Goal: Task Accomplishment & Management: Use online tool/utility

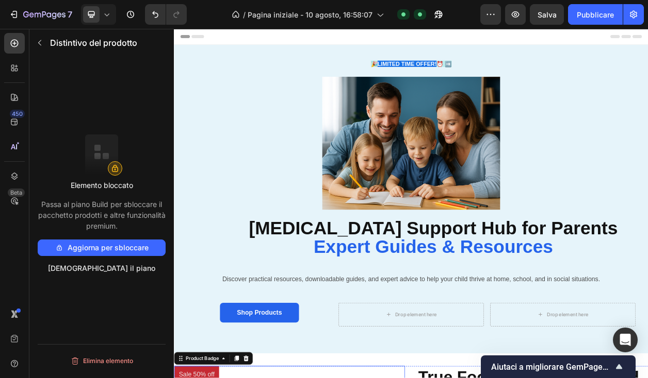
scroll to position [370, 0]
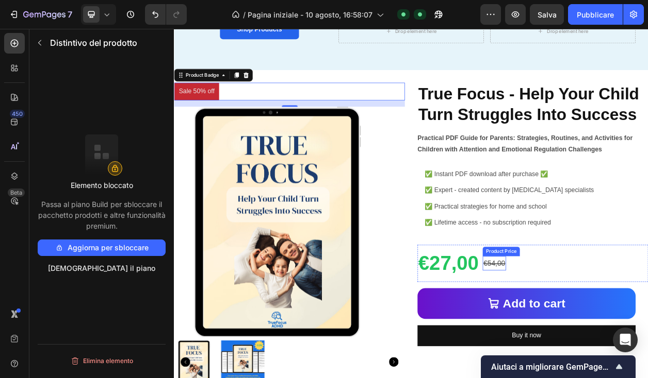
click at [599, 333] on div "€54,00" at bounding box center [591, 335] width 30 height 19
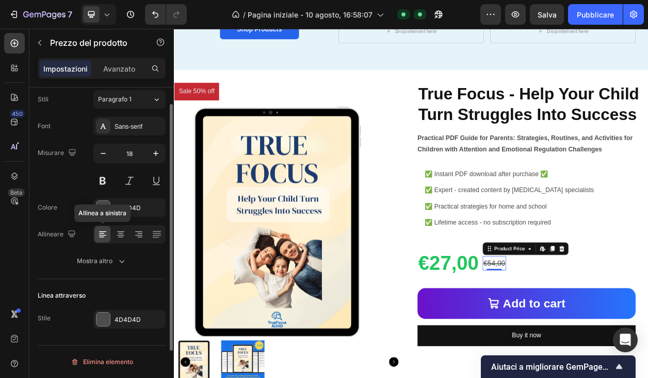
scroll to position [46, 0]
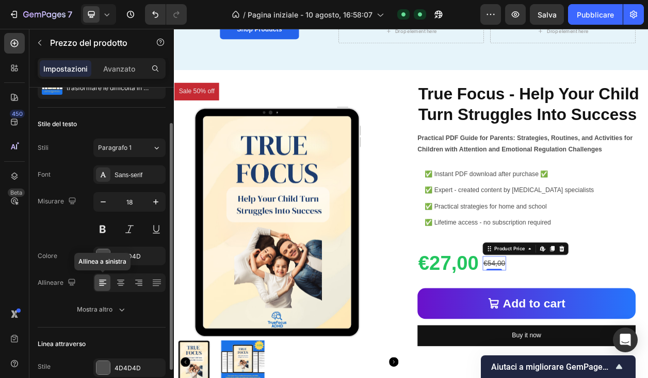
click at [64, 230] on div "Misurare 18" at bounding box center [102, 215] width 128 height 46
click at [127, 254] on font "4D4D4D" at bounding box center [127, 257] width 26 height 8
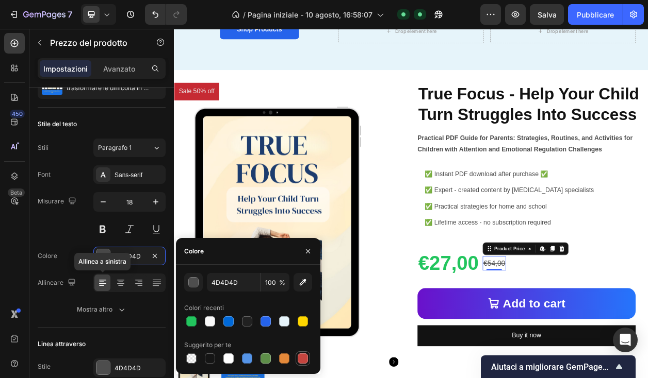
click at [303, 357] on div at bounding box center [302, 359] width 10 height 10
type input "C5453F"
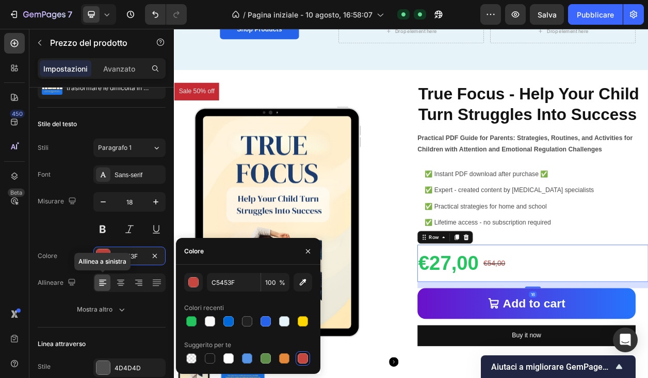
click at [647, 334] on div "€27,00 Product Price Product Price €54,00 Product Price Product Price Row 16" at bounding box center [641, 335] width 301 height 48
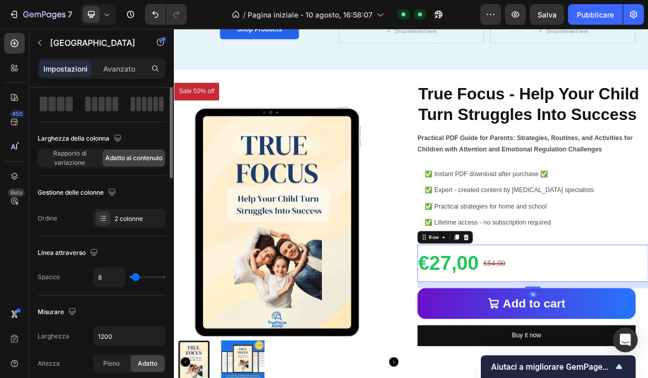
scroll to position [0, 0]
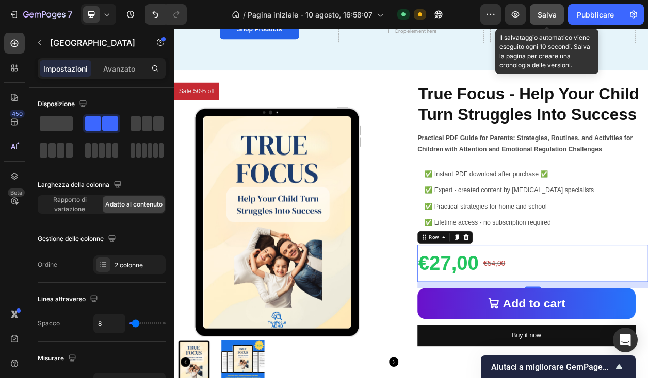
click at [544, 19] on div "Salva" at bounding box center [546, 14] width 19 height 11
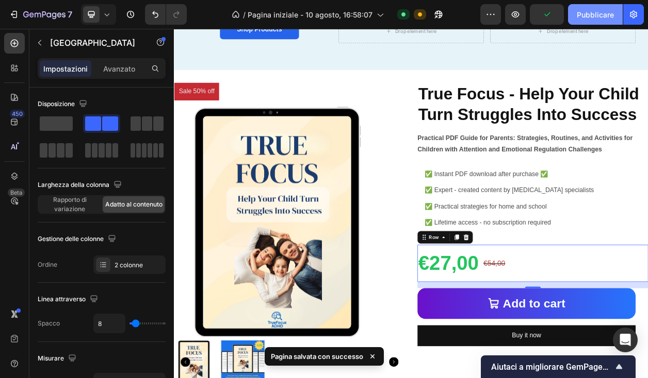
click at [590, 23] on button "Pubblicare" at bounding box center [595, 14] width 55 height 21
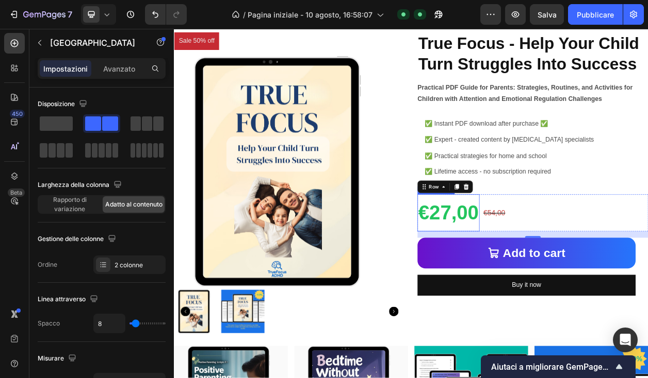
scroll to position [435, 0]
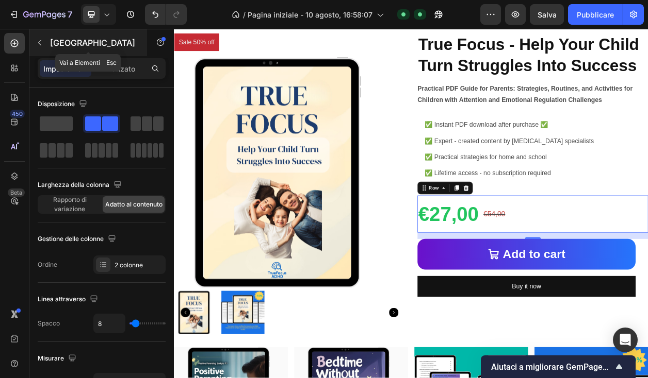
click at [43, 47] on button "button" at bounding box center [39, 43] width 16 height 16
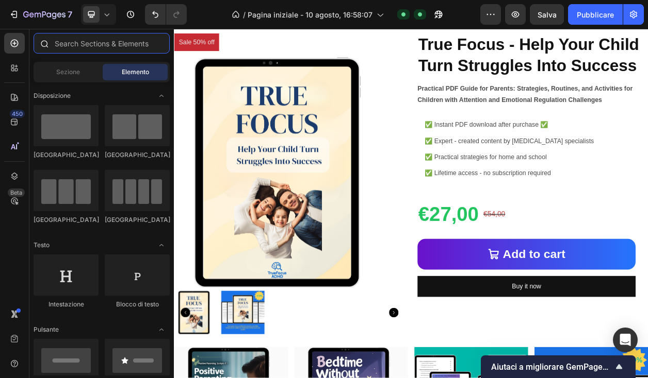
click at [76, 49] on input "text" at bounding box center [102, 43] width 136 height 21
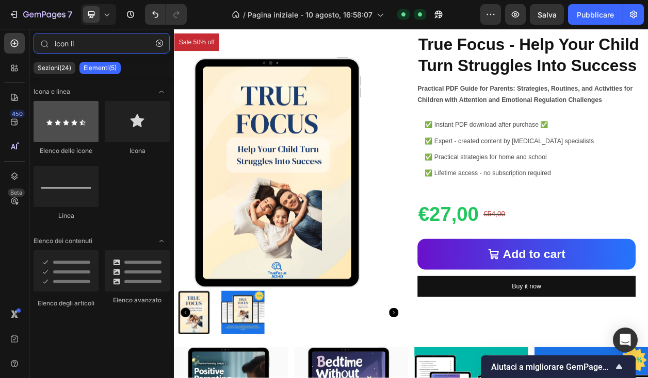
type input "icon li"
click at [90, 121] on div at bounding box center [66, 121] width 65 height 41
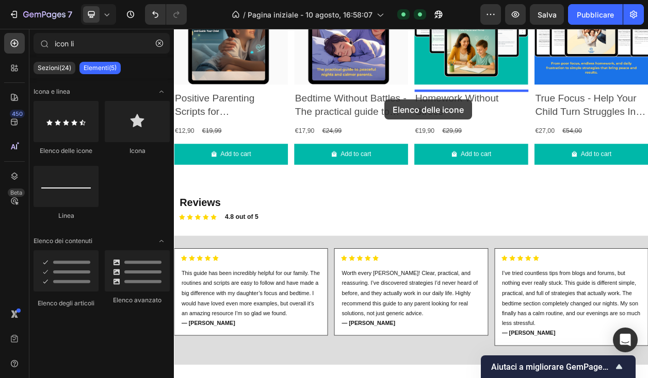
scroll to position [1057, 0]
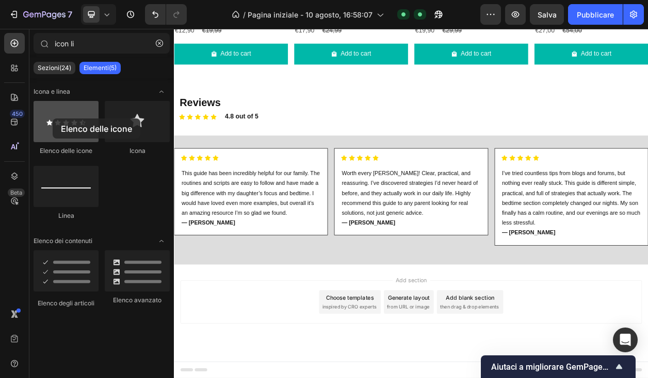
drag, startPoint x: 81, startPoint y: 125, endPoint x: 55, endPoint y: 119, distance: 26.9
click at [54, 119] on div at bounding box center [66, 121] width 65 height 41
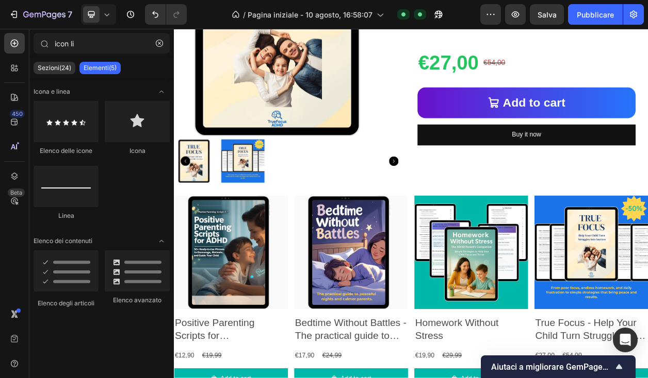
scroll to position [633, 0]
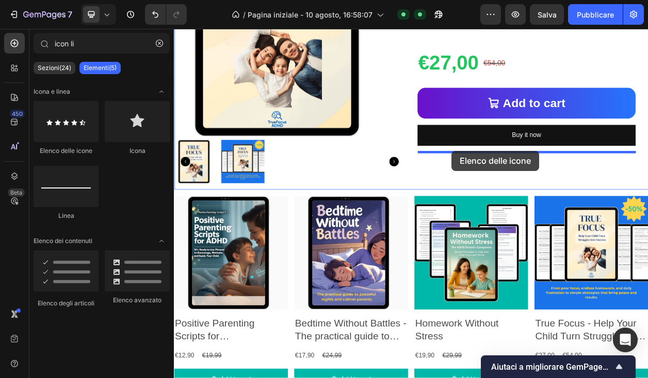
drag, startPoint x: 245, startPoint y: 147, endPoint x: 534, endPoint y: 188, distance: 291.6
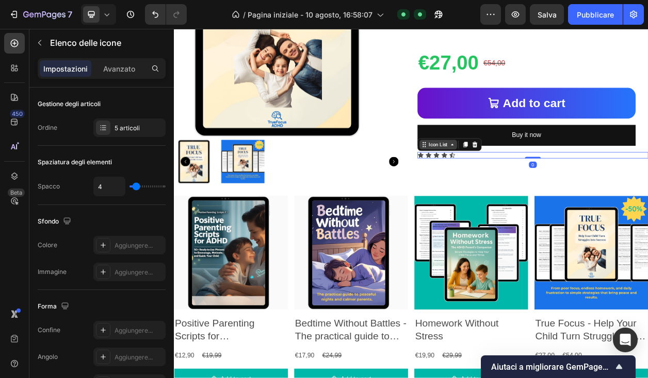
click at [538, 183] on icon at bounding box center [537, 180] width 8 height 8
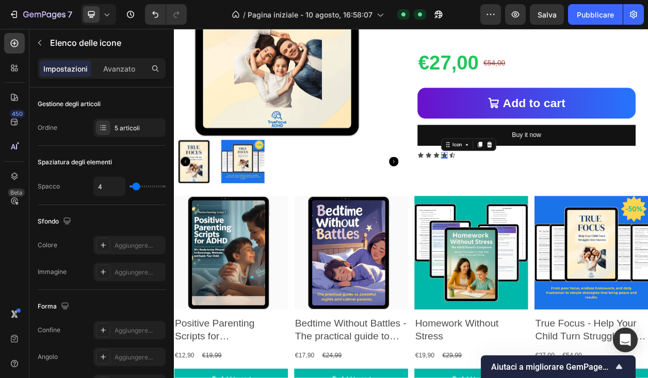
click at [529, 194] on div "Icon 0" at bounding box center [526, 194] width 8 height 8
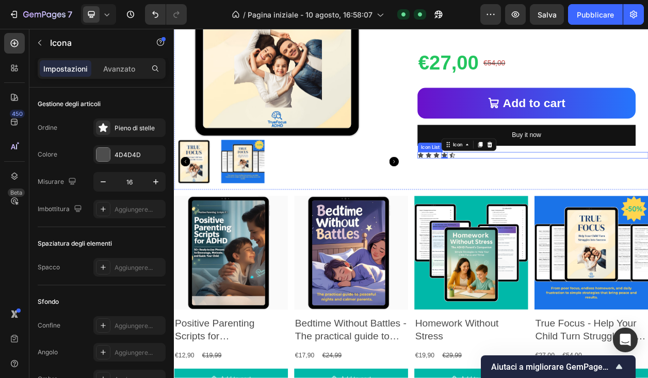
click at [545, 194] on div "Icon Icon Icon Icon 0 Icon" at bounding box center [641, 194] width 301 height 8
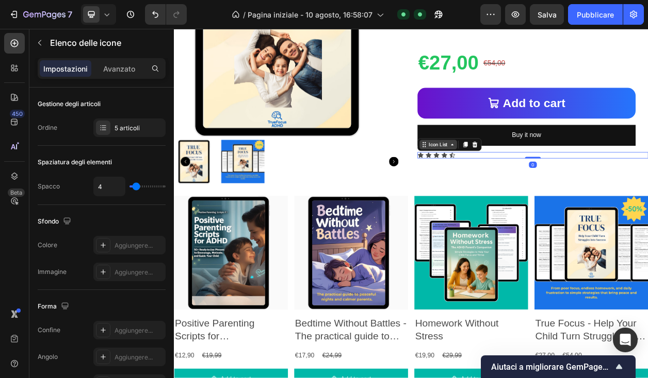
click at [537, 179] on icon at bounding box center [537, 180] width 8 height 8
click at [527, 186] on div "Icon List" at bounding box center [518, 180] width 49 height 12
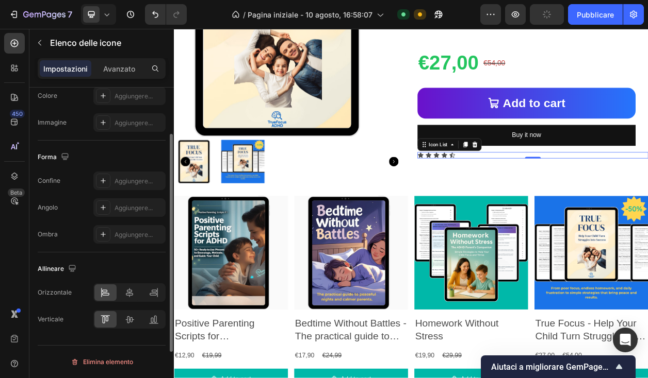
scroll to position [0, 0]
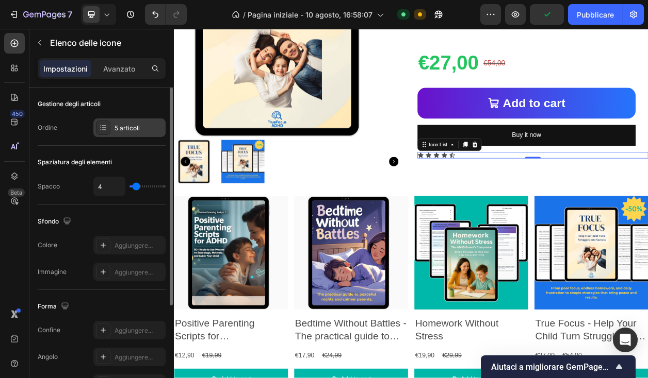
click at [145, 127] on div "5 articoli" at bounding box center [138, 128] width 48 height 9
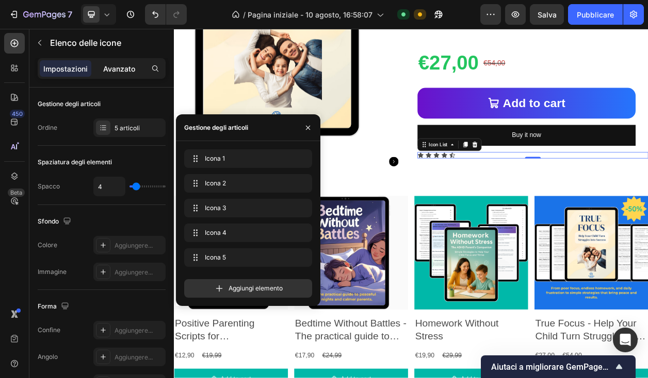
click at [119, 72] on font "Avanzato" at bounding box center [119, 68] width 32 height 9
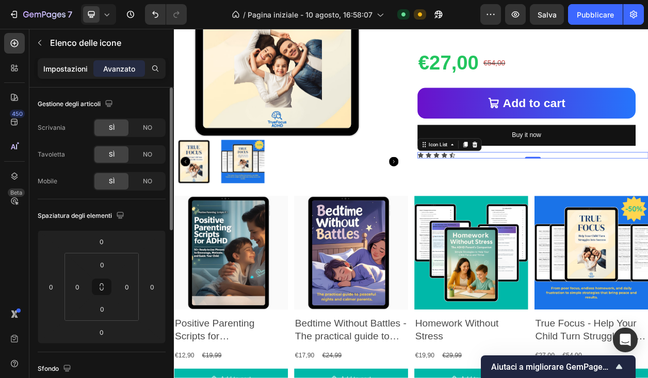
click at [80, 72] on font "Impostazioni" at bounding box center [65, 68] width 44 height 9
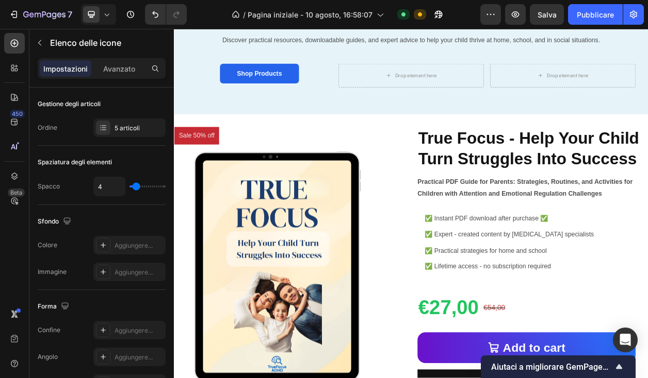
scroll to position [492, 0]
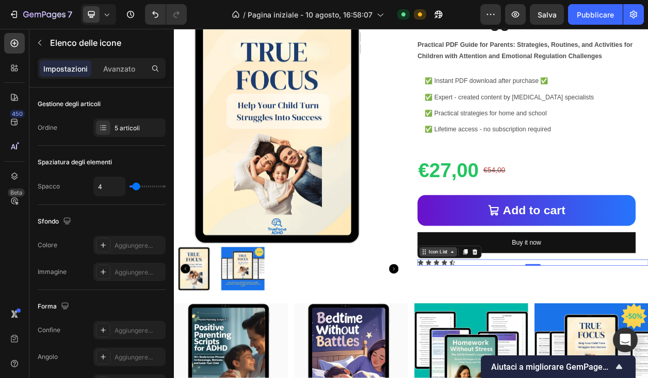
click at [502, 324] on icon at bounding box center [500, 321] width 8 height 8
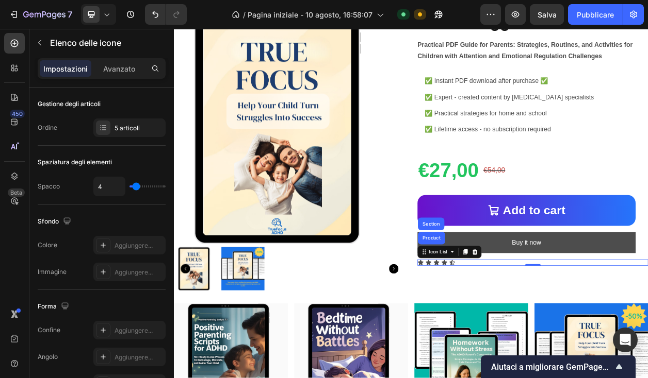
click at [564, 321] on icon at bounding box center [566, 320] width 7 height 7
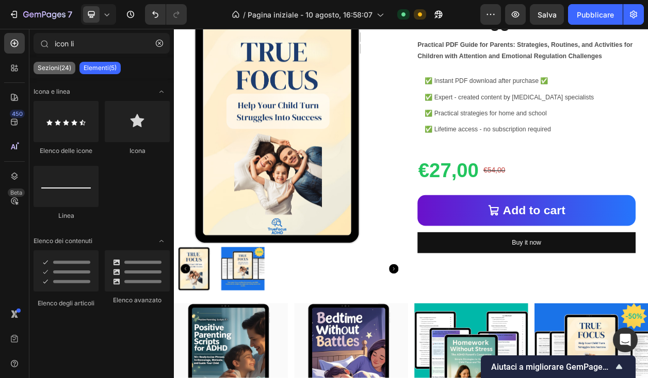
click at [59, 65] on font "Sezioni(24)" at bounding box center [55, 68] width 34 height 8
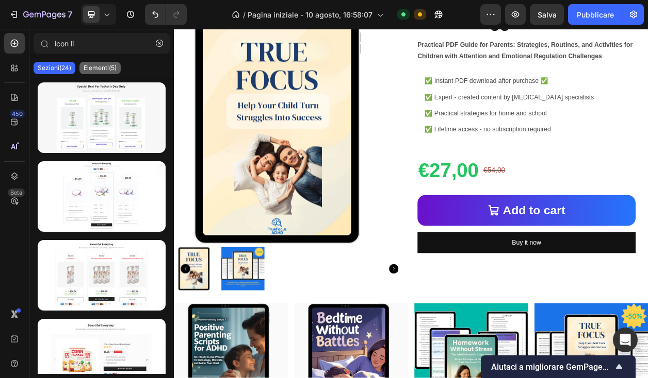
click at [94, 69] on font "Elementi(5)" at bounding box center [100, 68] width 33 height 8
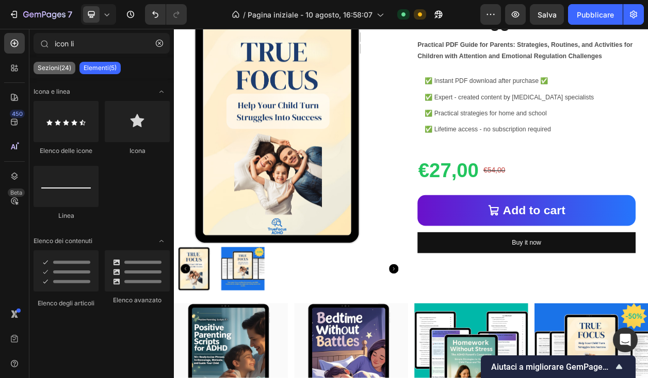
click at [65, 69] on font "Sezioni(24)" at bounding box center [55, 68] width 34 height 8
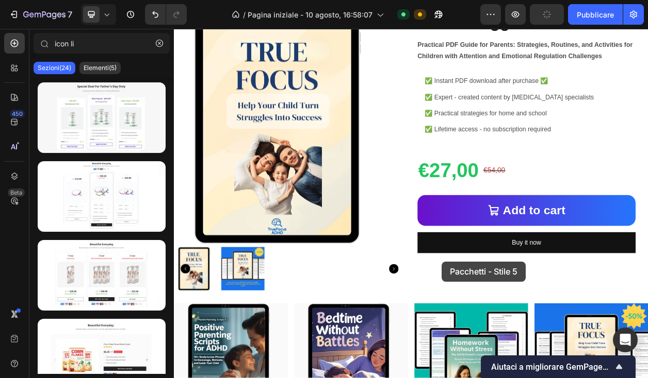
scroll to position [561, 0]
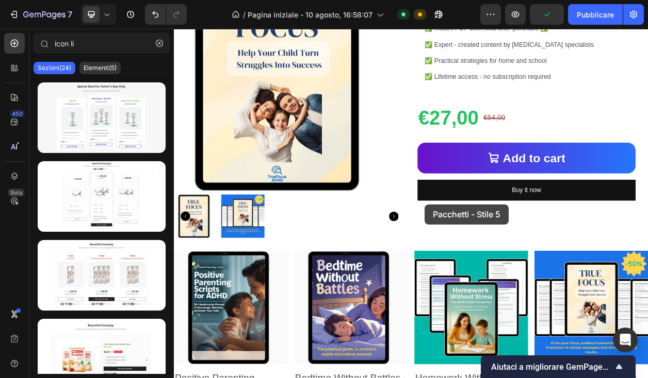
drag, startPoint x: 277, startPoint y: 302, endPoint x: 501, endPoint y: 258, distance: 227.6
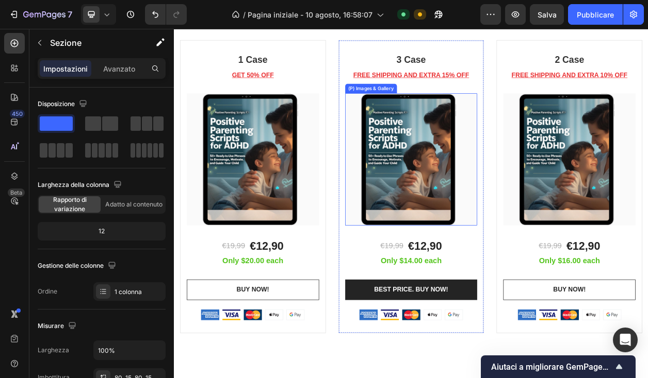
scroll to position [1221, 0]
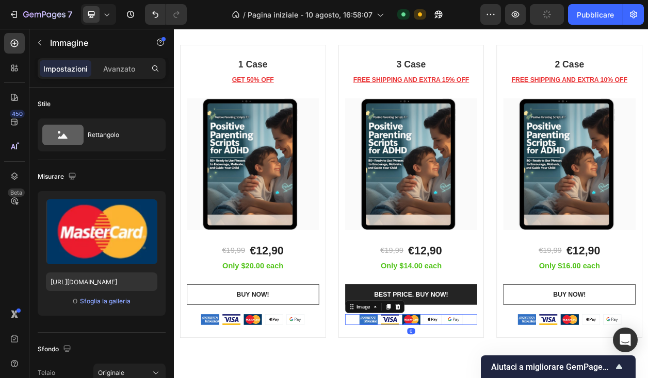
click at [442, 378] on div "3 Case Heading FREE SHIPPING AND EXTRA 15% OFF Text block (P) Images & Gallery …" at bounding box center [483, 241] width 190 height 383
click at [401, 378] on div "Beautiful Everyday Heading Beautiful design, comfortable fabric, and super ligh…" at bounding box center [483, 205] width 619 height 537
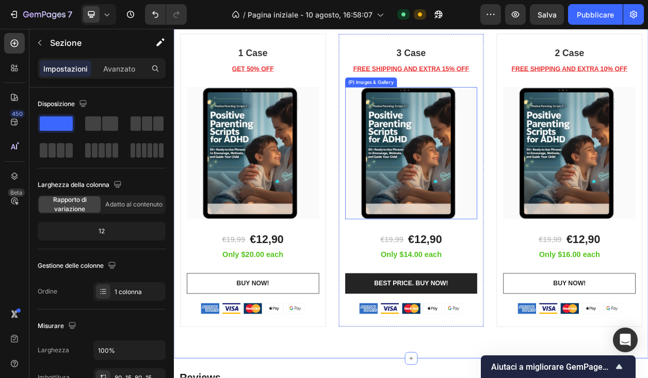
scroll to position [1240, 0]
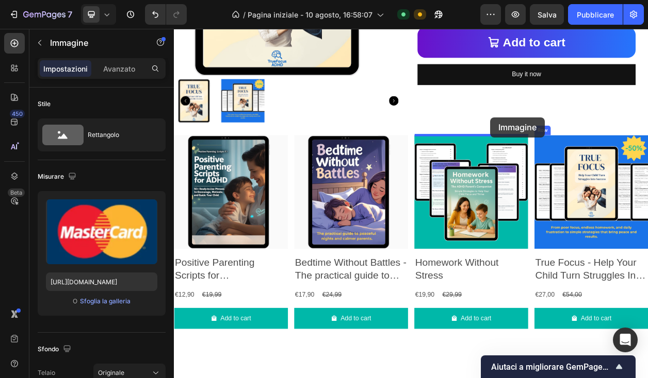
scroll to position [683, 0]
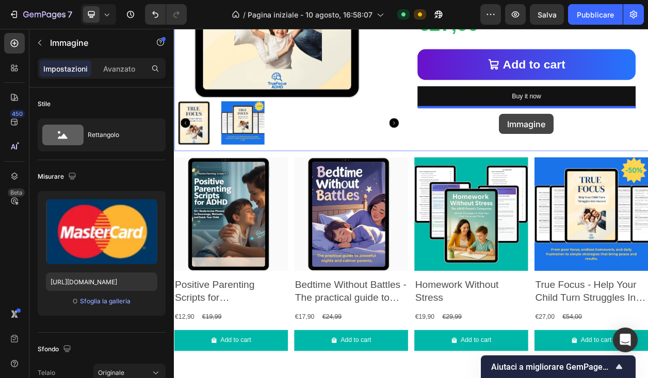
drag, startPoint x: 405, startPoint y: 388, endPoint x: 598, endPoint y: 140, distance: 314.1
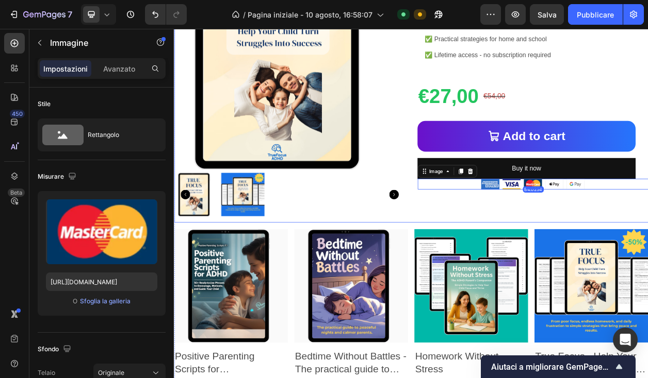
scroll to position [577, 0]
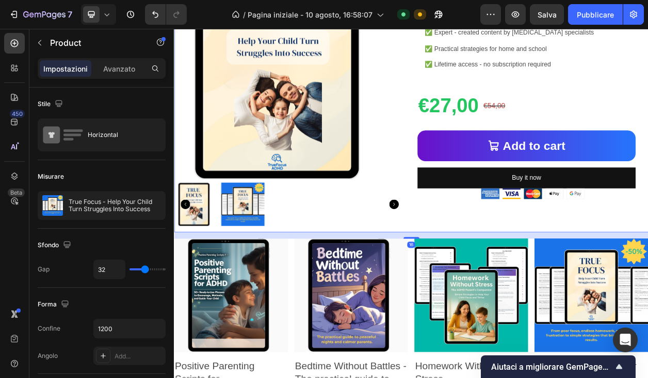
click at [543, 279] on div "True Focus - Help Your Child Turn Struggles Into Success Product Title Practica…" at bounding box center [641, 94] width 301 height 402
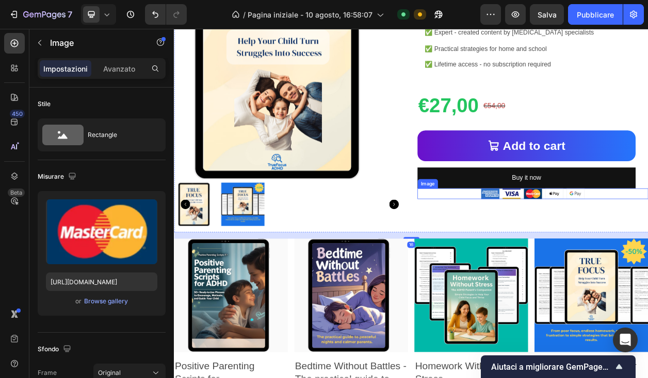
click at [546, 244] on div at bounding box center [641, 245] width 301 height 14
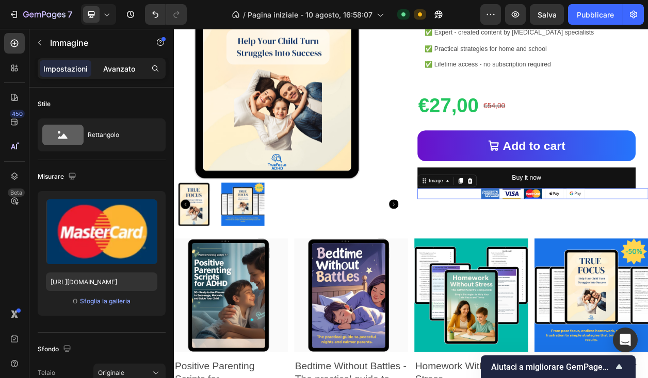
click at [115, 75] on div "Avanzato" at bounding box center [119, 68] width 52 height 16
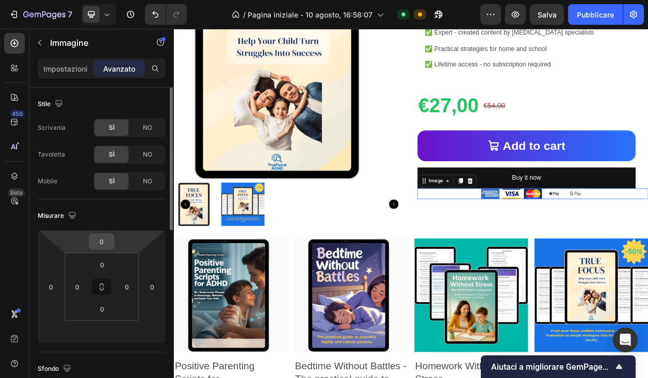
click at [105, 243] on input "0" at bounding box center [101, 241] width 21 height 15
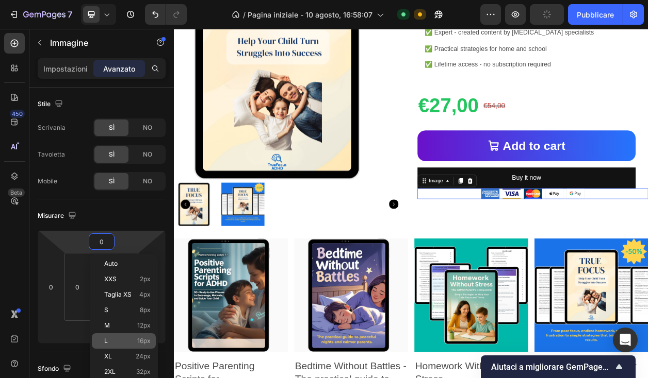
click at [123, 338] on p "L 16px" at bounding box center [127, 341] width 46 height 7
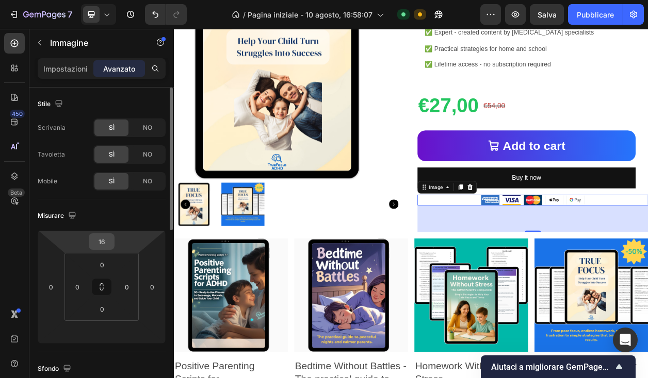
click at [105, 240] on input "16" at bounding box center [101, 241] width 21 height 15
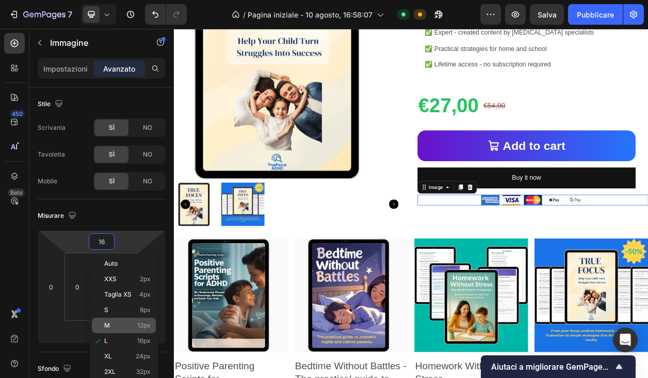
click at [119, 324] on p "M 12px" at bounding box center [127, 325] width 46 height 7
type input "12"
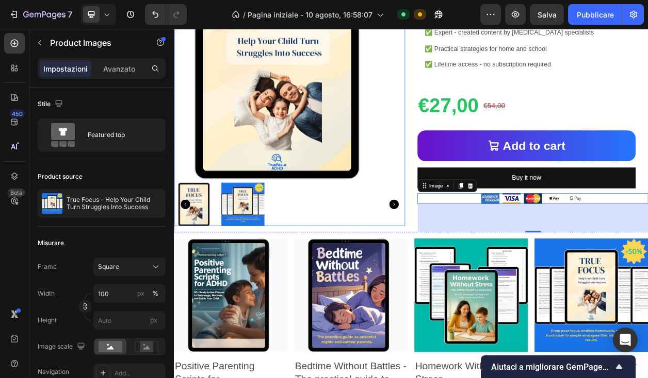
click at [427, 257] on div at bounding box center [324, 258] width 301 height 57
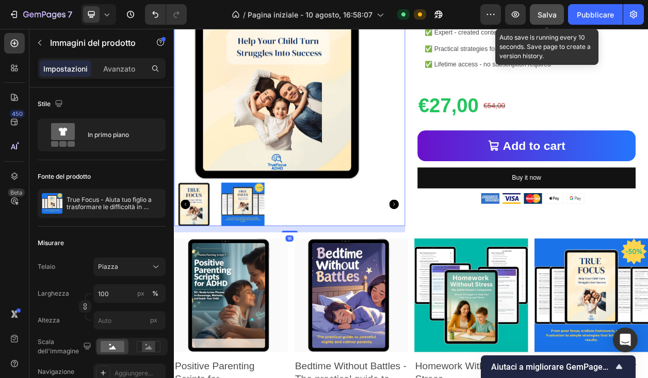
click at [550, 13] on font "Salva" at bounding box center [546, 14] width 19 height 9
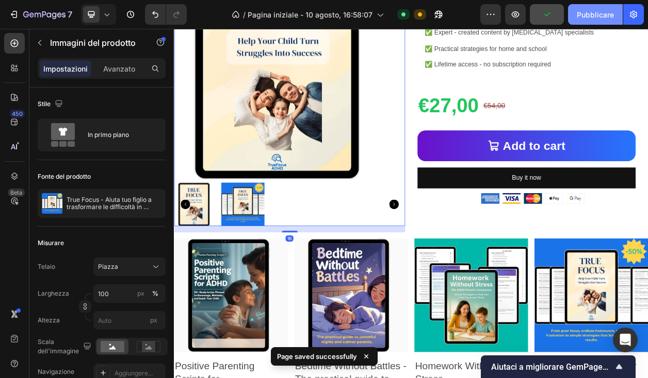
click at [594, 11] on font "Pubblicare" at bounding box center [594, 14] width 37 height 9
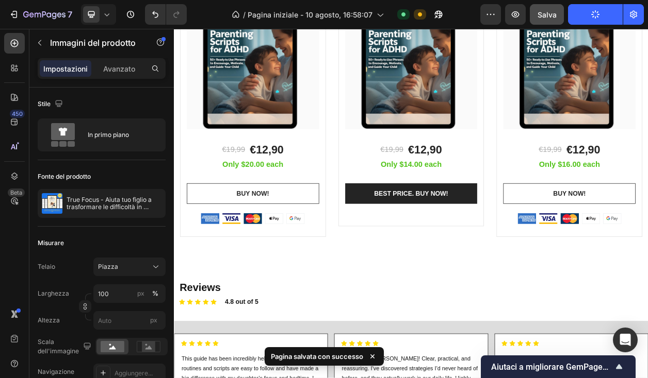
scroll to position [1351, 0]
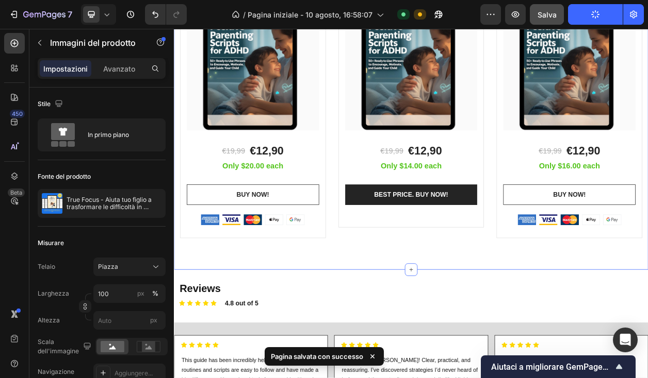
click at [439, 319] on div "Beautiful Everyday Heading Beautiful design, comfortable fabric, and super ligh…" at bounding box center [483, 75] width 619 height 537
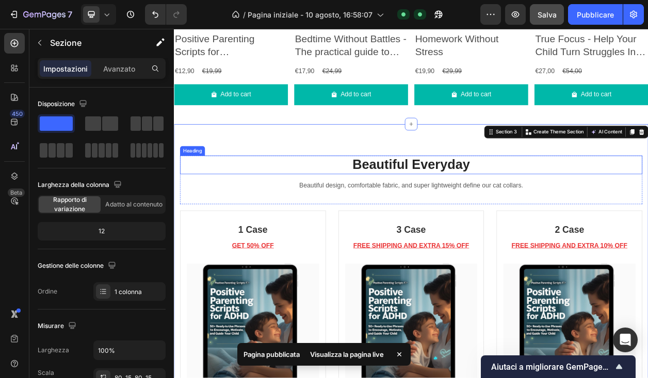
scroll to position [1002, 0]
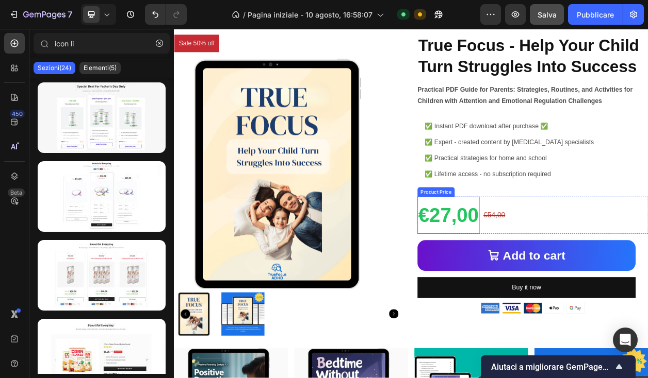
scroll to position [422, 0]
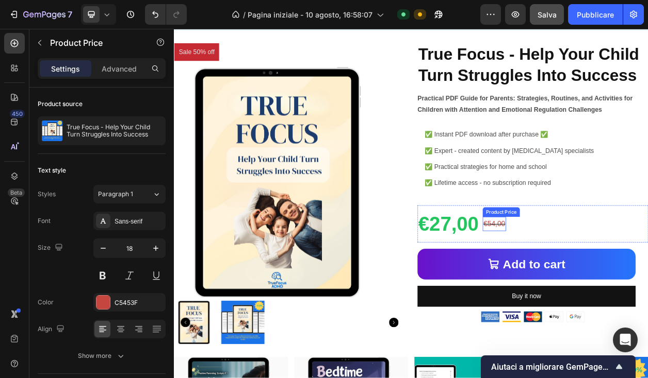
click at [607, 285] on div "€54,00" at bounding box center [591, 284] width 30 height 19
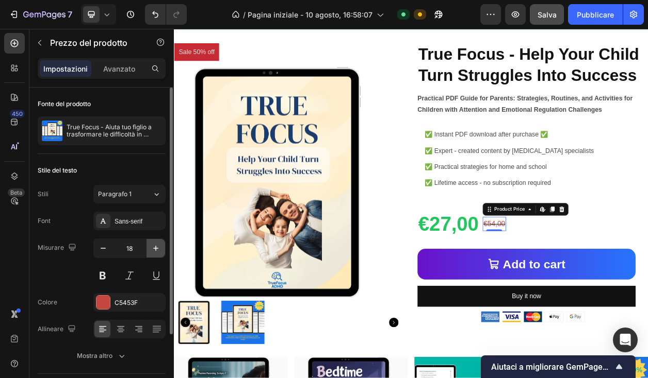
click at [157, 243] on icon "button" at bounding box center [156, 248] width 10 height 10
type input "20"
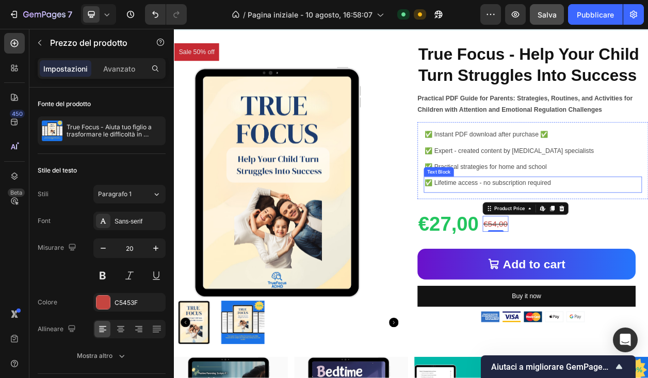
click at [647, 234] on p "✅ Lifetime access - no subscription required" at bounding box center [642, 230] width 283 height 15
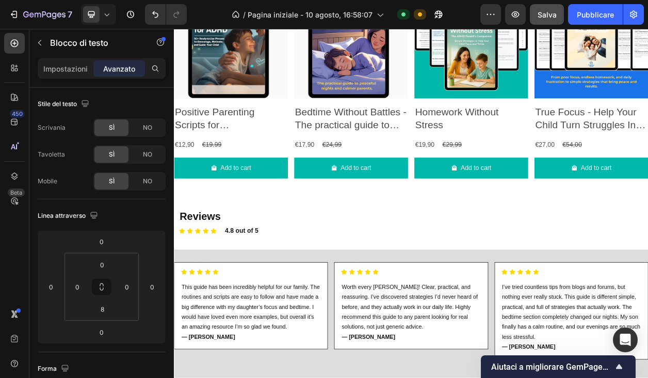
scroll to position [910, 0]
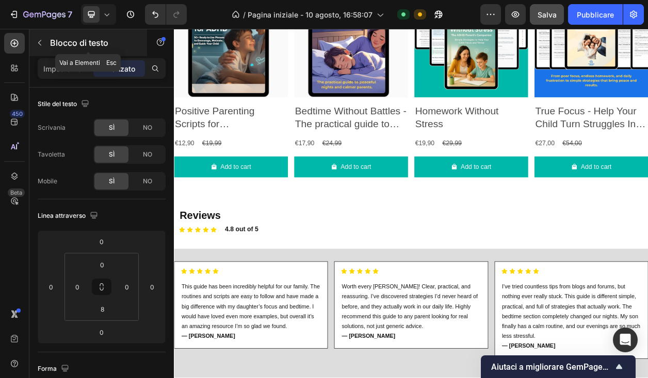
click at [39, 44] on icon "button" at bounding box center [40, 43] width 8 height 8
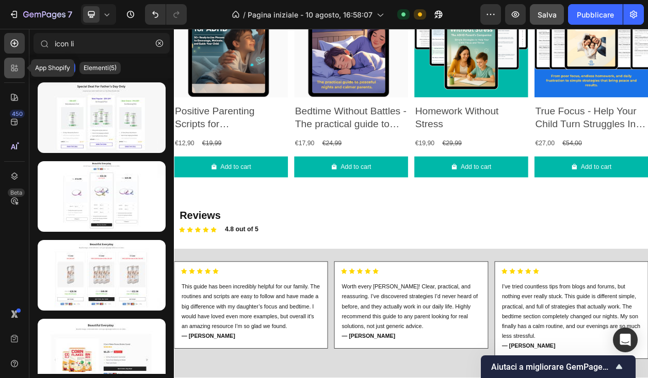
click at [21, 63] on div at bounding box center [14, 68] width 21 height 21
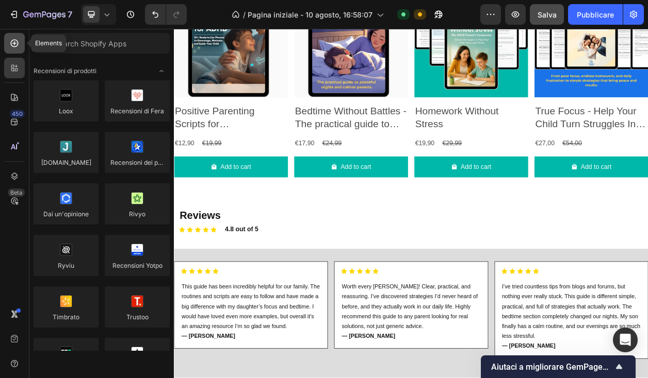
click at [20, 43] on div at bounding box center [14, 43] width 21 height 21
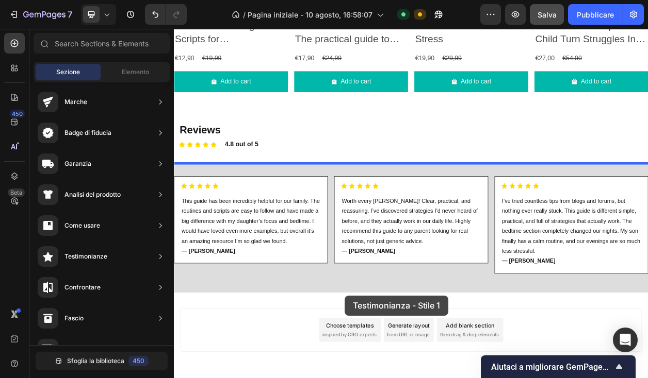
scroll to position [1057, 0]
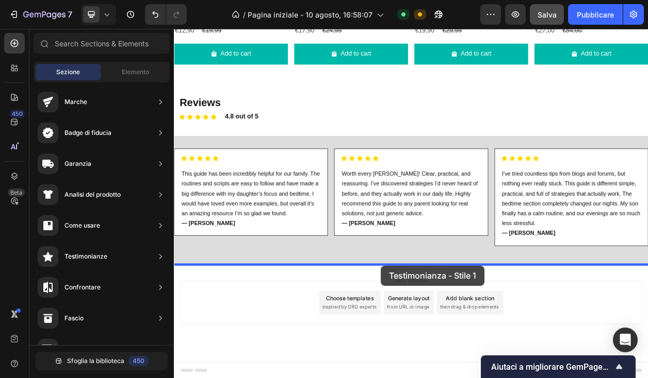
drag, startPoint x: 442, startPoint y: 132, endPoint x: 444, endPoint y: 338, distance: 205.7
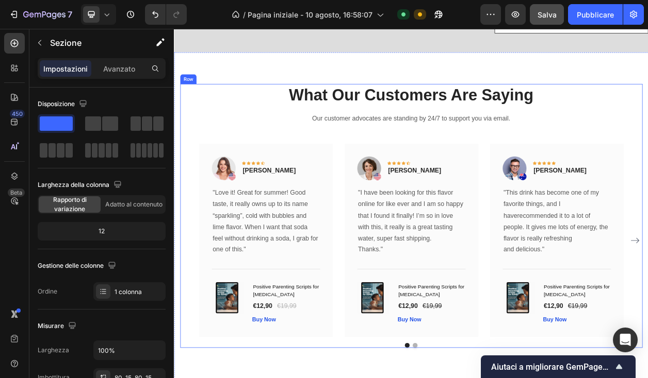
scroll to position [1357, 0]
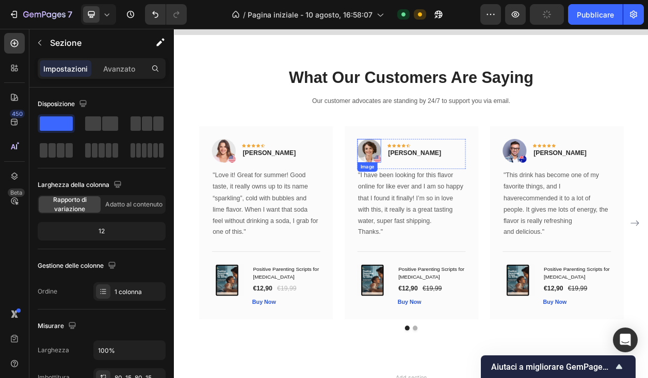
click at [440, 200] on img at bounding box center [427, 188] width 31 height 31
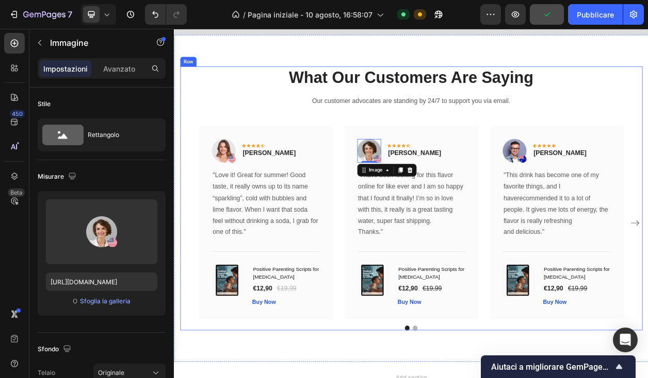
click at [305, 112] on div "What Our Customers Are Saying Heading Our customer advocates are standing by 24…" at bounding box center [482, 250] width 603 height 345
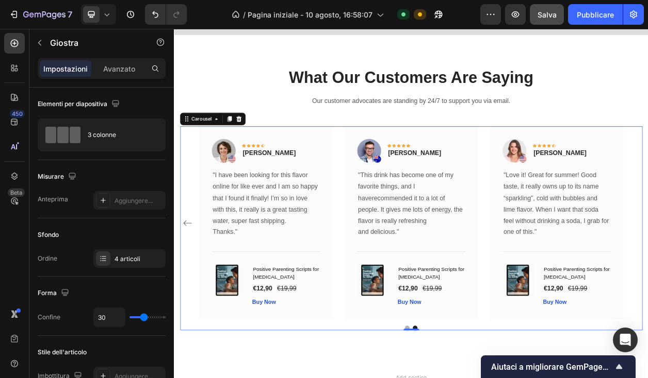
click at [190, 283] on icon "Carousel Back Arrow" at bounding box center [191, 282] width 11 height 7
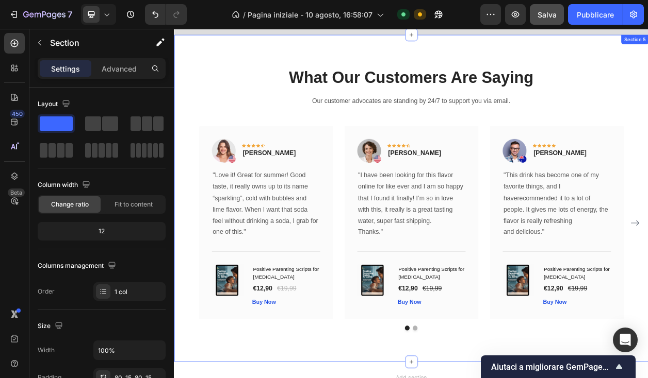
click at [345, 378] on div "What Our Customers Are Saying Heading Our customer advocates are standing by 24…" at bounding box center [483, 251] width 619 height 428
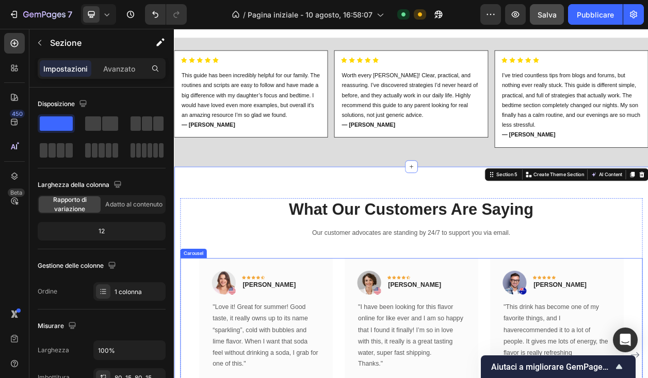
scroll to position [1174, 0]
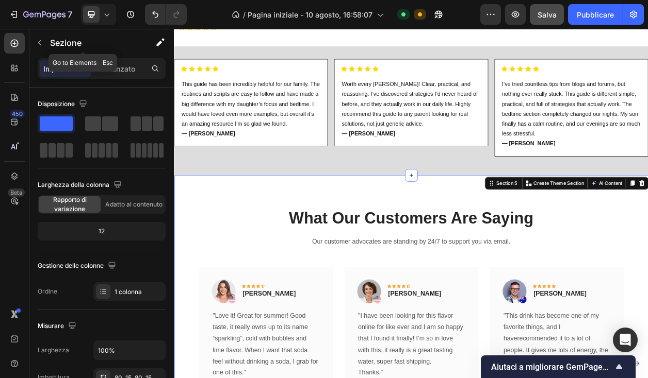
click at [39, 44] on icon "button" at bounding box center [40, 43] width 8 height 8
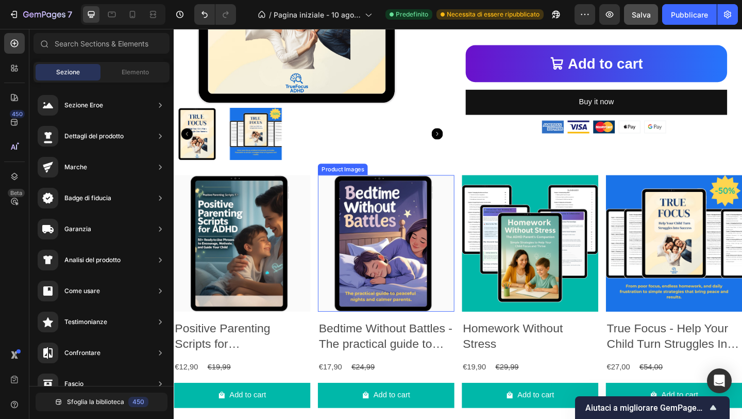
scroll to position [695, 0]
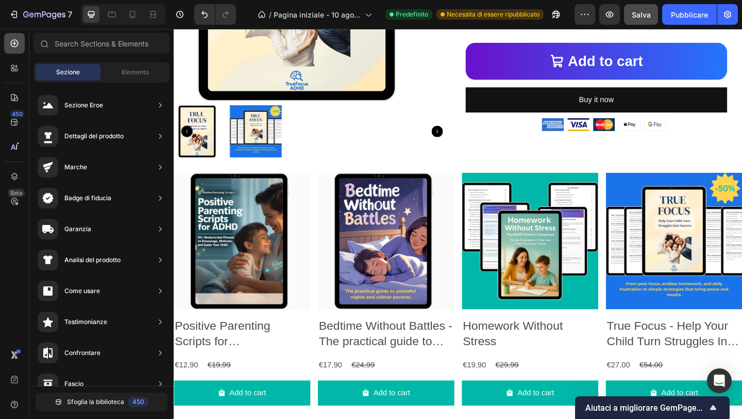
click at [19, 43] on icon at bounding box center [14, 43] width 10 height 10
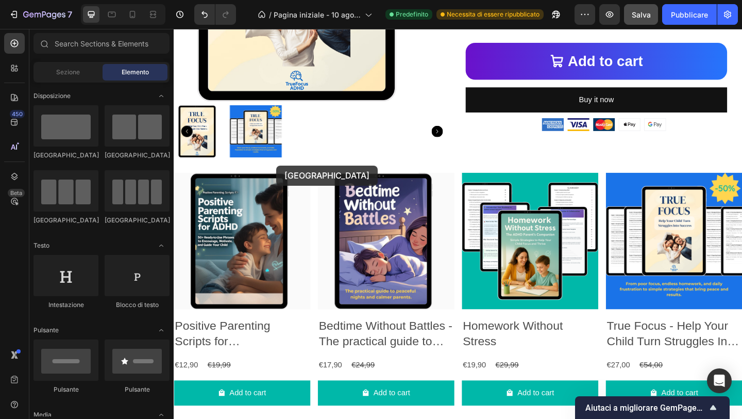
drag, startPoint x: 256, startPoint y: 159, endPoint x: 286, endPoint y: 175, distance: 33.5
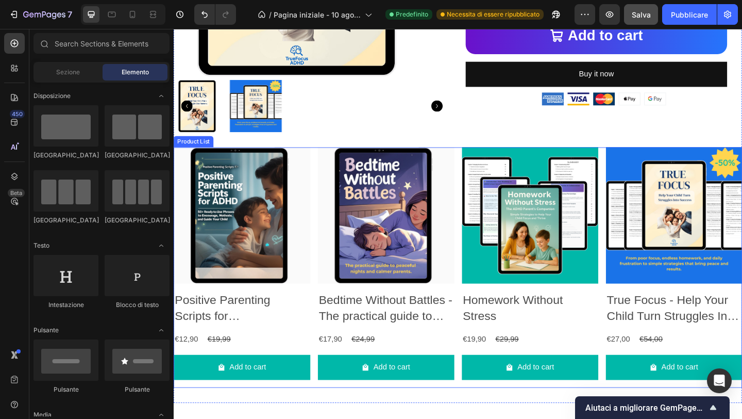
scroll to position [716, 0]
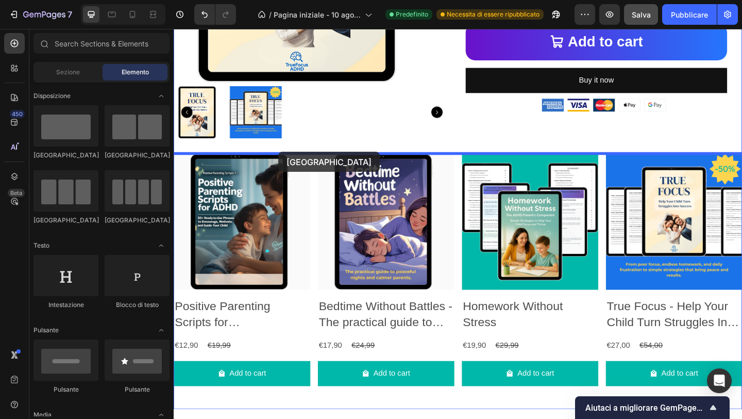
drag, startPoint x: 262, startPoint y: 169, endPoint x: 288, endPoint y: 162, distance: 26.1
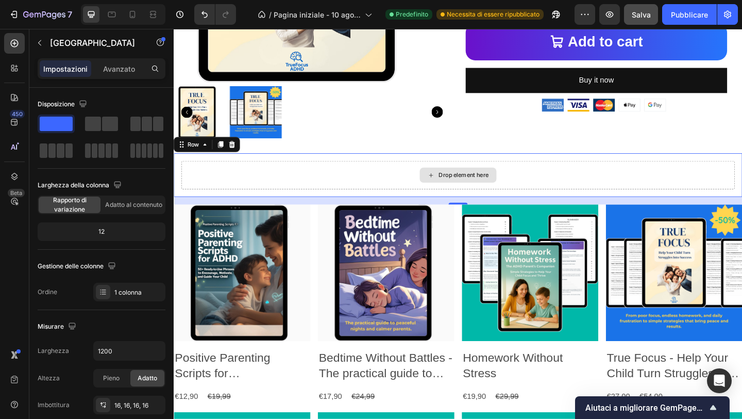
click at [293, 182] on div "Drop element here" at bounding box center [483, 187] width 602 height 31
click at [463, 182] on div "Drop element here" at bounding box center [483, 187] width 84 height 16
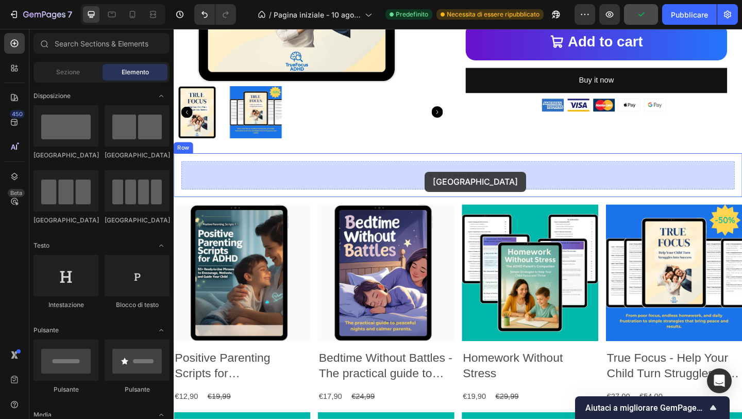
drag, startPoint x: 248, startPoint y: 163, endPoint x: 445, endPoint y: 184, distance: 198.5
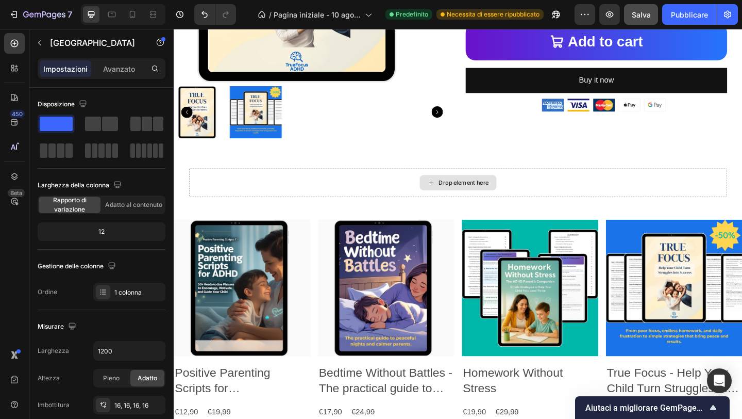
click at [451, 195] on icon at bounding box center [454, 196] width 8 height 9
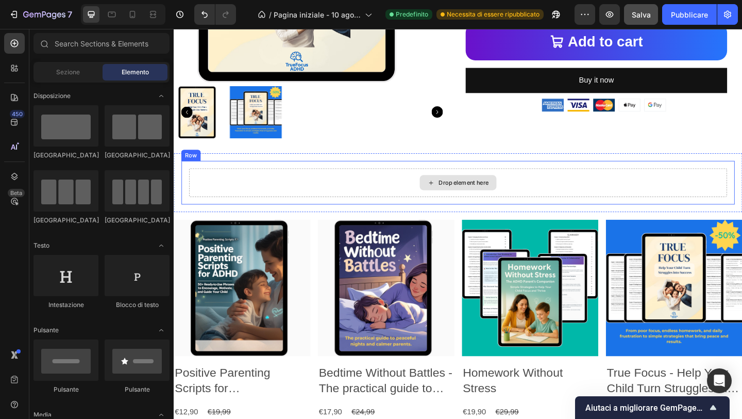
click at [456, 199] on icon at bounding box center [454, 196] width 8 height 9
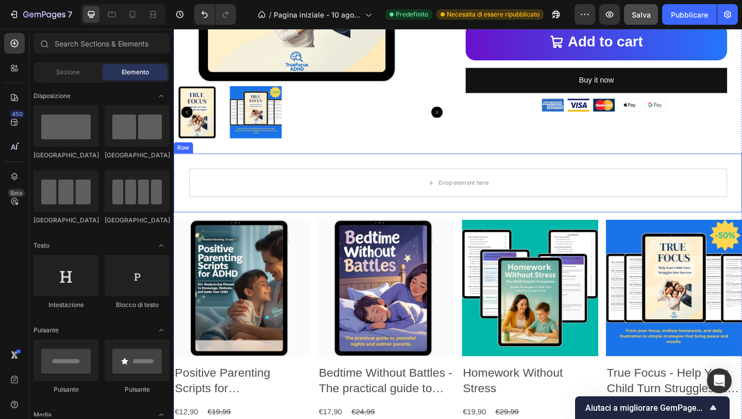
click at [441, 225] on div "Drop element here Row Row" at bounding box center [483, 196] width 619 height 64
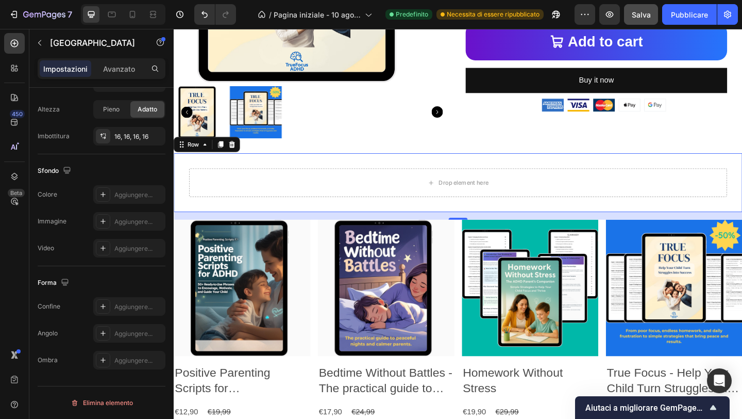
scroll to position [0, 0]
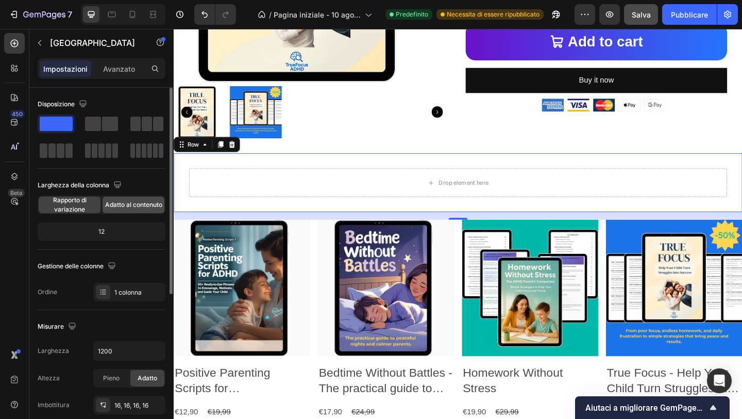
click at [131, 204] on font "Adatto al contenuto" at bounding box center [133, 205] width 57 height 8
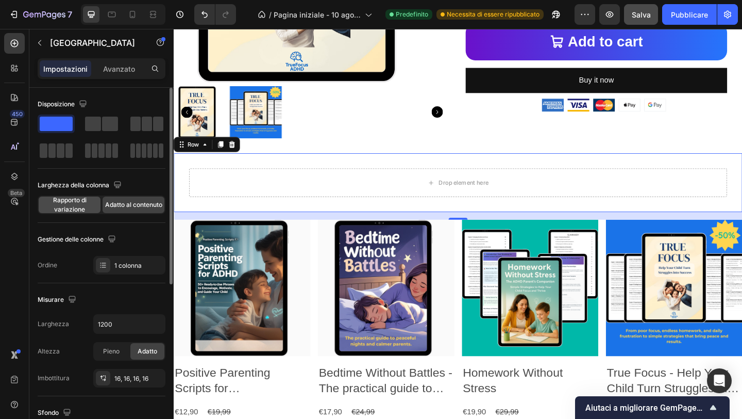
click at [92, 202] on span "Rapporto di variazione" at bounding box center [70, 204] width 62 height 19
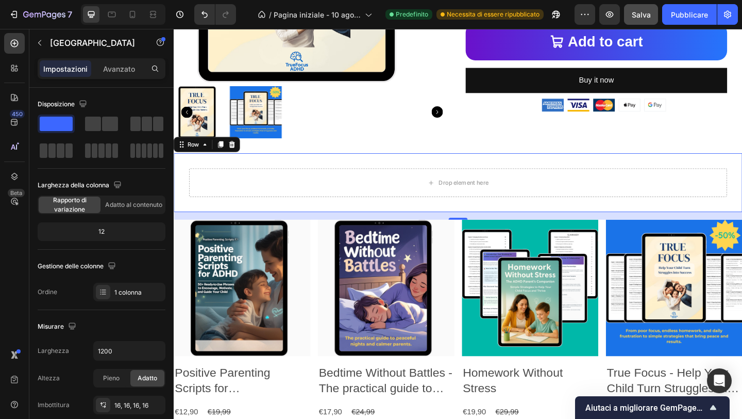
click at [283, 222] on div "Drop element here Row Row 16" at bounding box center [483, 196] width 619 height 64
click at [39, 45] on icon "button" at bounding box center [40, 43] width 8 height 8
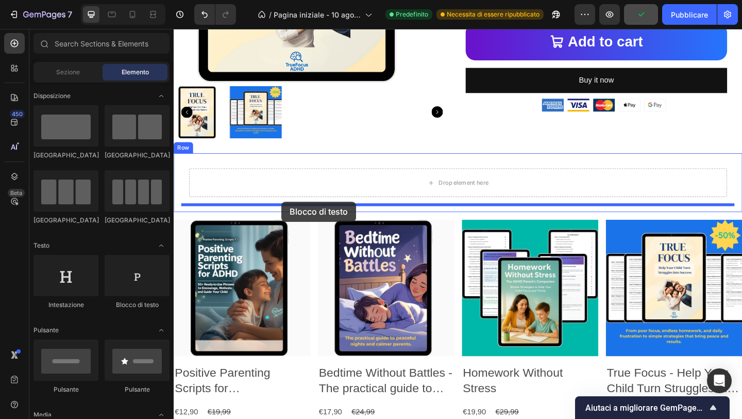
drag, startPoint x: 303, startPoint y: 315, endPoint x: 290, endPoint y: 218, distance: 98.2
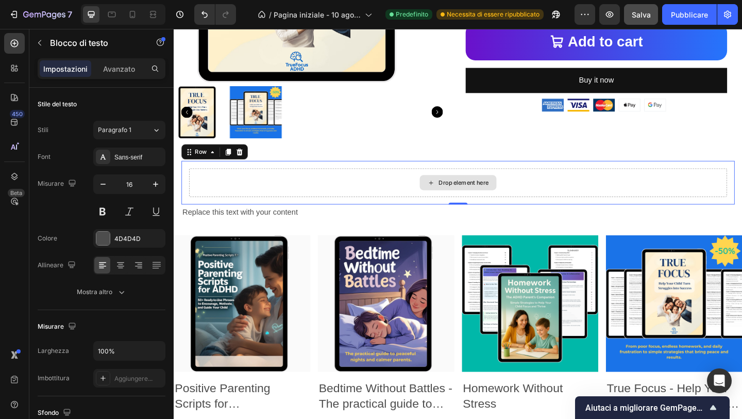
click at [376, 207] on div "Drop element here" at bounding box center [483, 195] width 586 height 31
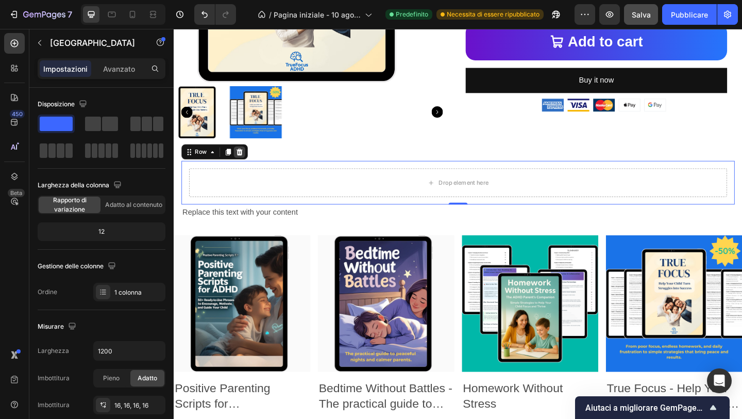
click at [246, 163] on icon at bounding box center [245, 162] width 7 height 7
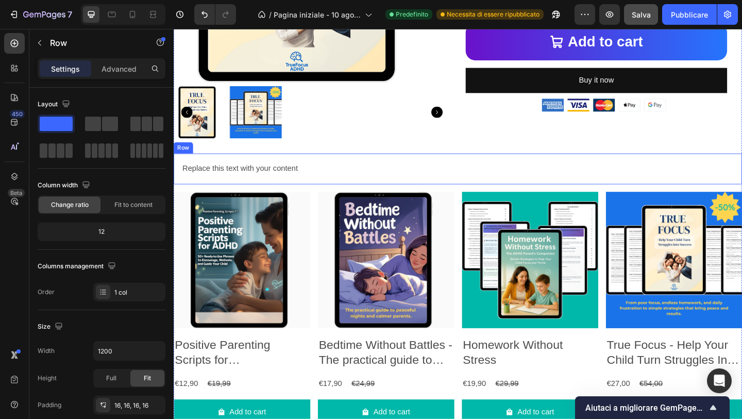
click at [346, 192] on div "Replace this text with your content Text Block Row" at bounding box center [483, 181] width 619 height 34
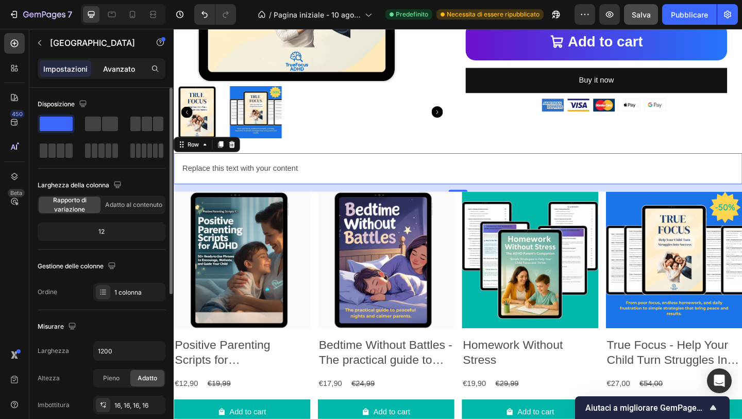
click at [123, 73] on p "Avanzato" at bounding box center [119, 68] width 32 height 11
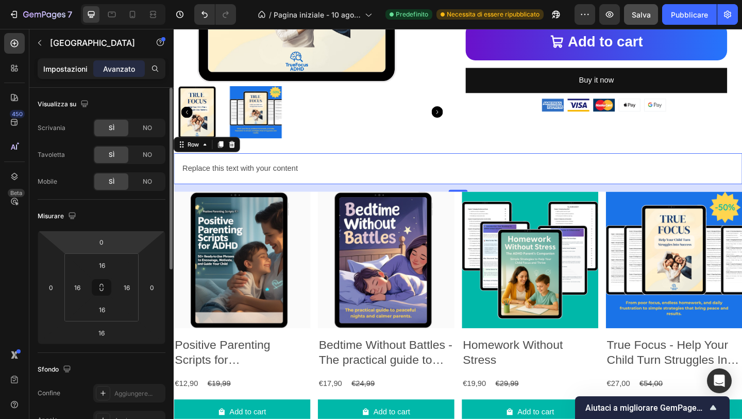
click at [75, 75] on div "Impostazioni" at bounding box center [66, 68] width 52 height 16
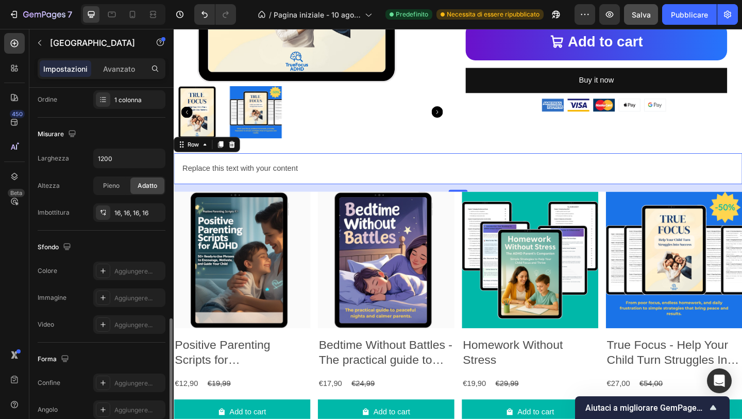
scroll to position [269, 0]
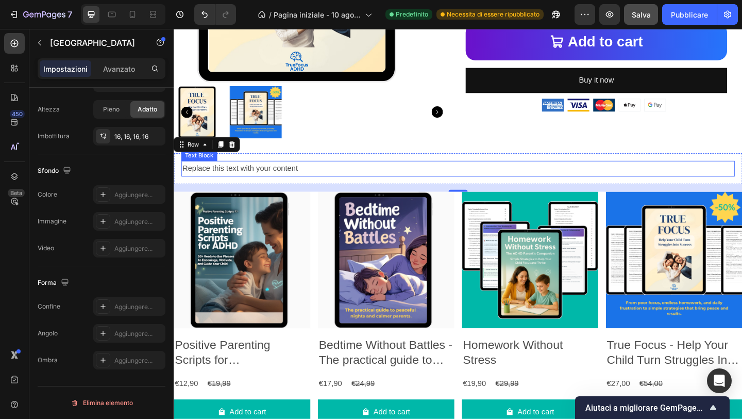
click at [363, 178] on div "Replace this text with your content" at bounding box center [483, 180] width 602 height 17
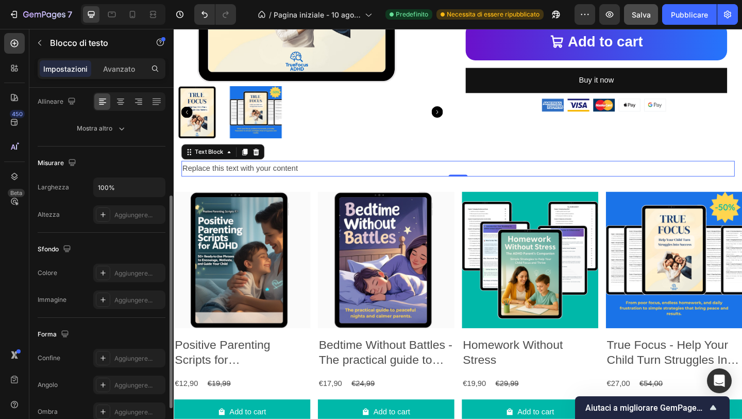
scroll to position [163, 0]
click at [106, 271] on icon at bounding box center [103, 273] width 8 height 8
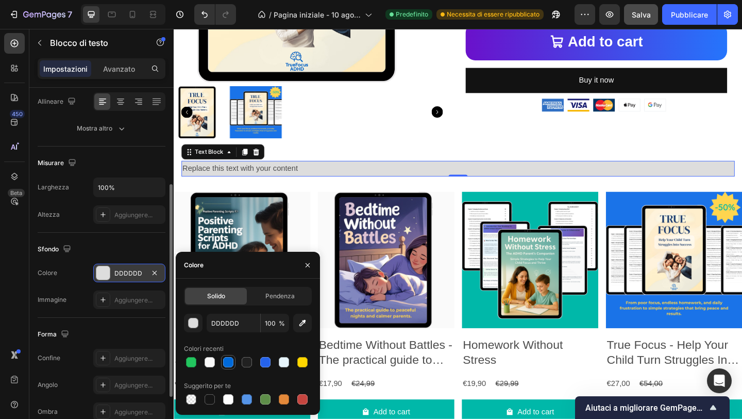
click at [234, 368] on div at bounding box center [228, 362] width 14 height 14
type input "0069D9"
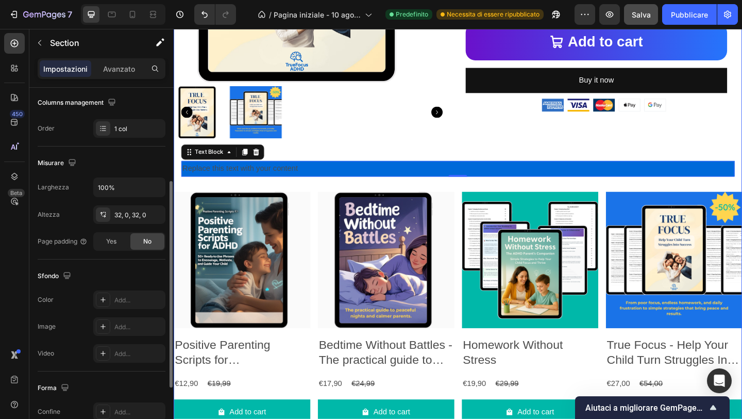
click at [319, 201] on div "Sale 50% off Product Badge Product Images True Focus - Help Your Child Turn Str…" at bounding box center [483, 110] width 619 height 713
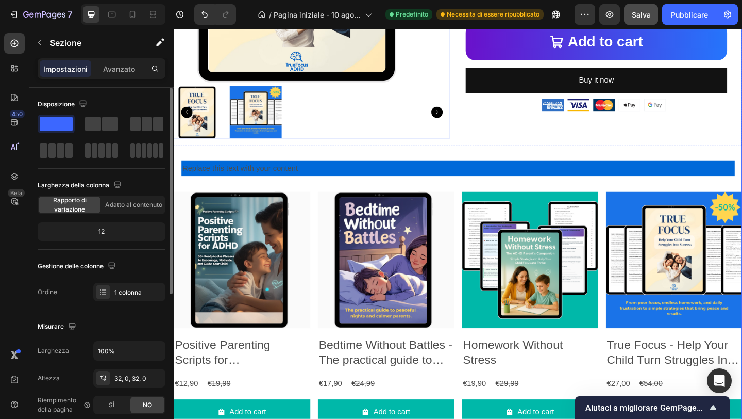
scroll to position [0, 0]
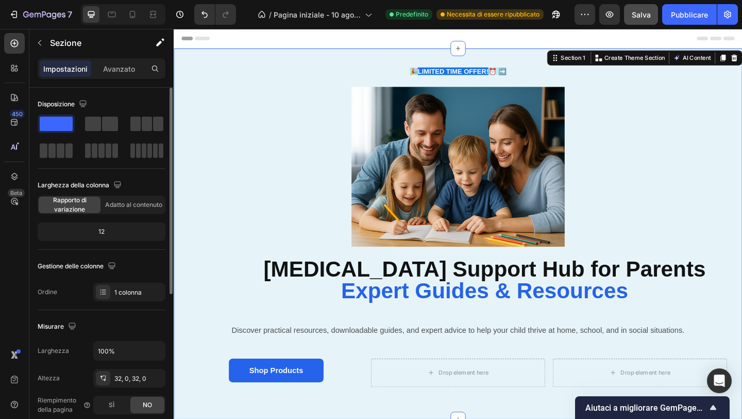
click at [303, 64] on div "🎉 LIMITED TIME OFFER! ⏰ ➡️ Text Block Row Image Row ADHD Support Hub for Parent…" at bounding box center [483, 251] width 619 height 403
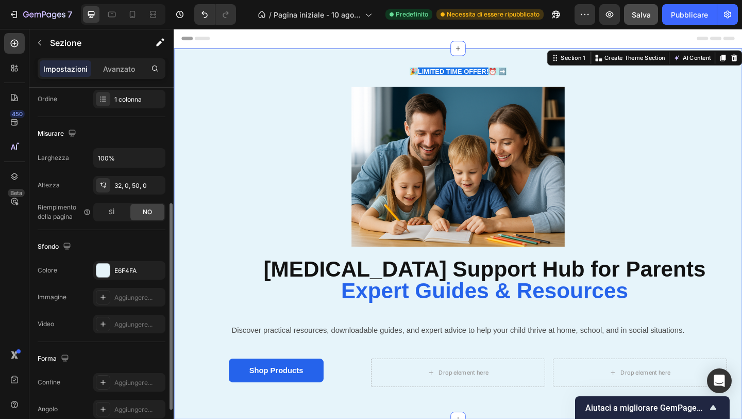
scroll to position [196, 0]
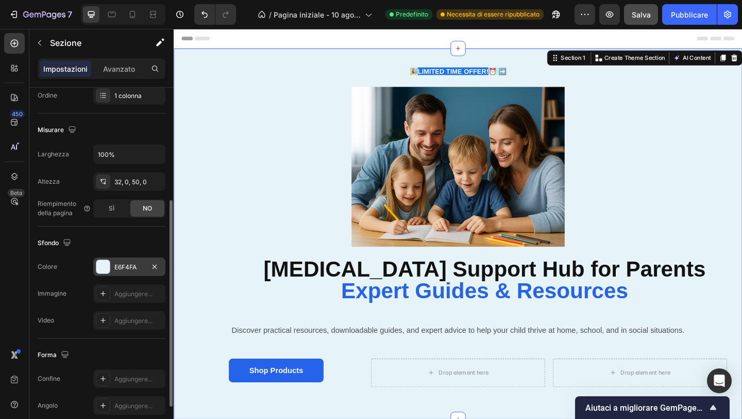
click at [121, 261] on div "E6F4FA" at bounding box center [129, 266] width 72 height 19
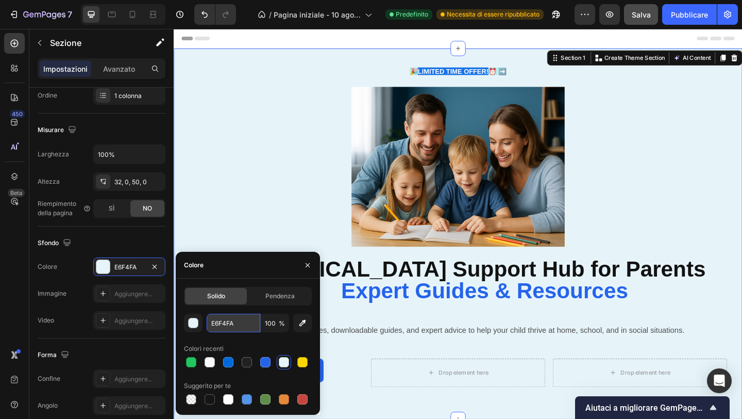
click at [229, 324] on input "E6F4FA" at bounding box center [234, 322] width 54 height 19
click at [122, 242] on div "Sfondo" at bounding box center [102, 243] width 128 height 16
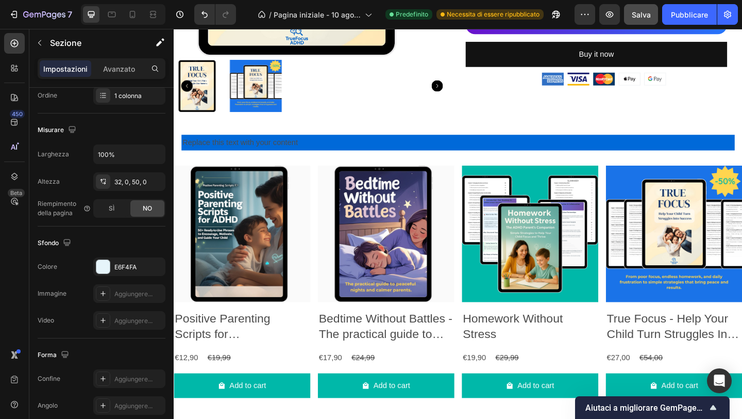
scroll to position [729, 0]
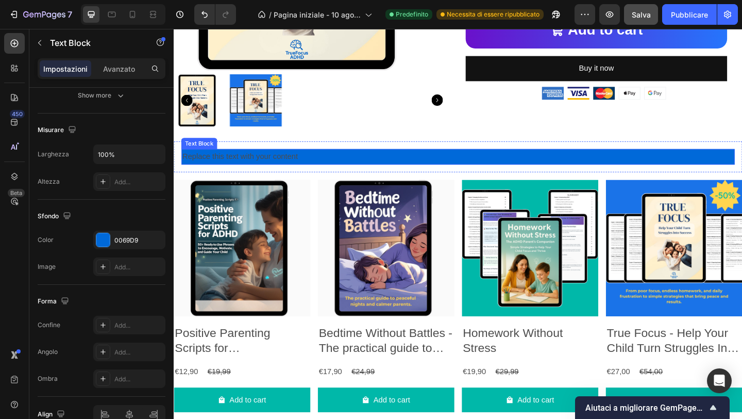
click at [342, 163] on div "Replace this text with your content" at bounding box center [483, 167] width 602 height 17
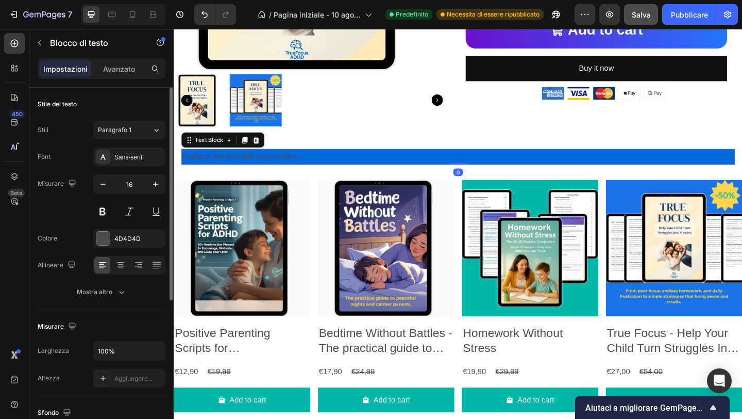
click at [339, 170] on div "Replace this text with your content" at bounding box center [483, 167] width 602 height 17
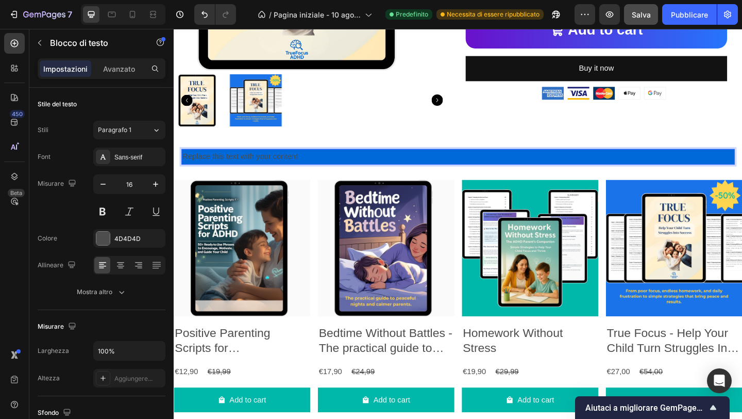
click at [338, 175] on div "Replace this text with your content" at bounding box center [483, 167] width 602 height 17
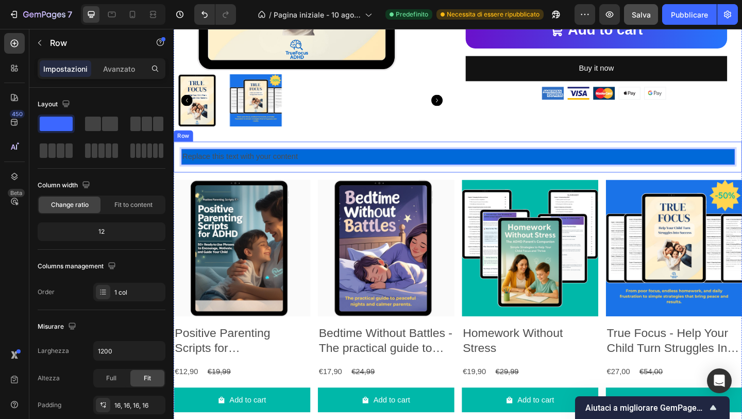
click at [334, 182] on div "Replace this text with your content Text Block 0 Row" at bounding box center [483, 168] width 619 height 34
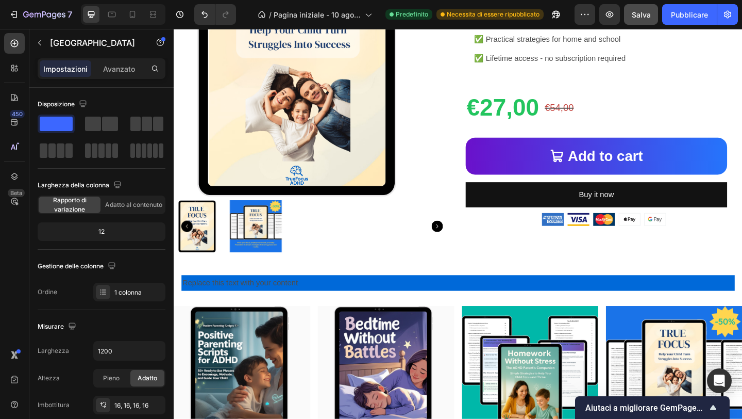
scroll to position [591, 0]
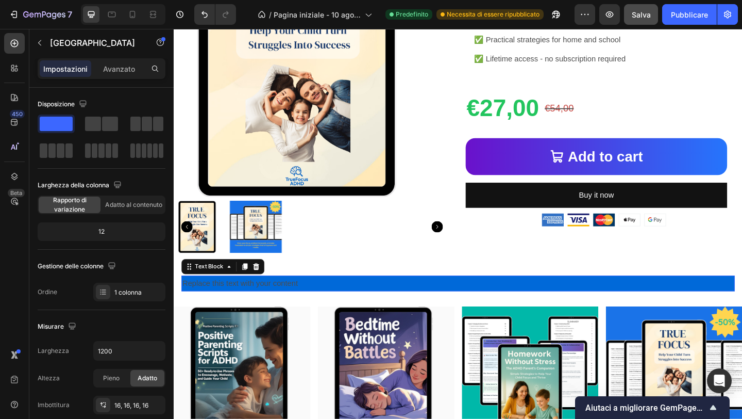
click at [327, 304] on div "Replace this text with your content" at bounding box center [483, 305] width 602 height 17
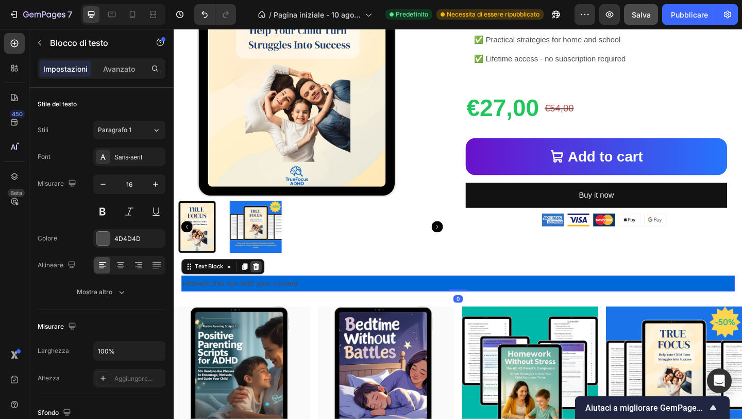
click at [264, 288] on icon at bounding box center [263, 287] width 7 height 7
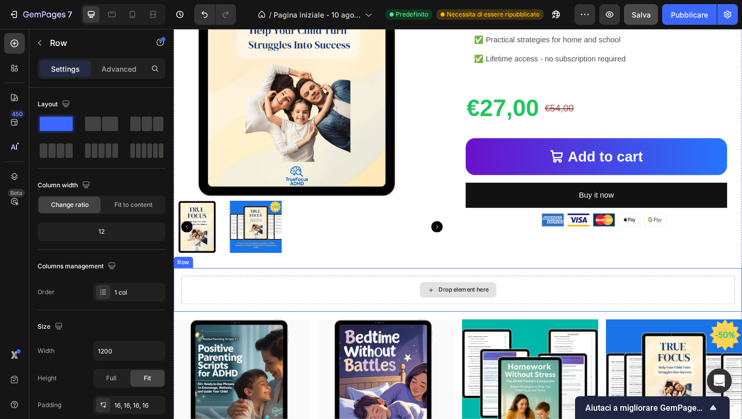
click at [327, 321] on div "Drop element here" at bounding box center [483, 312] width 602 height 31
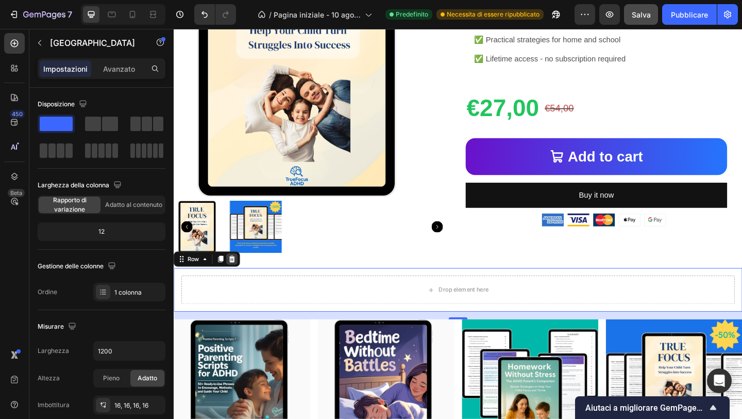
click at [242, 278] on div at bounding box center [237, 279] width 12 height 12
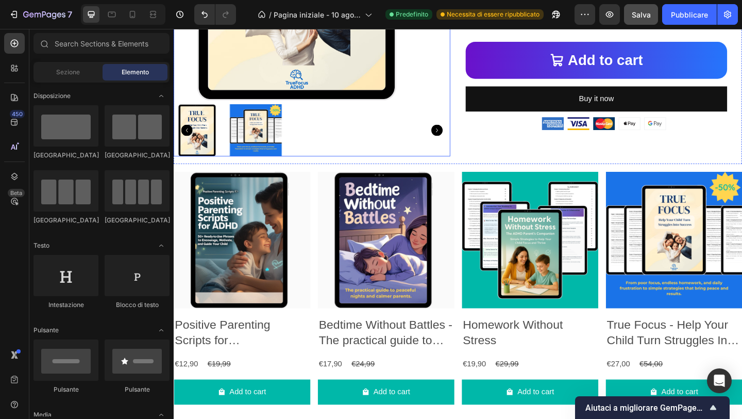
scroll to position [730, 0]
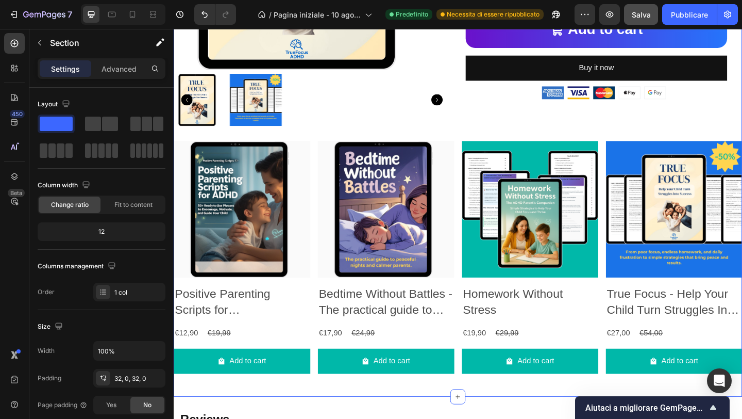
click at [494, 378] on div "Sale 50% off Product Badge Product Images True Focus - Help Your Child Turn Str…" at bounding box center [483, 76] width 619 height 704
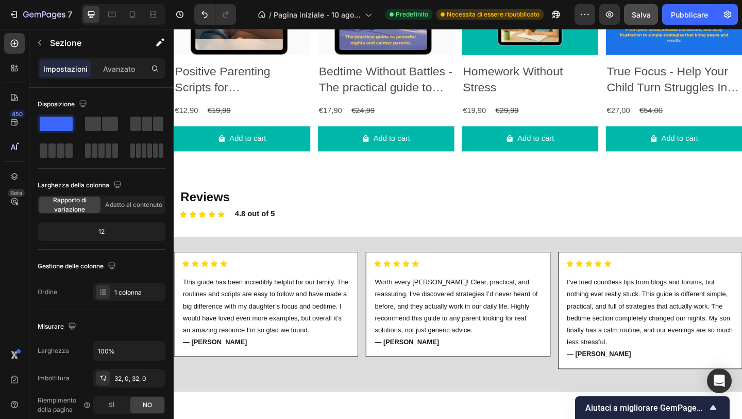
scroll to position [960, 0]
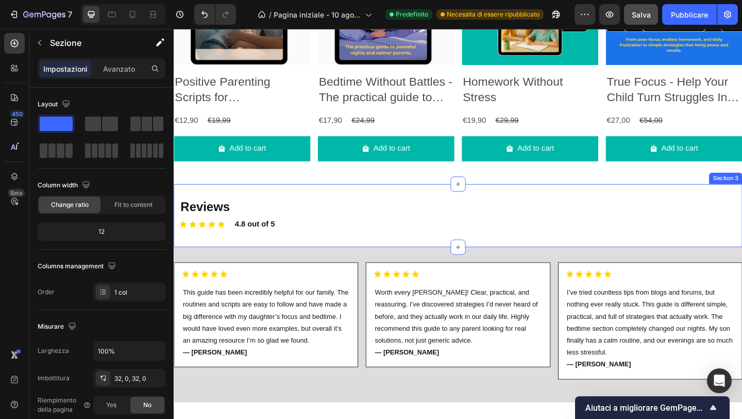
click at [424, 206] on div "Reviews Text Block Icon Icon Icon Icon Icon Icon List 4.8 out of 5 Text Block R…" at bounding box center [483, 231] width 619 height 69
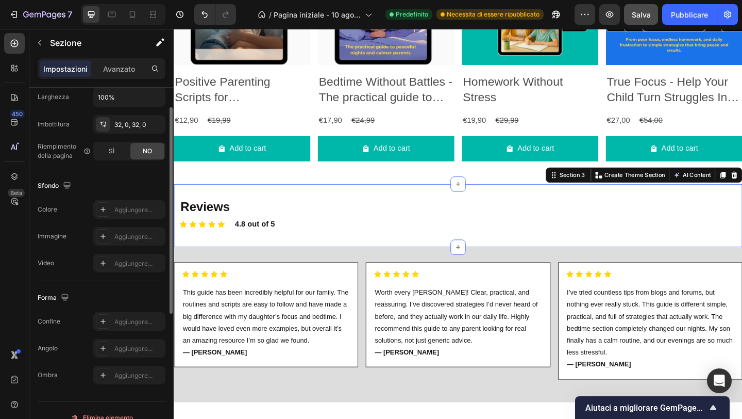
scroll to position [0, 0]
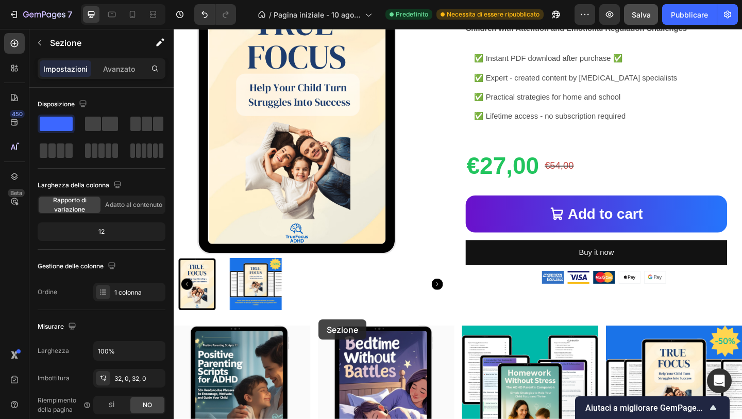
scroll to position [507, 0]
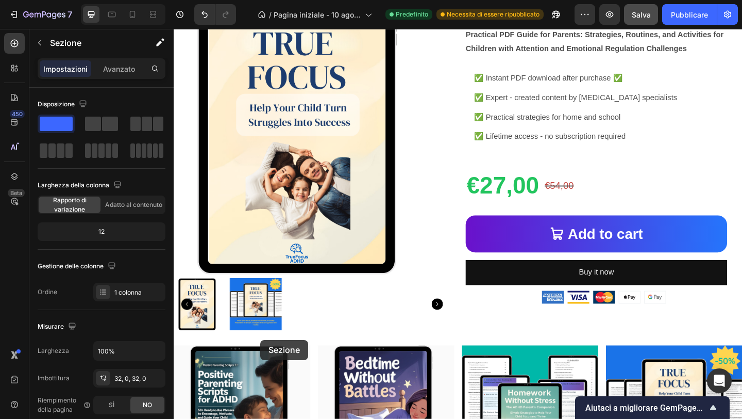
drag, startPoint x: 515, startPoint y: 338, endPoint x: 268, endPoint y: 367, distance: 248.7
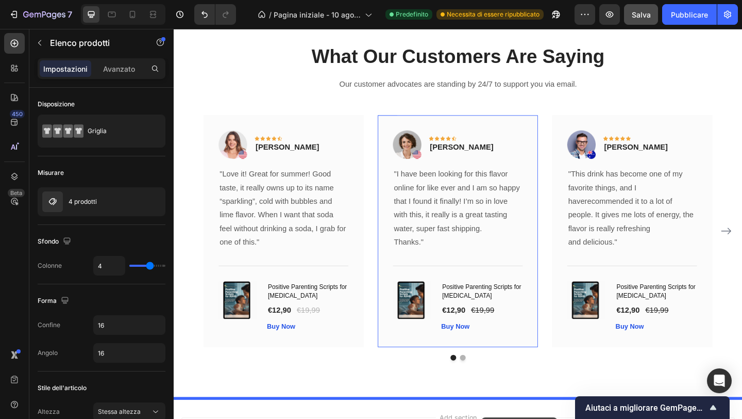
scroll to position [1568, 0]
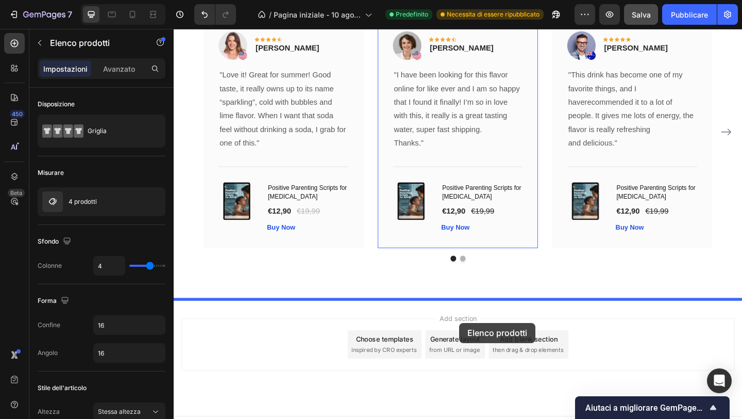
drag, startPoint x: 481, startPoint y: 134, endPoint x: 477, endPoint y: 315, distance: 181.0
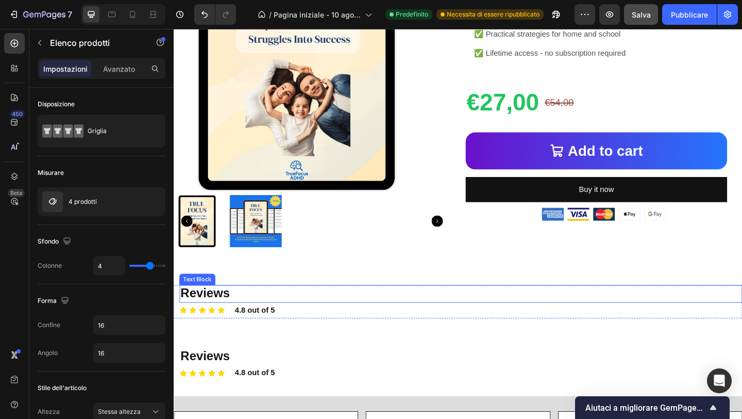
scroll to position [597, 0]
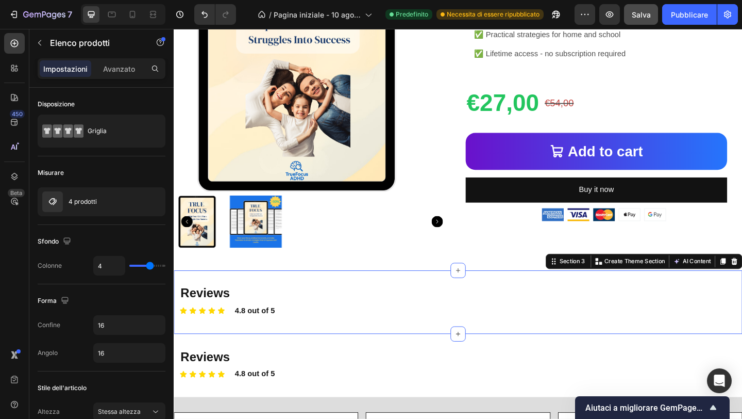
click at [384, 307] on div "Reviews Text Block Icon Icon Icon Icon Icon Icon List 4.8 out of 5 Text Block R…" at bounding box center [483, 325] width 619 height 69
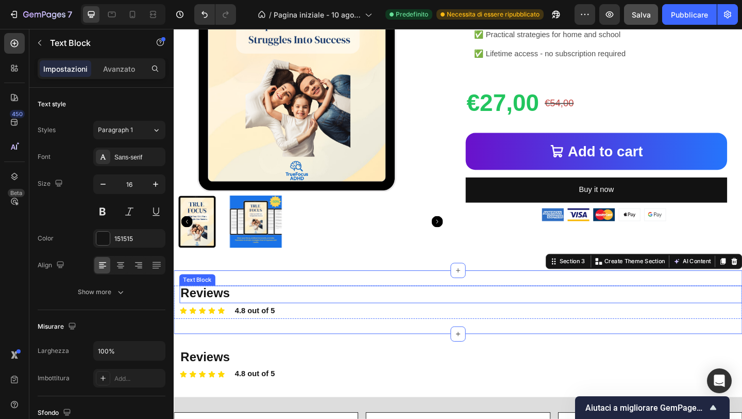
click at [220, 321] on strong "Reviews" at bounding box center [208, 315] width 54 height 15
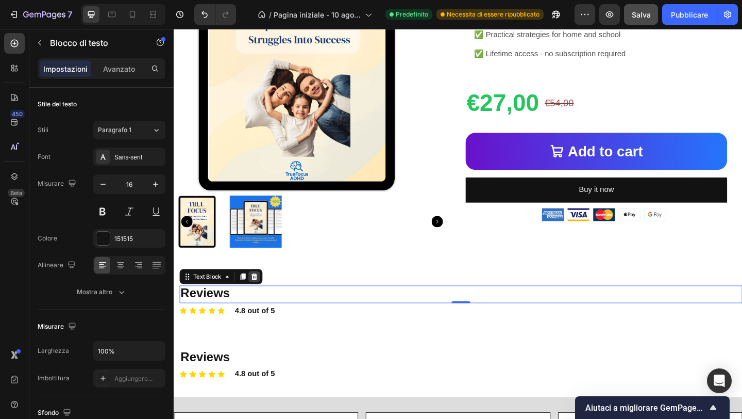
click at [260, 300] on icon at bounding box center [261, 298] width 8 height 8
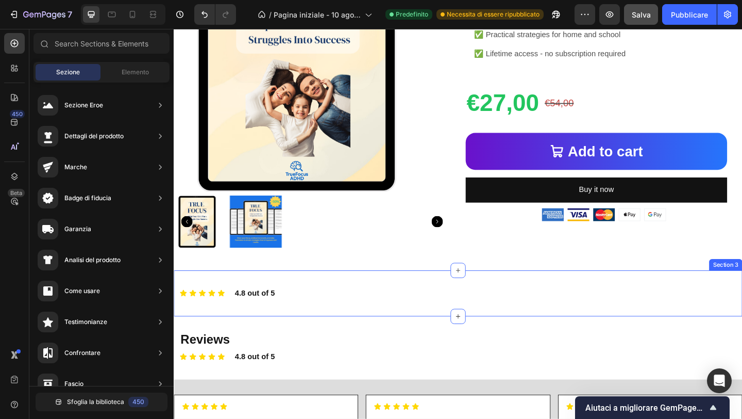
click at [303, 300] on div "Icon Icon Icon Icon Icon Icon List 4.8 out of 5 Text Block Row Row Row Section 3" at bounding box center [483, 316] width 619 height 50
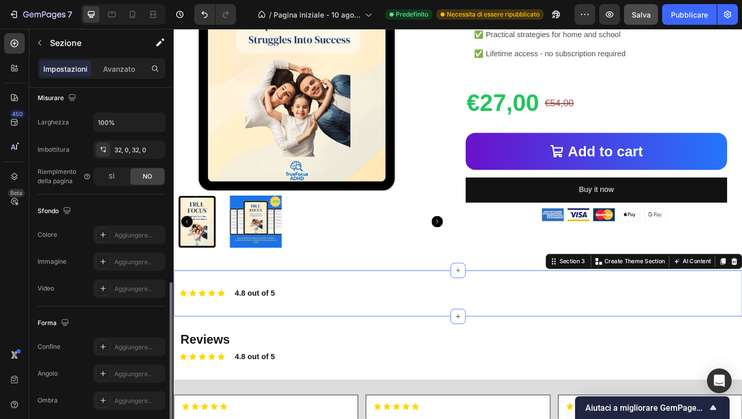
scroll to position [269, 0]
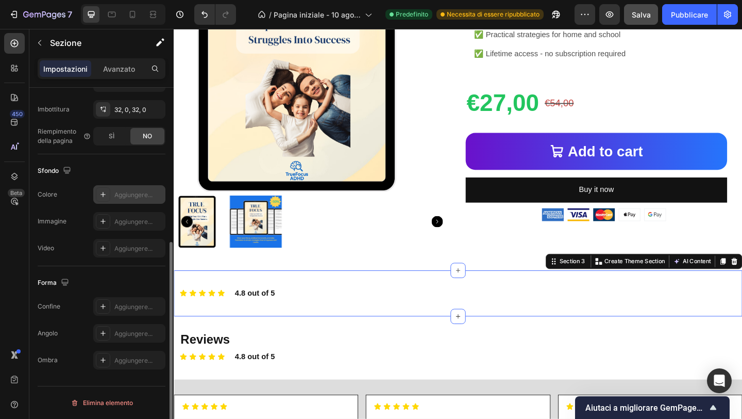
click at [119, 200] on div "Aggiungere..." at bounding box center [129, 194] width 72 height 19
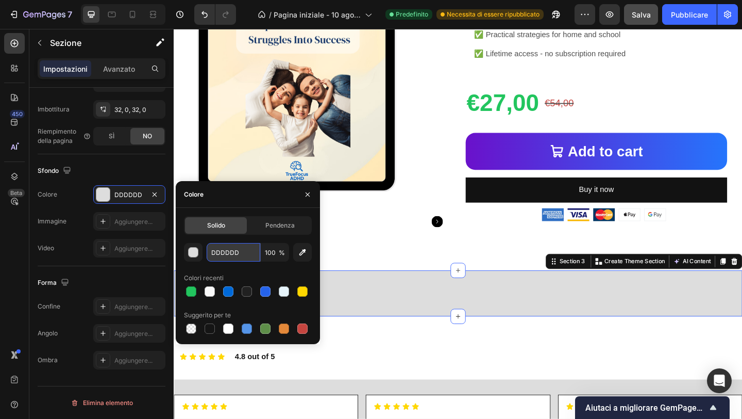
click at [233, 250] on input "DDDDDD" at bounding box center [234, 252] width 54 height 19
click at [232, 251] on input "DDDDDD" at bounding box center [234, 252] width 54 height 19
drag, startPoint x: 232, startPoint y: 251, endPoint x: 239, endPoint y: 251, distance: 7.2
click at [239, 251] on input "DDDDDD" at bounding box center [234, 252] width 54 height 19
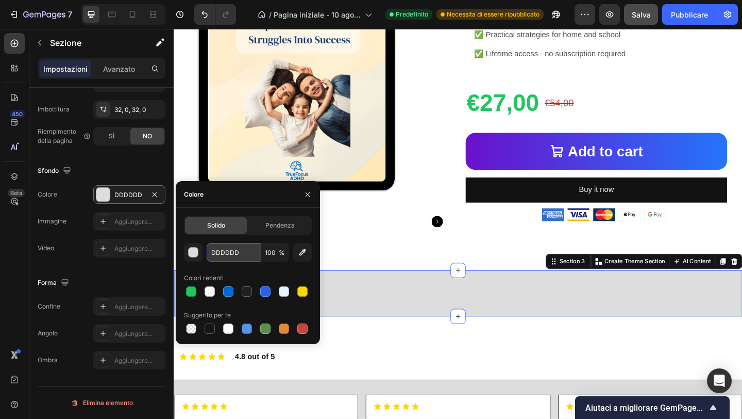
paste input "E6F4FA"
type input "E6F4FA"
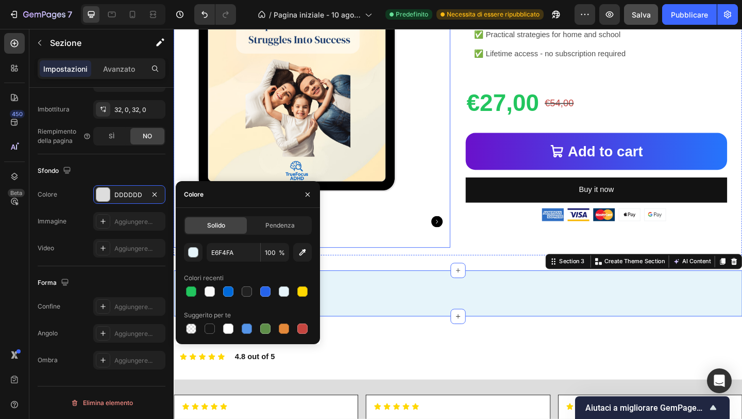
click at [377, 260] on div at bounding box center [324, 238] width 301 height 57
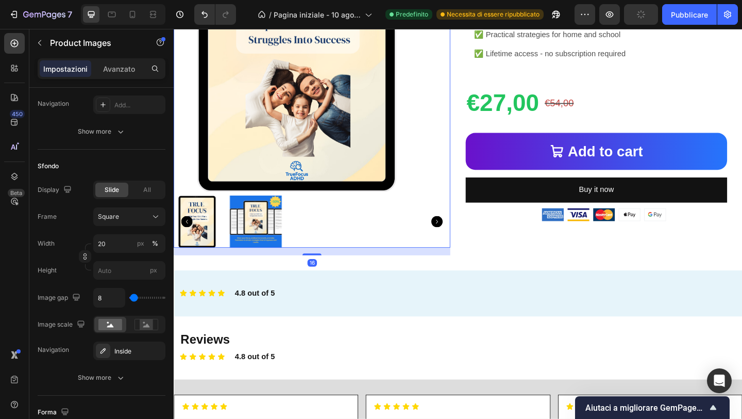
scroll to position [0, 0]
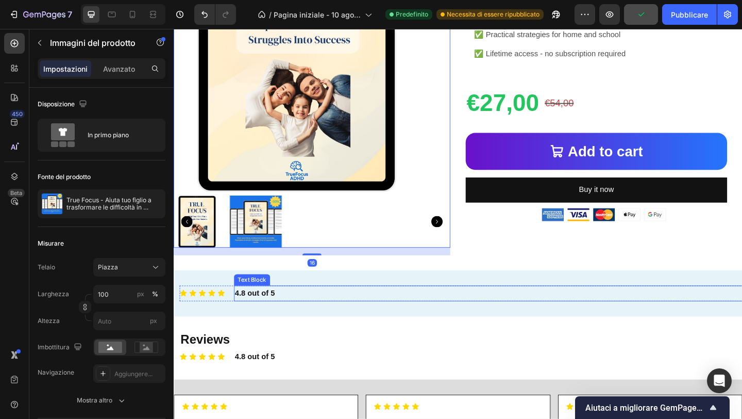
click at [272, 312] on strong "4.8 out of 5" at bounding box center [261, 315] width 43 height 9
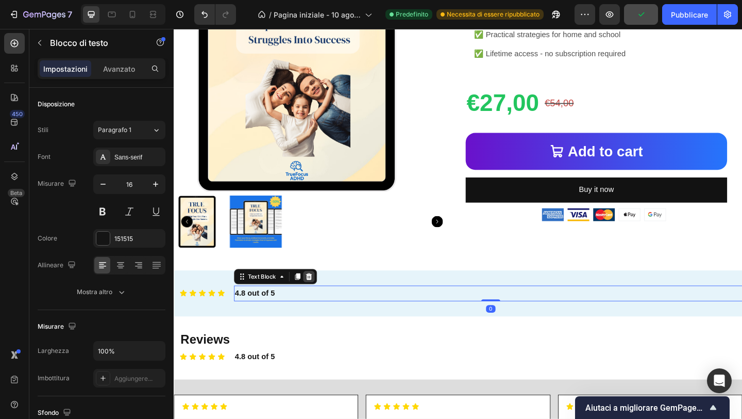
click at [317, 300] on icon at bounding box center [321, 298] width 8 height 8
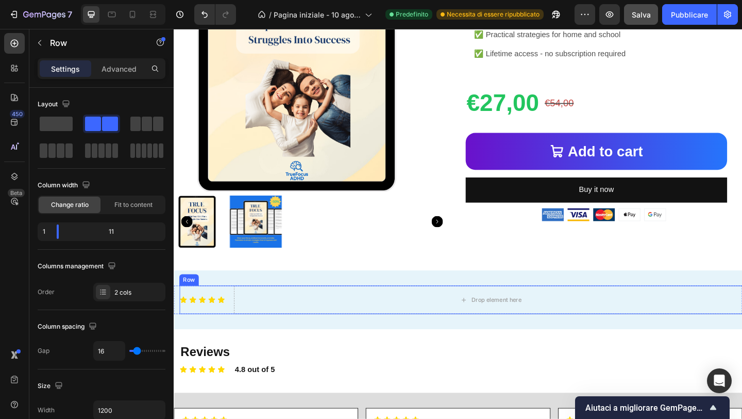
click at [211, 329] on div "Icon Icon Icon Icon Icon Icon List" at bounding box center [205, 323] width 51 height 31
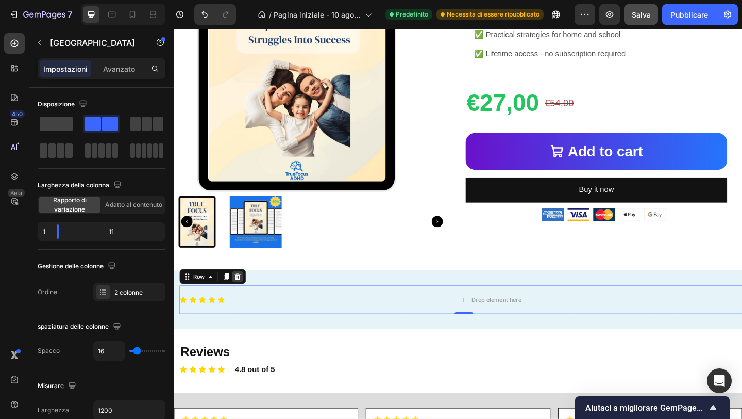
click at [243, 299] on icon at bounding box center [243, 297] width 7 height 7
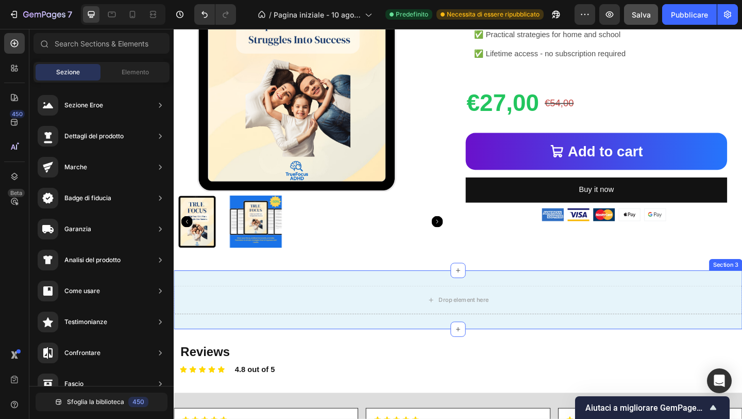
click at [280, 345] on div "Drop element here Row Row Section 3" at bounding box center [483, 323] width 619 height 64
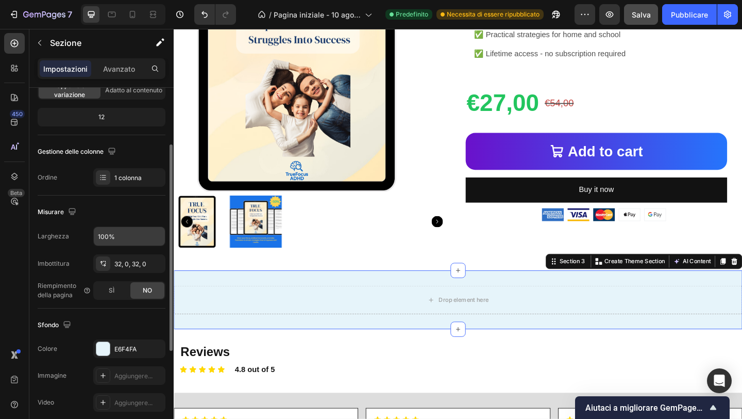
scroll to position [126, 0]
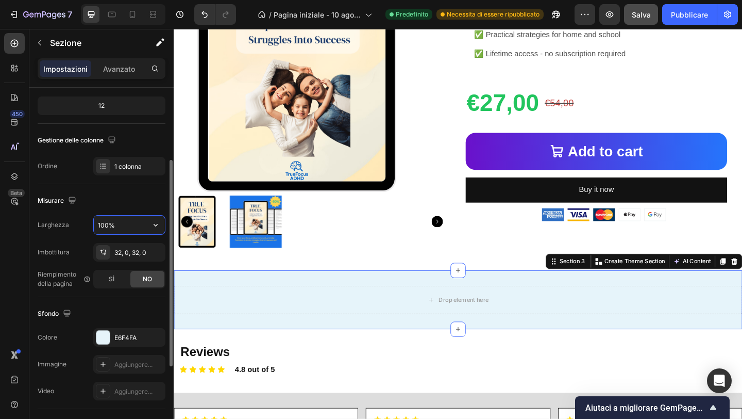
click at [126, 230] on input "100%" at bounding box center [129, 225] width 71 height 19
click at [156, 225] on icon "button" at bounding box center [156, 225] width 10 height 10
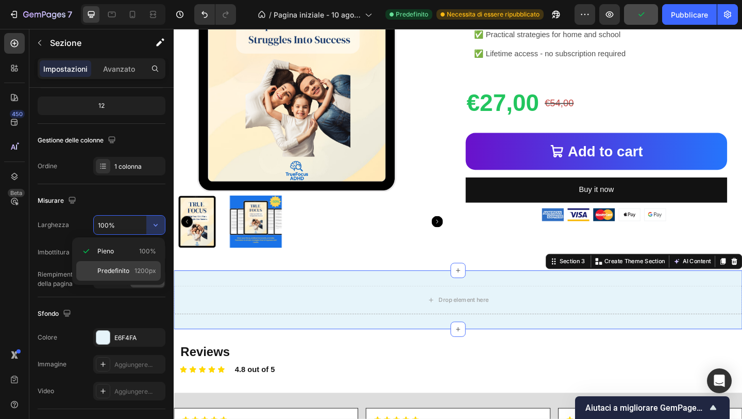
click at [149, 270] on font "1200px" at bounding box center [146, 271] width 22 height 8
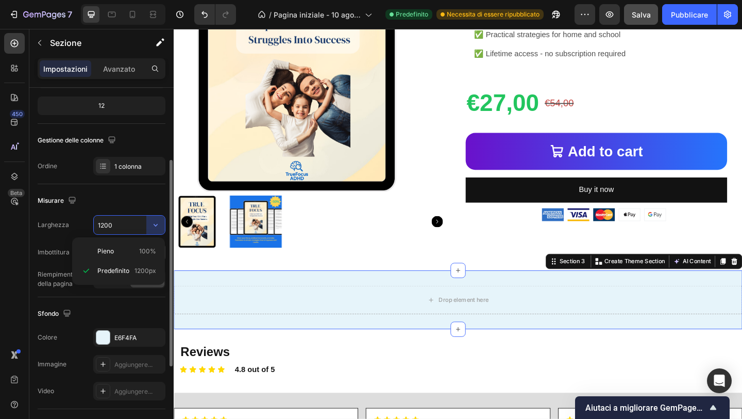
click at [147, 248] on font "100%" at bounding box center [147, 251] width 17 height 8
type input "100%"
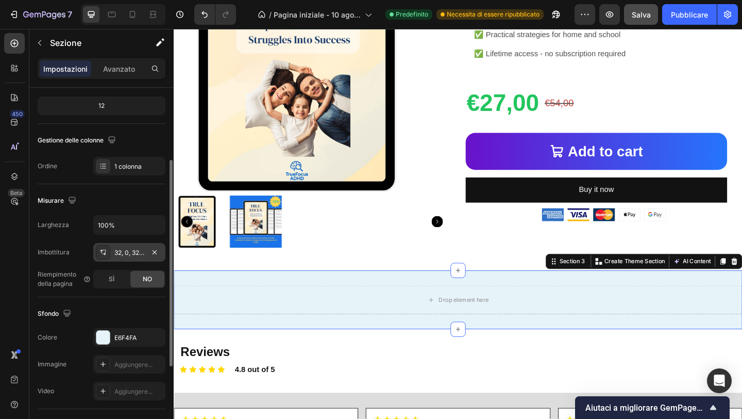
click at [135, 251] on font "32, 0, 32, 0" at bounding box center [130, 252] width 32 height 8
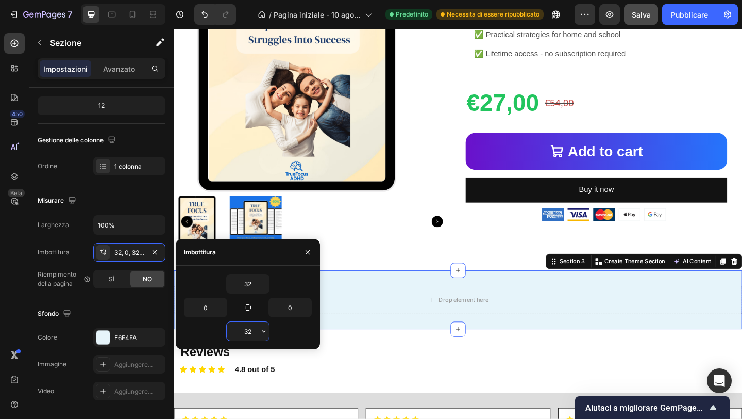
click at [251, 328] on input "32" at bounding box center [248, 331] width 42 height 19
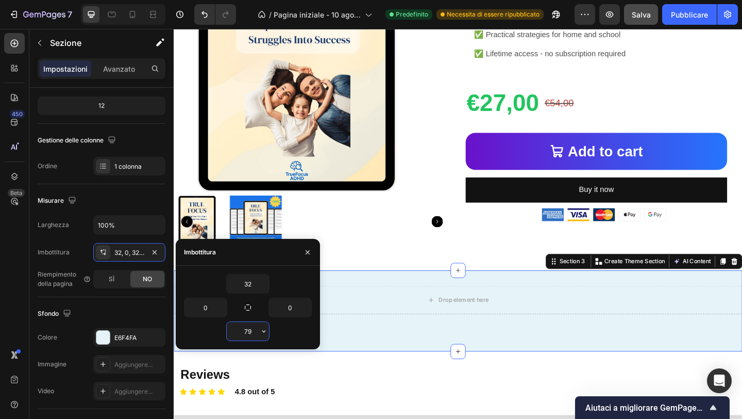
type input "7"
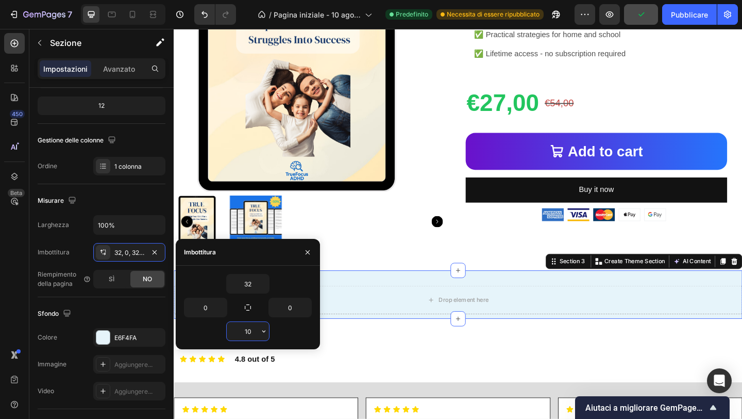
type input "1"
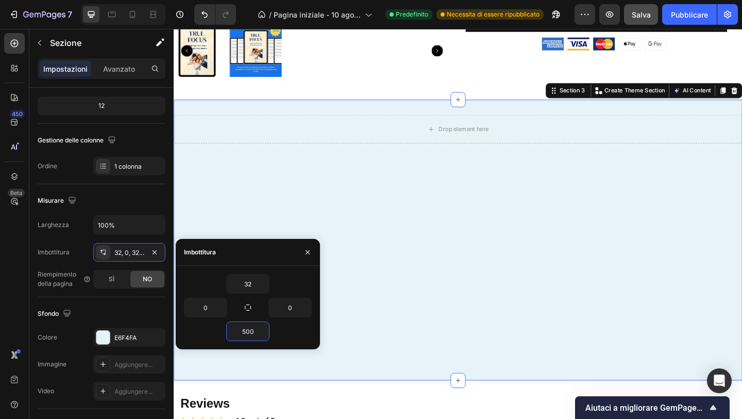
scroll to position [781, 0]
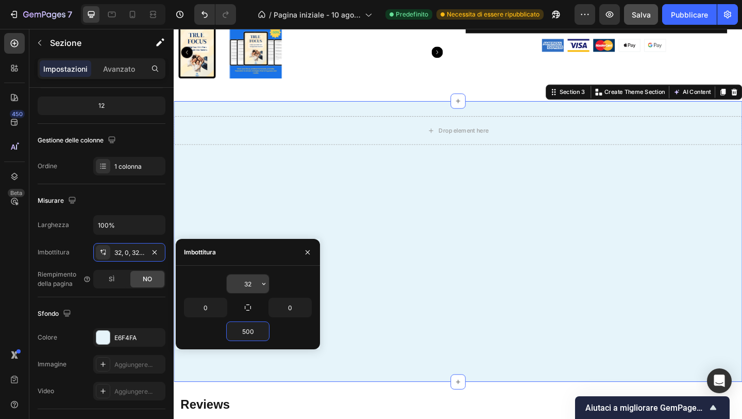
type input "500"
click at [256, 285] on input "32" at bounding box center [248, 283] width 42 height 19
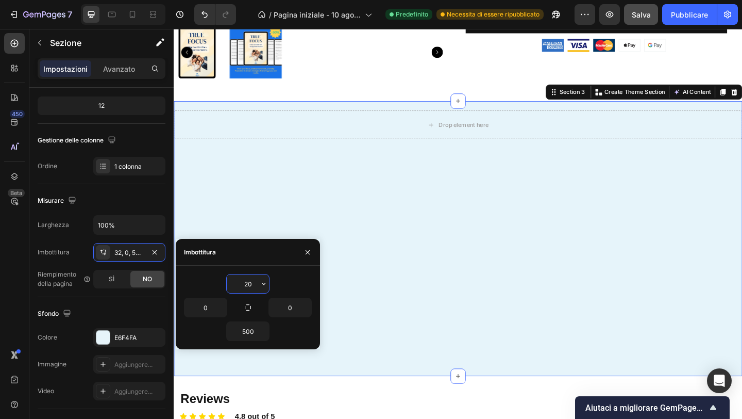
type input "2"
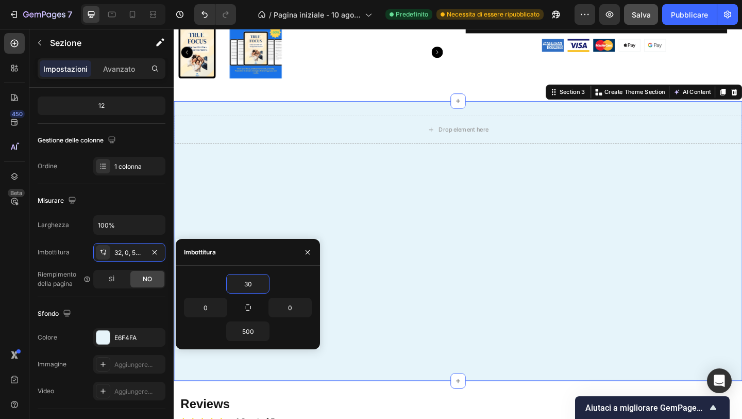
type input "30"
click at [395, 272] on div "Drop element here Row Row Section 3 You can create reusable sections Create The…" at bounding box center [483, 259] width 619 height 304
click at [310, 251] on icon "button" at bounding box center [308, 252] width 8 height 8
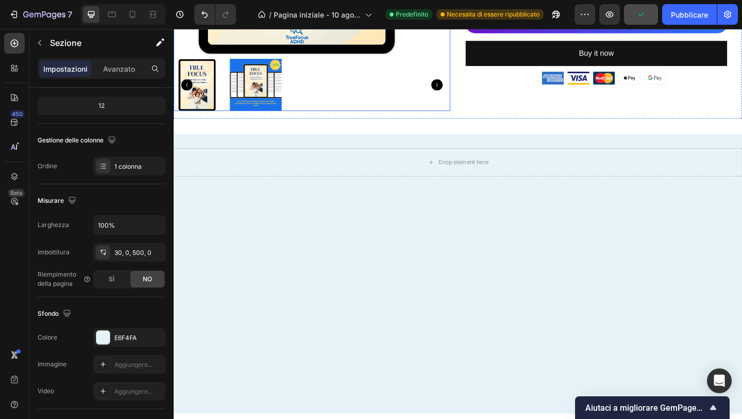
scroll to position [747, 0]
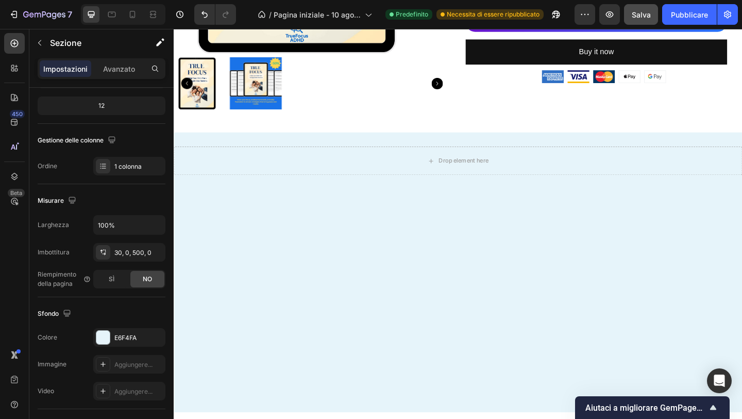
click at [445, 276] on div "Drop element here Row Row Section 3" at bounding box center [483, 293] width 619 height 304
click at [537, 143] on div "Drop element here Row Row Section 3" at bounding box center [483, 293] width 619 height 304
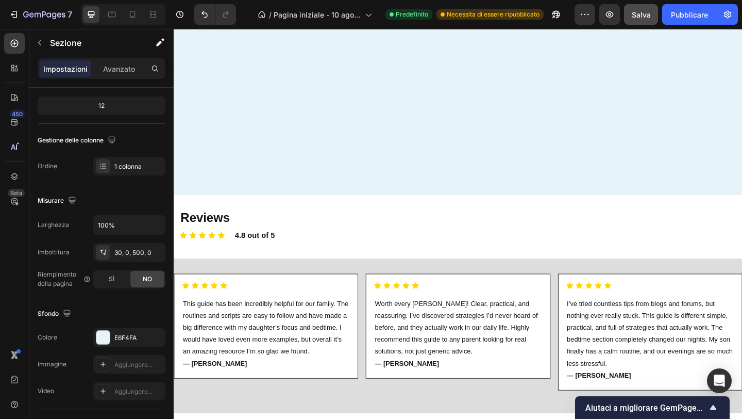
scroll to position [983, 0]
click at [357, 190] on div "Drop element here Row Row Section 3" at bounding box center [483, 58] width 619 height 304
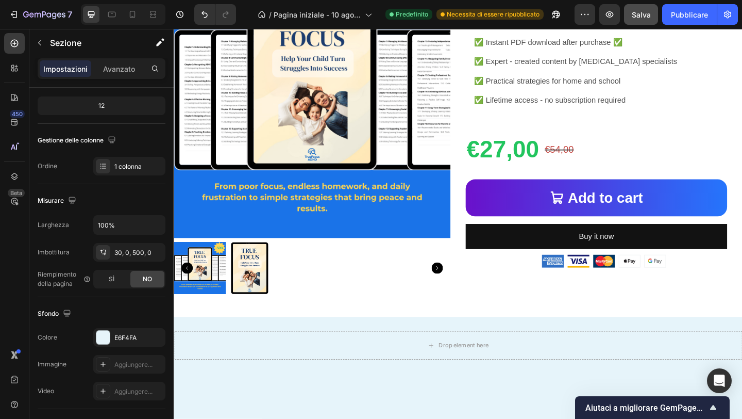
scroll to position [544, 0]
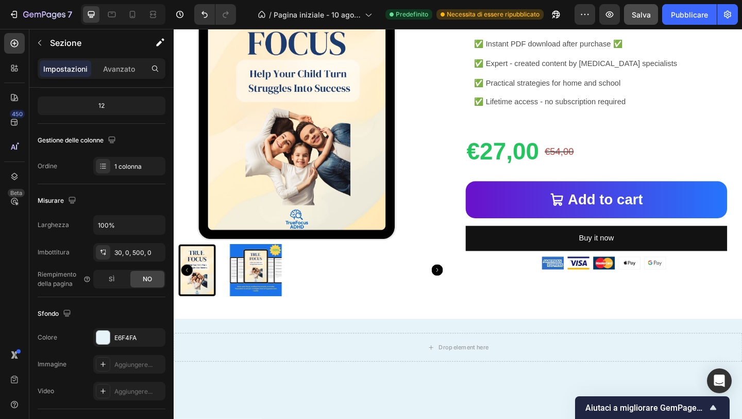
click at [379, 366] on div "Drop element here" at bounding box center [483, 374] width 619 height 31
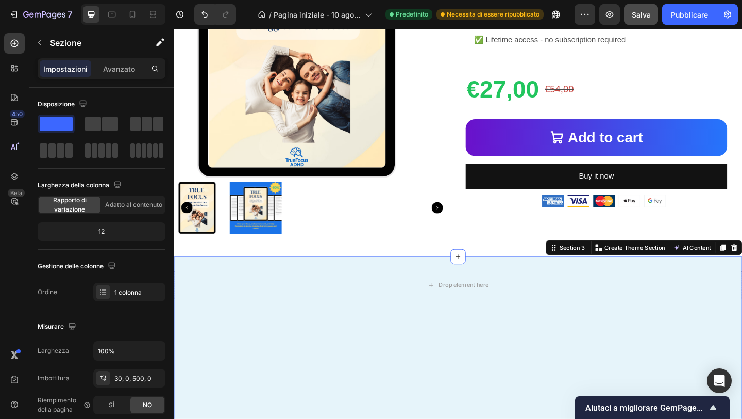
scroll to position [667, 0]
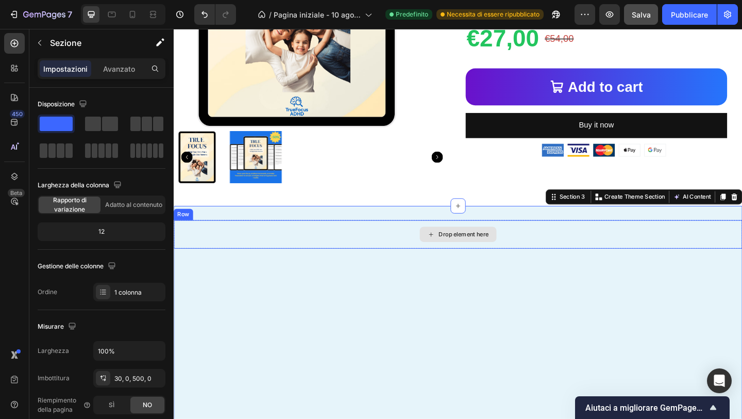
click at [404, 245] on div "Drop element here" at bounding box center [483, 252] width 619 height 31
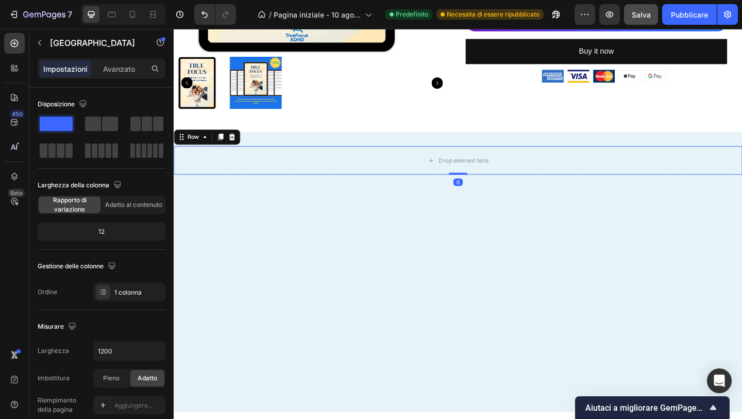
scroll to position [781, 0]
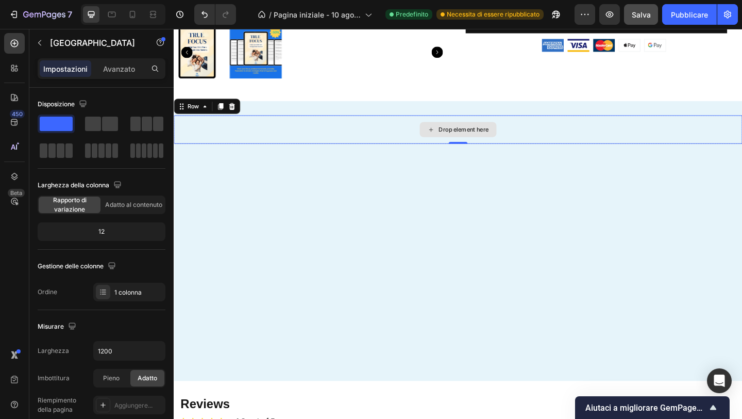
click at [450, 138] on icon at bounding box center [454, 138] width 8 height 9
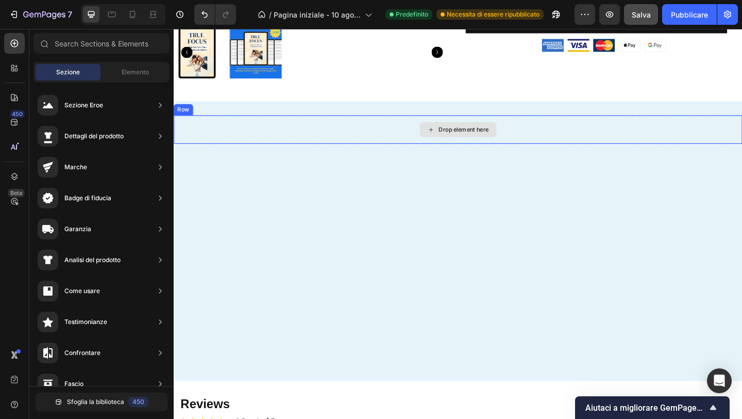
click at [477, 141] on div "Drop element here" at bounding box center [489, 138] width 55 height 8
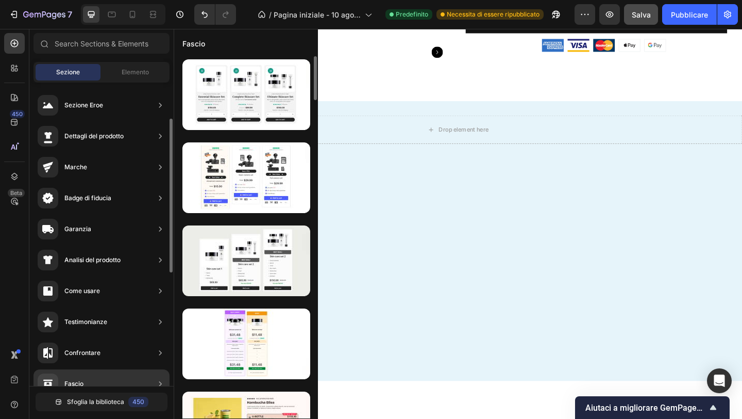
scroll to position [29, 0]
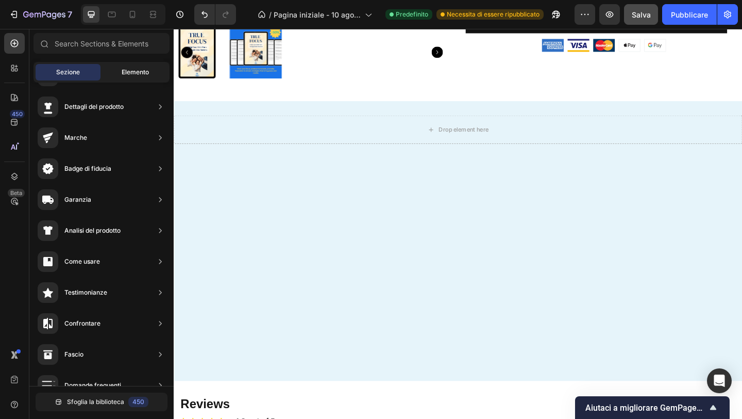
click at [136, 76] on span "Elemento" at bounding box center [135, 72] width 27 height 9
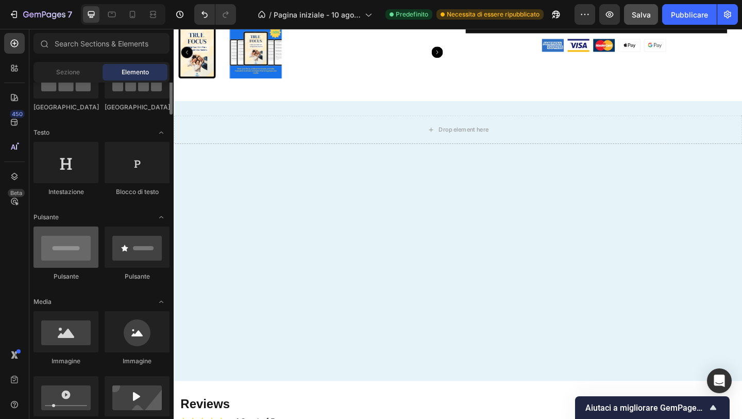
scroll to position [118, 0]
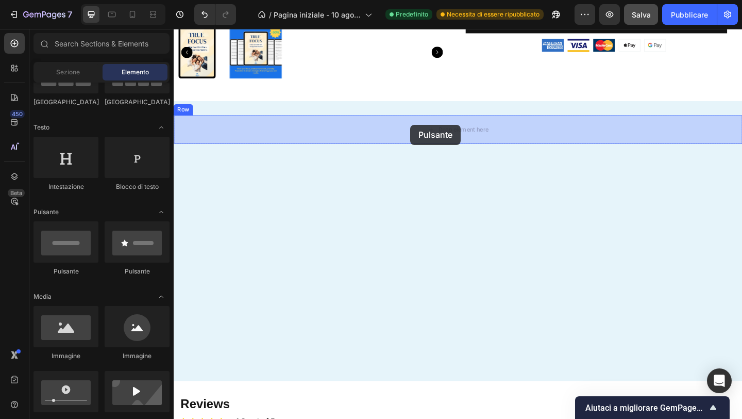
drag, startPoint x: 260, startPoint y: 274, endPoint x: 429, endPoint y: 134, distance: 219.3
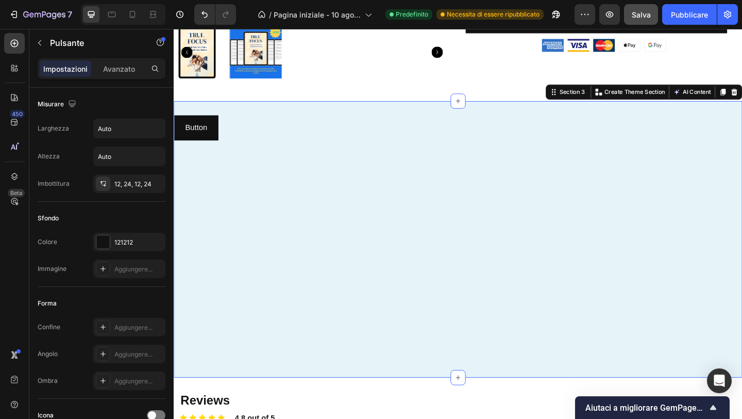
click at [226, 184] on div "Button Button Row Row Section 3 You can create reusable sections Create Theme S…" at bounding box center [483, 257] width 619 height 301
click at [219, 145] on button "Button" at bounding box center [198, 136] width 48 height 27
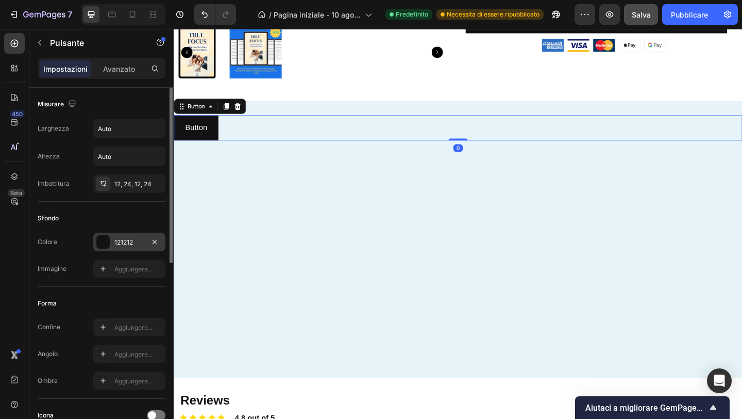
click at [131, 238] on div "121212" at bounding box center [129, 242] width 30 height 9
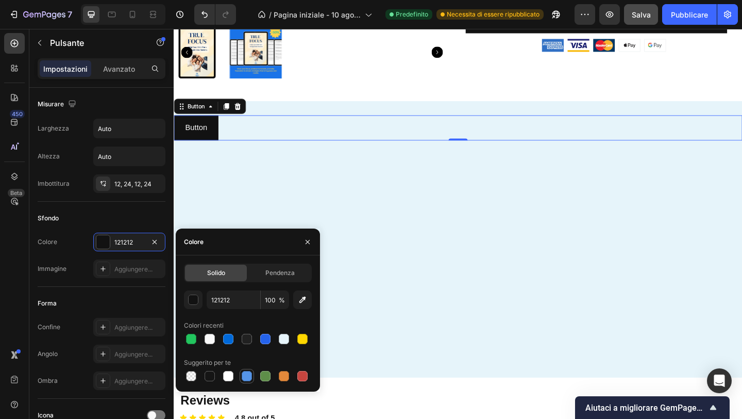
click at [250, 376] on div at bounding box center [247, 376] width 10 height 10
type input "5594E7"
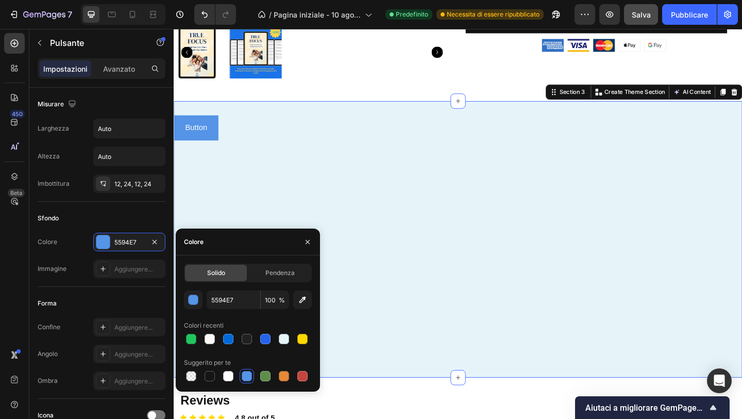
click at [248, 209] on div "Button Button Row Row Section 3 You can create reusable sections Create Theme S…" at bounding box center [483, 257] width 619 height 301
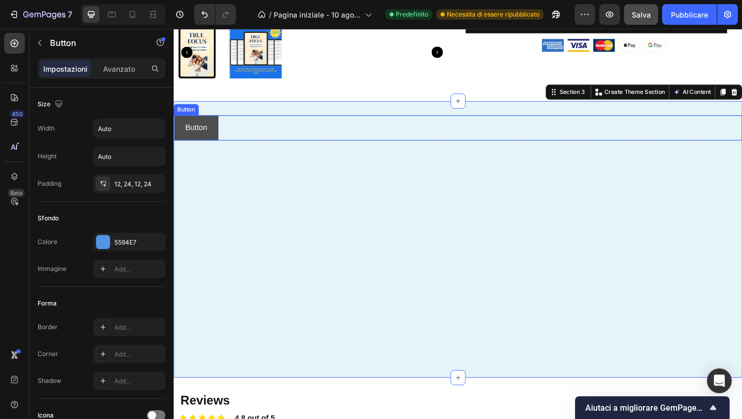
click at [218, 141] on button "Button" at bounding box center [198, 136] width 48 height 27
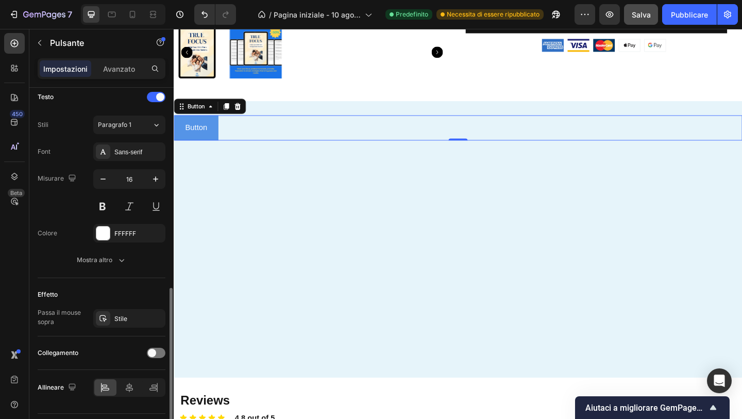
scroll to position [379, 0]
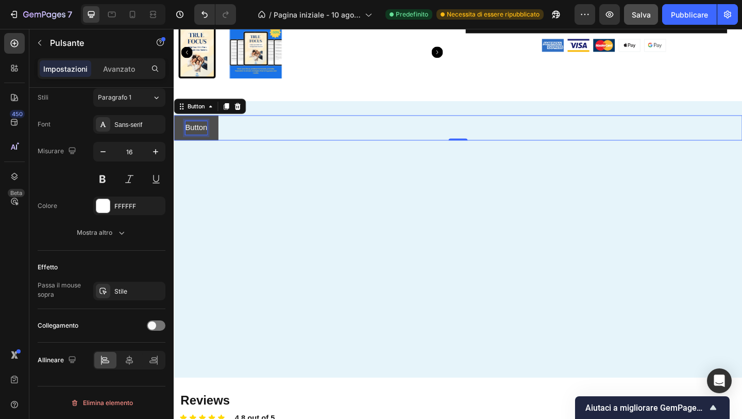
click at [203, 131] on p "Button" at bounding box center [198, 136] width 24 height 15
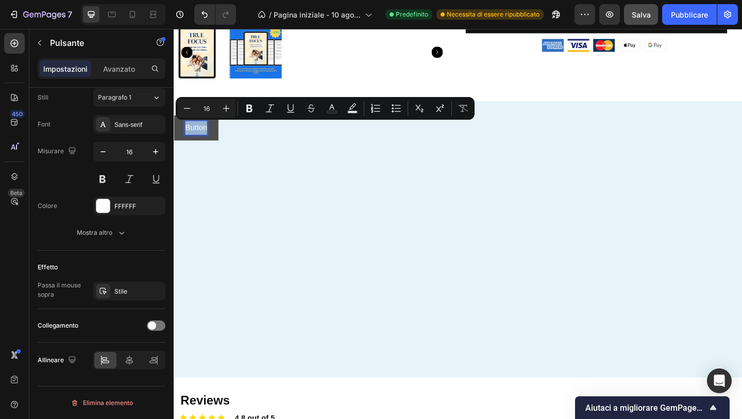
click at [203, 131] on p "Button" at bounding box center [198, 136] width 24 height 15
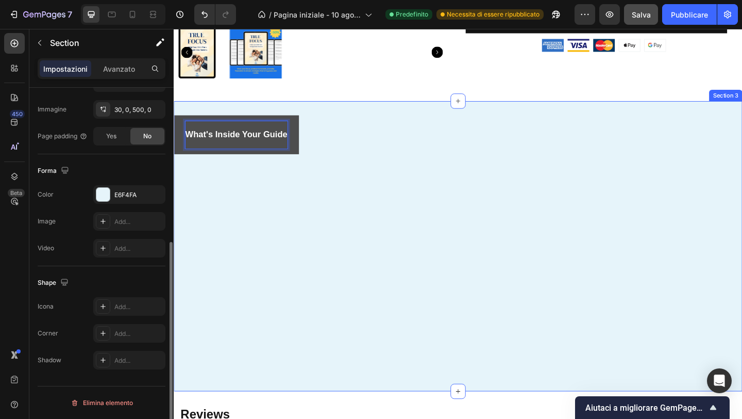
click at [328, 171] on div "What's Inside Your Guide Button 0 Row Row Section 3" at bounding box center [483, 265] width 619 height 316
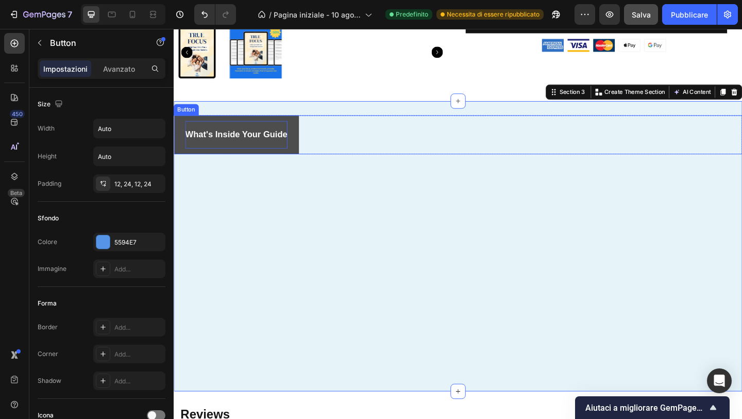
click at [299, 159] on button "What's Inside Your Guide" at bounding box center [242, 144] width 136 height 42
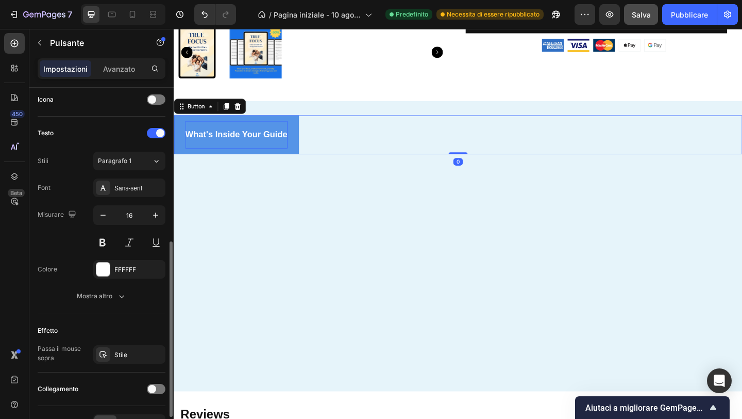
scroll to position [379, 0]
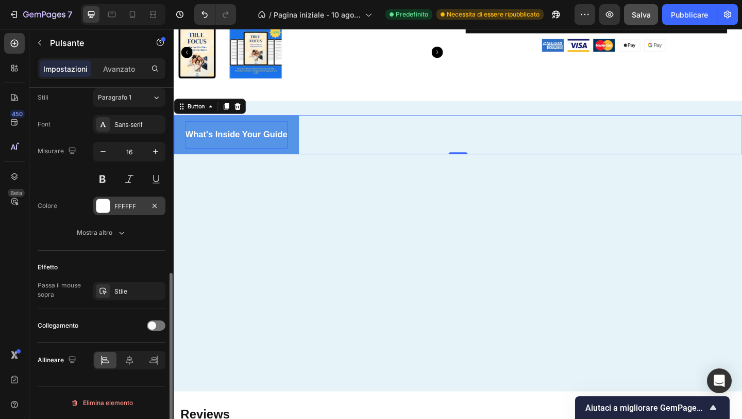
click at [106, 197] on div "FFFFFF" at bounding box center [129, 205] width 72 height 19
click at [116, 267] on div "Effetto" at bounding box center [102, 267] width 128 height 16
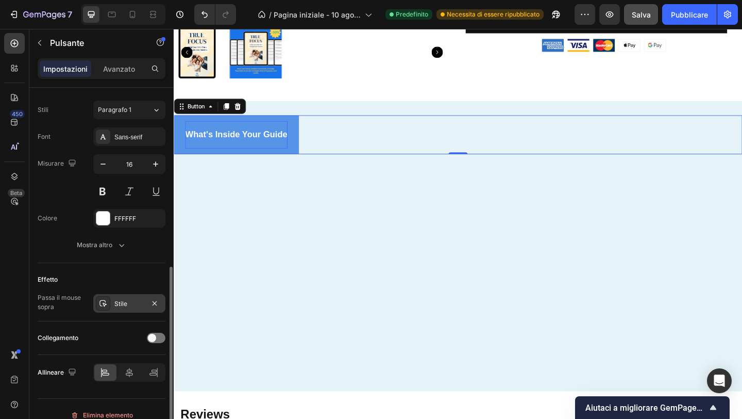
click at [106, 306] on icon at bounding box center [103, 303] width 8 height 8
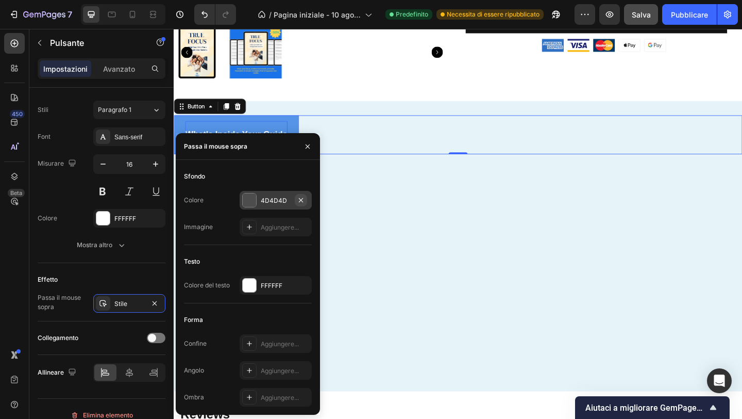
click at [299, 199] on icon "button" at bounding box center [301, 200] width 8 height 8
click at [250, 201] on icon at bounding box center [249, 200] width 8 height 8
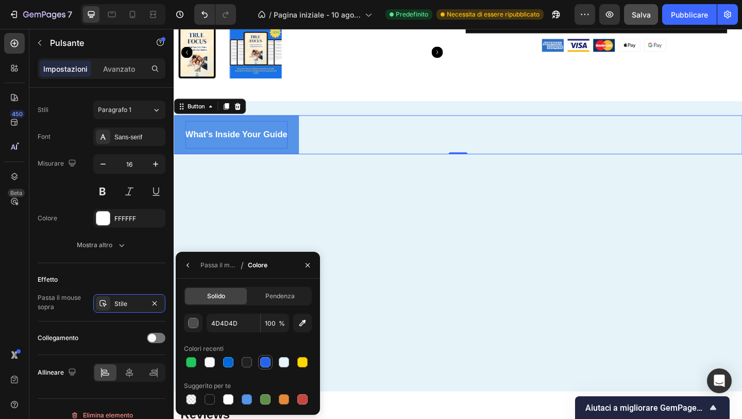
click at [266, 360] on div at bounding box center [265, 362] width 10 height 10
click at [248, 378] on div at bounding box center [247, 399] width 10 height 10
type input "5594E7"
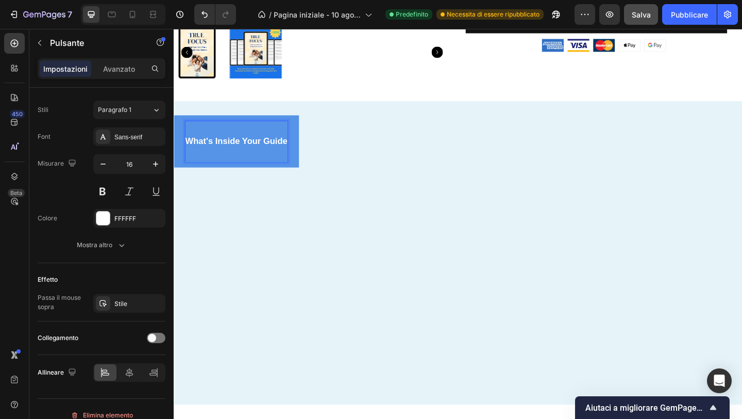
click at [290, 148] on strong "What's Inside Your Guide" at bounding box center [241, 150] width 111 height 10
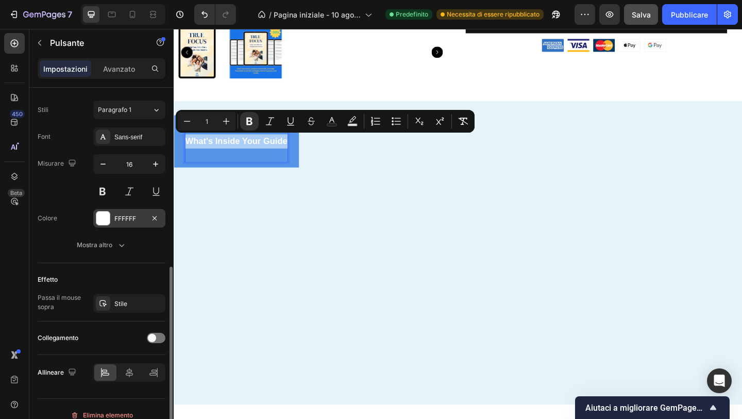
click at [130, 218] on font "FFFFFF" at bounding box center [125, 218] width 22 height 8
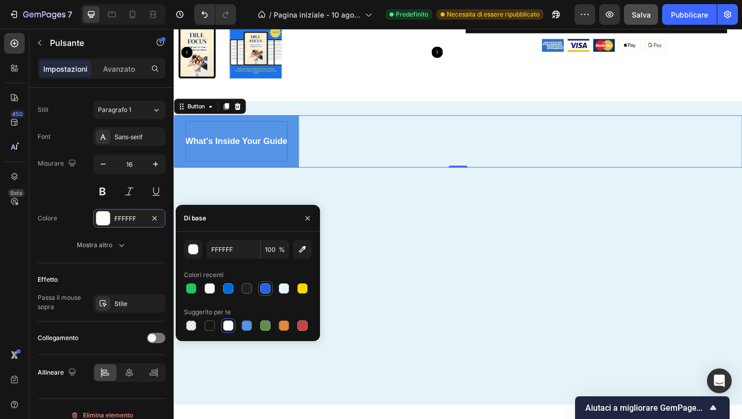
click at [263, 290] on div at bounding box center [265, 288] width 10 height 10
type input "2563EB"
click at [300, 175] on button "What's Inside Your Guide" at bounding box center [242, 151] width 136 height 57
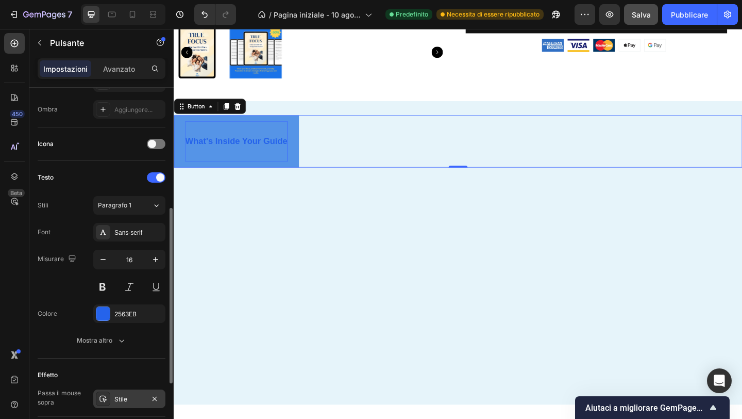
scroll to position [256, 0]
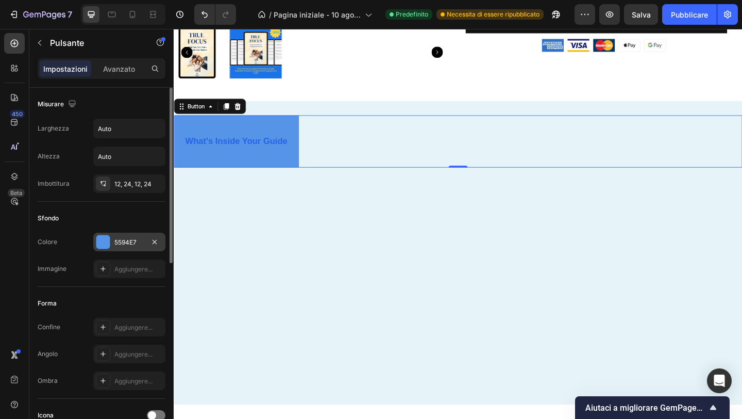
click at [129, 241] on font "5594E7" at bounding box center [125, 242] width 22 height 8
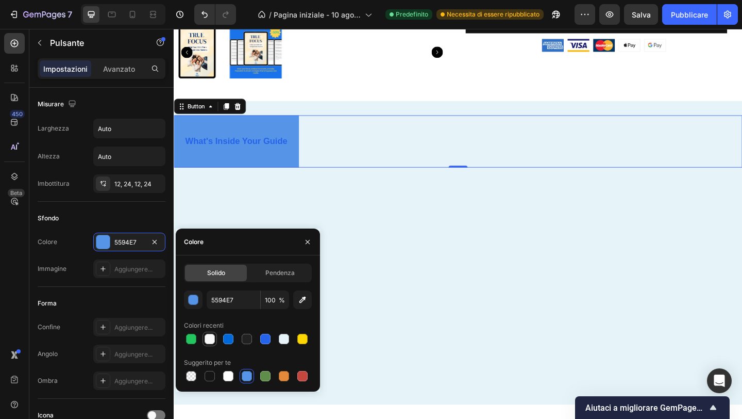
click at [210, 337] on div at bounding box center [210, 339] width 10 height 10
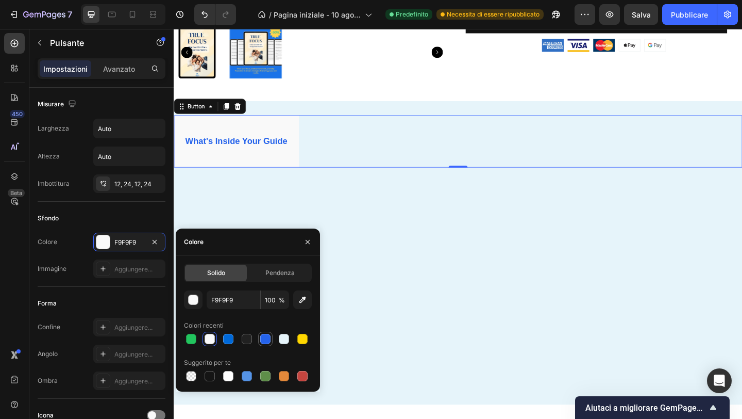
click at [271, 339] on div at bounding box center [265, 339] width 12 height 12
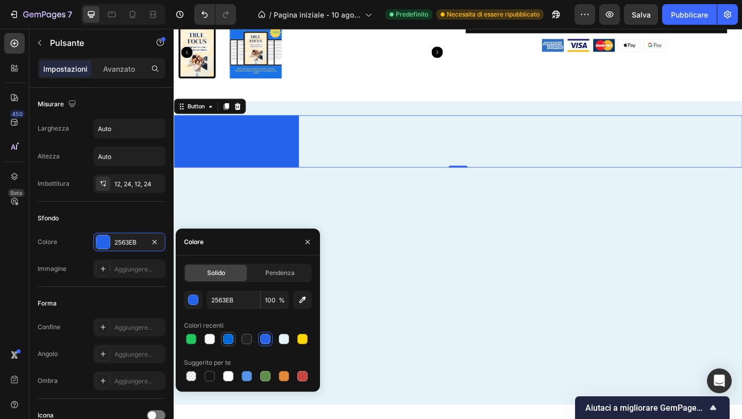
click at [230, 337] on div at bounding box center [228, 339] width 10 height 10
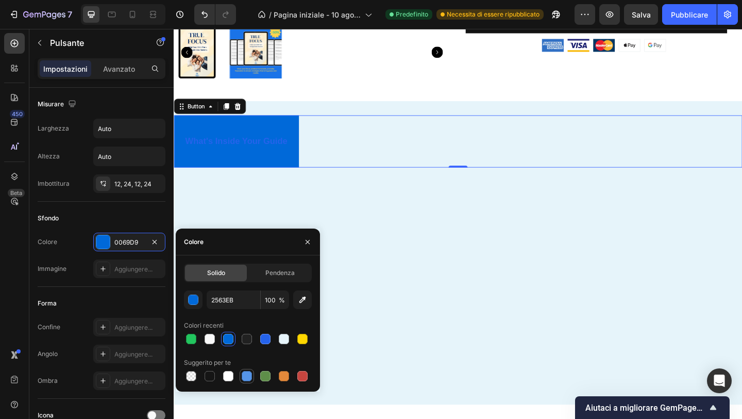
type input "0069D9"
click at [230, 337] on div at bounding box center [228, 339] width 10 height 10
click at [248, 376] on div at bounding box center [247, 376] width 10 height 10
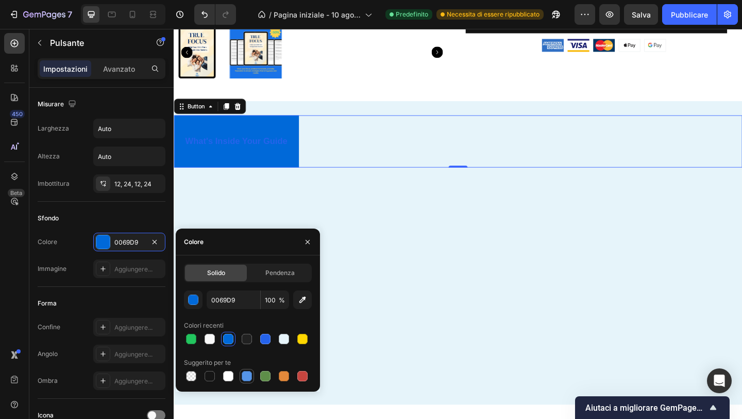
click at [248, 376] on div at bounding box center [247, 376] width 10 height 10
click at [388, 295] on div "What's Inside Your Guide Button 0 Row Row Section 3" at bounding box center [483, 272] width 619 height 330
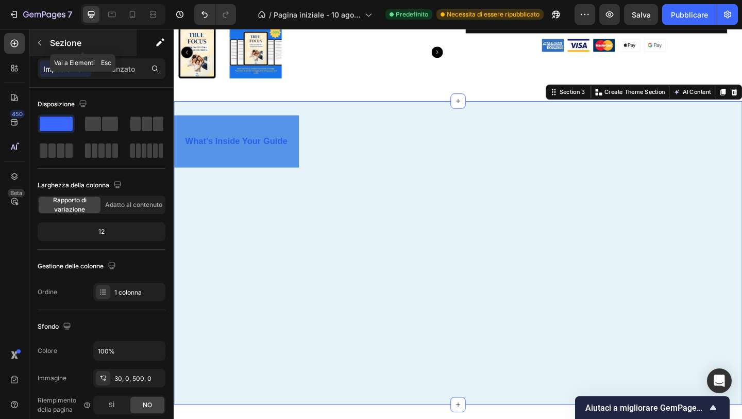
click at [40, 39] on icon "button" at bounding box center [40, 43] width 8 height 8
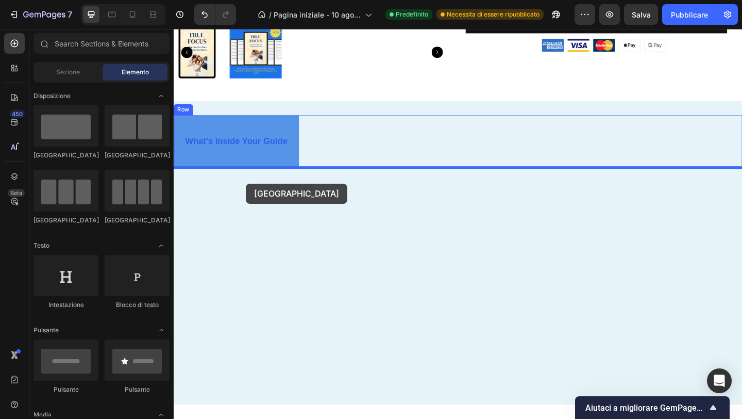
drag, startPoint x: 255, startPoint y: 157, endPoint x: 255, endPoint y: 197, distance: 40.2
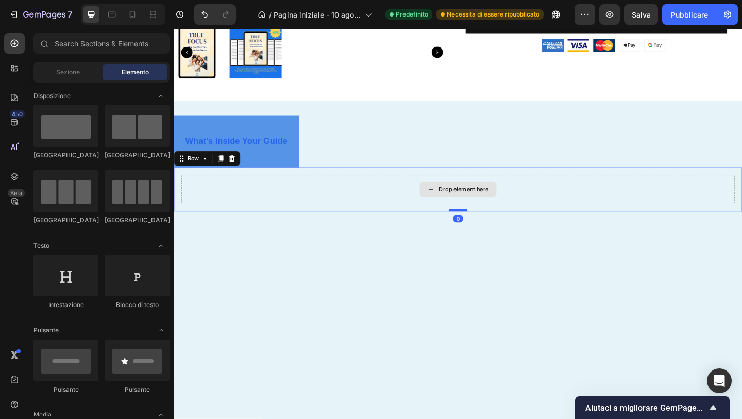
click at [470, 210] on div "Drop element here" at bounding box center [483, 203] width 84 height 16
click at [468, 201] on div "Drop element here" at bounding box center [489, 203] width 55 height 8
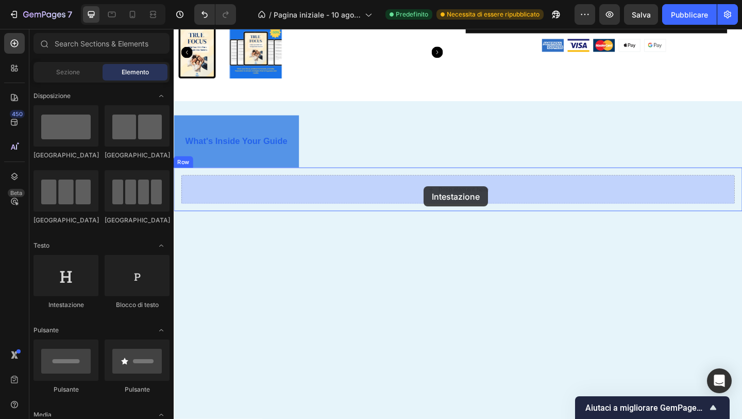
drag, startPoint x: 356, startPoint y: 236, endPoint x: 446, endPoint y: 200, distance: 96.5
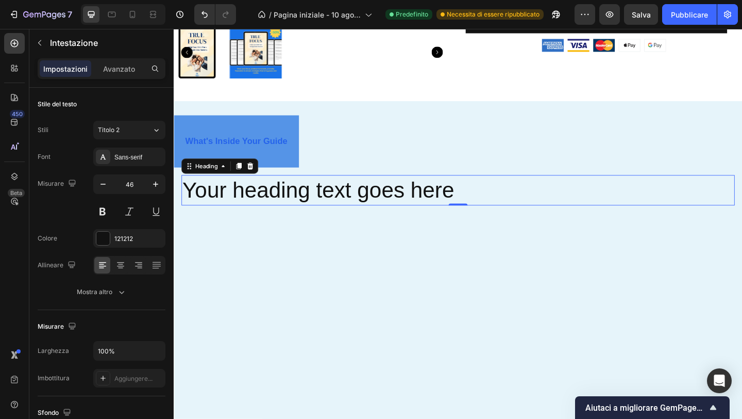
click at [325, 213] on h2 "Your heading text goes here" at bounding box center [483, 204] width 602 height 33
click at [325, 213] on p "Your heading text goes here" at bounding box center [483, 204] width 600 height 31
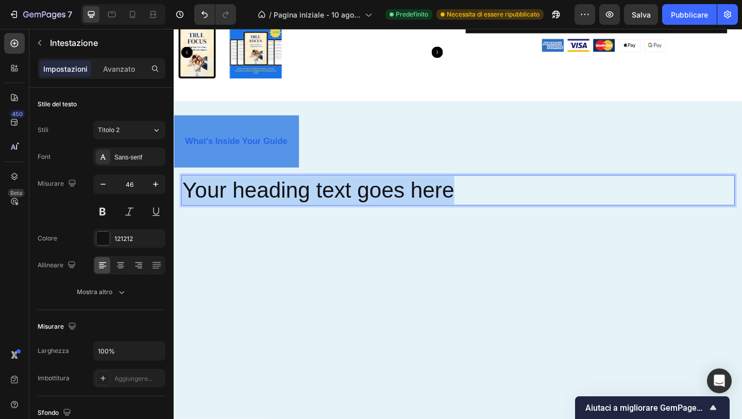
click at [325, 213] on p "Your heading text goes here" at bounding box center [483, 204] width 600 height 31
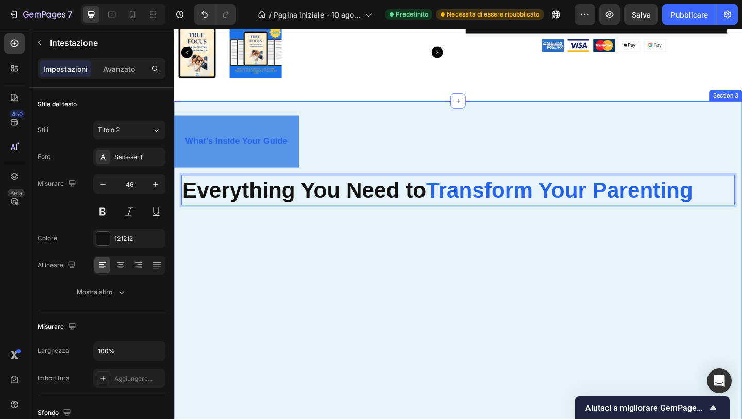
click at [377, 267] on div "What's Inside Your Guide Button Everything You Need to Transform Your Parenting…" at bounding box center [483, 296] width 619 height 379
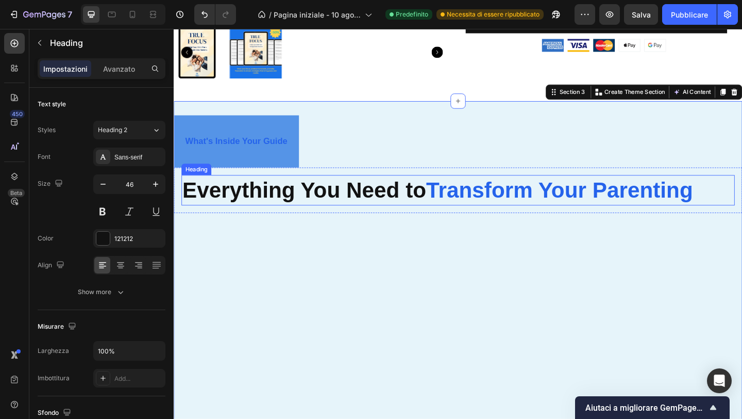
click at [451, 206] on strong "Transform Your Parenting" at bounding box center [594, 203] width 290 height 27
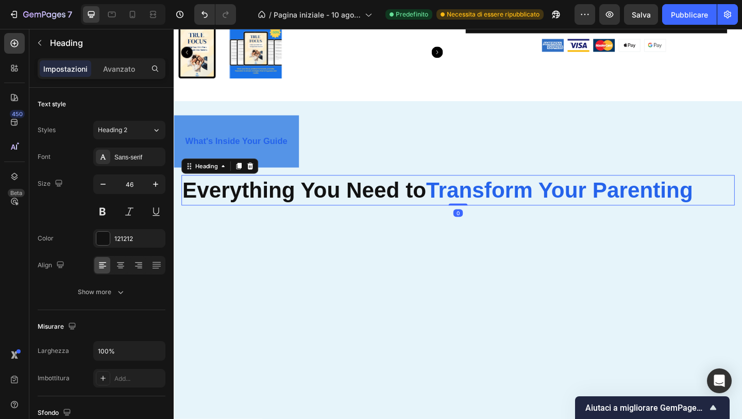
click at [449, 206] on strong "Transform Your Parenting" at bounding box center [594, 203] width 290 height 27
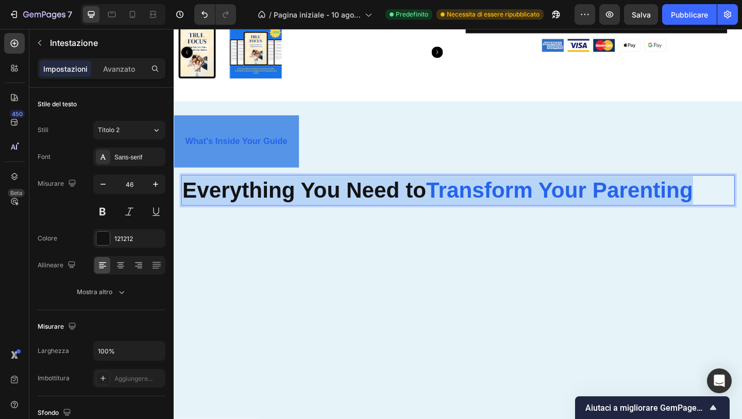
click at [449, 206] on strong "Transform Your Parenting" at bounding box center [594, 203] width 290 height 27
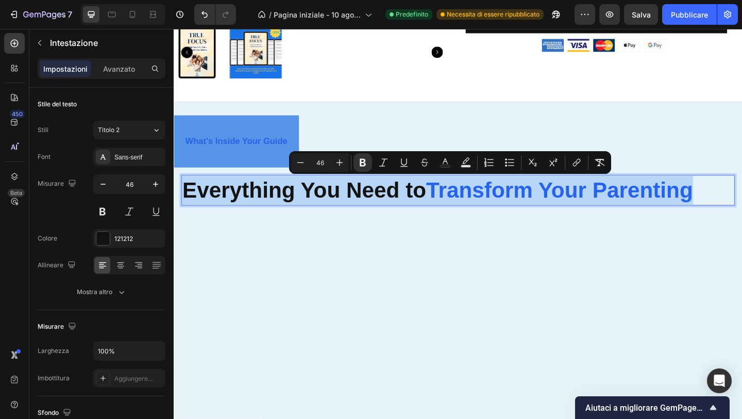
click at [449, 206] on strong "Transform Your Parenting" at bounding box center [594, 203] width 290 height 27
click at [436, 204] on strong "Everything You Need to" at bounding box center [316, 203] width 266 height 27
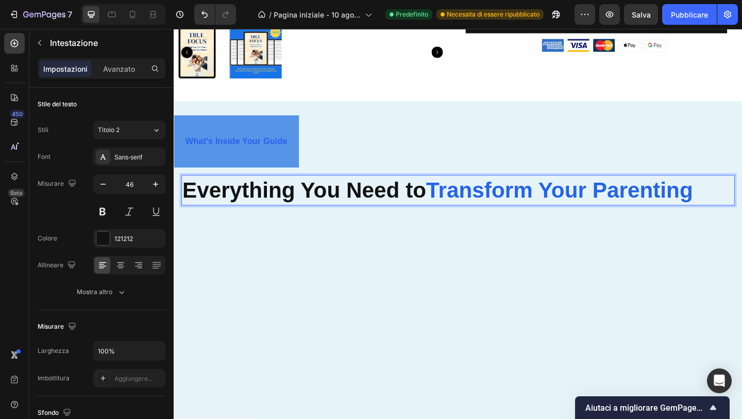
click at [450, 204] on strong "Transform Your Parenting" at bounding box center [594, 203] width 290 height 27
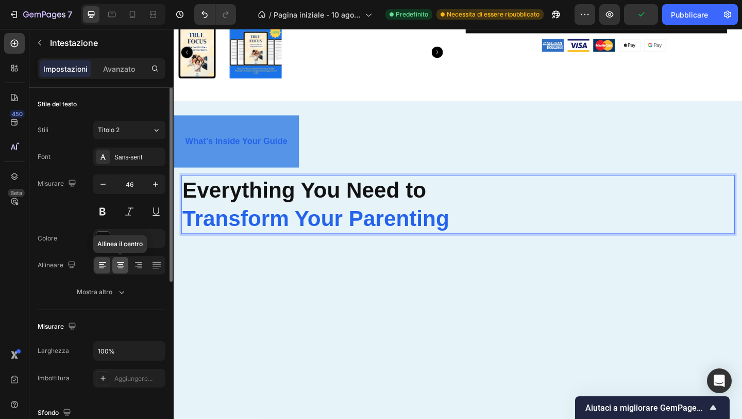
click at [122, 264] on icon at bounding box center [120, 265] width 10 height 10
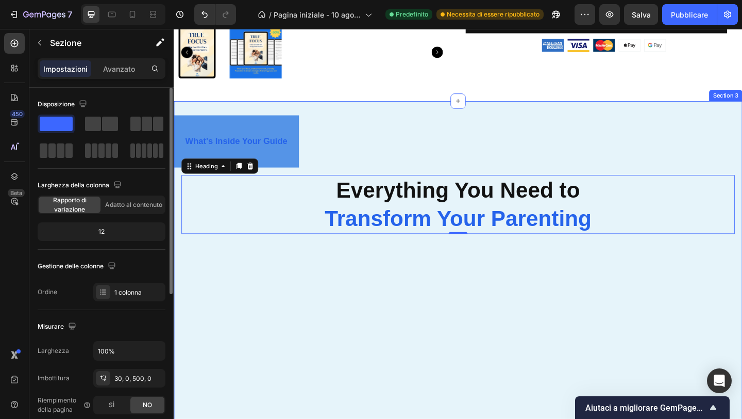
click at [352, 357] on div "What's Inside Your Guide Button Everything You Need to Transform Your Parenting…" at bounding box center [483, 312] width 619 height 410
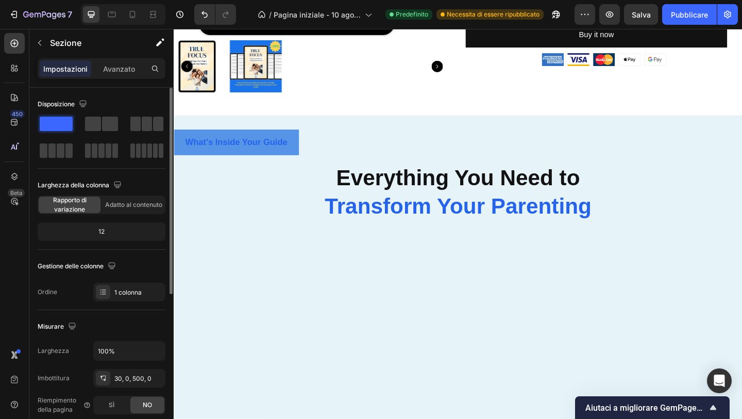
scroll to position [766, 0]
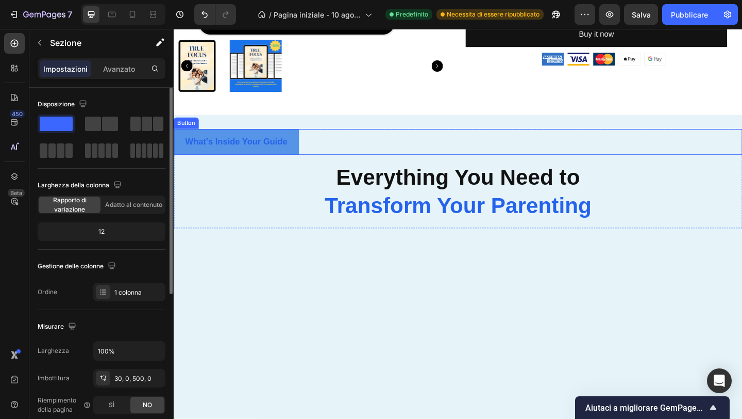
click at [317, 155] on div "What's Inside Your Guide Button" at bounding box center [483, 152] width 619 height 28
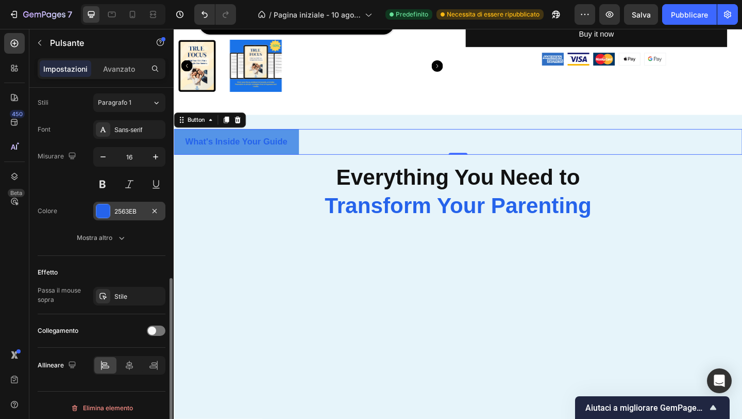
scroll to position [379, 0]
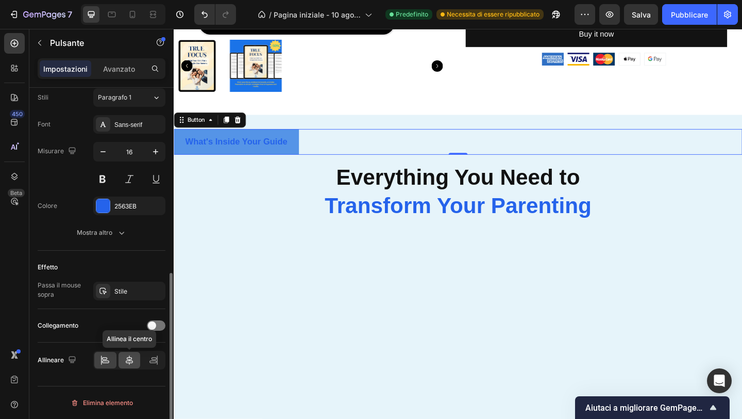
click at [130, 366] on div at bounding box center [130, 360] width 22 height 16
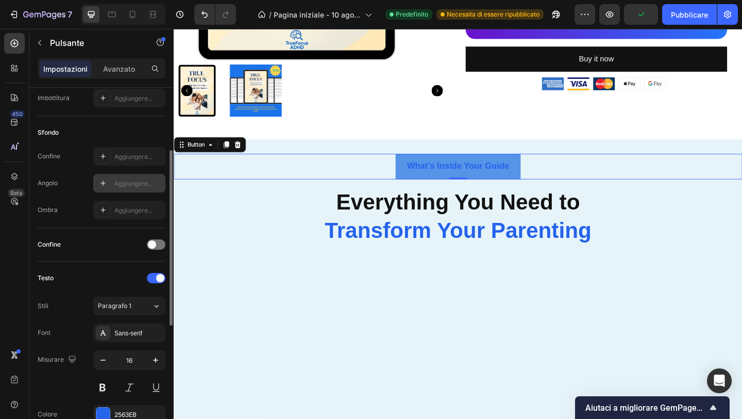
scroll to position [156, 0]
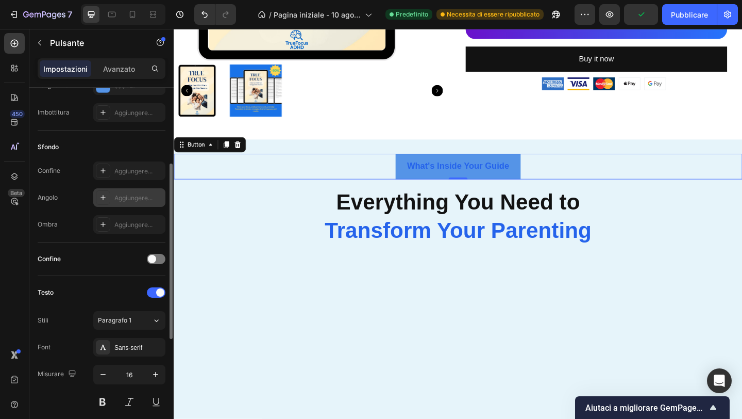
click at [101, 196] on icon at bounding box center [103, 197] width 8 height 8
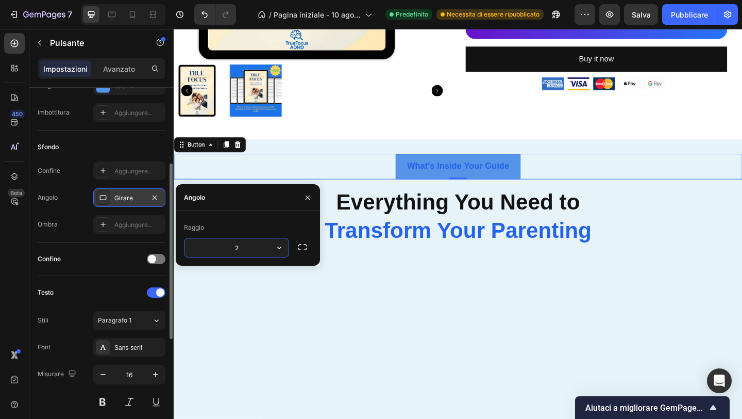
type input "20"
click at [367, 311] on div "What's Inside Your Guide Button 0 Everything You Need to Transform Your Parenti…" at bounding box center [483, 339] width 619 height 381
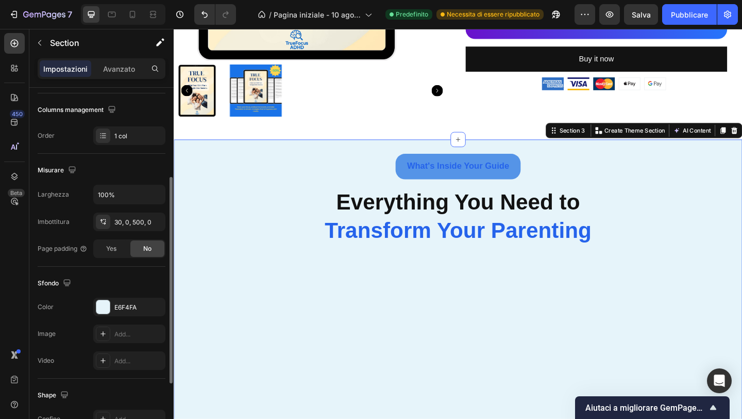
scroll to position [0, 0]
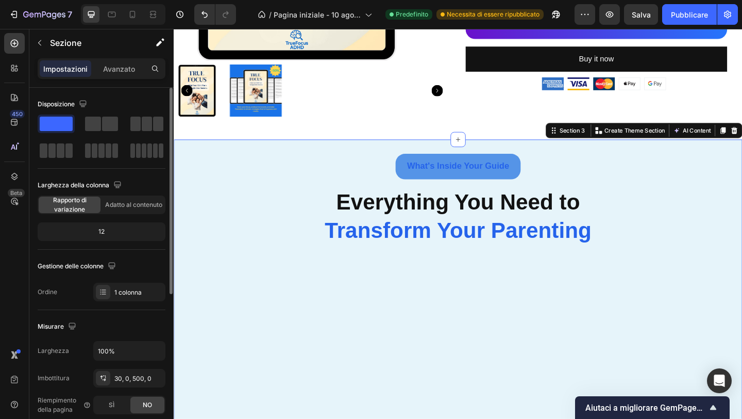
click at [331, 328] on div "What's Inside Your Guide Button Everything You Need to Transform Your Parenting…" at bounding box center [483, 339] width 619 height 381
click at [41, 44] on icon "button" at bounding box center [40, 43] width 8 height 8
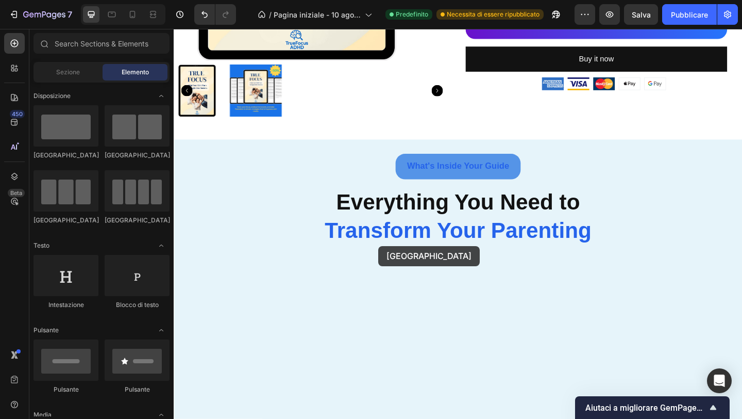
drag, startPoint x: 244, startPoint y: 168, endPoint x: 396, endPoint y: 261, distance: 178.2
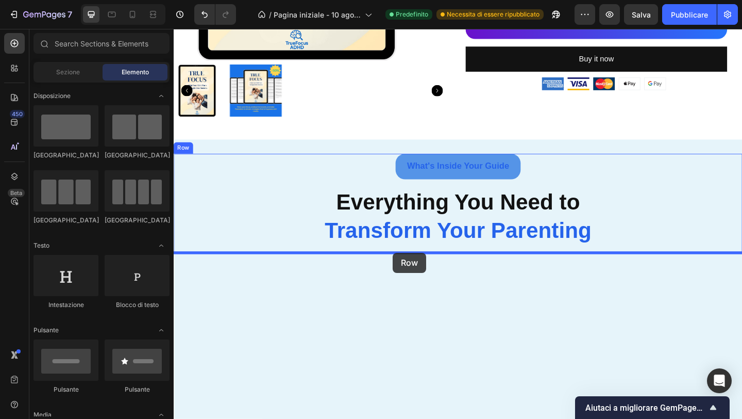
drag, startPoint x: 240, startPoint y: 161, endPoint x: 412, endPoint y: 272, distance: 204.1
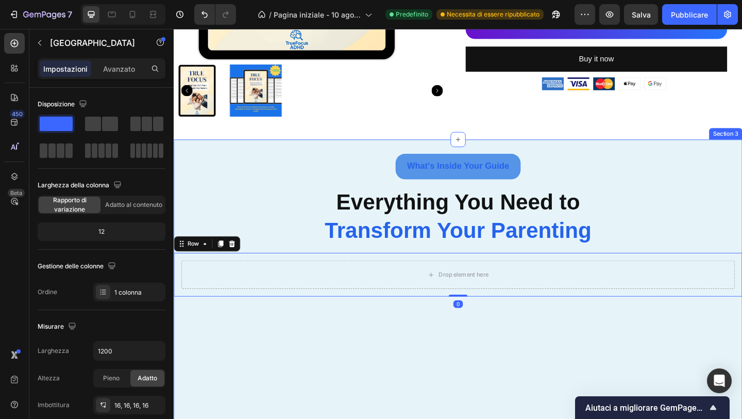
click at [405, 382] on div "What's Inside Your Guide Button Everything You Need to Transform Your Parenting…" at bounding box center [483, 363] width 619 height 428
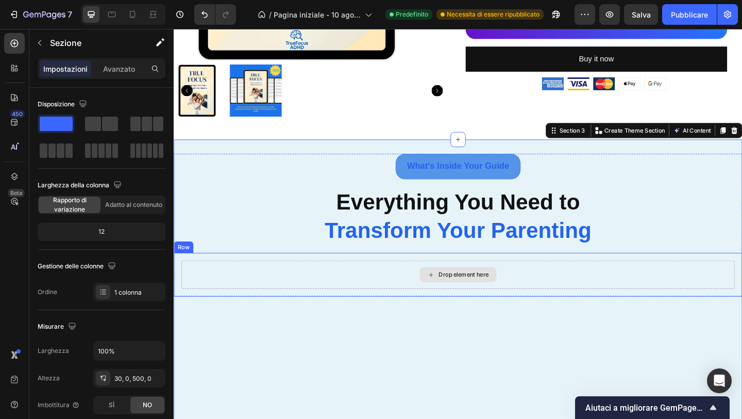
click at [444, 292] on div "Drop element here" at bounding box center [483, 296] width 84 height 16
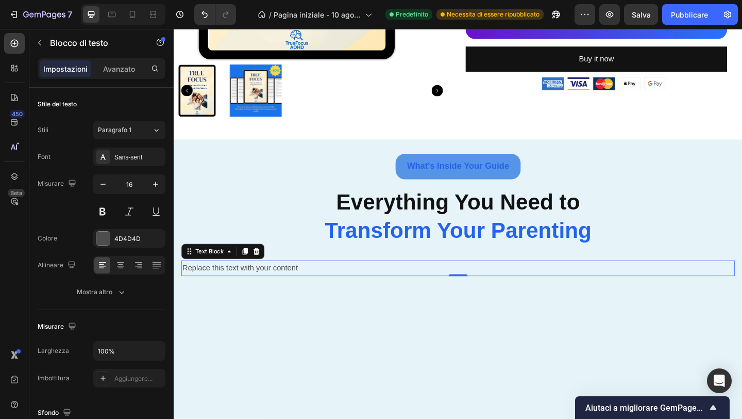
click at [283, 289] on div "Replace this text with your content" at bounding box center [483, 288] width 602 height 17
click at [283, 289] on p "Replace this text with your content" at bounding box center [483, 288] width 600 height 15
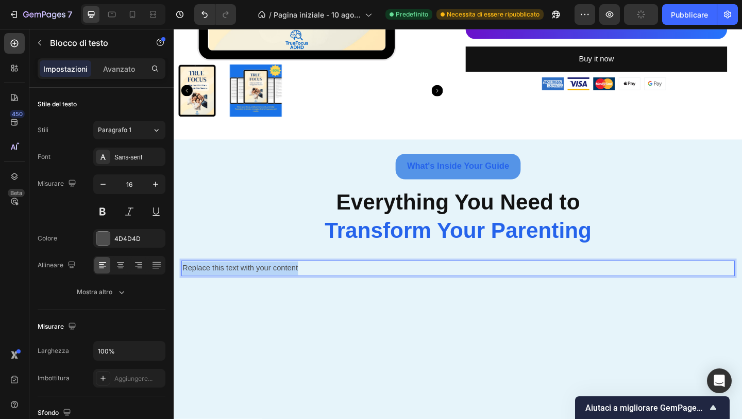
click at [283, 289] on p "Replace this text with your content" at bounding box center [483, 288] width 600 height 15
click at [241, 290] on strong "Everything You Need to" at bounding box center [229, 288] width 92 height 9
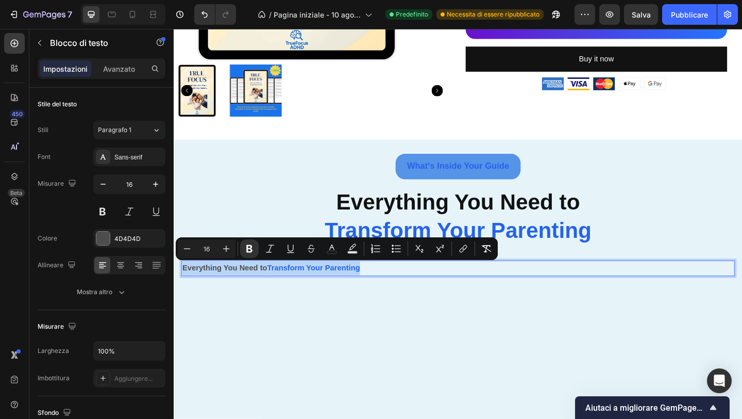
click at [241, 290] on strong "Everything You Need to" at bounding box center [229, 288] width 92 height 9
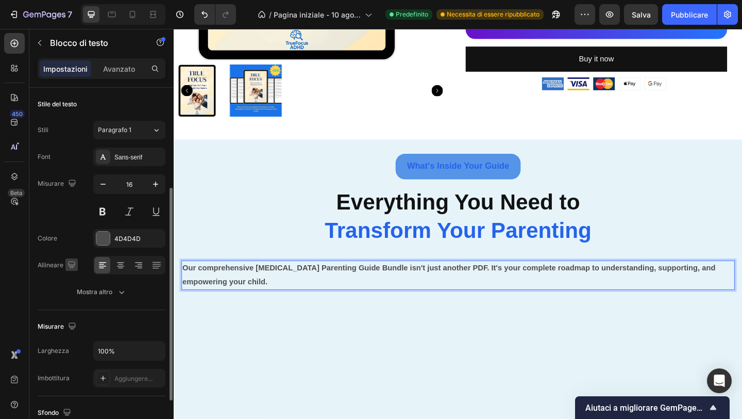
scroll to position [71, 0]
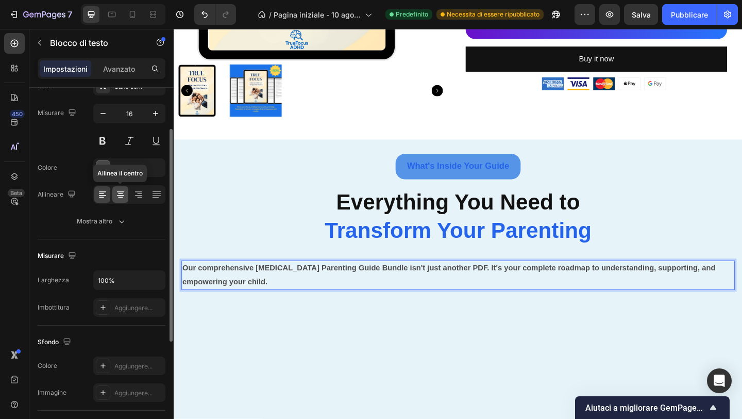
click at [120, 198] on icon at bounding box center [120, 194] width 10 height 10
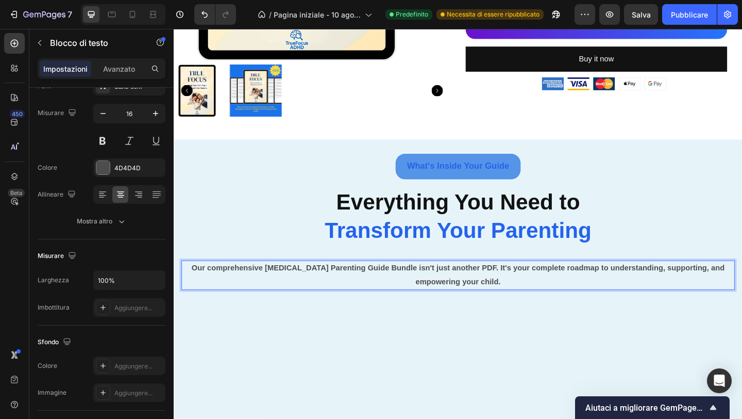
click at [193, 288] on strong "Our comprehensive ADHD Parenting Guide Bundle isn't just another PDF. It's your…" at bounding box center [483, 296] width 580 height 24
click at [590, 290] on strong "Our comprehensive ADHD Parenting Guide Bundle isn't just another PDF. It's your…" at bounding box center [483, 296] width 580 height 24
click at [581, 289] on strong "Our comprehensive ADHD Parenting Guide Bundle isn't just another PDF. It's your…" at bounding box center [483, 296] width 580 height 24
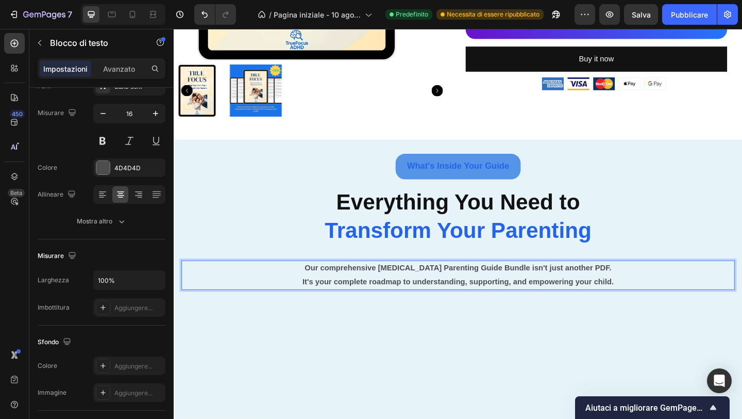
click at [379, 287] on strong "Our comprehensive [MEDICAL_DATA] Parenting Guide Bundle isn't just another PDF." at bounding box center [483, 288] width 334 height 9
click at [415, 358] on div "What's Inside Your Guide Button Everything You Need to Transform Your Parenting…" at bounding box center [483, 363] width 619 height 429
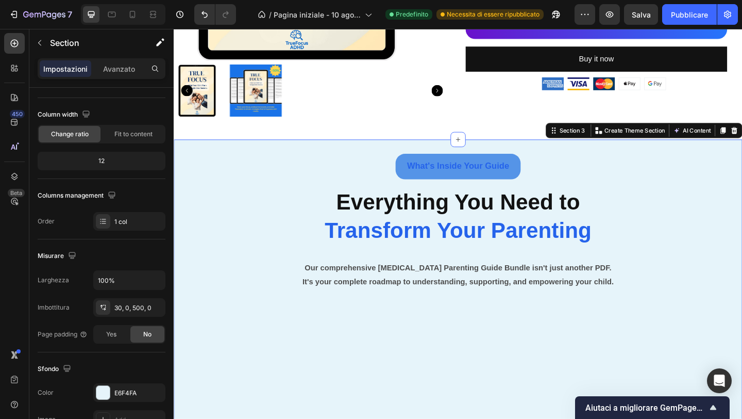
scroll to position [0, 0]
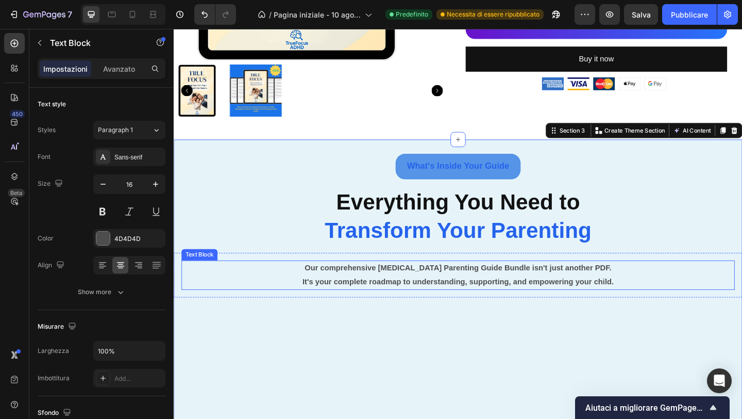
click at [343, 286] on strong "Our comprehensive [MEDICAL_DATA] Parenting Guide Bundle isn't just another PDF." at bounding box center [483, 288] width 334 height 9
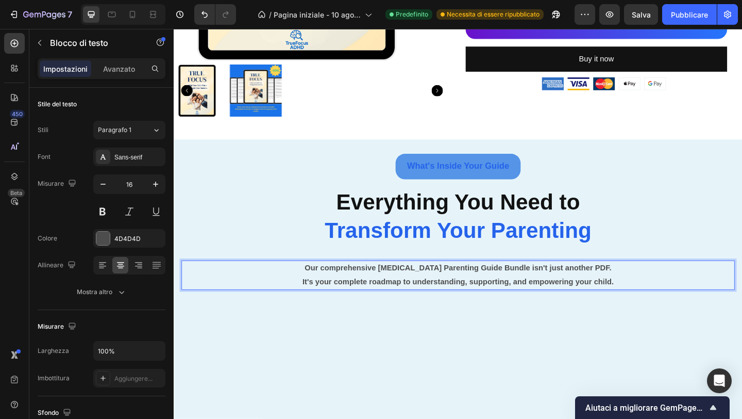
click at [343, 286] on strong "Our comprehensive [MEDICAL_DATA] Parenting Guide Bundle isn't just another PDF." at bounding box center [483, 288] width 334 height 9
click at [345, 287] on strong "Our comprehensive [MEDICAL_DATA] Parenting Guide Bundle isn't just another PDF." at bounding box center [483, 288] width 334 height 9
click at [472, 367] on div "What's Inside Your Guide Button Everything You Need to Transform Your Parenting…" at bounding box center [483, 363] width 619 height 429
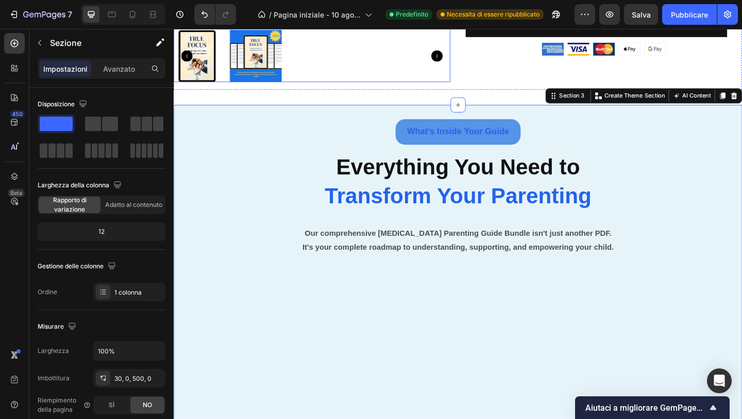
scroll to position [778, 0]
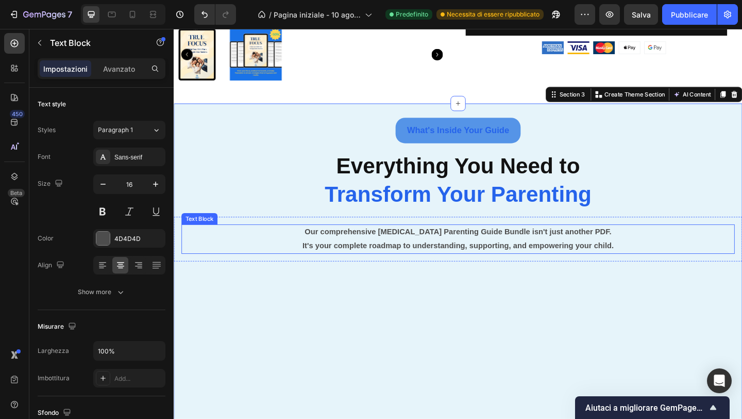
click at [271, 272] on div "Our comprehensive [MEDICAL_DATA] Parenting Guide Bundle isn't just another PDF.…" at bounding box center [483, 257] width 602 height 32
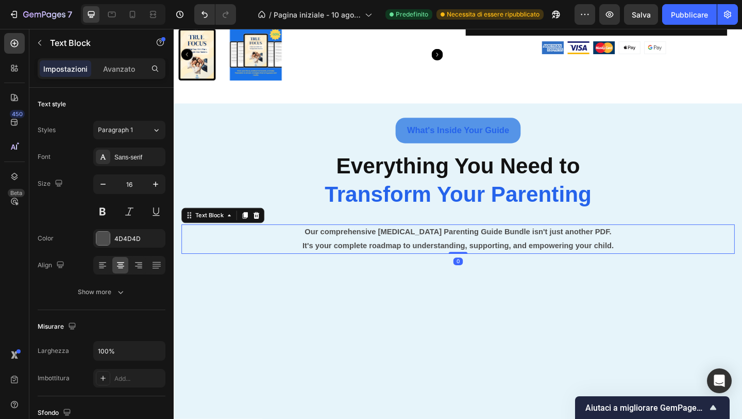
click at [283, 318] on div "What's Inside Your Guide Button Everything You Need to Transform Your Parenting…" at bounding box center [483, 324] width 619 height 429
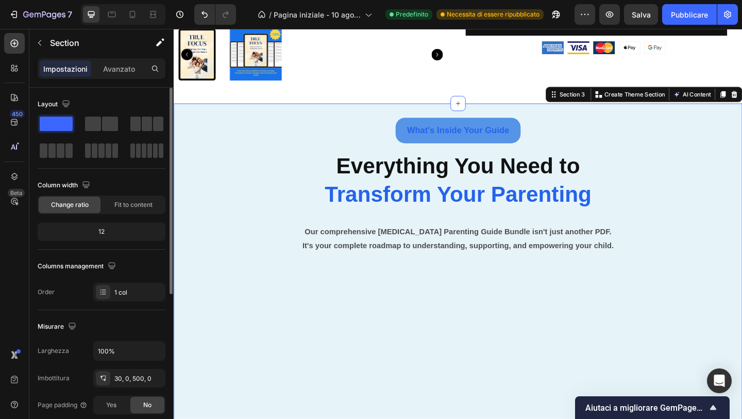
scroll to position [869, 0]
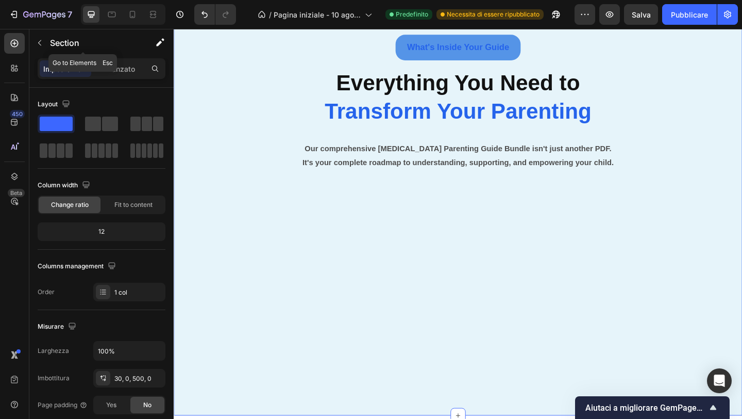
click at [42, 45] on icon "button" at bounding box center [40, 43] width 8 height 8
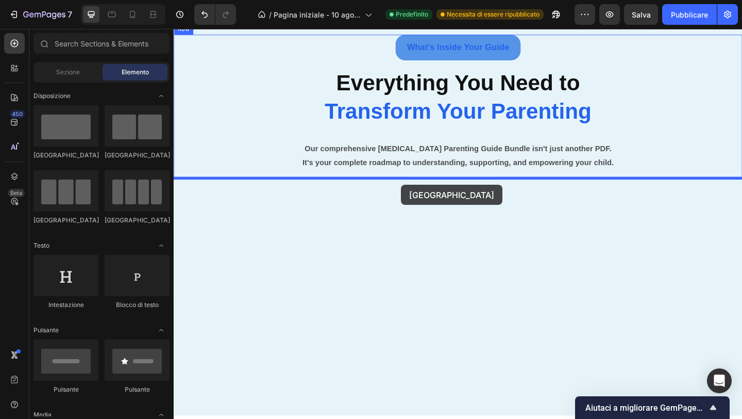
drag, startPoint x: 331, startPoint y: 173, endPoint x: 421, endPoint y: 198, distance: 93.8
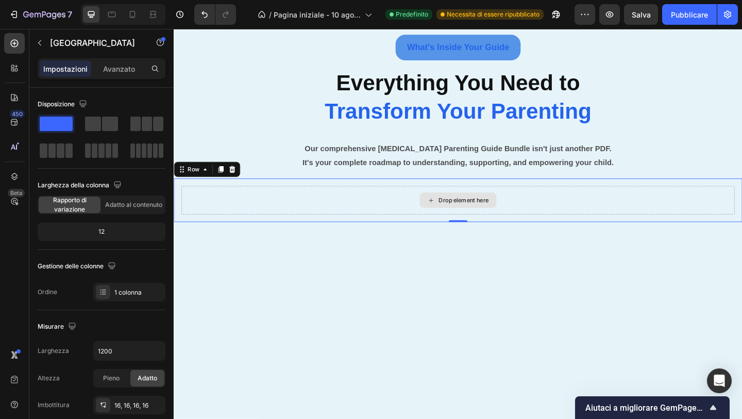
click at [464, 217] on div "Drop element here" at bounding box center [489, 215] width 55 height 8
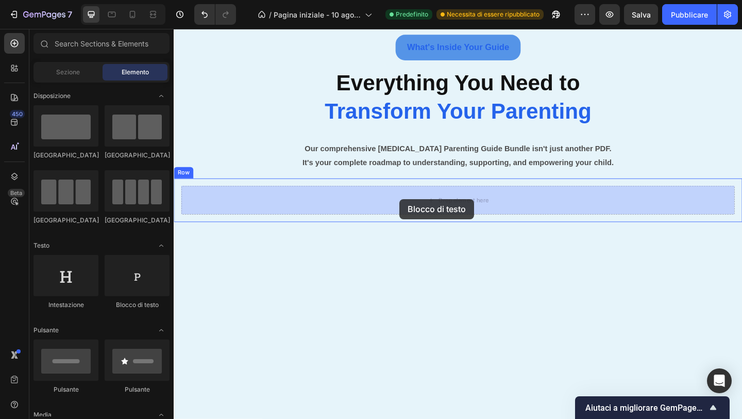
drag, startPoint x: 300, startPoint y: 304, endPoint x: 420, endPoint y: 213, distance: 150.4
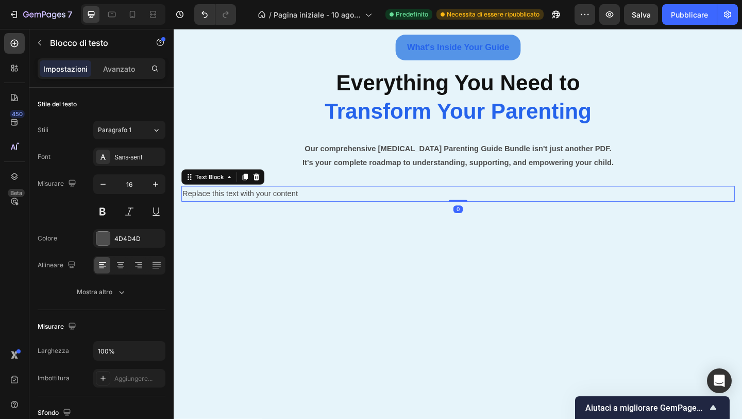
click at [230, 209] on div "Replace this text with your content" at bounding box center [483, 208] width 602 height 17
click at [230, 209] on p "Replace this text with your content" at bounding box center [483, 208] width 600 height 15
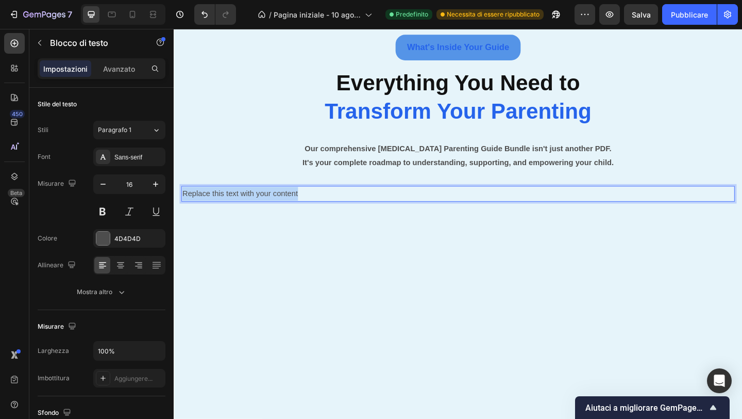
click at [230, 209] on p "Replace this text with your content" at bounding box center [483, 208] width 600 height 15
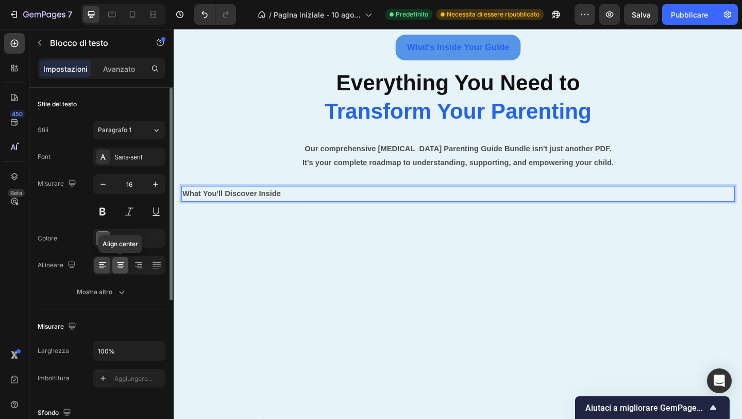
click at [120, 267] on icon at bounding box center [120, 265] width 10 height 10
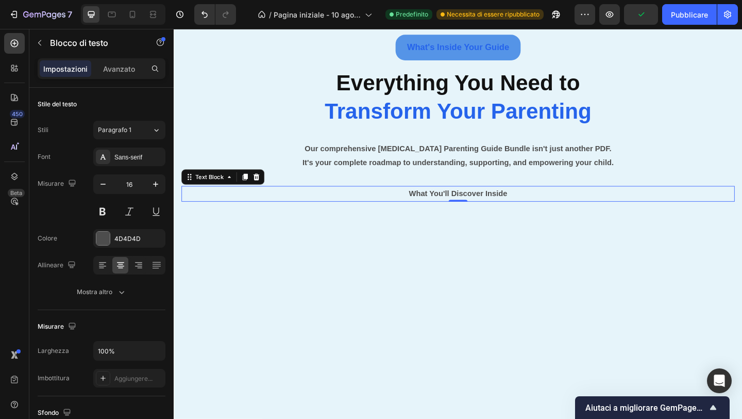
click at [453, 209] on strong "What You'll Discover Inside" at bounding box center [482, 207] width 107 height 9
click at [453, 208] on strong "What You'll Discover Inside" at bounding box center [482, 207] width 107 height 9
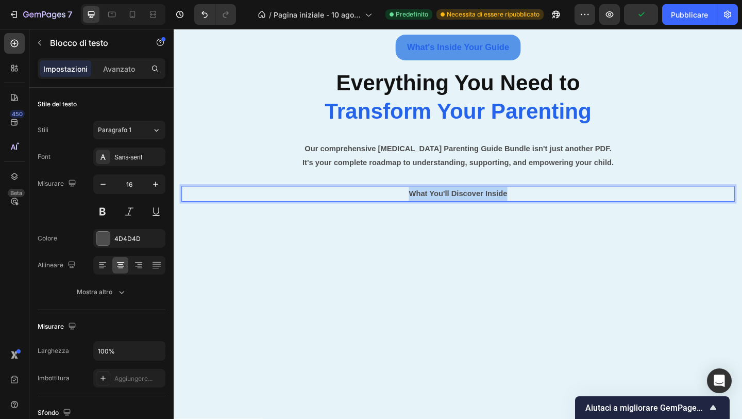
click at [453, 208] on strong "What You'll Discover Inside" at bounding box center [482, 207] width 107 height 9
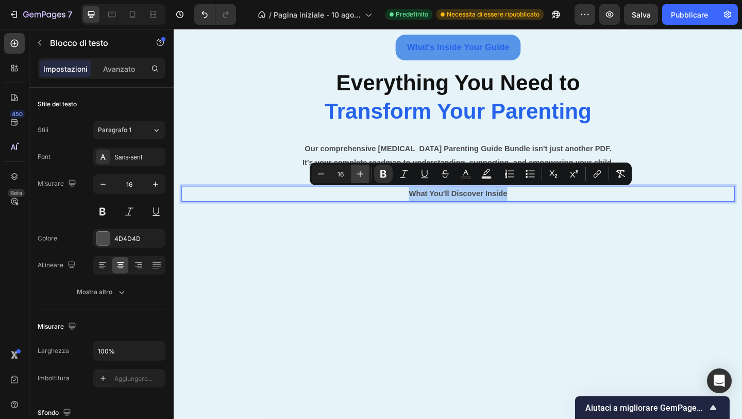
click at [363, 171] on icon "Barra degli strumenti contestuale dell'editor" at bounding box center [360, 174] width 10 height 10
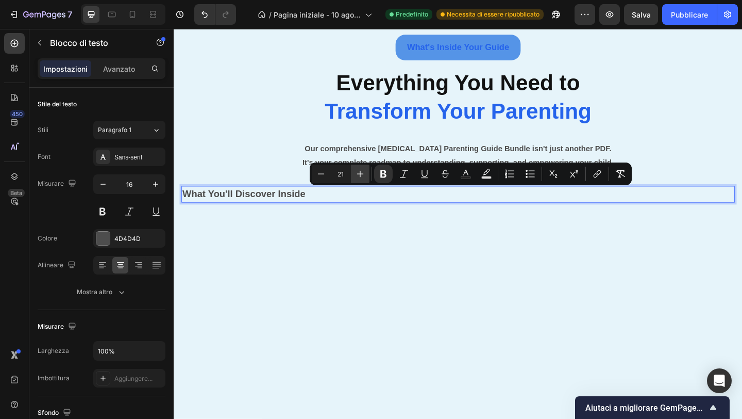
click at [363, 171] on icon "Barra degli strumenti contestuale dell'editor" at bounding box center [360, 174] width 10 height 10
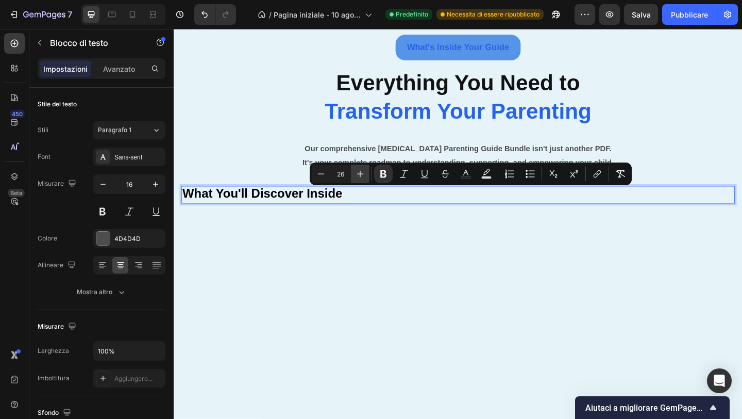
click at [363, 171] on icon "Barra degli strumenti contestuale dell'editor" at bounding box center [360, 174] width 10 height 10
type input "29"
click at [378, 171] on icon "Barra degli strumenti contestuale dell'editor" at bounding box center [383, 174] width 10 height 10
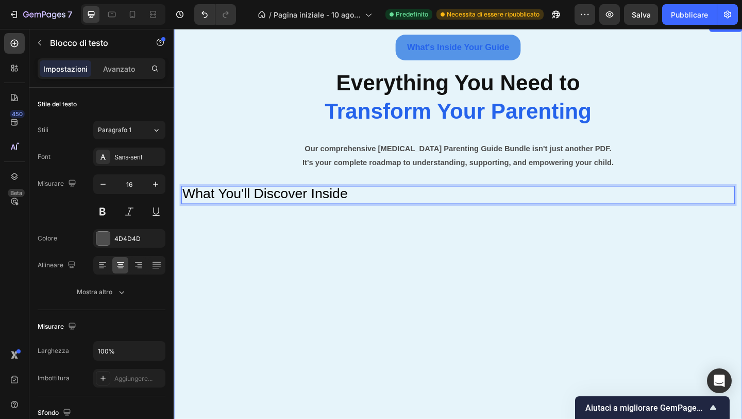
click at [360, 259] on div "What's Inside Your Guide Button Everything You Need to Transform Your Parenting…" at bounding box center [483, 253] width 619 height 466
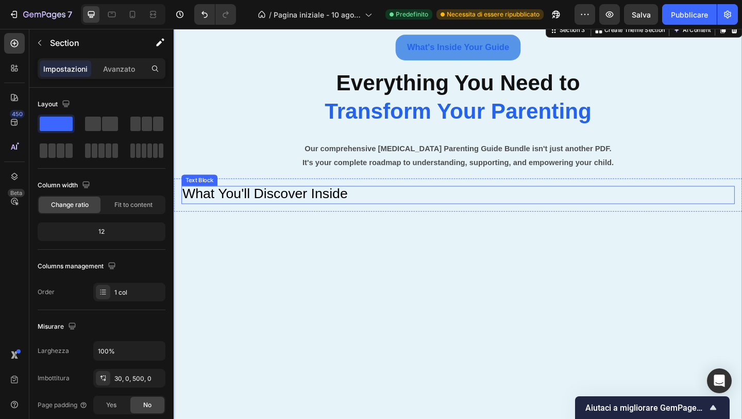
click at [375, 211] on div "What You'll Discover Inside" at bounding box center [483, 210] width 602 height 20
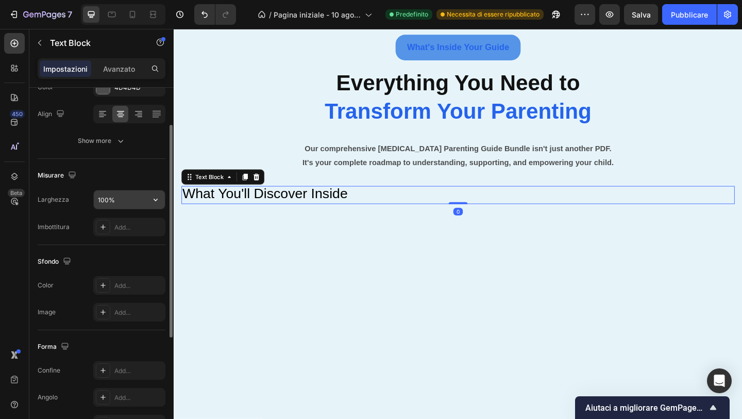
scroll to position [119, 0]
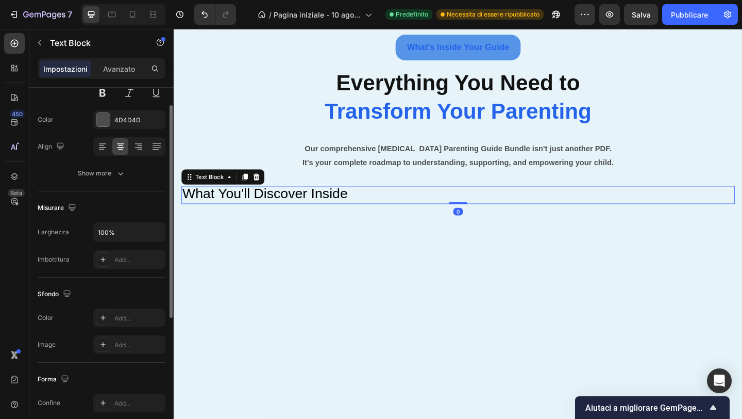
click at [124, 152] on icon at bounding box center [120, 146] width 10 height 10
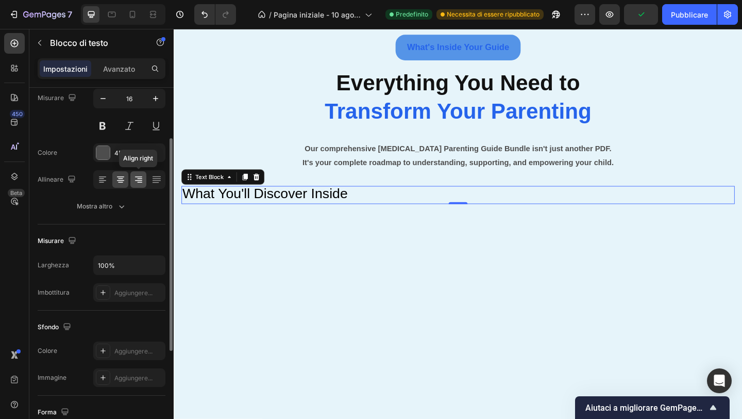
click at [136, 180] on icon at bounding box center [138, 180] width 7 height 1
click at [122, 180] on icon at bounding box center [120, 180] width 7 height 1
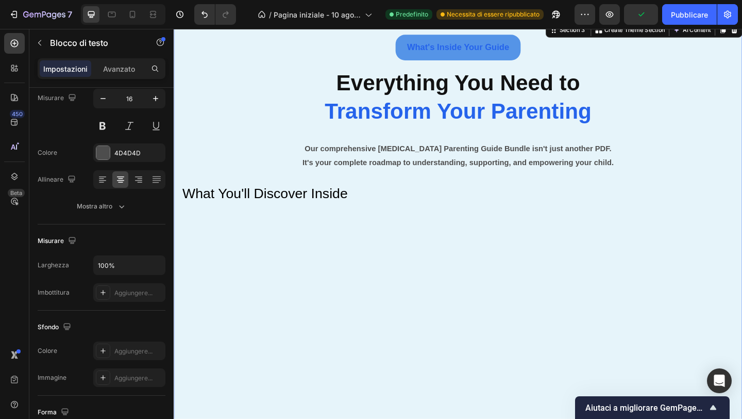
click at [279, 247] on div "What's Inside Your Guide Button Everything You Need to Transform Your Parenting…" at bounding box center [483, 253] width 619 height 466
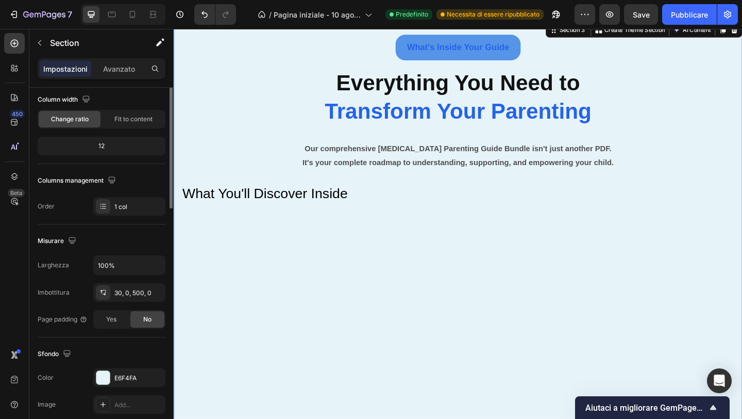
scroll to position [0, 0]
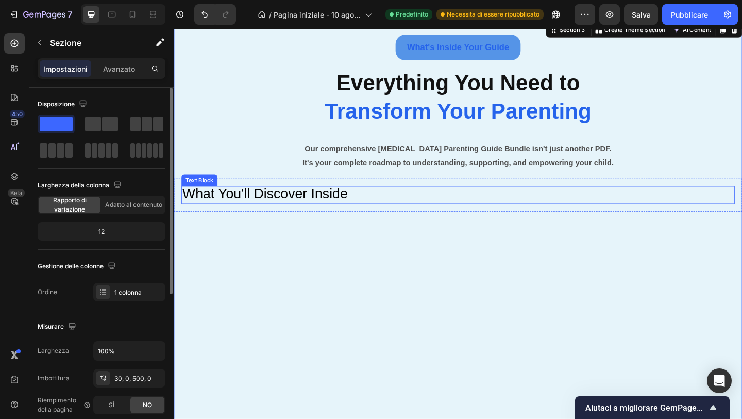
click at [294, 207] on span "What You'll Discover Inside" at bounding box center [273, 208] width 180 height 16
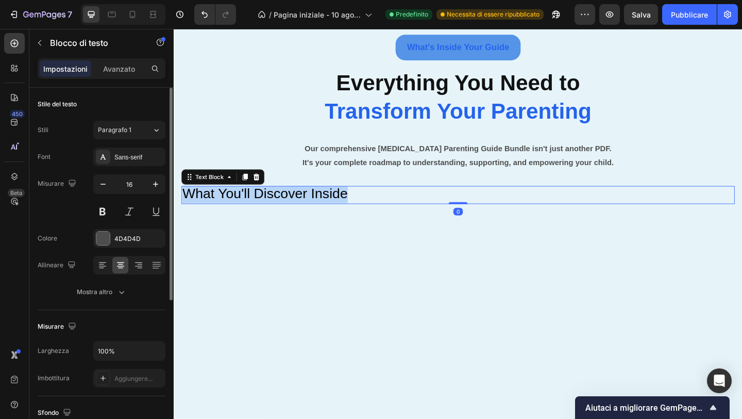
click at [294, 207] on span "What You'll Discover Inside" at bounding box center [273, 208] width 180 height 16
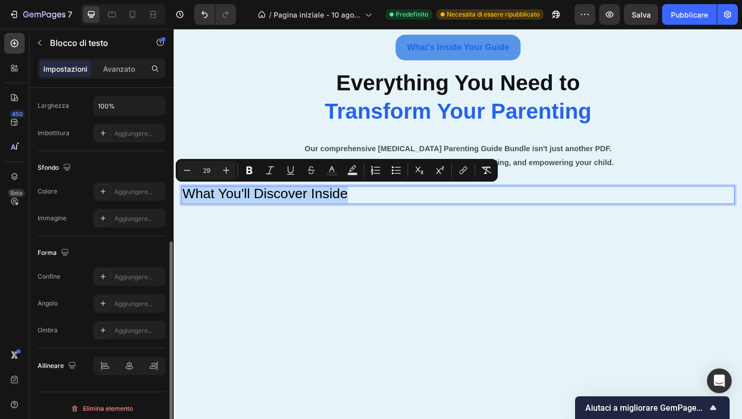
scroll to position [251, 0]
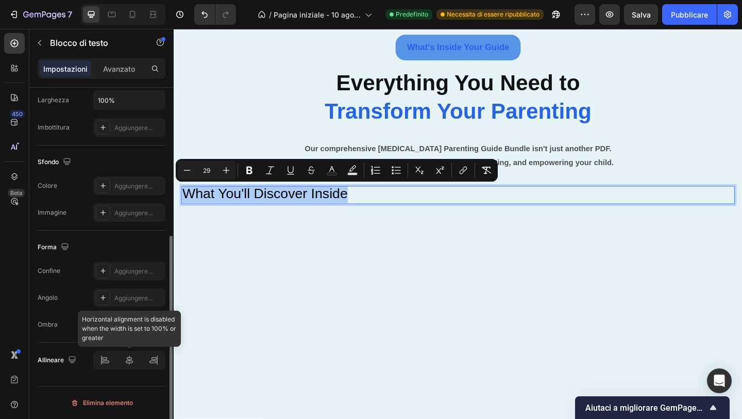
click at [128, 356] on div at bounding box center [129, 360] width 72 height 19
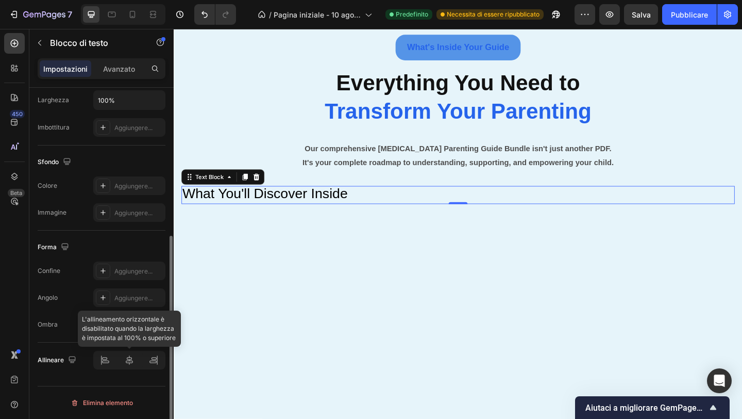
click at [129, 361] on div at bounding box center [129, 360] width 72 height 19
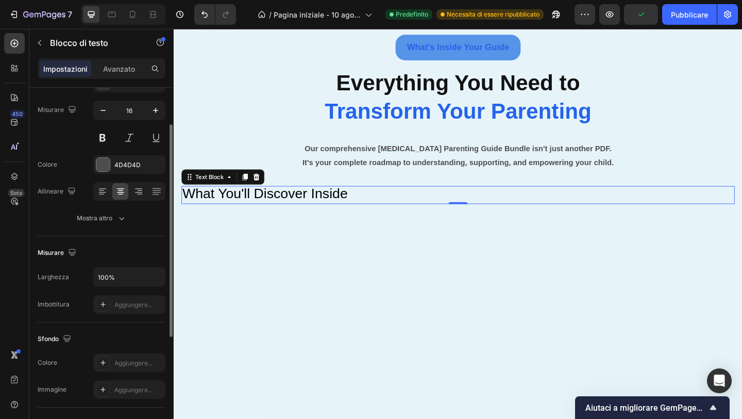
scroll to position [68, 0]
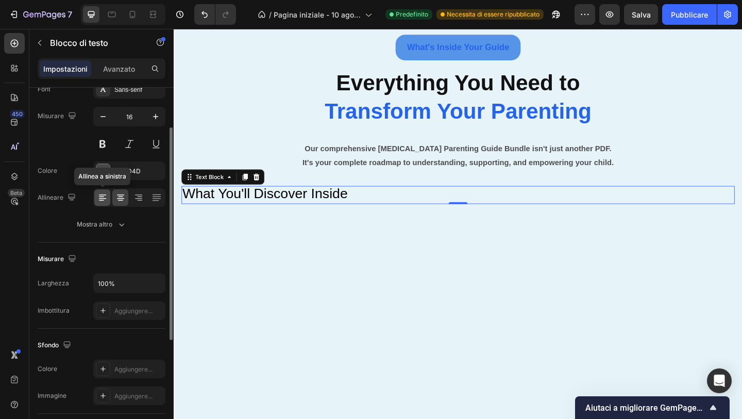
click at [104, 196] on icon at bounding box center [102, 197] width 10 height 10
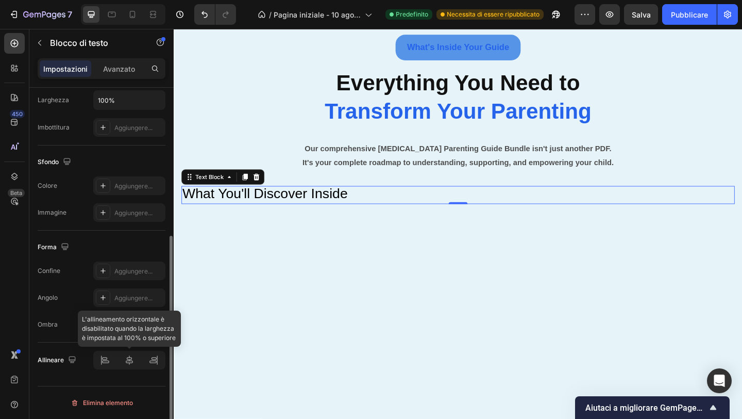
click at [128, 362] on div at bounding box center [129, 360] width 72 height 19
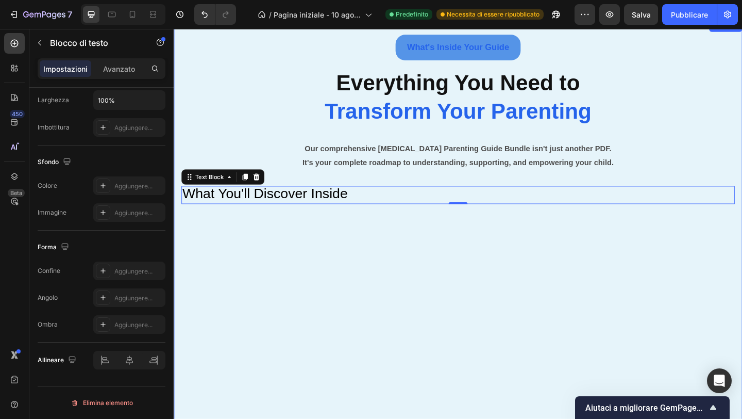
click at [229, 261] on div "What's Inside Your Guide Button Everything You Need to Transform Your Parenting…" at bounding box center [483, 253] width 619 height 466
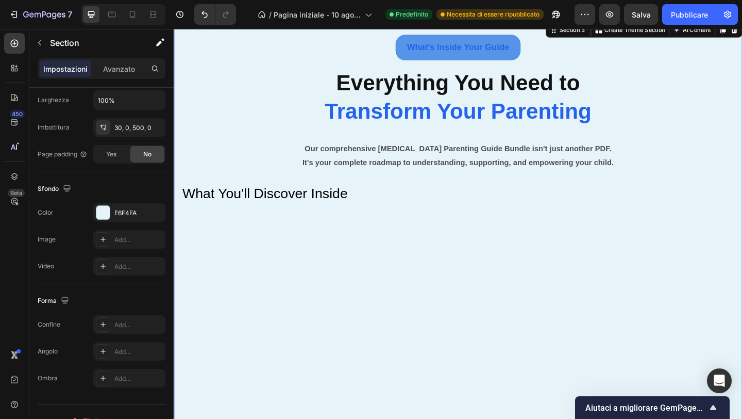
scroll to position [0, 0]
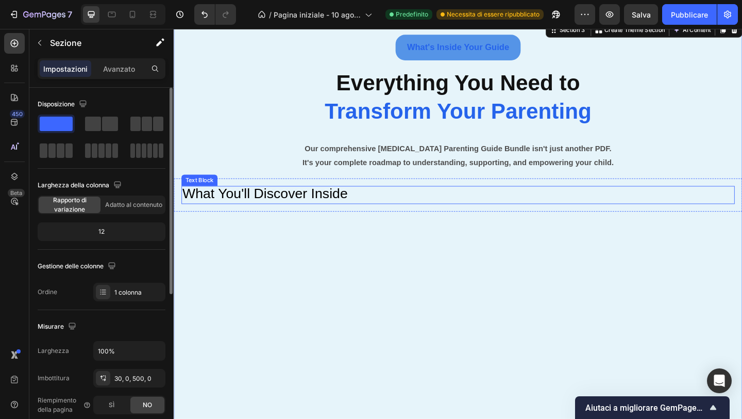
click at [189, 207] on span "What You'll Discover Inside" at bounding box center [273, 208] width 180 height 16
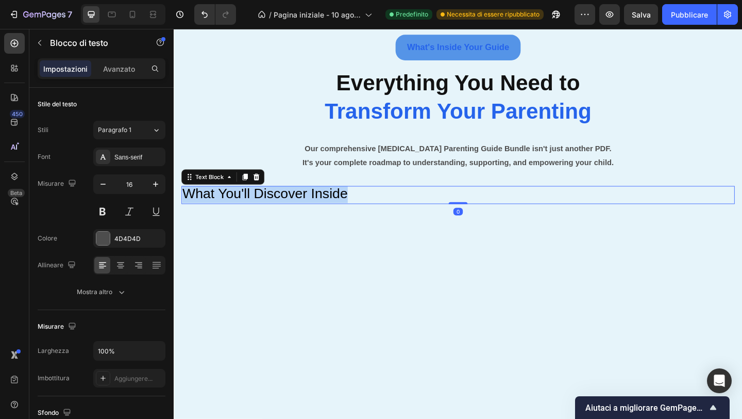
click at [189, 207] on span "What You'll Discover Inside" at bounding box center [273, 208] width 180 height 16
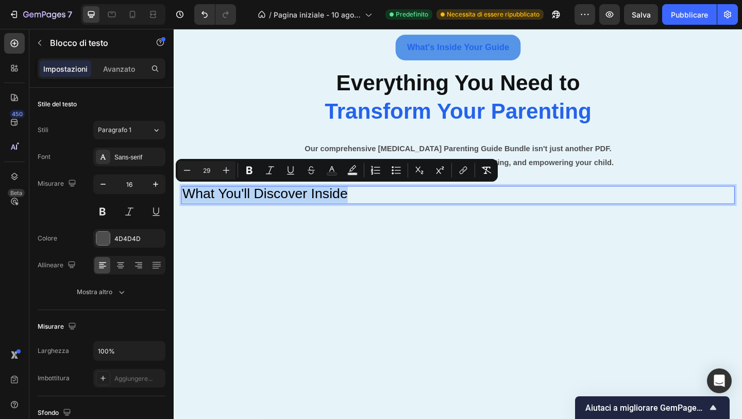
click at [189, 207] on span "What You'll Discover Inside" at bounding box center [273, 208] width 180 height 16
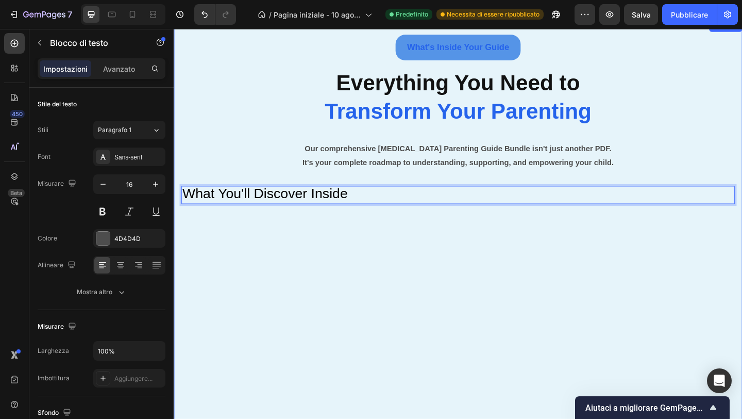
click at [441, 284] on div "What's Inside Your Guide Button Everything You Need to Transform Your Parenting…" at bounding box center [483, 253] width 619 height 466
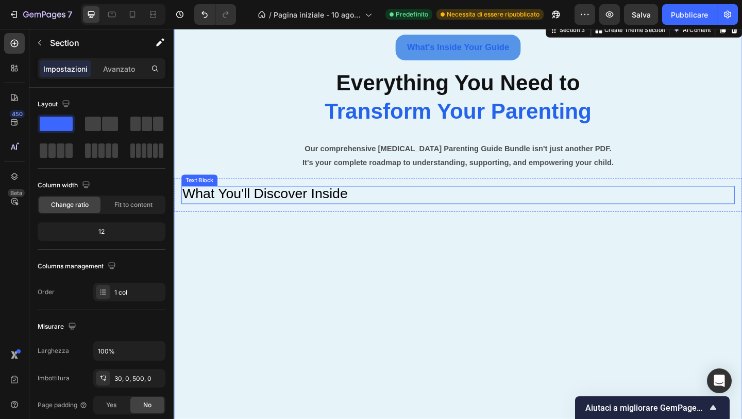
click at [436, 218] on div "What You'll Discover Inside" at bounding box center [483, 210] width 602 height 20
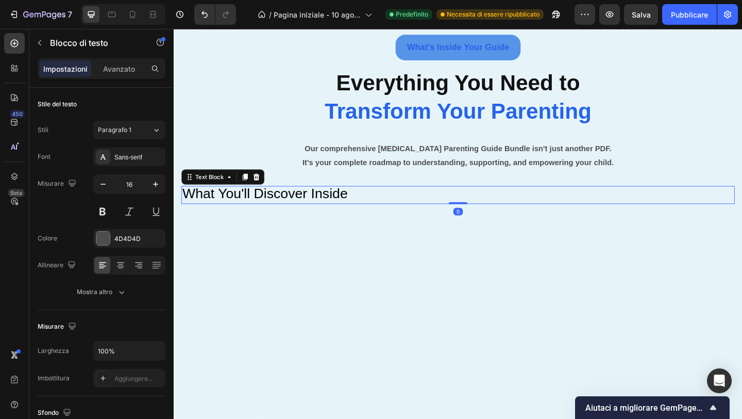
click at [262, 191] on icon at bounding box center [263, 190] width 8 height 8
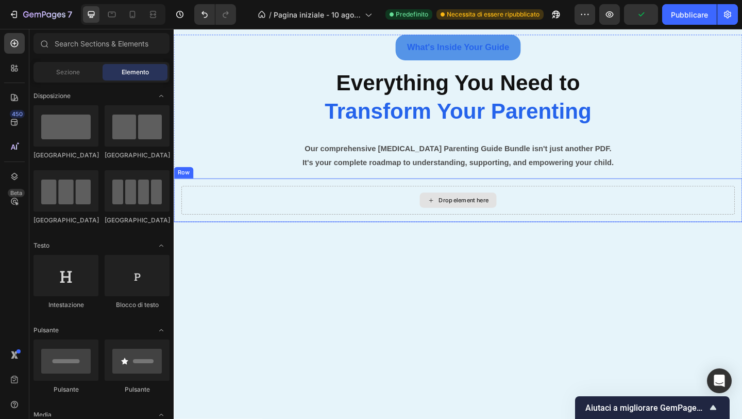
click at [511, 217] on div "Drop element here" at bounding box center [489, 215] width 55 height 8
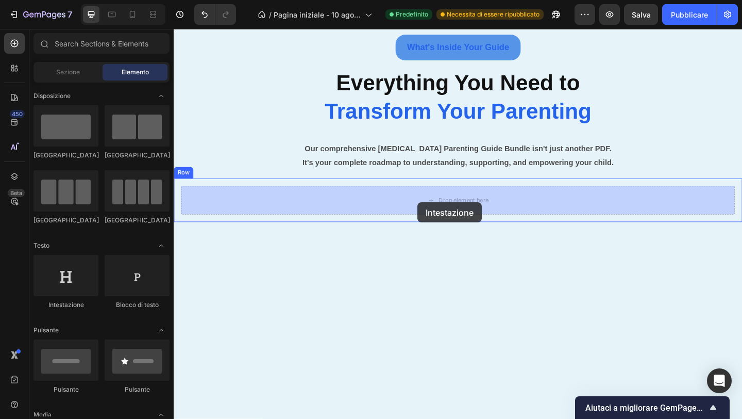
drag, startPoint x: 255, startPoint y: 315, endPoint x: 439, endPoint y: 218, distance: 208.7
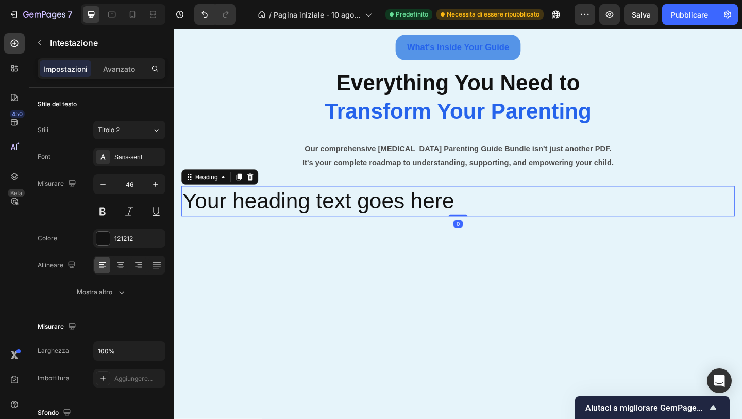
click at [290, 214] on h2 "Your heading text goes here" at bounding box center [483, 216] width 602 height 33
click at [290, 214] on p "Your heading text goes here" at bounding box center [483, 216] width 600 height 31
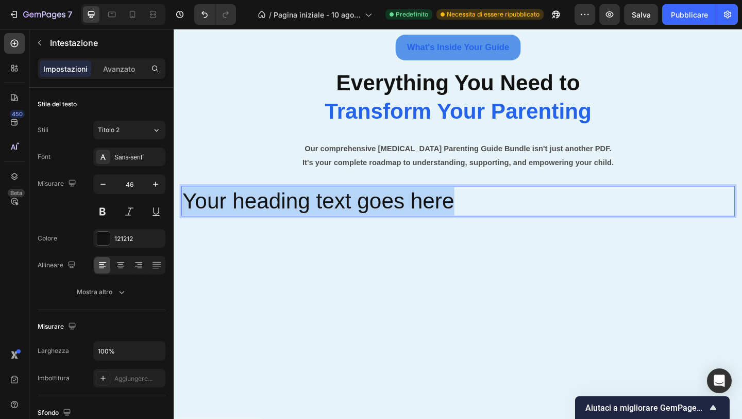
click at [290, 214] on p "Your heading text goes here" at bounding box center [483, 216] width 600 height 31
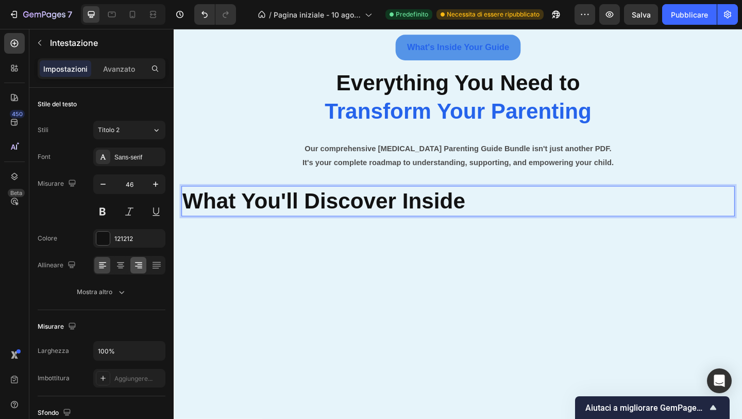
scroll to position [309, 0]
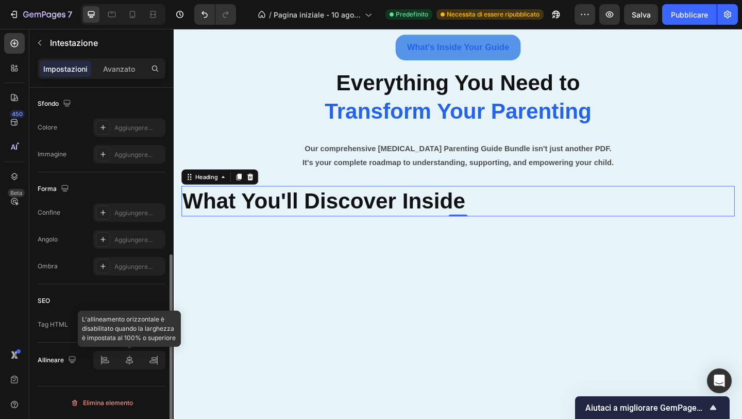
click at [123, 357] on div at bounding box center [129, 360] width 72 height 19
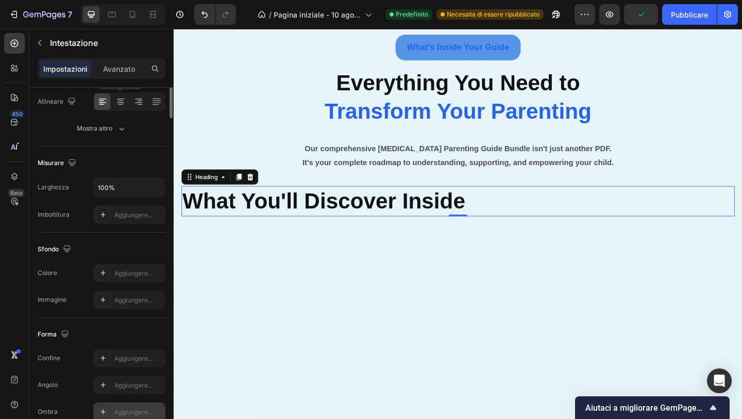
scroll to position [0, 0]
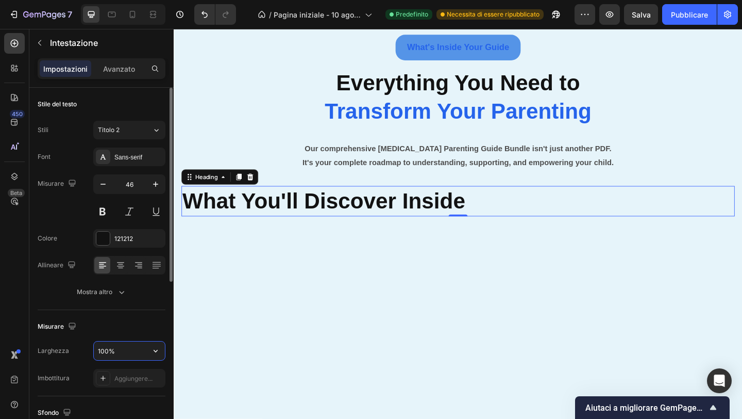
click at [130, 352] on input "100%" at bounding box center [129, 350] width 71 height 19
click at [153, 350] on icon "button" at bounding box center [156, 350] width 10 height 10
click at [125, 353] on input "100%" at bounding box center [129, 350] width 71 height 19
click at [103, 347] on input "100%" at bounding box center [129, 350] width 71 height 19
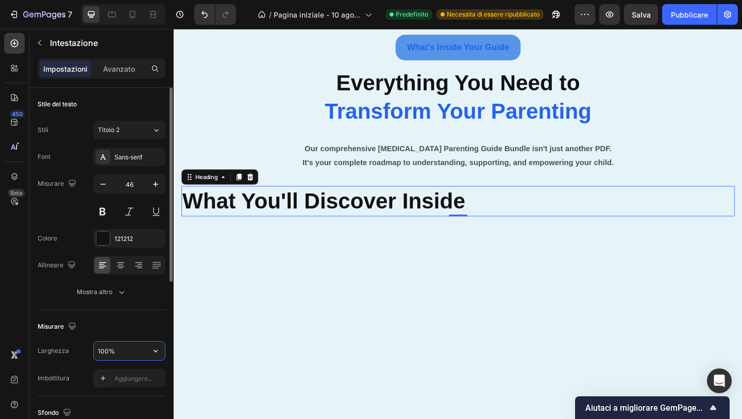
click at [103, 347] on input "100%" at bounding box center [129, 350] width 71 height 19
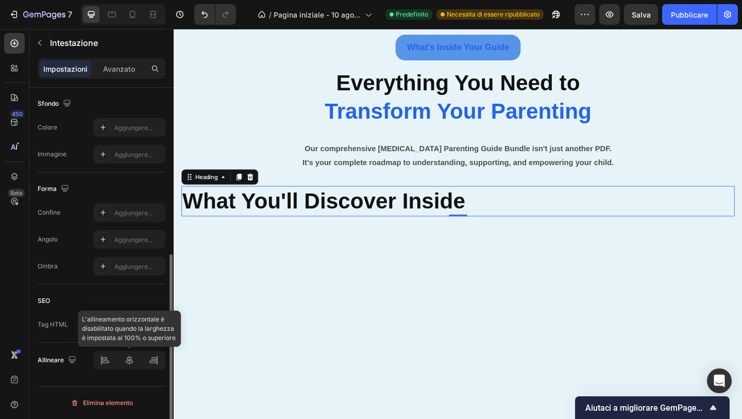
type input "90%"
click at [127, 360] on icon at bounding box center [129, 360] width 10 height 10
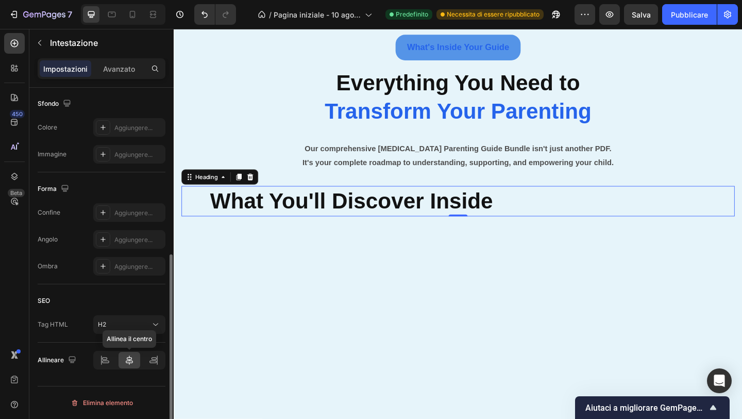
click at [127, 360] on icon at bounding box center [129, 360] width 10 height 10
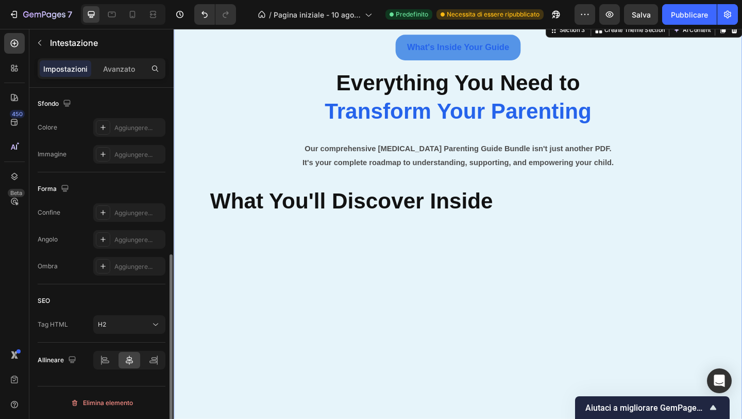
click at [294, 297] on div "What's Inside Your Guide Button Everything You Need to Transform Your Parenting…" at bounding box center [483, 259] width 619 height 479
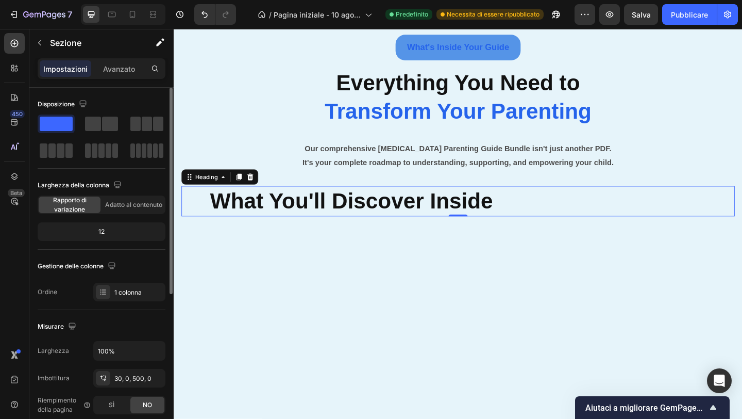
click at [221, 219] on strong "What You'll Discover Inside" at bounding box center [367, 215] width 308 height 27
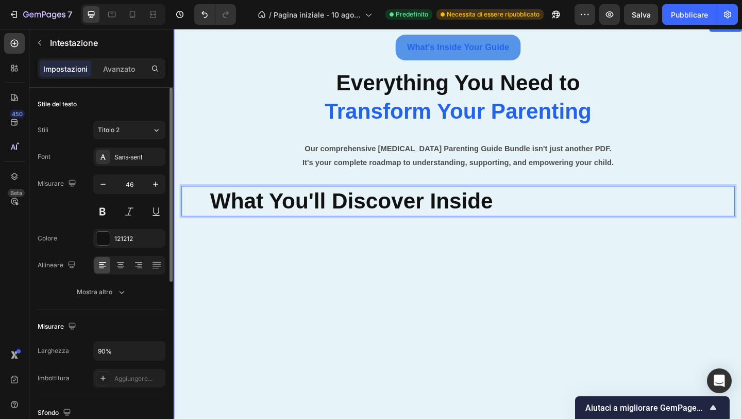
click at [274, 285] on div "What's Inside Your Guide Button Everything You Need to Transform Your Parenting…" at bounding box center [483, 259] width 619 height 479
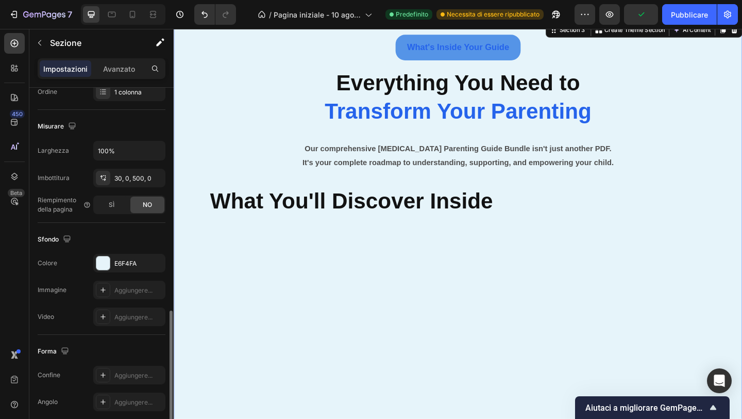
scroll to position [269, 0]
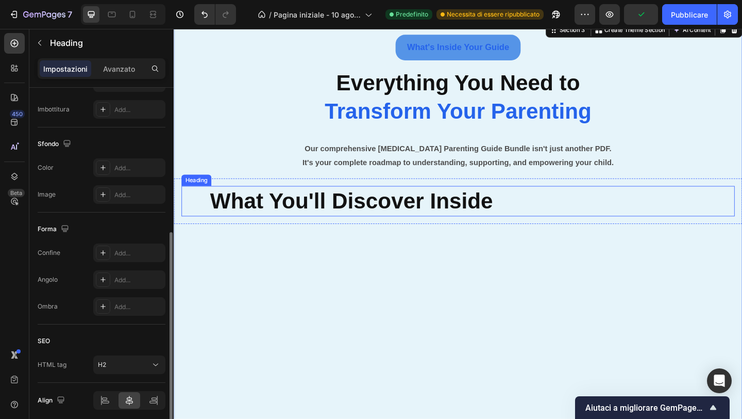
click at [334, 212] on strong "What You'll Discover Inside" at bounding box center [367, 215] width 308 height 27
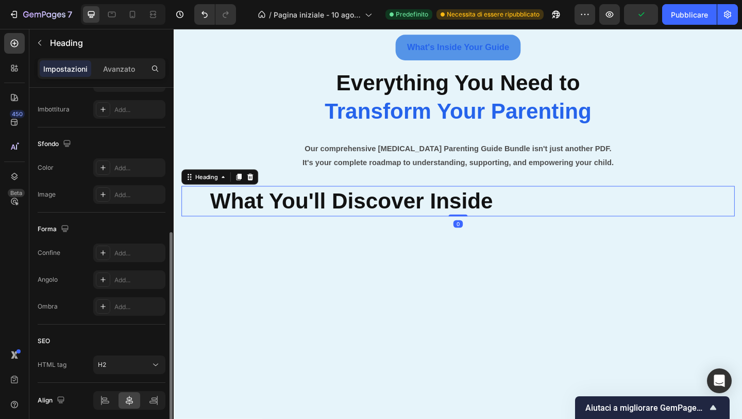
scroll to position [0, 0]
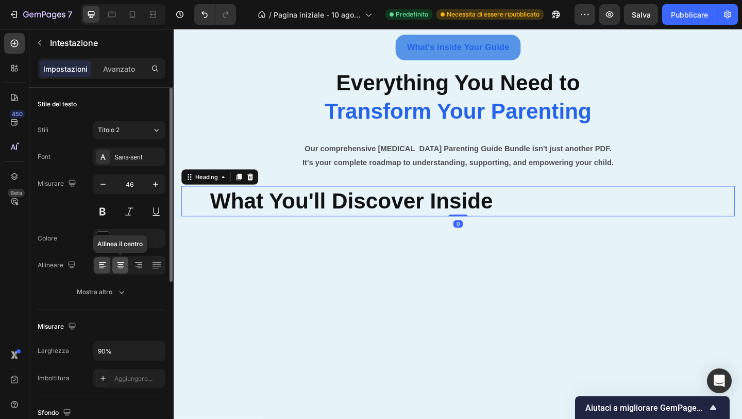
click at [123, 262] on icon at bounding box center [120, 265] width 10 height 10
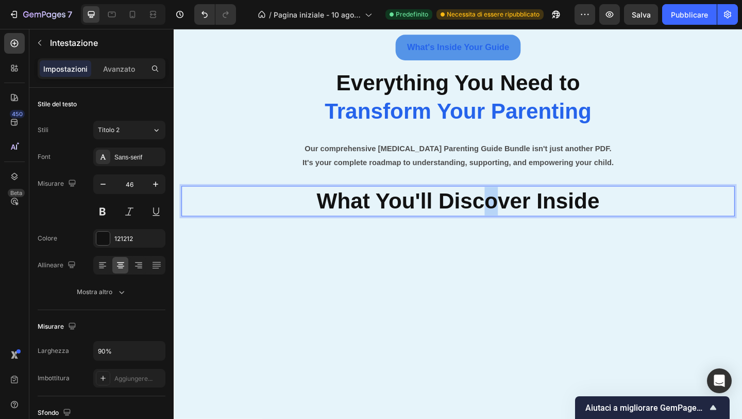
click at [376, 221] on strong "What You'll Discover Inside" at bounding box center [483, 215] width 308 height 27
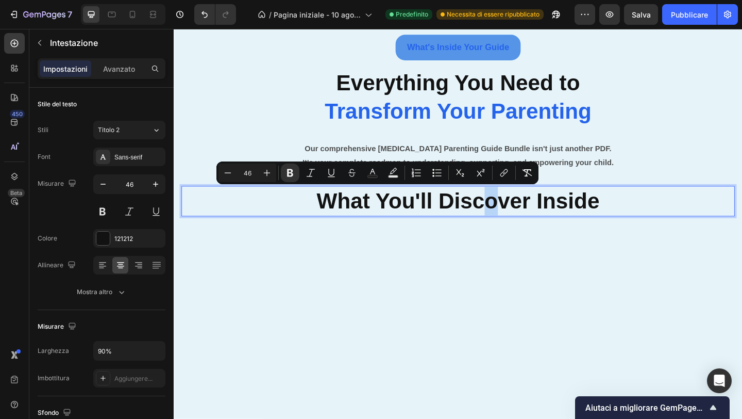
click at [376, 221] on strong "What You'll Discover Inside" at bounding box center [483, 215] width 308 height 27
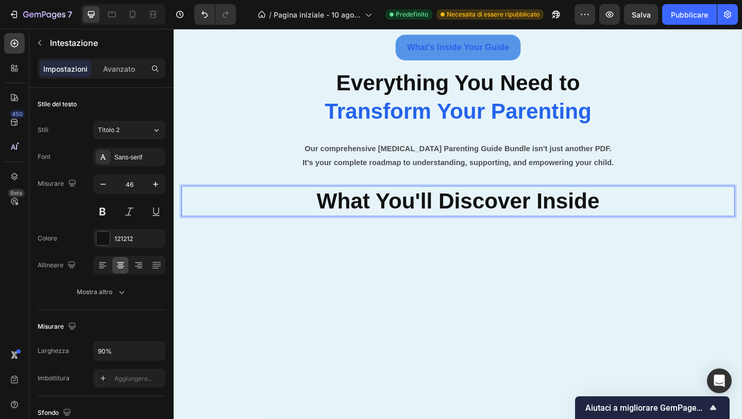
click at [382, 212] on strong "What You'll Discover Inside" at bounding box center [483, 215] width 308 height 27
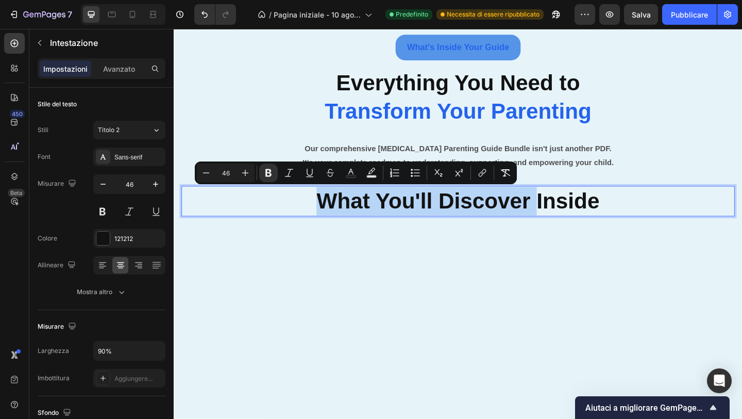
drag, startPoint x: 382, startPoint y: 212, endPoint x: 231, endPoint y: 213, distance: 150.5
click at [231, 213] on p "What You'll Discover Inside" at bounding box center [483, 216] width 540 height 31
click at [372, 214] on strong "What You'll Discover Inside" at bounding box center [483, 215] width 308 height 27
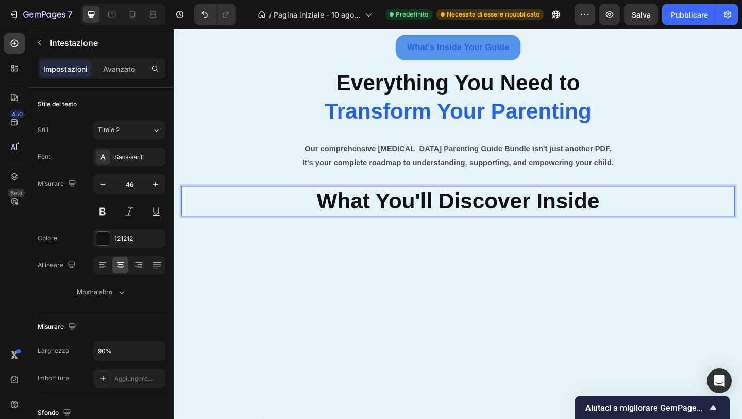
click at [380, 214] on strong "What You'll Discover Inside" at bounding box center [483, 215] width 308 height 27
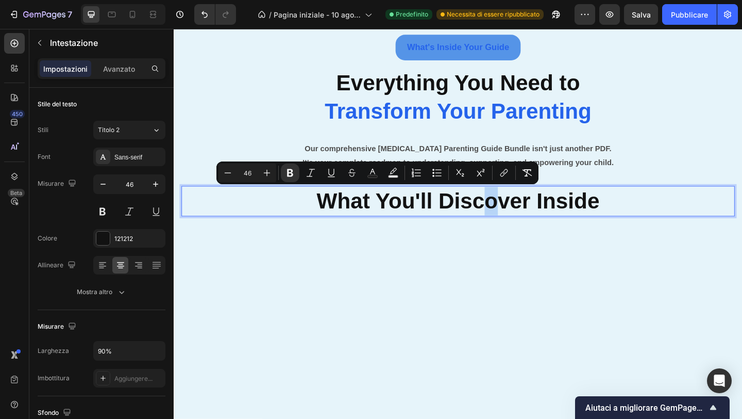
click at [380, 214] on strong "What You'll Discover Inside" at bounding box center [483, 215] width 308 height 27
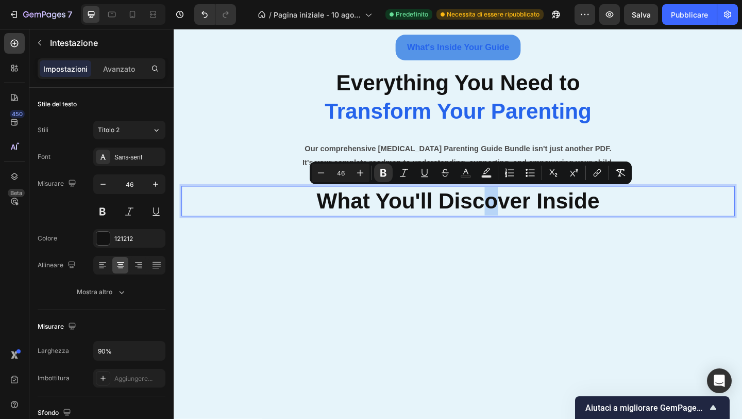
click at [380, 214] on strong "What You'll Discover Inside" at bounding box center [483, 215] width 308 height 27
click at [382, 214] on strong "What You'll Discover Inside" at bounding box center [483, 215] width 308 height 27
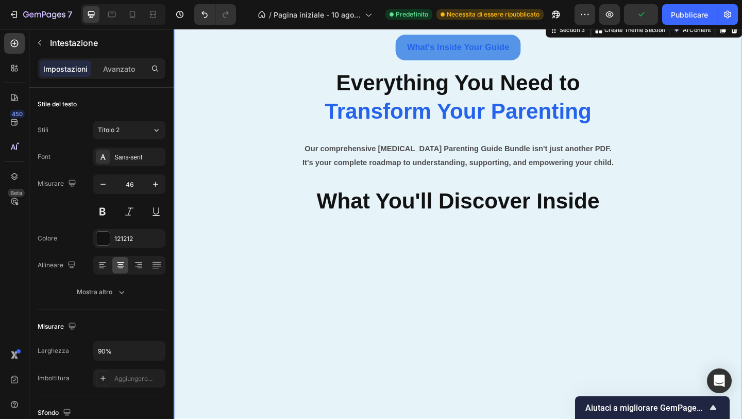
click at [341, 282] on div "What's Inside Your Guide Button Everything You Need to Transform Your Parenting…" at bounding box center [483, 259] width 619 height 479
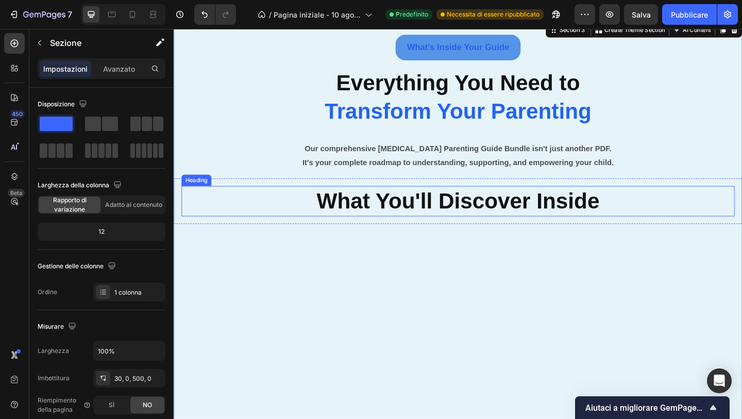
click at [355, 218] on strong "What You'll Discover Inside" at bounding box center [483, 215] width 308 height 27
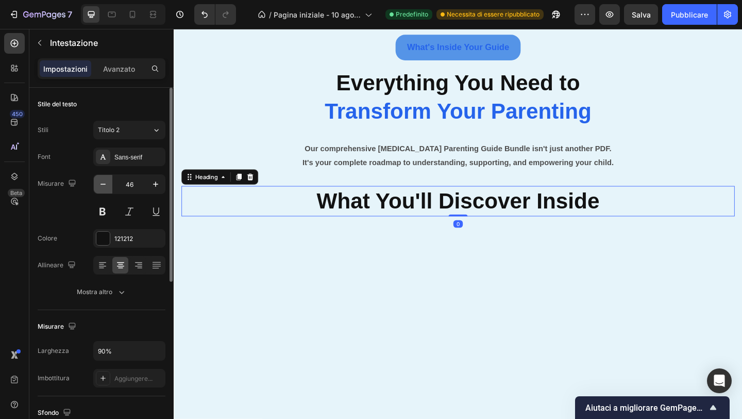
click at [109, 182] on button "button" at bounding box center [103, 184] width 19 height 19
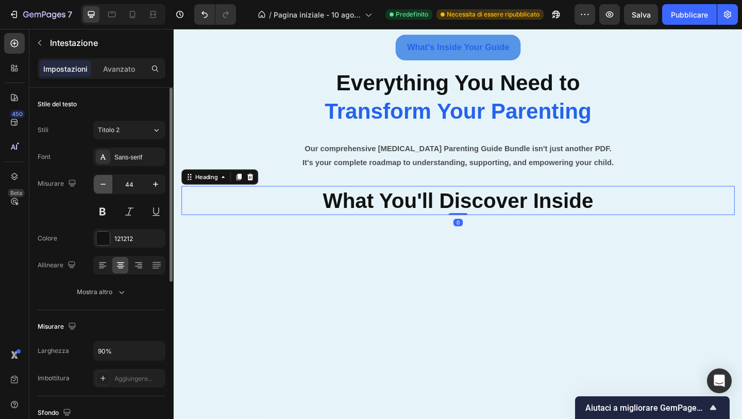
type input "43"
click at [109, 182] on button "button" at bounding box center [103, 184] width 19 height 19
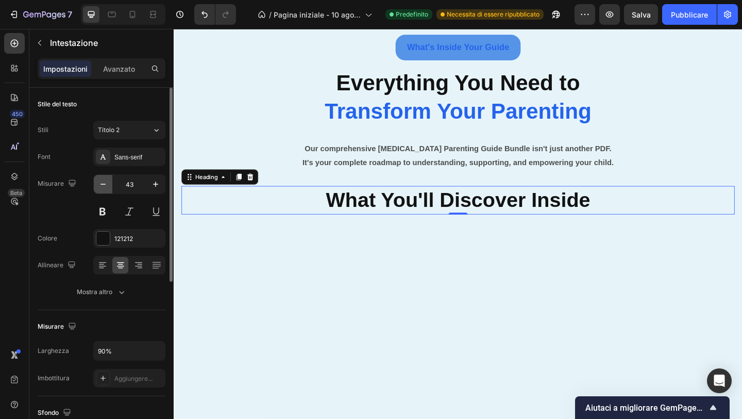
click at [109, 182] on button "button" at bounding box center [103, 184] width 19 height 19
click at [107, 184] on icon "button" at bounding box center [103, 184] width 10 height 10
click at [308, 327] on div "What's Inside Your Guide Button Everything You Need to Transform Your Parenting…" at bounding box center [483, 258] width 619 height 477
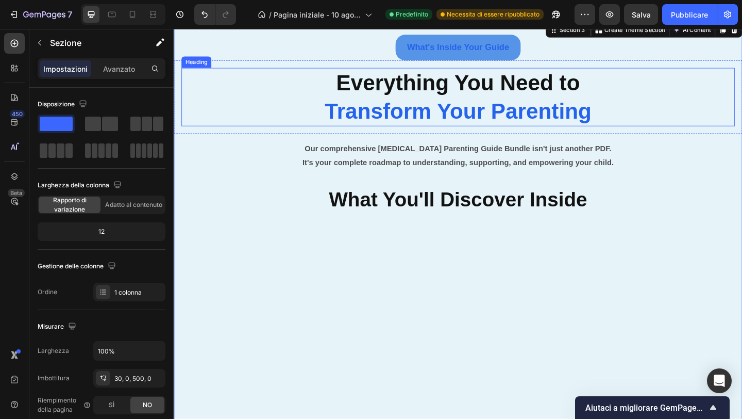
click at [403, 86] on strong "Everything You Need to" at bounding box center [484, 87] width 266 height 27
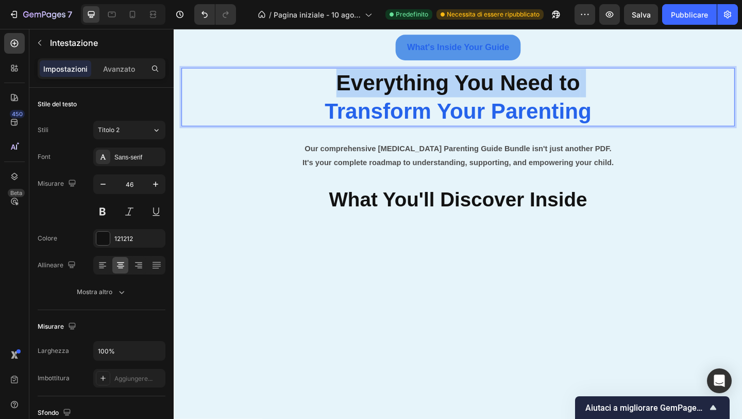
click at [403, 86] on strong "Everything You Need to" at bounding box center [484, 87] width 266 height 27
click at [389, 220] on strong "What You'll Discover Inside" at bounding box center [482, 214] width 281 height 24
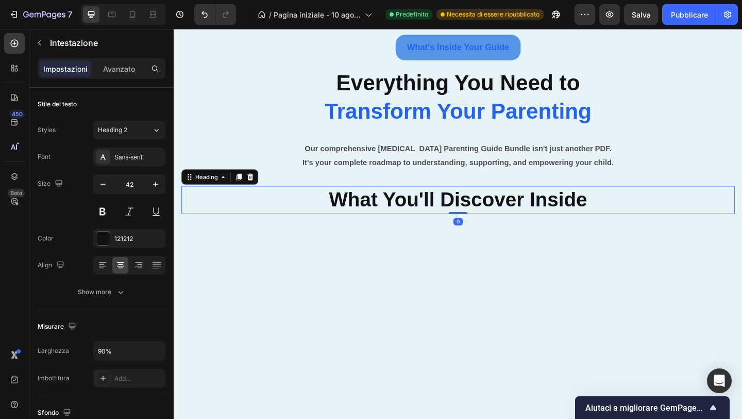
click at [389, 220] on strong "What You'll Discover Inside" at bounding box center [482, 214] width 281 height 24
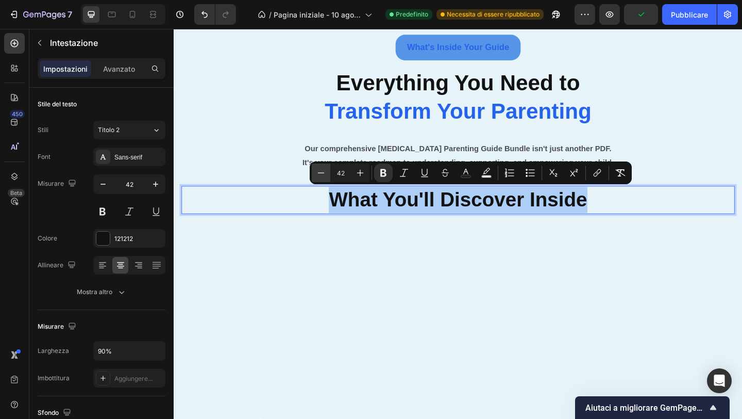
click at [324, 171] on icon "Editor contextual toolbar" at bounding box center [321, 173] width 10 height 10
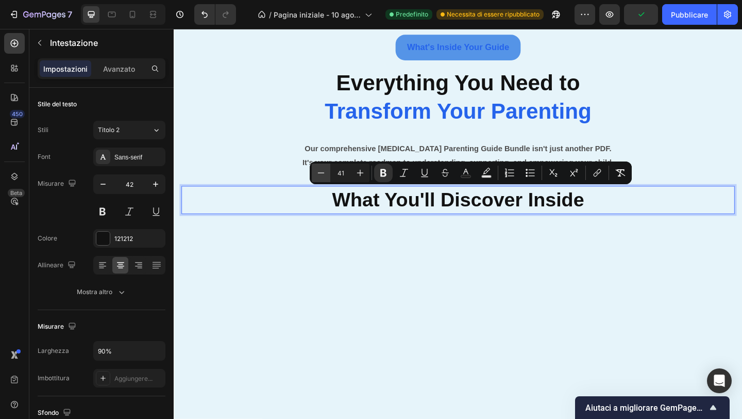
click at [324, 171] on icon "Editor contextual toolbar" at bounding box center [321, 173] width 10 height 10
click at [324, 171] on icon "Barra degli strumenti contestuale dell'editor" at bounding box center [321, 173] width 10 height 10
type input "38"
click at [386, 305] on div "What's Inside Your Guide Button ⁠⁠⁠⁠⁠⁠⁠ Everything You Need to Transform Your P…" at bounding box center [483, 258] width 619 height 477
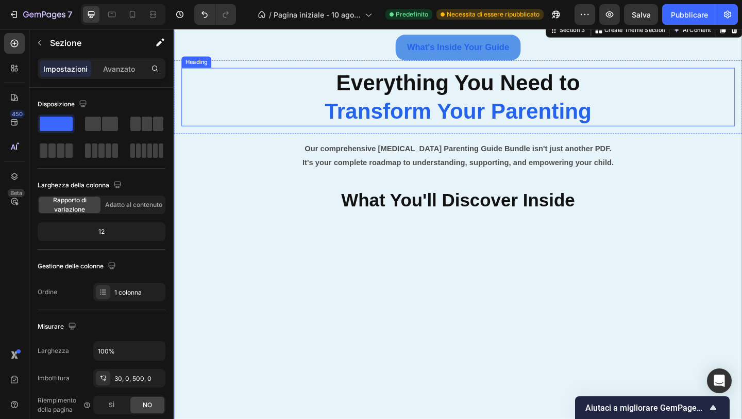
click at [394, 92] on strong "Everything You Need to" at bounding box center [484, 87] width 266 height 27
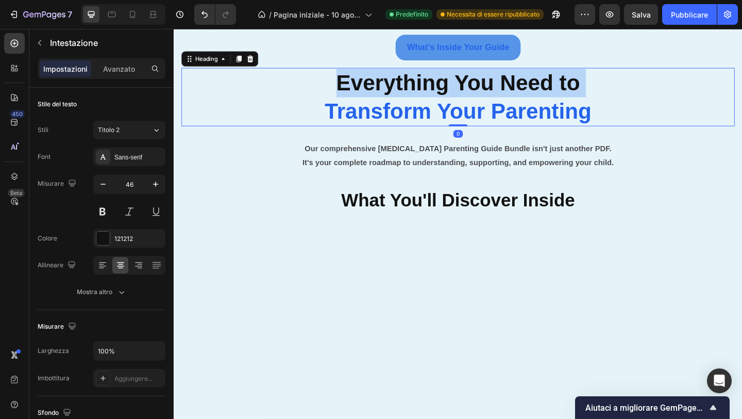
click at [394, 92] on strong "Everything You Need to" at bounding box center [484, 87] width 266 height 27
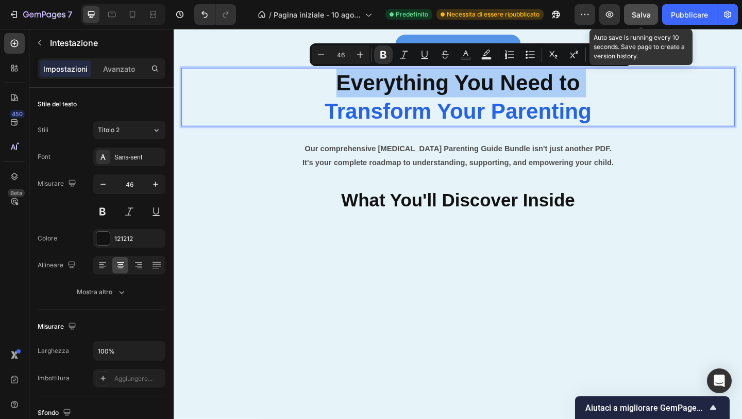
click at [653, 18] on button "Salva" at bounding box center [641, 14] width 34 height 21
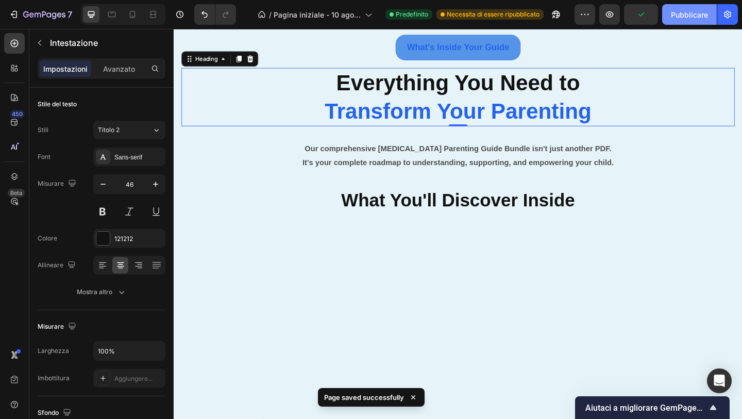
click at [679, 18] on font "Pubblicare" at bounding box center [689, 14] width 37 height 9
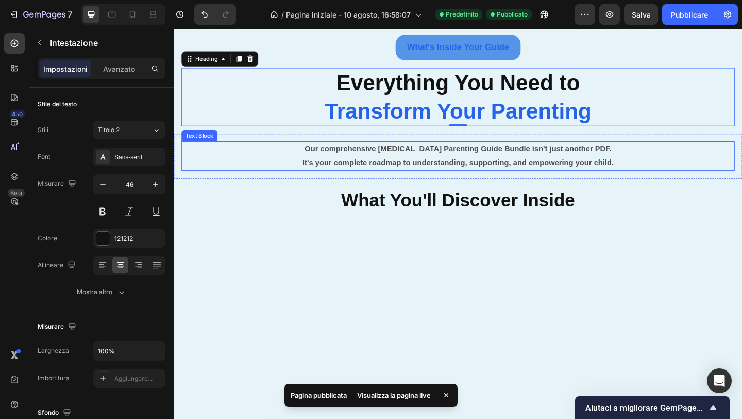
click at [393, 162] on strong "Our comprehensive [MEDICAL_DATA] Parenting Guide Bundle isn't just another PDF." at bounding box center [483, 159] width 334 height 9
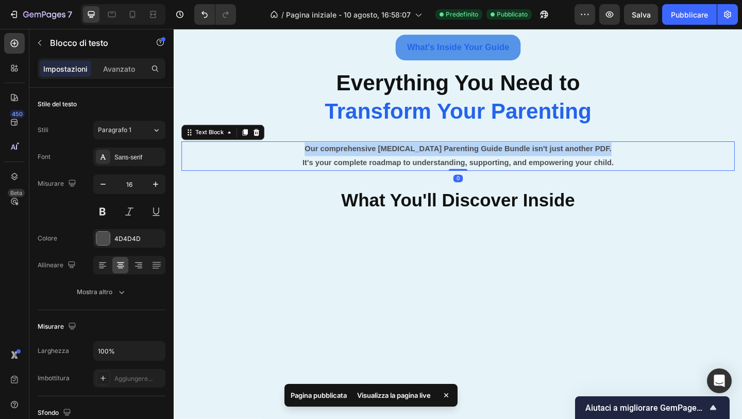
click at [393, 162] on strong "Our comprehensive [MEDICAL_DATA] Parenting Guide Bundle isn't just another PDF." at bounding box center [483, 159] width 334 height 9
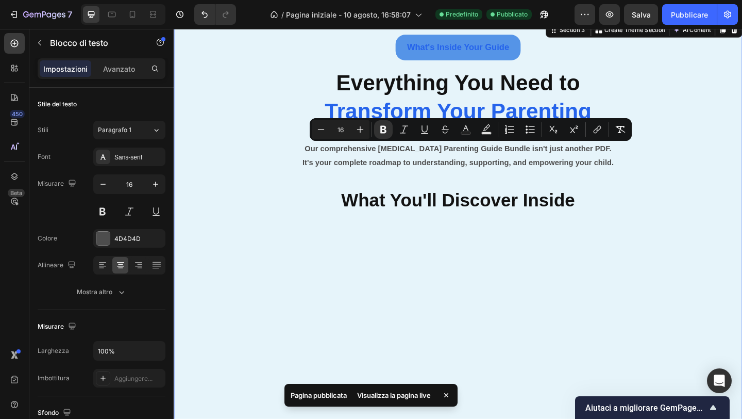
click at [308, 262] on div "What's Inside Your Guide Button ⁠⁠⁠⁠⁠⁠⁠ Everything You Need to Transform Your P…" at bounding box center [483, 258] width 619 height 477
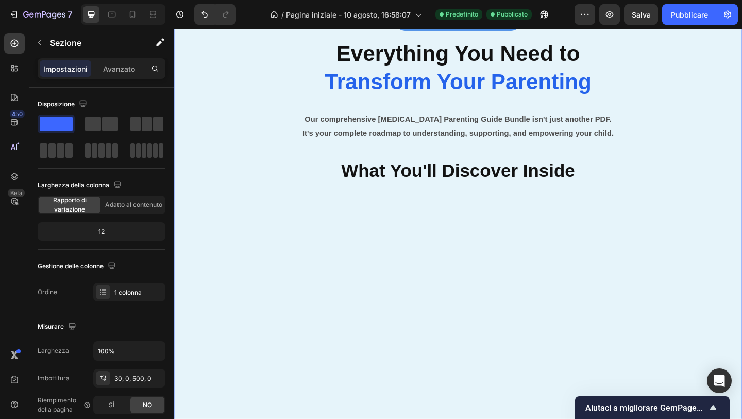
scroll to position [915, 0]
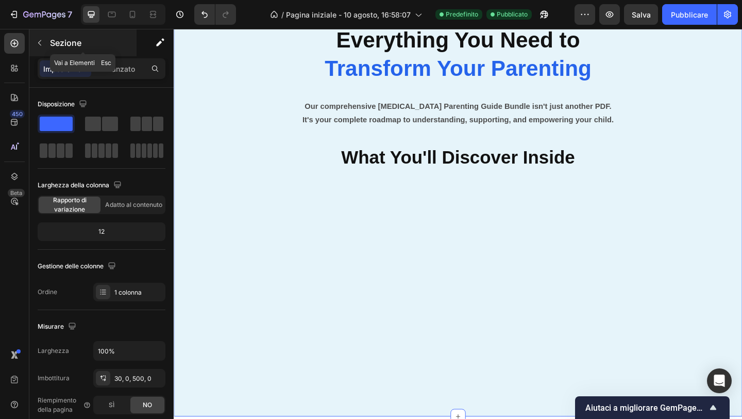
click at [39, 38] on button "button" at bounding box center [39, 43] width 16 height 16
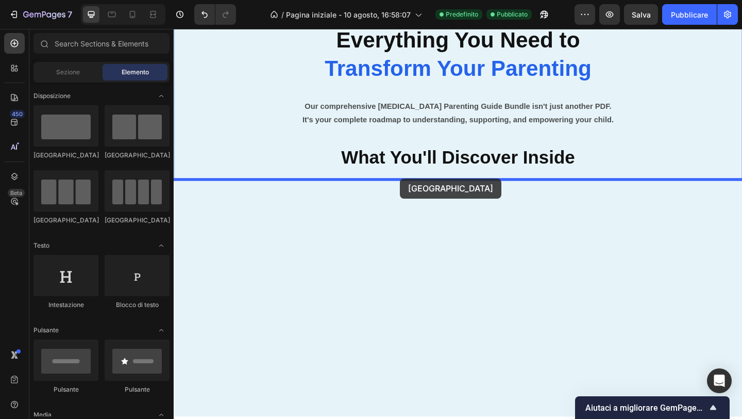
drag, startPoint x: 250, startPoint y: 222, endPoint x: 420, endPoint y: 192, distance: 173.3
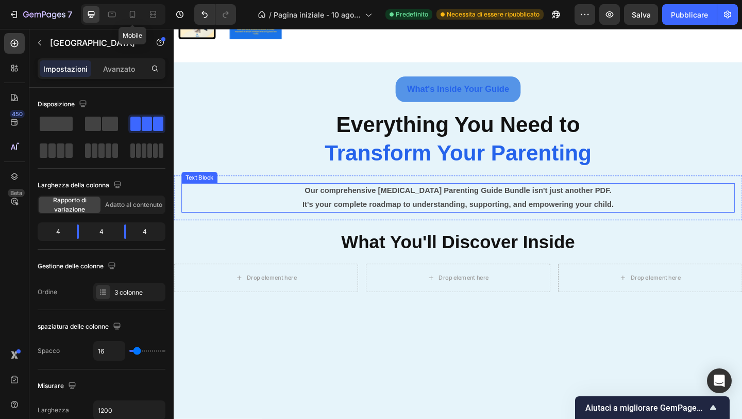
scroll to position [823, 0]
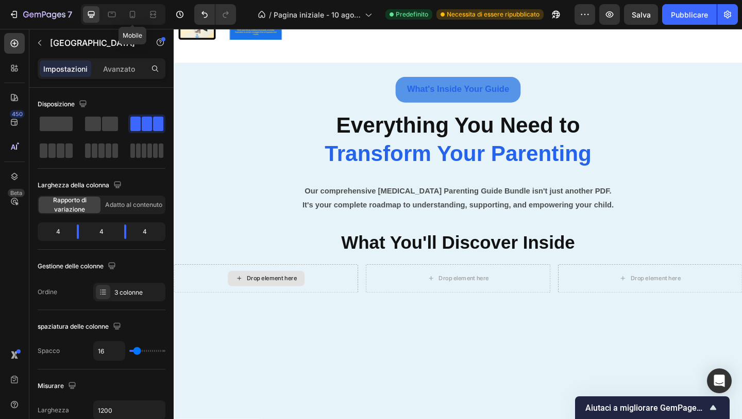
click at [269, 298] on div "Drop element here" at bounding box center [280, 300] width 55 height 8
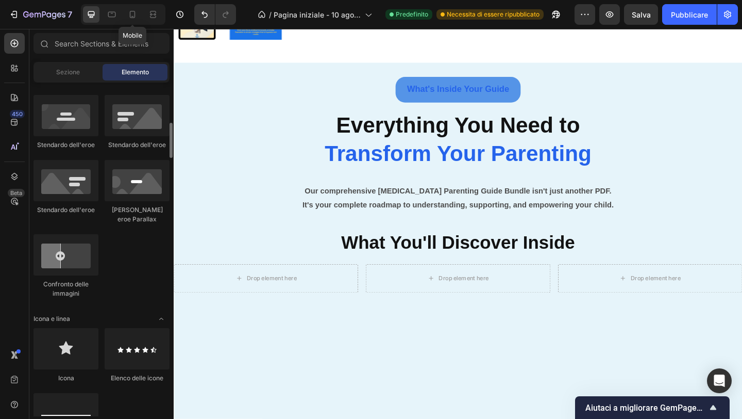
scroll to position [450, 0]
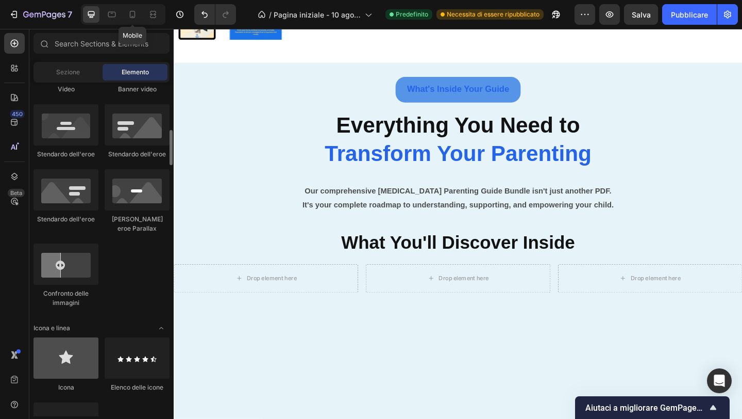
click at [66, 354] on div at bounding box center [66, 357] width 65 height 41
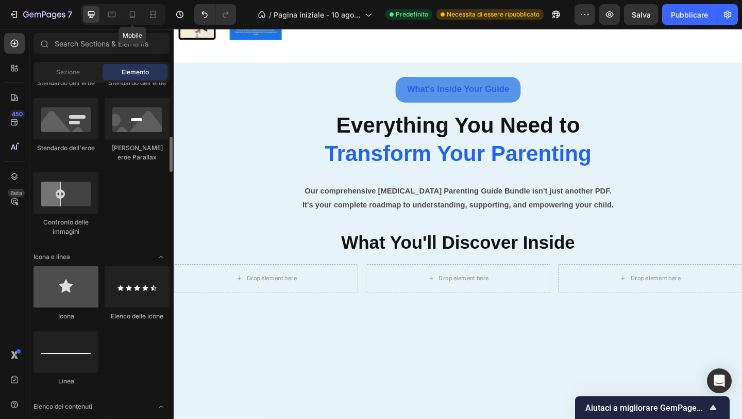
scroll to position [520, 0]
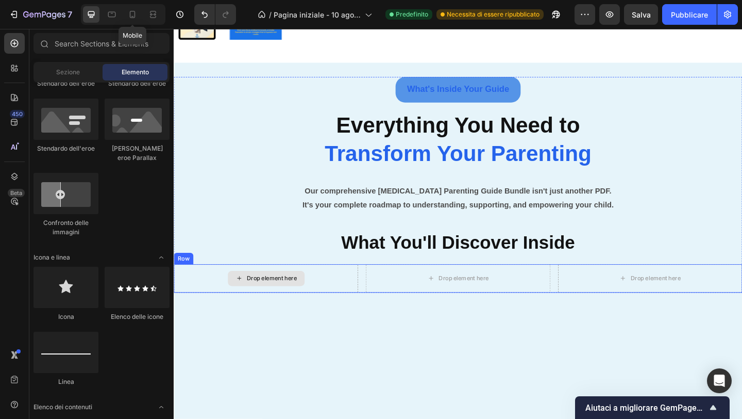
click at [281, 297] on div "Drop element here" at bounding box center [280, 300] width 55 height 8
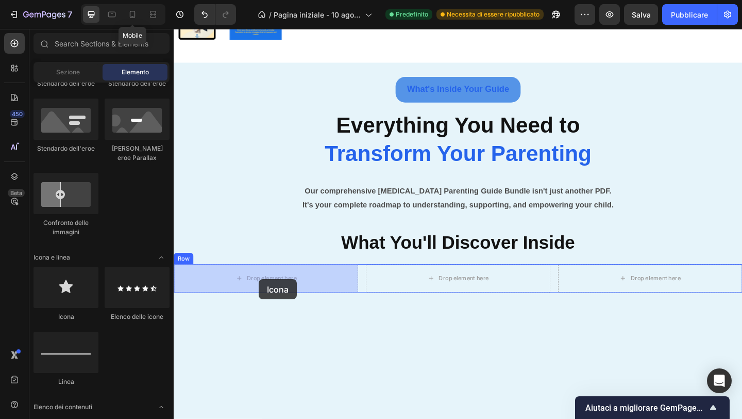
drag, startPoint x: 245, startPoint y: 314, endPoint x: 266, endPoint y: 302, distance: 23.6
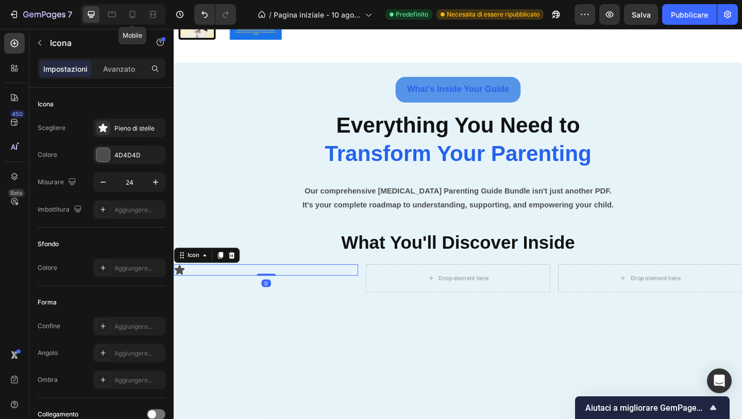
click at [181, 288] on icon at bounding box center [180, 290] width 11 height 10
click at [207, 275] on icon at bounding box center [207, 275] width 8 height 8
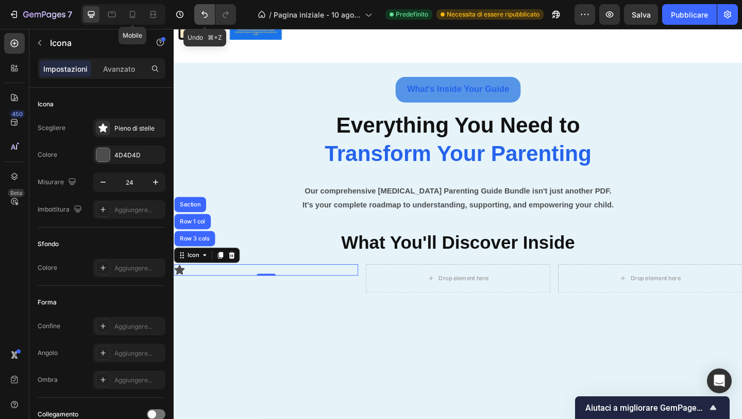
click at [205, 11] on icon "Annulla/Ripristina" at bounding box center [205, 14] width 10 height 10
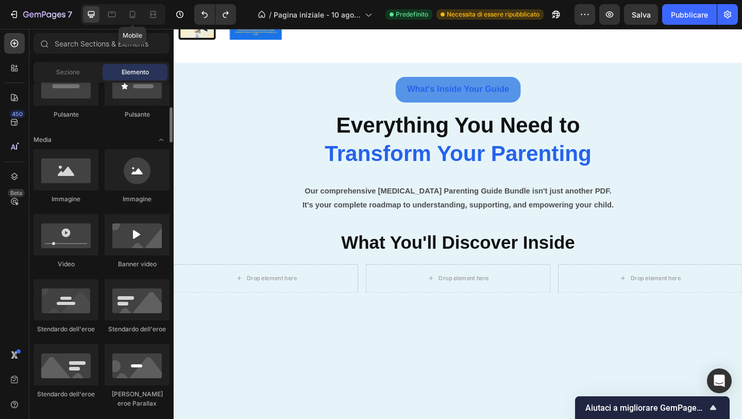
scroll to position [270, 0]
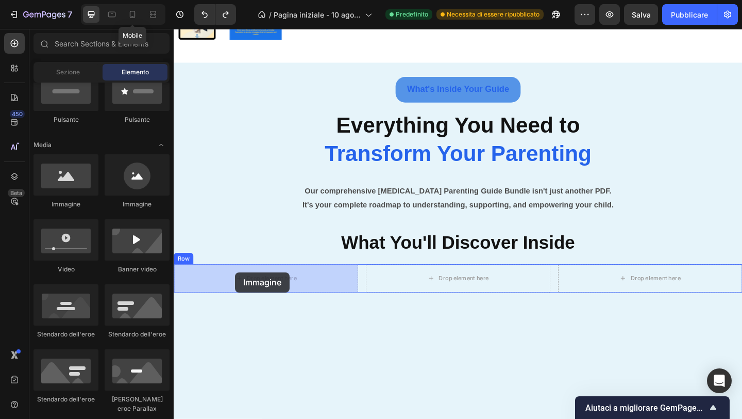
drag, startPoint x: 328, startPoint y: 214, endPoint x: 236, endPoint y: 291, distance: 119.3
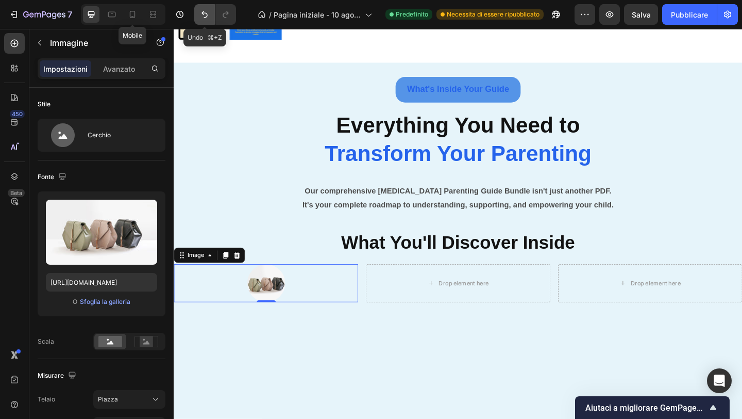
click at [208, 12] on icon "Annulla/Ripristina" at bounding box center [205, 14] width 10 height 10
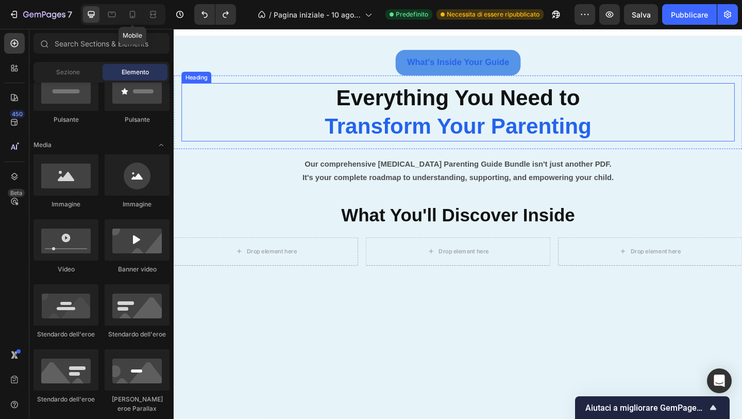
scroll to position [826, 0]
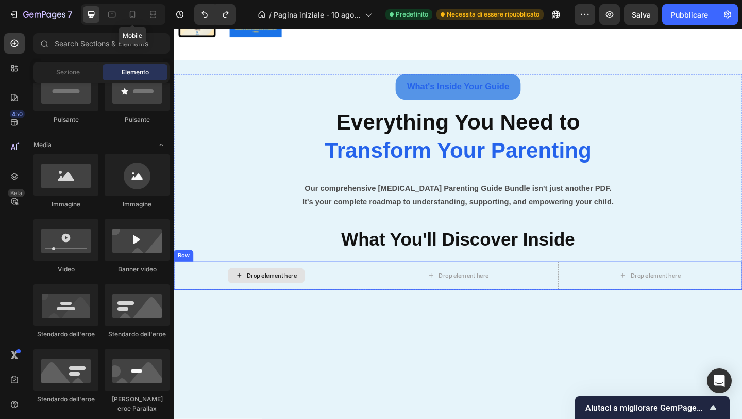
click at [253, 297] on div "Drop element here" at bounding box center [280, 297] width 55 height 8
click at [260, 299] on div "Drop element here" at bounding box center [280, 297] width 55 height 8
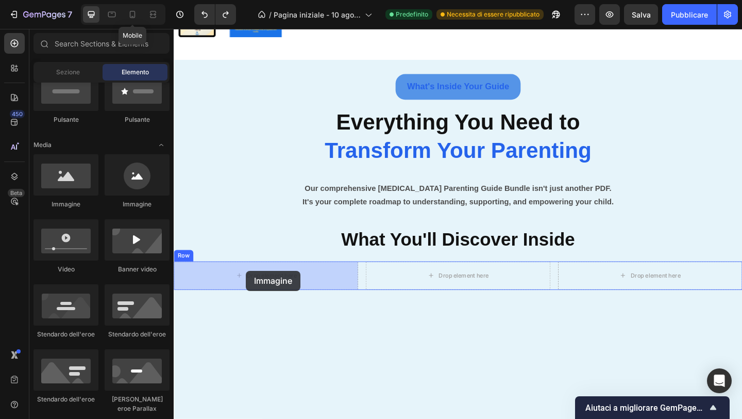
drag, startPoint x: 247, startPoint y: 209, endPoint x: 248, endPoint y: 288, distance: 78.9
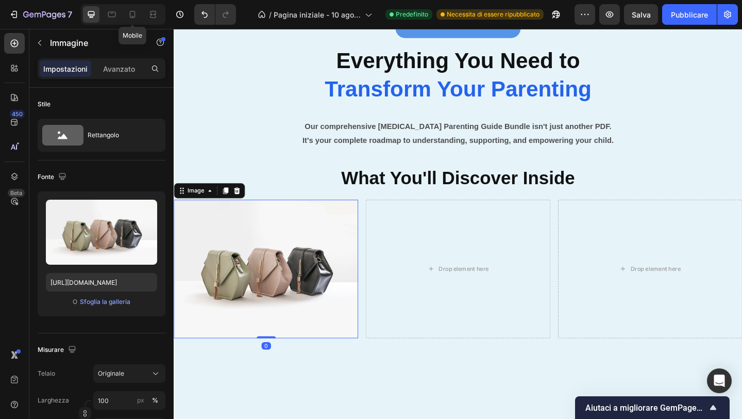
scroll to position [893, 0]
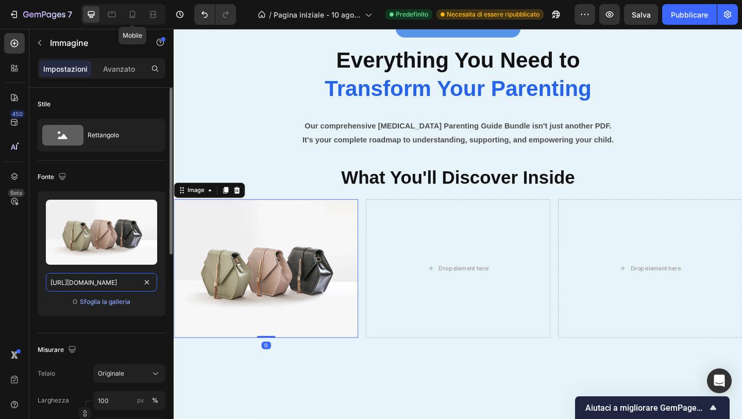
click at [107, 280] on input "[URL][DOMAIN_NAME]" at bounding box center [101, 282] width 111 height 19
paste input "0932/7974/8471/files/guide.svg?v=1759014280"
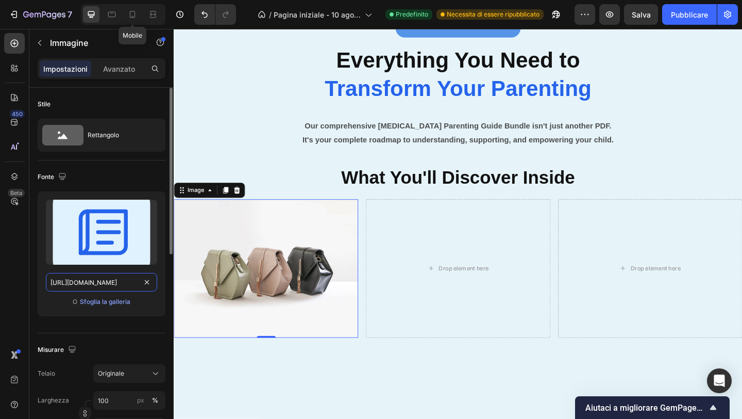
scroll to position [0, 150]
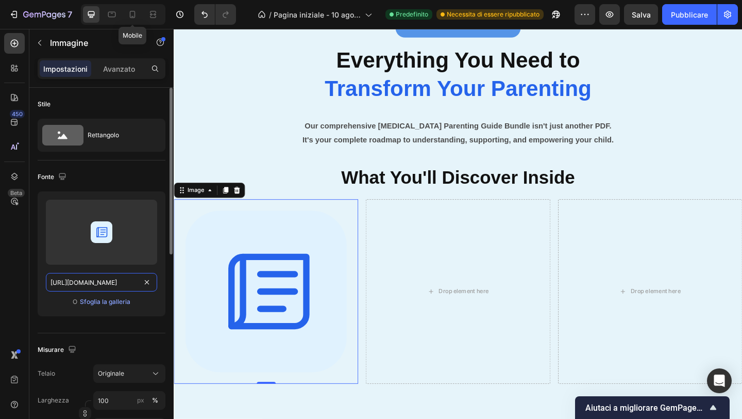
type input "[URL][DOMAIN_NAME]"
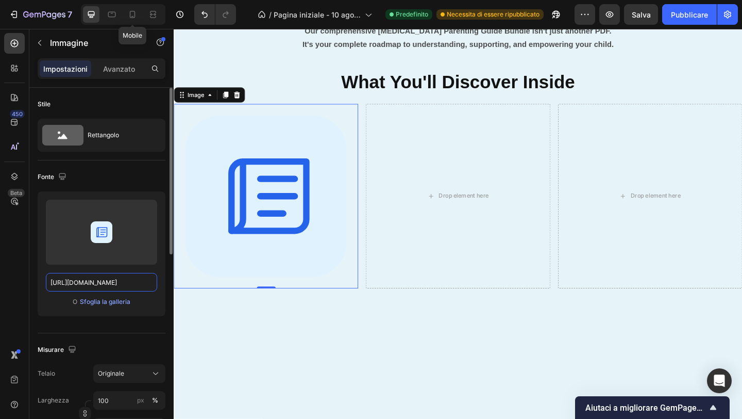
scroll to position [1, 0]
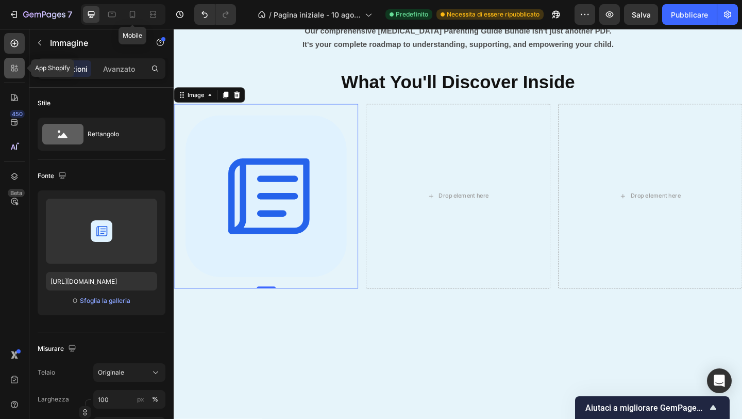
click at [19, 74] on div at bounding box center [14, 68] width 21 height 21
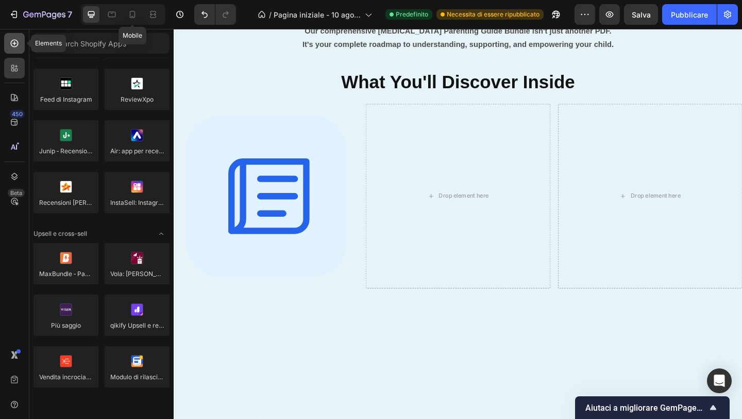
click at [16, 44] on icon at bounding box center [14, 43] width 10 height 10
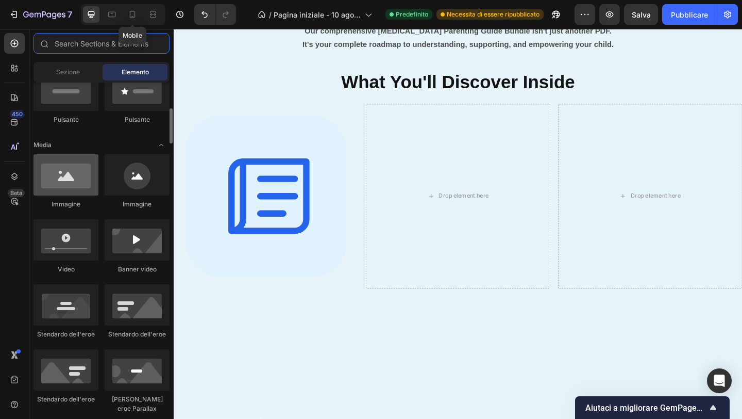
scroll to position [0, 0]
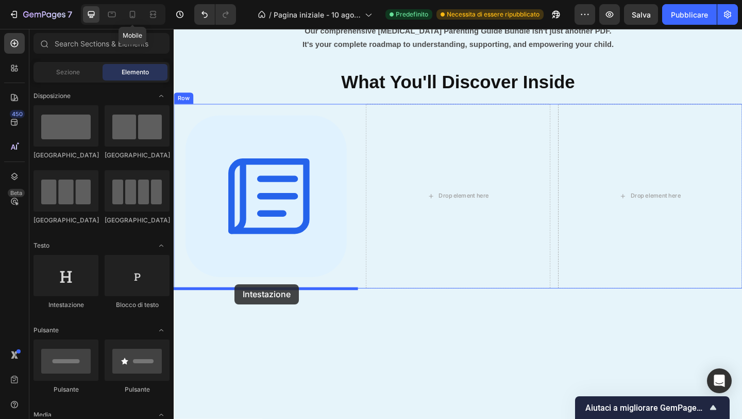
drag, startPoint x: 259, startPoint y: 316, endPoint x: 240, endPoint y: 308, distance: 19.9
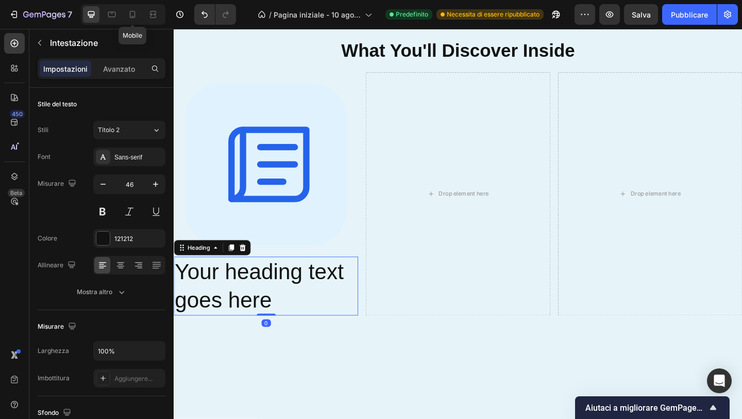
scroll to position [1035, 0]
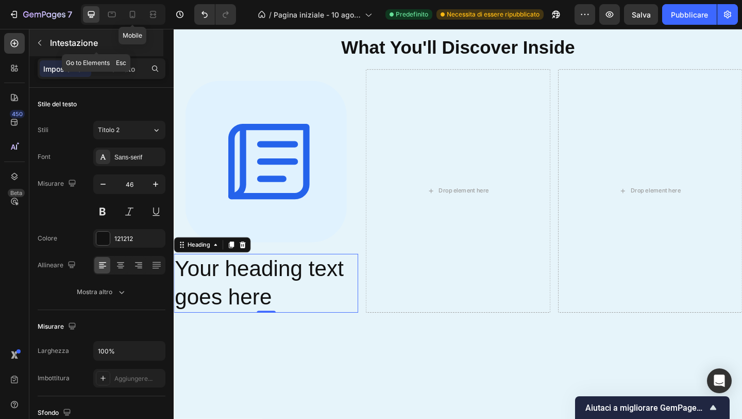
click at [38, 39] on icon "button" at bounding box center [40, 43] width 8 height 8
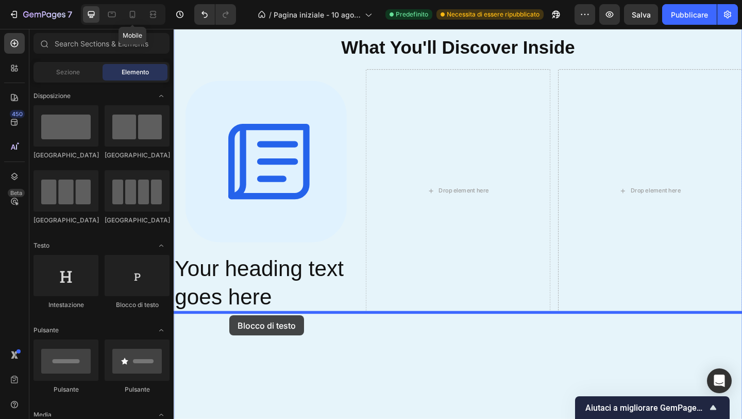
drag, startPoint x: 319, startPoint y: 308, endPoint x: 235, endPoint y: 340, distance: 89.7
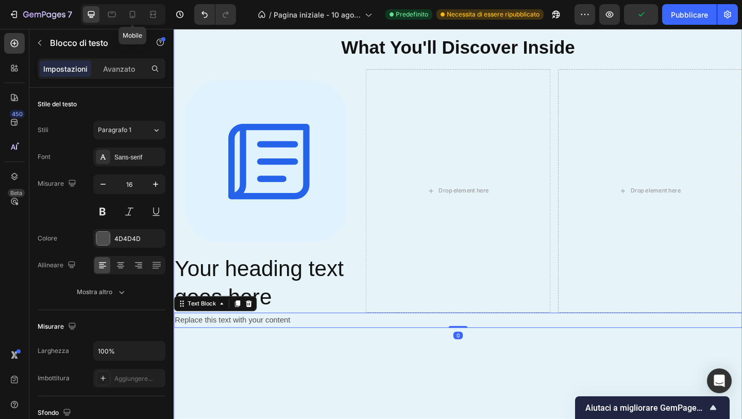
click at [311, 383] on div "What's Inside Your Guide Button Everything You Need to Transform Your Parenting…" at bounding box center [483, 233] width 619 height 758
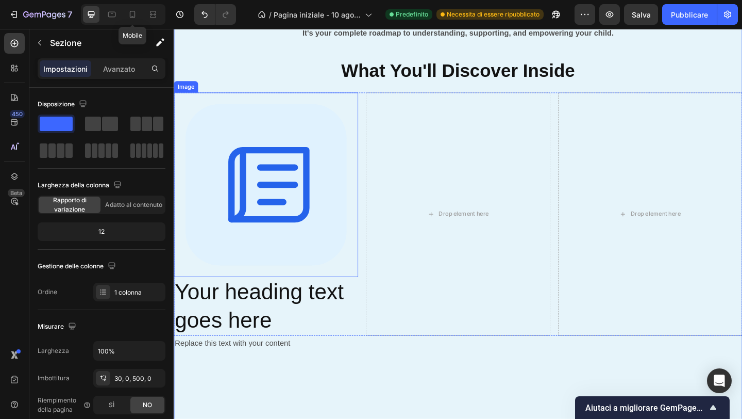
scroll to position [1014, 0]
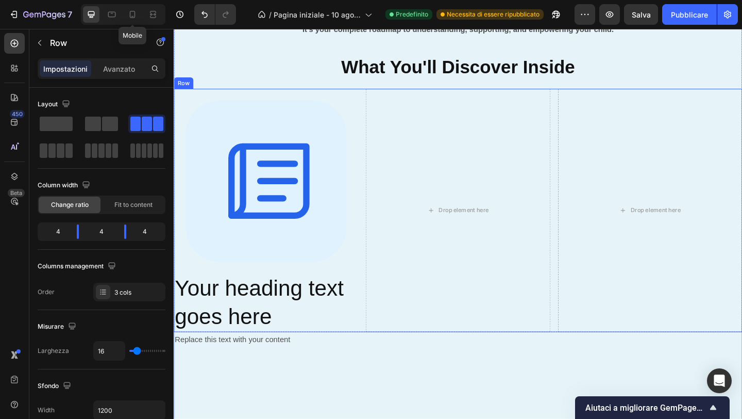
click at [379, 98] on div "Image Your heading text goes here Heading Drop element here Drop element here R…" at bounding box center [483, 226] width 619 height 264
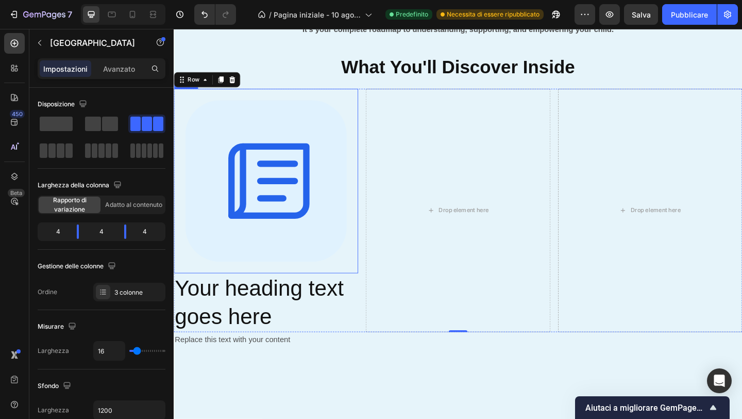
click at [326, 251] on img at bounding box center [274, 194] width 201 height 201
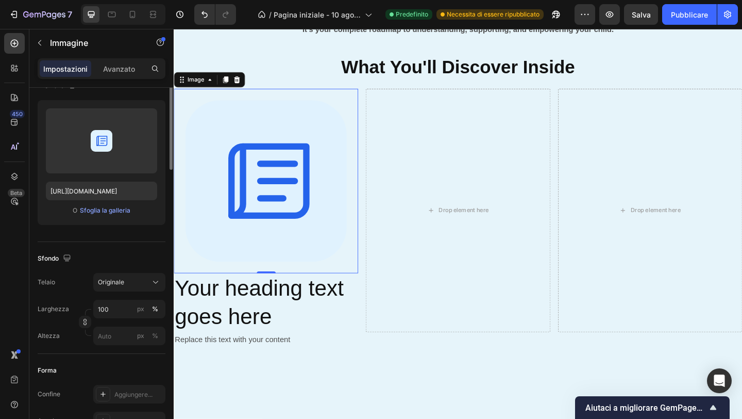
scroll to position [0, 0]
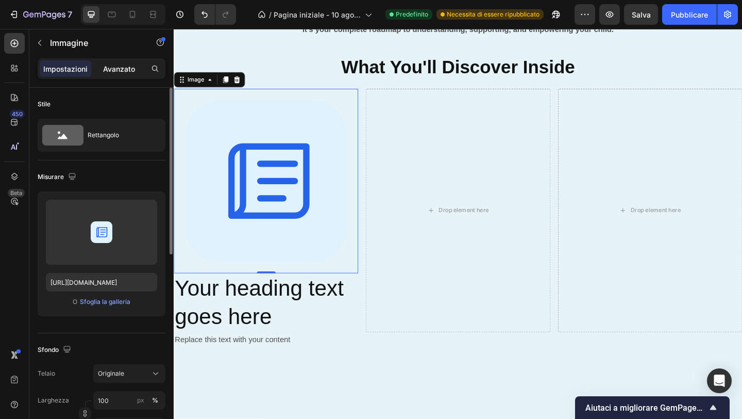
click at [109, 67] on font "Avanzato" at bounding box center [119, 68] width 32 height 9
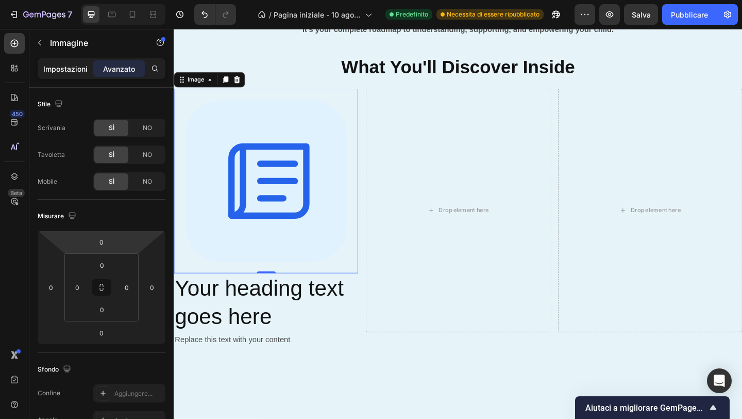
click at [61, 71] on font "Impostazioni" at bounding box center [65, 68] width 44 height 9
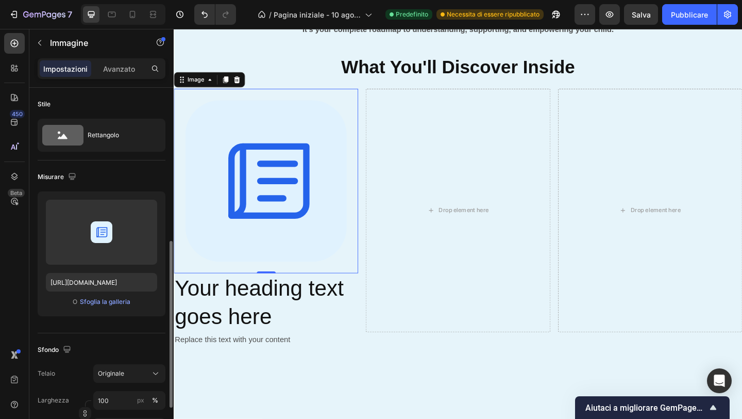
scroll to position [113, 0]
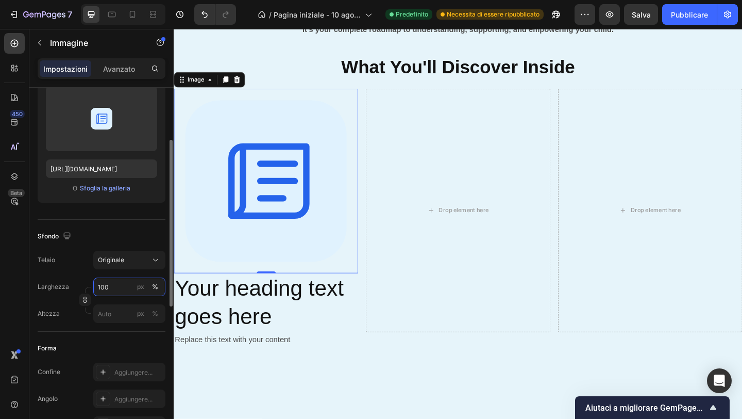
click at [107, 286] on input "100" at bounding box center [129, 286] width 72 height 19
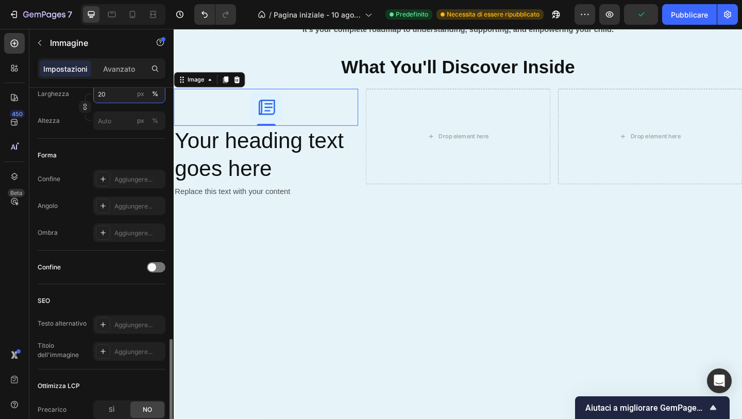
scroll to position [418, 0]
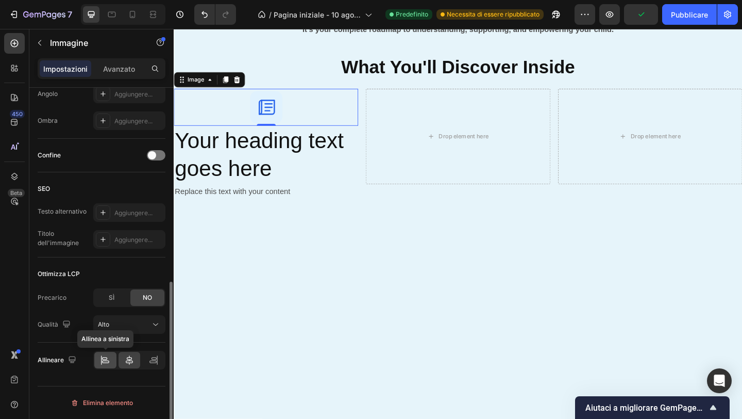
type input "20"
click at [106, 358] on icon at bounding box center [105, 360] width 10 height 10
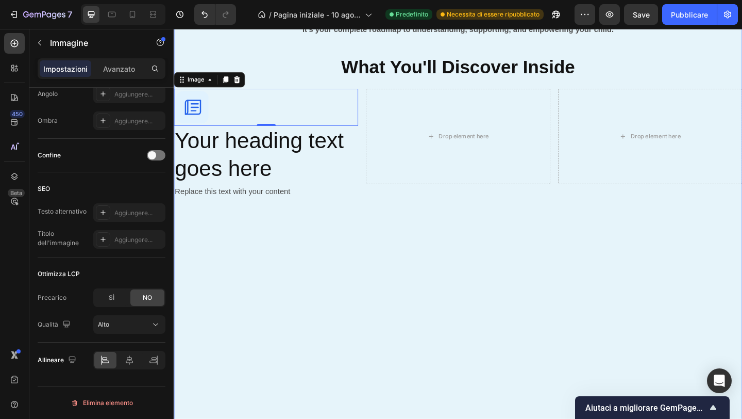
click at [244, 307] on div "What's Inside Your Guide Button Everything You Need to Transform Your Parenting…" at bounding box center [483, 174] width 619 height 598
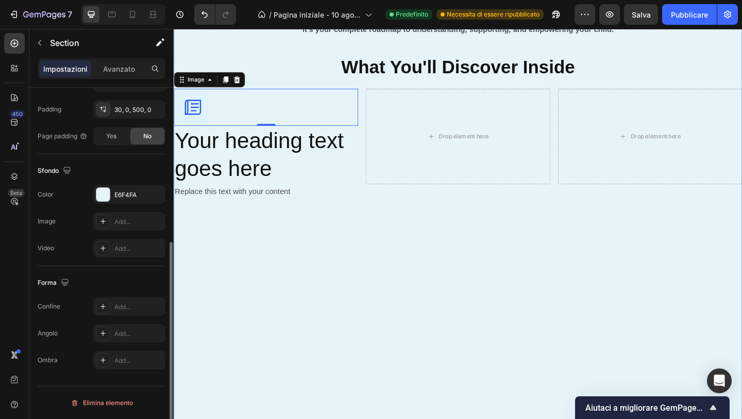
scroll to position [0, 0]
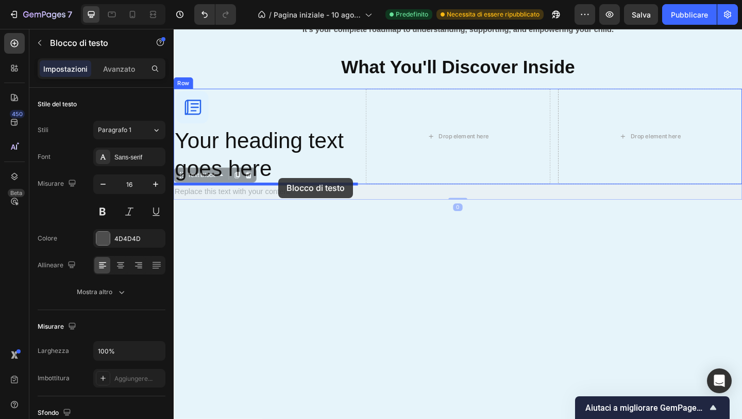
drag, startPoint x: 293, startPoint y: 209, endPoint x: 287, endPoint y: 191, distance: 19.2
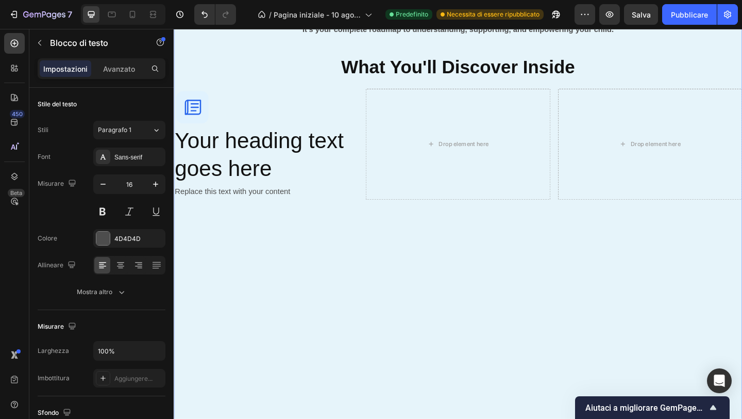
click at [275, 245] on div "What's Inside Your Guide Button Everything You Need to Transform Your Parenting…" at bounding box center [483, 174] width 619 height 598
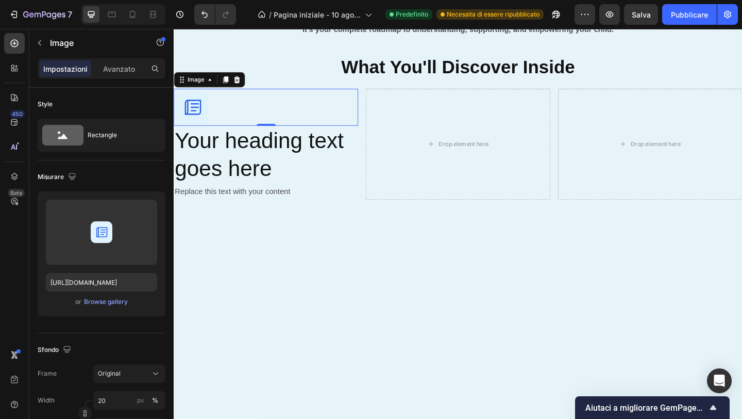
click at [339, 118] on div at bounding box center [274, 114] width 201 height 40
click at [379, 110] on div "Image Your heading text goes here Heading Replace this text with your content T…" at bounding box center [483, 154] width 619 height 121
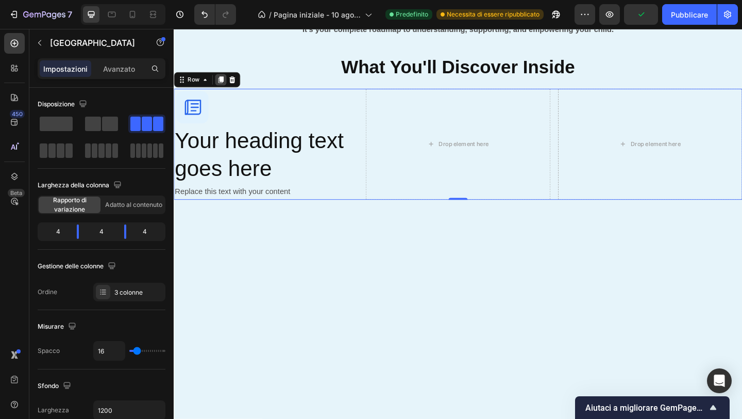
click at [224, 85] on icon at bounding box center [225, 83] width 6 height 7
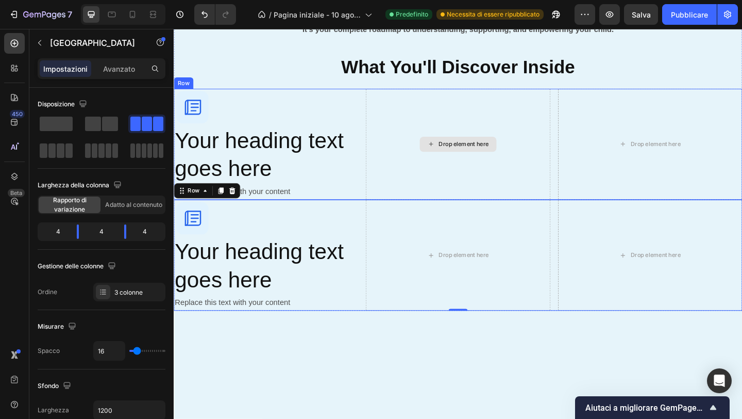
click at [428, 160] on div "Drop element here" at bounding box center [483, 154] width 201 height 121
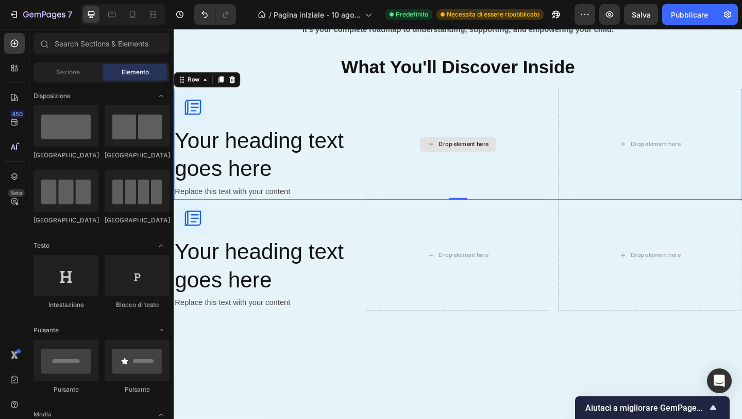
click at [469, 152] on div "Drop element here" at bounding box center [489, 154] width 55 height 8
click at [379, 102] on div "Image Your heading text goes here Heading Replace this text with your content T…" at bounding box center [483, 154] width 619 height 121
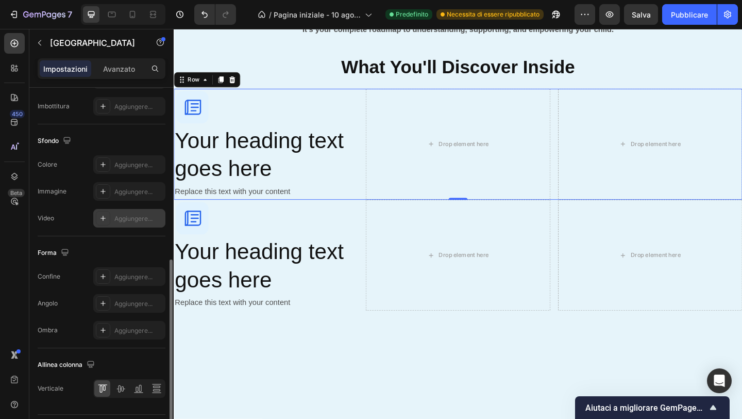
scroll to position [357, 0]
click at [107, 163] on icon at bounding box center [103, 165] width 8 height 8
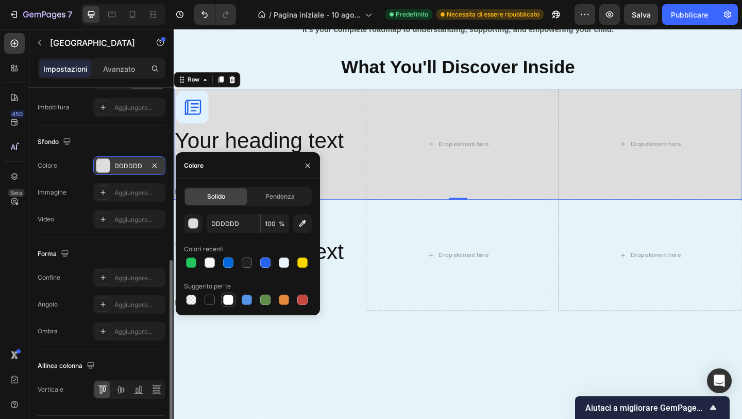
click at [230, 300] on div at bounding box center [228, 299] width 10 height 10
type input "FFFFFF"
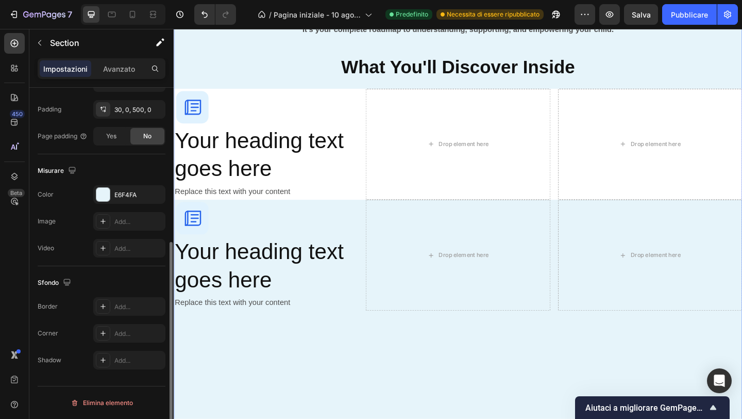
click at [301, 387] on div "What's Inside Your Guide Button Everything You Need to Transform Your Parenting…" at bounding box center [483, 234] width 619 height 718
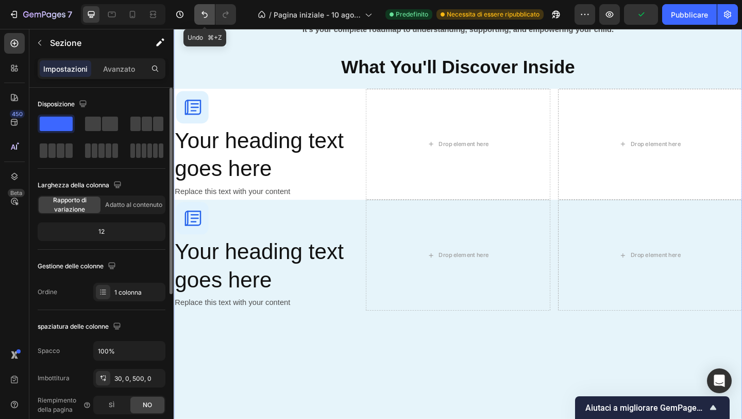
click at [206, 13] on icon "Annulla/Ripristina" at bounding box center [205, 14] width 6 height 7
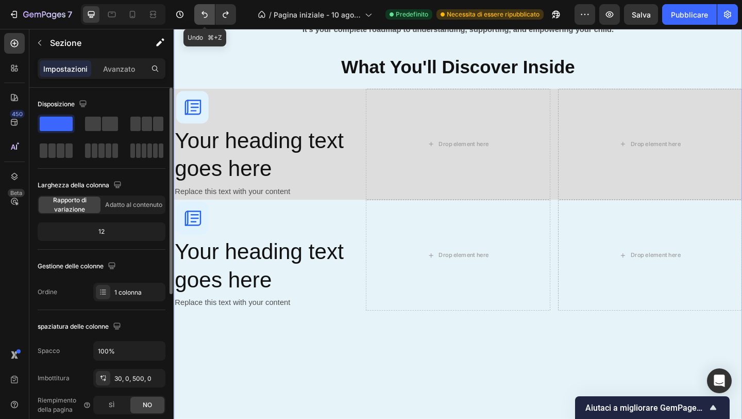
click at [207, 13] on icon "Annulla/Ripristina" at bounding box center [205, 14] width 10 height 10
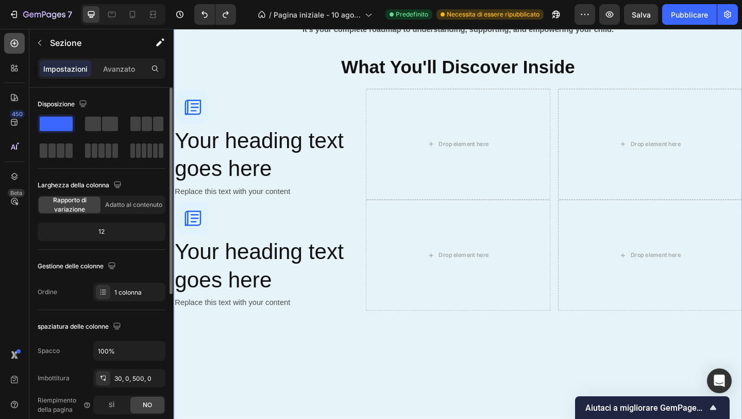
click at [8, 48] on div at bounding box center [14, 43] width 21 height 21
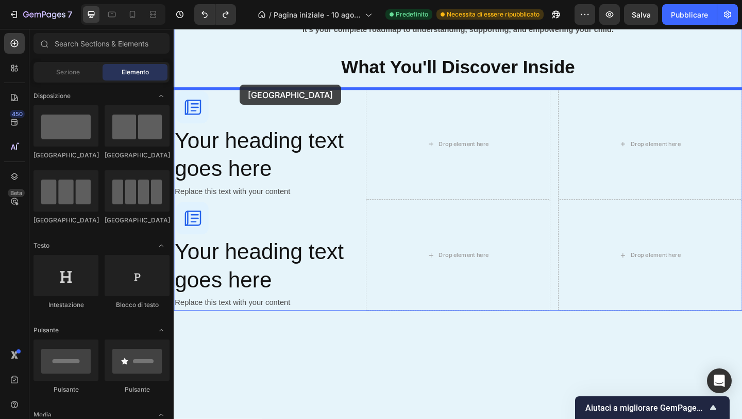
drag, startPoint x: 255, startPoint y: 161, endPoint x: 241, endPoint y: 89, distance: 73.9
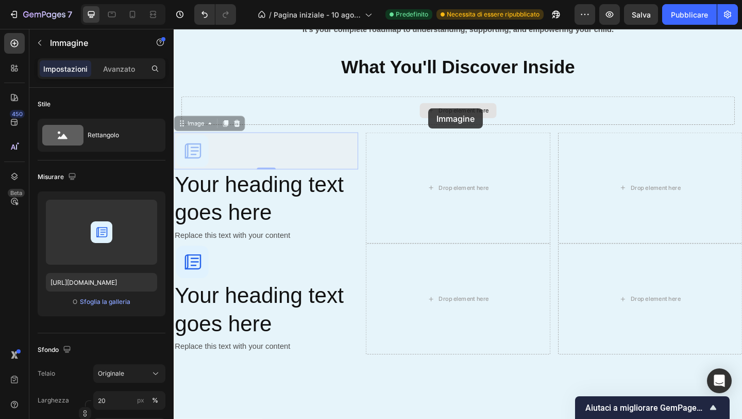
drag, startPoint x: 196, startPoint y: 160, endPoint x: 453, endPoint y: 111, distance: 261.3
click at [453, 112] on div "What's Inside Your Guide Button Everything You Need to Transform Your Parenting…" at bounding box center [483, 136] width 619 height 492
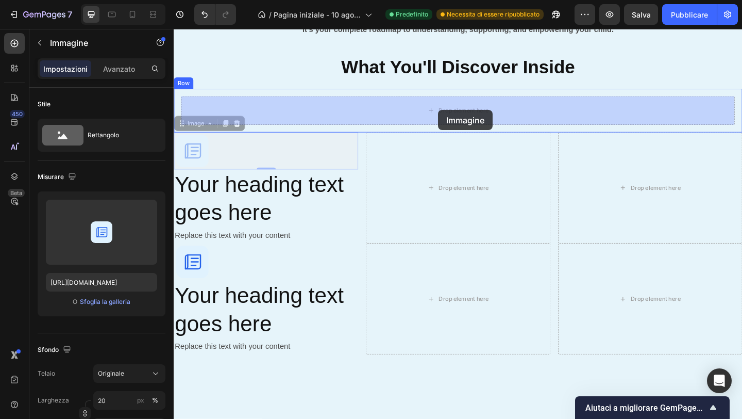
drag, startPoint x: 203, startPoint y: 160, endPoint x: 461, endPoint y: 117, distance: 261.9
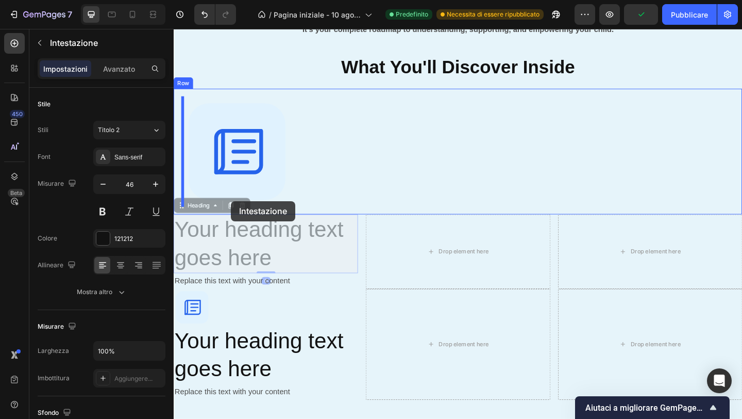
drag, startPoint x: 230, startPoint y: 261, endPoint x: 236, endPoint y: 216, distance: 45.3
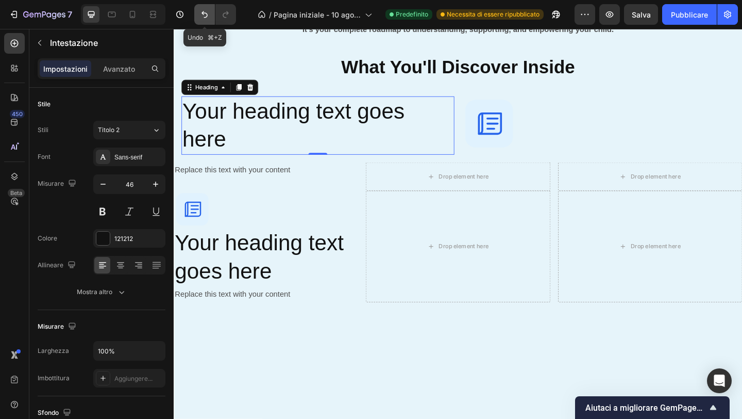
click at [206, 16] on icon "Annulla/Ripristina" at bounding box center [205, 14] width 10 height 10
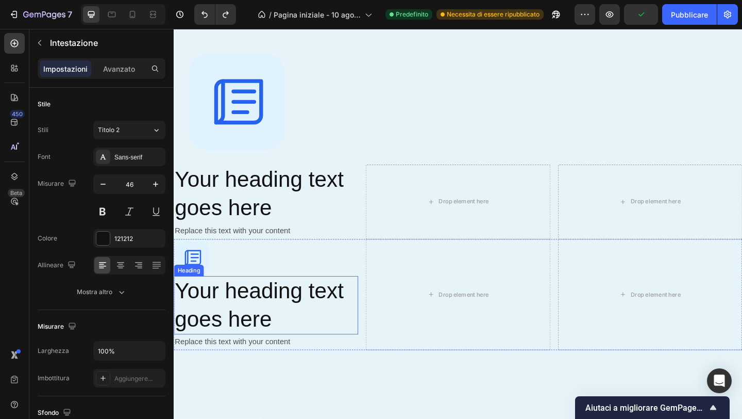
scroll to position [1067, 0]
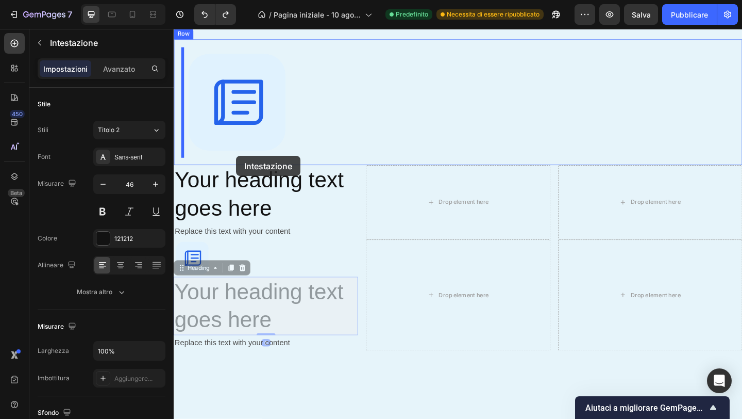
drag, startPoint x: 232, startPoint y: 332, endPoint x: 242, endPoint y: 165, distance: 166.8
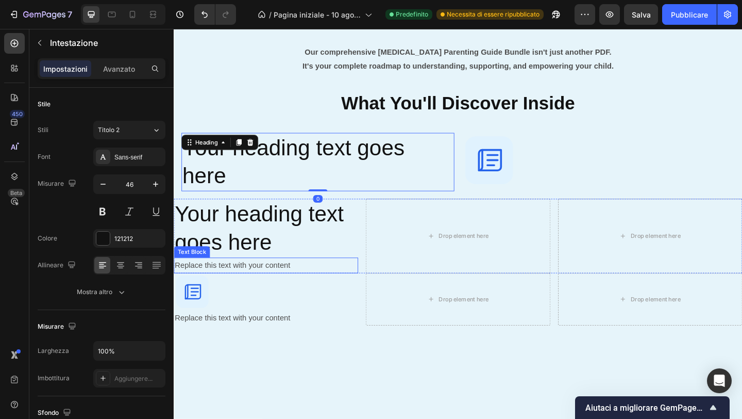
scroll to position [962, 0]
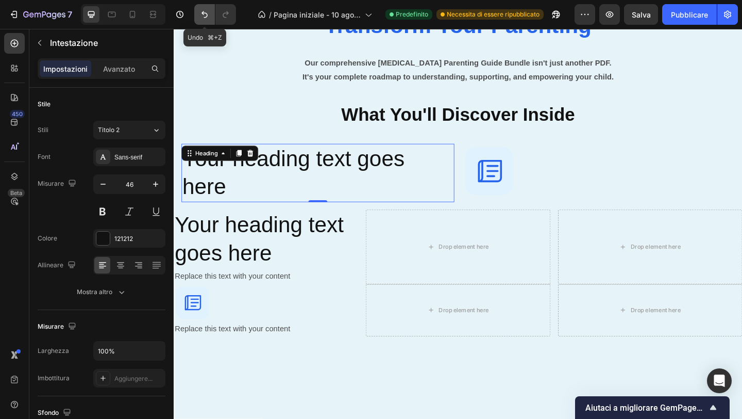
click at [204, 18] on icon "Annulla/Ripristina" at bounding box center [205, 14] width 6 height 7
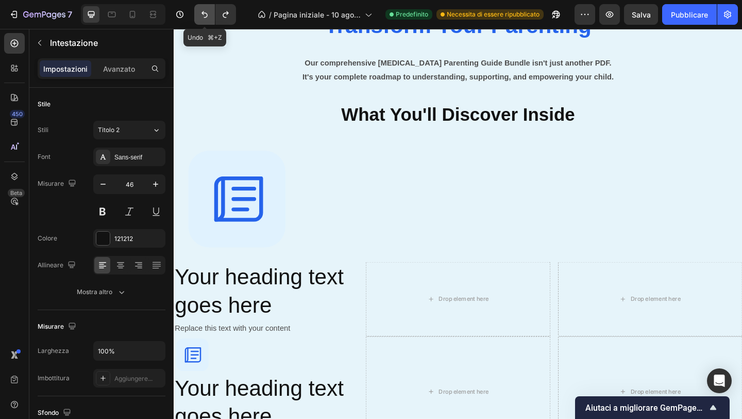
click at [204, 17] on icon "Annulla/Ripristina" at bounding box center [205, 14] width 6 height 7
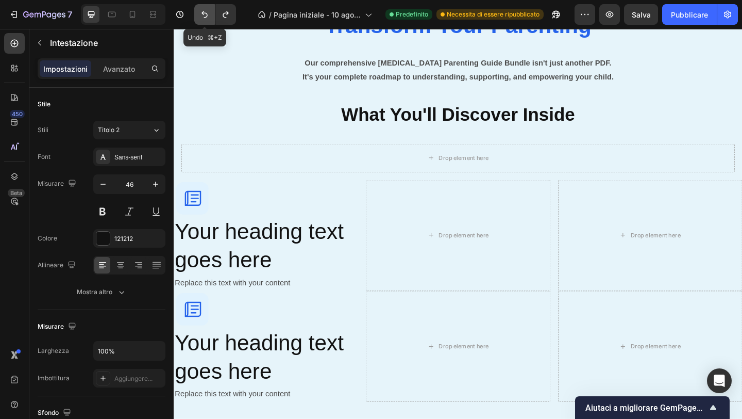
click at [209, 20] on button "Annulla/Ripristina" at bounding box center [204, 14] width 21 height 21
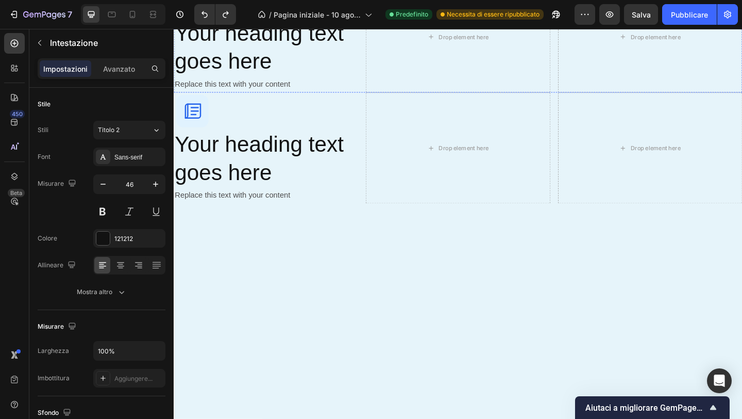
scroll to position [1173, 0]
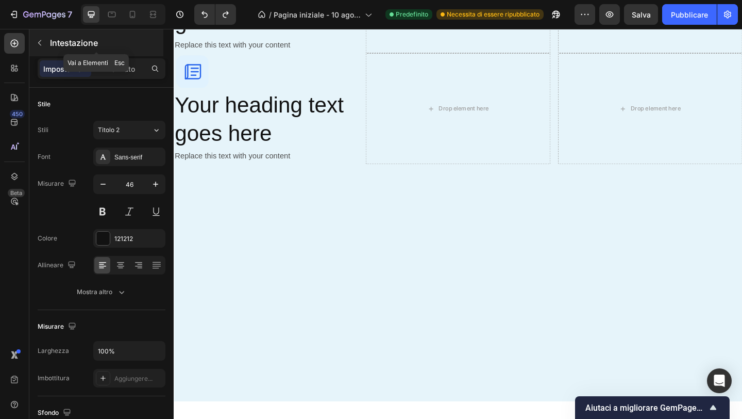
click at [38, 33] on div "Intestazione" at bounding box center [96, 42] width 134 height 27
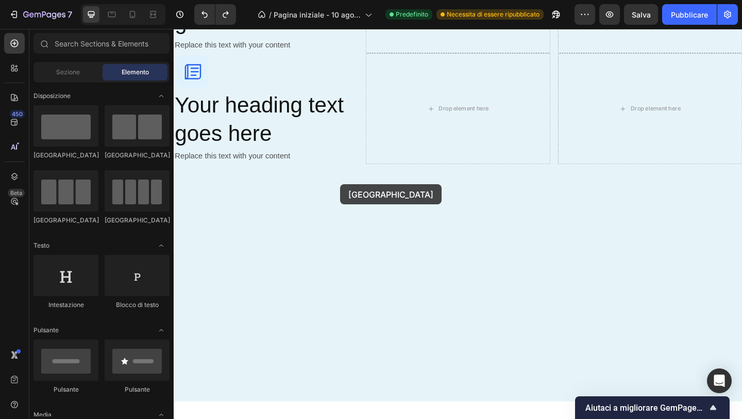
drag, startPoint x: 250, startPoint y: 203, endPoint x: 354, endPoint y: 202, distance: 104.1
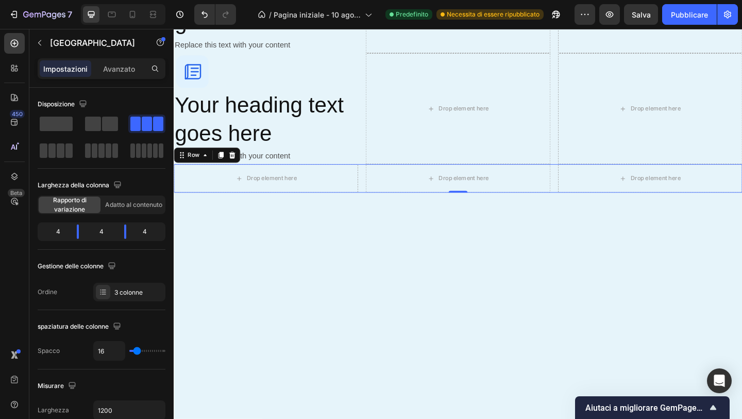
click at [378, 199] on div "Drop element here Drop element here Drop element here Row 0" at bounding box center [483, 191] width 619 height 31
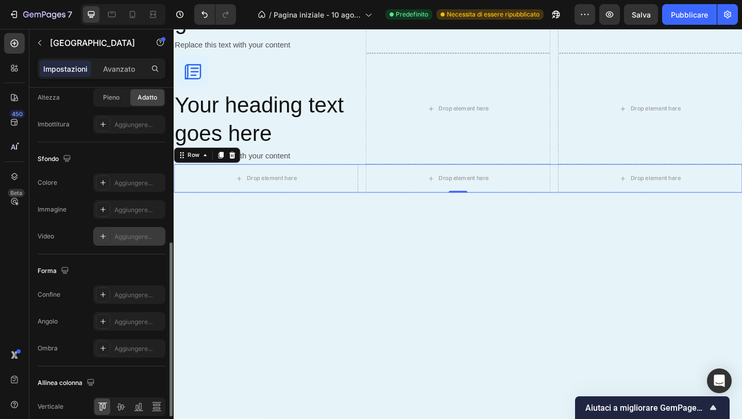
scroll to position [329, 0]
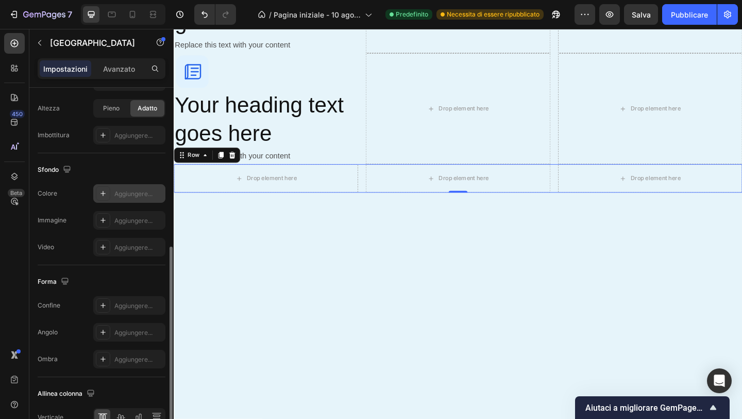
click at [106, 198] on div at bounding box center [103, 193] width 14 height 14
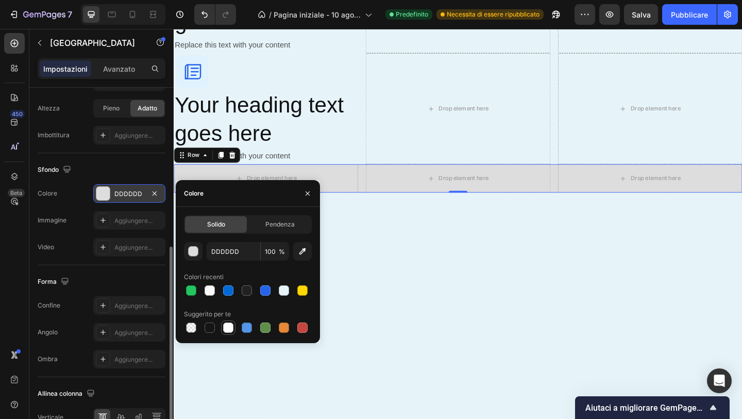
click at [229, 324] on div at bounding box center [228, 327] width 10 height 10
type input "FFFFFF"
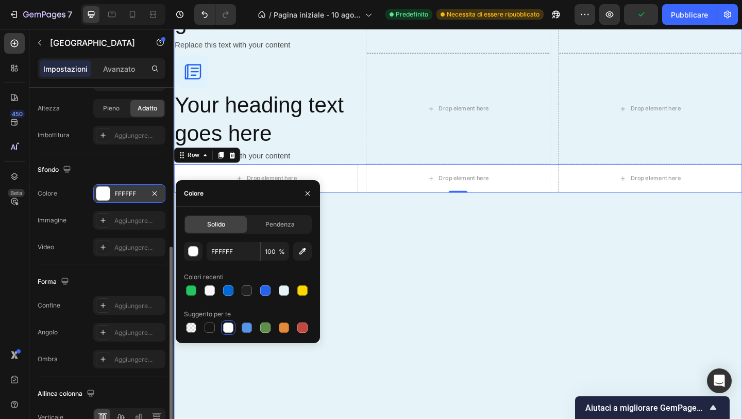
click at [383, 286] on div "What's Inside Your Guide Button Everything You Need to Transform Your Parenting…" at bounding box center [483, 89] width 619 height 749
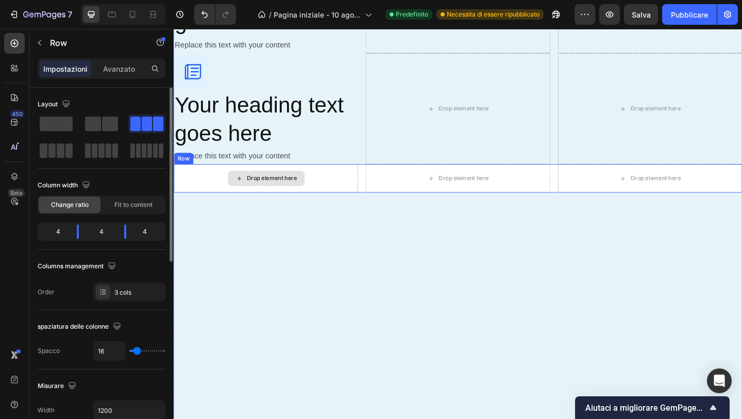
click at [332, 200] on div "Drop element here" at bounding box center [274, 191] width 201 height 31
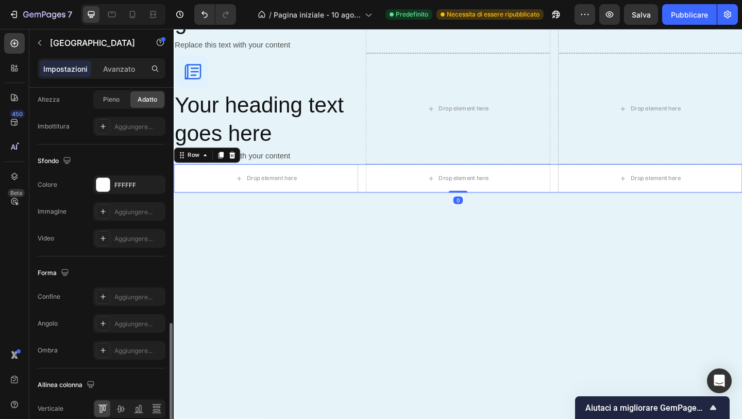
scroll to position [386, 0]
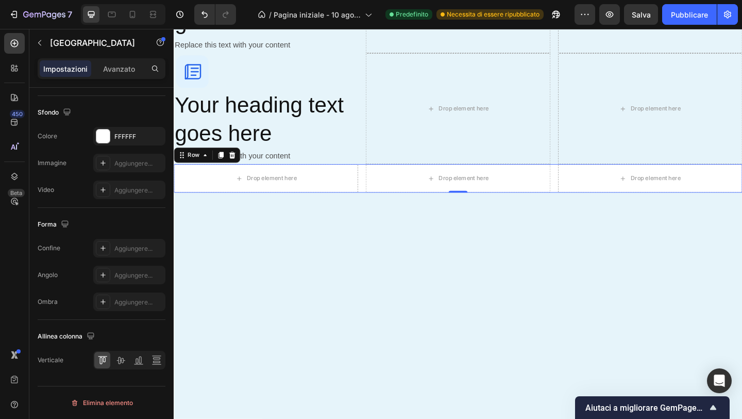
click at [379, 195] on div "Drop element here Drop element here Drop element here Row 0" at bounding box center [483, 191] width 619 height 31
click at [370, 260] on div "What's Inside Your Guide Button Everything You Need to Transform Your Parenting…" at bounding box center [483, 89] width 619 height 749
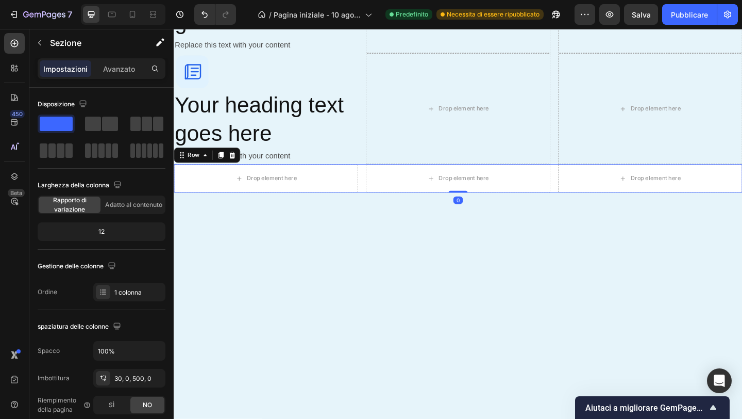
click at [379, 191] on div "Drop element here Drop element here Drop element here Row 0" at bounding box center [483, 191] width 619 height 31
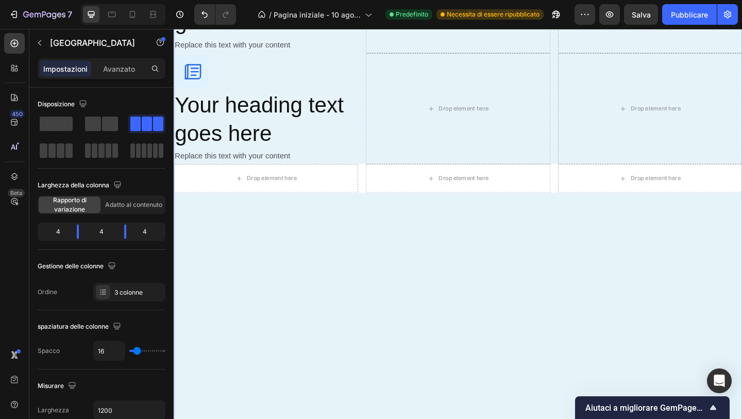
click at [278, 295] on div "What's Inside Your Guide Button Everything You Need to Transform Your Parenting…" at bounding box center [483, 89] width 619 height 749
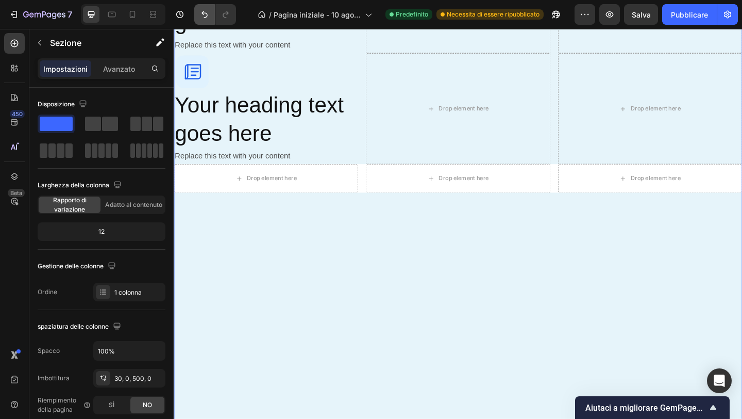
click at [206, 17] on icon "Annulla/Ripristina" at bounding box center [205, 14] width 6 height 7
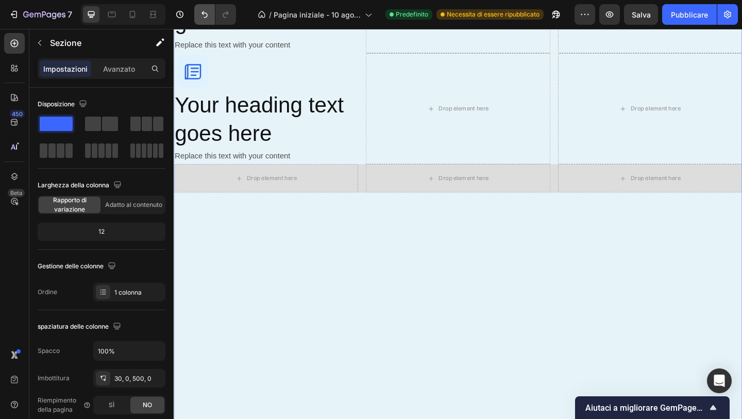
click at [206, 17] on icon "Annulla/Ripristina" at bounding box center [205, 14] width 6 height 7
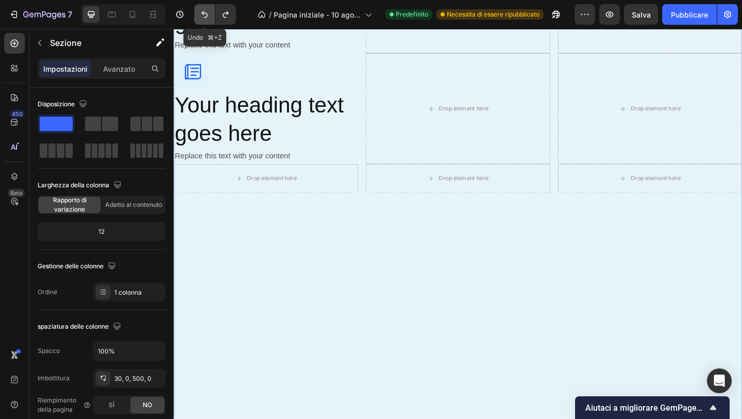
click at [205, 17] on icon "Annulla/Ripristina" at bounding box center [205, 14] width 6 height 7
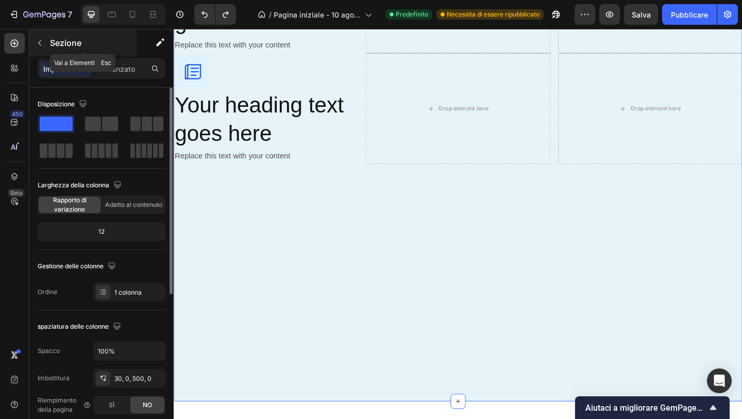
click at [38, 48] on button "button" at bounding box center [39, 43] width 16 height 16
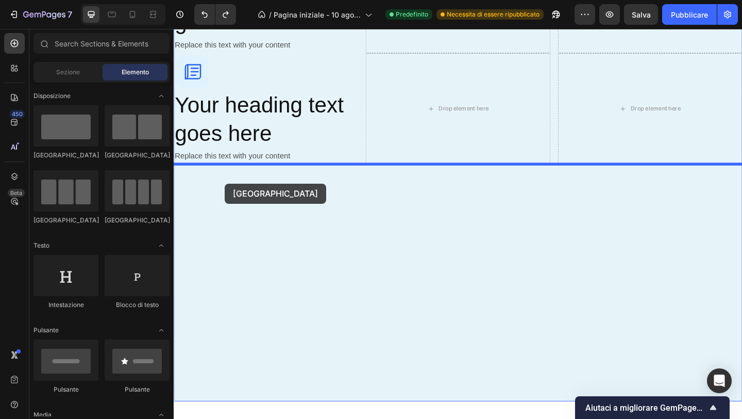
drag, startPoint x: 252, startPoint y: 166, endPoint x: 228, endPoint y: 197, distance: 38.7
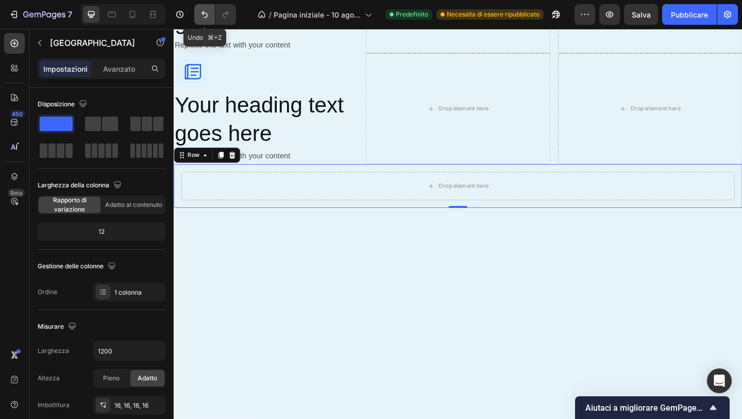
click at [206, 14] on icon "Annulla/Ripristina" at bounding box center [205, 14] width 10 height 10
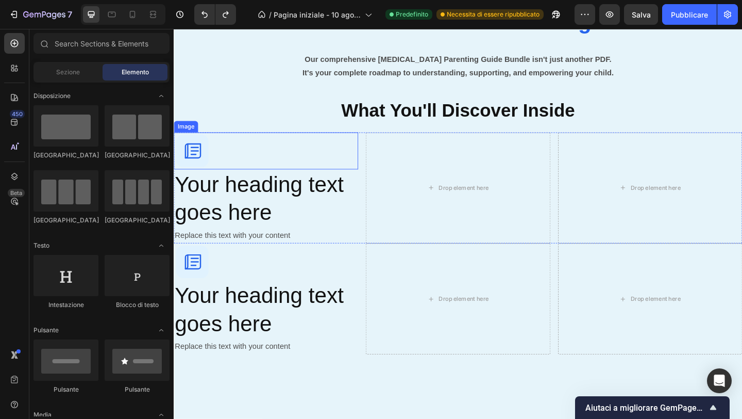
scroll to position [963, 0]
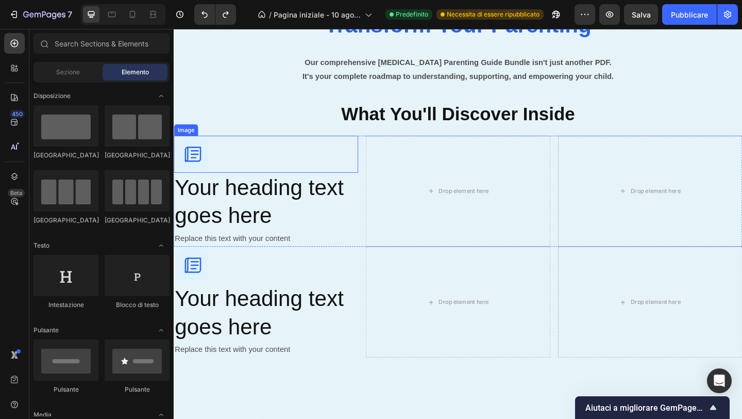
click at [324, 175] on div at bounding box center [274, 165] width 201 height 40
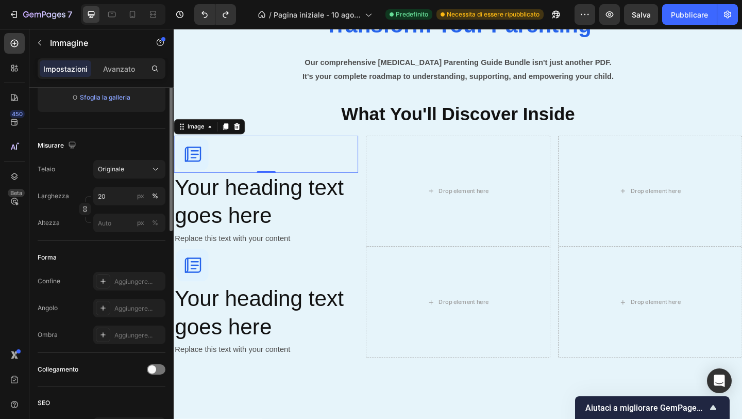
scroll to position [0, 0]
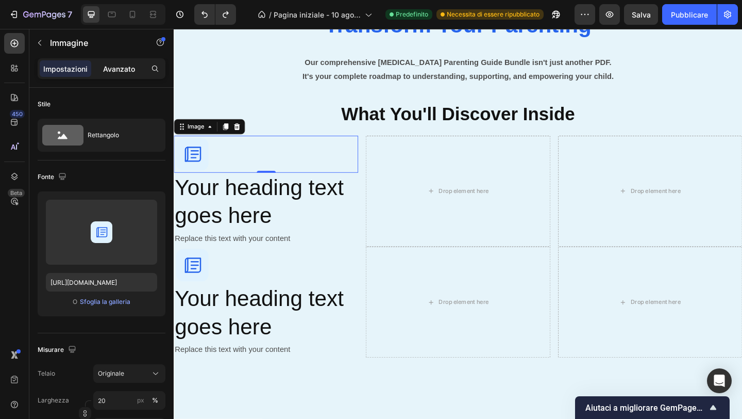
click at [105, 72] on font "Avanzato" at bounding box center [119, 68] width 32 height 9
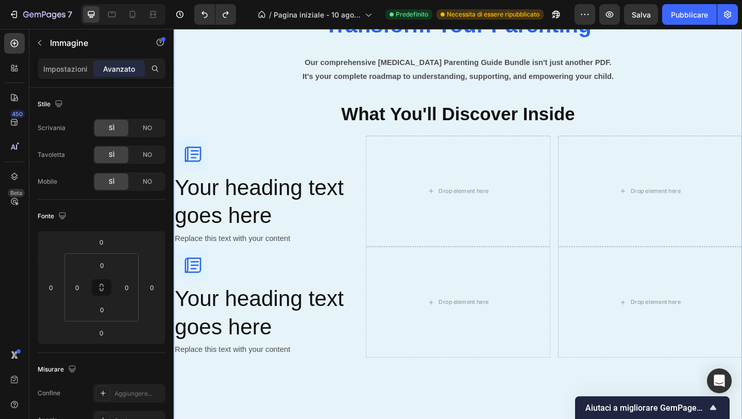
click at [285, 401] on div "What's Inside Your Guide Button Everything You Need to Transform Your Parenting…" at bounding box center [483, 285] width 619 height 718
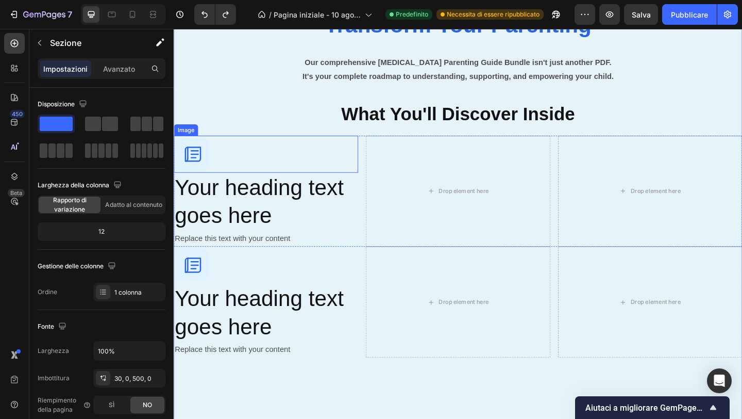
click at [293, 164] on div at bounding box center [274, 165] width 201 height 40
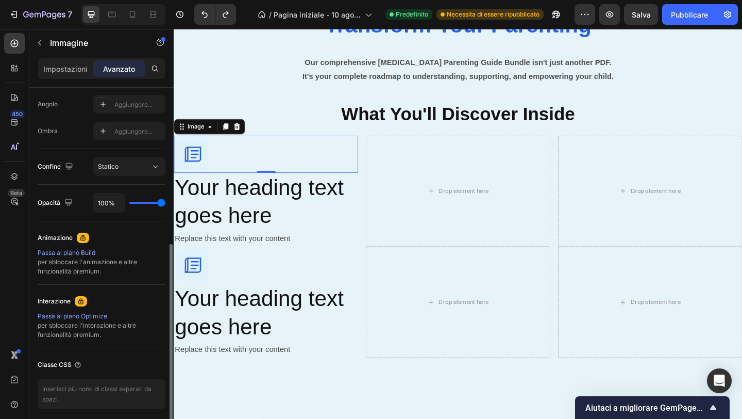
scroll to position [355, 0]
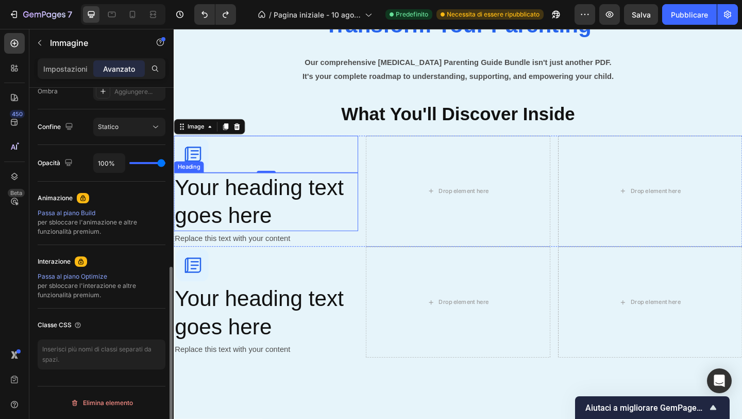
click at [245, 219] on h2 "Your heading text goes here" at bounding box center [274, 217] width 201 height 64
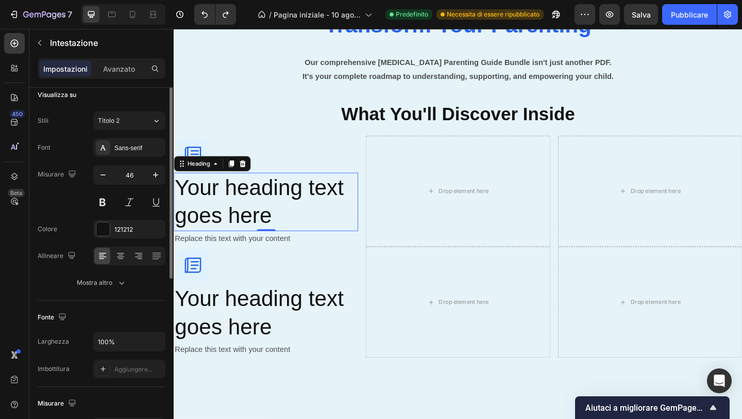
scroll to position [15, 0]
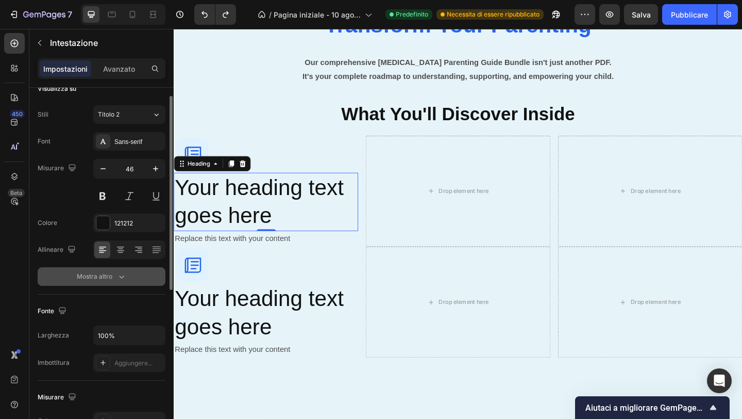
click at [107, 280] on font "Mostra altro" at bounding box center [95, 276] width 36 height 9
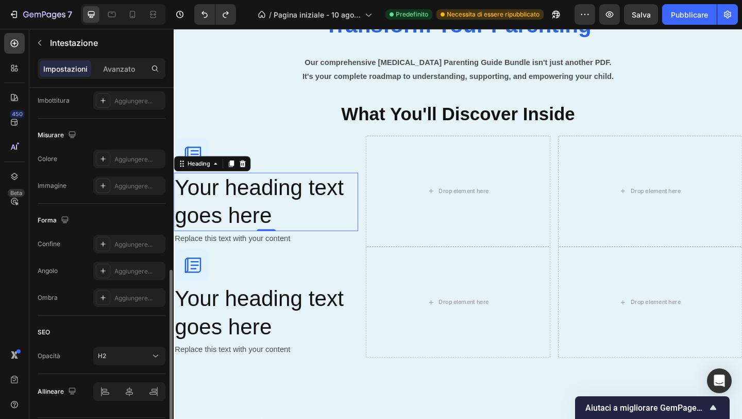
scroll to position [411, 0]
click at [116, 166] on div "Aggiungere..." at bounding box center [129, 161] width 72 height 19
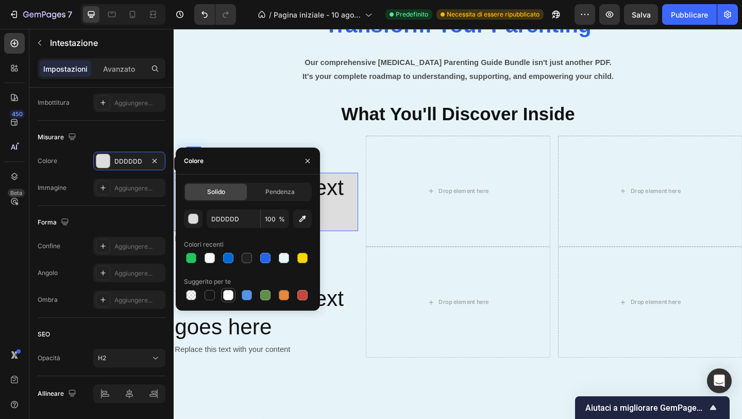
click at [230, 297] on div at bounding box center [228, 295] width 10 height 10
type input "FFFFFF"
click at [336, 291] on div at bounding box center [274, 286] width 201 height 40
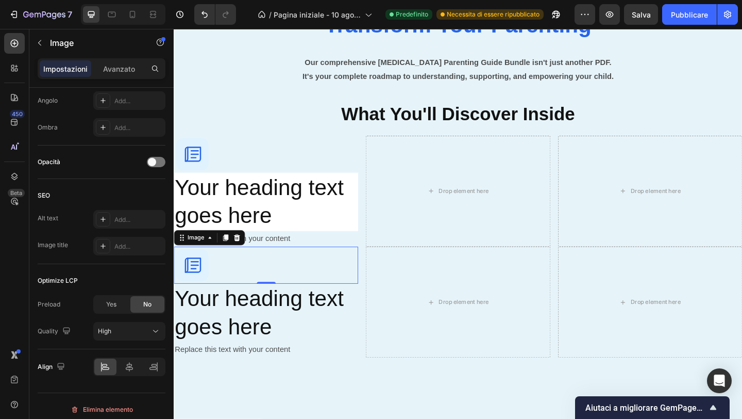
scroll to position [0, 0]
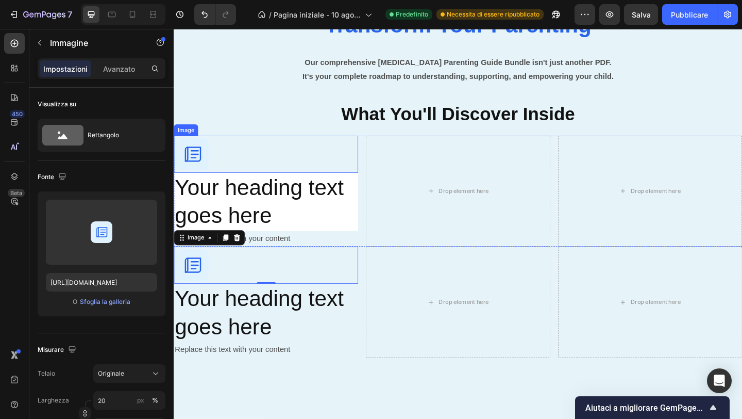
click at [306, 171] on div at bounding box center [274, 165] width 201 height 40
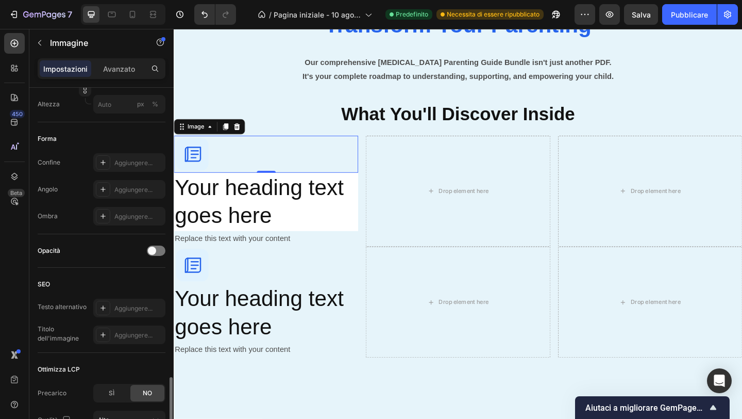
scroll to position [418, 0]
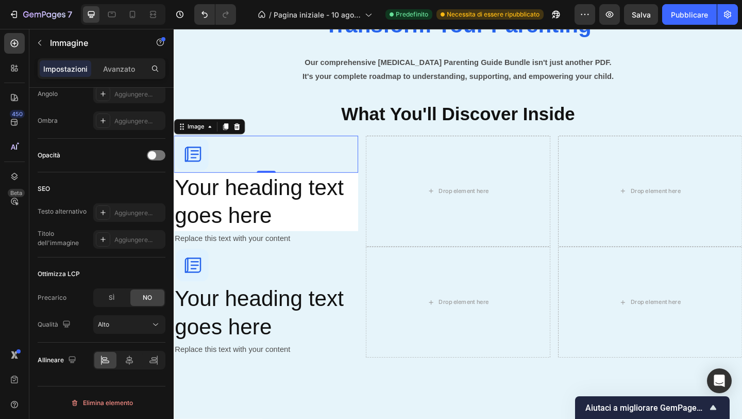
click at [201, 174] on img at bounding box center [194, 165] width 40 height 40
click at [231, 165] on div at bounding box center [274, 165] width 201 height 40
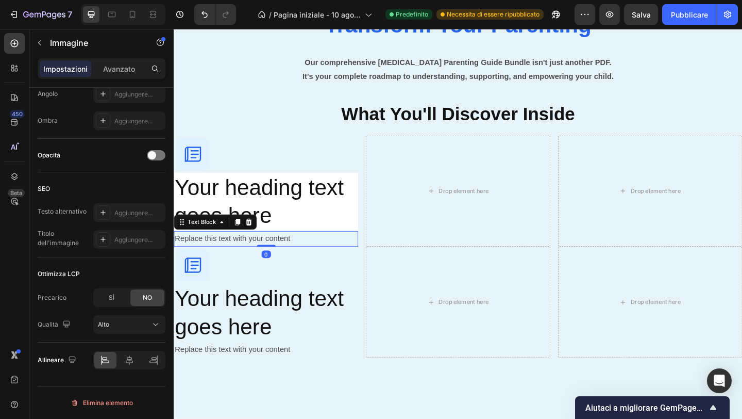
click at [301, 252] on div "Replace this text with your content" at bounding box center [274, 256] width 201 height 17
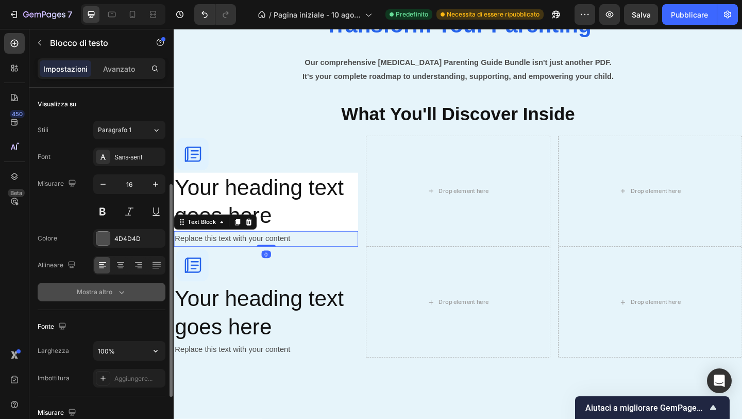
scroll to position [251, 0]
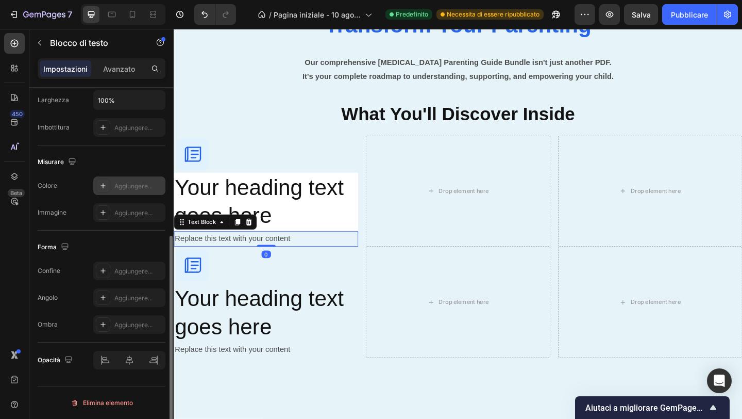
click at [125, 192] on div "Aggiungere..." at bounding box center [129, 185] width 72 height 19
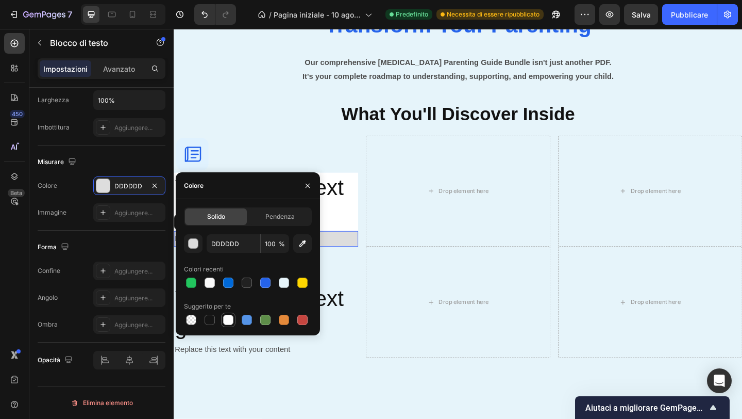
click at [226, 316] on div at bounding box center [228, 319] width 10 height 10
type input "FFFFFF"
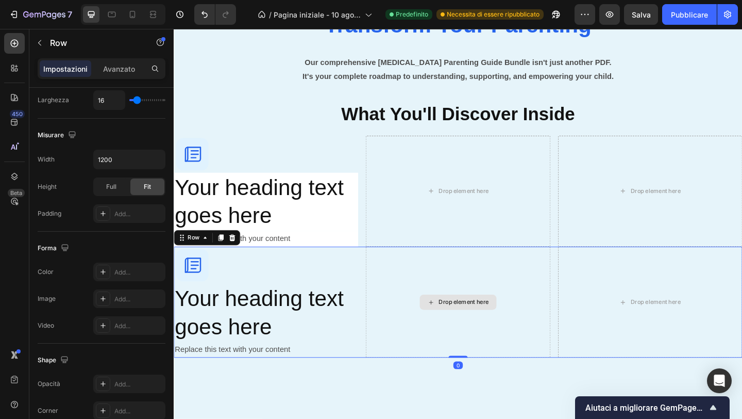
click at [390, 302] on div "Drop element here" at bounding box center [483, 326] width 201 height 121
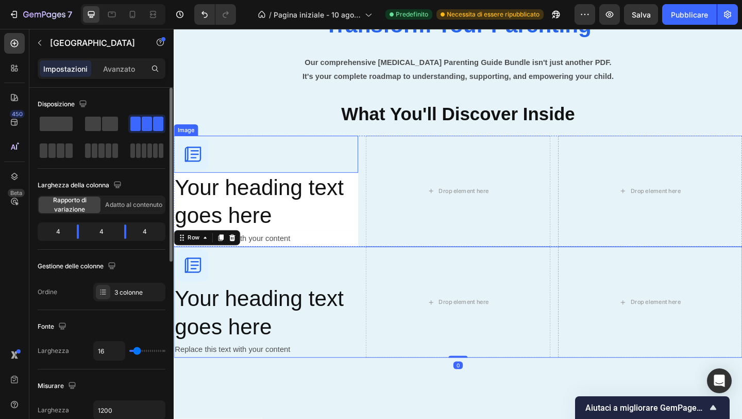
click at [285, 150] on div at bounding box center [274, 165] width 201 height 40
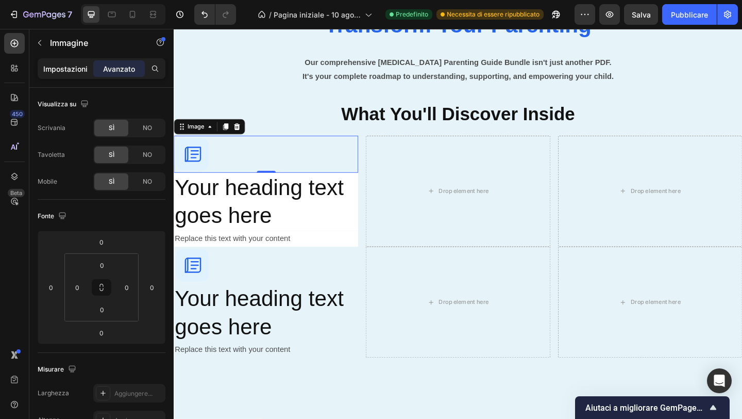
click at [72, 71] on font "Impostazioni" at bounding box center [65, 68] width 44 height 9
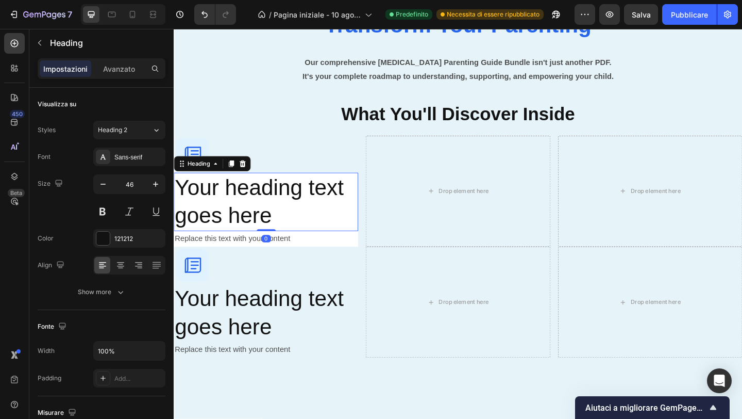
click at [183, 200] on h2 "Your heading text goes here" at bounding box center [274, 217] width 201 height 64
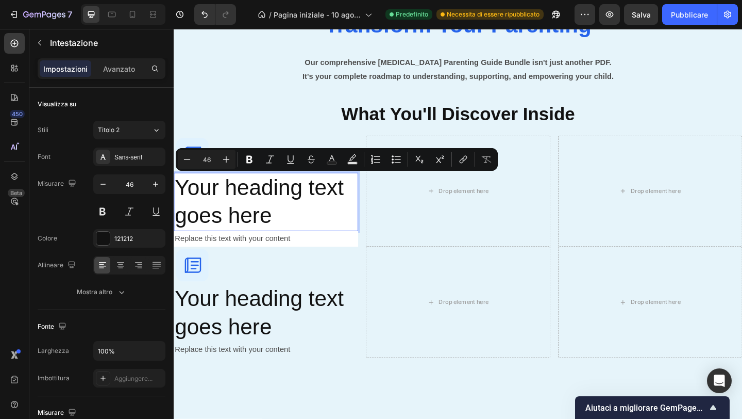
click at [180, 200] on p "Your heading text goes here" at bounding box center [274, 217] width 198 height 62
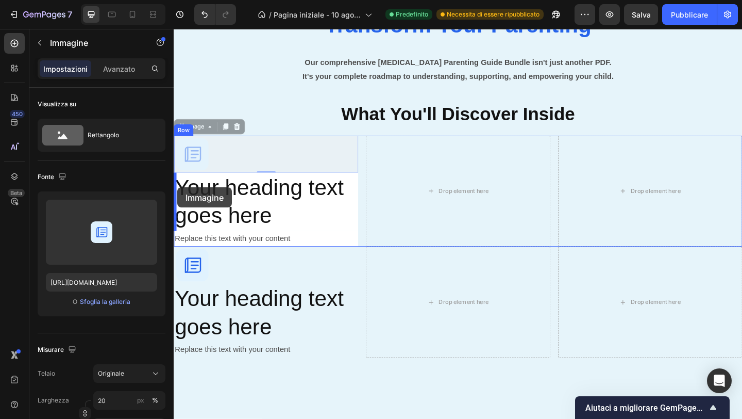
drag, startPoint x: 194, startPoint y: 155, endPoint x: 178, endPoint y: 201, distance: 49.2
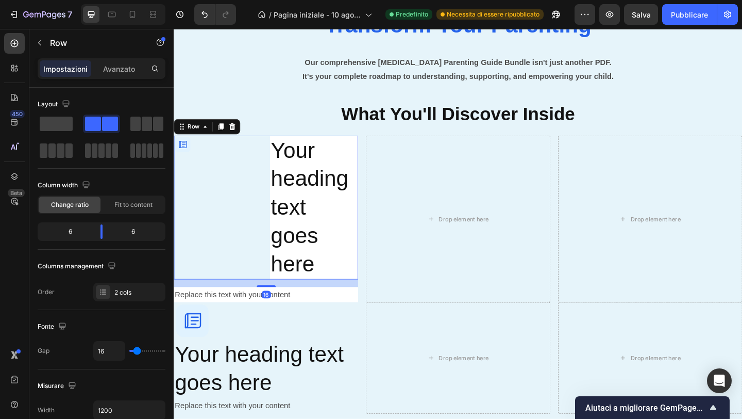
click at [215, 210] on div "Image" at bounding box center [222, 223] width 96 height 156
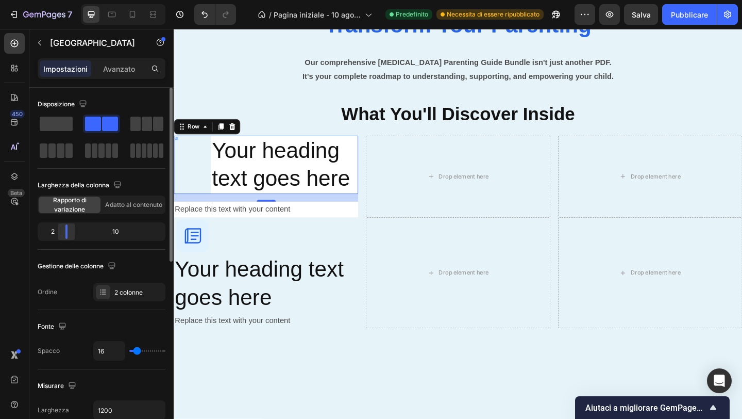
drag, startPoint x: 102, startPoint y: 234, endPoint x: 61, endPoint y: 229, distance: 41.5
click at [60, 229] on div at bounding box center [66, 231] width 19 height 14
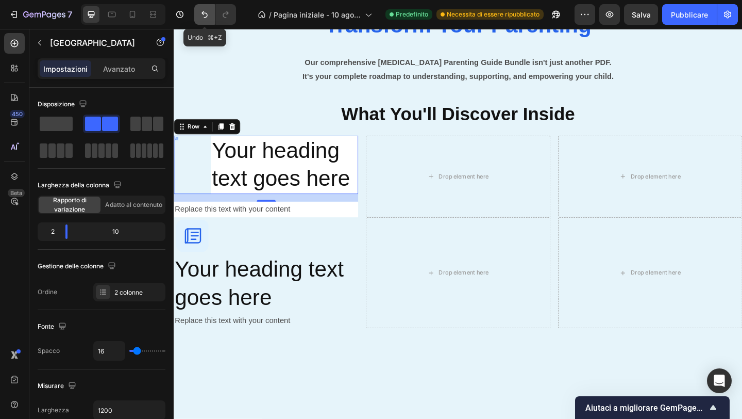
click at [197, 19] on button "Annulla/Ripristina" at bounding box center [204, 14] width 21 height 21
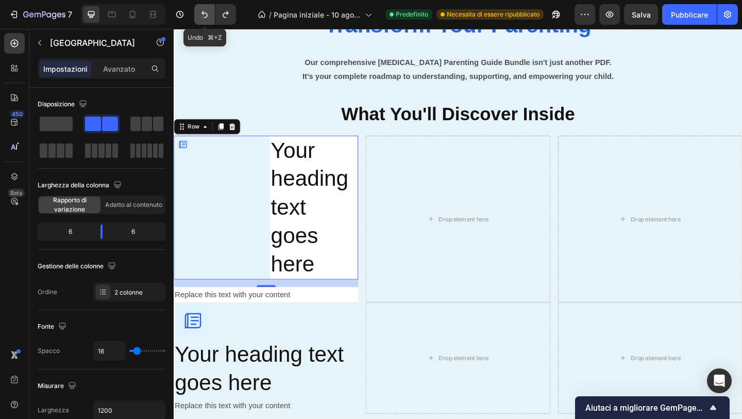
click at [197, 19] on button "Annulla/Ripristina" at bounding box center [204, 14] width 21 height 21
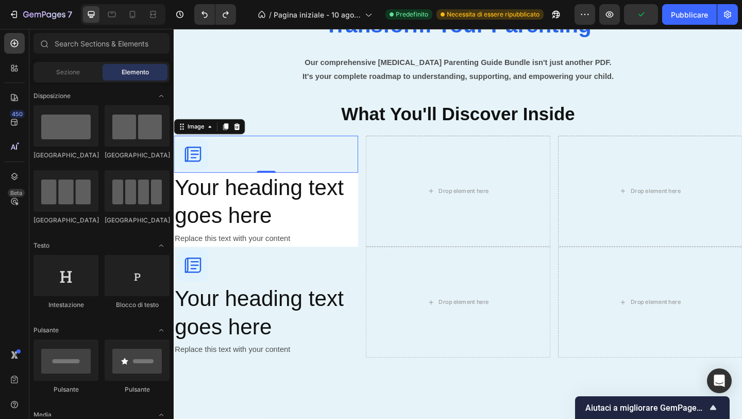
click at [220, 162] on div at bounding box center [274, 165] width 201 height 40
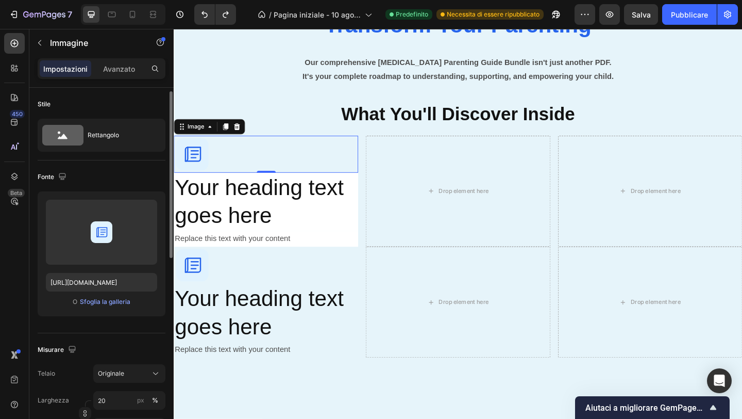
scroll to position [4, 0]
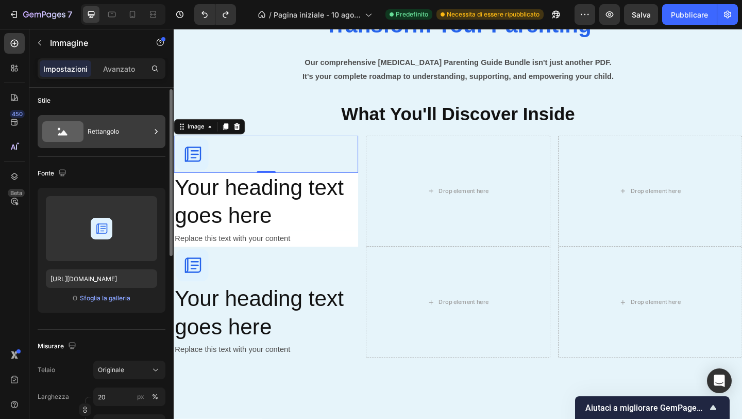
click at [147, 127] on div "Rettangolo" at bounding box center [119, 132] width 63 height 24
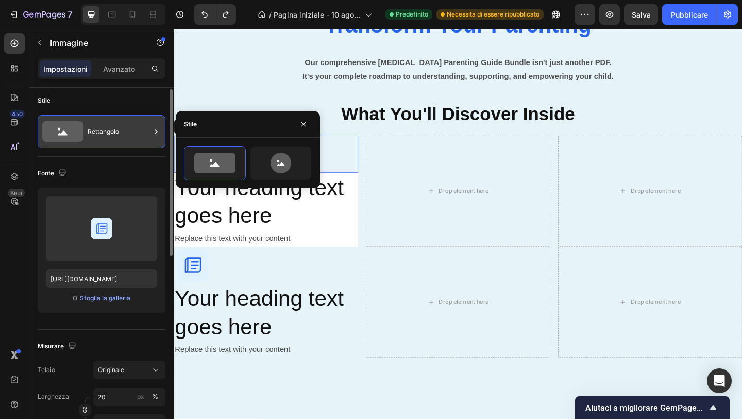
click at [147, 127] on div "Rettangolo" at bounding box center [119, 132] width 63 height 24
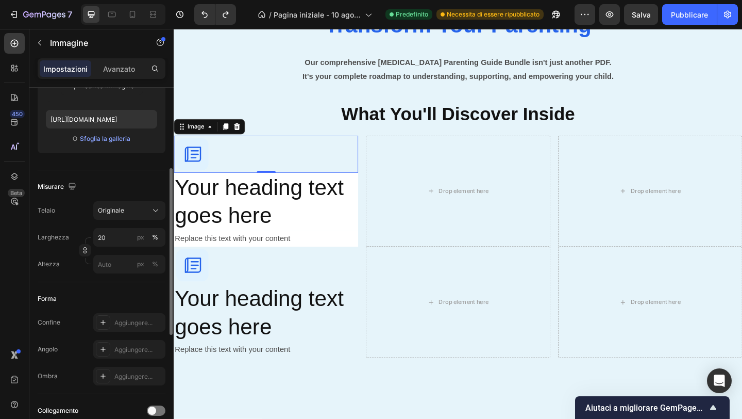
scroll to position [167, 0]
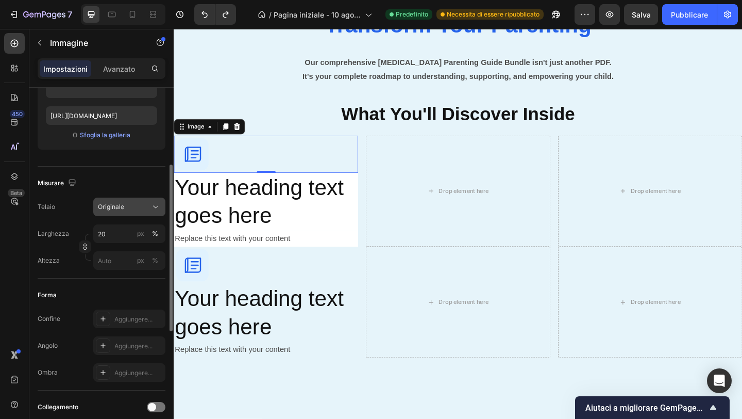
click at [145, 208] on div "Originale" at bounding box center [123, 206] width 51 height 9
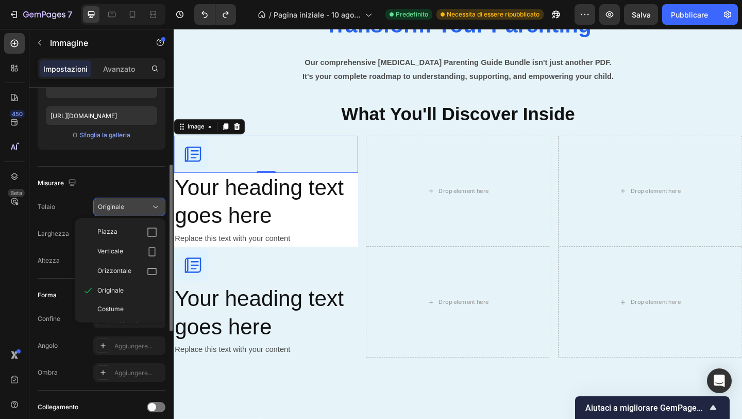
click at [145, 208] on div "Originale" at bounding box center [123, 206] width 51 height 9
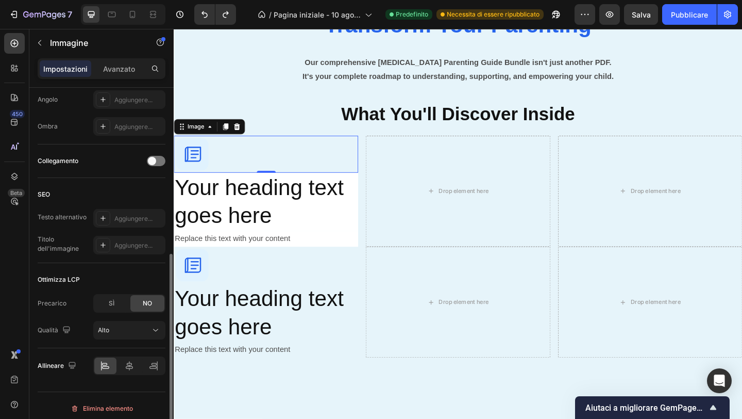
scroll to position [418, 0]
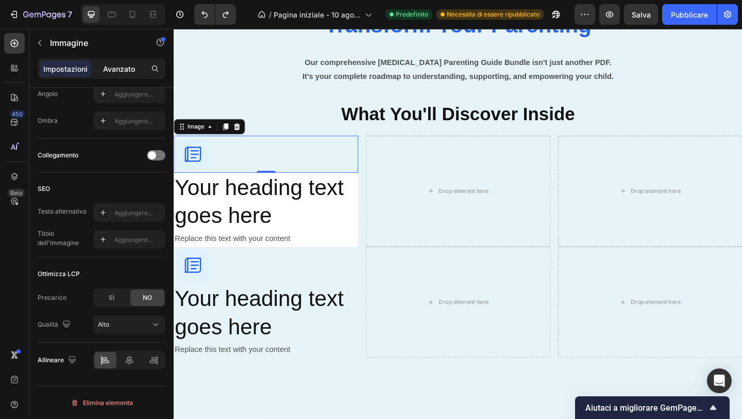
click at [126, 67] on font "Avanzato" at bounding box center [119, 68] width 32 height 9
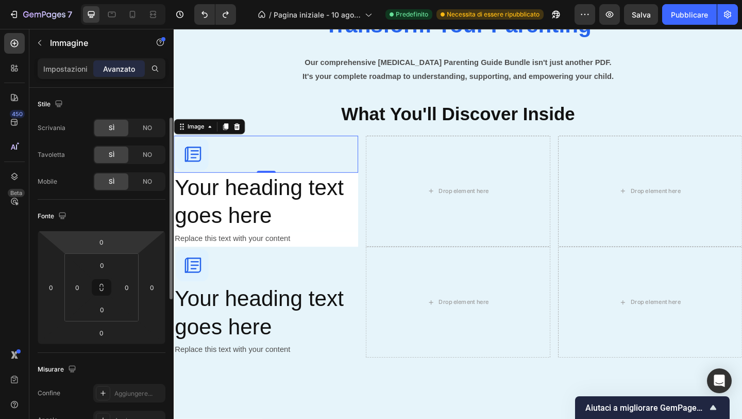
scroll to position [23, 0]
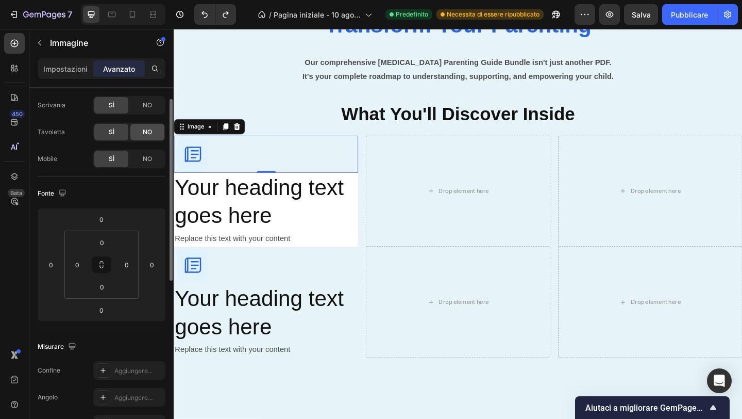
click at [146, 130] on font "NO" at bounding box center [147, 132] width 9 height 8
click at [115, 127] on div "SÌ" at bounding box center [111, 132] width 34 height 16
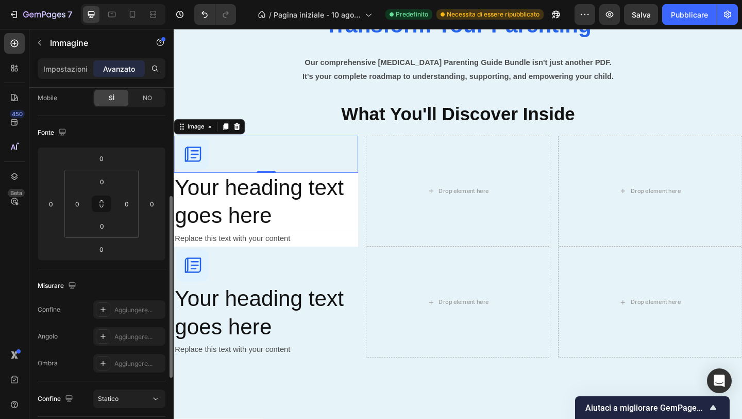
scroll to position [137, 0]
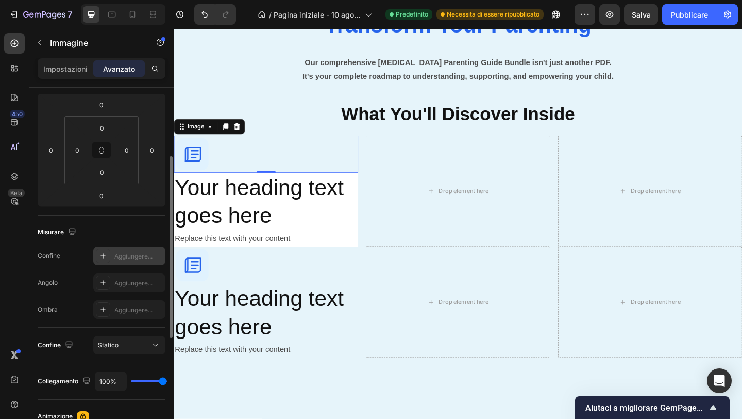
click at [107, 257] on div at bounding box center [103, 255] width 14 height 14
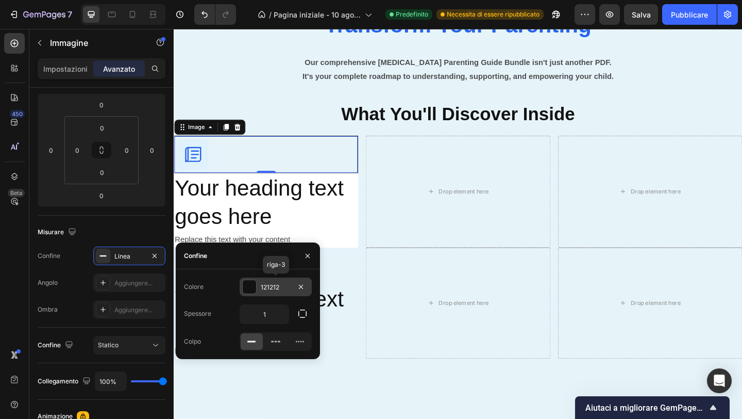
click at [251, 292] on div at bounding box center [249, 286] width 13 height 13
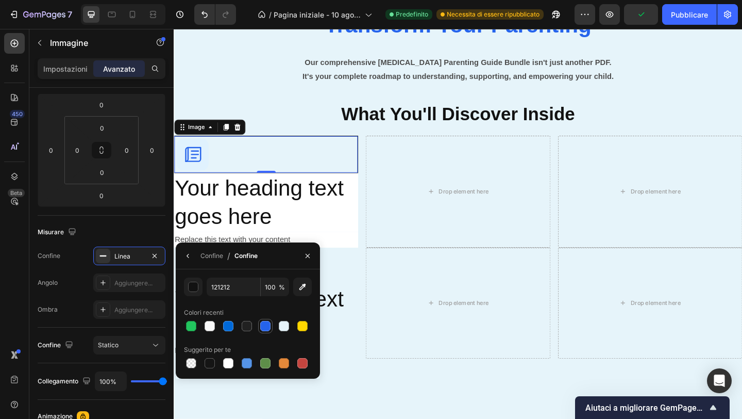
click at [265, 328] on div at bounding box center [265, 326] width 10 height 10
type input "2563EB"
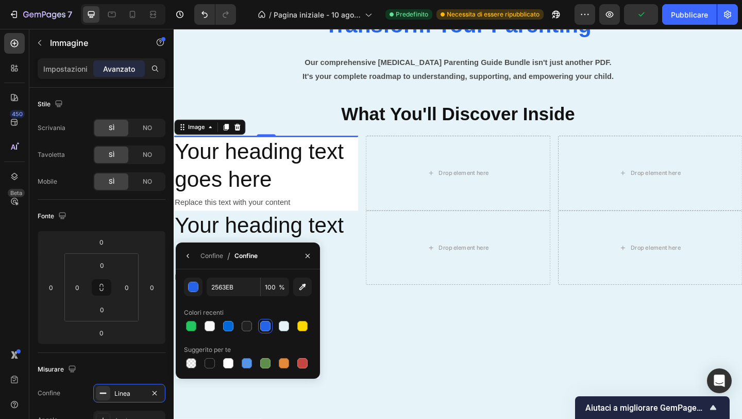
scroll to position [137, 0]
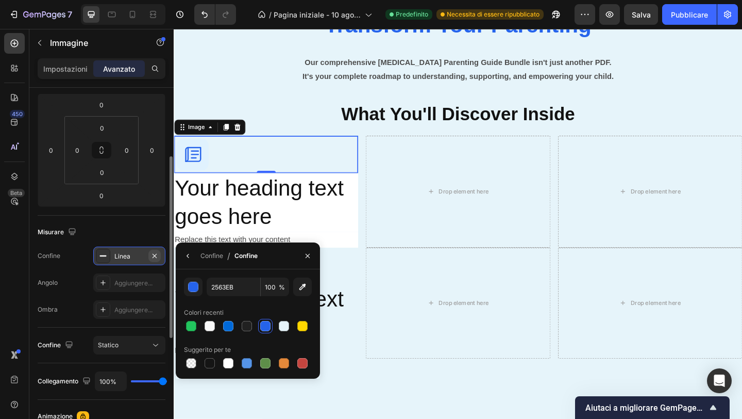
click at [154, 256] on icon "button" at bounding box center [155, 256] width 8 height 8
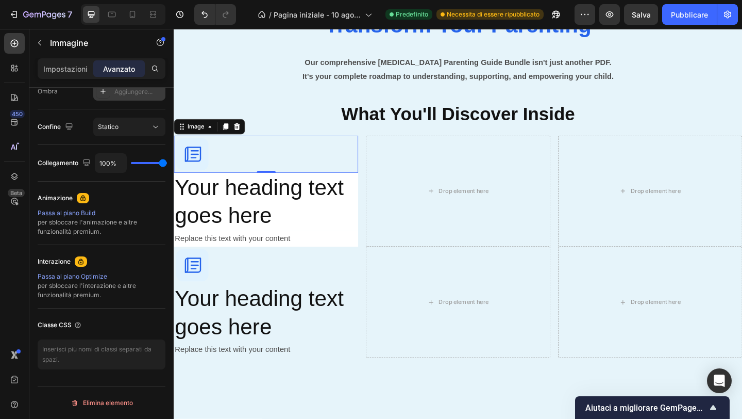
scroll to position [0, 0]
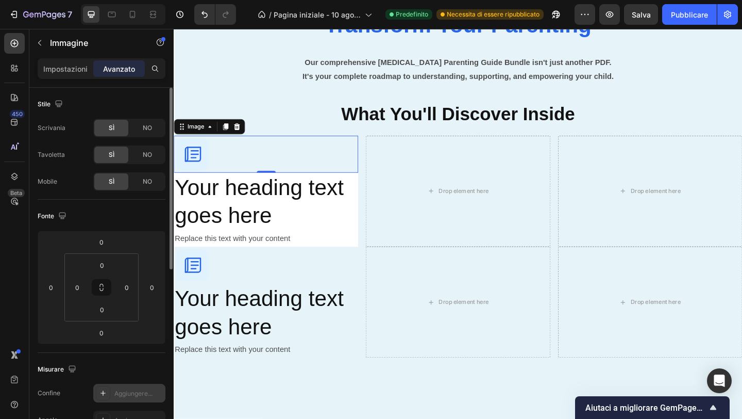
click at [69, 77] on div "Impostazioni Avanzato" at bounding box center [102, 68] width 128 height 21
click at [72, 72] on font "Impostazioni" at bounding box center [65, 68] width 44 height 9
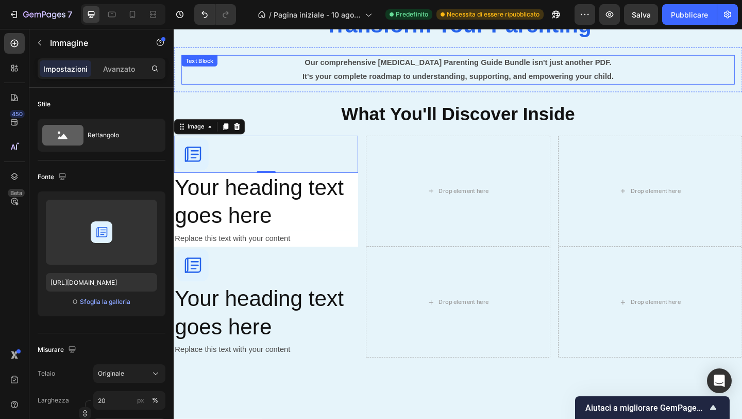
click at [288, 79] on p "It's your complete roadmap to understanding, supporting, and empowering your ch…" at bounding box center [483, 80] width 600 height 15
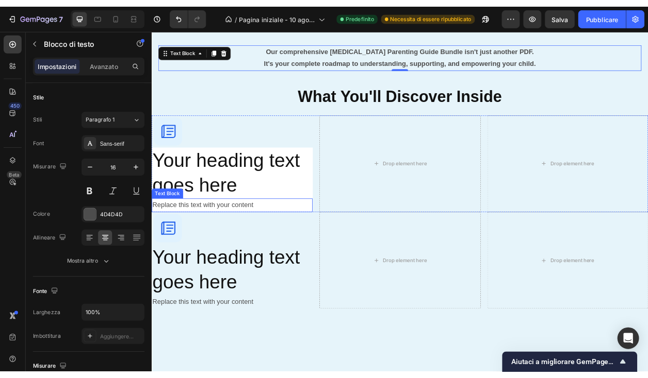
scroll to position [984, 0]
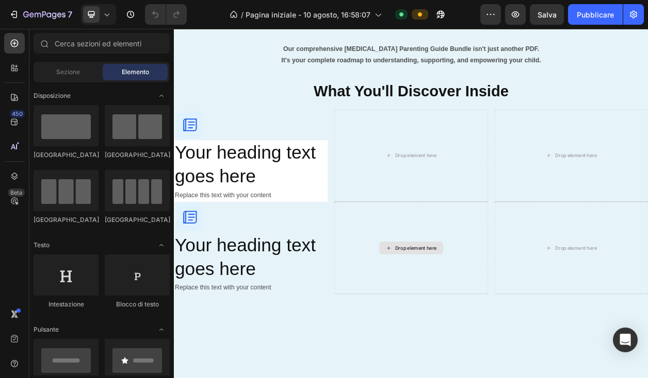
scroll to position [974, 0]
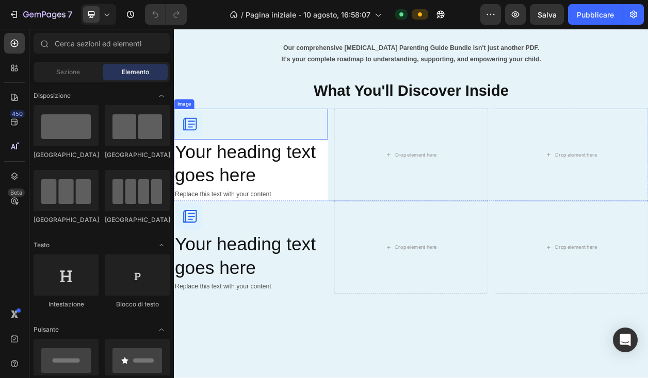
click at [343, 149] on div at bounding box center [274, 154] width 201 height 40
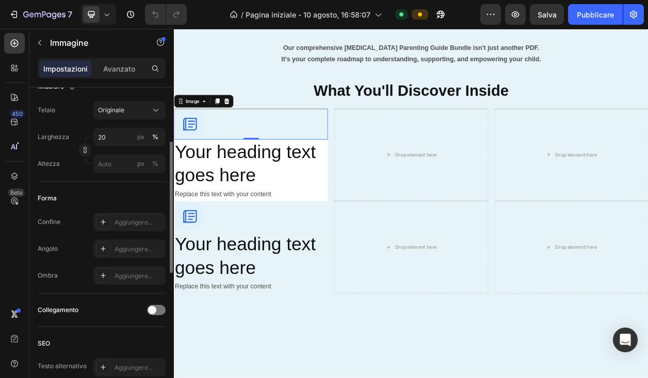
scroll to position [0, 0]
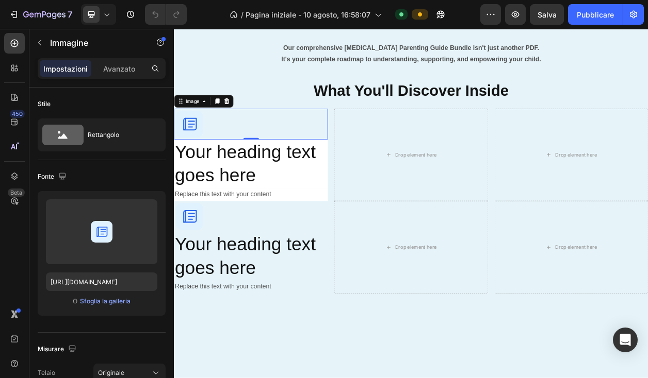
click at [348, 158] on div at bounding box center [274, 154] width 201 height 40
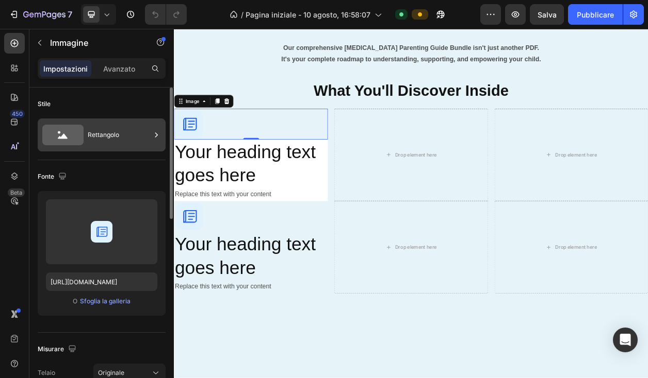
click at [154, 141] on div at bounding box center [156, 135] width 10 height 33
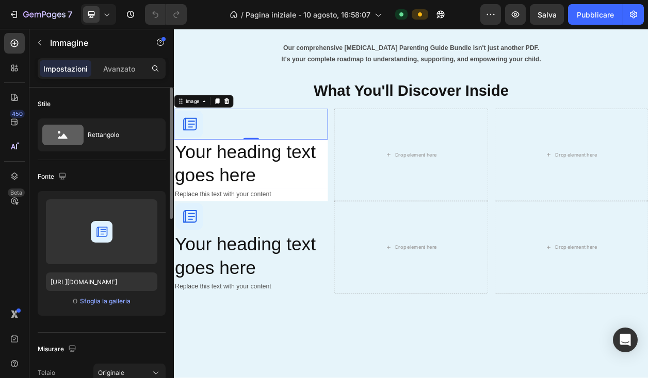
click at [101, 96] on div "Stile" at bounding box center [102, 104] width 128 height 16
click at [124, 70] on font "Avanzato" at bounding box center [119, 68] width 32 height 9
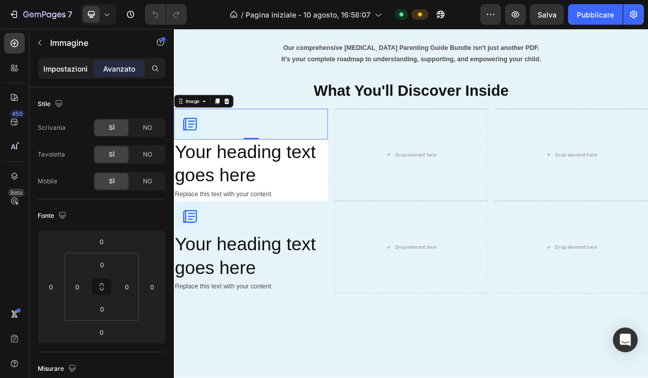
click at [78, 61] on div "Impostazioni" at bounding box center [66, 68] width 52 height 16
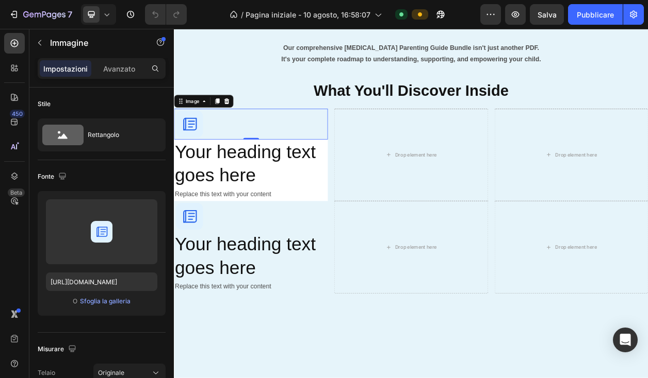
click at [209, 153] on img at bounding box center [194, 154] width 40 height 40
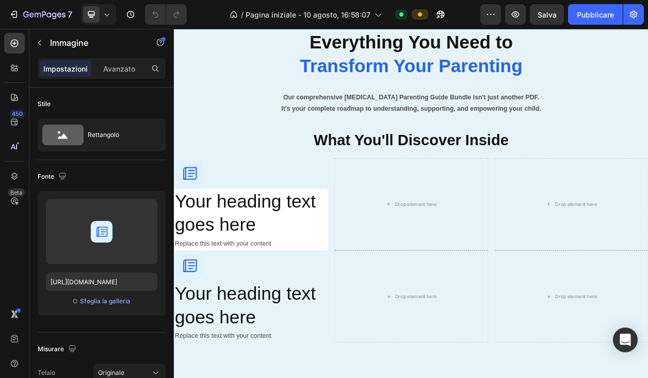
scroll to position [910, 0]
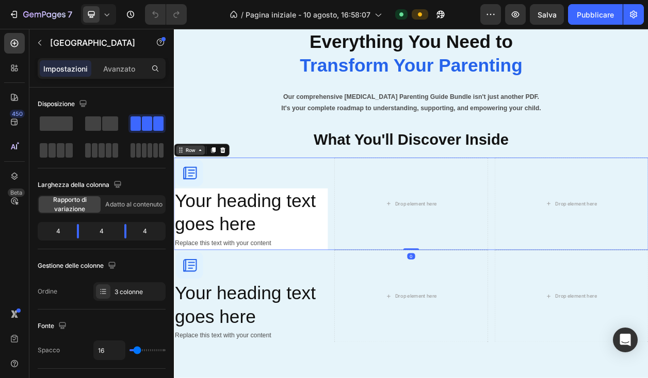
click at [206, 189] on icon at bounding box center [208, 188] width 8 height 8
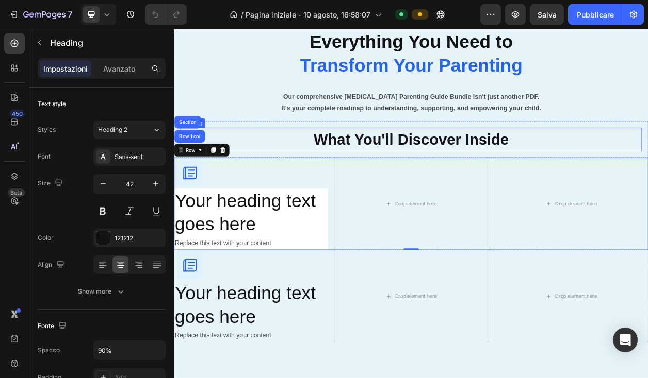
click at [332, 179] on h2 "What You'll Discover Inside" at bounding box center [483, 173] width 542 height 31
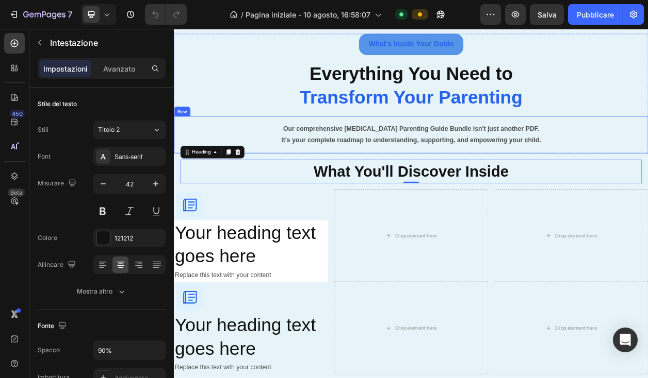
scroll to position [898, 0]
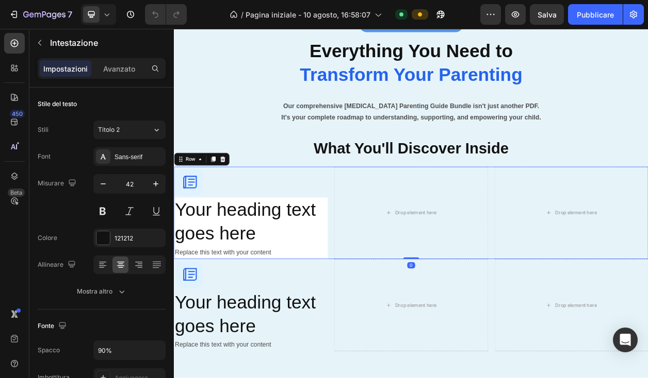
click at [378, 214] on div "Image Your heading text goes here Heading Replace this text with your content T…" at bounding box center [483, 269] width 619 height 121
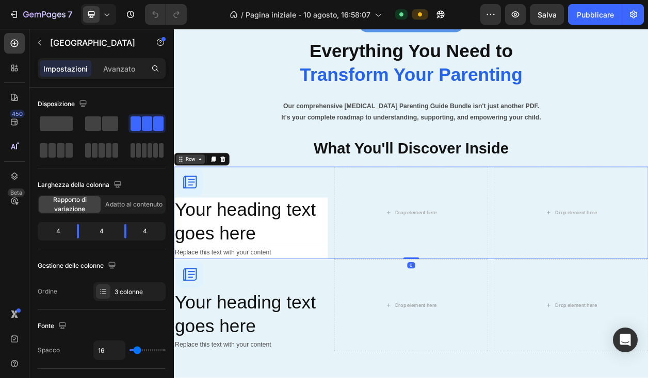
click at [198, 202] on div "Row" at bounding box center [195, 199] width 17 height 9
click at [209, 203] on icon at bounding box center [208, 199] width 8 height 8
click at [376, 257] on div "Image Your heading text goes here Heading Replace this text with your content T…" at bounding box center [483, 269] width 619 height 121
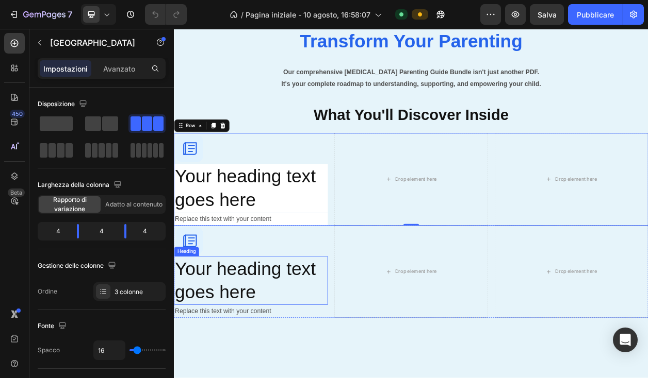
scroll to position [957, 0]
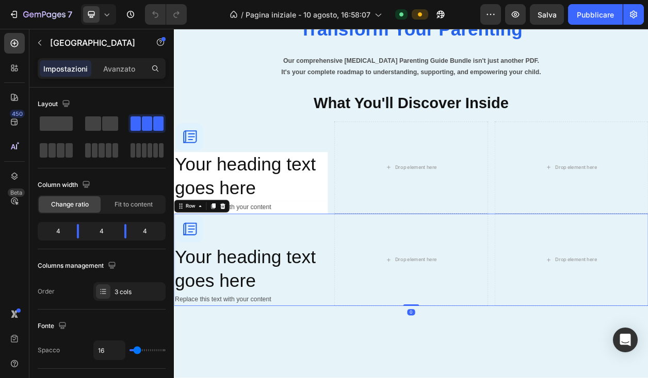
click at [382, 282] on div "Image Your heading text goes here Heading Replace this text with your content T…" at bounding box center [483, 331] width 619 height 121
click at [54, 229] on div "4" at bounding box center [54, 231] width 29 height 14
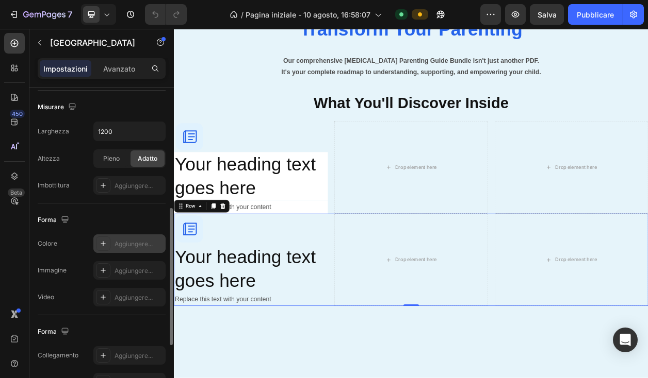
scroll to position [279, 0]
click at [107, 246] on div at bounding box center [103, 243] width 14 height 14
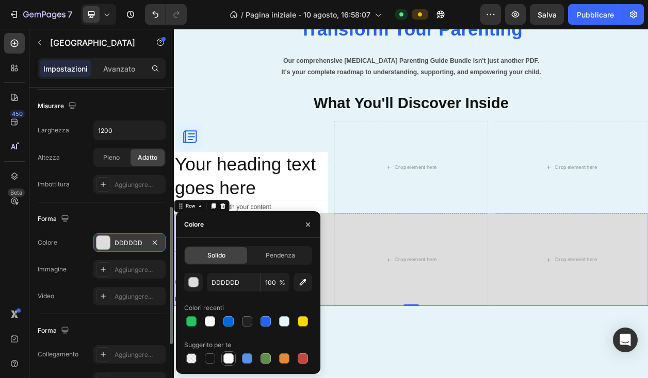
click at [228, 356] on div at bounding box center [228, 359] width 10 height 10
type input "FFFFFF"
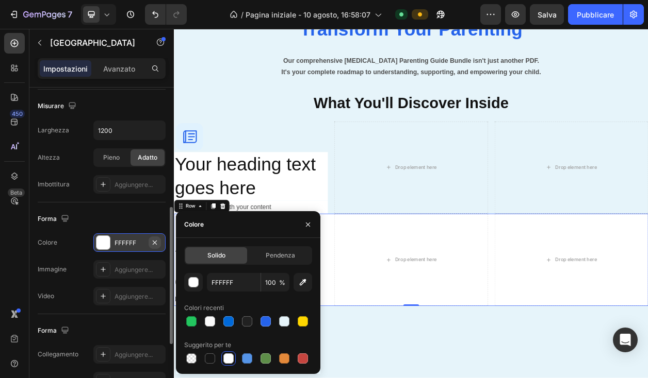
click at [154, 242] on icon "button" at bounding box center [155, 242] width 4 height 4
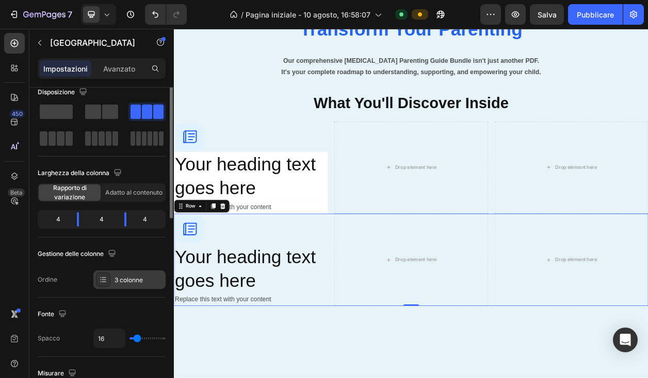
scroll to position [0, 0]
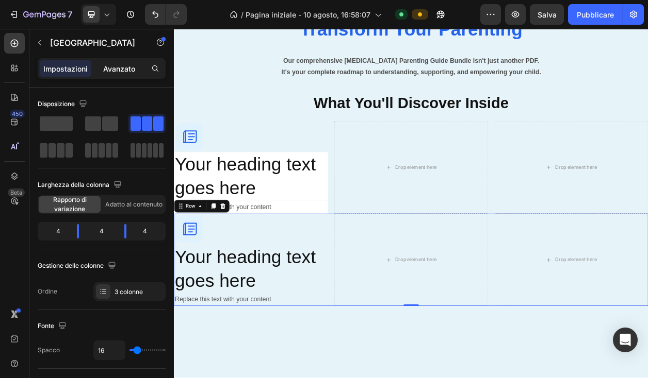
click at [120, 74] on div "Avanzato" at bounding box center [119, 68] width 52 height 16
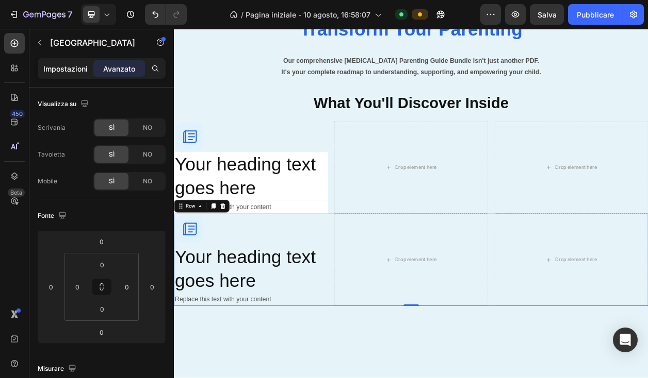
click at [74, 68] on font "Impostazioni" at bounding box center [65, 68] width 44 height 9
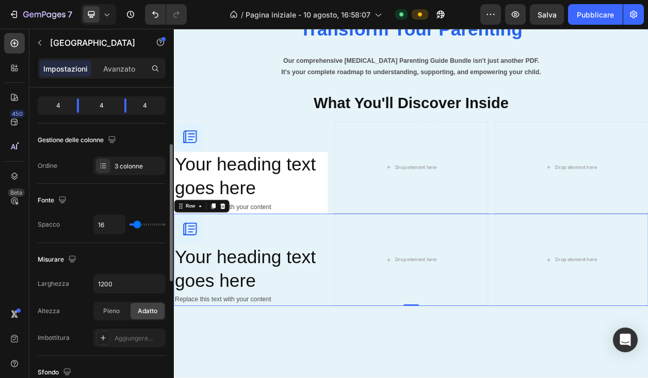
scroll to position [128, 0]
type input "15"
type input "17"
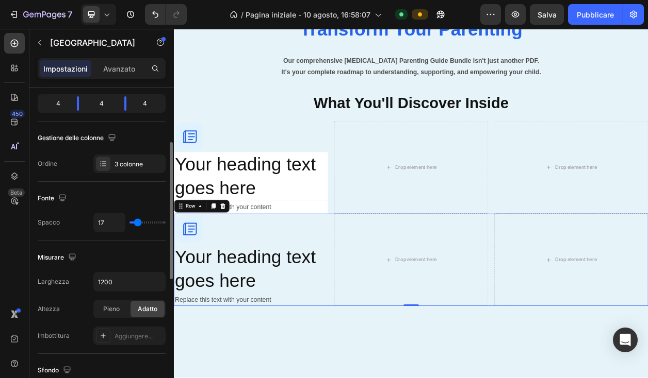
type input "29"
type input "41"
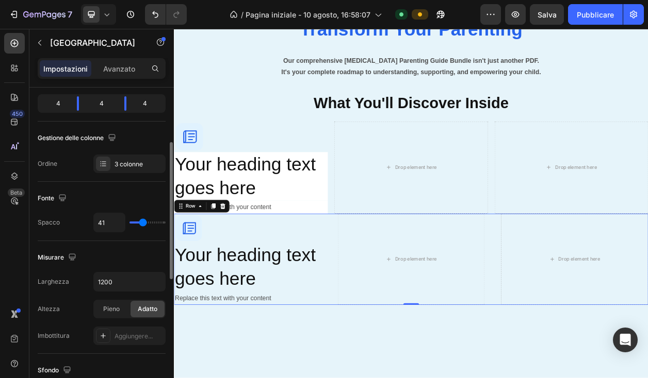
type input "43"
type input "46"
type input "51"
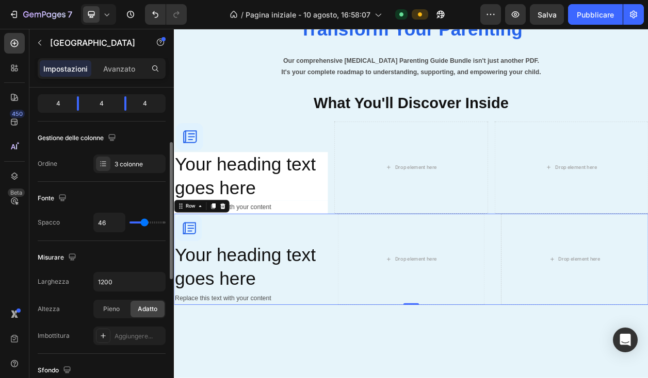
type input "51"
type input "55"
type input "58"
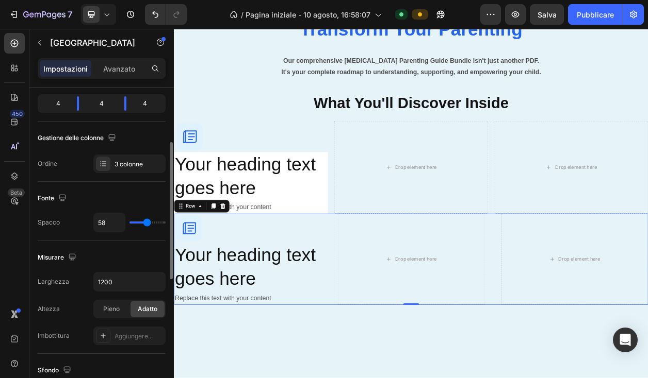
type input "61"
type input "42"
type input "40"
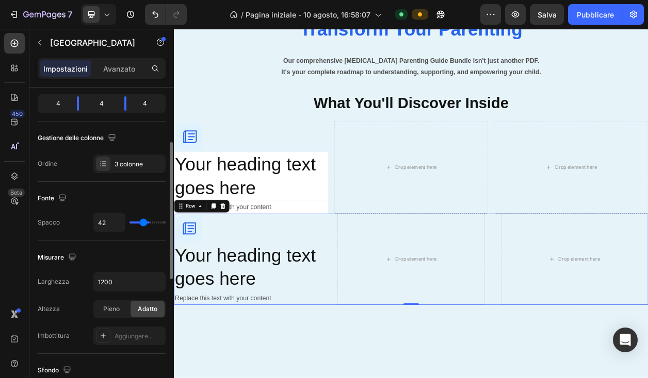
type input "40"
type input "39"
type input "38"
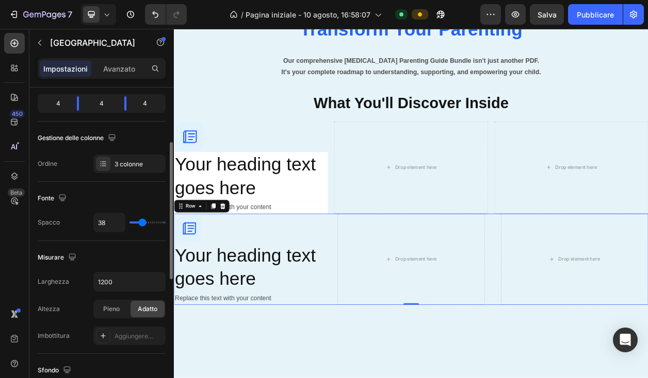
type input "37"
type input "35"
type input "32"
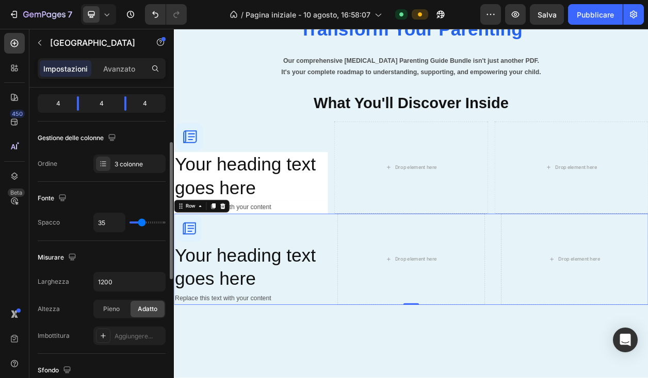
type input "32"
type input "28"
type input "23"
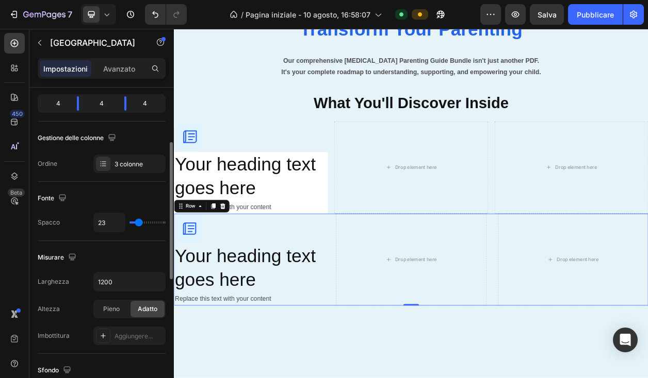
type input "18"
type input "15"
type input "11"
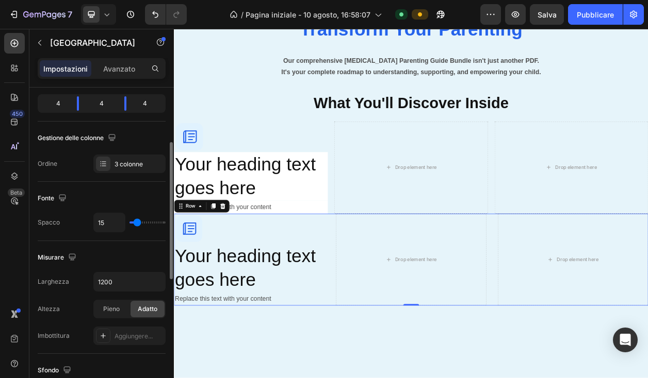
type input "11"
type input "10"
type input "8"
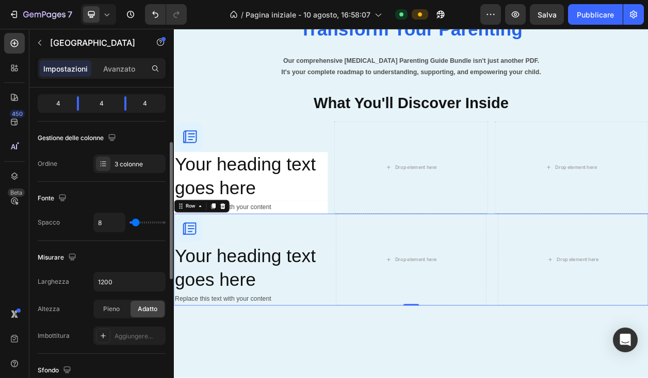
type input "7"
type input "5"
type input "3"
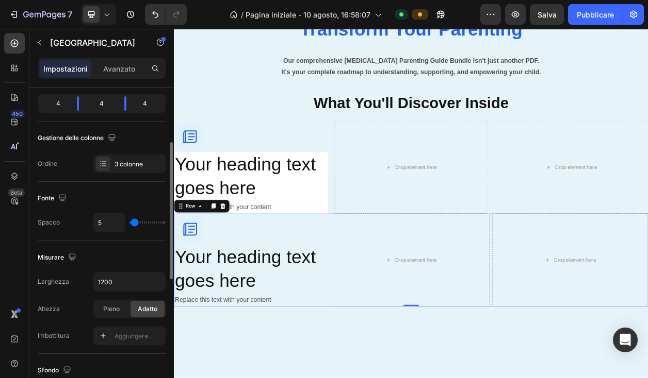
type input "3"
type input "2"
type input "1"
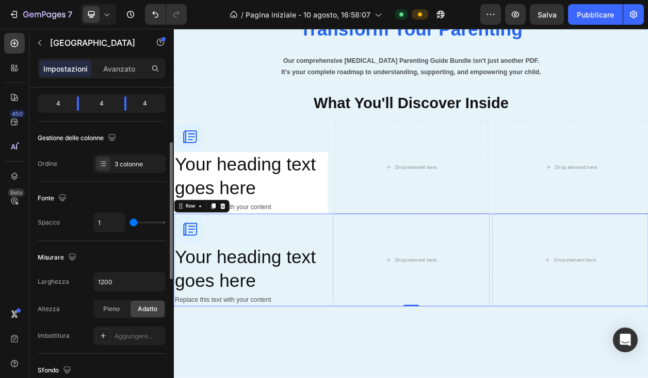
type input "0"
click at [132, 223] on input "range" at bounding box center [147, 223] width 36 height 2
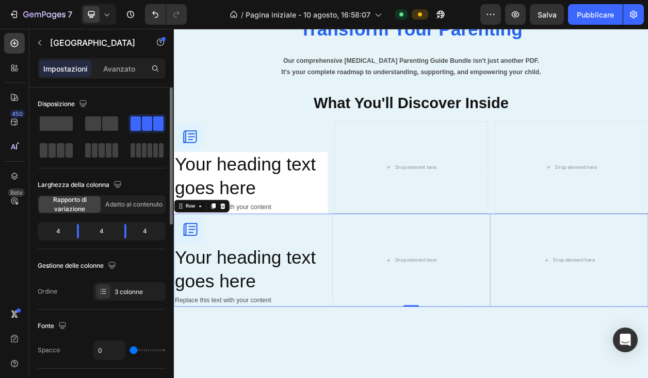
scroll to position [426, 0]
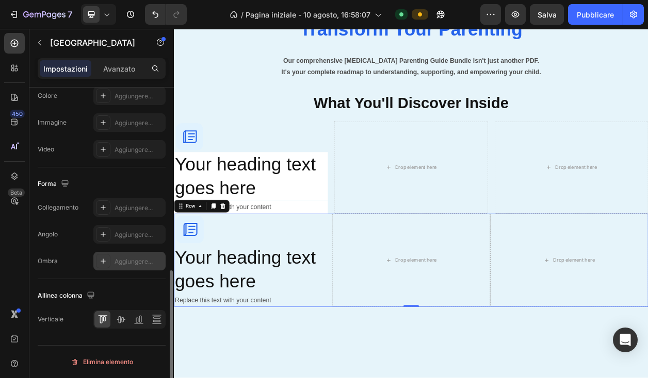
click at [119, 267] on div "Aggiungere..." at bounding box center [129, 261] width 72 height 19
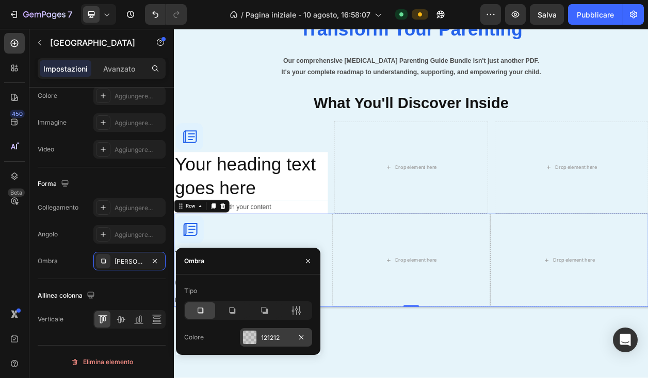
click at [254, 335] on div at bounding box center [249, 337] width 13 height 13
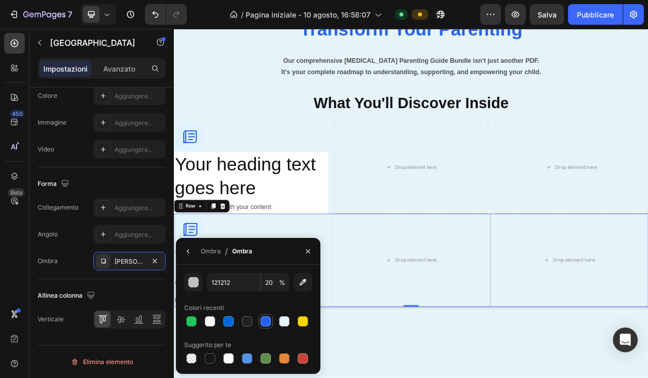
click at [267, 323] on div at bounding box center [265, 322] width 10 height 10
type input "2563EB"
type input "100"
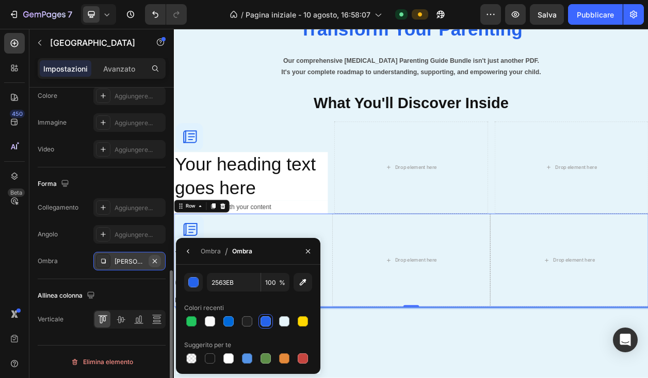
click at [156, 258] on icon "button" at bounding box center [155, 261] width 8 height 8
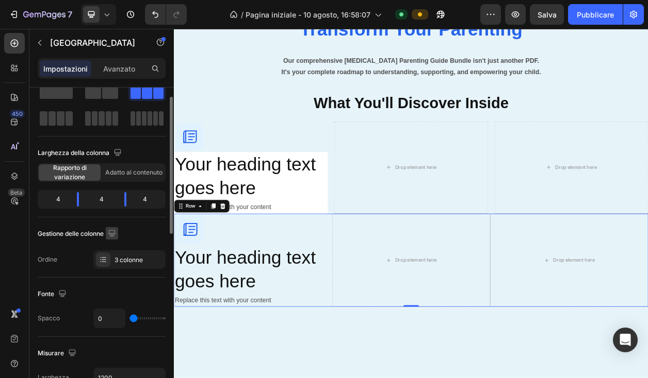
scroll to position [0, 0]
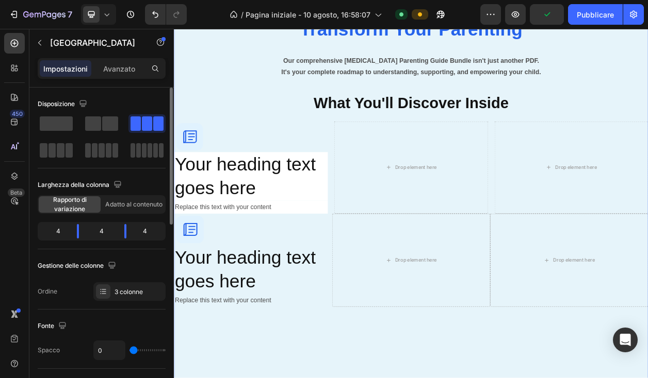
click at [314, 378] on div "What's Inside Your Guide Button Everything You Need to Transform Your Parenting…" at bounding box center [483, 290] width 619 height 719
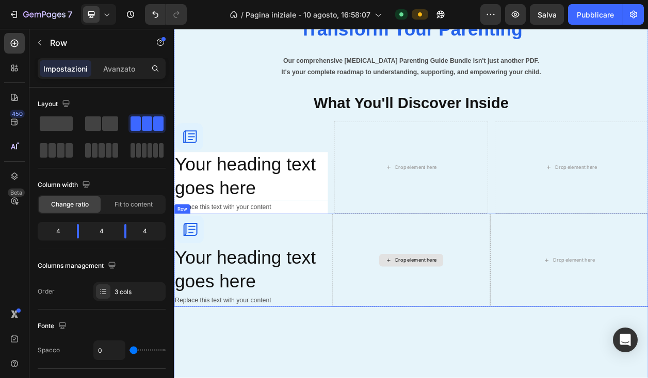
click at [384, 279] on div "Drop element here" at bounding box center [483, 332] width 206 height 122
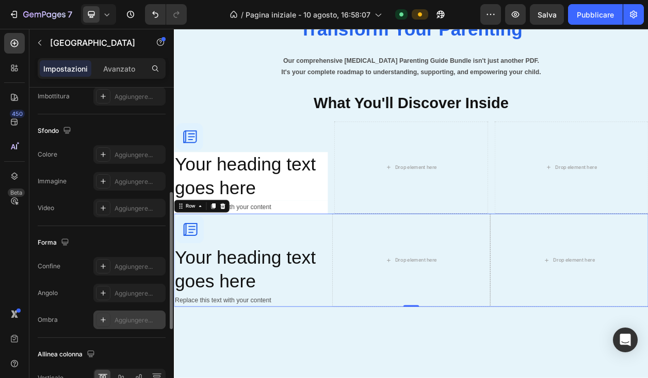
scroll to position [329, 0]
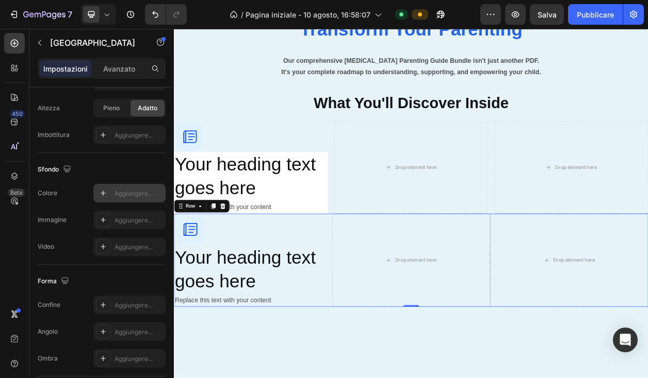
click at [100, 192] on icon at bounding box center [103, 193] width 8 height 8
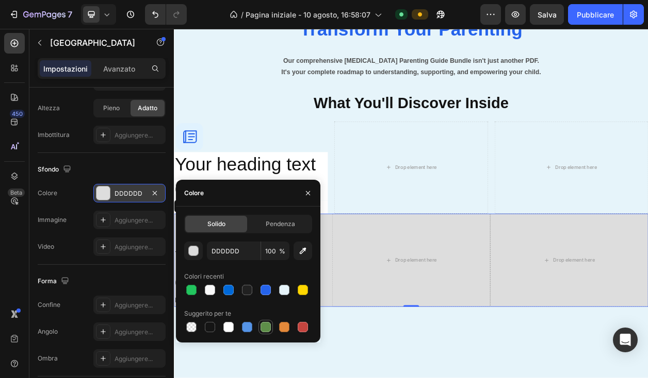
click at [262, 326] on div at bounding box center [265, 327] width 10 height 10
type input "5E8E49"
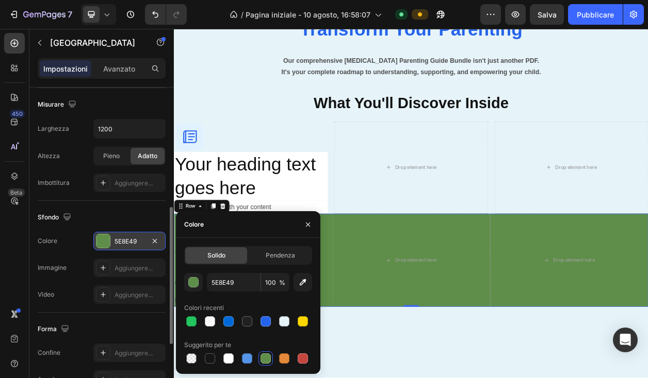
scroll to position [280, 0]
click at [96, 183] on div at bounding box center [103, 183] width 14 height 14
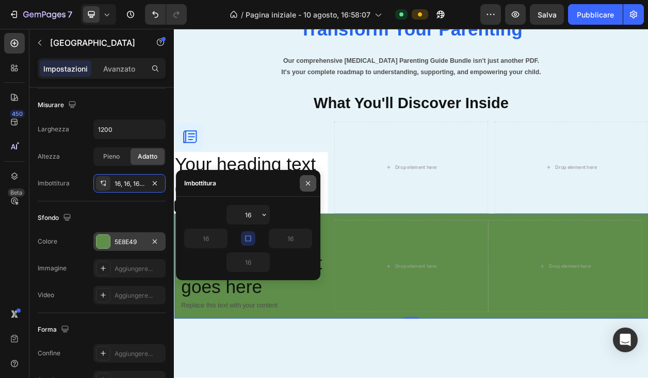
click at [308, 185] on icon "button" at bounding box center [308, 183] width 8 height 8
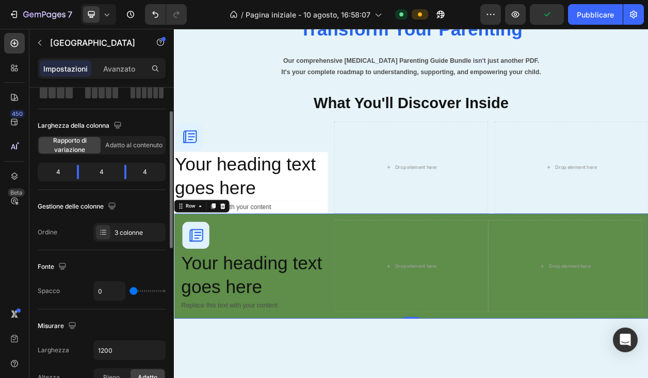
scroll to position [58, 0]
click at [160, 19] on icon "Annulla/Ripristina" at bounding box center [155, 14] width 10 height 10
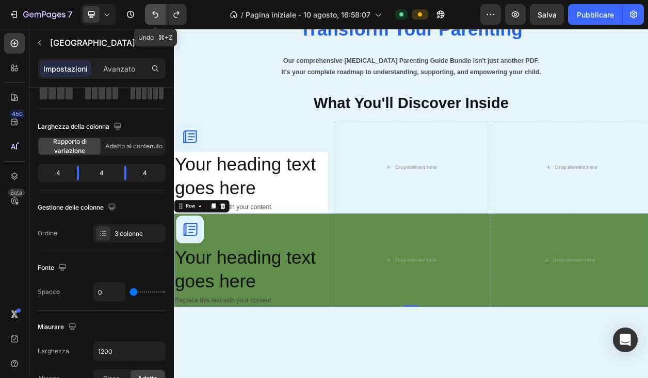
click at [159, 19] on icon "Annulla/Ripristina" at bounding box center [155, 14] width 10 height 10
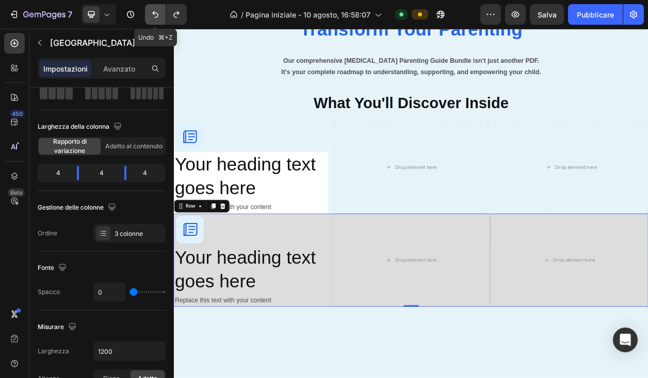
click at [159, 19] on icon "Annulla/Ripristina" at bounding box center [155, 14] width 10 height 10
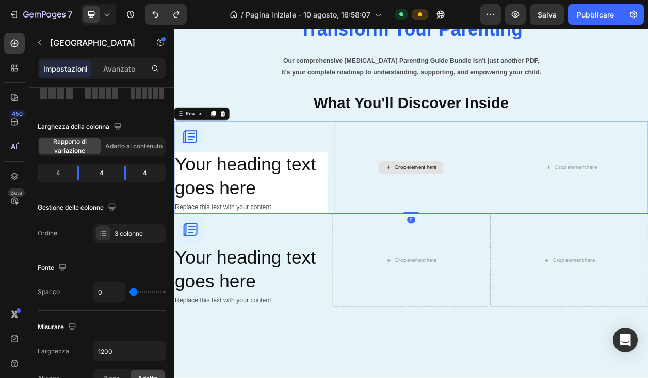
click at [384, 155] on div "Drop element here" at bounding box center [483, 210] width 201 height 121
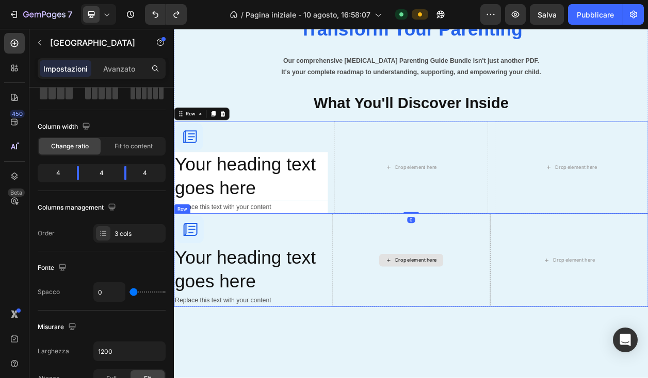
click at [425, 304] on div "Drop element here" at bounding box center [483, 332] width 206 height 122
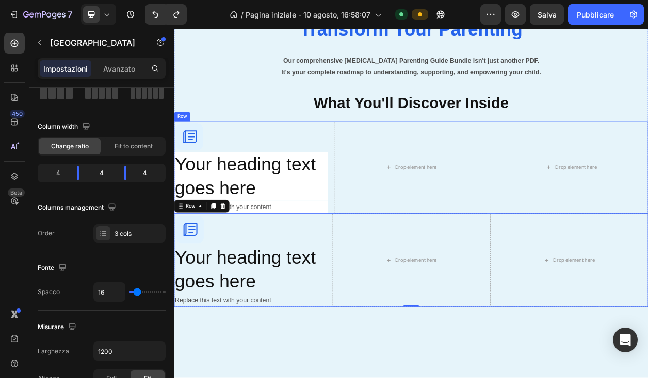
click at [379, 152] on div "Image Your heading text goes here Heading Replace this text with your content T…" at bounding box center [483, 210] width 619 height 121
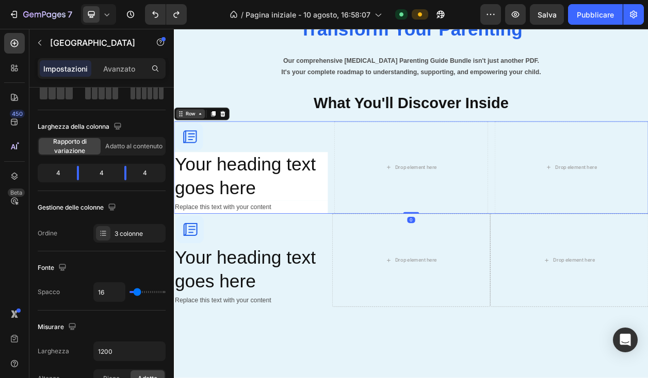
click at [206, 139] on icon at bounding box center [208, 140] width 8 height 8
click at [378, 378] on div "What's Inside Your Guide Button Everything You Need to Transform Your Parenting…" at bounding box center [483, 290] width 619 height 719
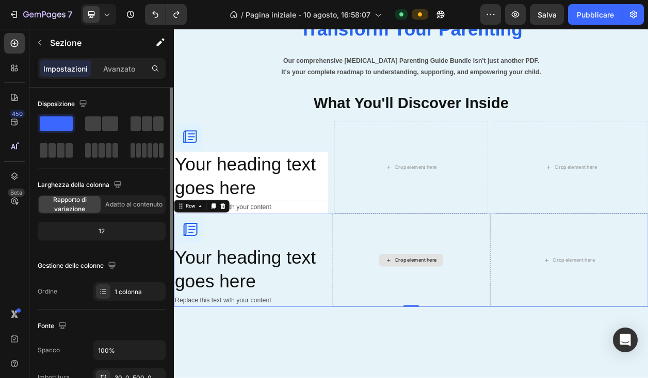
click at [380, 280] on div "Drop element here" at bounding box center [483, 332] width 206 height 122
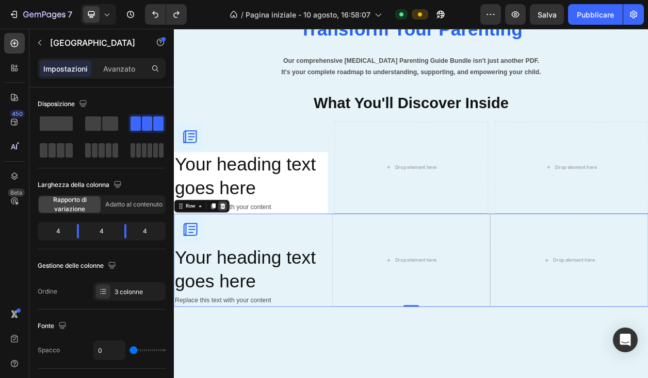
click at [239, 260] on icon at bounding box center [237, 260] width 7 height 7
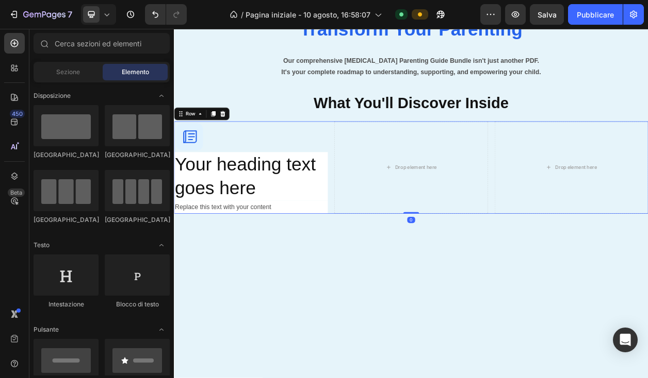
click at [377, 152] on div "Image Your heading text goes here Heading Replace this text with your content T…" at bounding box center [483, 210] width 619 height 121
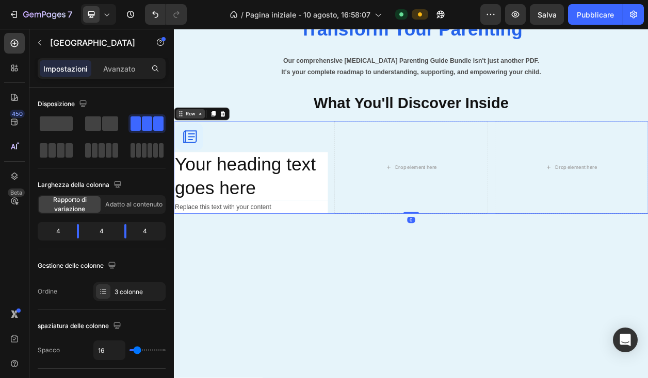
click at [204, 136] on icon at bounding box center [208, 140] width 8 height 8
click at [200, 366] on div "What's Inside Your Guide Button Everything You Need to Transform Your Parenting…" at bounding box center [483, 230] width 619 height 598
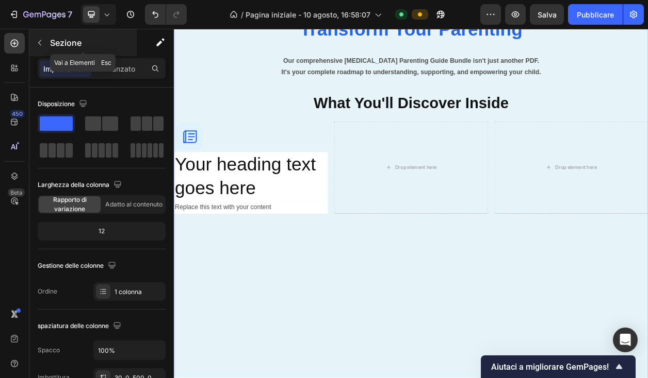
click at [46, 47] on button "button" at bounding box center [39, 43] width 16 height 16
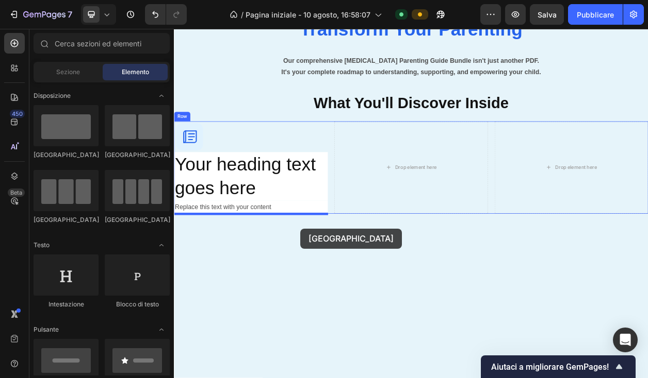
drag, startPoint x: 250, startPoint y: 217, endPoint x: 339, endPoint y: 293, distance: 117.0
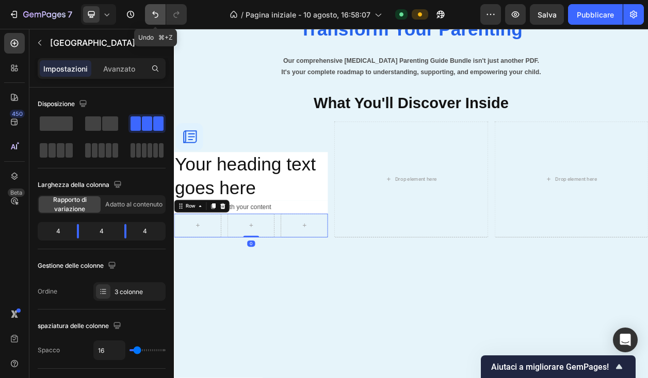
click at [155, 19] on icon "Annulla/Ripristina" at bounding box center [155, 14] width 10 height 10
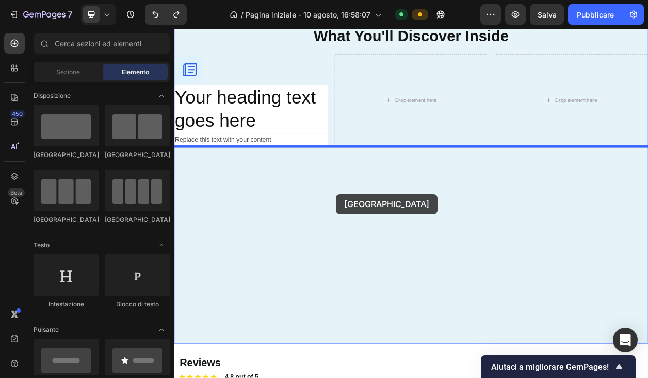
drag, startPoint x: 236, startPoint y: 224, endPoint x: 380, endPoint y: 135, distance: 169.4
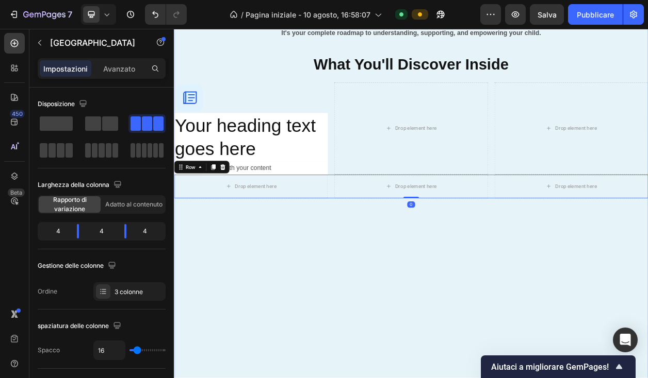
scroll to position [1007, 0]
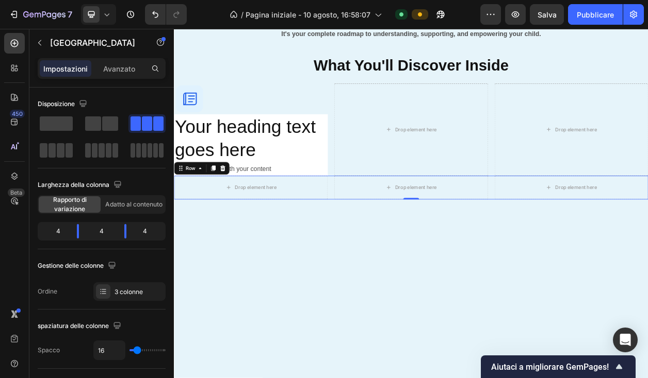
click at [382, 245] on div "Drop element here Drop element here Drop element here Row 0" at bounding box center [483, 236] width 619 height 31
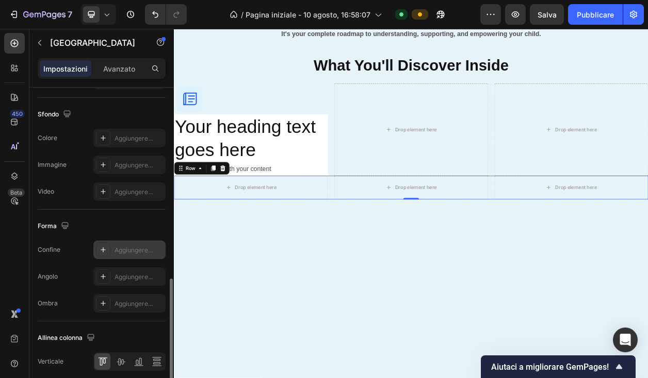
scroll to position [361, 0]
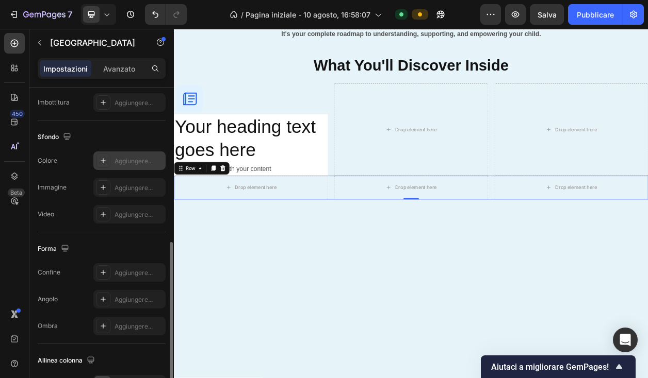
click at [125, 159] on font "Aggiungere..." at bounding box center [133, 161] width 38 height 8
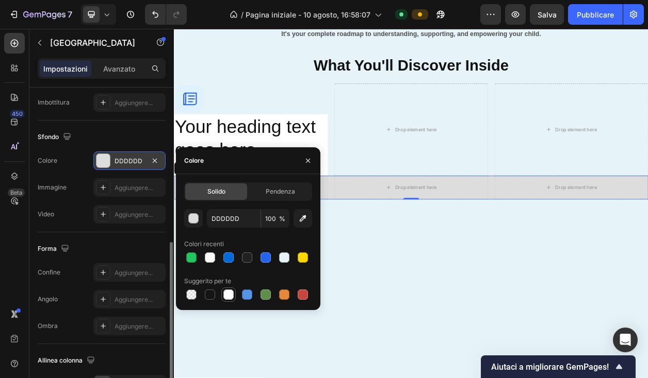
click at [230, 297] on div at bounding box center [228, 295] width 10 height 10
type input "FFFFFF"
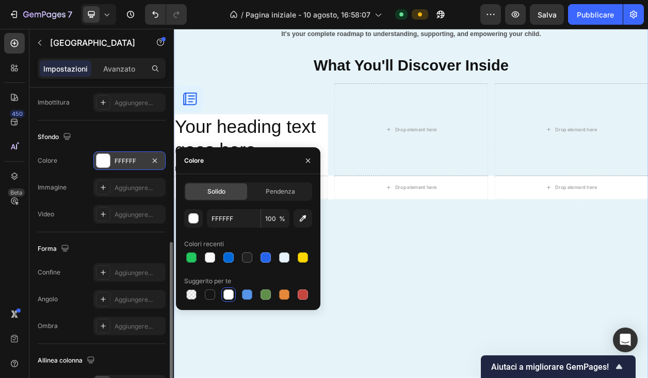
click at [419, 310] on div "What's Inside Your Guide Button Everything You Need to Transform Your Parenting…" at bounding box center [483, 195] width 619 height 628
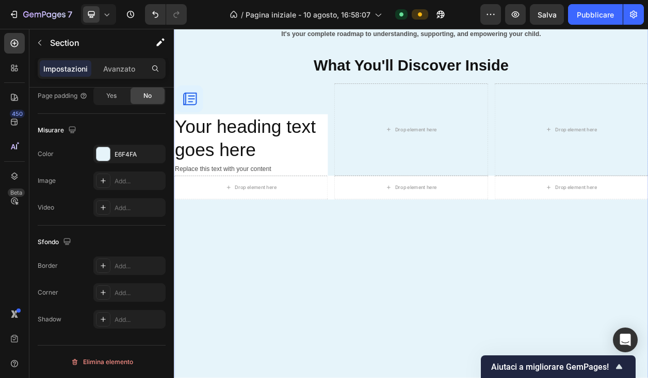
scroll to position [0, 0]
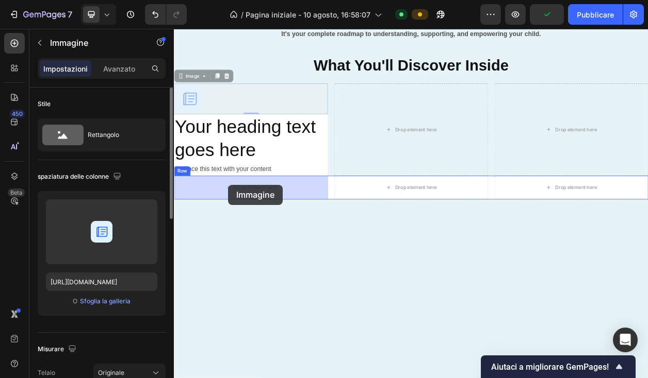
drag, startPoint x: 225, startPoint y: 118, endPoint x: 245, endPoint y: 234, distance: 117.2
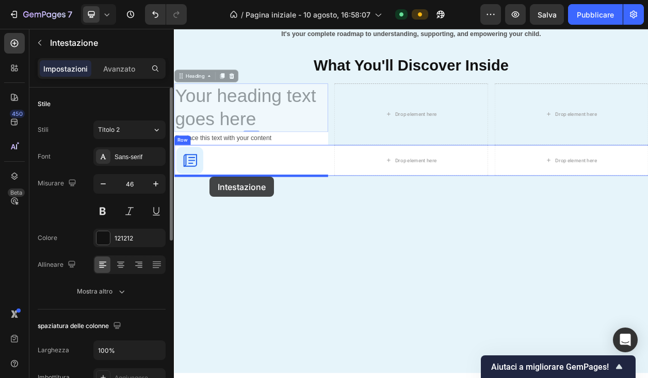
drag, startPoint x: 248, startPoint y: 118, endPoint x: 220, endPoint y: 222, distance: 108.3
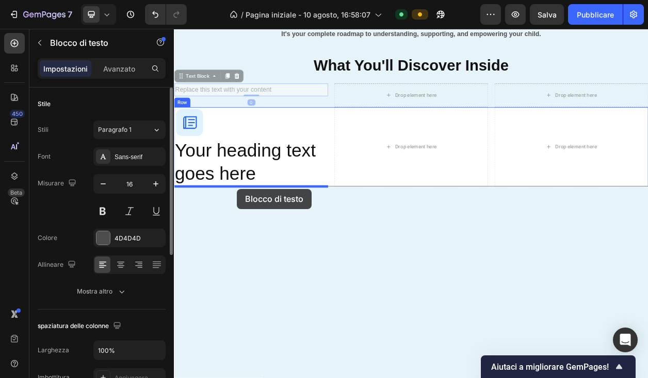
drag, startPoint x: 303, startPoint y: 109, endPoint x: 256, endPoint y: 238, distance: 137.8
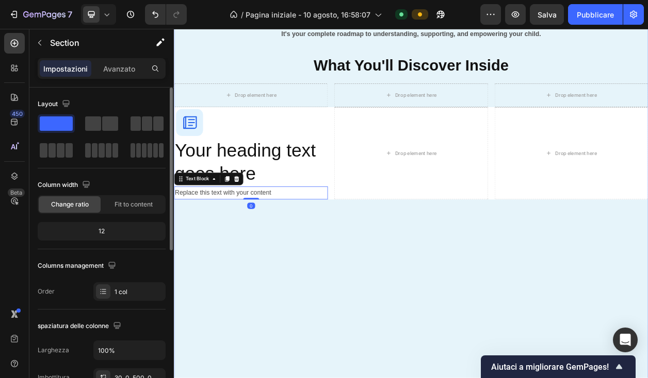
click at [410, 303] on div "What's Inside Your Guide Button Everything You Need to Transform Your Parenting…" at bounding box center [483, 195] width 619 height 628
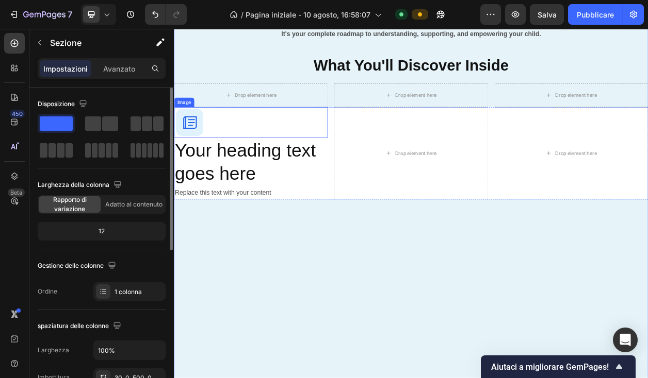
click at [323, 162] on div at bounding box center [274, 151] width 201 height 40
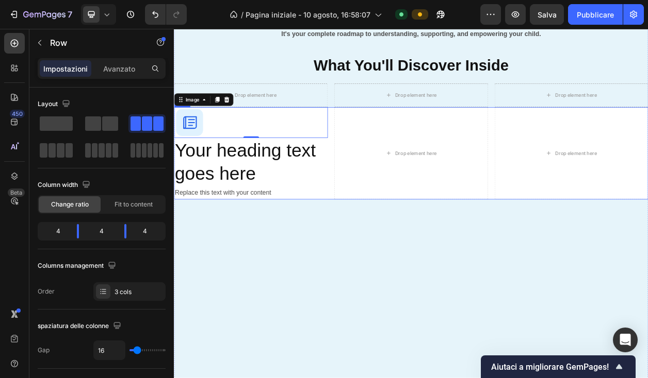
click at [380, 241] on div "Image 0 Your heading text goes here Heading Replace this text with your content…" at bounding box center [483, 191] width 619 height 121
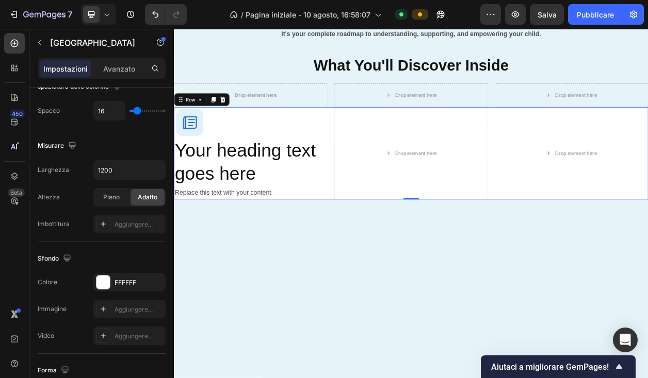
scroll to position [426, 0]
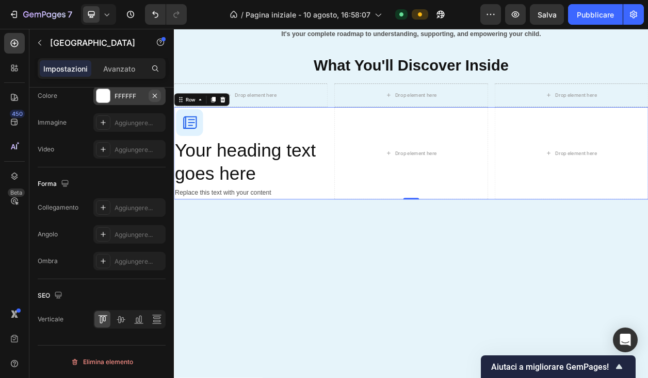
click at [154, 98] on icon "button" at bounding box center [155, 96] width 8 height 8
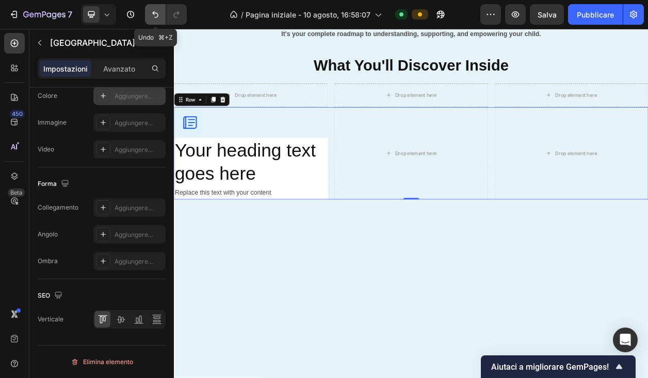
click at [159, 15] on icon "Annulla/Ripristina" at bounding box center [155, 14] width 10 height 10
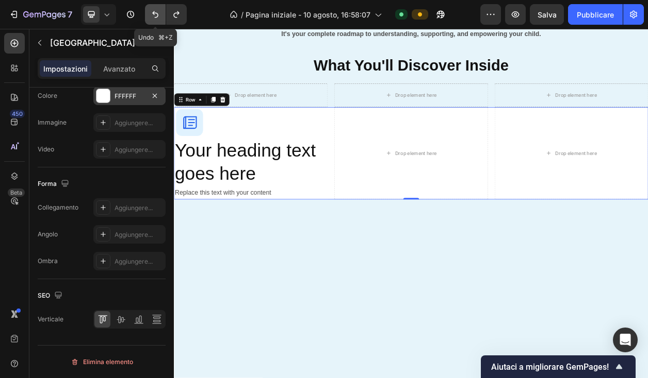
click at [159, 15] on icon "Annulla/Ripristina" at bounding box center [155, 14] width 10 height 10
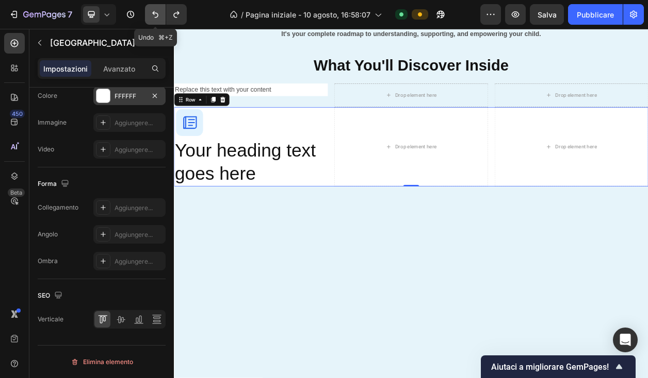
click at [159, 15] on icon "Annulla/Ripristina" at bounding box center [155, 14] width 10 height 10
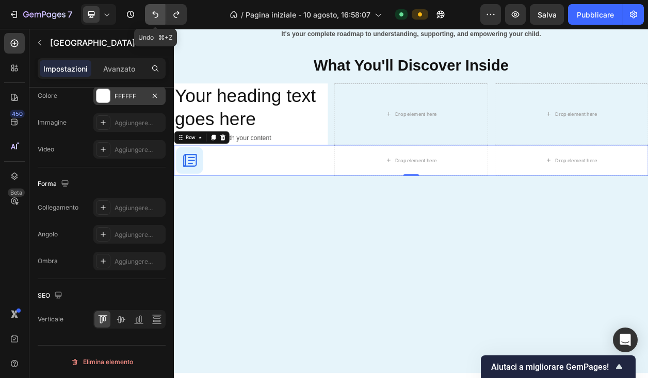
click at [160, 15] on button "Annulla/Ripristina" at bounding box center [155, 14] width 21 height 21
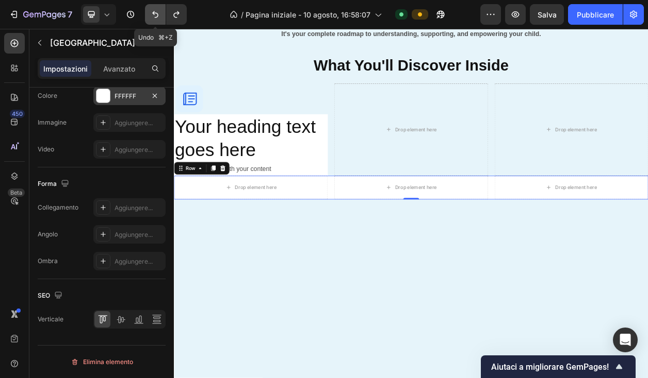
click at [160, 15] on icon "Annulla/Ripristina" at bounding box center [155, 14] width 10 height 10
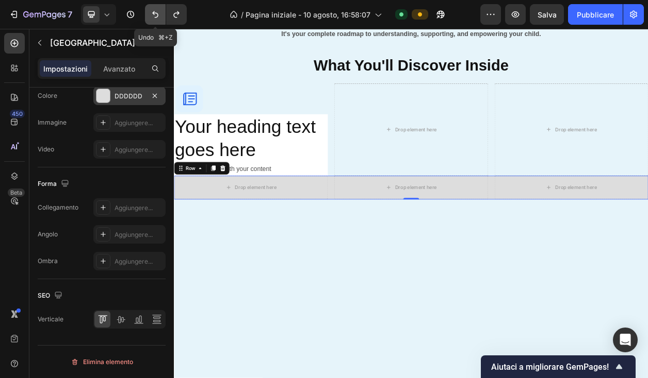
click at [160, 15] on icon "Annulla/Ripristina" at bounding box center [155, 14] width 10 height 10
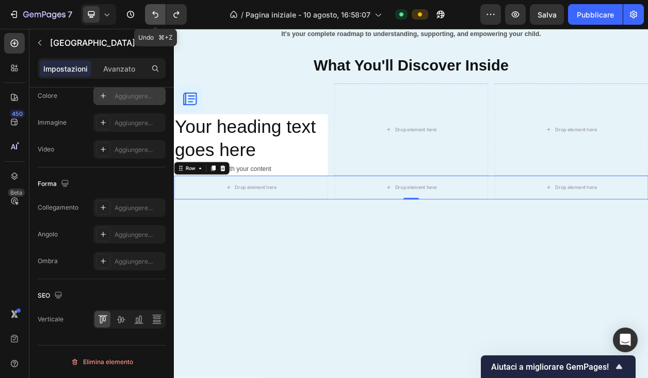
click at [160, 15] on icon "Annulla/Ripristina" at bounding box center [155, 14] width 10 height 10
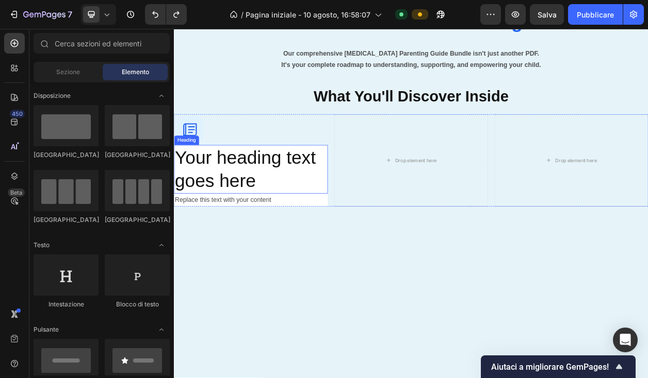
scroll to position [945, 0]
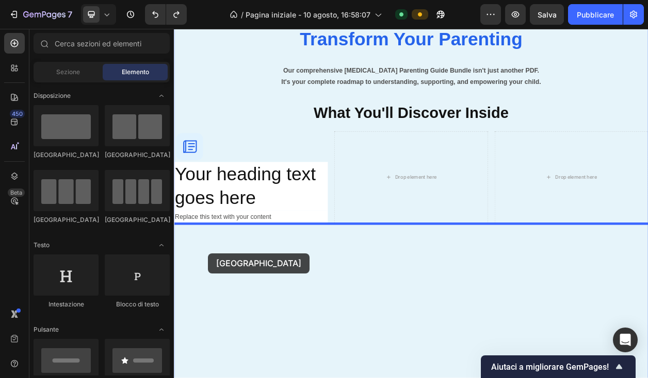
drag, startPoint x: 240, startPoint y: 160, endPoint x: 217, endPoint y: 322, distance: 163.1
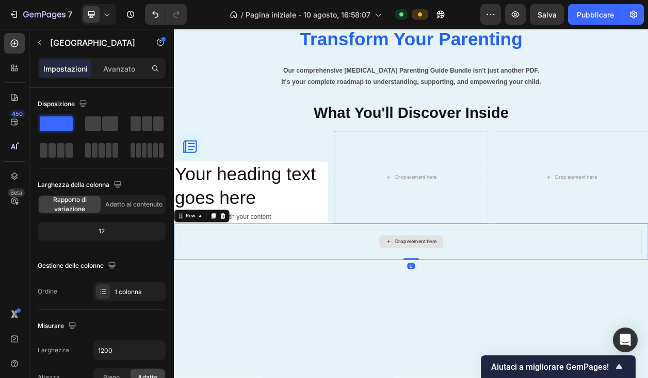
click at [455, 310] on icon at bounding box center [454, 307] width 8 height 9
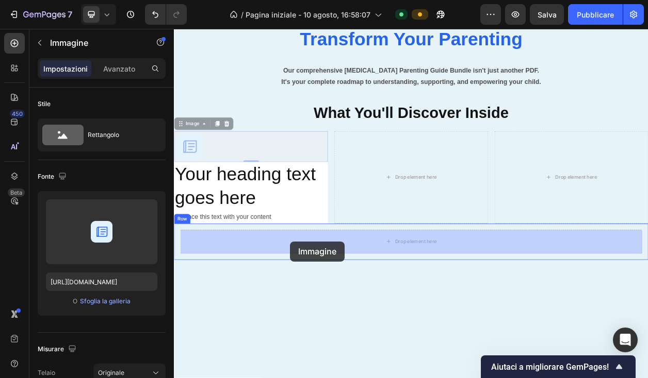
drag, startPoint x: 237, startPoint y: 188, endPoint x: 325, endPoint y: 307, distance: 148.2
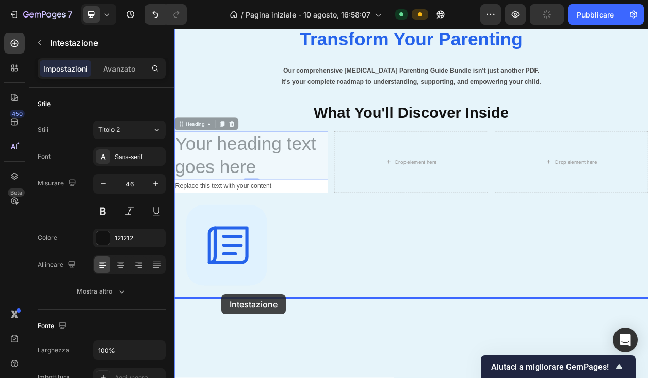
drag, startPoint x: 253, startPoint y: 209, endPoint x: 236, endPoint y: 376, distance: 168.0
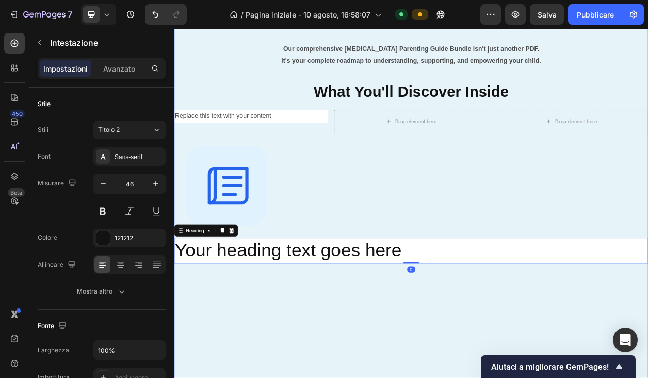
scroll to position [968, 0]
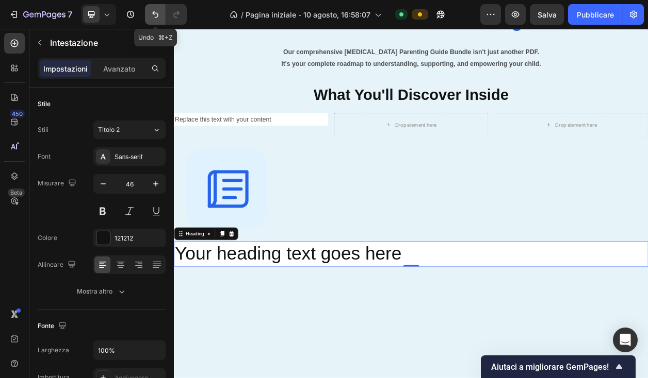
click at [155, 14] on icon "Annulla/Ripristina" at bounding box center [155, 14] width 10 height 10
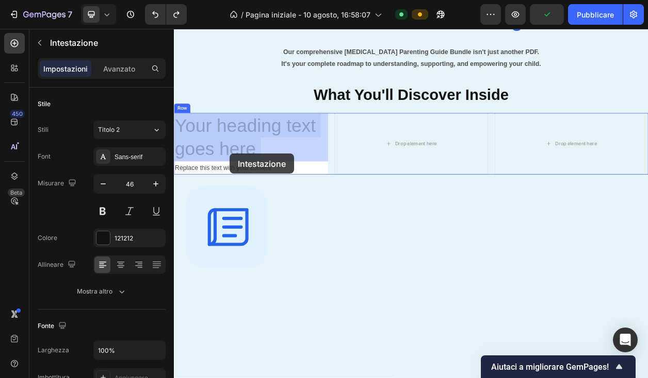
drag, startPoint x: 246, startPoint y: 158, endPoint x: 246, endPoint y: 192, distance: 34.0
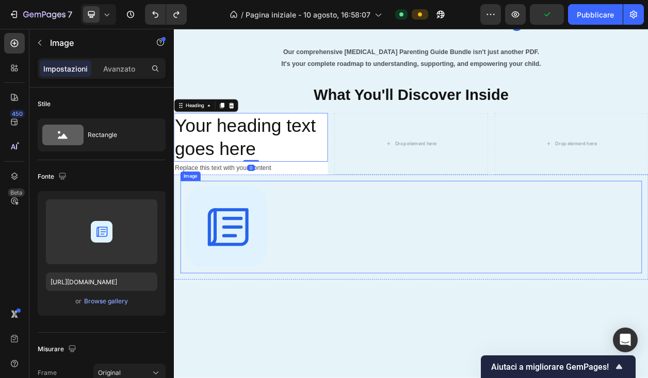
click at [349, 264] on div at bounding box center [483, 288] width 602 height 121
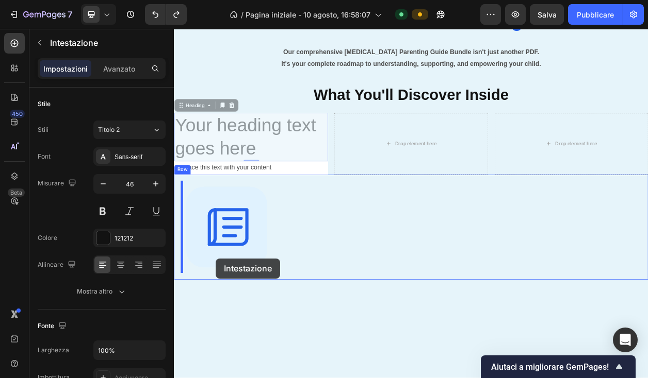
scroll to position [988, 0]
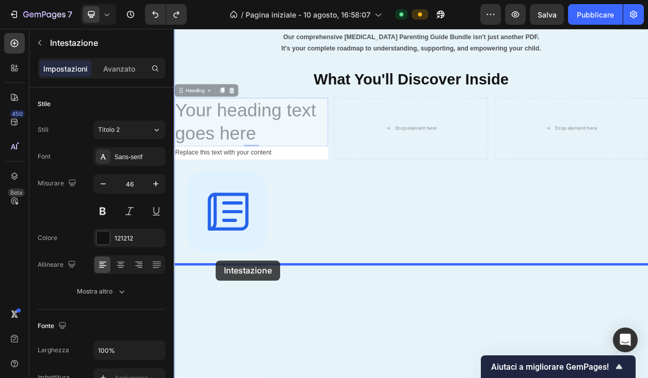
drag, startPoint x: 297, startPoint y: 166, endPoint x: 228, endPoint y: 328, distance: 176.2
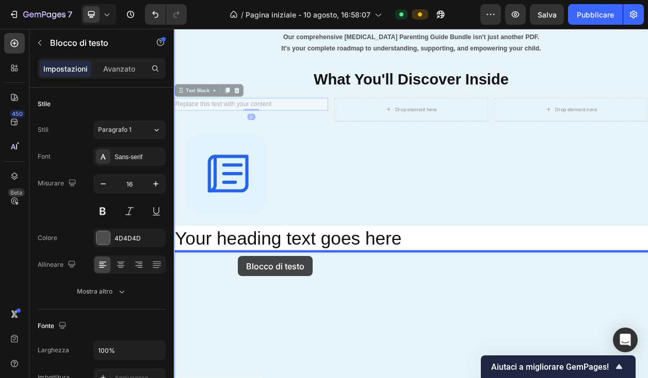
drag, startPoint x: 315, startPoint y: 129, endPoint x: 257, endPoint y: 326, distance: 205.2
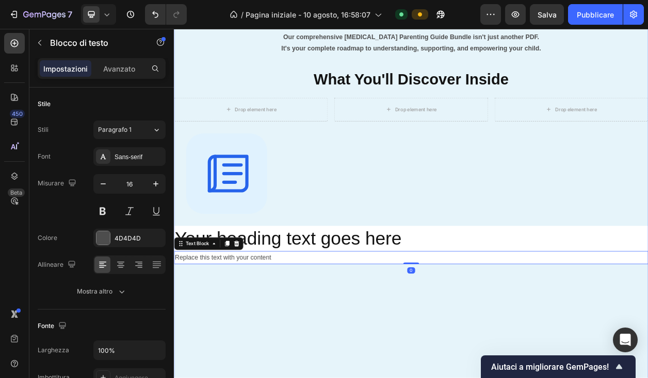
click at [399, 378] on div "What's Inside Your Guide Button Everything You Need to Transform Your Parenting…" at bounding box center [483, 247] width 619 height 694
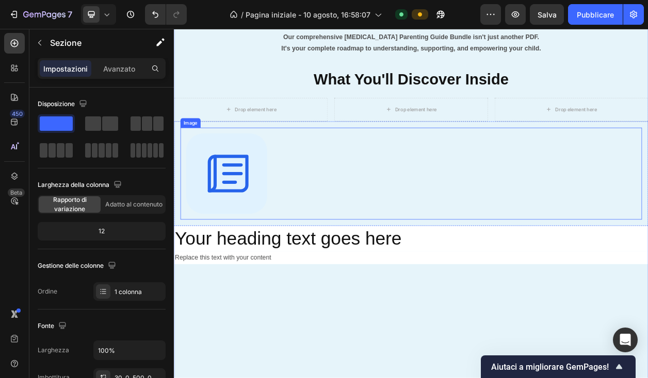
click at [310, 238] on div at bounding box center [483, 218] width 602 height 121
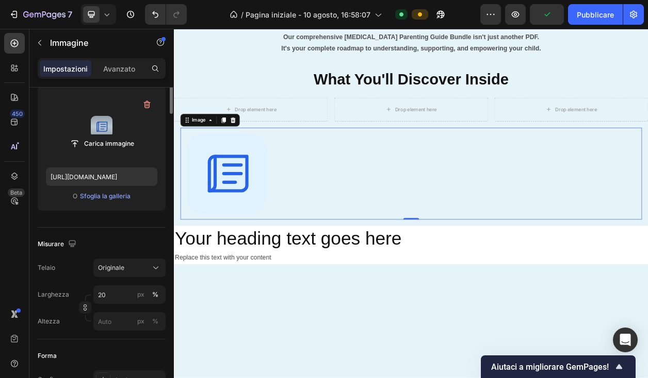
scroll to position [0, 0]
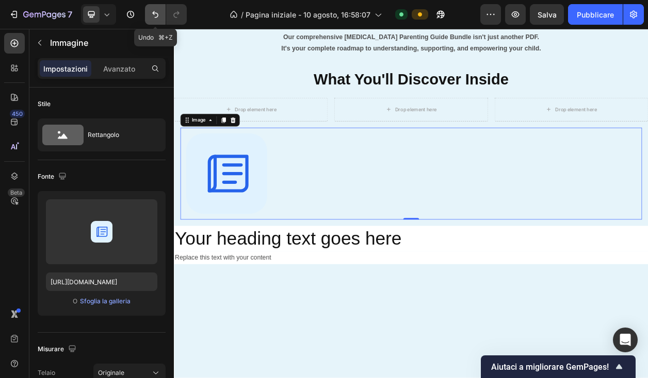
click at [156, 20] on button "Annulla/Ripristina" at bounding box center [155, 14] width 21 height 21
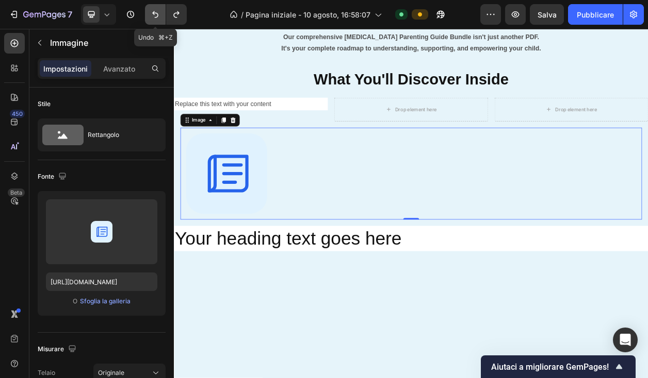
click at [156, 20] on button "Annulla/Ripristina" at bounding box center [155, 14] width 21 height 21
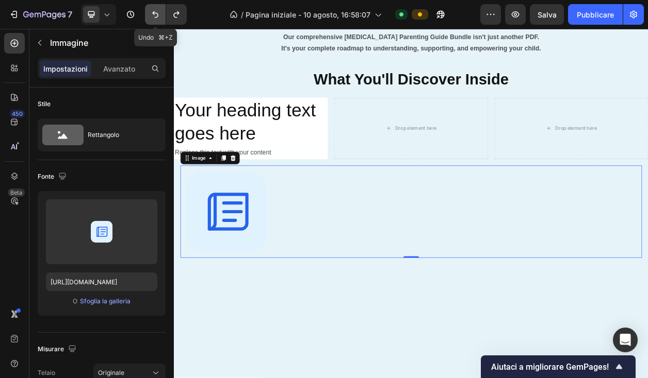
click at [156, 20] on button "Annulla/Ripristina" at bounding box center [155, 14] width 21 height 21
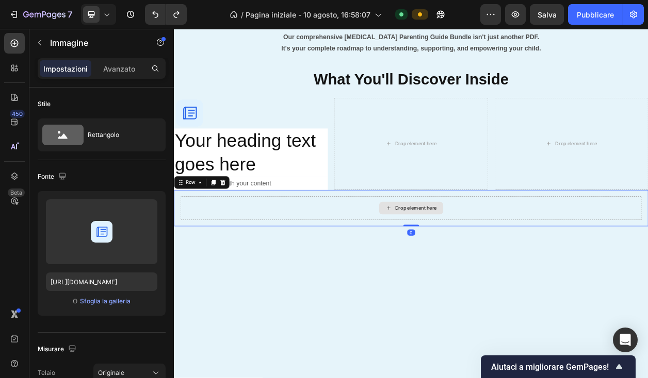
click at [305, 253] on div "Drop element here" at bounding box center [483, 263] width 602 height 31
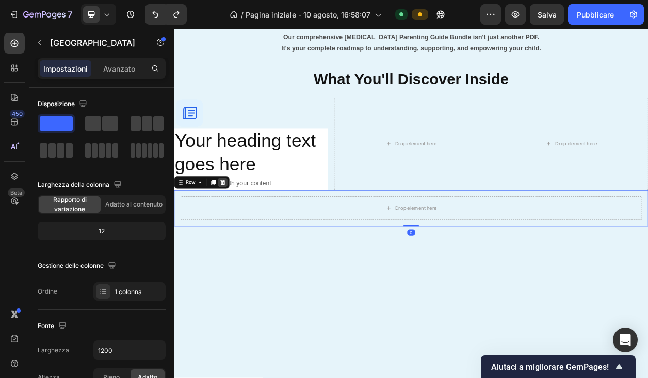
click at [235, 230] on icon at bounding box center [237, 229] width 7 height 7
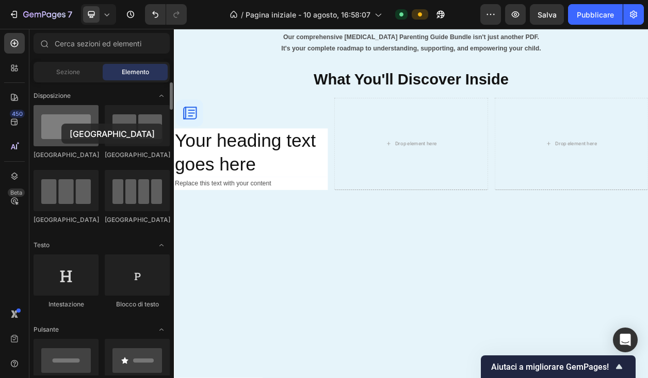
drag, startPoint x: 84, startPoint y: 131, endPoint x: 61, endPoint y: 124, distance: 24.1
click at [61, 124] on div at bounding box center [66, 125] width 65 height 41
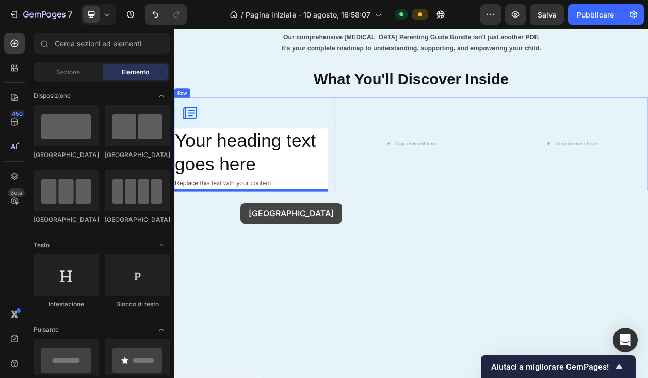
drag, startPoint x: 246, startPoint y: 214, endPoint x: 261, endPoint y: 256, distance: 44.4
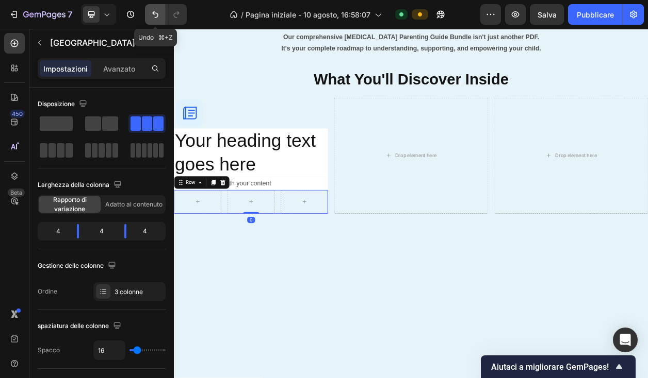
click at [155, 11] on icon "Annulla/Ripristina" at bounding box center [155, 14] width 10 height 10
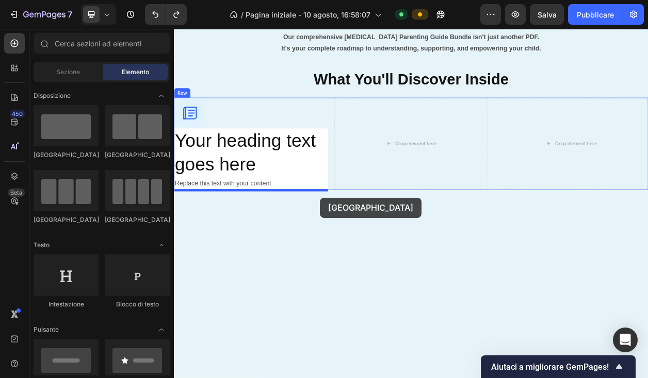
drag, startPoint x: 246, startPoint y: 219, endPoint x: 364, endPoint y: 250, distance: 122.0
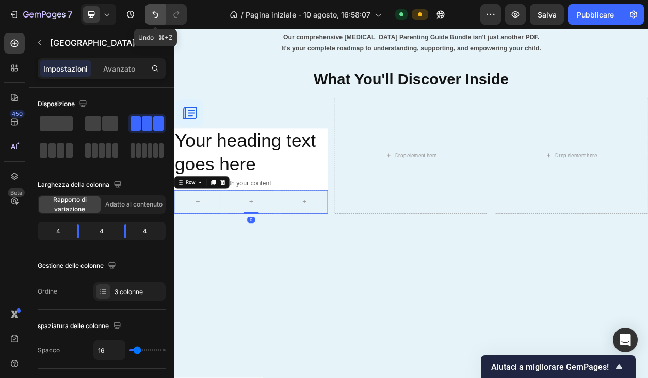
click at [157, 7] on button "Annulla/Ripristina" at bounding box center [155, 14] width 21 height 21
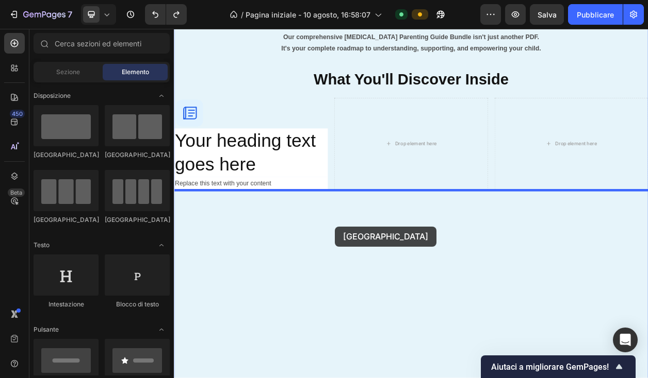
drag, startPoint x: 240, startPoint y: 224, endPoint x: 384, endPoint y: 287, distance: 156.5
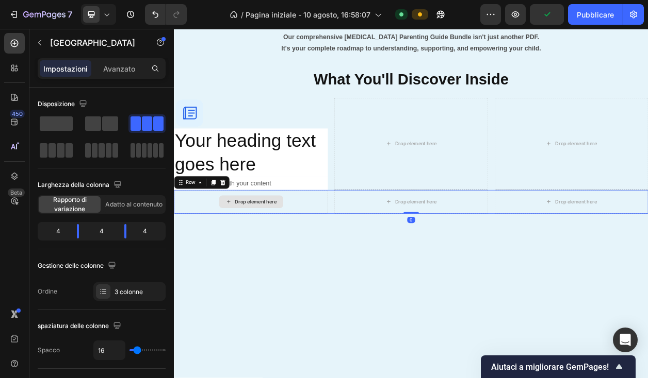
click at [293, 258] on div "Drop element here" at bounding box center [280, 255] width 55 height 8
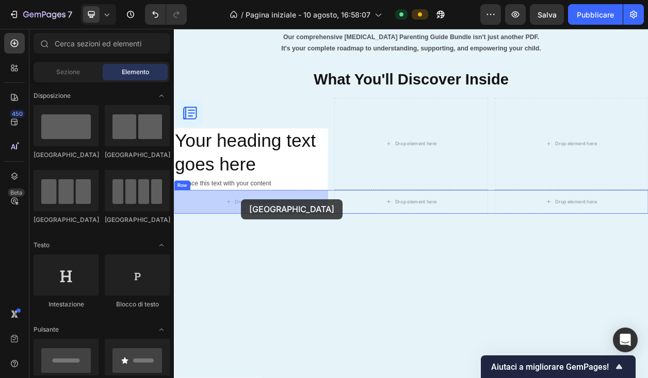
drag, startPoint x: 255, startPoint y: 164, endPoint x: 261, endPoint y: 252, distance: 87.9
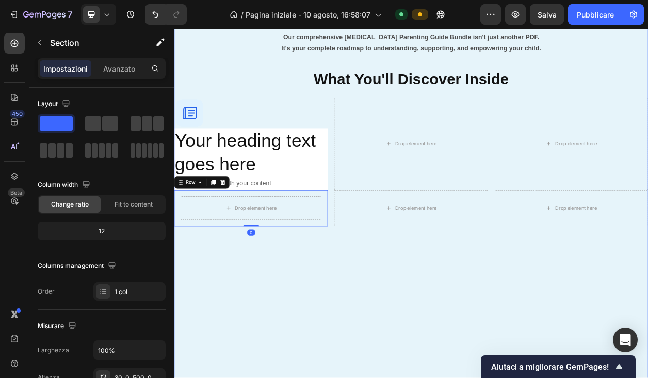
click at [293, 336] on div "What's Inside Your Guide Button Everything You Need to Transform Your Parenting…" at bounding box center [483, 222] width 619 height 645
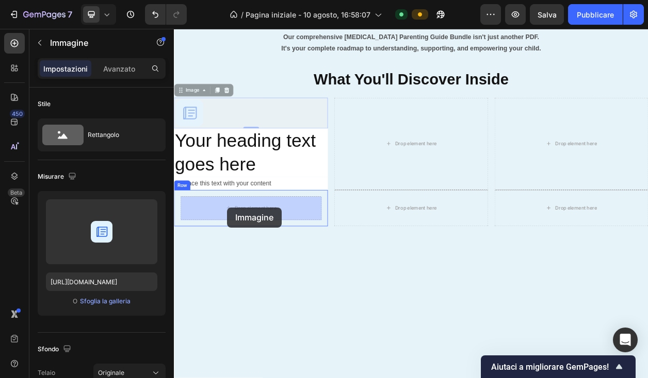
drag, startPoint x: 253, startPoint y: 131, endPoint x: 243, endPoint y: 262, distance: 131.4
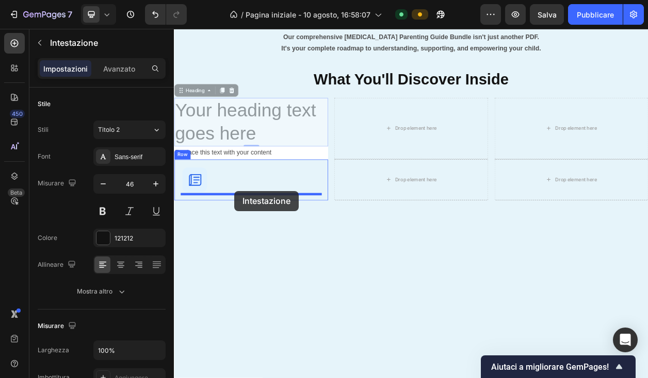
drag, startPoint x: 285, startPoint y: 136, endPoint x: 253, endPoint y: 241, distance: 110.1
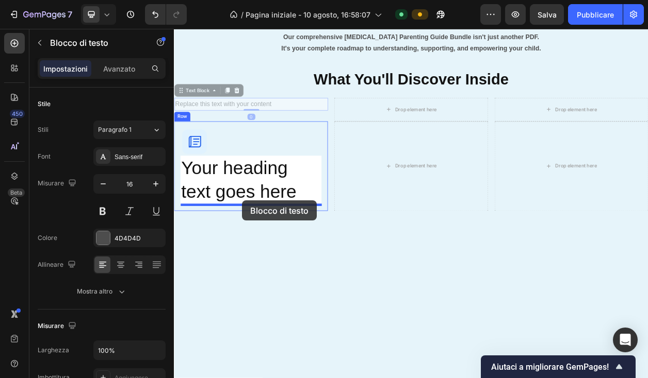
drag, startPoint x: 300, startPoint y: 128, endPoint x: 262, endPoint y: 255, distance: 132.3
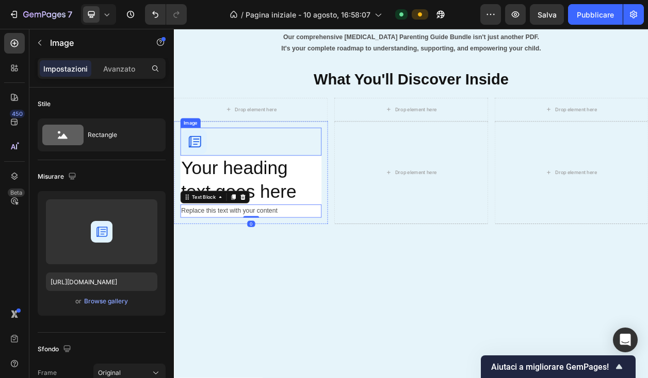
click at [306, 170] on div at bounding box center [274, 176] width 184 height 37
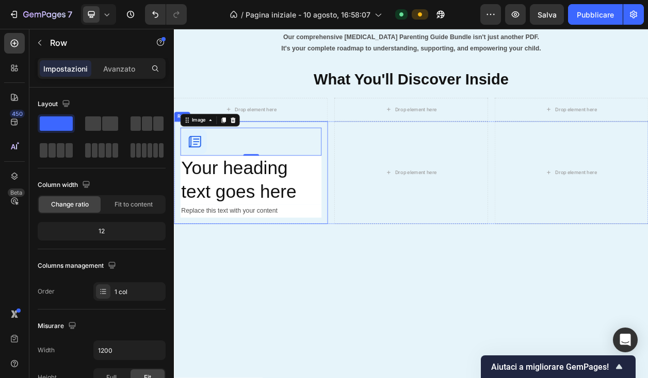
click at [370, 181] on div "Image 0 Your heading text goes here Heading Replace this text with your content…" at bounding box center [274, 217] width 201 height 134
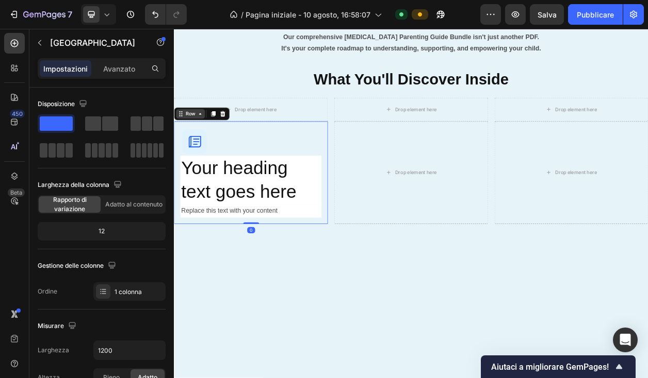
click at [205, 142] on icon at bounding box center [208, 140] width 8 height 8
click at [205, 143] on icon at bounding box center [208, 140] width 8 height 8
click at [205, 147] on div "Row" at bounding box center [210, 140] width 72 height 16
click at [204, 143] on icon at bounding box center [208, 140] width 8 height 8
click at [206, 141] on icon at bounding box center [208, 140] width 8 height 8
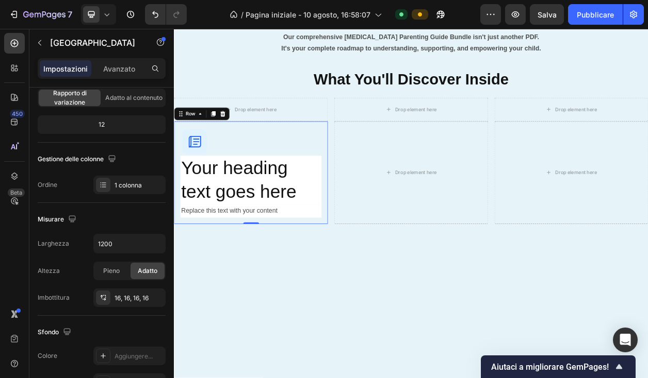
scroll to position [309, 0]
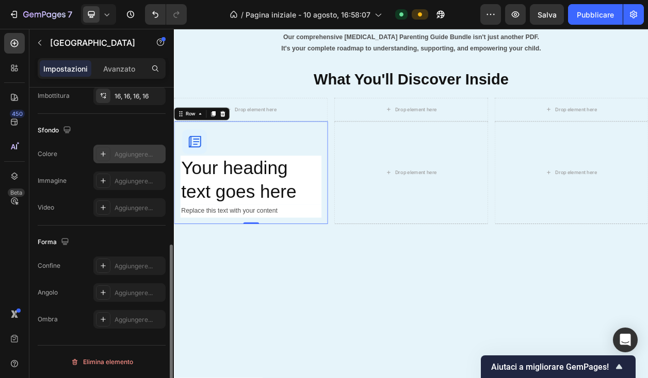
click at [133, 156] on font "Aggiungere..." at bounding box center [133, 155] width 38 height 8
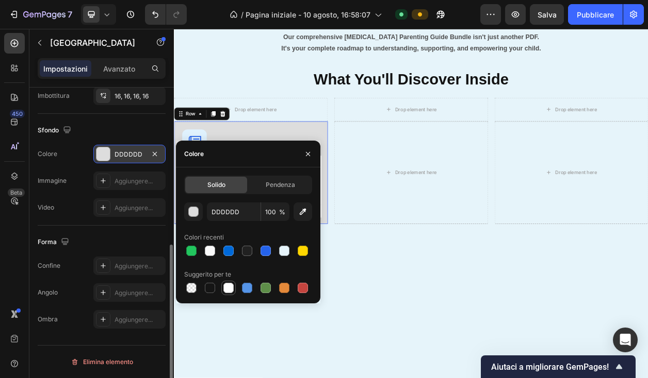
click at [232, 287] on div at bounding box center [228, 288] width 10 height 10
type input "FFFFFF"
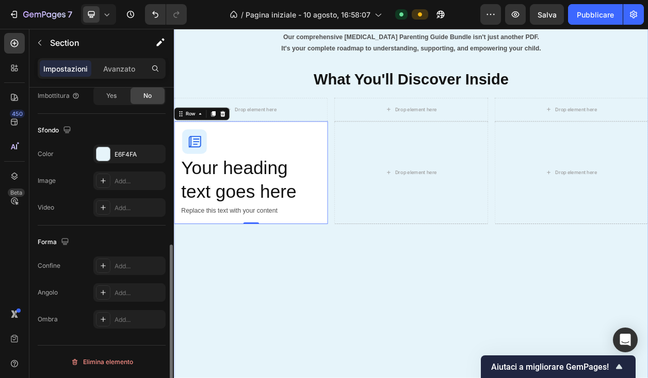
click at [416, 319] on div "What's Inside Your Guide Button Everything You Need to Transform Your Parenting…" at bounding box center [483, 220] width 619 height 641
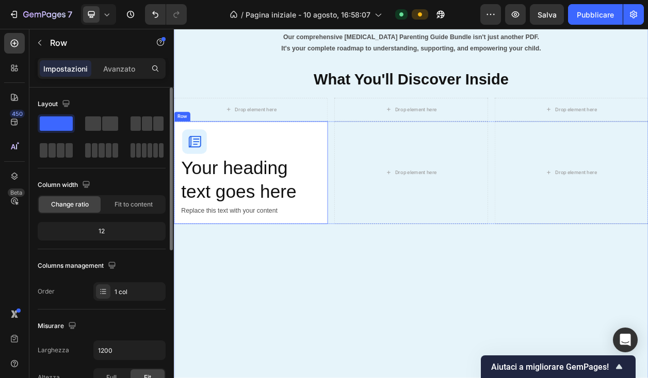
click at [368, 165] on div "Image Your heading text goes here Heading Replace this text with your content T…" at bounding box center [274, 217] width 201 height 134
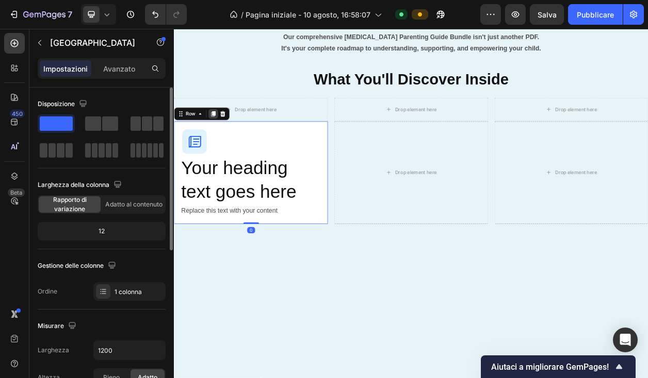
click at [223, 143] on icon at bounding box center [225, 140] width 8 height 8
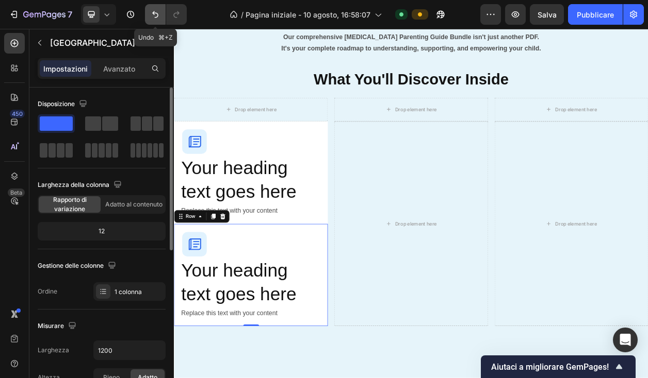
click at [152, 16] on icon "Annulla/Ripristina" at bounding box center [155, 14] width 10 height 10
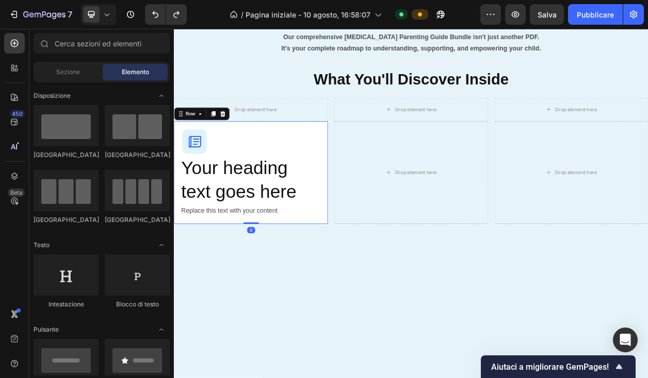
click at [366, 155] on div "Image Your heading text goes here Heading Replace this text with your content T…" at bounding box center [274, 217] width 201 height 134
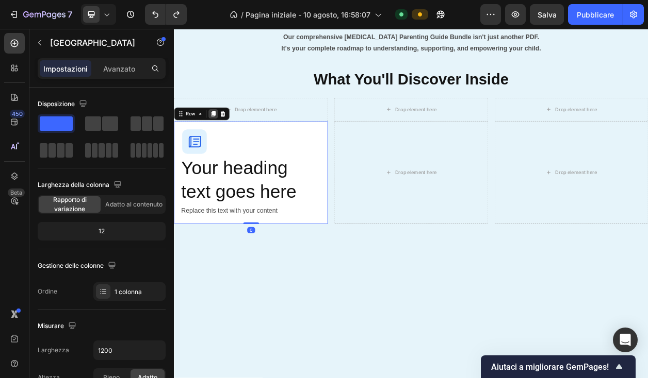
click at [226, 140] on icon at bounding box center [225, 140] width 6 height 7
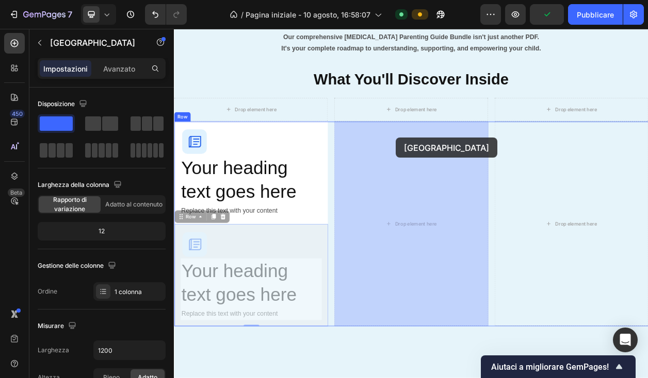
drag, startPoint x: 359, startPoint y: 287, endPoint x: 463, endPoint y: 171, distance: 155.9
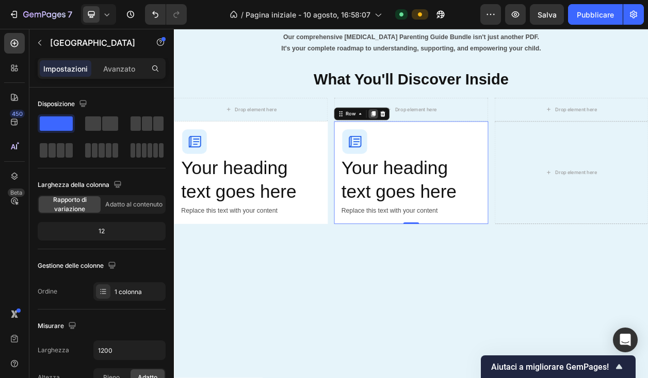
click at [433, 140] on icon at bounding box center [434, 140] width 6 height 7
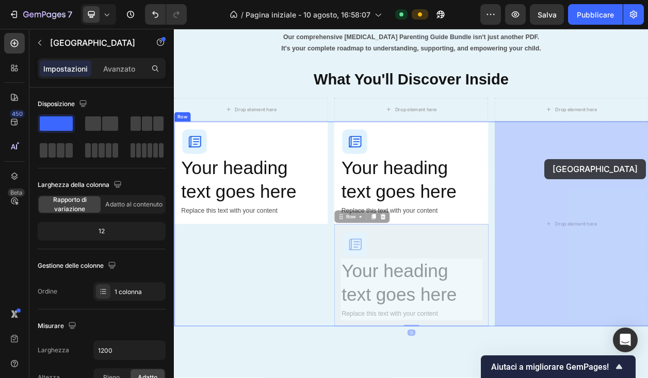
drag, startPoint x: 466, startPoint y: 289, endPoint x: 652, endPoint y: 182, distance: 214.4
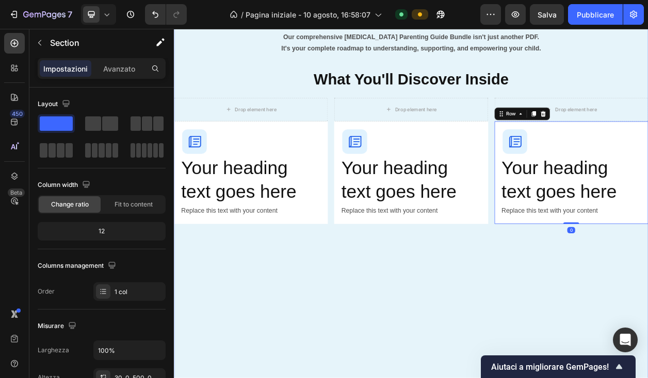
click at [518, 359] on div "What's Inside Your Guide Button Everything You Need to Transform Your Parenting…" at bounding box center [483, 220] width 619 height 641
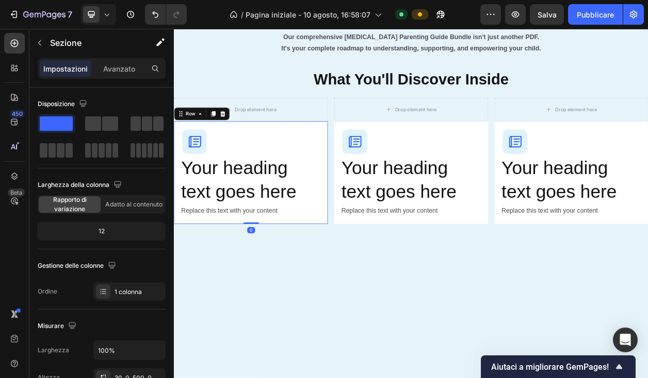
click at [367, 159] on div "Image Your heading text goes here Heading Replace this text with your content T…" at bounding box center [274, 217] width 201 height 134
click at [225, 140] on icon at bounding box center [225, 140] width 6 height 7
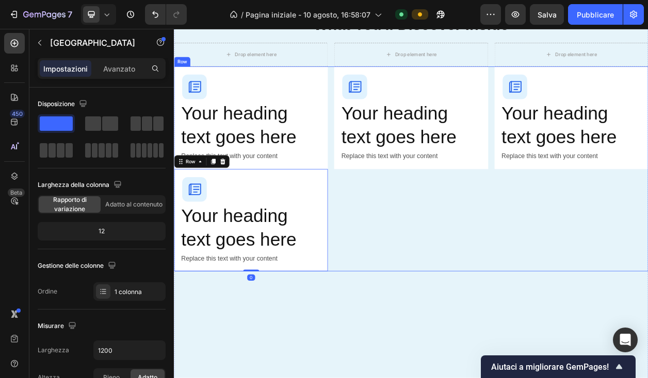
scroll to position [1061, 0]
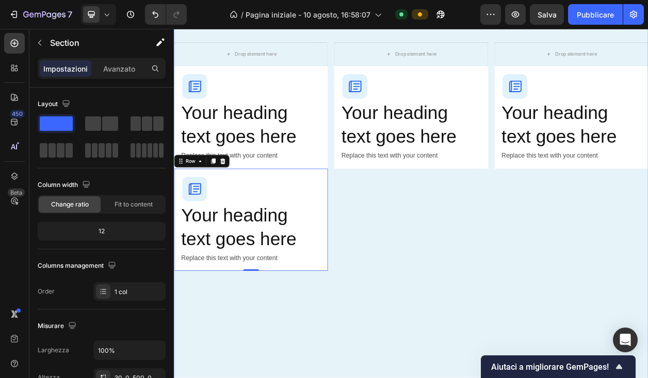
click at [331, 378] on div "What's Inside Your Guide Button Everything You Need to Transform Your Parenting…" at bounding box center [483, 215] width 619 height 775
click at [367, 223] on div "Image Your heading text goes here Heading Replace this text with your content T…" at bounding box center [274, 279] width 201 height 134
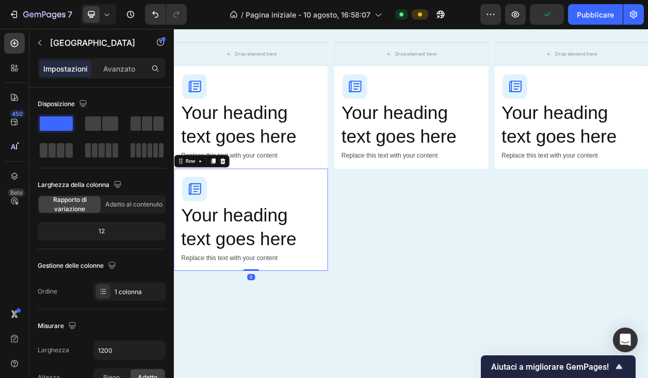
click at [114, 60] on div "Impostazioni Avanzato" at bounding box center [102, 68] width 128 height 21
click at [114, 63] on p "Avanzato" at bounding box center [119, 68] width 32 height 11
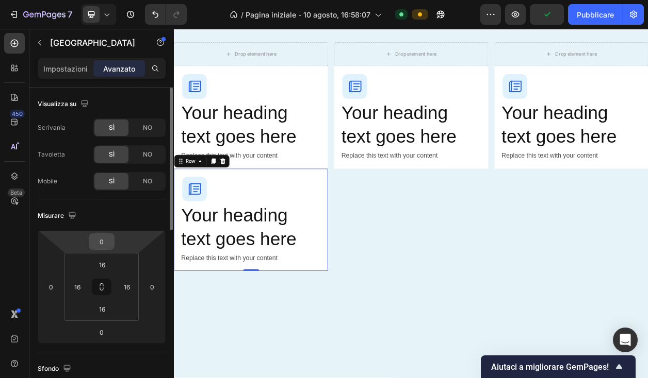
click at [109, 245] on input "0" at bounding box center [101, 241] width 21 height 15
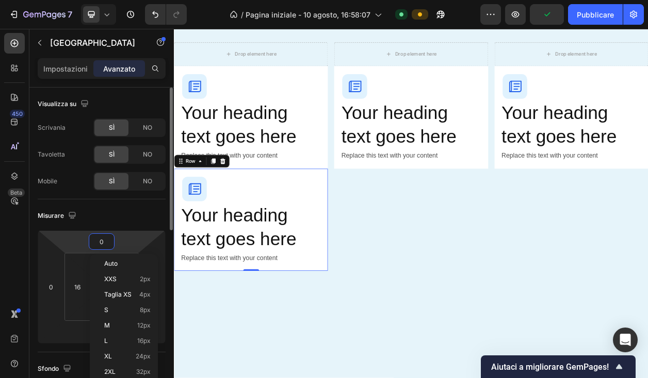
click at [109, 245] on input "0" at bounding box center [101, 241] width 21 height 15
click at [136, 339] on p "L 16px" at bounding box center [127, 341] width 46 height 7
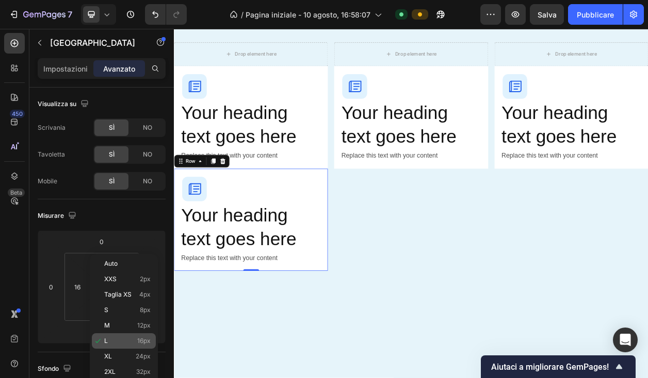
type input "16"
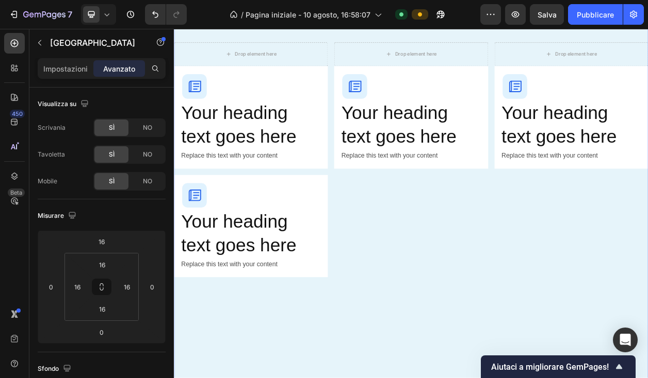
click at [293, 359] on div "What's Inside Your Guide Button Everything You Need to Transform Your Parenting…" at bounding box center [483, 220] width 619 height 784
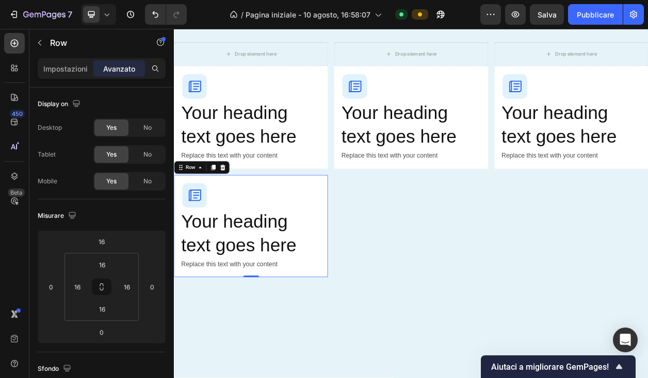
click at [368, 227] on div "Image Your heading text goes here Heading Replace this text with your content T…" at bounding box center [274, 287] width 201 height 134
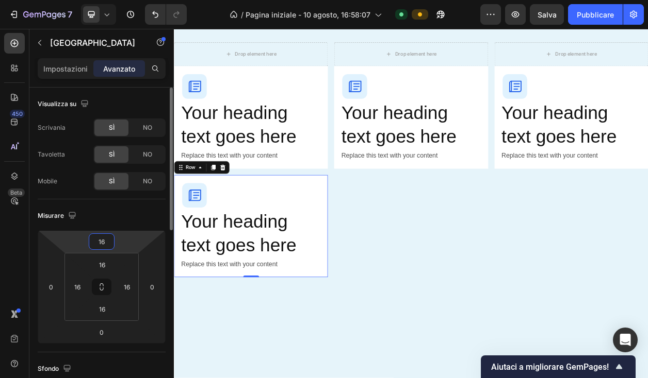
click at [107, 242] on input "16" at bounding box center [101, 241] width 21 height 15
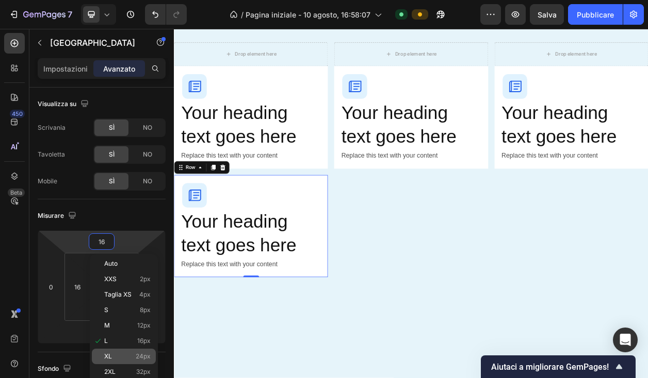
click at [131, 352] on div "XL 24px" at bounding box center [124, 356] width 64 height 15
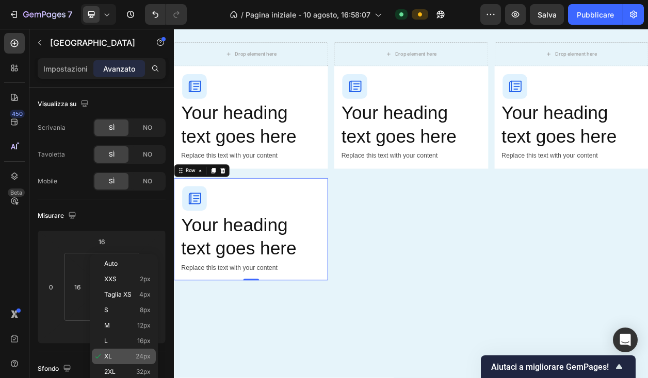
type input "24"
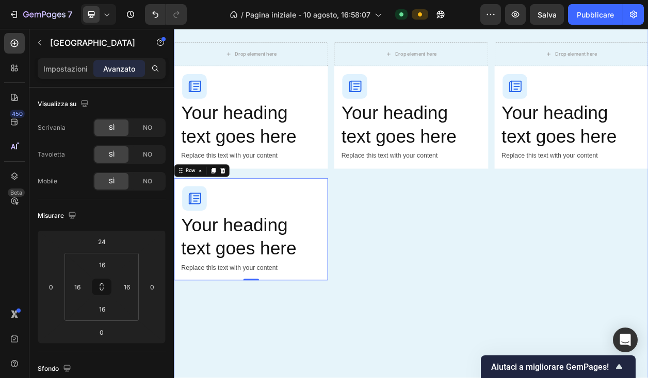
click at [329, 378] on div "What's Inside Your Guide Button Everything You Need to Transform Your Parenting…" at bounding box center [483, 222] width 619 height 788
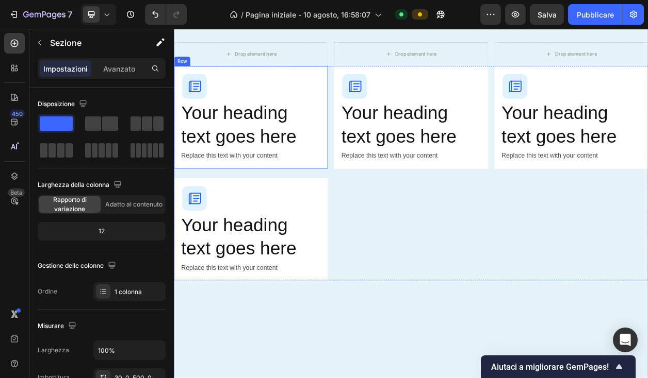
click at [367, 88] on div "Image Your heading text goes here Heading Replace this text with your content T…" at bounding box center [274, 145] width 201 height 134
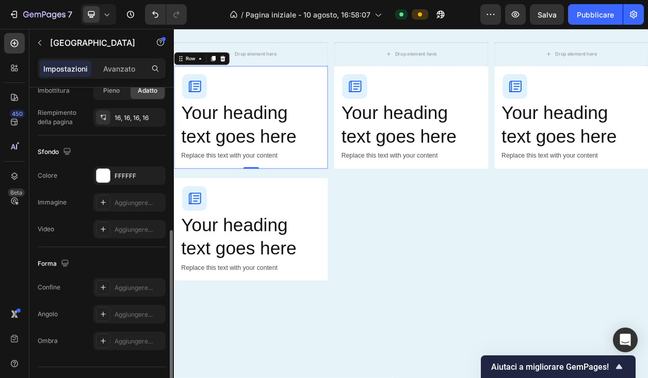
scroll to position [290, 0]
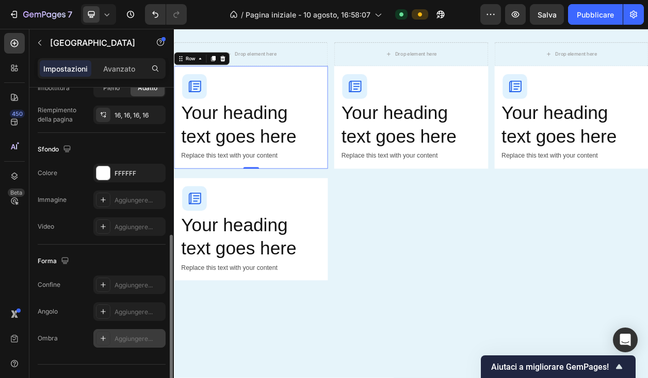
click at [131, 333] on div "Aggiungere..." at bounding box center [129, 338] width 72 height 19
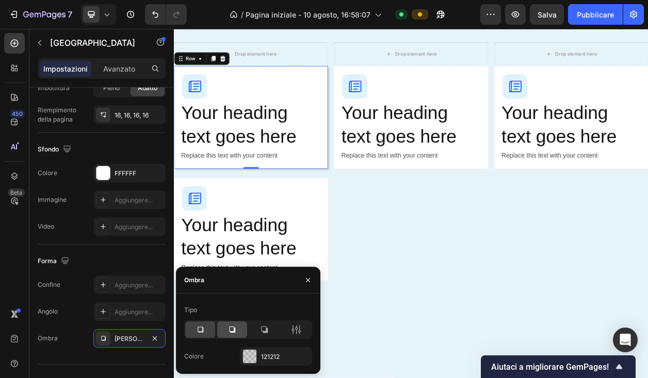
click at [230, 330] on icon at bounding box center [232, 330] width 10 height 10
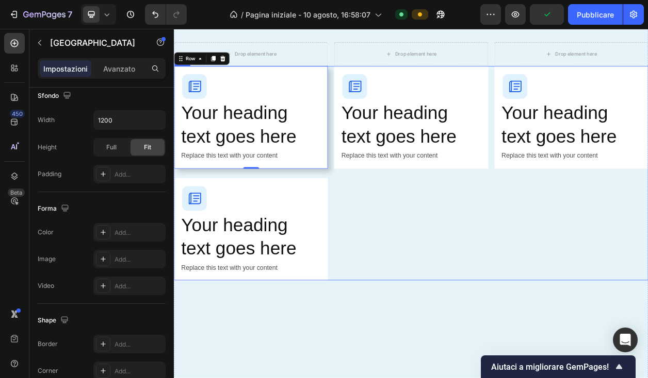
click at [492, 240] on div "Image Your heading text goes here Heading Replace this text with your content T…" at bounding box center [483, 218] width 201 height 280
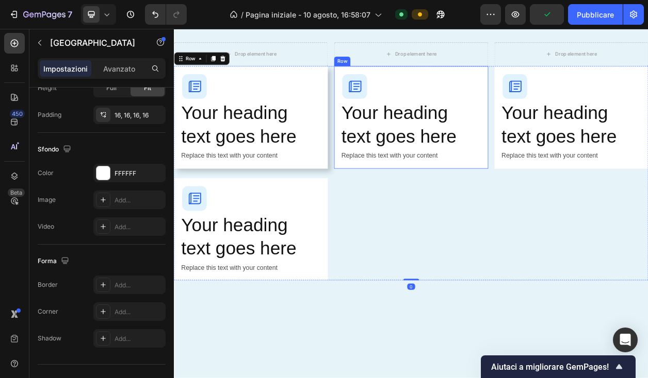
click at [576, 105] on div "Image Your heading text goes here Heading Replace this text with your content T…" at bounding box center [483, 145] width 201 height 134
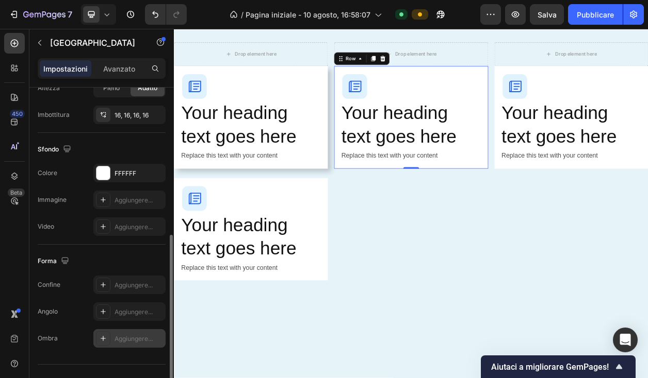
click at [129, 341] on font "Aggiungere..." at bounding box center [133, 339] width 38 height 8
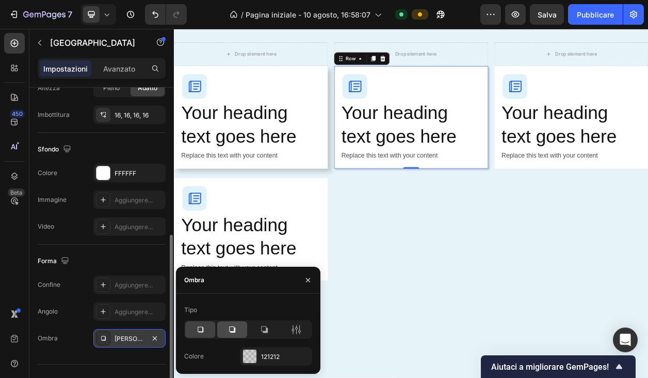
click at [235, 335] on icon at bounding box center [232, 330] width 10 height 10
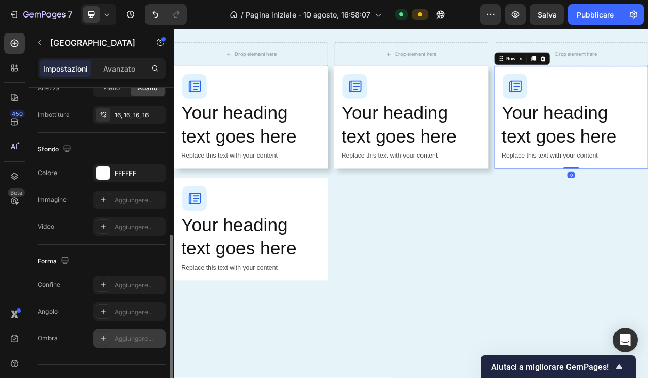
click at [130, 338] on font "Aggiungere..." at bounding box center [133, 339] width 38 height 8
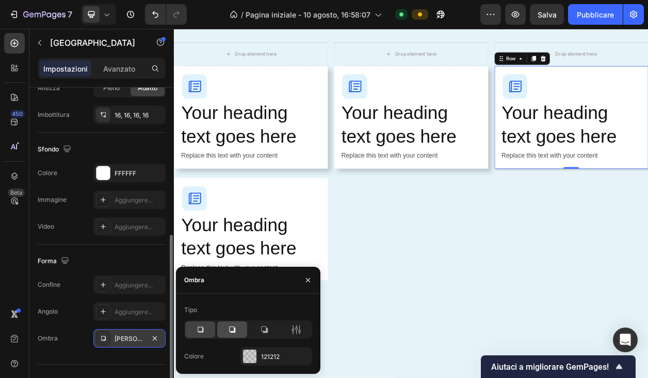
click at [231, 326] on icon at bounding box center [232, 330] width 10 height 10
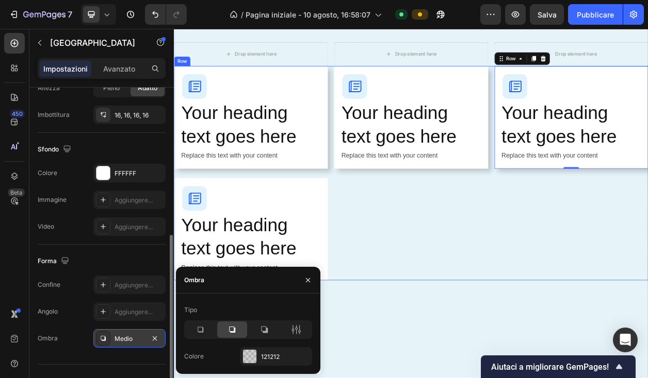
click at [447, 290] on div "Image Your heading text goes here Heading Replace this text with your content T…" at bounding box center [483, 218] width 201 height 280
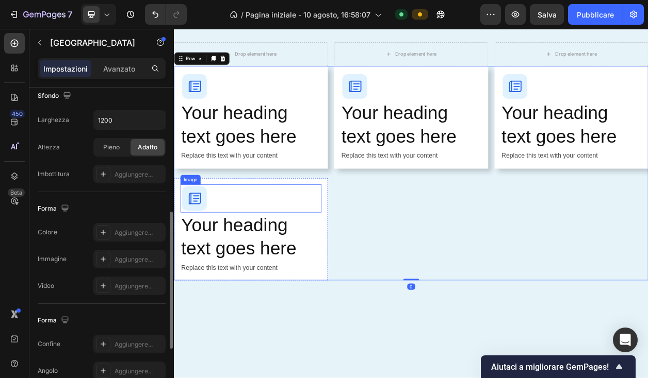
click at [351, 242] on div at bounding box center [274, 251] width 184 height 37
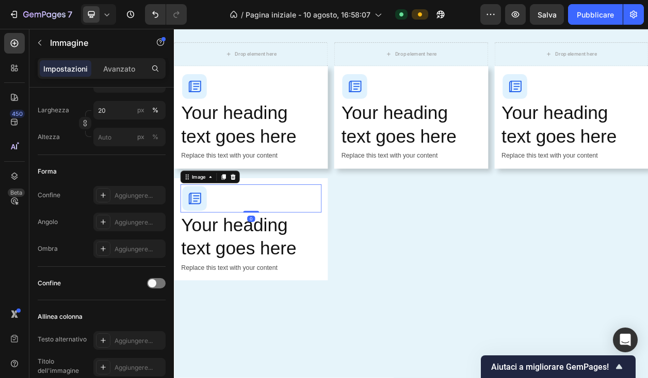
scroll to position [0, 0]
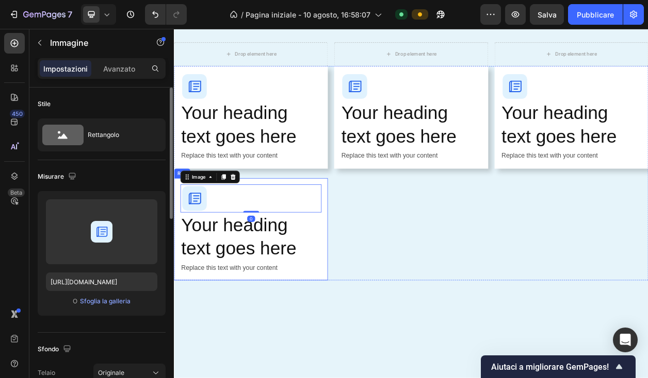
click at [368, 224] on div "Image 0 Your heading text goes here Heading Replace this text with your content…" at bounding box center [274, 291] width 201 height 134
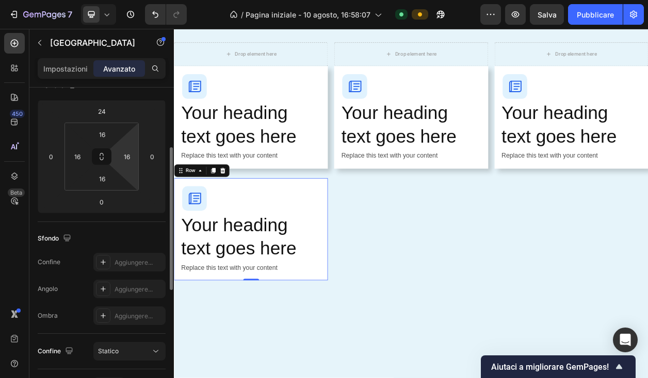
scroll to position [131, 0]
click at [121, 316] on font "Aggiungere..." at bounding box center [133, 315] width 38 height 8
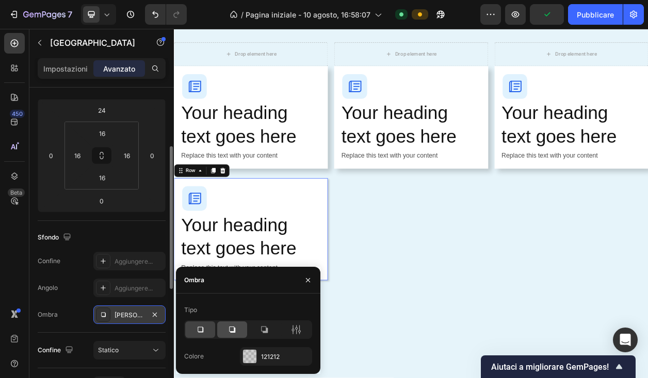
click at [231, 324] on div at bounding box center [232, 330] width 30 height 16
click at [445, 378] on div "What's Inside Your Guide Button Everything You Need to Transform Your Parenting…" at bounding box center [483, 222] width 619 height 788
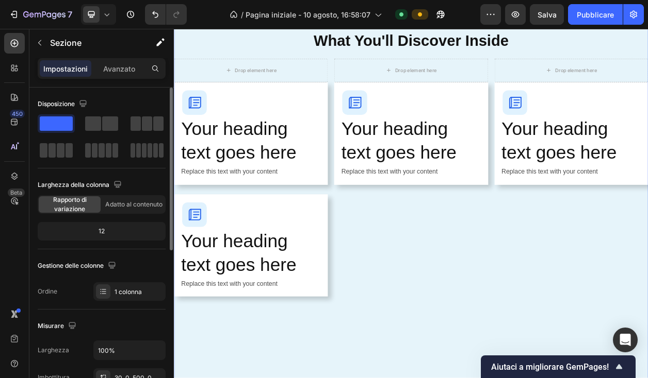
scroll to position [1031, 0]
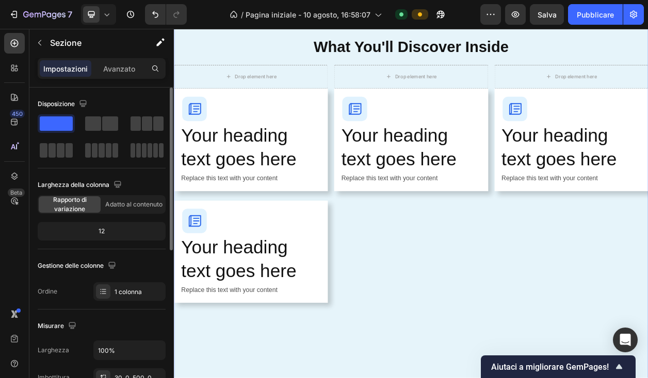
click at [445, 378] on div "What's Inside Your Guide Button Everything You Need to Transform Your Parenting…" at bounding box center [483, 251] width 619 height 788
click at [359, 256] on div "Image Your heading text goes here Heading Replace this text with your content T…" at bounding box center [274, 321] width 201 height 134
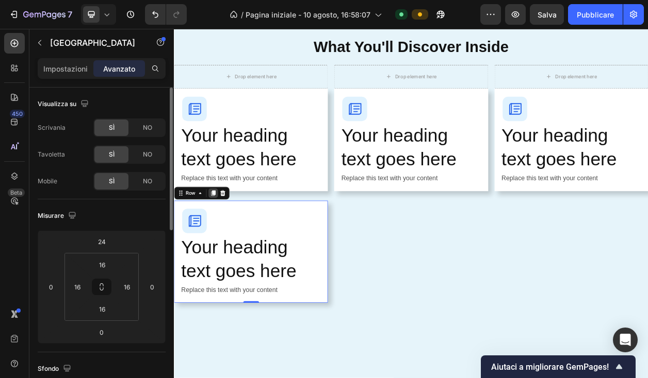
click at [221, 245] on icon at bounding box center [225, 244] width 8 height 8
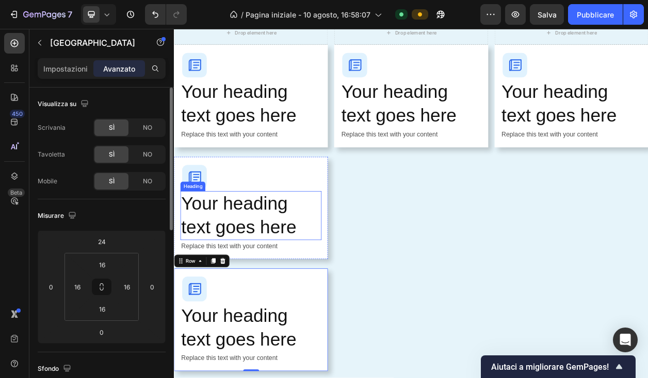
scroll to position [1114, 0]
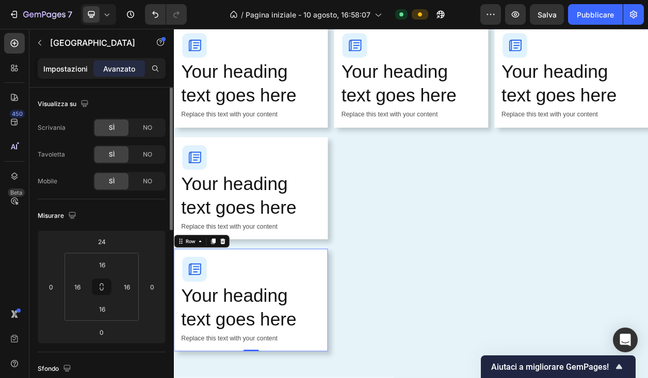
click at [71, 67] on font "Impostazioni" at bounding box center [65, 68] width 44 height 9
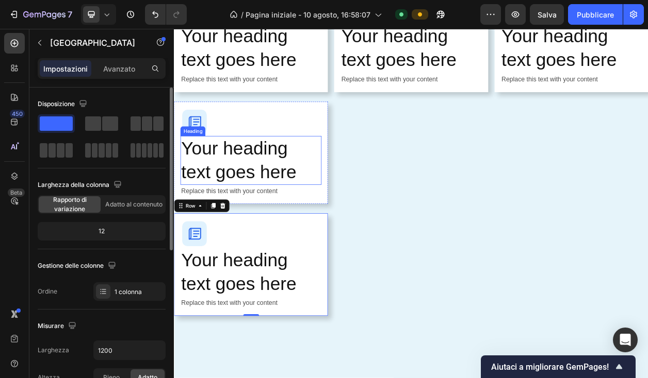
scroll to position [1187, 0]
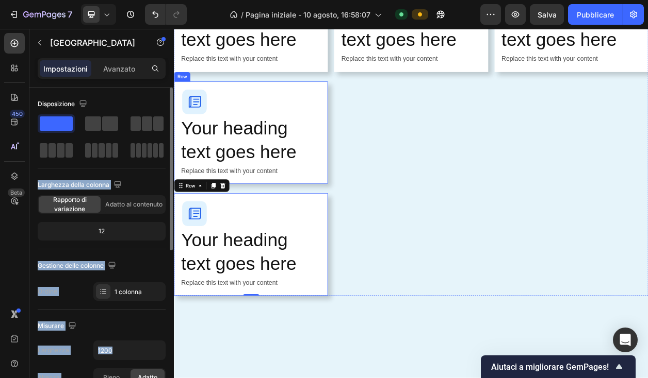
drag, startPoint x: 313, startPoint y: 146, endPoint x: 342, endPoint y: 104, distance: 50.9
click at [143, 121] on span at bounding box center [147, 124] width 10 height 14
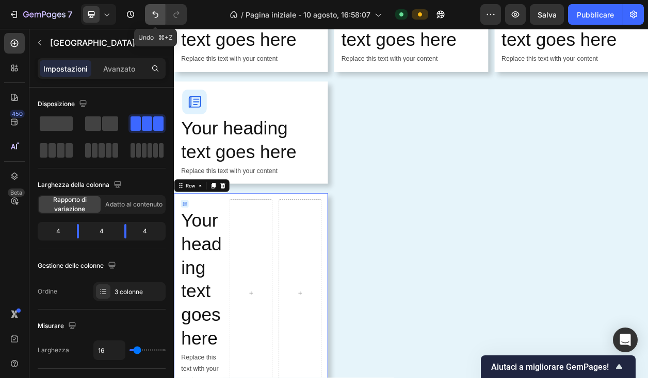
click at [157, 15] on icon "Annulla/Ripristina" at bounding box center [155, 14] width 10 height 10
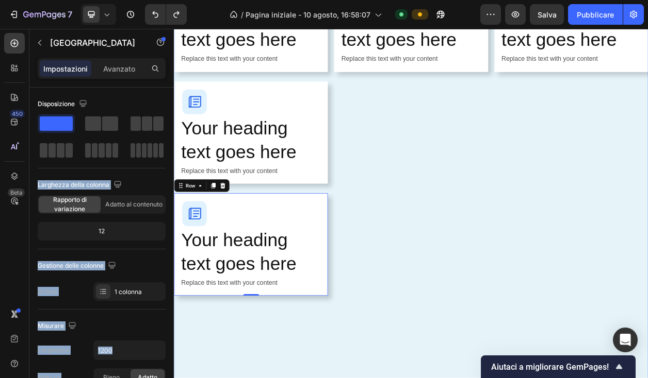
drag, startPoint x: 325, startPoint y: 153, endPoint x: 361, endPoint y: 388, distance: 237.4
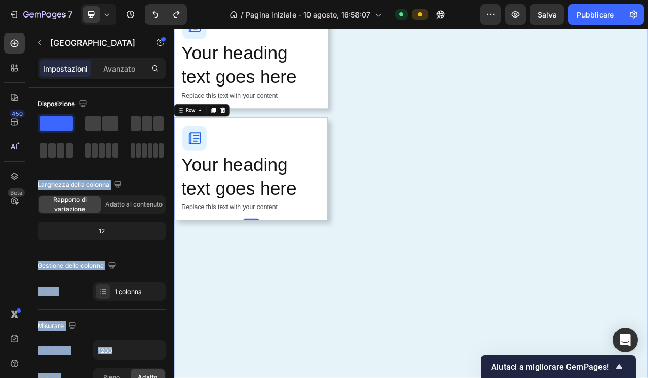
scroll to position [1299, 0]
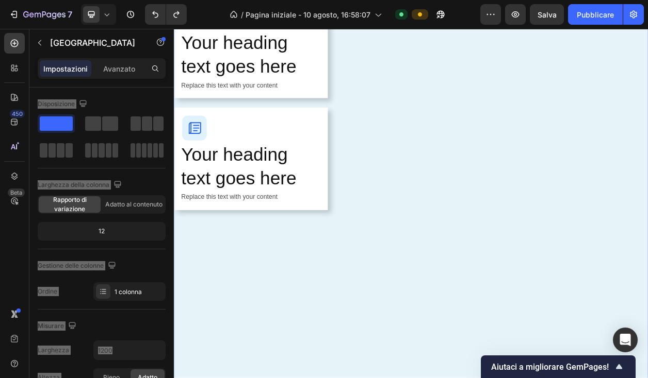
click at [361, 378] on div "What's Inside Your Guide Button Everything You Need to Transform Your Parenting…" at bounding box center [483, 57] width 619 height 934
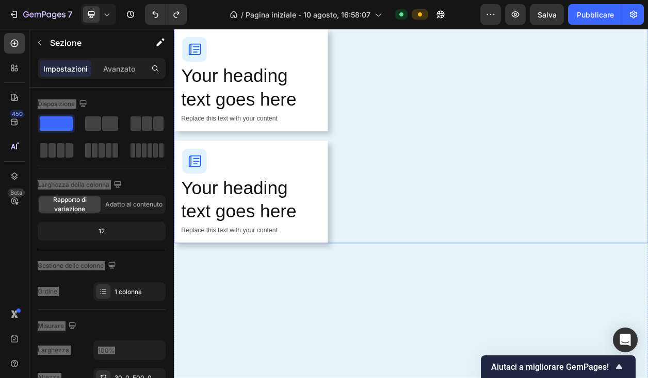
scroll to position [1271, 0]
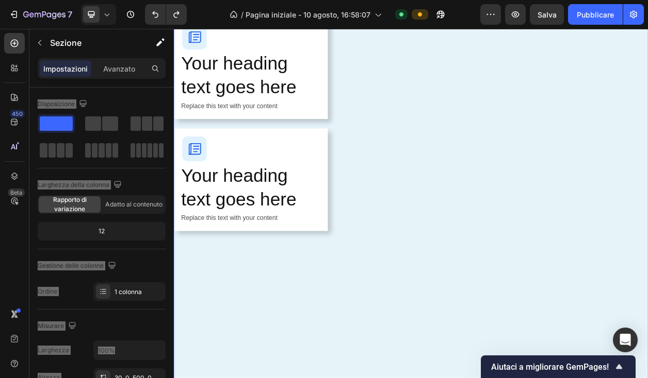
click at [231, 366] on div "What's Inside Your Guide Button Everything You Need to Transform Your Parenting…" at bounding box center [483, 84] width 619 height 934
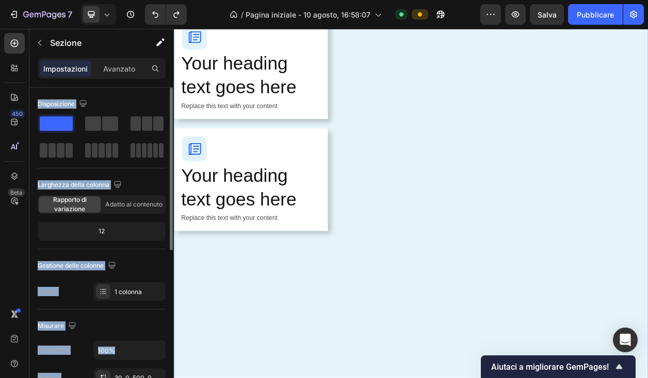
click at [112, 98] on div "Disposizione" at bounding box center [102, 104] width 128 height 16
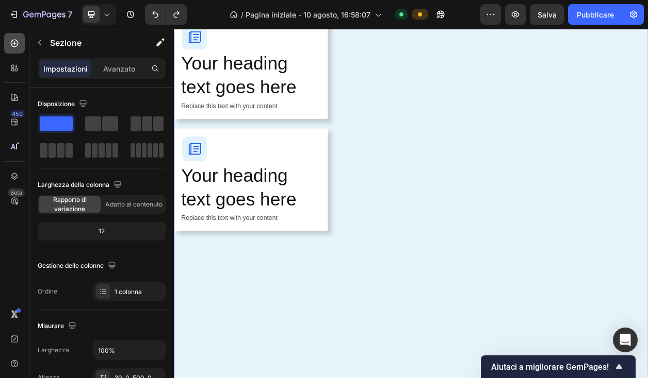
click at [15, 39] on icon at bounding box center [14, 43] width 10 height 10
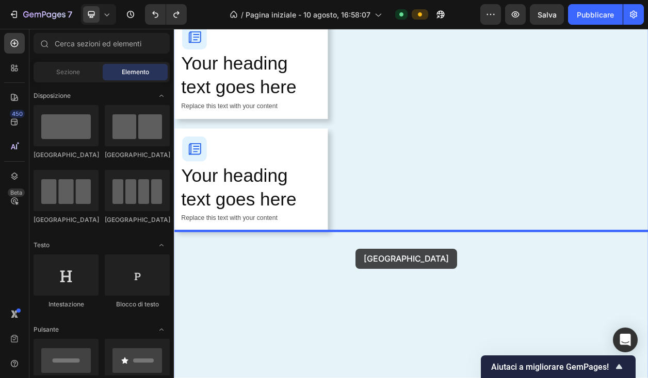
drag, startPoint x: 251, startPoint y: 223, endPoint x: 410, endPoint y: 314, distance: 183.8
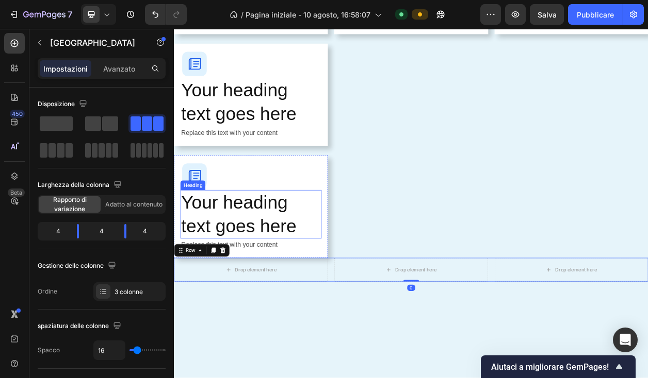
scroll to position [1232, 0]
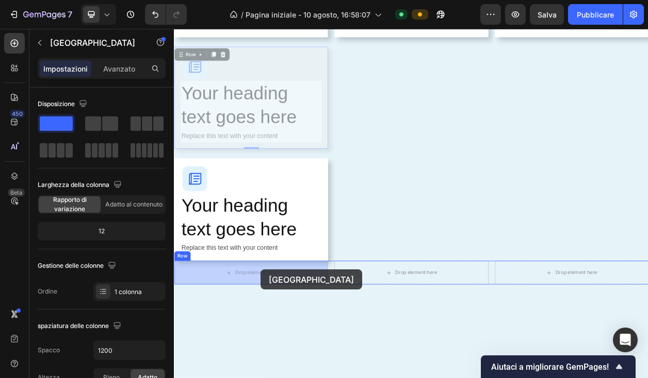
drag, startPoint x: 370, startPoint y: 59, endPoint x: 287, endPoint y: 343, distance: 295.8
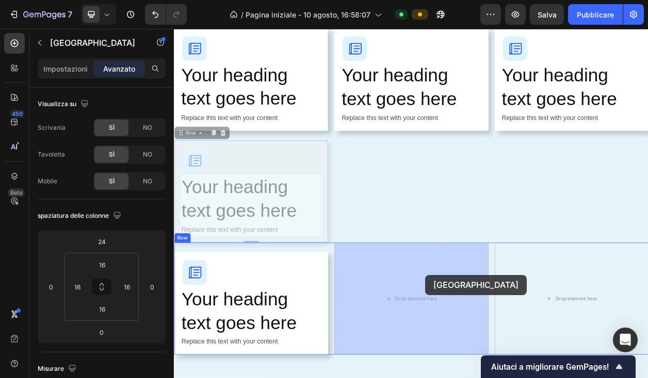
scroll to position [1168, 0]
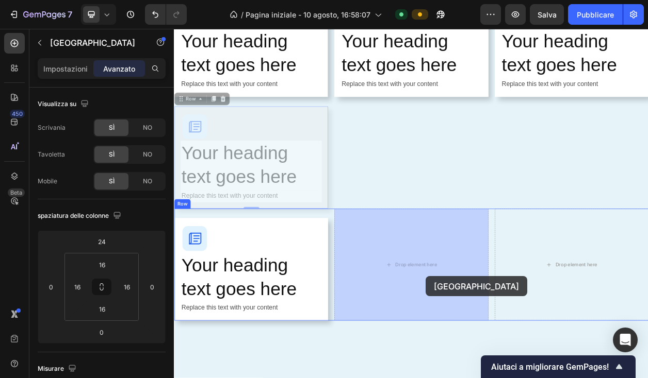
drag, startPoint x: 367, startPoint y: 179, endPoint x: 500, endPoint y: 350, distance: 216.0
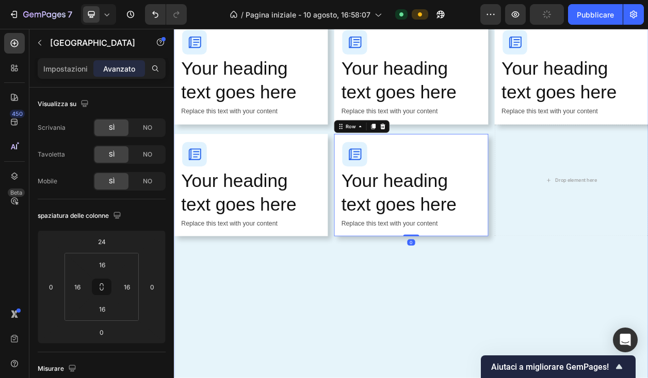
scroll to position [1085, 0]
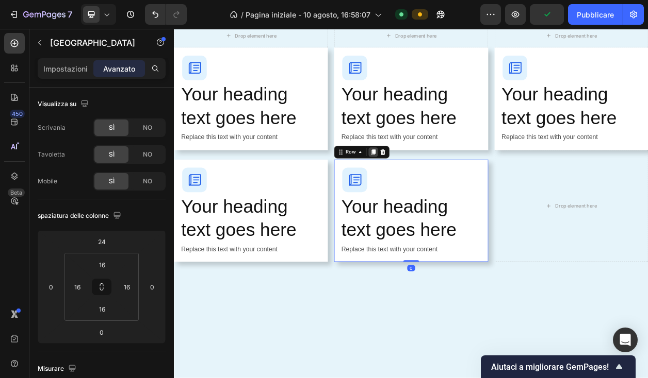
click at [434, 188] on icon at bounding box center [434, 190] width 6 height 7
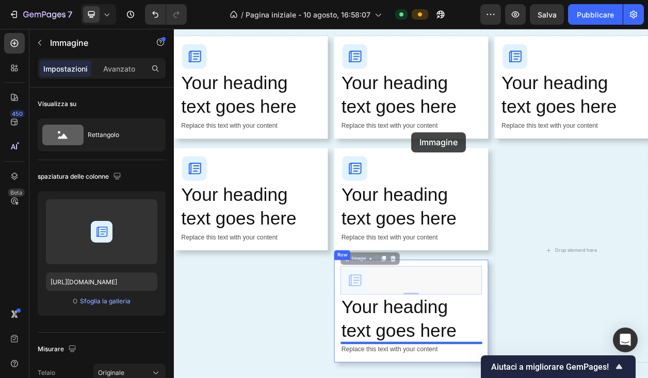
scroll to position [1279, 0]
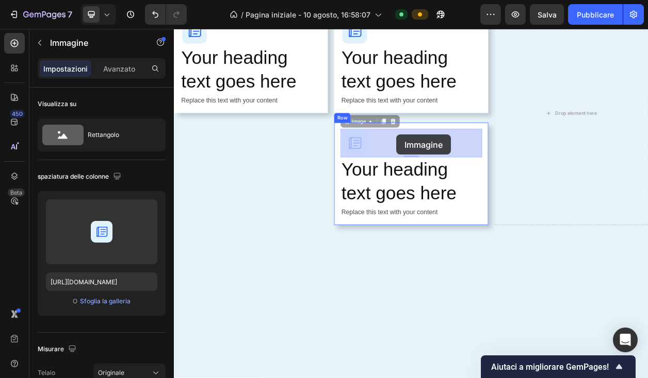
drag, startPoint x: 477, startPoint y: 358, endPoint x: 464, endPoint y: 169, distance: 189.7
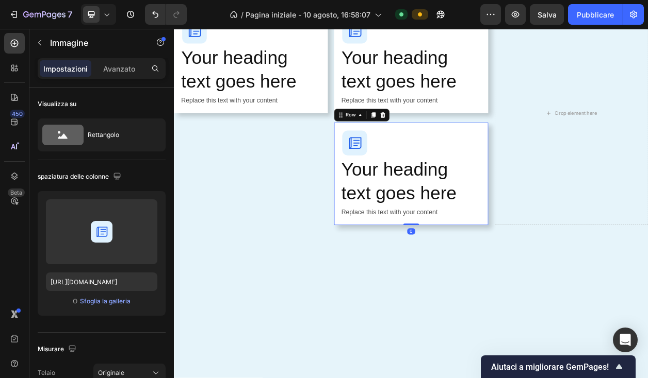
click at [573, 158] on div "Image Your heading text goes here Heading Replace this text with your content T…" at bounding box center [483, 219] width 201 height 134
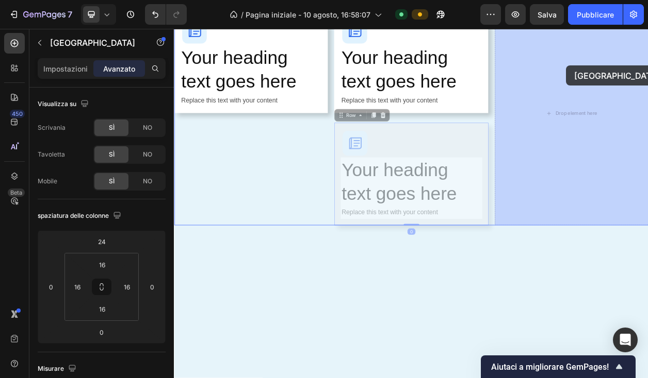
drag, startPoint x: 572, startPoint y: 158, endPoint x: 685, endPoint y: 77, distance: 138.9
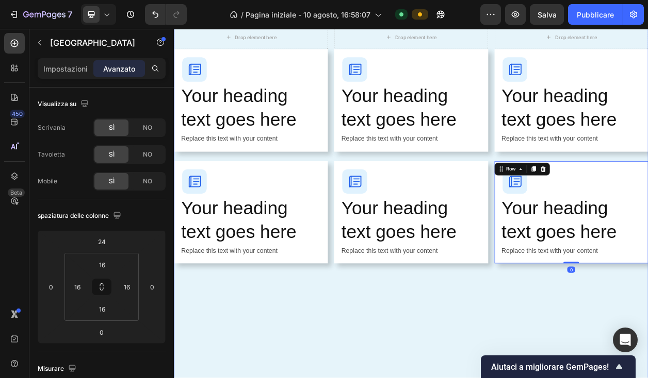
scroll to position [1082, 0]
click at [453, 378] on div "What's Inside Your Guide Button Everything You Need to Transform Your Parenting…" at bounding box center [483, 200] width 619 height 788
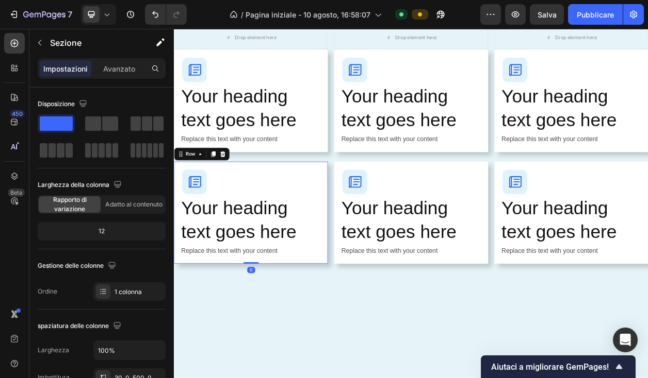
click at [369, 214] on div "Image Your heading text goes here Heading Replace this text with your content T…" at bounding box center [274, 270] width 201 height 134
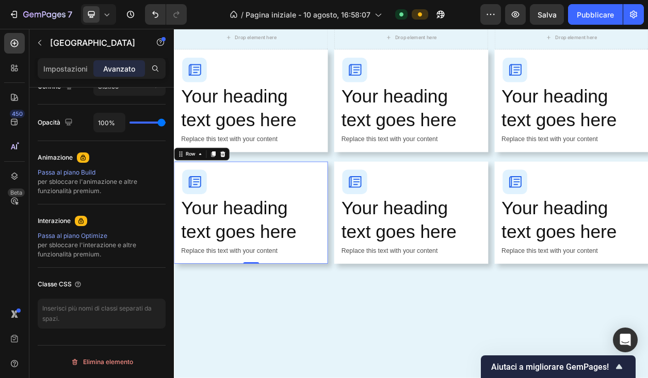
scroll to position [0, 0]
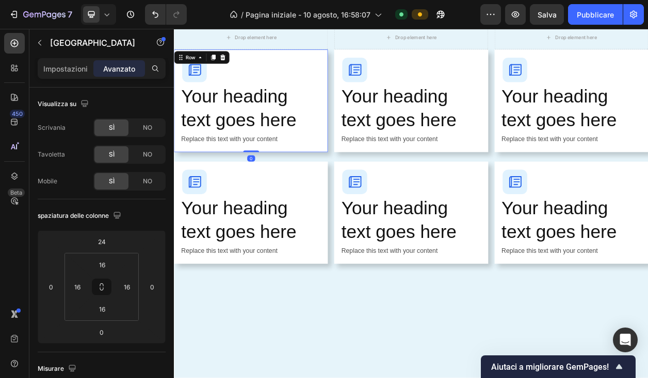
click at [372, 60] on div "Image Your heading text goes here Heading Replace this text with your content T…" at bounding box center [274, 123] width 201 height 134
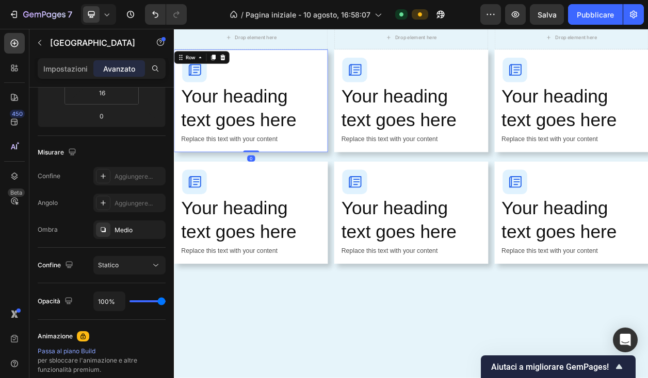
scroll to position [395, 0]
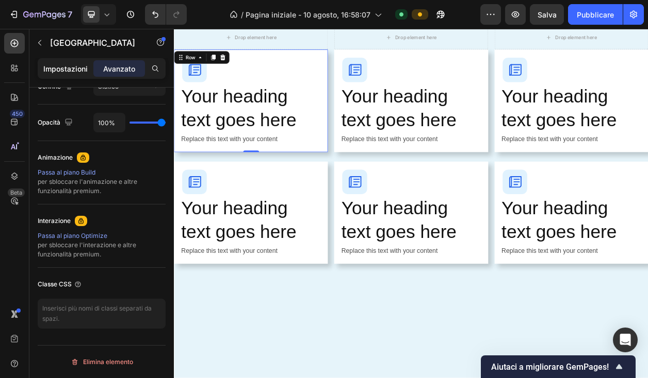
click at [79, 72] on font "Impostazioni" at bounding box center [65, 68] width 44 height 9
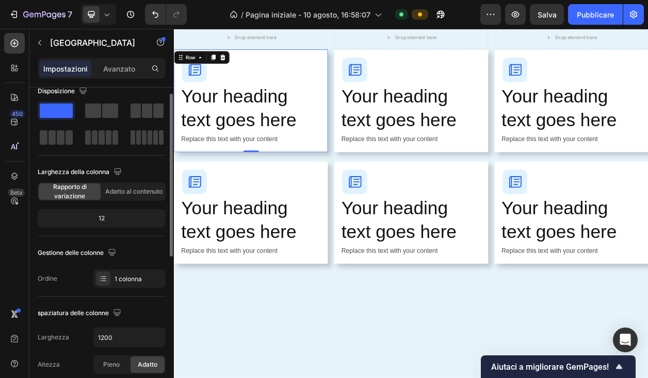
scroll to position [0, 0]
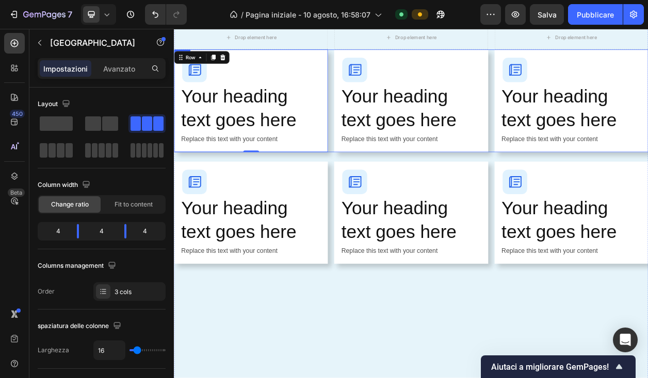
click at [379, 69] on div "Image Your heading text goes here Heading Replace this text with your content T…" at bounding box center [483, 123] width 619 height 134
click at [128, 72] on font "Avanzato" at bounding box center [119, 68] width 32 height 9
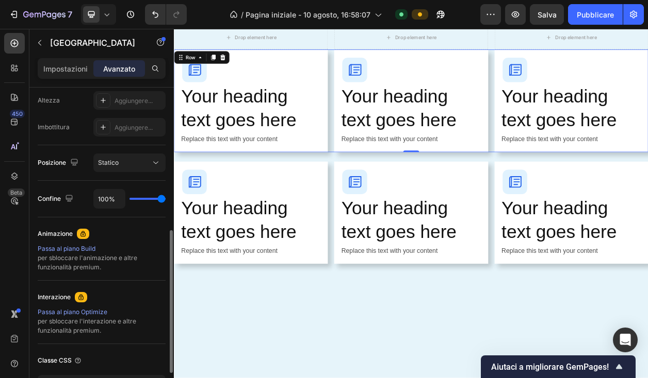
scroll to position [395, 0]
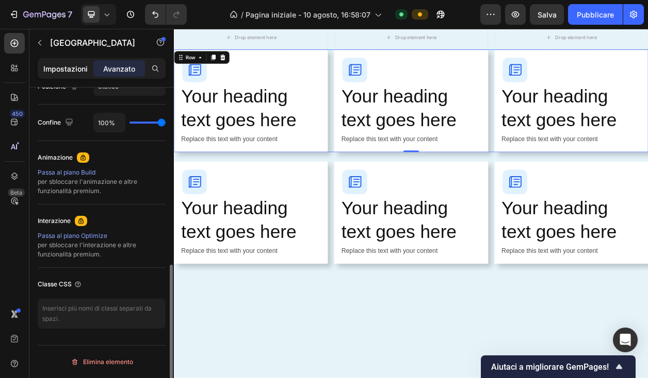
click at [67, 69] on font "Impostazioni" at bounding box center [65, 68] width 44 height 9
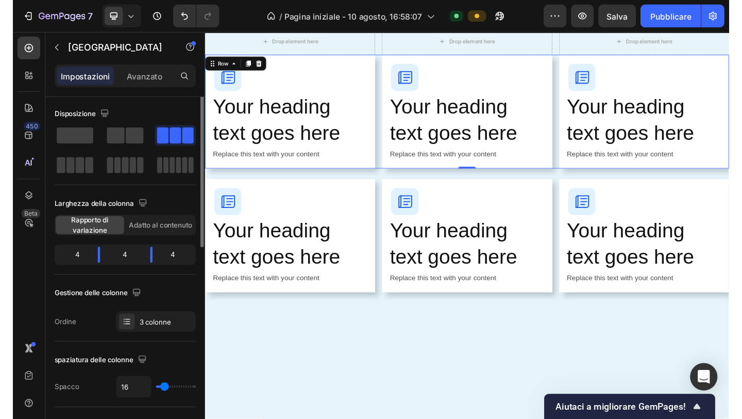
scroll to position [0, 0]
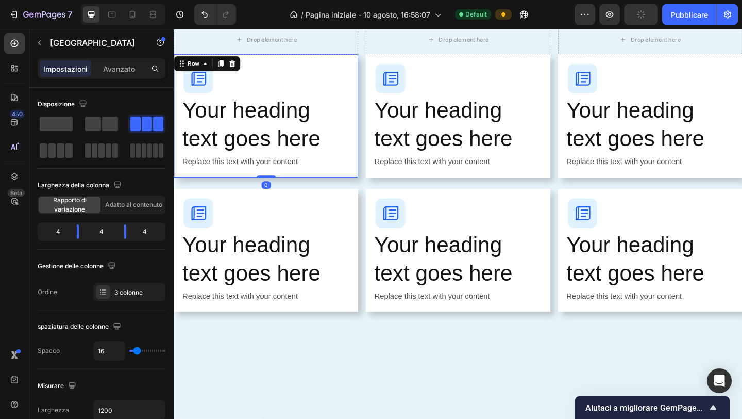
click at [366, 64] on div "Image Your heading text goes here Heading Replace this text with your content T…" at bounding box center [274, 123] width 201 height 134
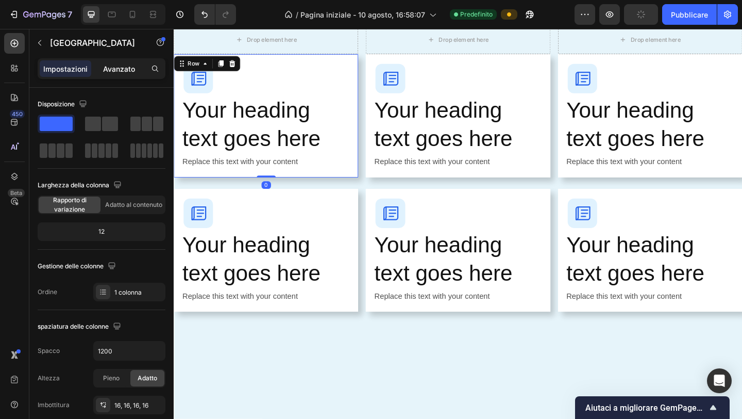
click at [122, 69] on font "Avanzato" at bounding box center [119, 68] width 32 height 9
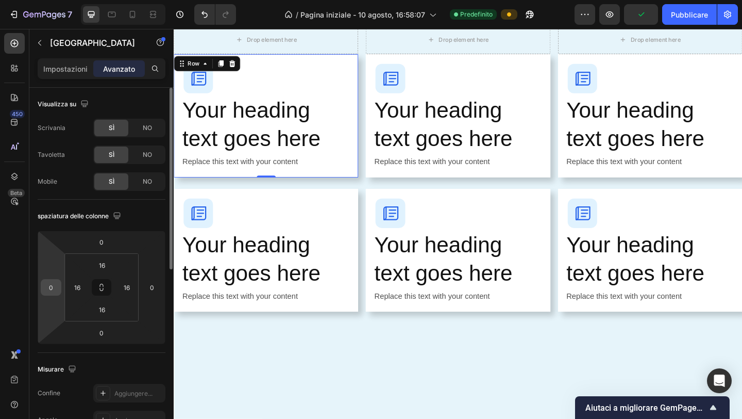
click at [48, 287] on input "0" at bounding box center [50, 286] width 15 height 15
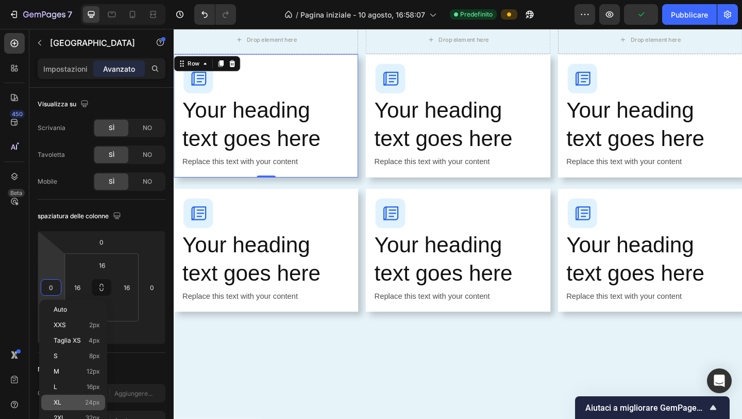
click at [88, 378] on font "24px" at bounding box center [92, 402] width 15 height 8
type input "24"
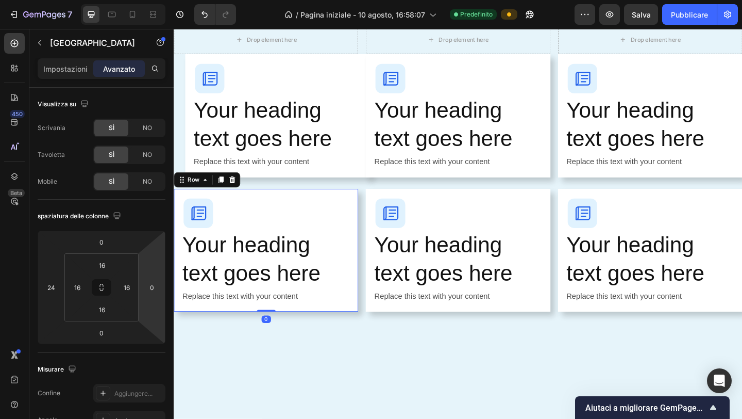
click at [271, 208] on div "Image Your heading text goes here Heading Replace this text with your content T…" at bounding box center [274, 270] width 201 height 134
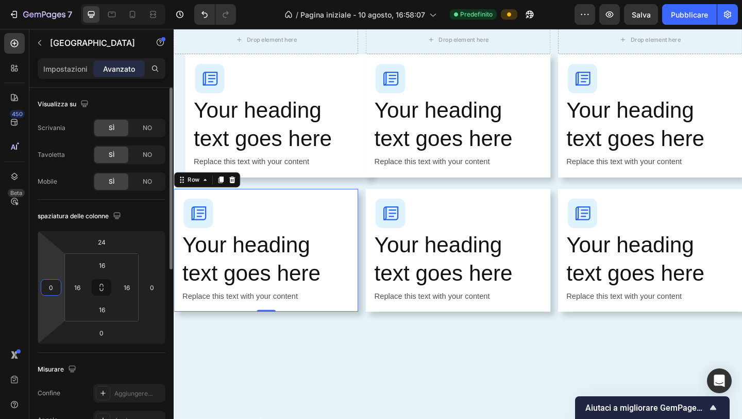
click at [54, 290] on input "0" at bounding box center [50, 286] width 15 height 15
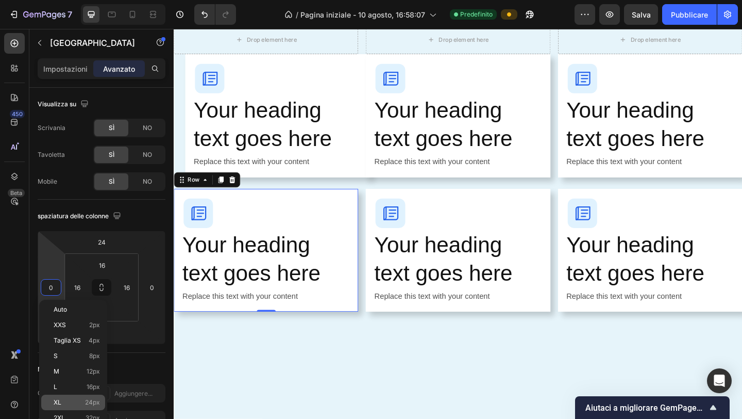
click at [76, 378] on p "XL 24px" at bounding box center [77, 402] width 46 height 7
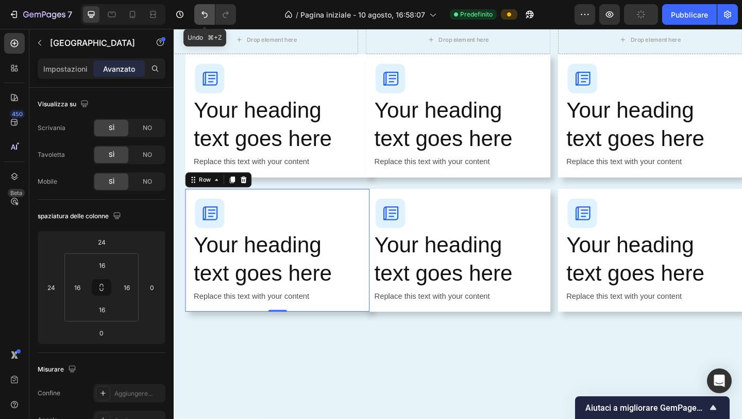
click at [198, 15] on button "Annulla/Ripristina" at bounding box center [204, 14] width 21 height 21
type input "0"
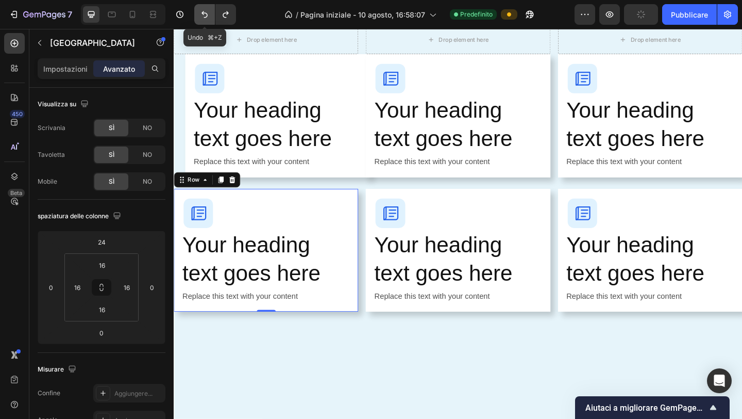
click at [198, 16] on button "Annulla/Ripristina" at bounding box center [204, 14] width 21 height 21
click at [198, 20] on button "Annulla/Ripristina" at bounding box center [204, 14] width 21 height 21
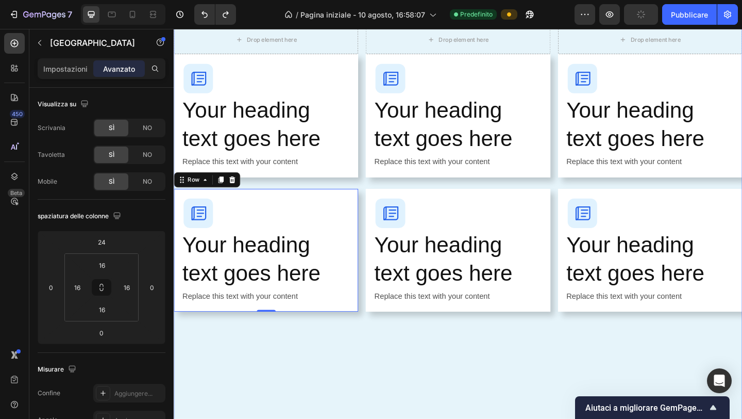
click at [273, 378] on div "What's Inside Your Guide Button Everything You Need to Transform Your Parenting…" at bounding box center [483, 200] width 619 height 788
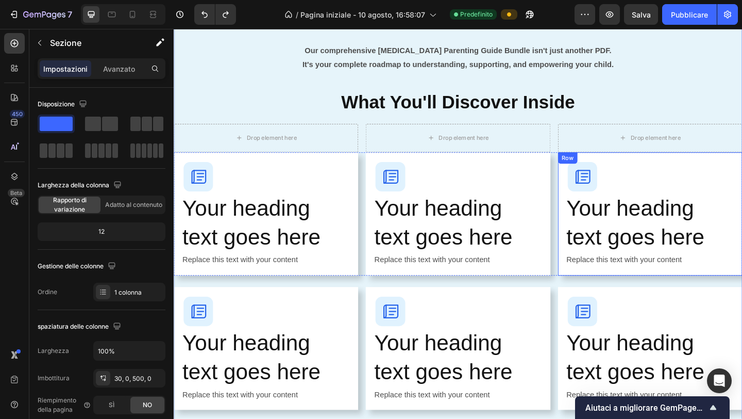
scroll to position [970, 0]
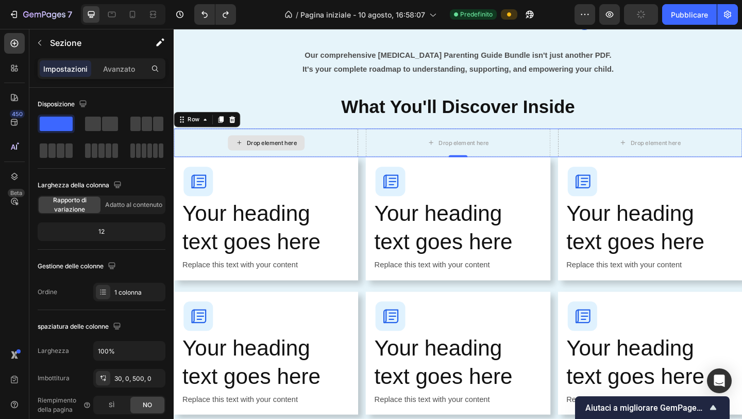
click at [348, 146] on div "Drop element here" at bounding box center [274, 152] width 201 height 31
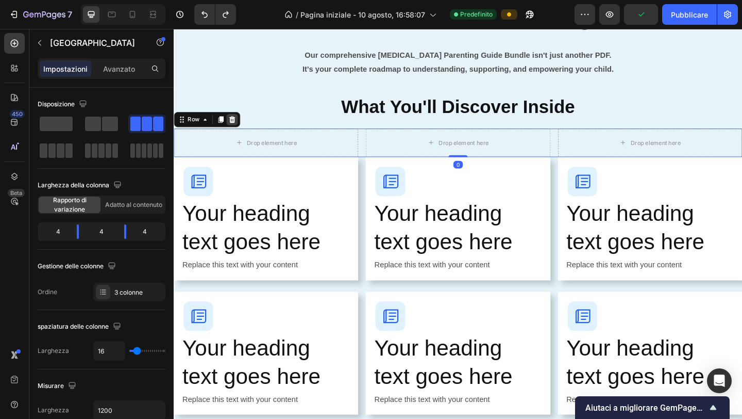
click at [240, 128] on icon at bounding box center [237, 127] width 8 height 8
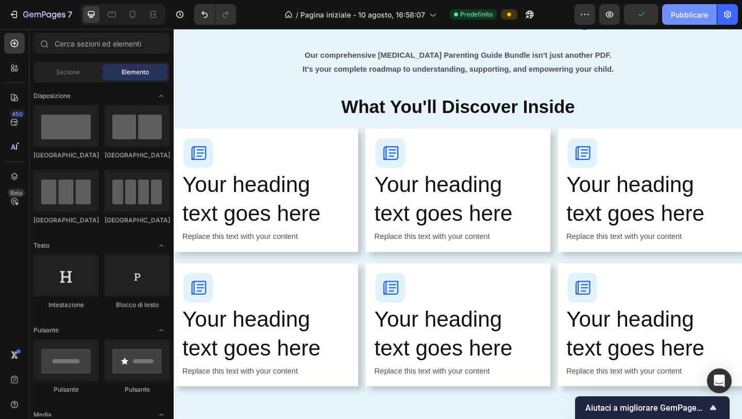
click at [647, 16] on font "Pubblicare" at bounding box center [689, 14] width 37 height 9
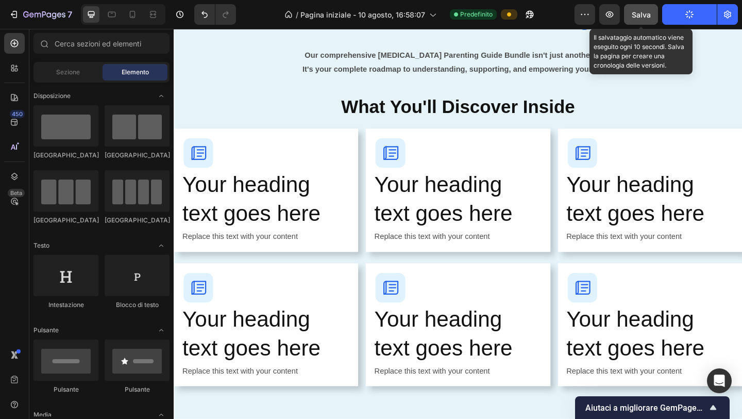
click at [647, 15] on button "Salva" at bounding box center [641, 14] width 34 height 21
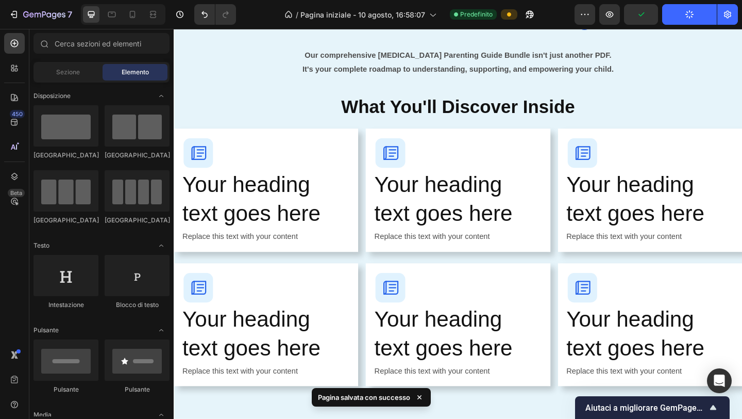
click at [647, 16] on icon "button" at bounding box center [689, 14] width 9 height 9
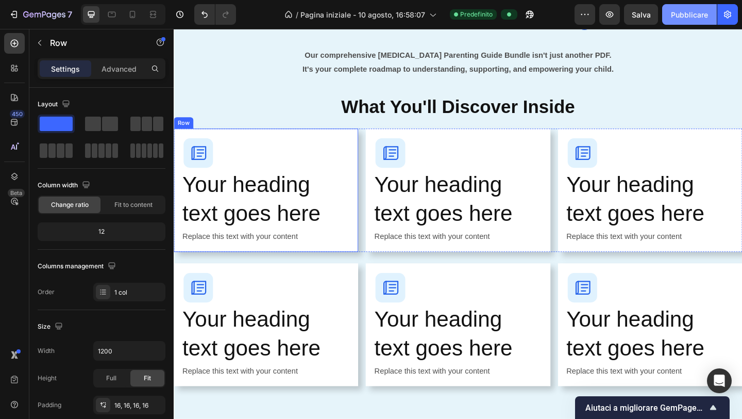
click at [357, 141] on div "Image Your heading text goes here Heading Replace this text with your content T…" at bounding box center [274, 204] width 201 height 134
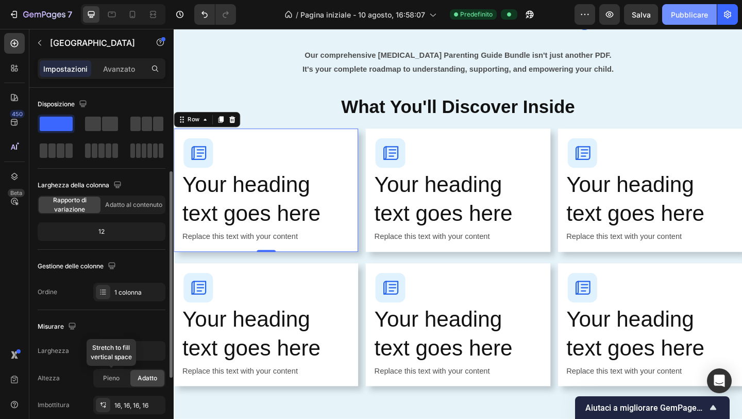
scroll to position [53, 0]
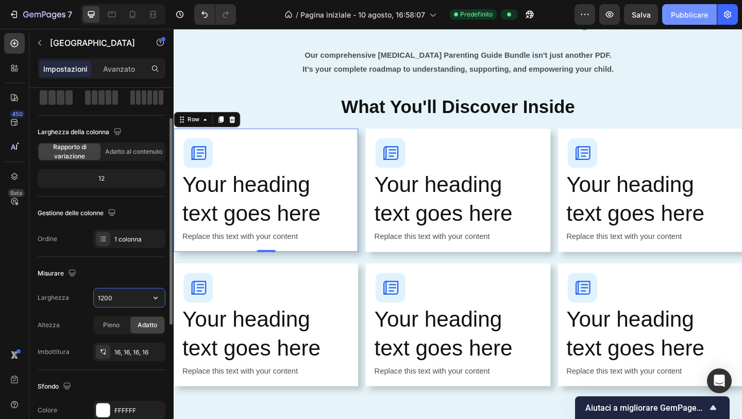
click at [123, 297] on input "1200" at bounding box center [129, 297] width 71 height 19
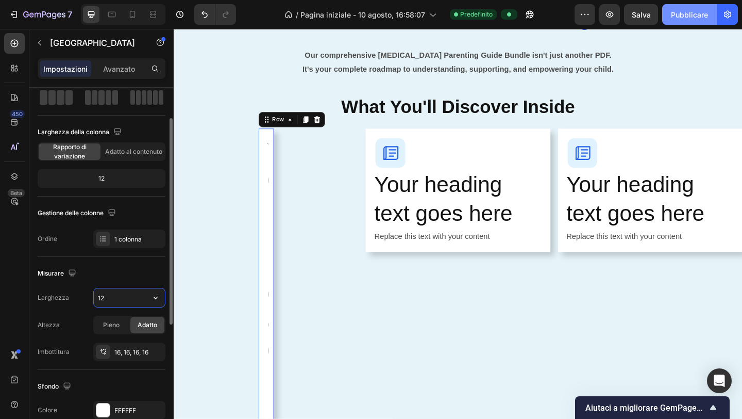
type input "1"
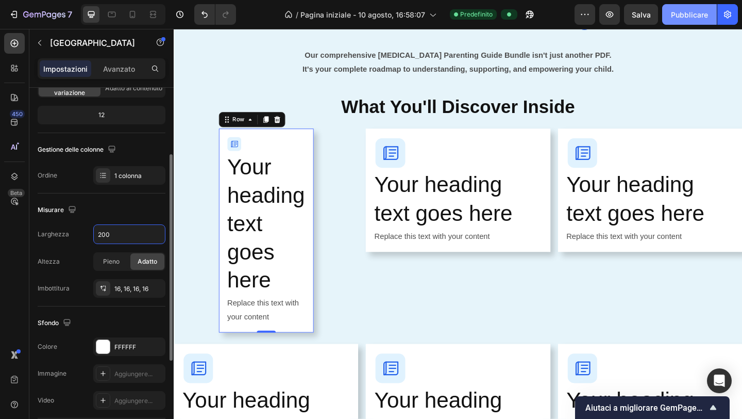
scroll to position [118, 0]
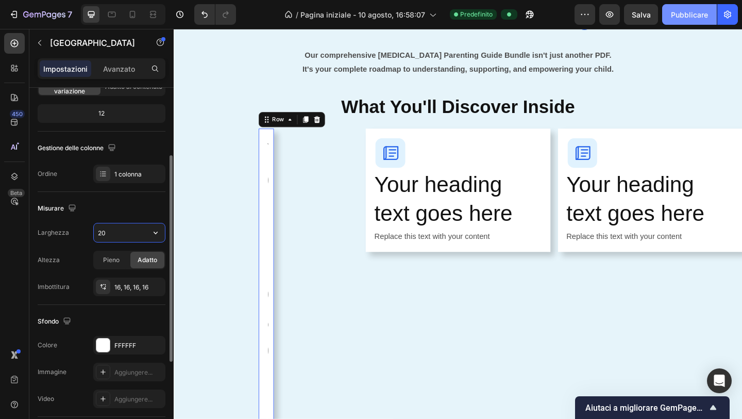
type input "2"
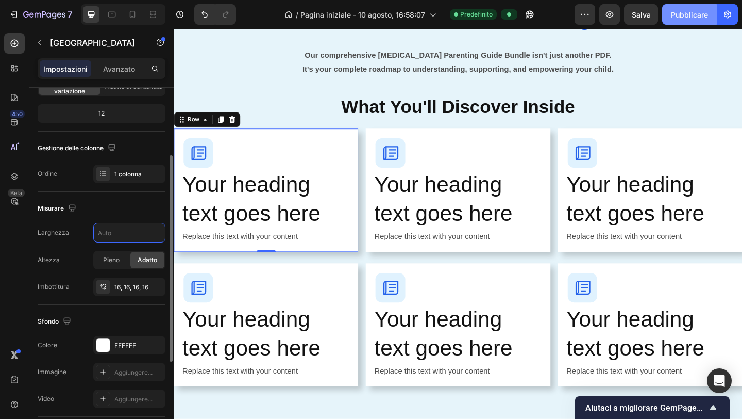
click at [98, 302] on div "Misurare Larghezza Altezza Pieno Adatto Imbottitura 16, 16, 16, 16" at bounding box center [102, 248] width 128 height 113
type input "1200"
click at [109, 292] on div at bounding box center [103, 286] width 14 height 14
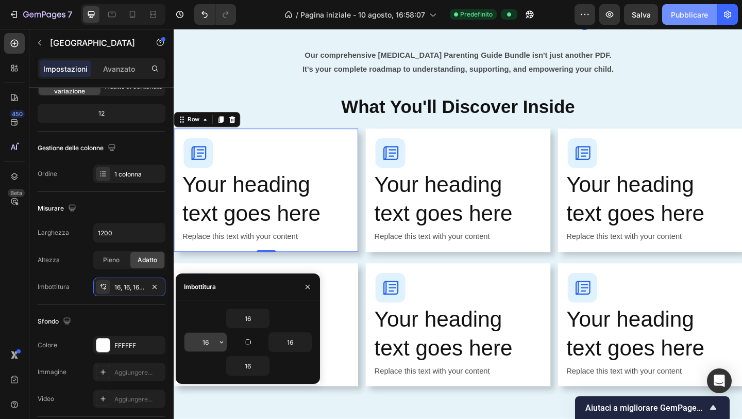
click at [214, 339] on input "16" at bounding box center [206, 342] width 42 height 19
type input "7"
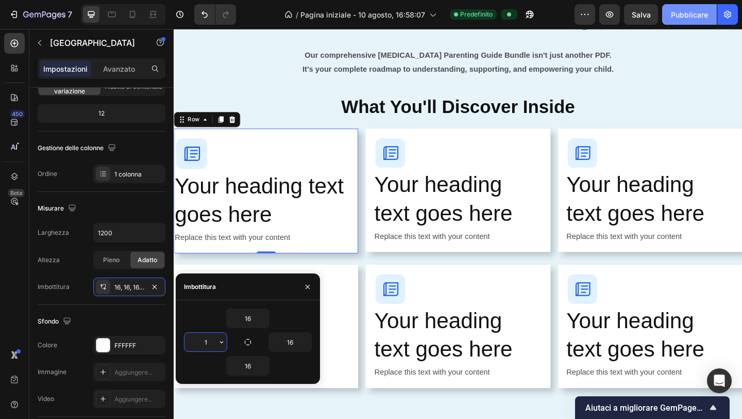
type input "16"
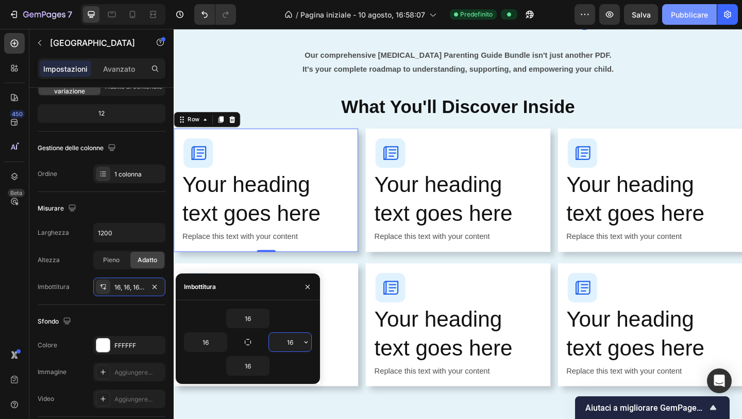
click at [300, 341] on input "16" at bounding box center [290, 342] width 42 height 19
type input "6"
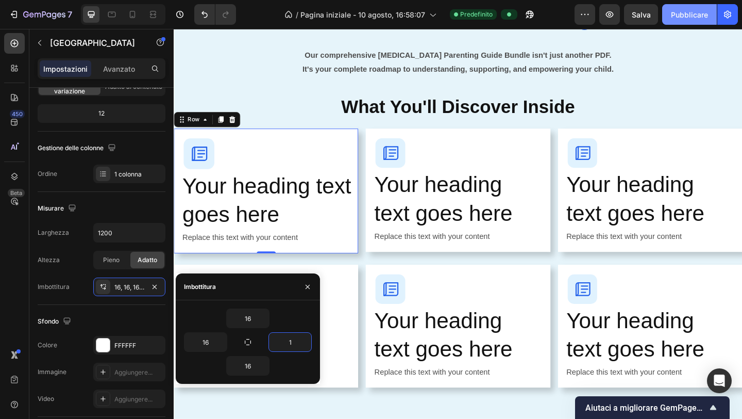
type input "16"
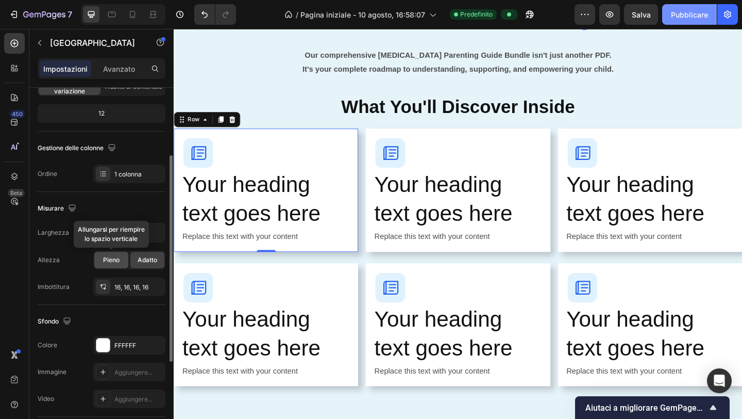
click at [120, 260] on div "Pieno" at bounding box center [111, 260] width 34 height 16
click at [147, 260] on font "Adatto" at bounding box center [148, 260] width 20 height 8
click at [128, 240] on input "1200" at bounding box center [129, 232] width 71 height 19
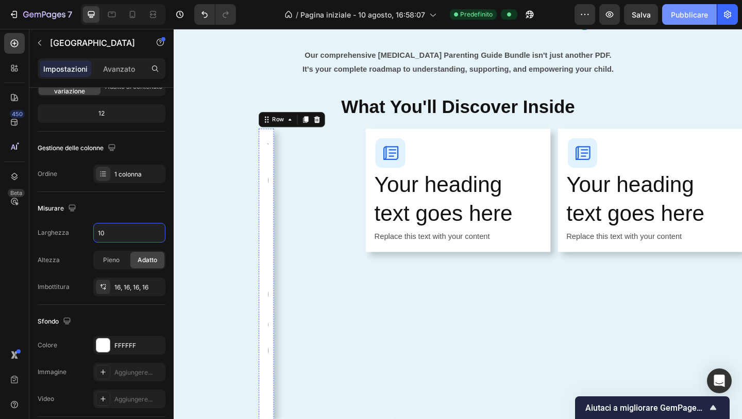
type input "1"
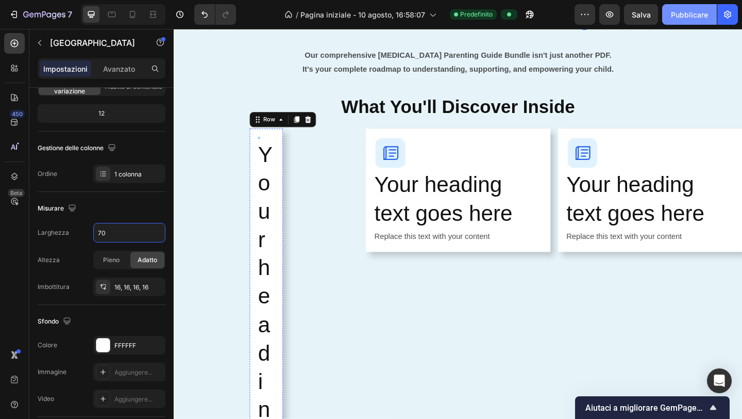
type input "7"
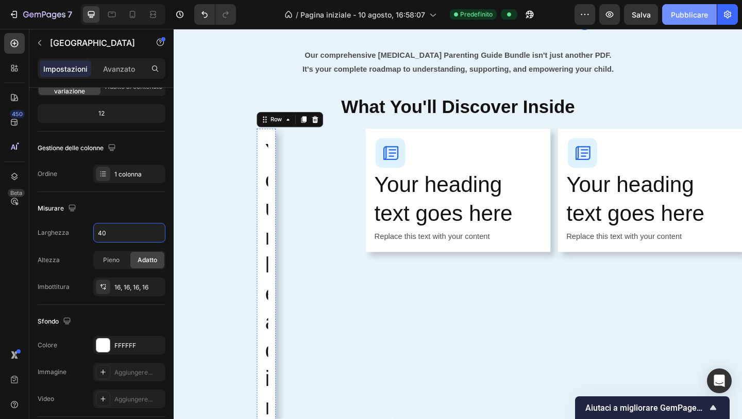
type input "4"
type input "2"
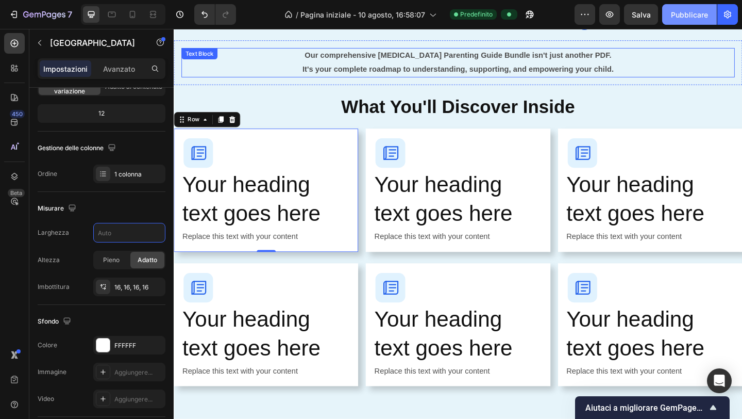
click at [232, 77] on p "It's your complete roadmap to understanding, supporting, and empowering your ch…" at bounding box center [483, 72] width 600 height 15
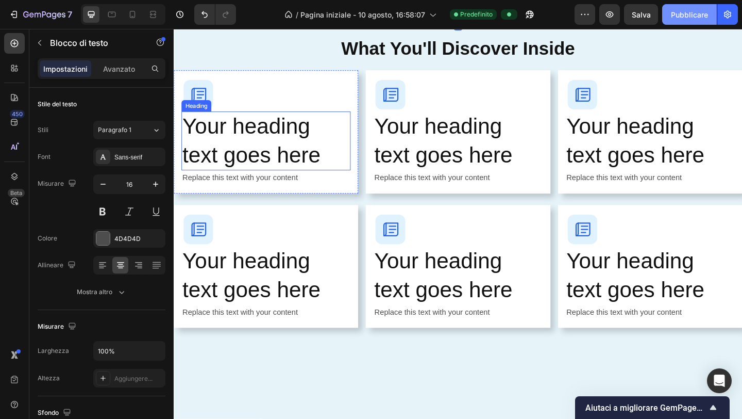
scroll to position [1040, 0]
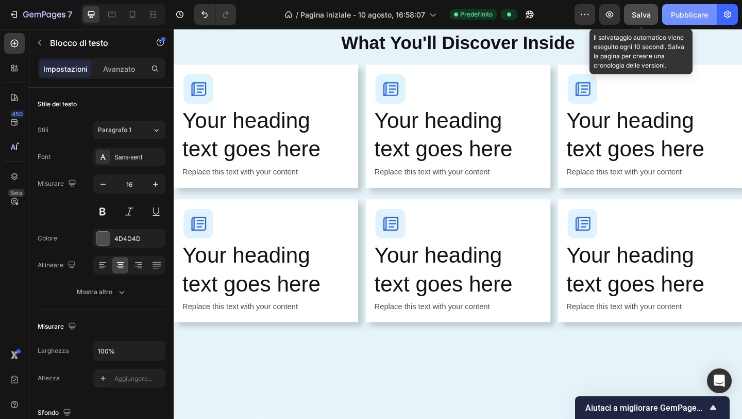
click at [647, 16] on button "Salva" at bounding box center [641, 14] width 34 height 21
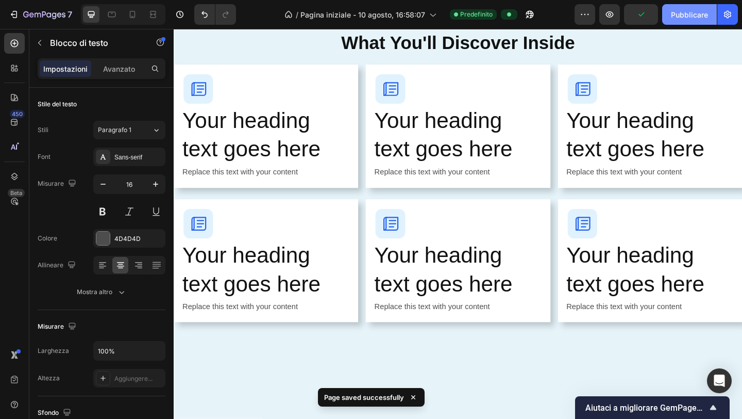
click at [647, 16] on button "Pubblicare" at bounding box center [689, 14] width 55 height 21
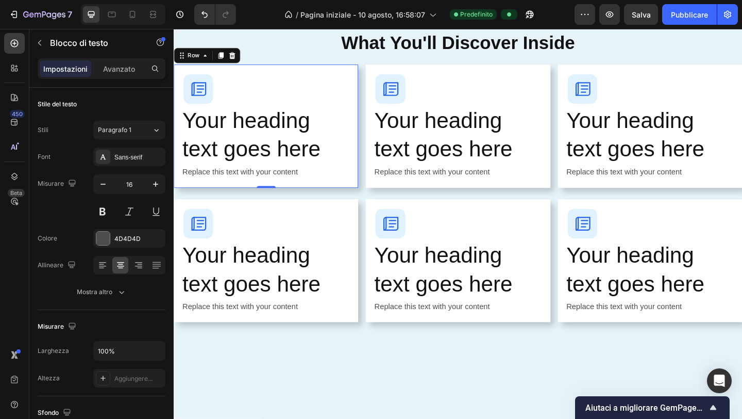
click at [331, 72] on div "Image Your heading text goes here Heading Replace this text with your content T…" at bounding box center [274, 135] width 201 height 134
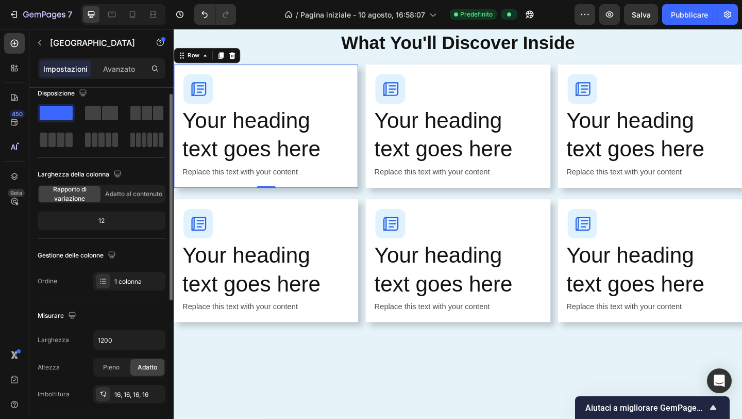
scroll to position [0, 0]
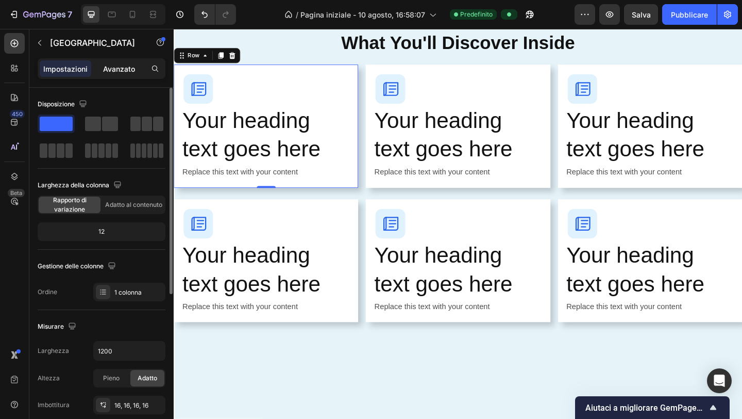
click at [118, 70] on font "Avanzato" at bounding box center [119, 68] width 32 height 9
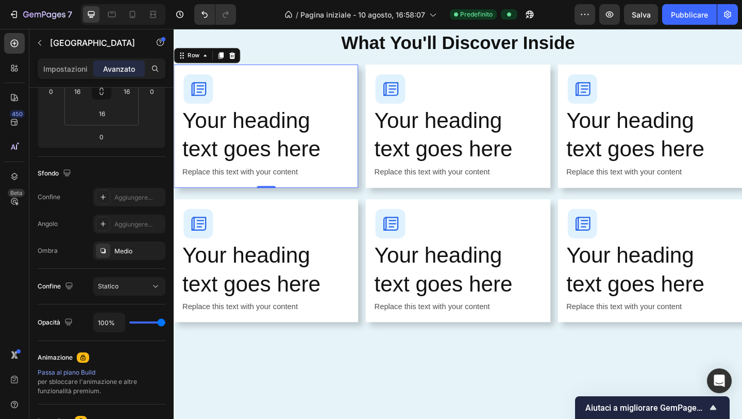
scroll to position [355, 0]
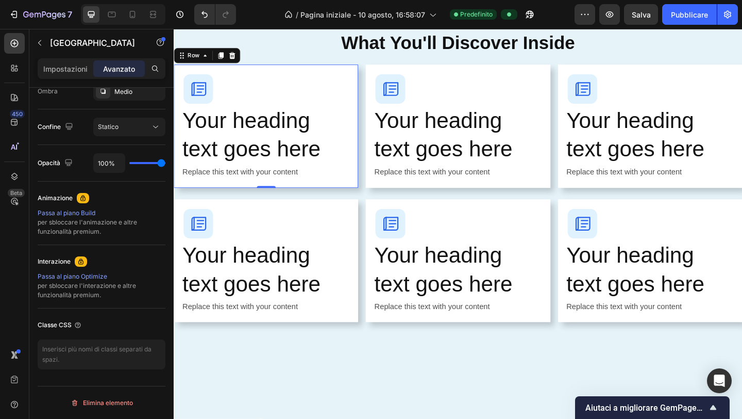
click at [325, 195] on div "Image Your heading text goes here Heading Replace this text with your content T…" at bounding box center [274, 135] width 201 height 134
click at [75, 71] on font "Impostazioni" at bounding box center [65, 68] width 44 height 9
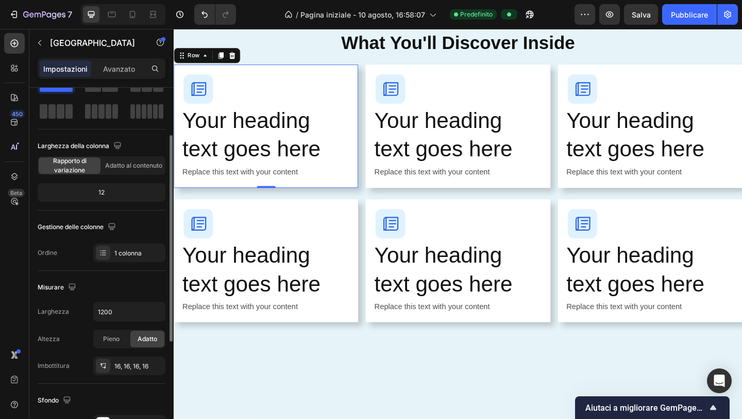
scroll to position [0, 0]
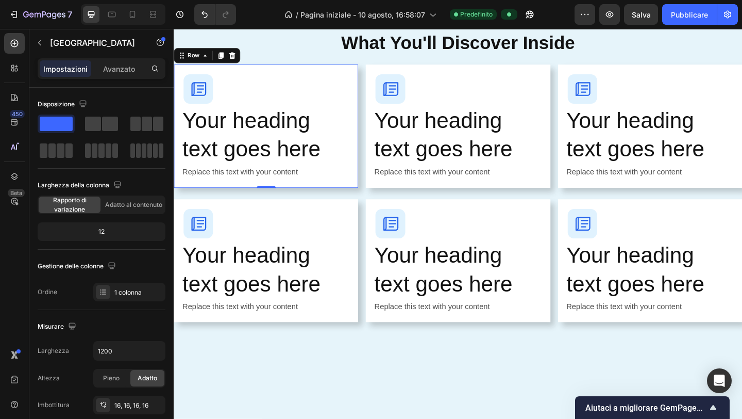
click at [354, 72] on div "Image Your heading text goes here Heading Replace this text with your content T…" at bounding box center [274, 135] width 201 height 134
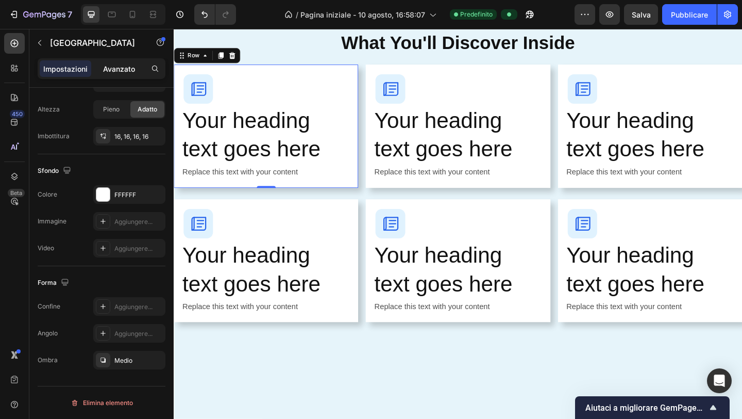
click at [118, 69] on font "Avanzato" at bounding box center [119, 68] width 32 height 9
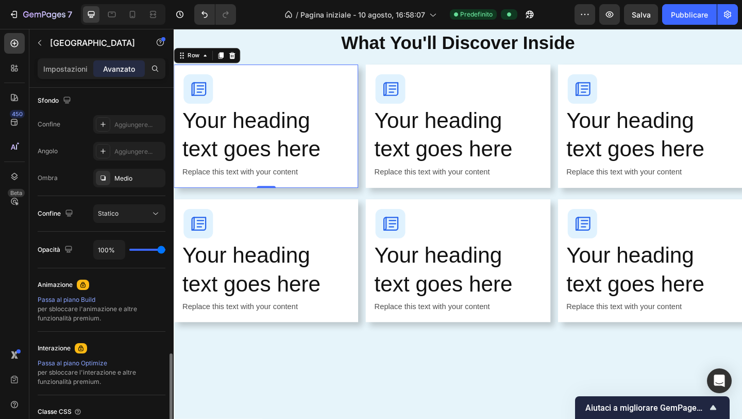
scroll to position [355, 0]
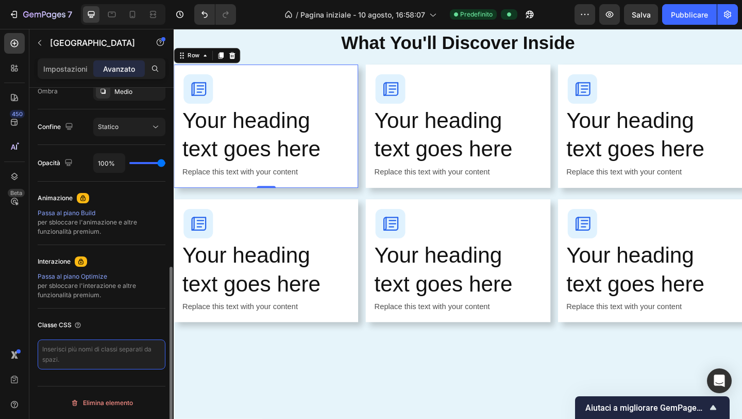
click at [97, 354] on textarea at bounding box center [102, 354] width 128 height 30
paste textarea "/* Effetto hover per le card */ .card-hover { transition: transform 0.3s ease, …"
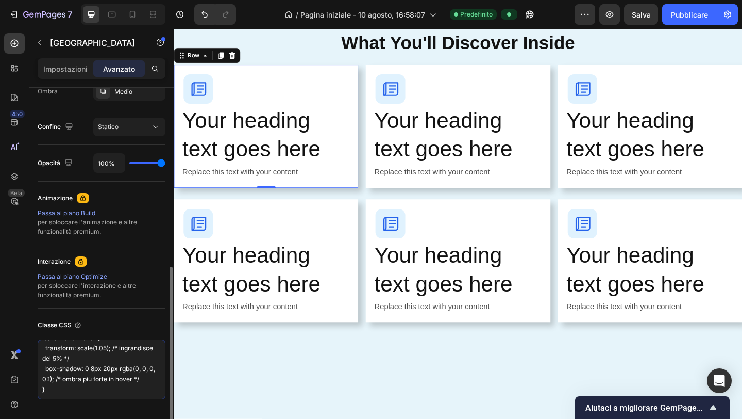
scroll to position [104, 0]
type textarea "/* Effetto hover per le card */ .card-hover { transition: transform 0.3s ease, …"
click at [216, 378] on div "What's Inside Your Guide Button Everything You Need to Transform Your Parenting…" at bounding box center [483, 226] width 619 height 757
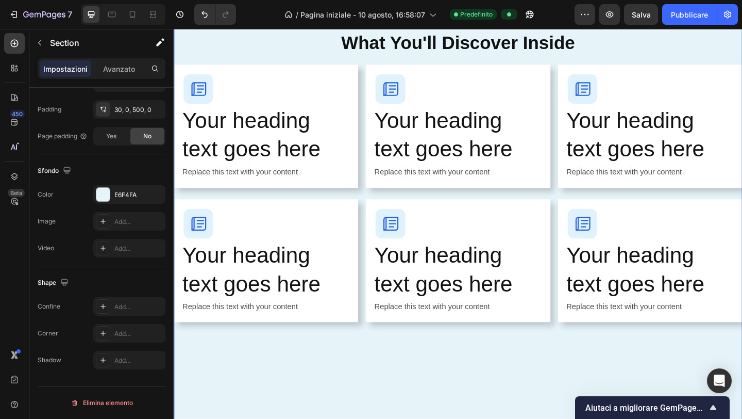
scroll to position [0, 0]
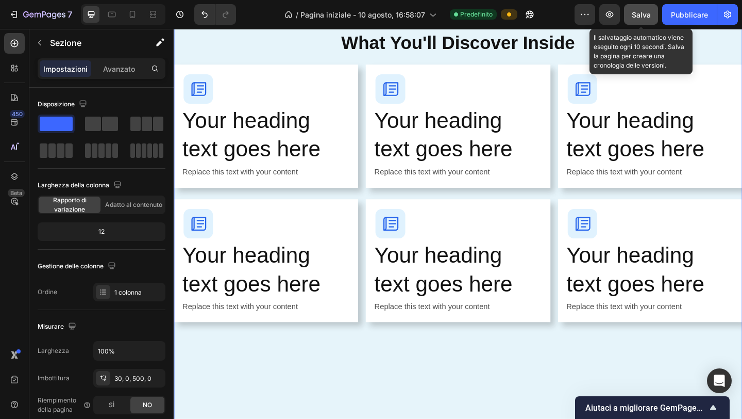
click at [639, 22] on button "Salva" at bounding box center [641, 14] width 34 height 21
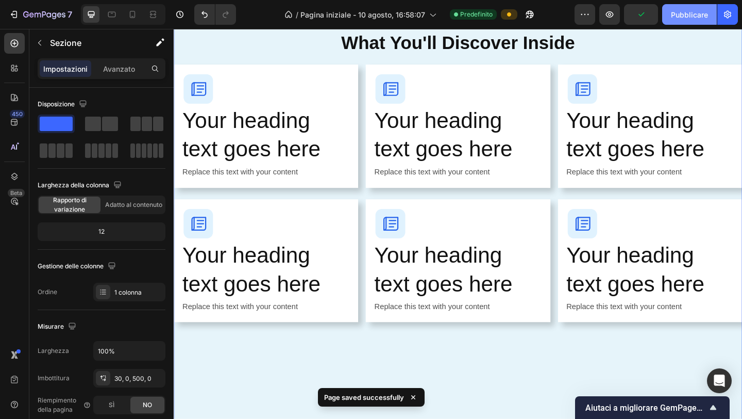
click at [647, 18] on font "Pubblicare" at bounding box center [689, 14] width 37 height 9
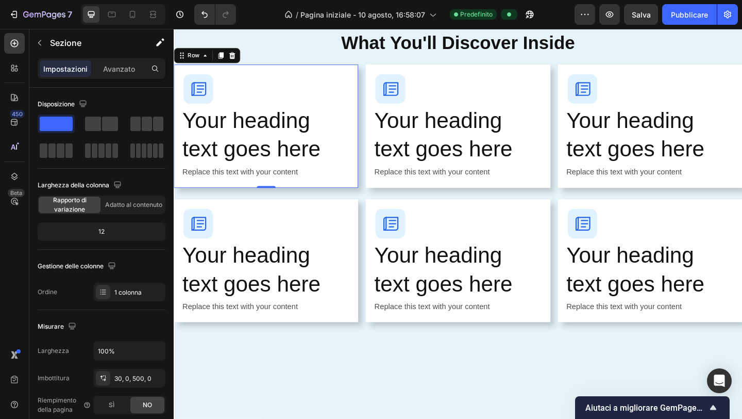
click at [318, 72] on div "Image Your heading text goes here Heading Replace this text with your content T…" at bounding box center [274, 135] width 201 height 134
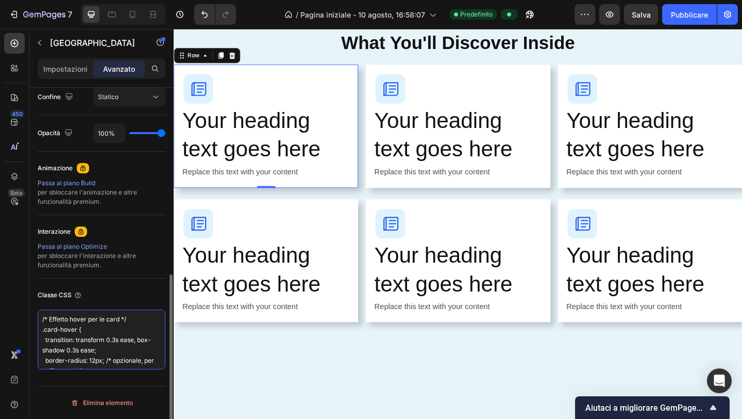
drag, startPoint x: 71, startPoint y: 362, endPoint x: 32, endPoint y: 291, distance: 81.0
click at [32, 291] on div "Visualizza su Scrivania SÌ NO Tavoletta SÌ NO Mobile SÌ NO Misurare 0 0 0 0 16 …" at bounding box center [101, 75] width 144 height 745
paste textarea "card-hover"
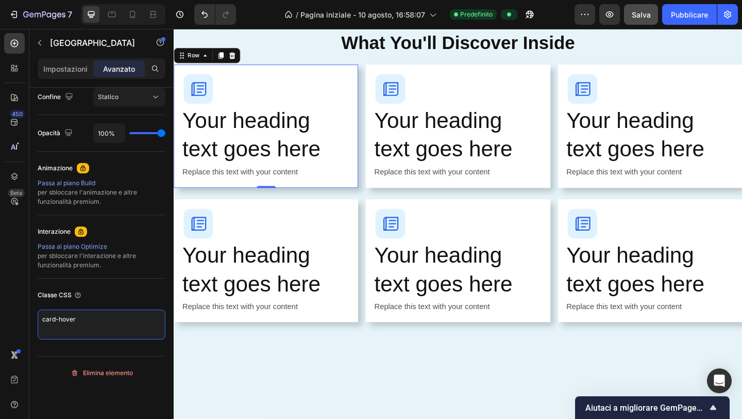
type textarea "card-hover"
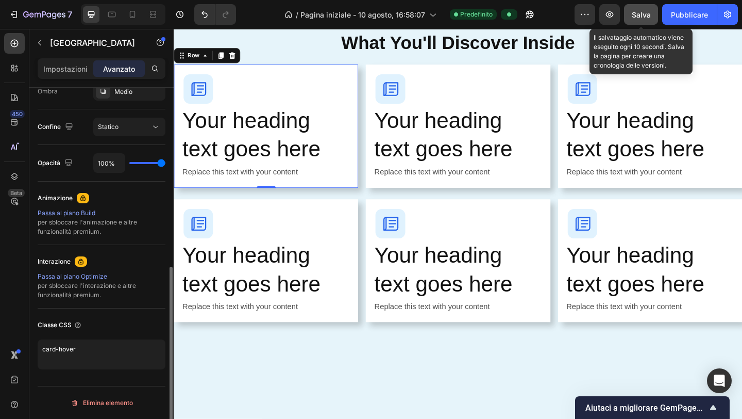
click at [645, 6] on button "Salva" at bounding box center [641, 14] width 34 height 21
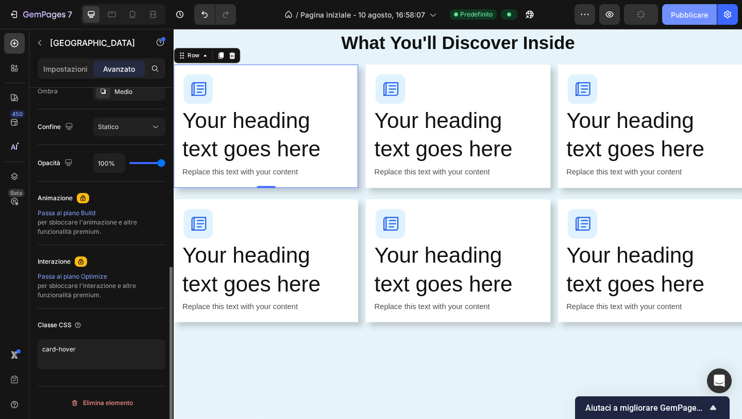
scroll to position [355, 0]
click at [647, 11] on font "Pubblicare" at bounding box center [689, 14] width 37 height 9
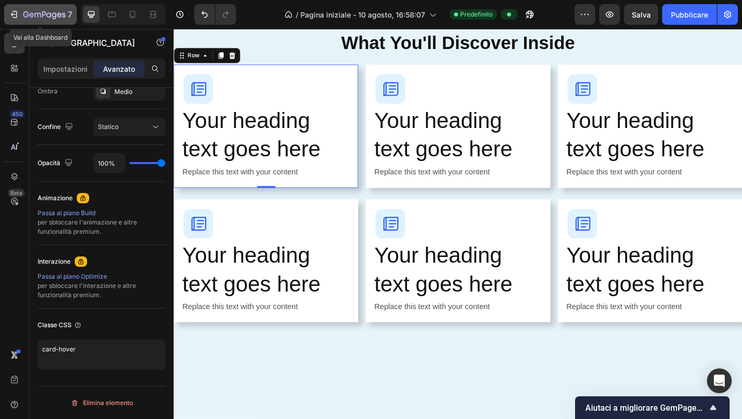
click at [16, 11] on icon "button" at bounding box center [14, 14] width 10 height 10
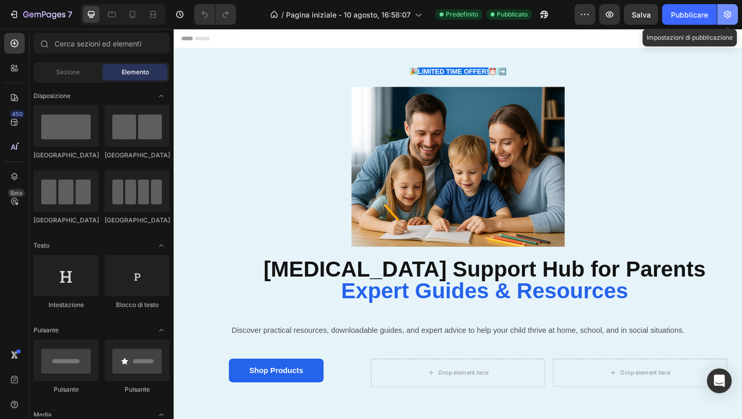
click at [731, 15] on icon "button" at bounding box center [727, 15] width 7 height 8
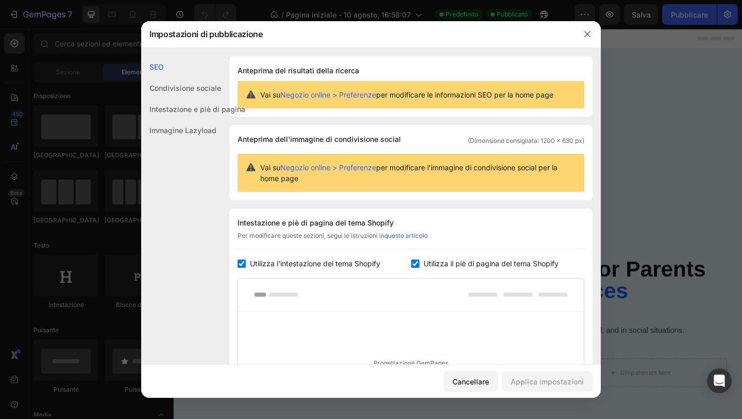
click at [207, 129] on font "Immagine Lazyload" at bounding box center [183, 130] width 67 height 9
click at [169, 89] on font "Condivisione sociale" at bounding box center [186, 88] width 72 height 9
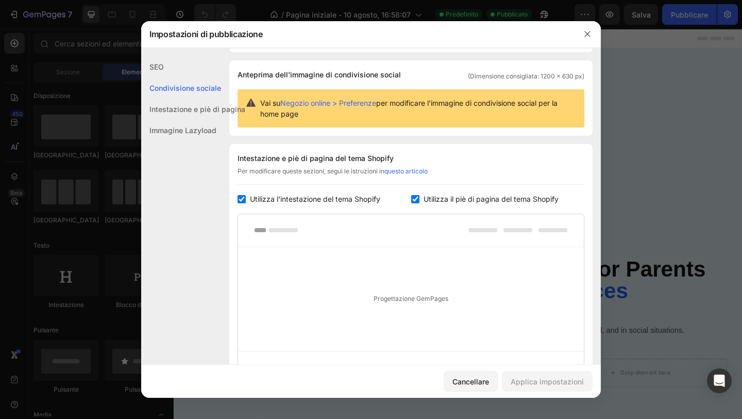
scroll to position [67, 0]
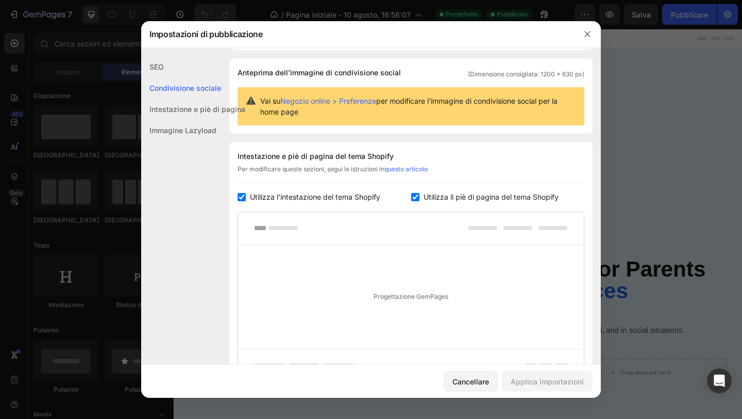
click at [174, 117] on div "Intestazione e piè di pagina" at bounding box center [193, 108] width 104 height 21
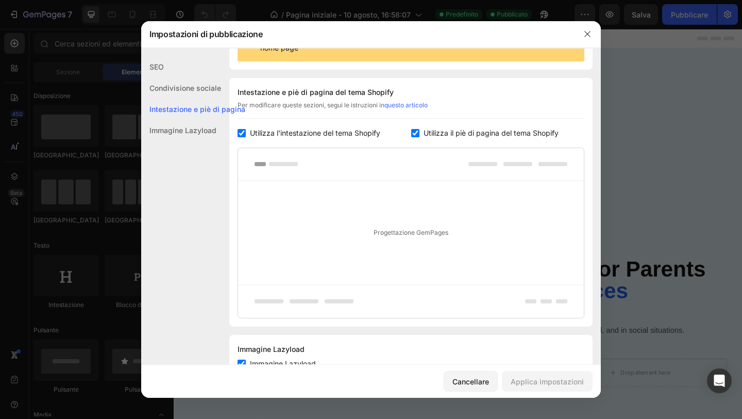
scroll to position [150, 0]
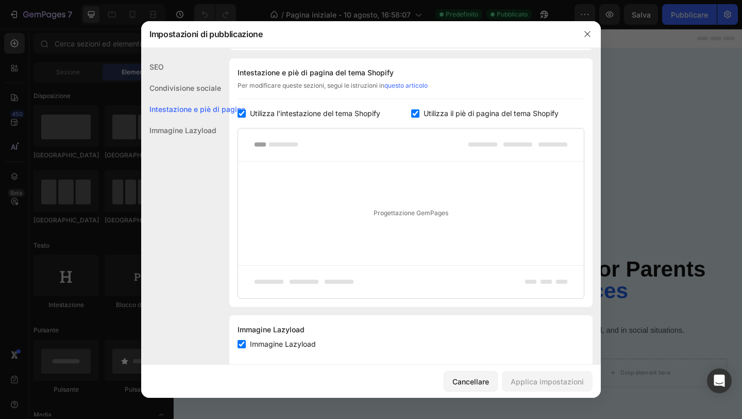
click at [181, 130] on font "Immagine Lazyload" at bounding box center [183, 130] width 67 height 9
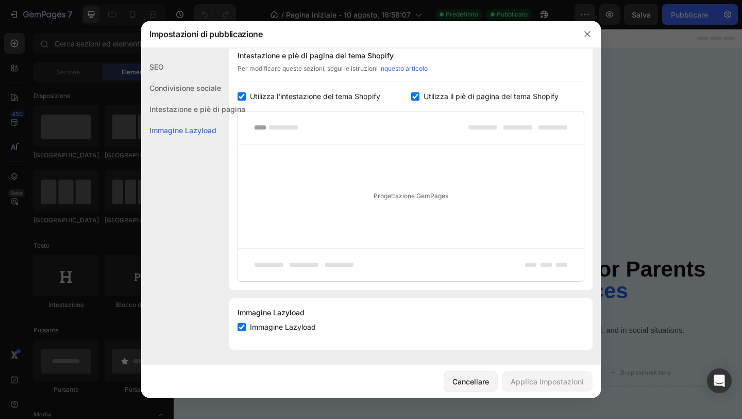
scroll to position [168, 0]
click at [475, 385] on font "Cancellare" at bounding box center [471, 381] width 37 height 9
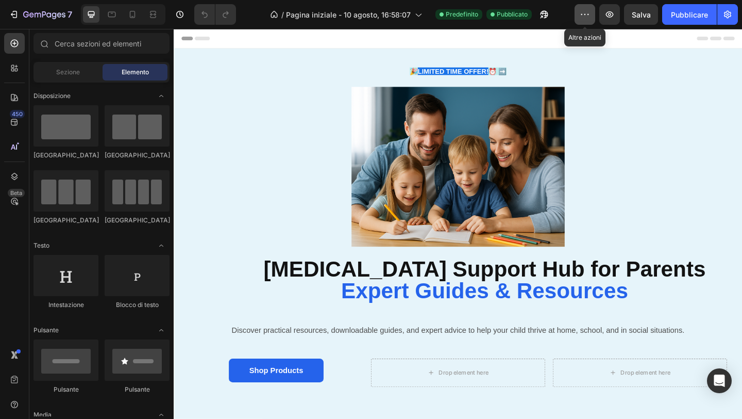
click at [588, 9] on button "button" at bounding box center [585, 14] width 21 height 21
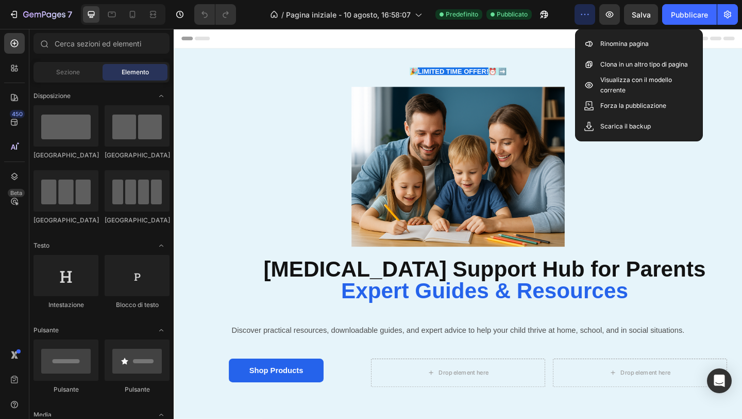
click at [589, 10] on icon "button" at bounding box center [585, 14] width 10 height 10
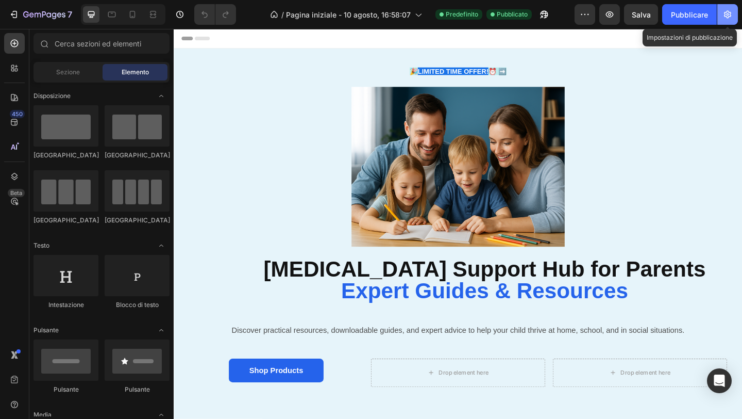
click at [730, 17] on icon "button" at bounding box center [728, 14] width 10 height 10
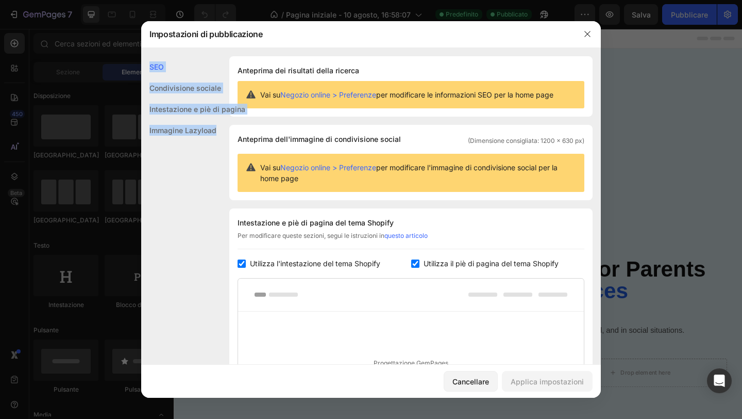
drag, startPoint x: 148, startPoint y: 67, endPoint x: 218, endPoint y: 138, distance: 98.8
click at [218, 138] on div "SEO Condivisione sociale Intestazione e piè di pagina Immagine Lazyload" at bounding box center [193, 244] width 104 height 377
copy div "SEO Condivisione sociale Intestazione e piè di pagina Immagine Lazyload"
click at [176, 152] on div "SEO Condivisione sociale Intestazione e piè di pagina Immagine Lazyload" at bounding box center [193, 244] width 104 height 377
click at [157, 61] on div "SEO" at bounding box center [193, 66] width 104 height 21
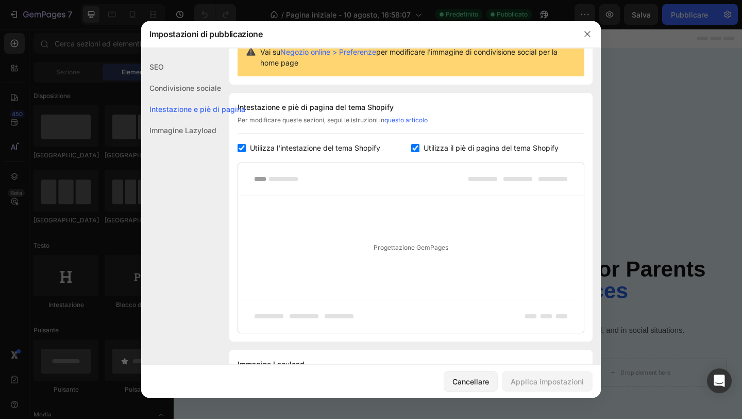
scroll to position [120, 0]
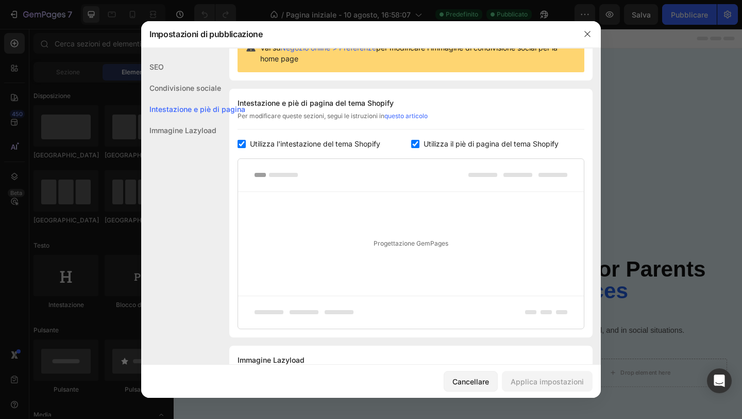
click at [388, 245] on font "Progettazione GemPages" at bounding box center [411, 243] width 75 height 8
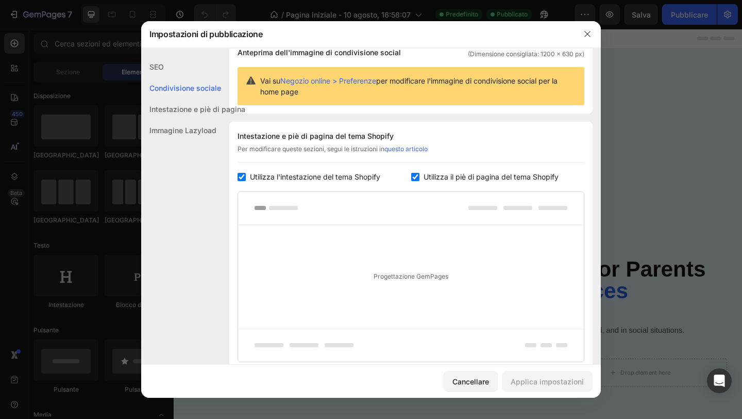
scroll to position [83, 0]
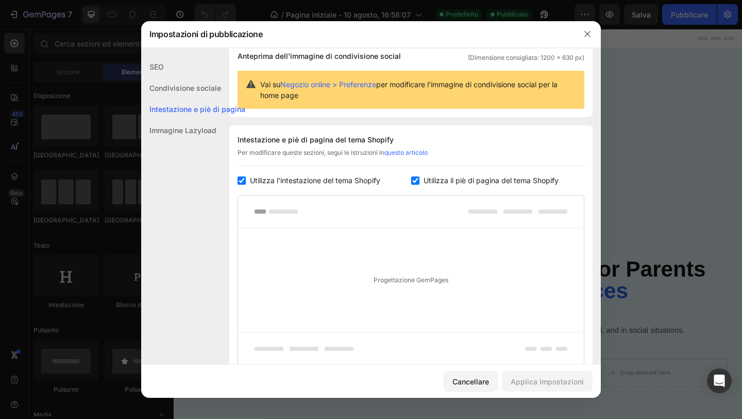
click at [368, 269] on div "Progettazione GemPages" at bounding box center [411, 280] width 346 height 104
click at [278, 209] on icon at bounding box center [276, 211] width 43 height 4
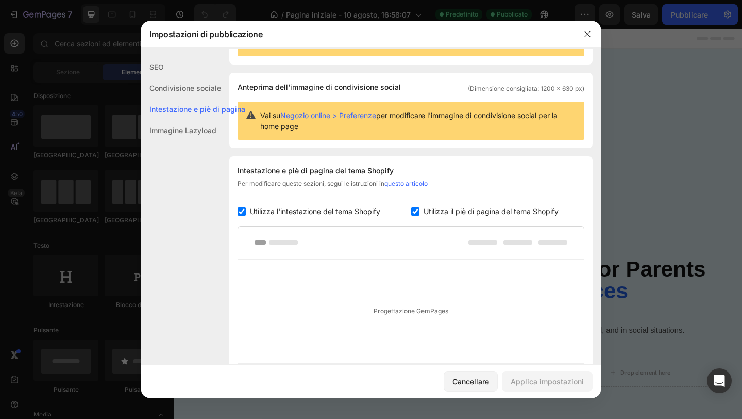
scroll to position [168, 0]
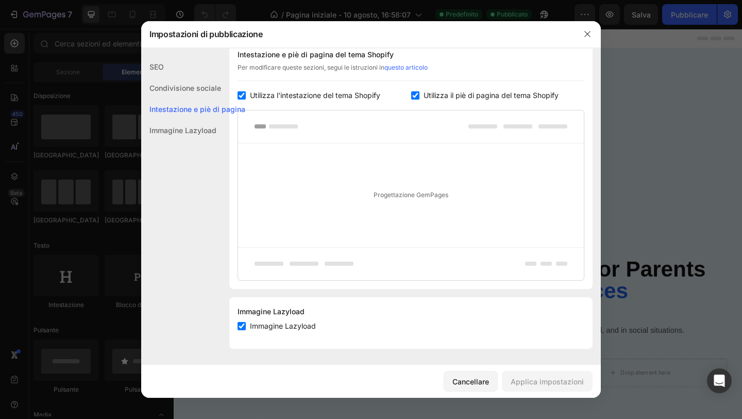
click at [376, 193] on font "Progettazione GemPages" at bounding box center [411, 195] width 75 height 8
click at [386, 193] on font "Progettazione GemPages" at bounding box center [411, 195] width 75 height 8
drag, startPoint x: 386, startPoint y: 193, endPoint x: 331, endPoint y: 190, distance: 55.3
click at [331, 190] on div "Progettazione GemPages" at bounding box center [411, 195] width 346 height 104
click at [266, 126] on icon at bounding box center [276, 126] width 43 height 4
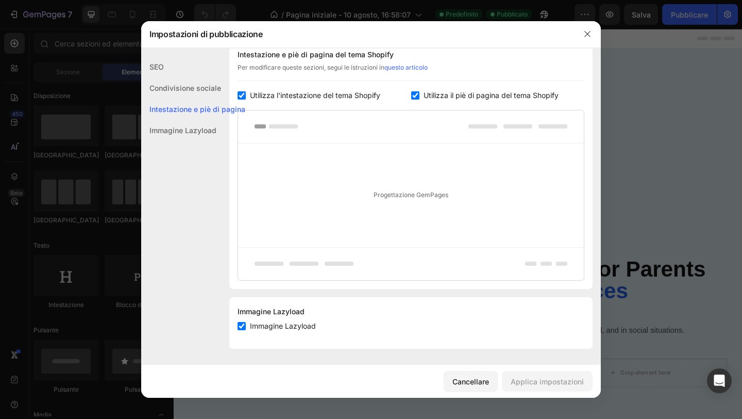
click at [275, 125] on rect at bounding box center [283, 126] width 29 height 4
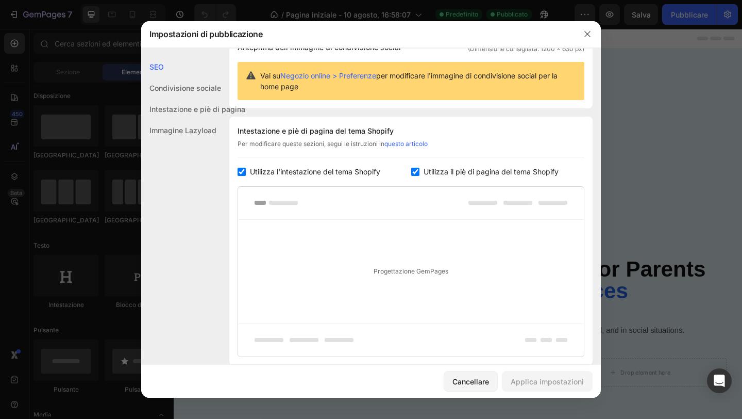
scroll to position [0, 0]
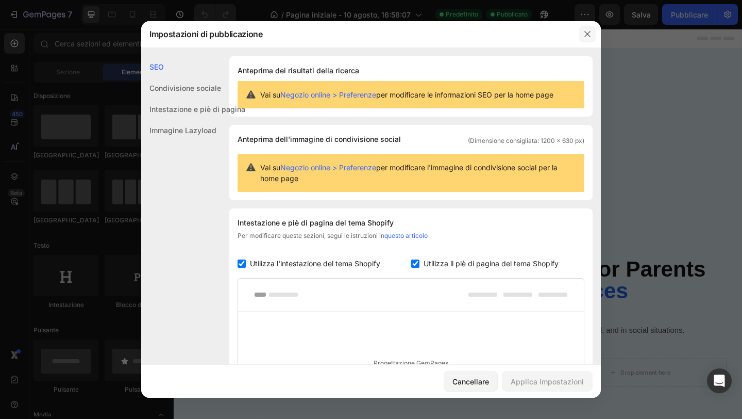
drag, startPoint x: 590, startPoint y: 37, endPoint x: 453, endPoint y: 8, distance: 140.0
click at [590, 37] on icon "button" at bounding box center [588, 34] width 6 height 6
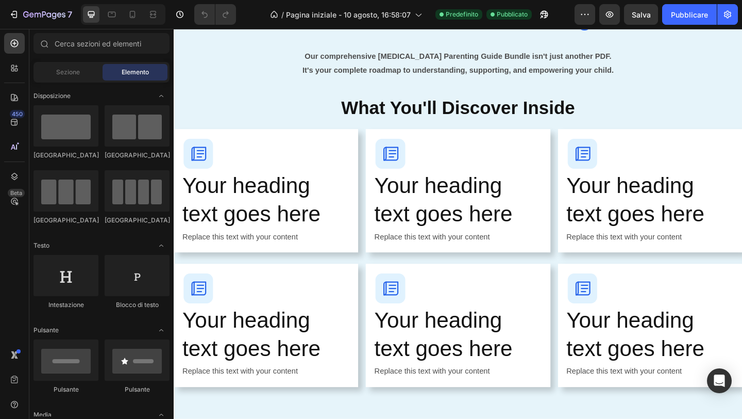
scroll to position [552, 0]
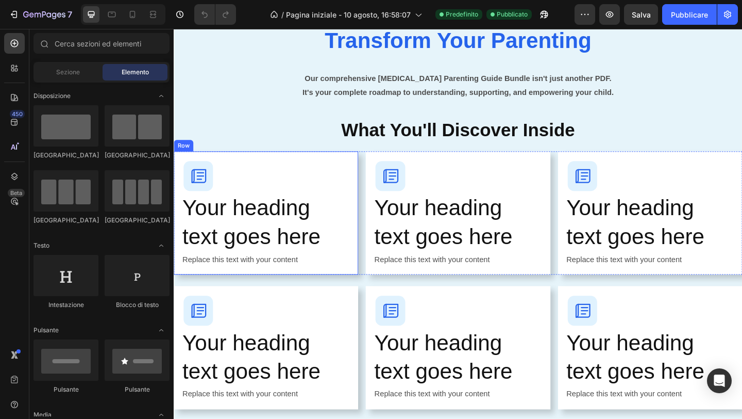
click at [359, 164] on div "Image Your heading text goes here Heading Replace this text with your content T…" at bounding box center [274, 229] width 201 height 134
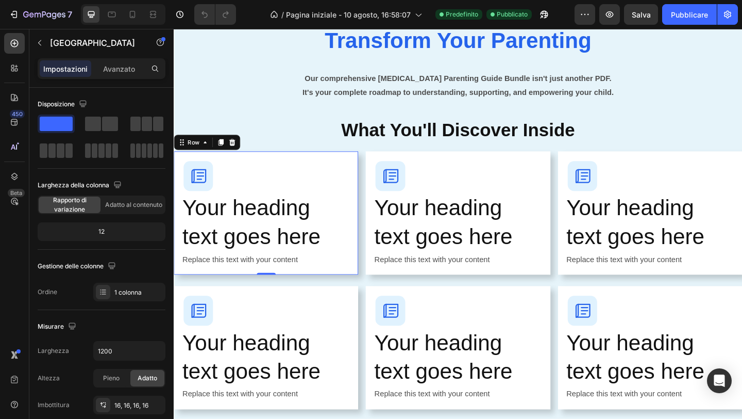
scroll to position [269, 0]
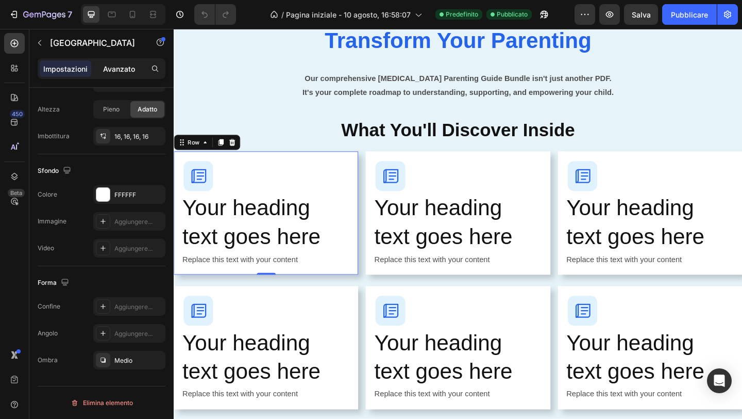
click at [113, 72] on font "Avanzato" at bounding box center [119, 68] width 32 height 9
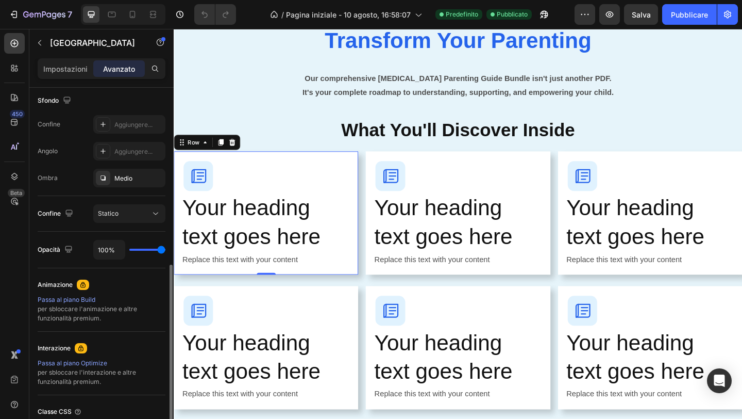
scroll to position [355, 0]
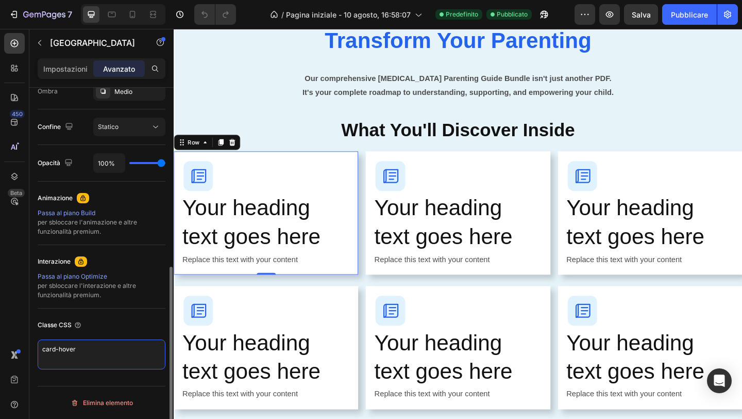
click at [65, 354] on textarea "card-hover" at bounding box center [102, 354] width 128 height 30
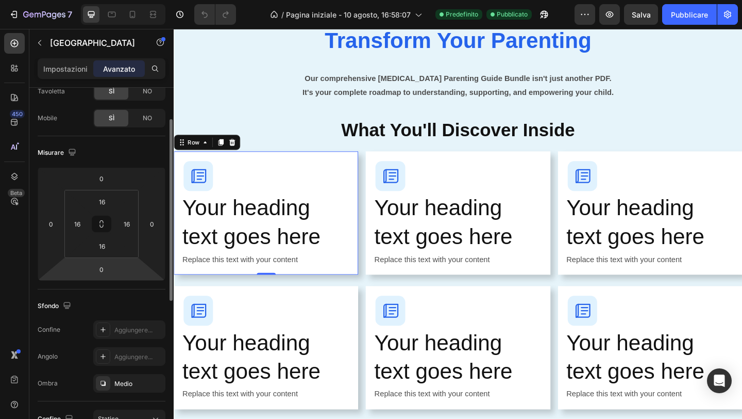
scroll to position [0, 0]
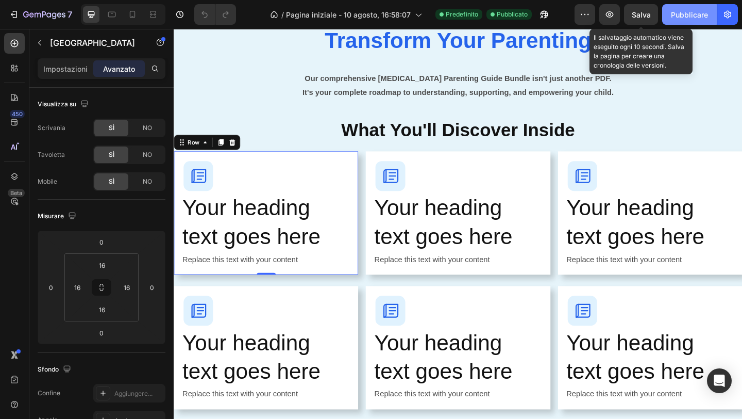
click at [643, 15] on font "Salva" at bounding box center [641, 14] width 19 height 9
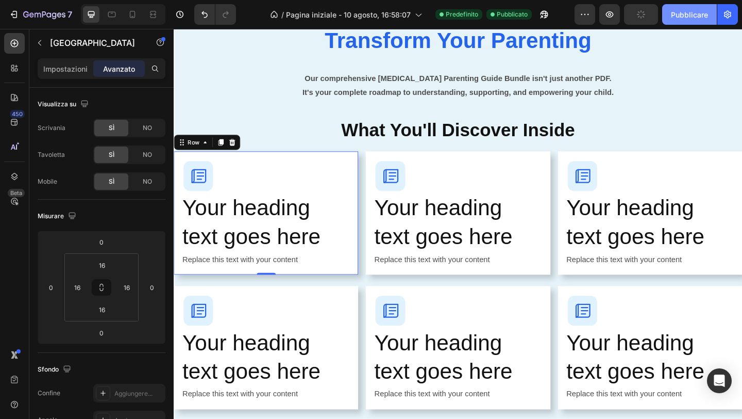
click at [671, 15] on button "Pubblicare" at bounding box center [689, 14] width 55 height 21
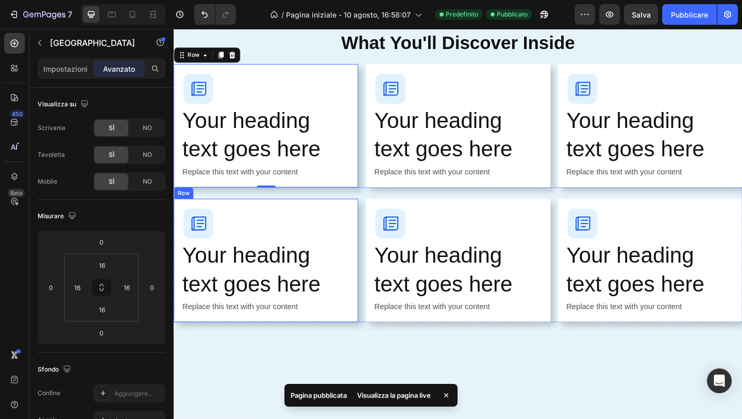
scroll to position [624, 0]
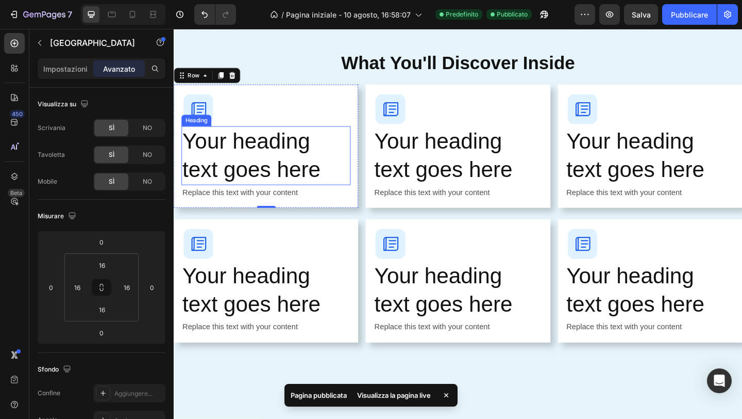
click at [254, 157] on h2 "Your heading text goes here" at bounding box center [274, 167] width 184 height 64
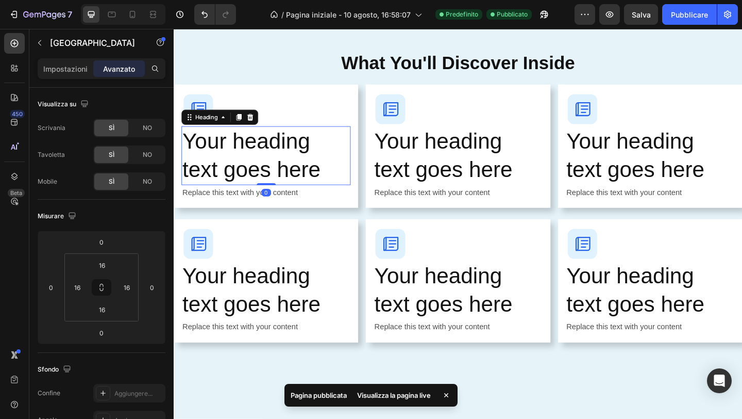
click at [254, 157] on h2 "Your heading text goes here" at bounding box center [274, 167] width 184 height 64
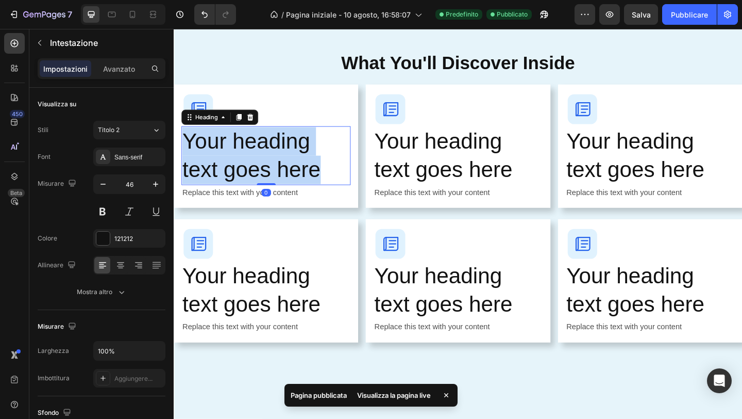
click at [254, 157] on p "Your heading text goes here" at bounding box center [274, 167] width 182 height 62
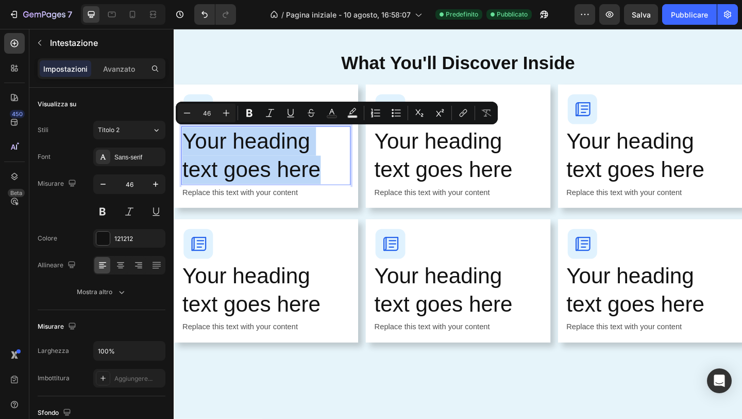
copy p "Your heading text goes here"
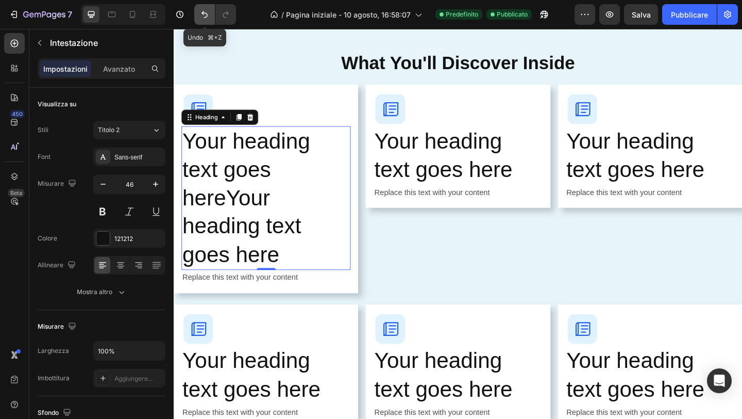
click at [205, 14] on icon "Annulla/Ripristina" at bounding box center [205, 14] width 10 height 10
click at [204, 13] on icon "Annulla/Ripristina" at bounding box center [205, 14] width 6 height 7
click at [205, 16] on icon "Annulla/Ripristina" at bounding box center [205, 14] width 10 height 10
click at [206, 19] on icon "Annulla/Ripristina" at bounding box center [205, 14] width 10 height 10
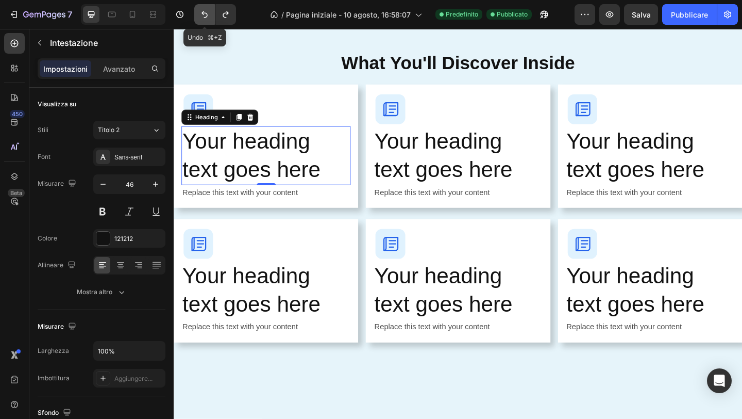
click at [206, 19] on icon "Annulla/Ripristina" at bounding box center [205, 14] width 10 height 10
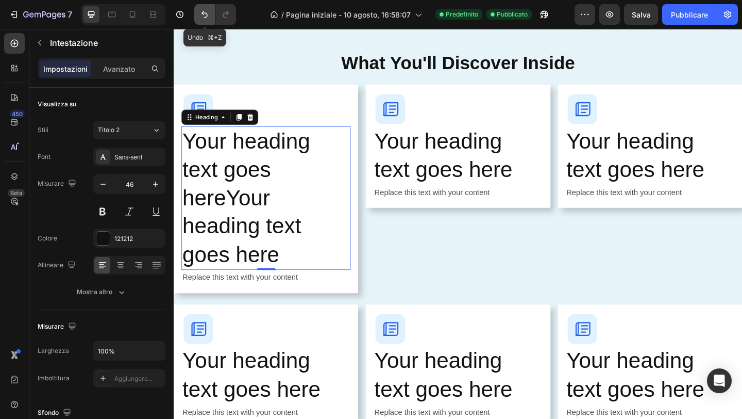
click at [206, 19] on icon "Annulla/Ripristina" at bounding box center [205, 14] width 10 height 10
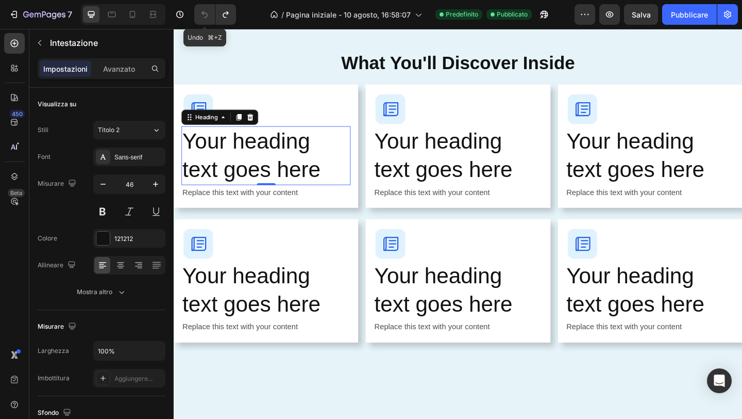
click at [206, 19] on icon "Annulla/Ripristina" at bounding box center [205, 14] width 10 height 10
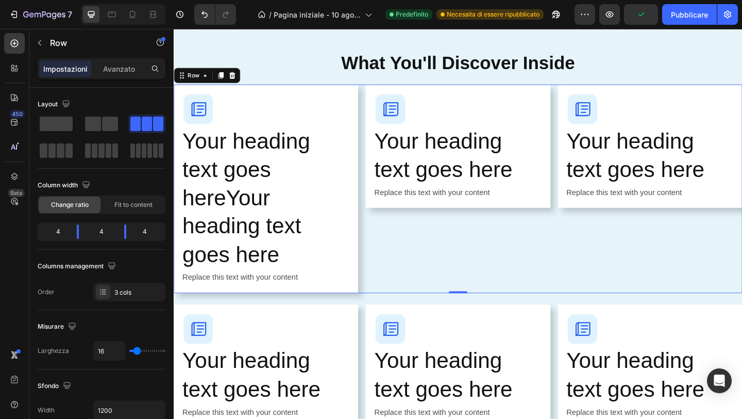
click at [387, 233] on div "Image Your heading text goes here Heading Replace this text with your content T…" at bounding box center [483, 202] width 201 height 226
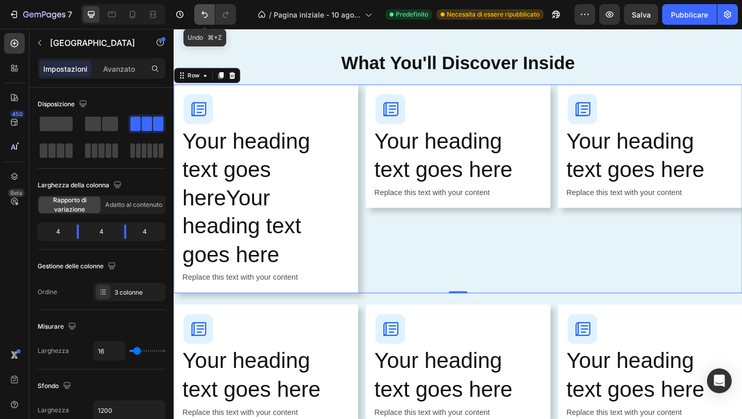
click at [203, 13] on icon "Annulla/Ripristina" at bounding box center [205, 14] width 6 height 7
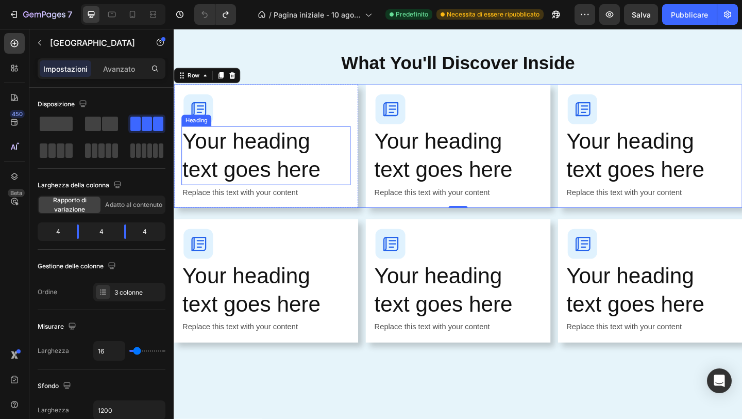
click at [190, 143] on h2 "Your heading text goes here" at bounding box center [274, 167] width 184 height 64
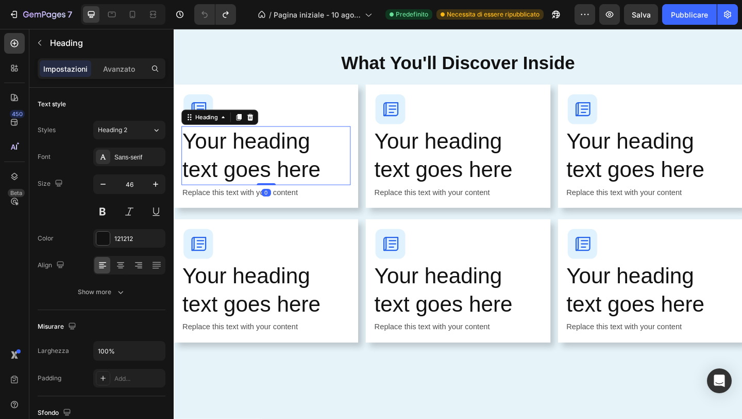
click at [190, 143] on h2 "Your heading text goes here" at bounding box center [274, 167] width 184 height 64
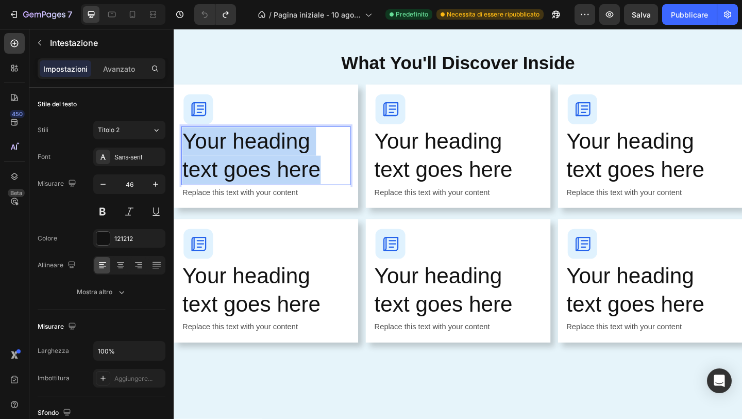
click at [190, 143] on p "Your heading text goes here" at bounding box center [274, 167] width 182 height 62
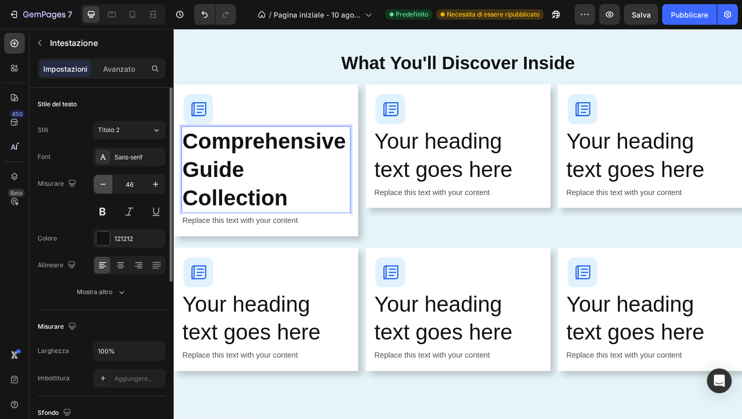
click at [106, 181] on icon "button" at bounding box center [103, 184] width 10 height 10
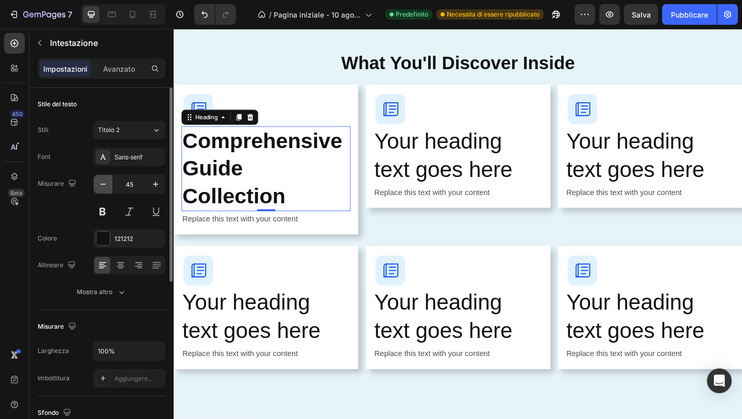
click at [106, 181] on icon "button" at bounding box center [103, 184] width 10 height 10
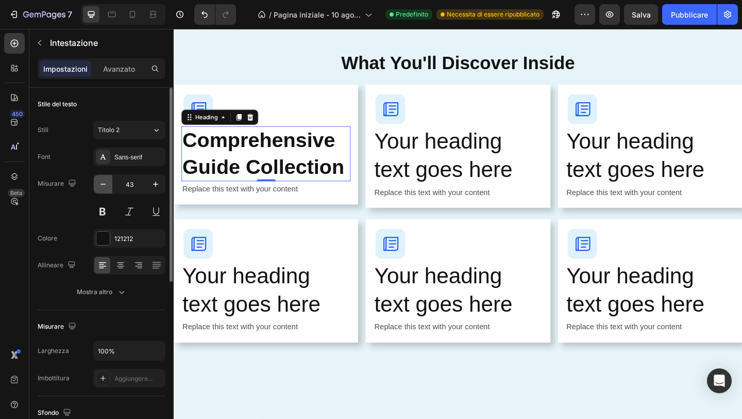
click at [106, 181] on icon "button" at bounding box center [103, 184] width 10 height 10
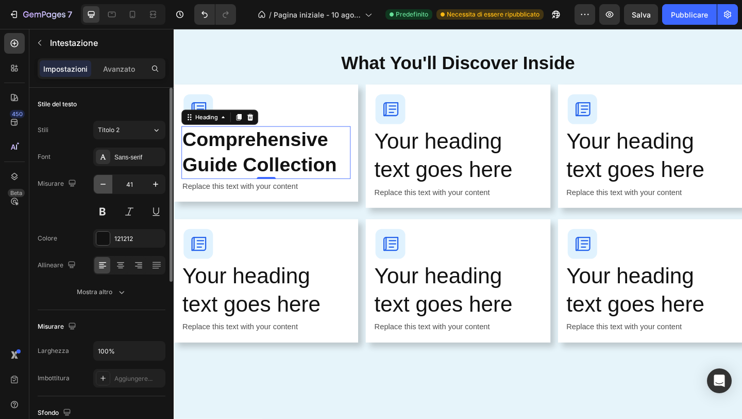
click at [106, 181] on icon "button" at bounding box center [103, 184] width 10 height 10
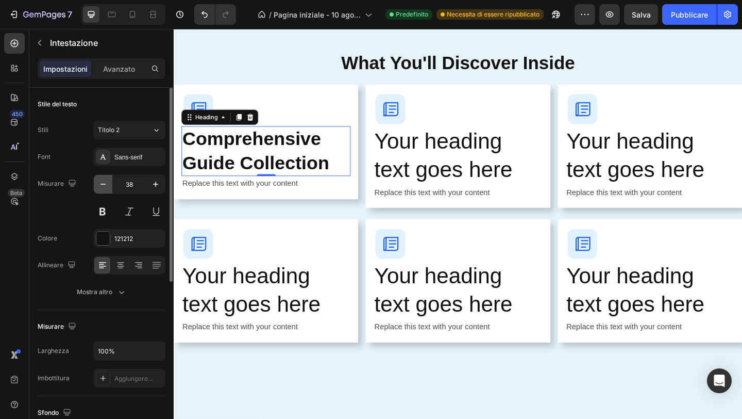
click at [106, 181] on icon "button" at bounding box center [103, 184] width 10 height 10
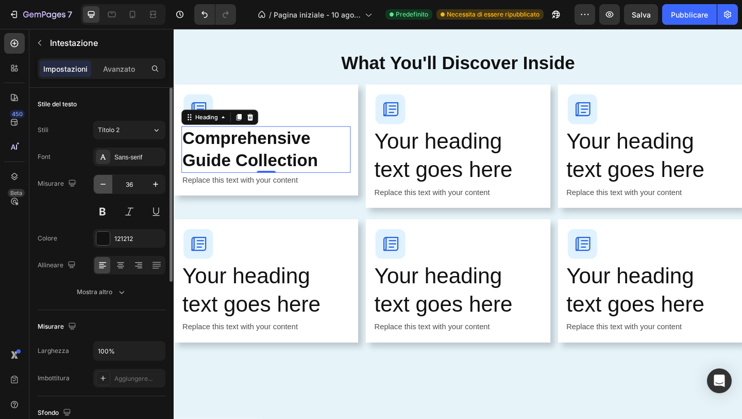
click at [106, 181] on icon "button" at bounding box center [103, 184] width 10 height 10
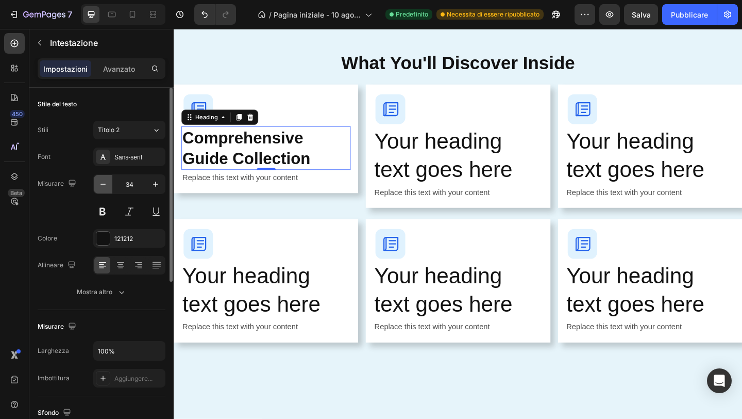
click at [106, 181] on icon "button" at bounding box center [103, 184] width 10 height 10
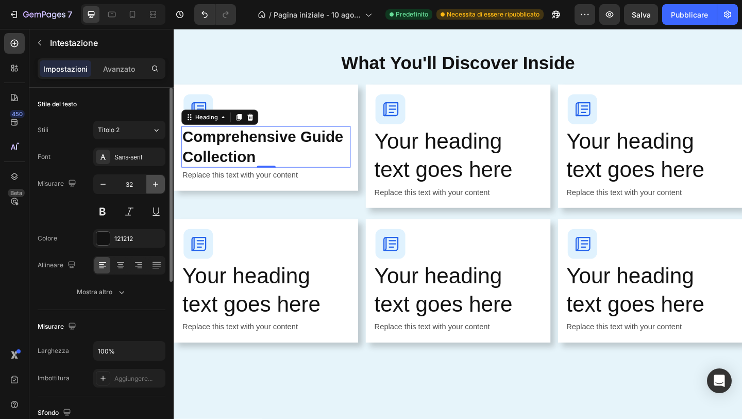
click at [158, 183] on icon "button" at bounding box center [156, 184] width 10 height 10
type input "34"
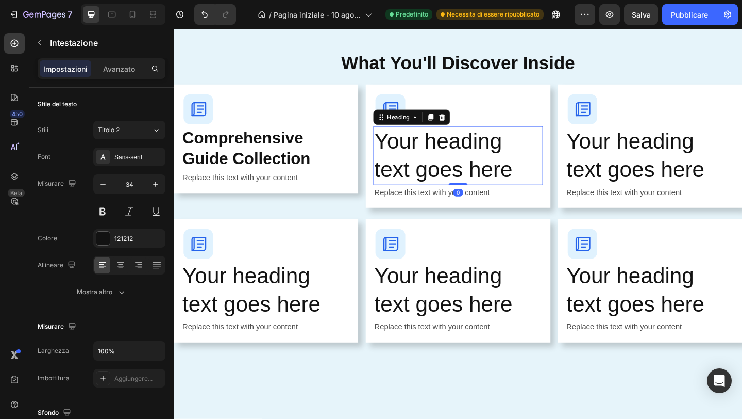
click at [407, 152] on h2 "Your heading text goes here" at bounding box center [483, 167] width 184 height 64
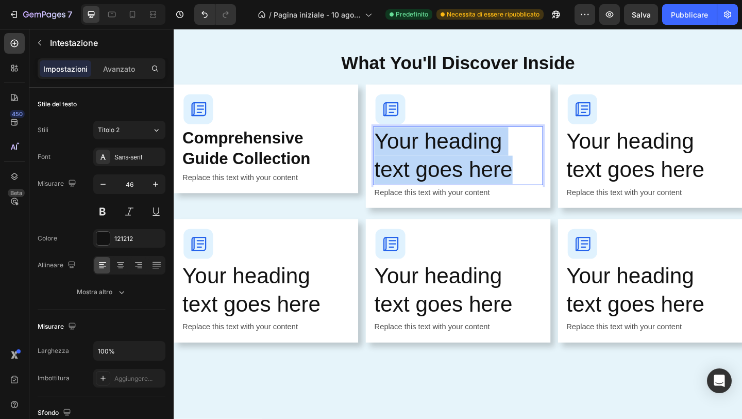
click at [407, 152] on p "Your heading text goes here" at bounding box center [483, 167] width 182 height 62
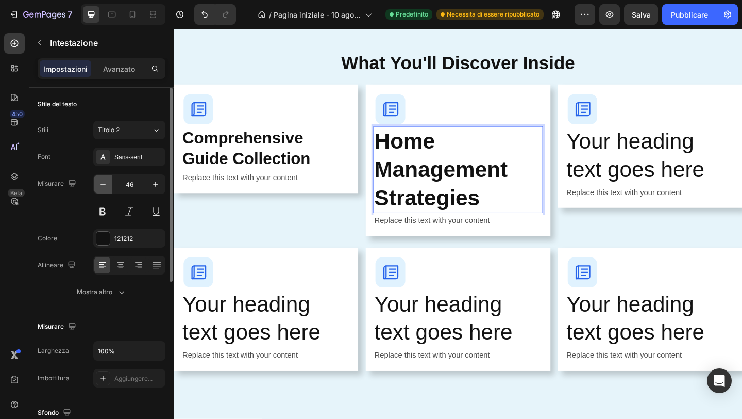
click at [108, 186] on icon "button" at bounding box center [103, 184] width 10 height 10
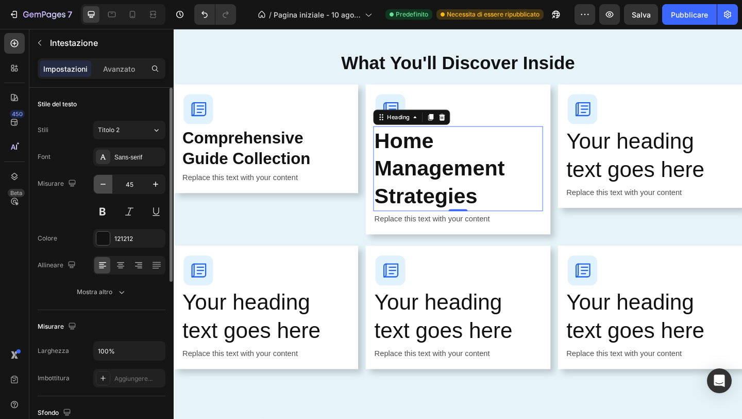
click at [108, 186] on icon "button" at bounding box center [103, 184] width 10 height 10
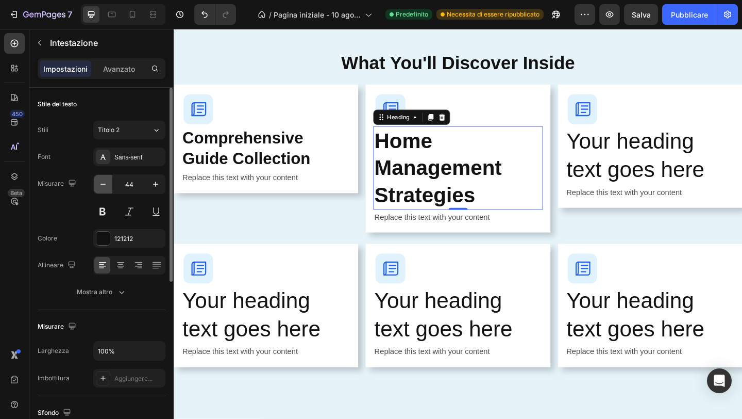
click at [108, 186] on icon "button" at bounding box center [103, 184] width 10 height 10
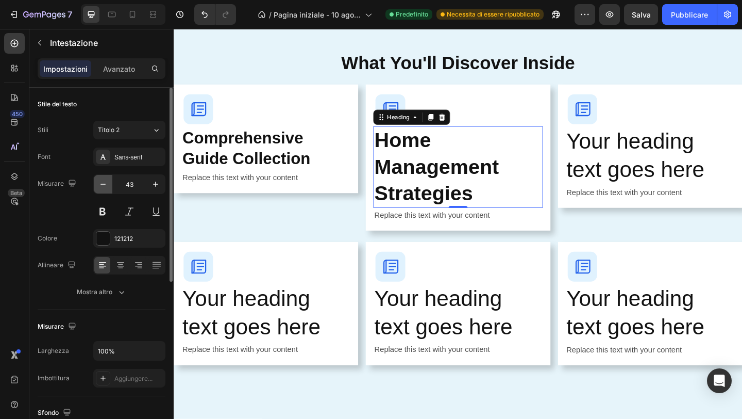
click at [108, 186] on icon "button" at bounding box center [103, 184] width 10 height 10
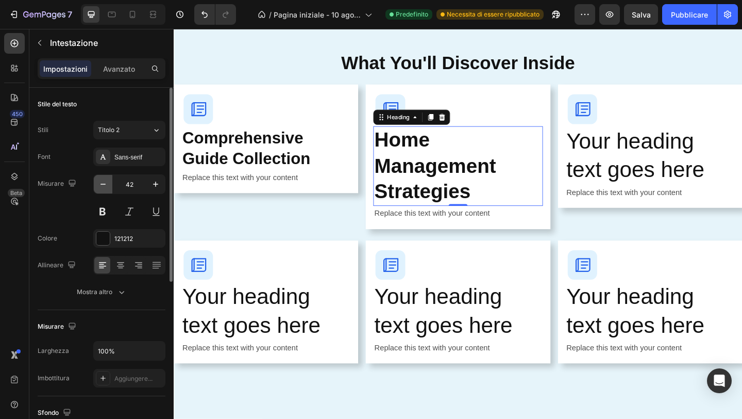
click at [108, 186] on icon "button" at bounding box center [103, 184] width 10 height 10
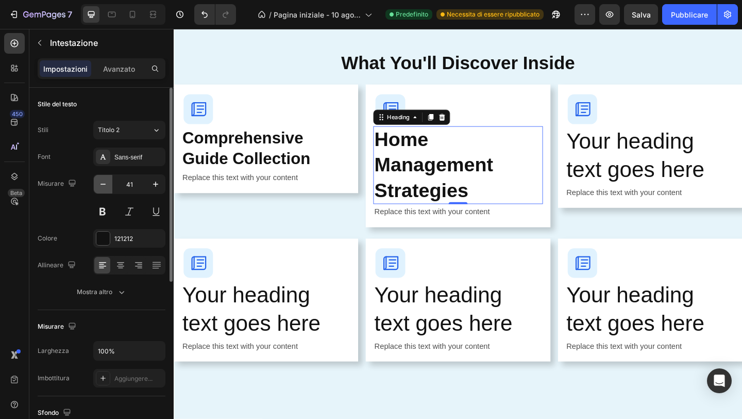
click at [108, 186] on icon "button" at bounding box center [103, 184] width 10 height 10
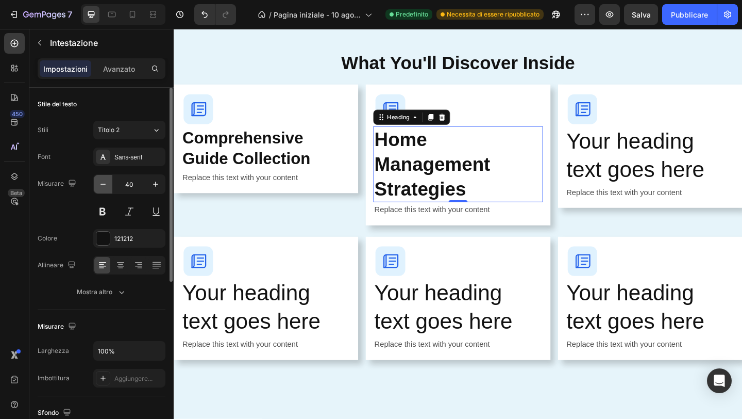
click at [108, 186] on icon "button" at bounding box center [103, 184] width 10 height 10
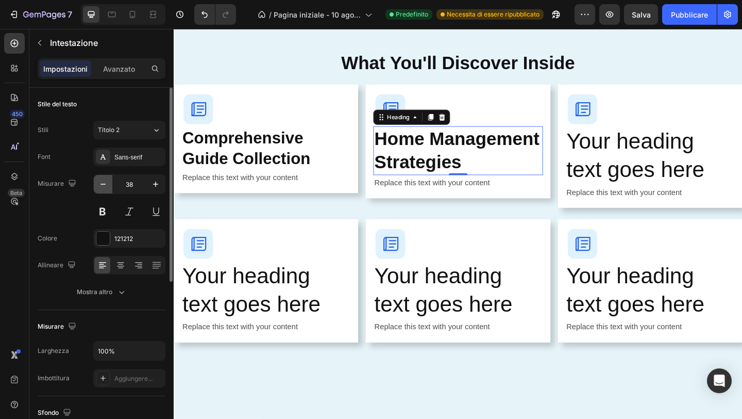
click at [108, 186] on icon "button" at bounding box center [103, 184] width 10 height 10
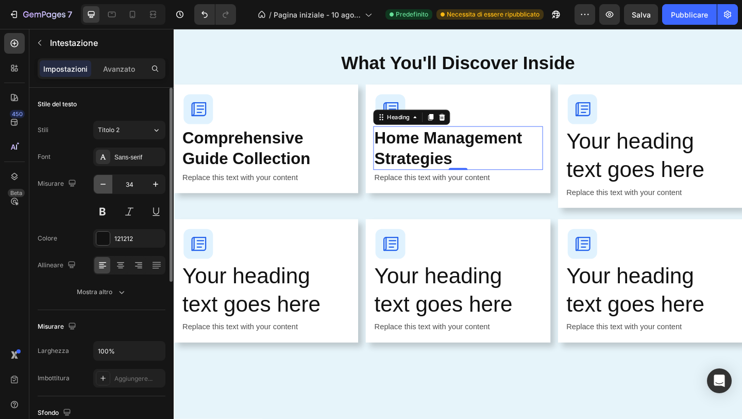
click at [108, 186] on icon "button" at bounding box center [103, 184] width 10 height 10
click at [155, 183] on icon "button" at bounding box center [156, 184] width 10 height 10
type input "34"
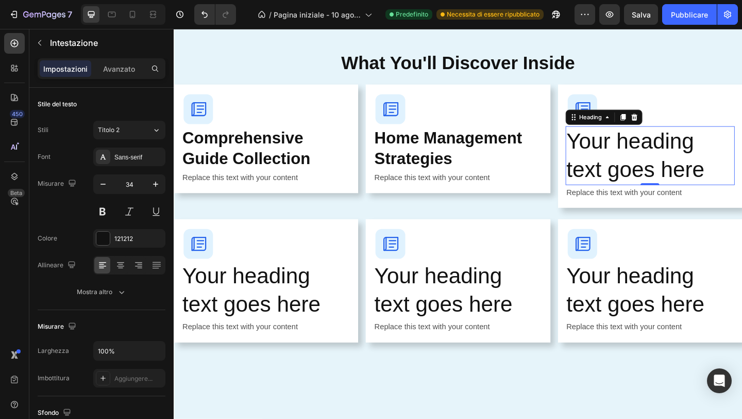
click at [648, 150] on h2 "Your heading text goes here" at bounding box center [692, 167] width 184 height 64
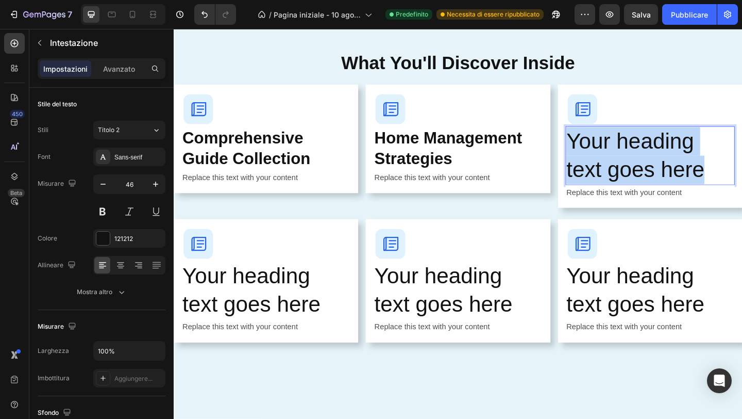
click at [648, 150] on p "Your heading text goes here" at bounding box center [692, 167] width 182 height 62
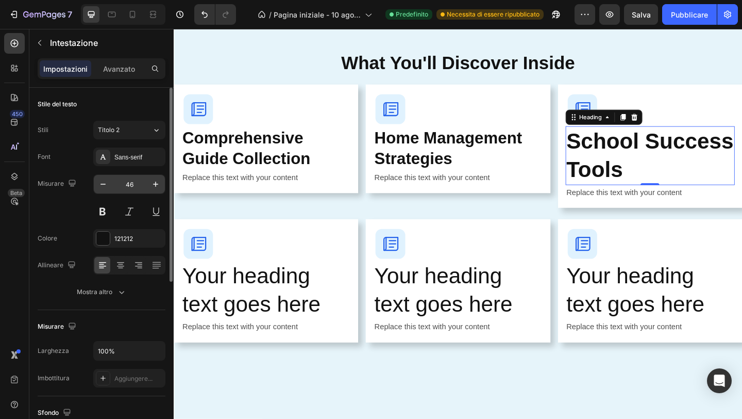
click at [129, 181] on input "46" at bounding box center [129, 184] width 34 height 19
click at [132, 182] on input "46" at bounding box center [129, 184] width 34 height 19
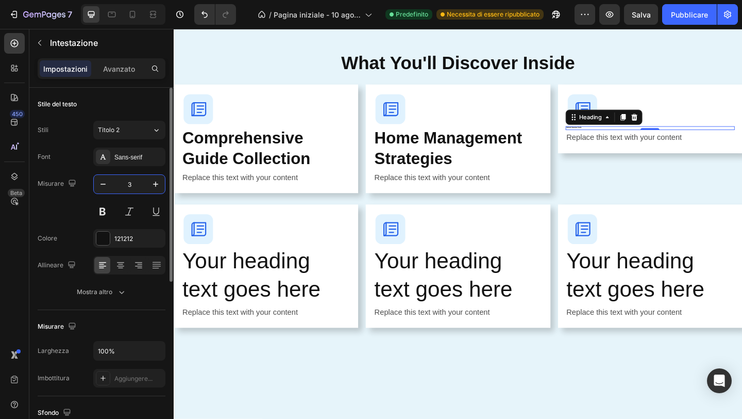
type input "34"
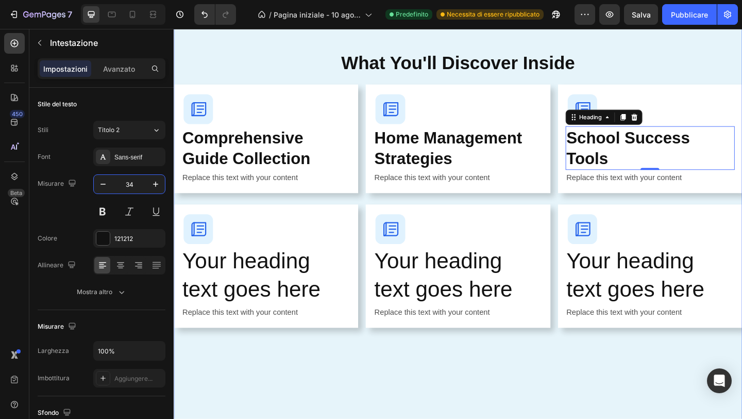
click at [316, 368] on div "What's Inside Your Guide Button Everything You Need to Transform Your Parenting…" at bounding box center [483, 241] width 619 height 741
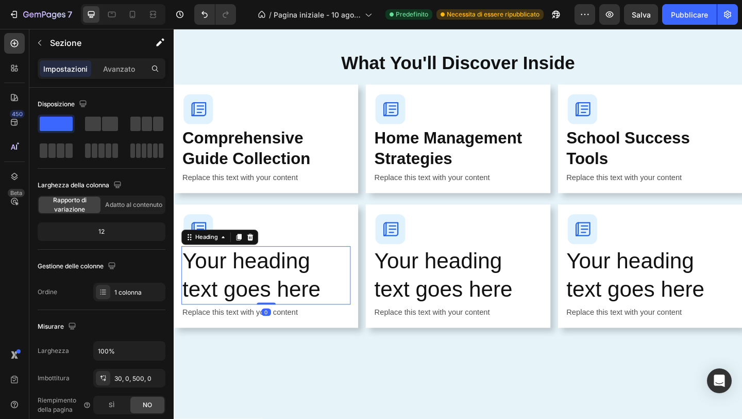
click at [193, 276] on h2 "Your heading text goes here" at bounding box center [274, 297] width 184 height 64
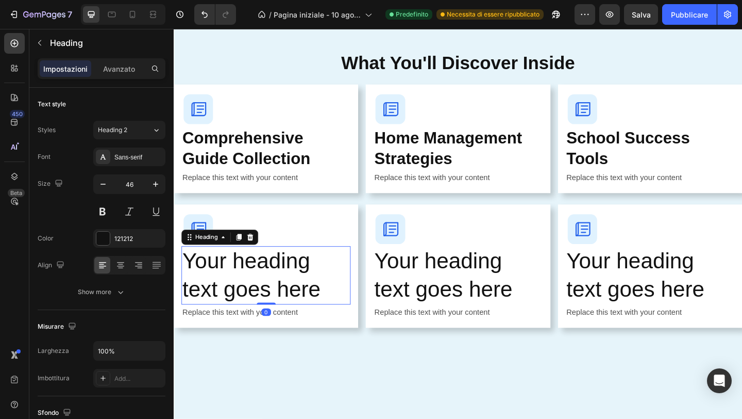
click at [193, 276] on h2 "Your heading text goes here" at bounding box center [274, 297] width 184 height 64
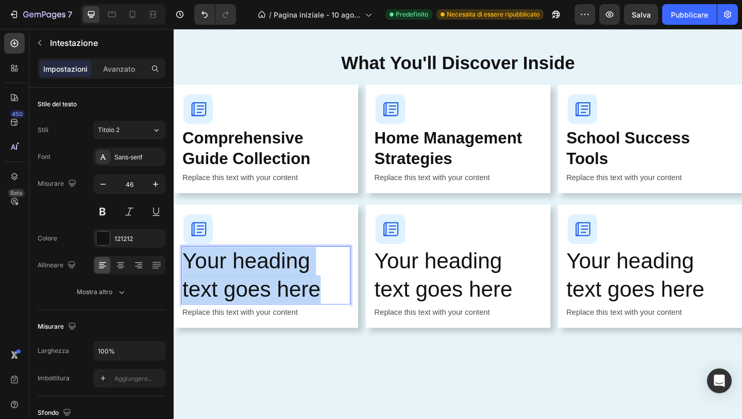
drag, startPoint x: 193, startPoint y: 276, endPoint x: 313, endPoint y: 292, distance: 121.7
click at [314, 293] on p "Your heading text goes here" at bounding box center [274, 297] width 182 height 62
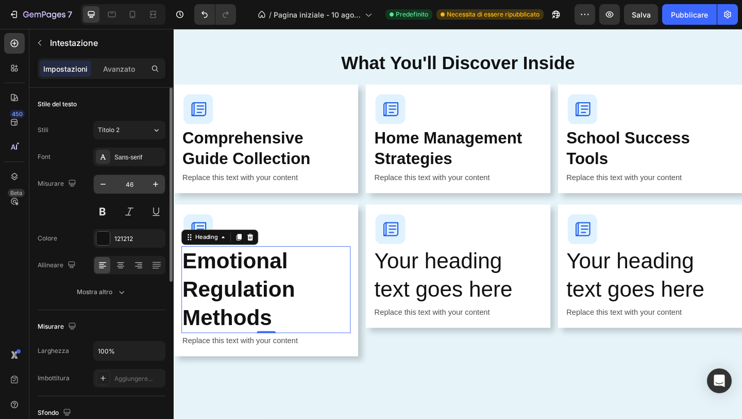
click at [132, 180] on input "46" at bounding box center [129, 184] width 34 height 19
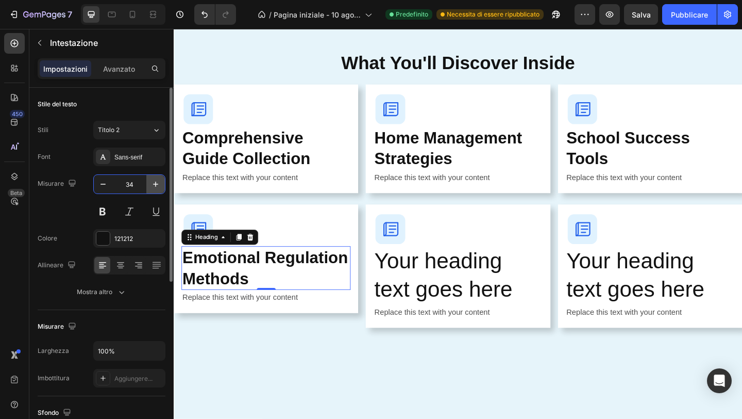
click at [157, 185] on icon "button" at bounding box center [156, 184] width 10 height 10
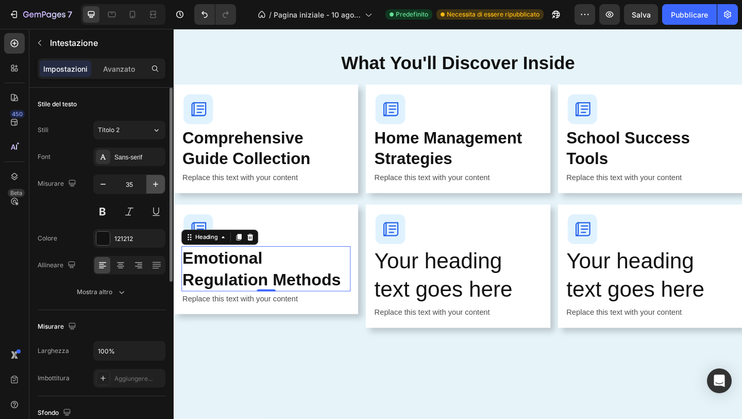
click at [157, 185] on icon "button" at bounding box center [156, 184] width 10 height 10
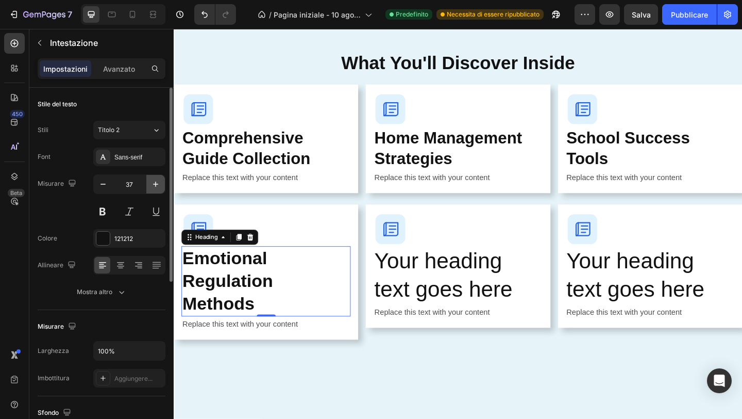
click at [157, 185] on icon "button" at bounding box center [156, 184] width 10 height 10
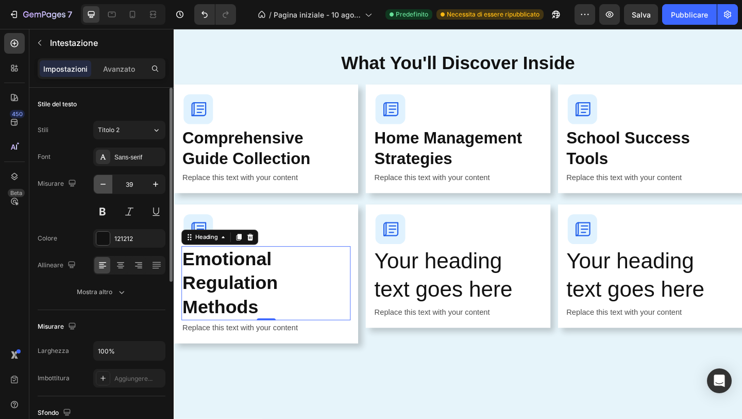
click at [102, 184] on icon "button" at bounding box center [103, 184] width 5 height 1
click at [101, 185] on icon "button" at bounding box center [103, 184] width 10 height 10
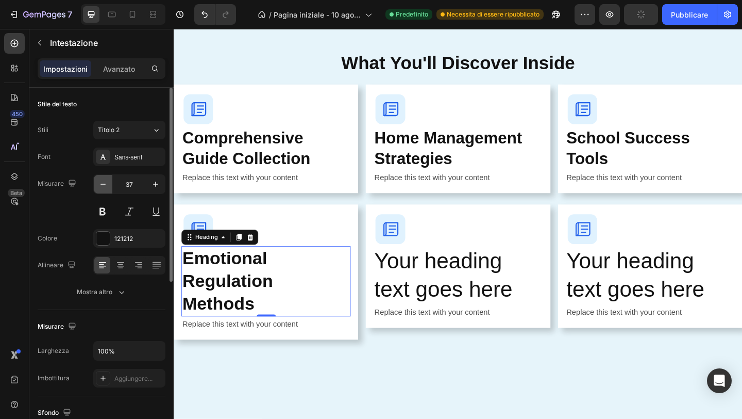
click at [101, 184] on icon "button" at bounding box center [103, 184] width 10 height 10
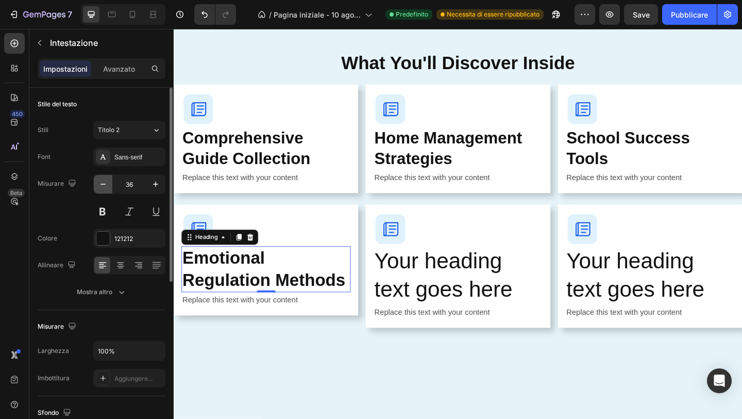
click at [101, 184] on icon "button" at bounding box center [103, 184] width 10 height 10
click at [153, 186] on icon "button" at bounding box center [156, 184] width 10 height 10
click at [154, 186] on icon "button" at bounding box center [156, 184] width 10 height 10
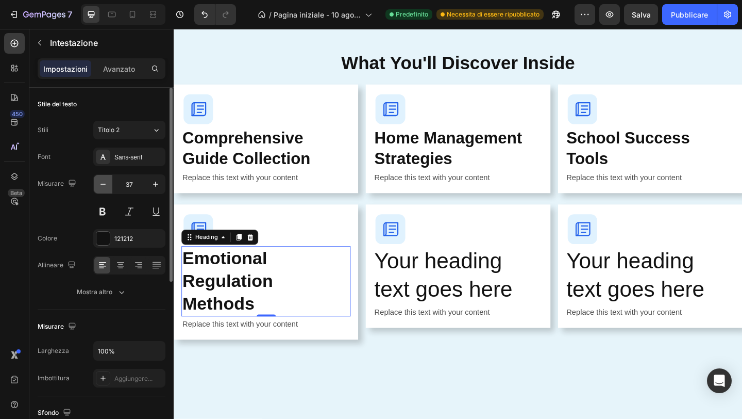
click at [103, 185] on icon "button" at bounding box center [103, 184] width 10 height 10
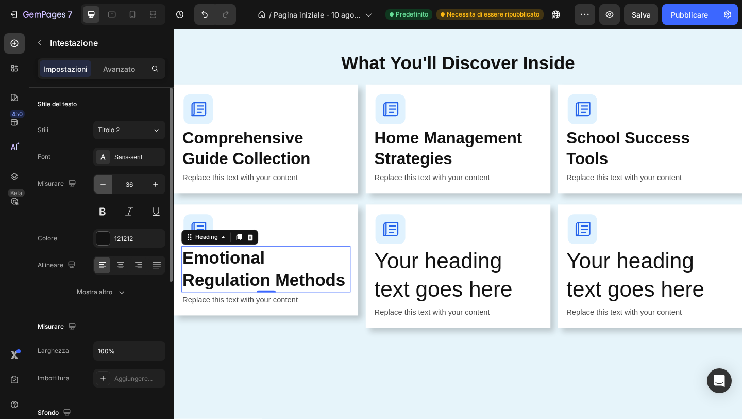
click at [105, 177] on button "button" at bounding box center [103, 184] width 19 height 19
type input "34"
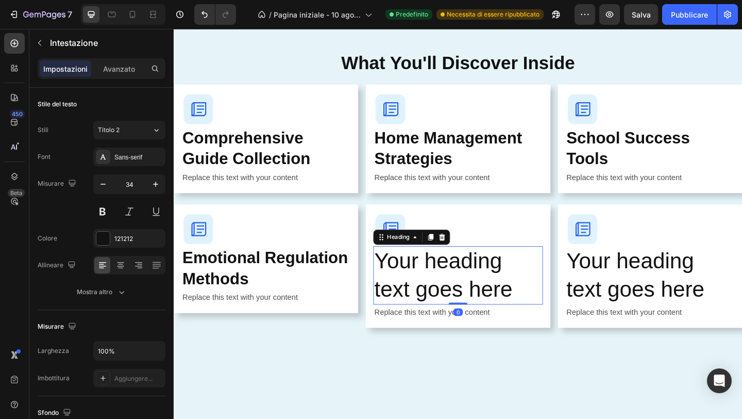
click at [407, 270] on h2 "Your heading text goes here" at bounding box center [483, 297] width 184 height 64
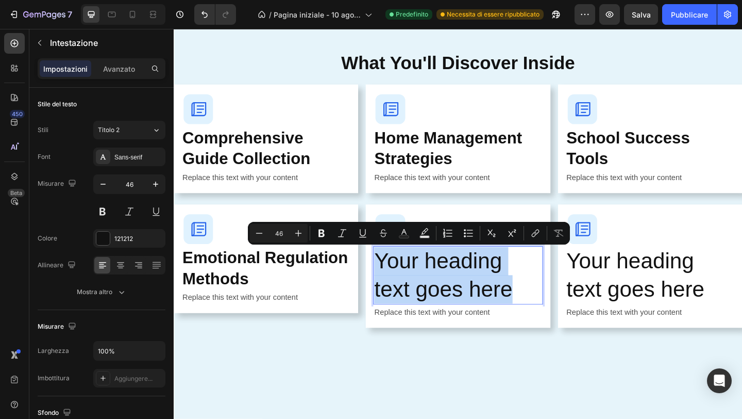
click at [407, 270] on p "Your heading text goes here" at bounding box center [483, 297] width 182 height 62
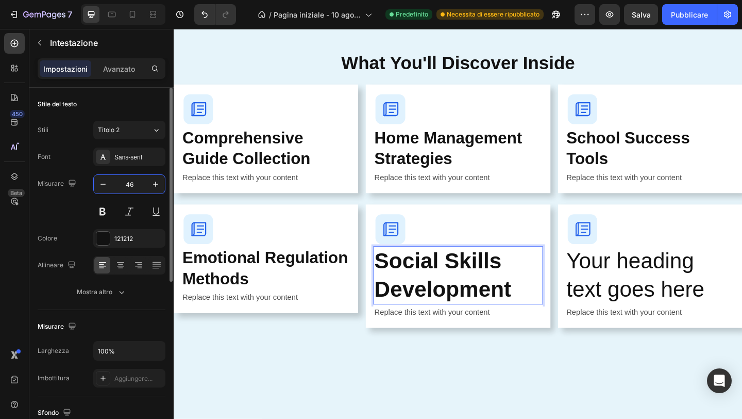
click at [130, 186] on input "46" at bounding box center [129, 184] width 34 height 19
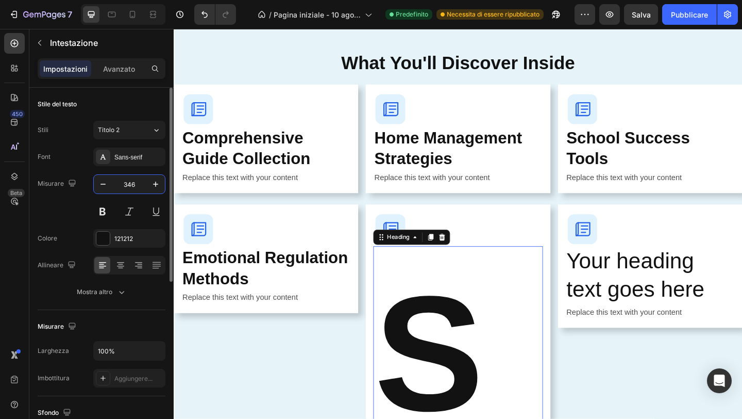
click at [137, 177] on input "346" at bounding box center [129, 184] width 34 height 19
click at [138, 185] on input "346" at bounding box center [129, 184] width 34 height 19
type input "34"
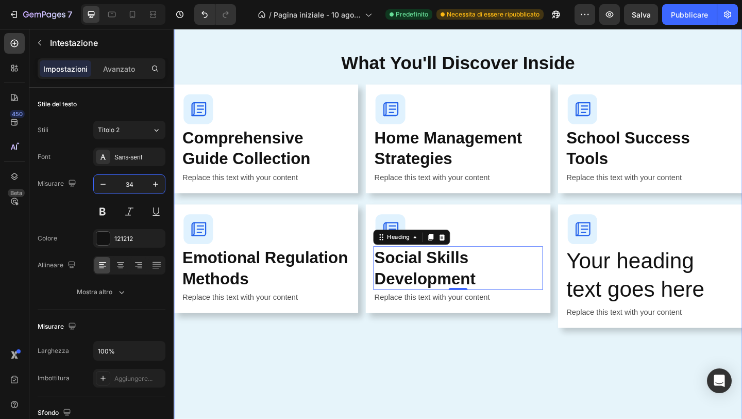
click at [297, 358] on div "What's Inside Your Guide Button Everything You Need to Transform Your Parenting…" at bounding box center [483, 241] width 619 height 741
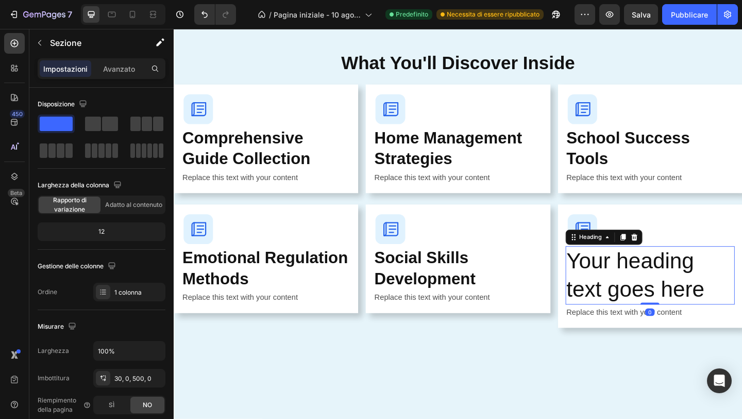
click at [626, 283] on h2 "Your heading text goes here" at bounding box center [692, 297] width 184 height 64
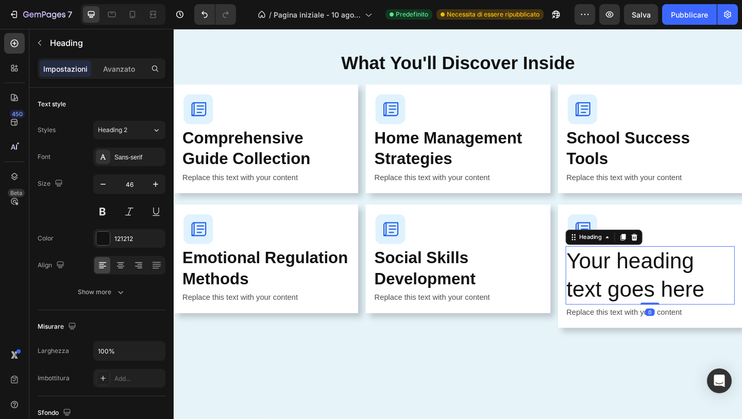
click at [626, 282] on h2 "Your heading text goes here" at bounding box center [692, 297] width 184 height 64
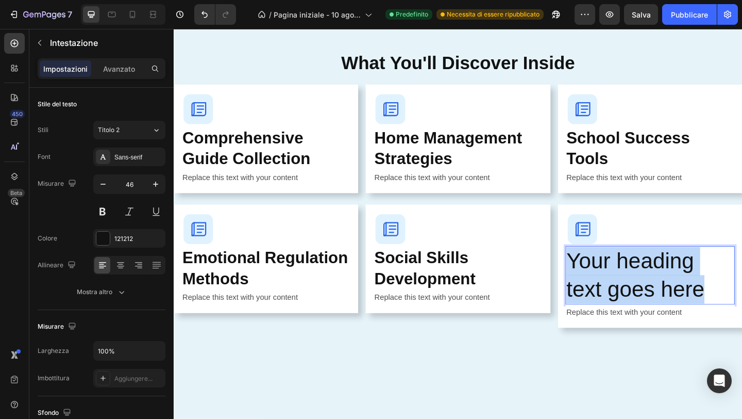
click at [626, 282] on p "Your heading text goes here" at bounding box center [692, 297] width 182 height 62
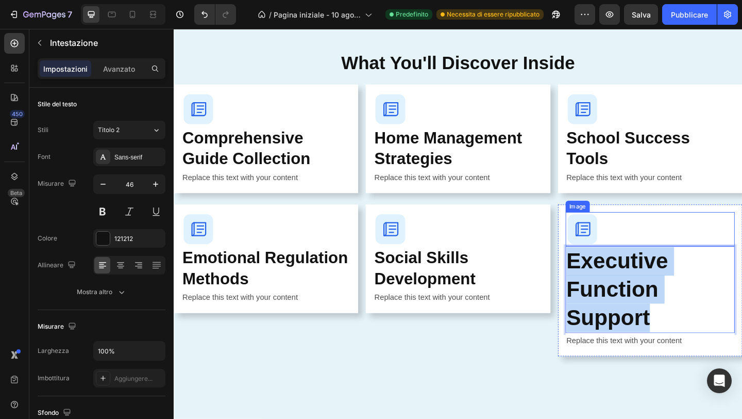
drag, startPoint x: 705, startPoint y: 340, endPoint x: 609, endPoint y: 259, distance: 125.2
click at [609, 258] on div "Image Executive Function Support Heading 0 Replace this text with your content …" at bounding box center [692, 302] width 184 height 148
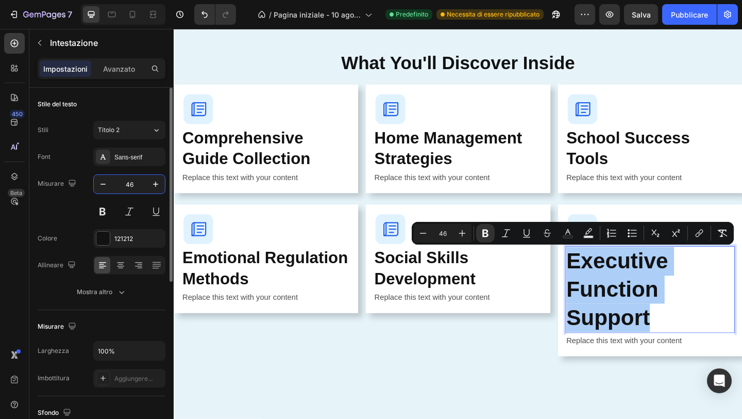
click at [129, 180] on input "46" at bounding box center [129, 184] width 34 height 19
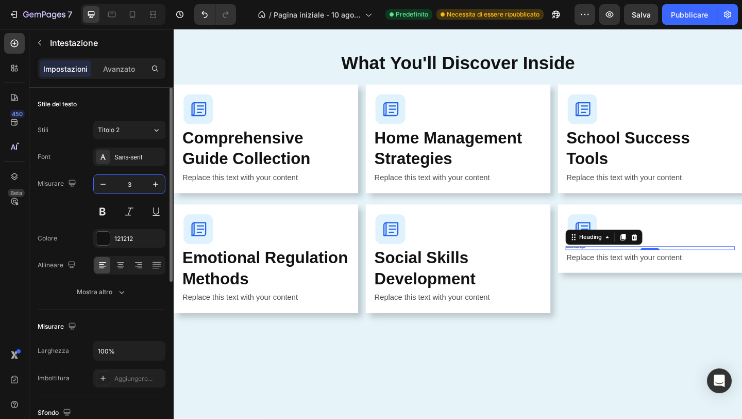
type input "34"
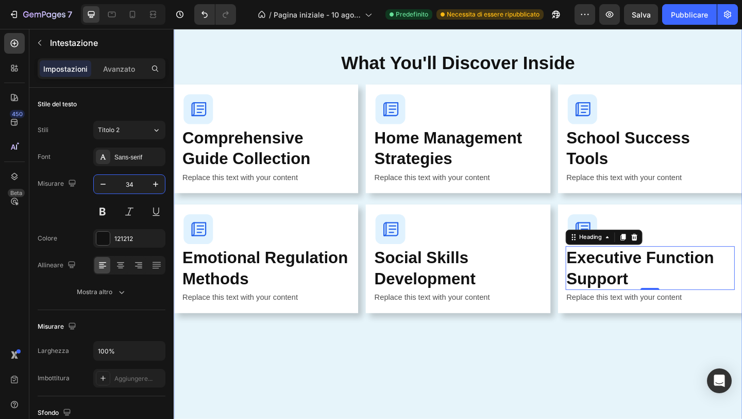
click at [349, 418] on div "What's Inside Your Guide Button Everything You Need to Transform Your Parenting…" at bounding box center [483, 233] width 619 height 725
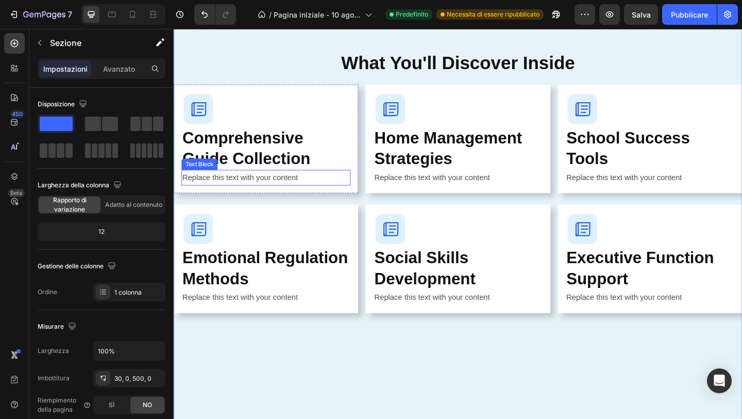
click at [249, 191] on div "Replace this text with your content" at bounding box center [274, 190] width 184 height 17
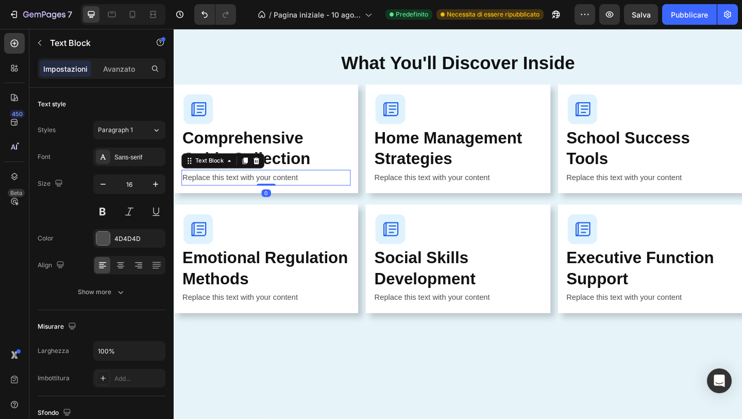
click at [249, 191] on div "Replace this text with your content" at bounding box center [274, 190] width 184 height 17
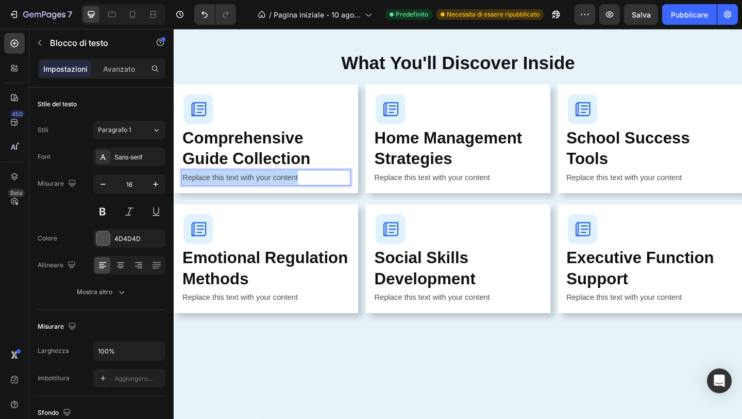
click at [249, 191] on p "Replace this text with your content" at bounding box center [274, 190] width 182 height 15
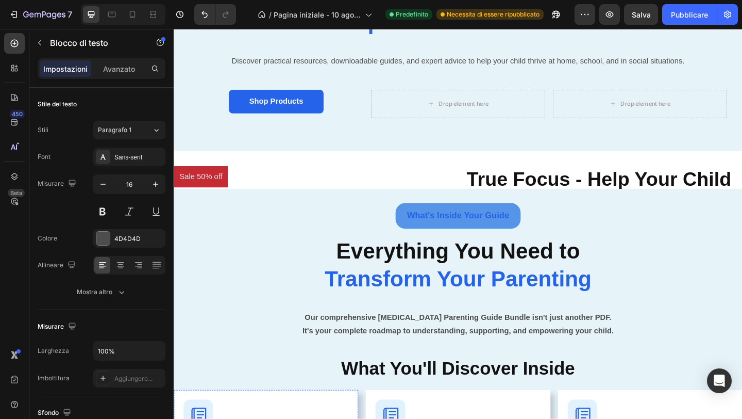
scroll to position [286, 0]
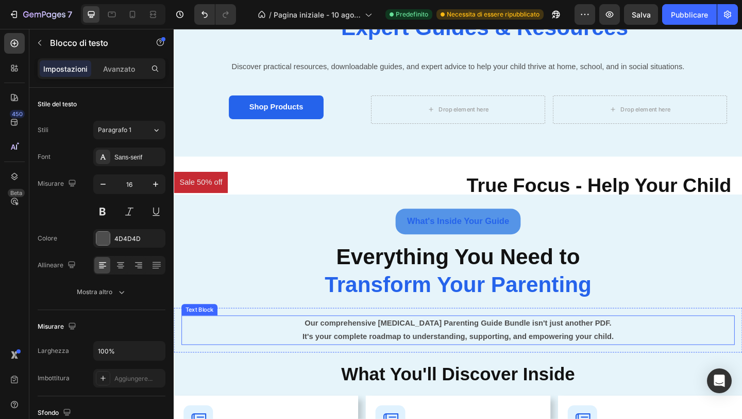
click at [376, 348] on img at bounding box center [324, 366] width 301 height 301
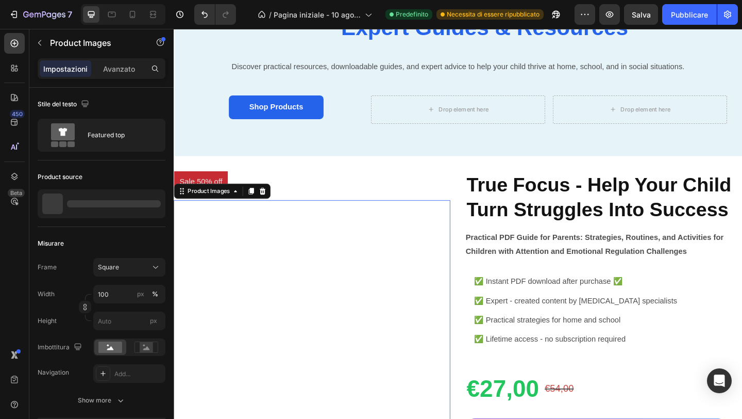
click at [376, 348] on img at bounding box center [324, 365] width 301 height 301
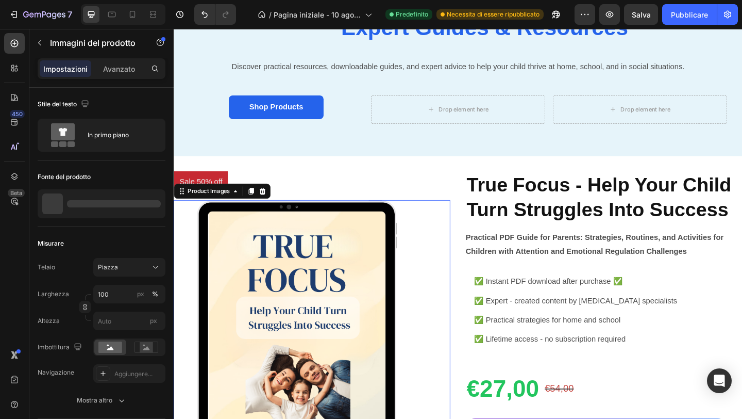
click at [376, 348] on img at bounding box center [324, 365] width 301 height 301
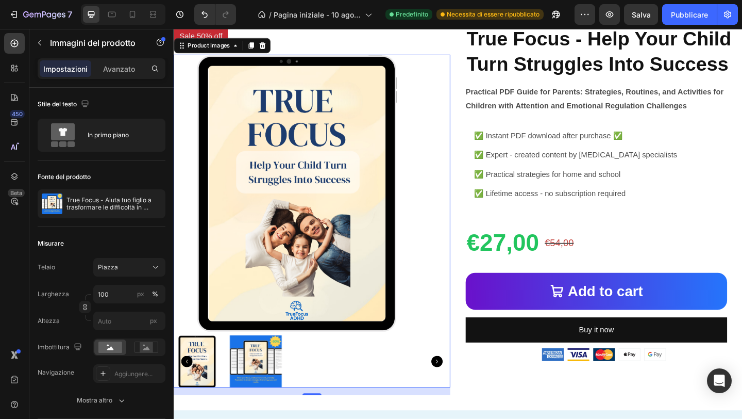
scroll to position [433, 0]
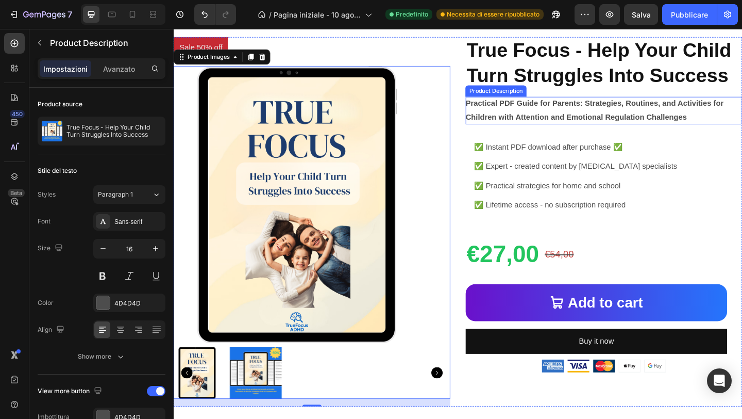
click at [557, 109] on strong "Practical PDF Guide for Parents: Strategies, Routines, and Activities for Child…" at bounding box center [631, 117] width 280 height 24
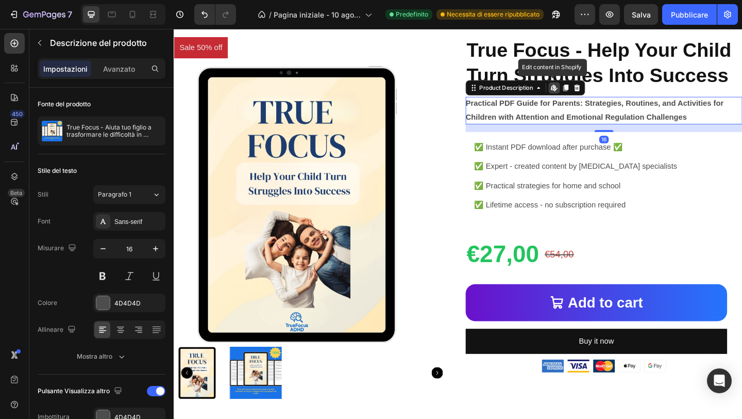
click at [557, 109] on strong "Practical PDF Guide for Parents: Strategies, Routines, and Activities for Child…" at bounding box center [631, 117] width 280 height 24
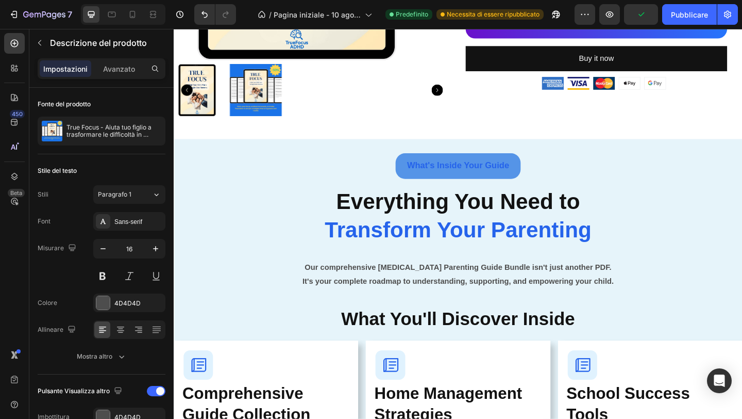
scroll to position [739, 0]
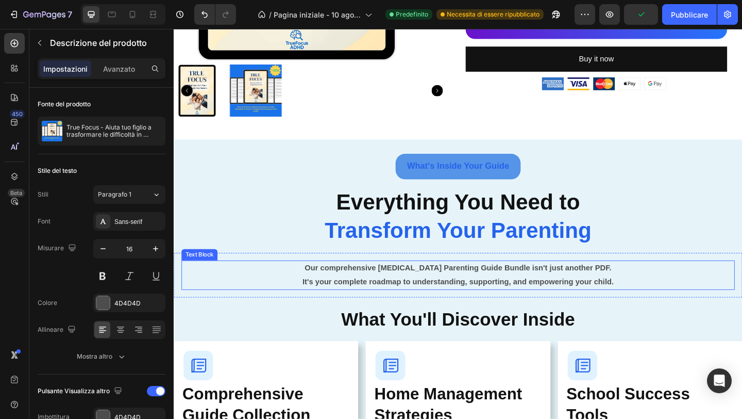
click at [465, 289] on strong "Our comprehensive [MEDICAL_DATA] Parenting Guide Bundle isn't just another PDF." at bounding box center [483, 288] width 334 height 9
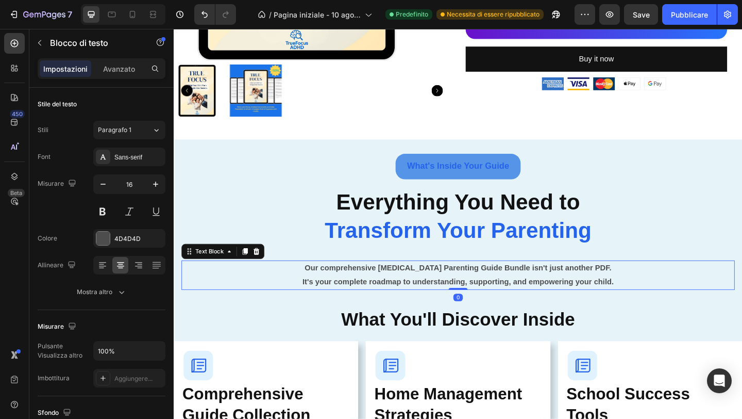
click at [465, 289] on strong "Our comprehensive [MEDICAL_DATA] Parenting Guide Bundle isn't just another PDF." at bounding box center [483, 288] width 334 height 9
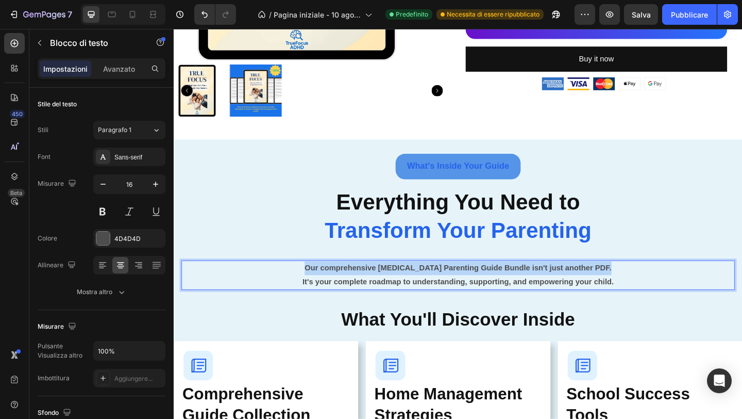
click at [465, 289] on strong "Our comprehensive [MEDICAL_DATA] Parenting Guide Bundle isn't just another PDF." at bounding box center [483, 288] width 334 height 9
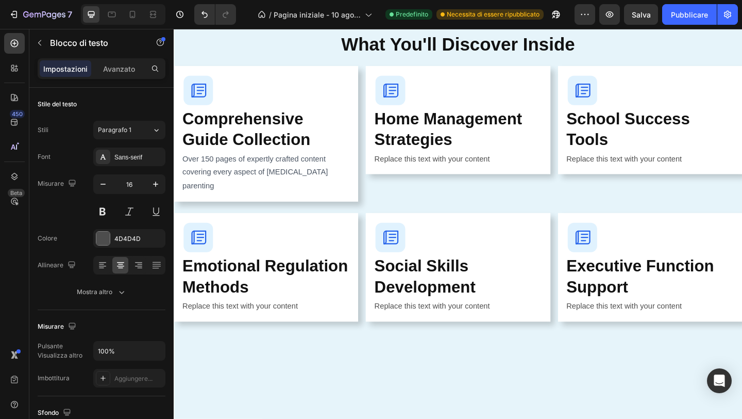
scroll to position [1036, 0]
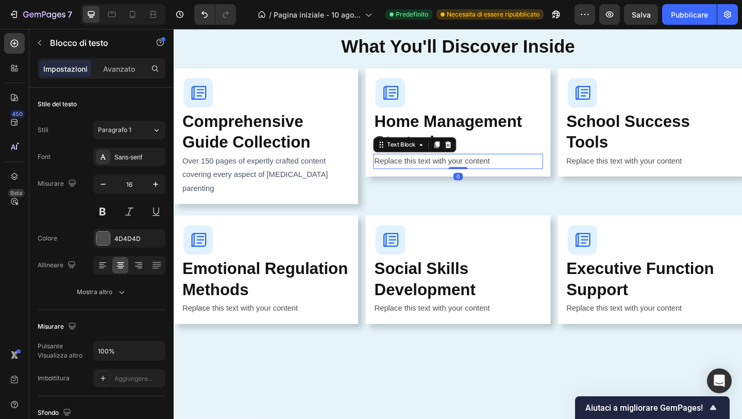
click at [420, 173] on div "Replace this text with your content" at bounding box center [483, 172] width 184 height 17
click at [420, 173] on p "Replace this text with your content" at bounding box center [483, 172] width 182 height 15
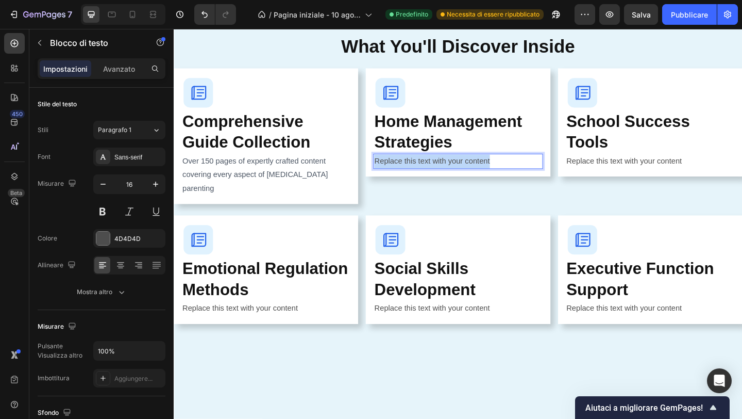
click at [420, 173] on p "Replace this text with your content" at bounding box center [483, 172] width 182 height 15
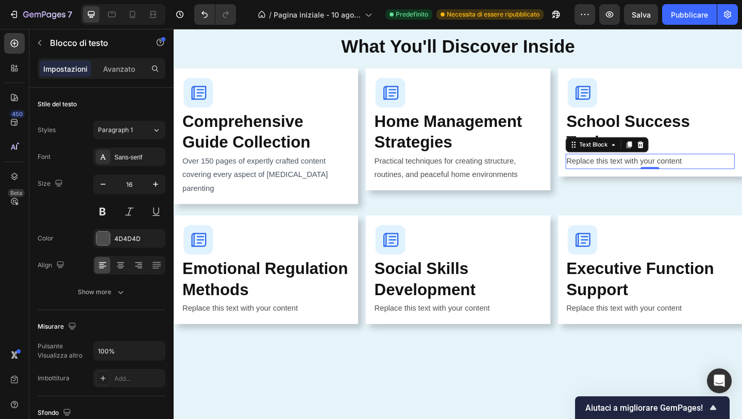
click at [671, 175] on div "Replace this text with your content" at bounding box center [692, 172] width 184 height 17
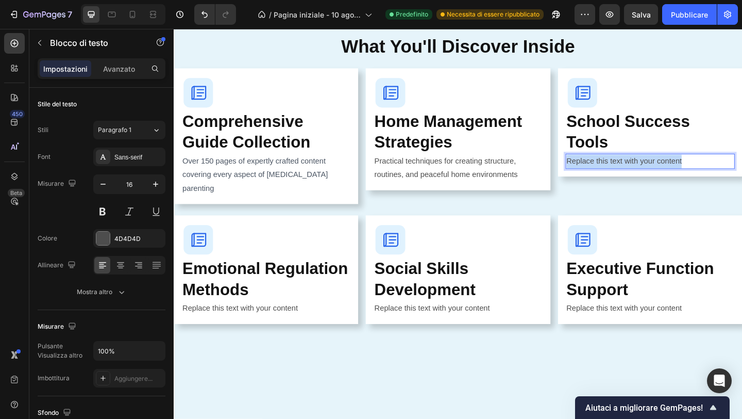
click at [671, 175] on p "Replace this text with your content" at bounding box center [692, 172] width 182 height 15
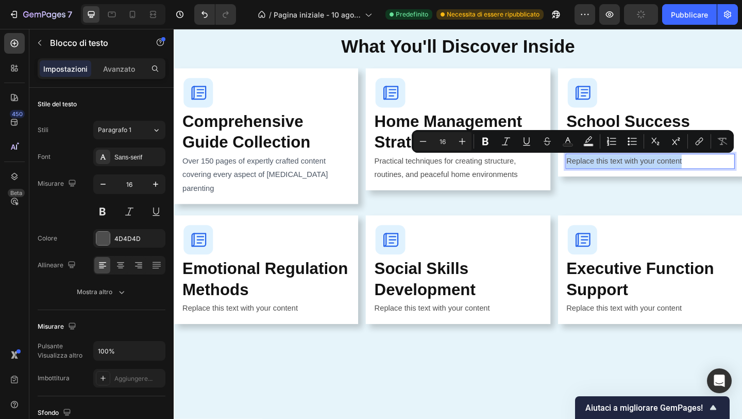
click at [671, 175] on p "Replace this text with your content" at bounding box center [692, 172] width 182 height 15
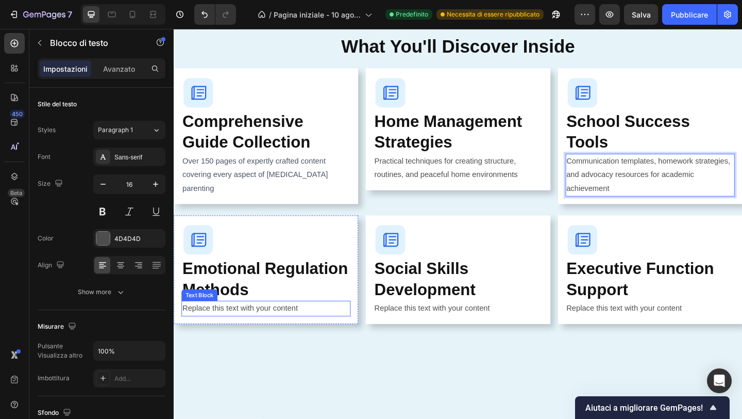
click at [256, 328] on div "Replace this text with your content" at bounding box center [274, 332] width 184 height 17
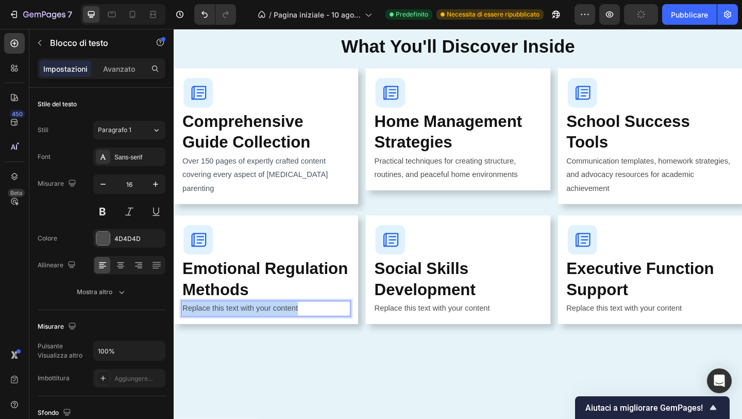
click at [256, 328] on p "Replace this text with your content" at bounding box center [274, 332] width 182 height 15
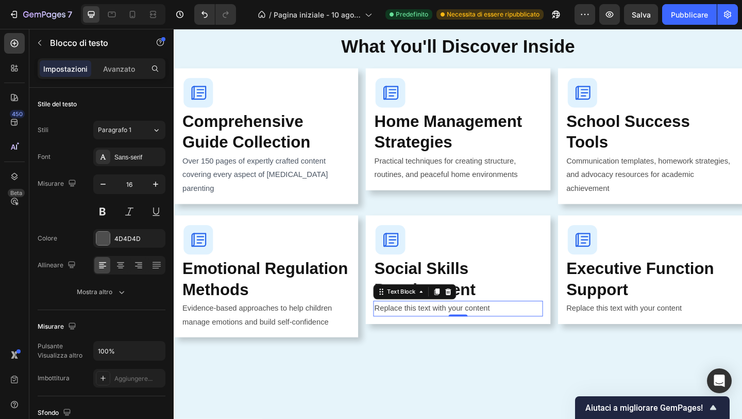
click at [430, 329] on div "Replace this text with your content" at bounding box center [483, 332] width 184 height 17
click at [430, 329] on p "Replace this text with your content" at bounding box center [483, 332] width 182 height 15
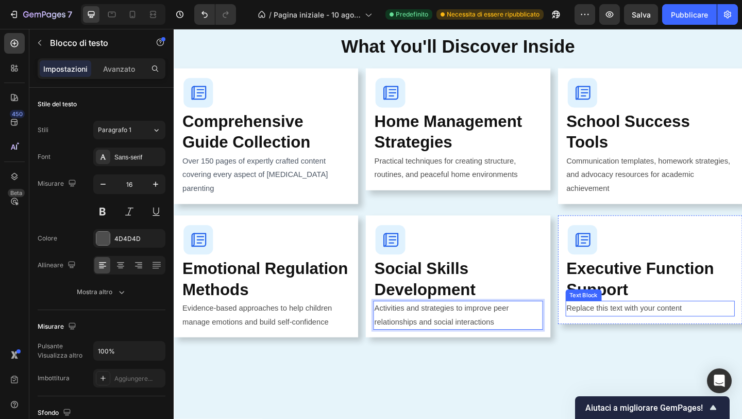
click at [620, 334] on div "Replace this text with your content" at bounding box center [692, 332] width 184 height 17
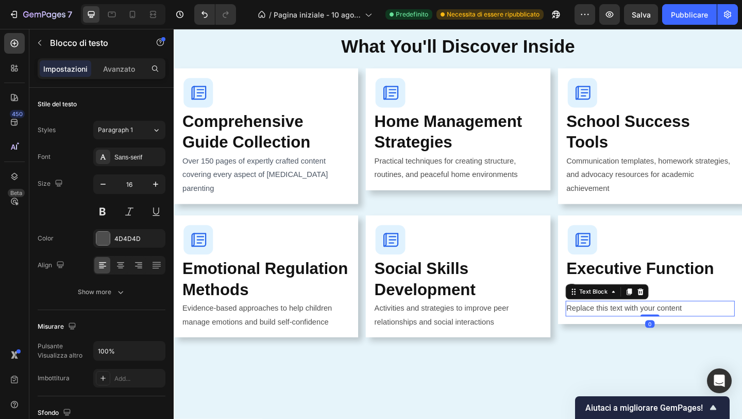
click at [620, 334] on div "Replace this text with your content" at bounding box center [692, 332] width 184 height 17
click at [620, 334] on p "Replace this text with your content" at bounding box center [692, 332] width 182 height 15
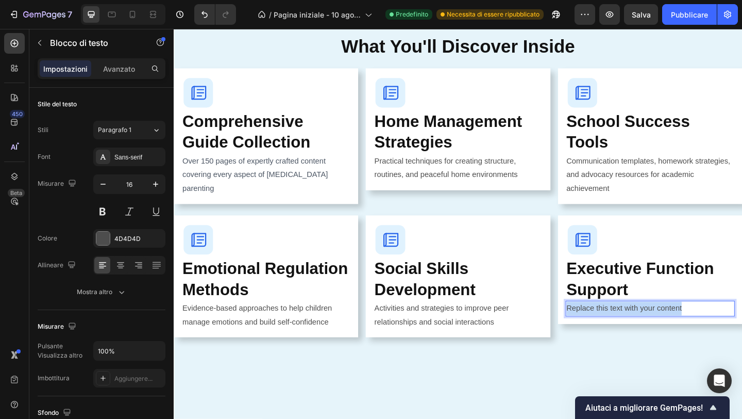
click at [620, 334] on p "Replace this text with your content" at bounding box center [692, 332] width 182 height 15
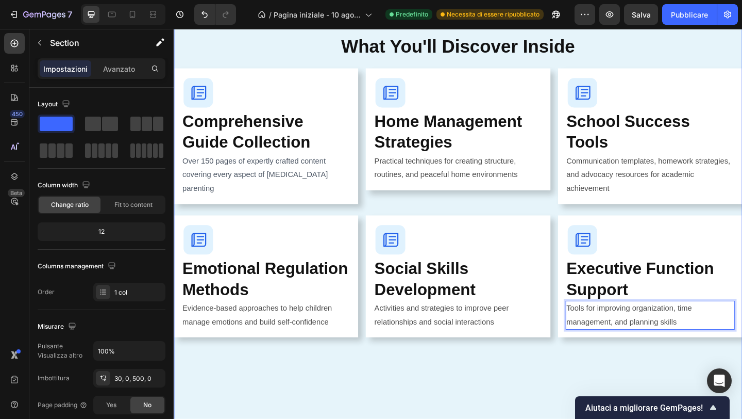
click at [467, 418] on div "What's Inside Your Guide Button Everything You Need to Transform Your Parenting…" at bounding box center [483, 237] width 619 height 769
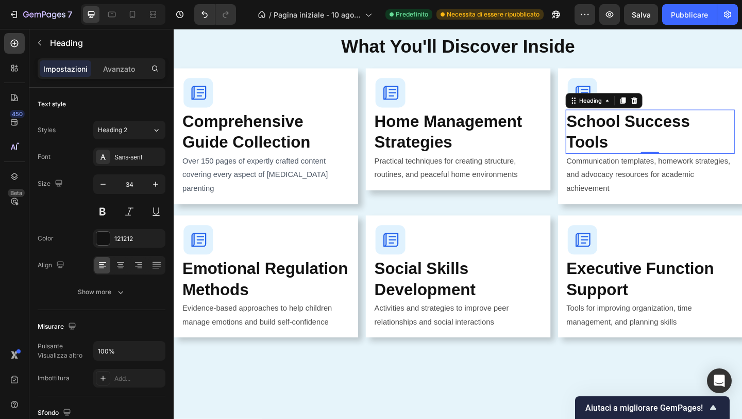
click at [655, 131] on strong "School Success Tools" at bounding box center [668, 140] width 135 height 42
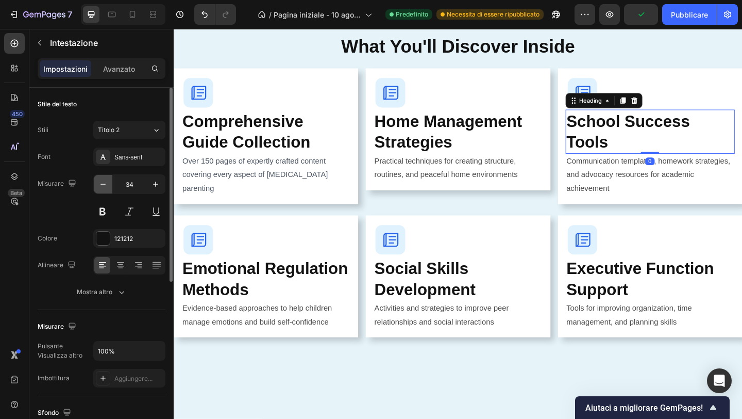
click at [104, 189] on icon "button" at bounding box center [103, 184] width 10 height 10
type input "33"
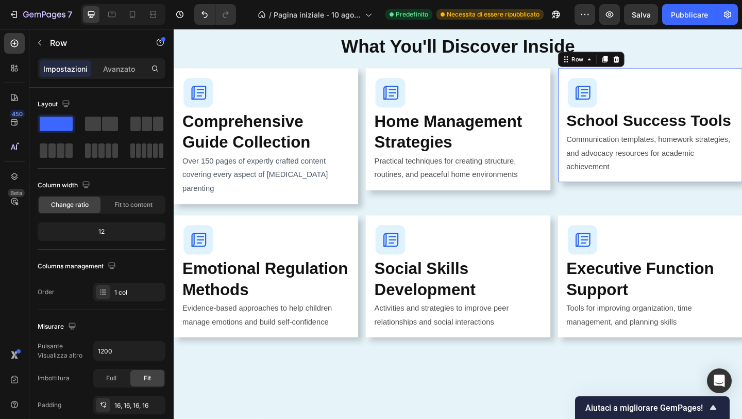
click at [607, 193] on div "Image School Success Tools Heading Communication templates, homework strategies…" at bounding box center [692, 134] width 201 height 124
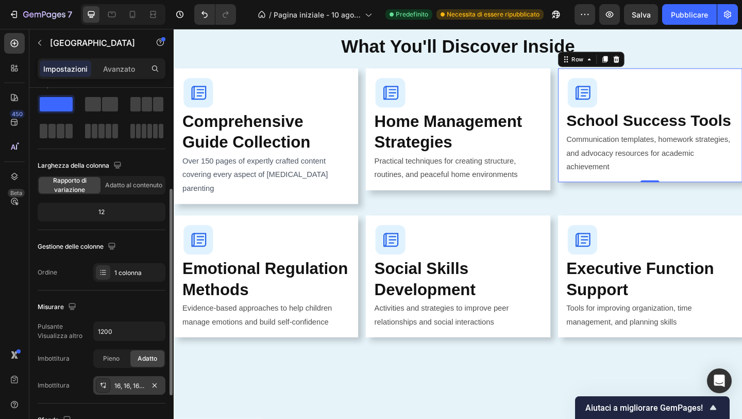
scroll to position [77, 0]
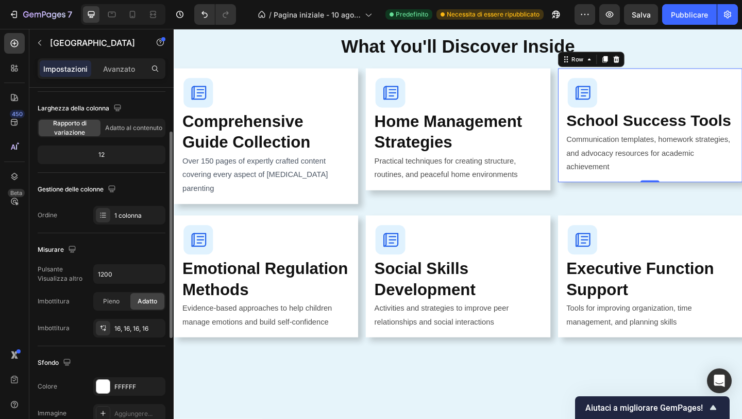
click at [92, 327] on div "Imbottitura 16, 16, 16, 16" at bounding box center [102, 328] width 128 height 19
click at [105, 329] on icon at bounding box center [104, 329] width 4 height 3
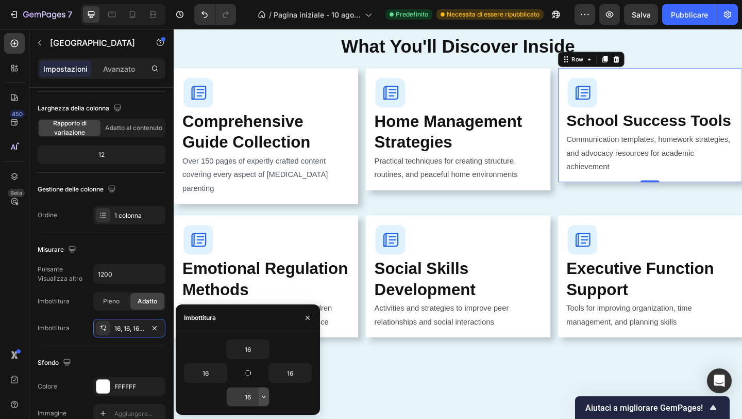
click at [260, 397] on icon "button" at bounding box center [264, 396] width 8 height 8
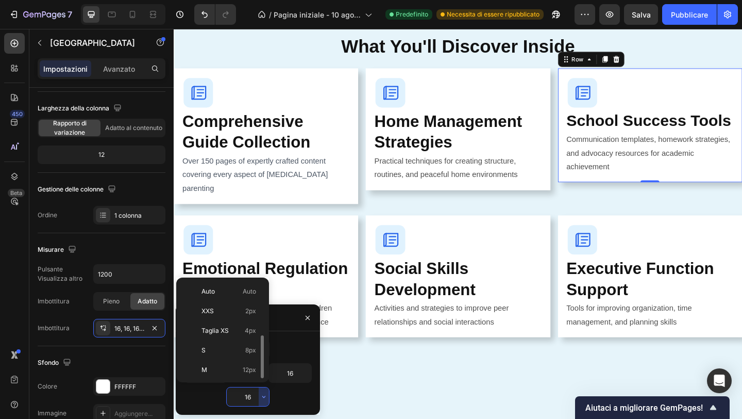
scroll to position [37, 0]
click at [237, 366] on div "XL 24px" at bounding box center [220, 372] width 80 height 20
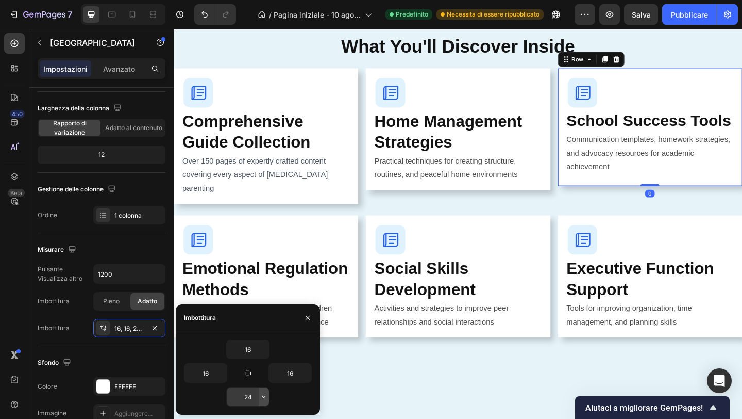
click at [259, 395] on button "button" at bounding box center [264, 396] width 10 height 19
click at [258, 395] on input "24" at bounding box center [248, 396] width 42 height 19
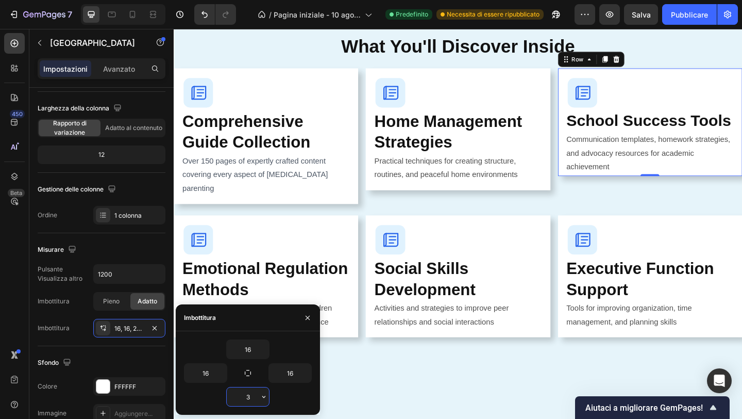
type input "35"
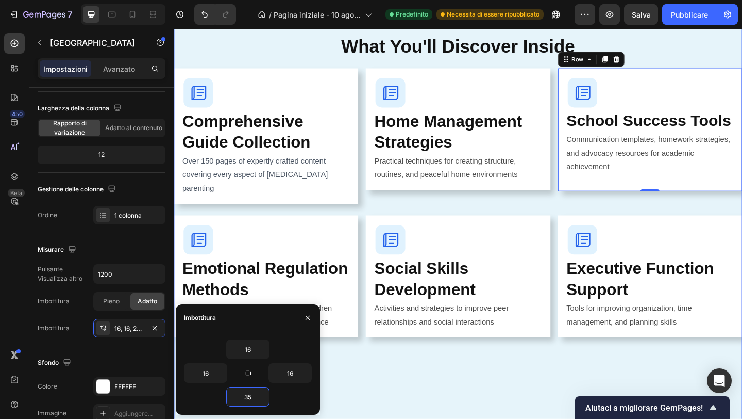
click at [448, 374] on div "What's Inside Your Guide Button Everything You Need to Transform Your Parenting…" at bounding box center [483, 237] width 619 height 769
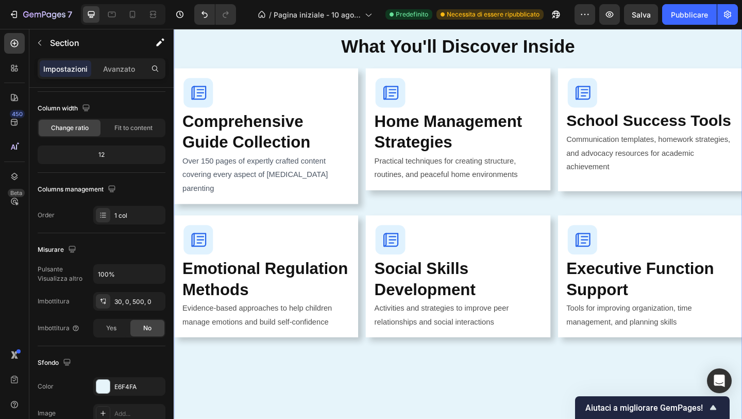
scroll to position [0, 0]
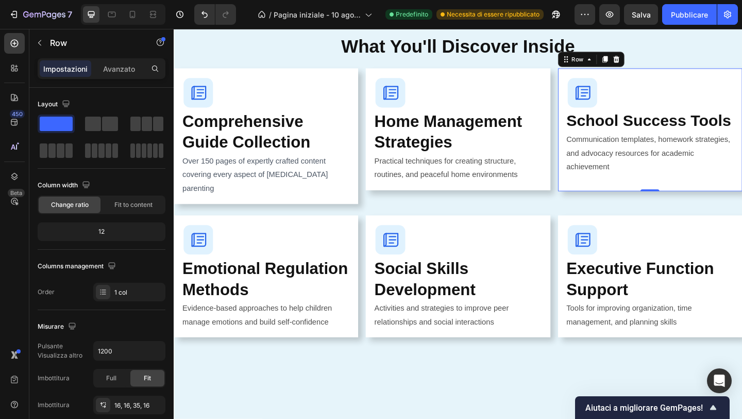
click at [597, 202] on div "Image School Success Tools Heading Communication templates, homework strategies…" at bounding box center [692, 139] width 201 height 134
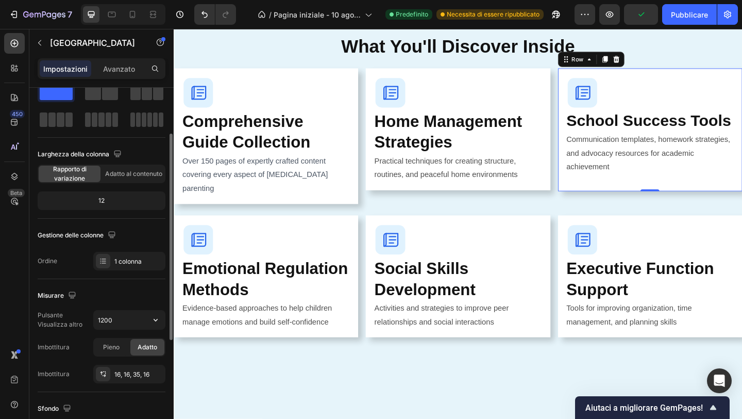
scroll to position [61, 0]
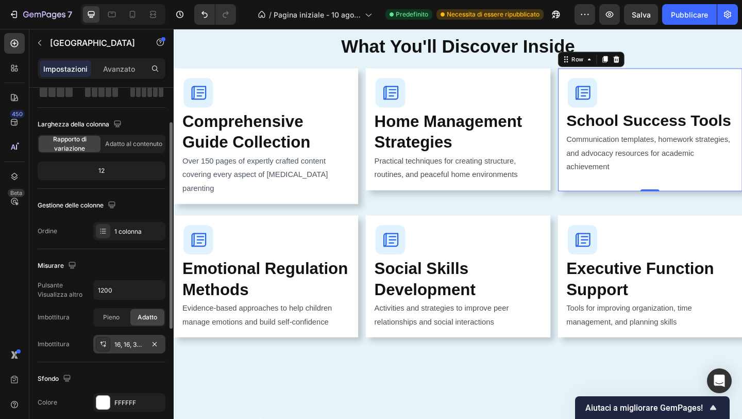
click at [107, 346] on div at bounding box center [103, 344] width 14 height 14
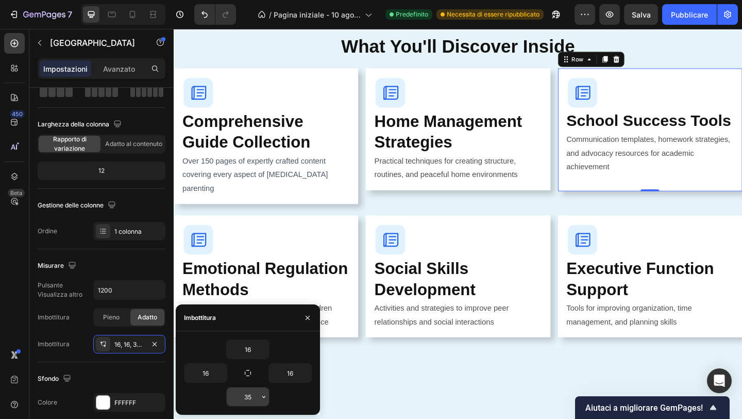
click at [256, 400] on input "35" at bounding box center [248, 396] width 42 height 19
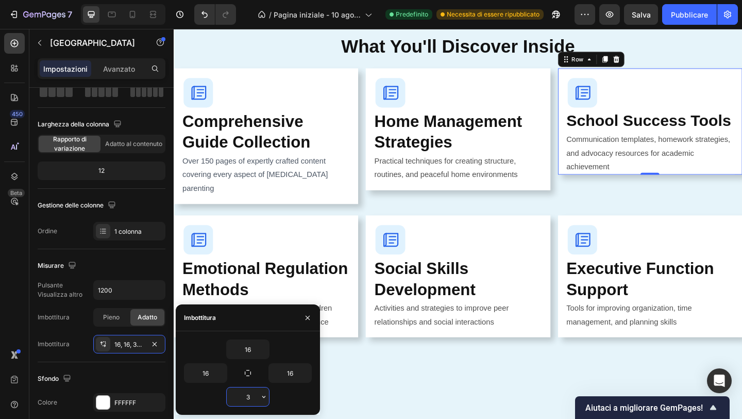
type input "33"
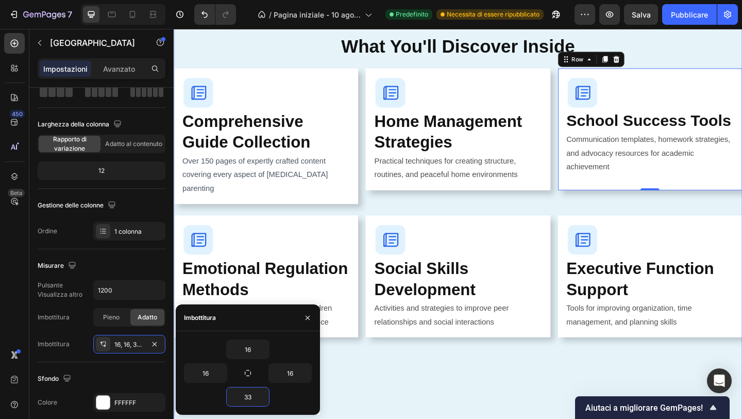
click at [426, 400] on div "What's Inside Your Guide Button Everything You Need to Transform Your Parenting…" at bounding box center [483, 237] width 619 height 769
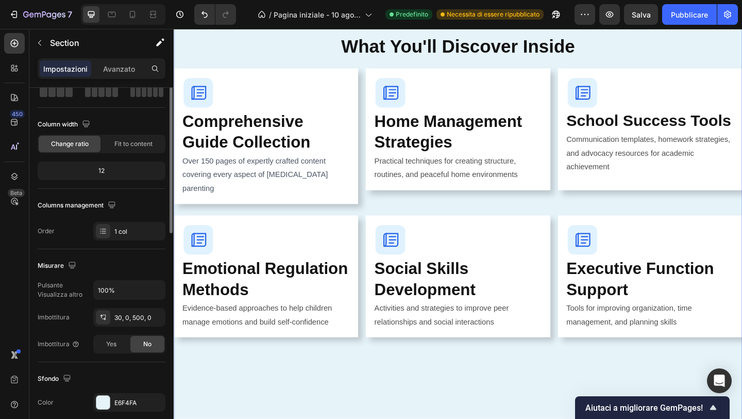
scroll to position [0, 0]
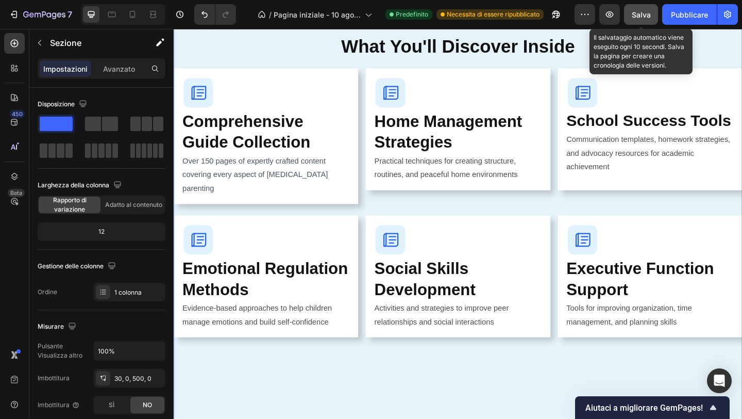
click at [648, 14] on font "Salva" at bounding box center [641, 14] width 19 height 9
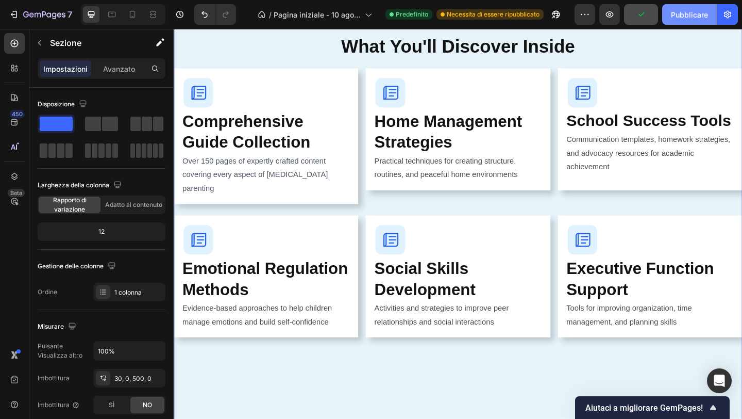
click at [682, 14] on font "Pubblicare" at bounding box center [689, 14] width 37 height 9
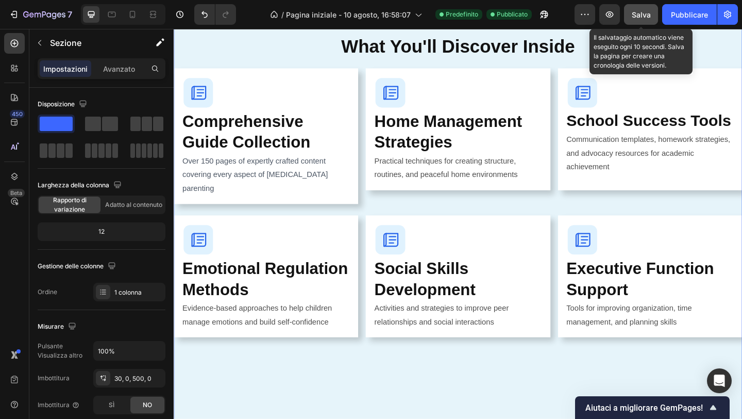
click at [642, 13] on font "Salva" at bounding box center [641, 14] width 19 height 9
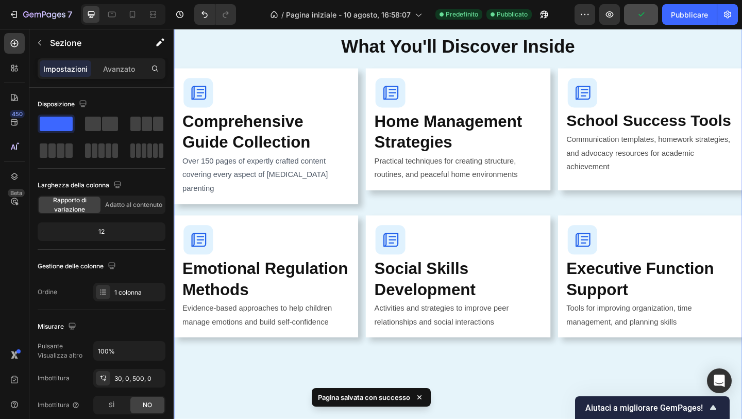
click at [661, 13] on div "Anteprima Pubblicare" at bounding box center [656, 14] width 163 height 21
click at [682, 19] on font "Pubblicare" at bounding box center [689, 14] width 37 height 11
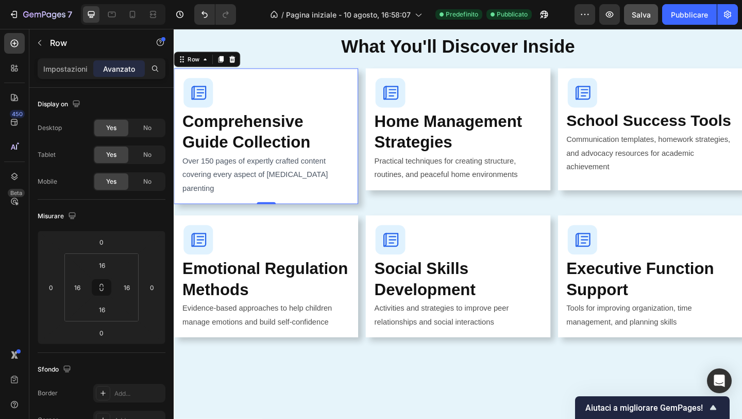
click at [366, 77] on div "Image Comprehensive Guide Collection Heading Over 150 pages of expertly crafted…" at bounding box center [274, 145] width 201 height 147
click at [357, 73] on div "Image Comprehensive Guide Collection Heading Over 150 pages of expertly crafted…" at bounding box center [274, 145] width 201 height 147
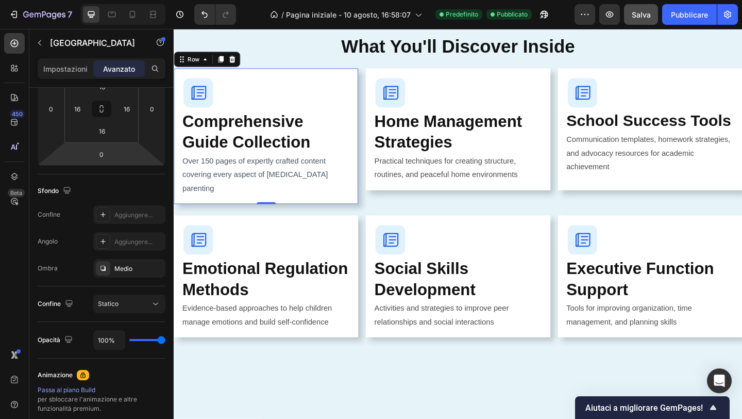
scroll to position [355, 0]
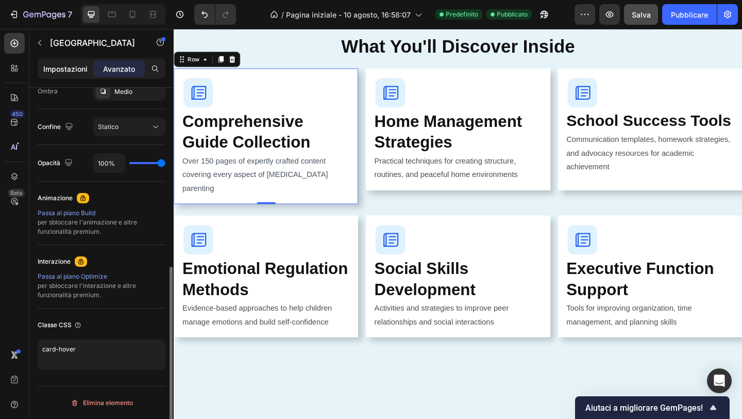
click at [71, 65] on font "Impostazioni" at bounding box center [65, 68] width 44 height 9
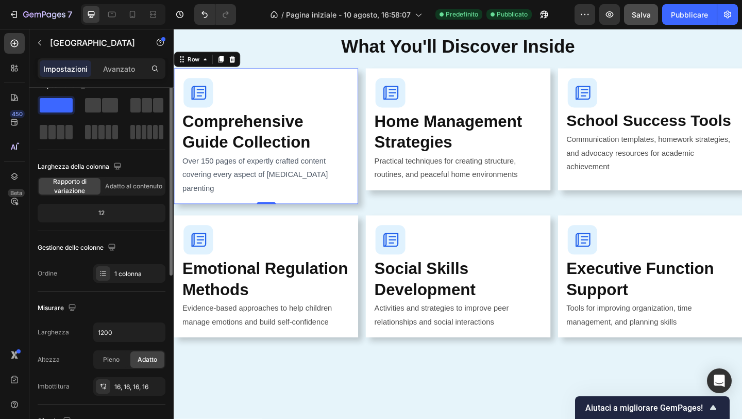
scroll to position [57, 0]
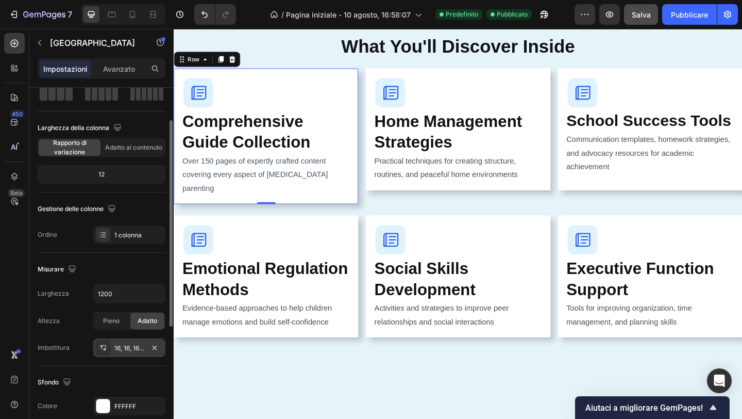
click at [95, 348] on div "16, 16, 16, 16" at bounding box center [129, 347] width 72 height 19
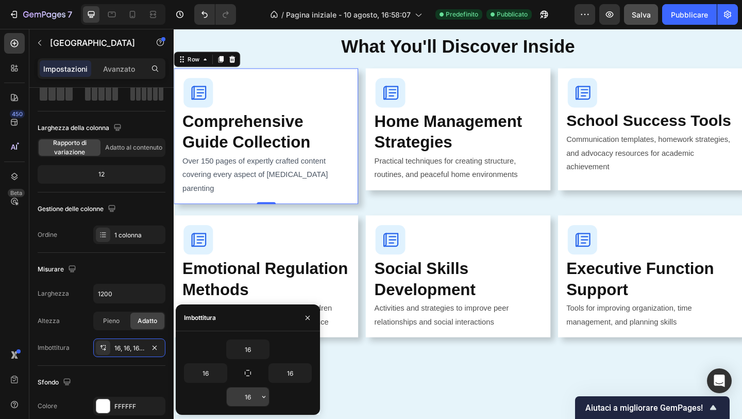
click at [252, 395] on input "16" at bounding box center [248, 396] width 42 height 19
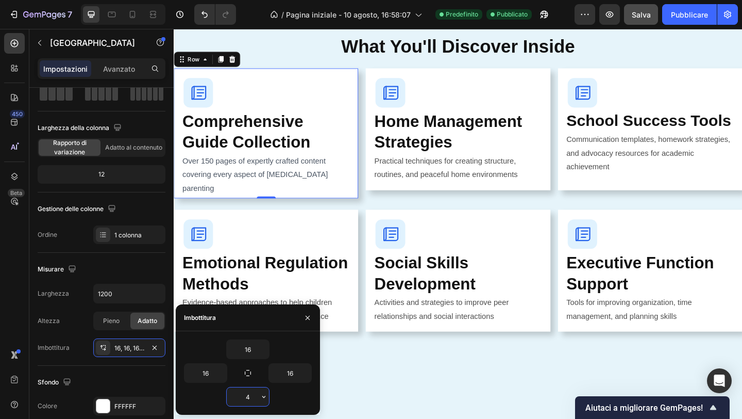
type input "40"
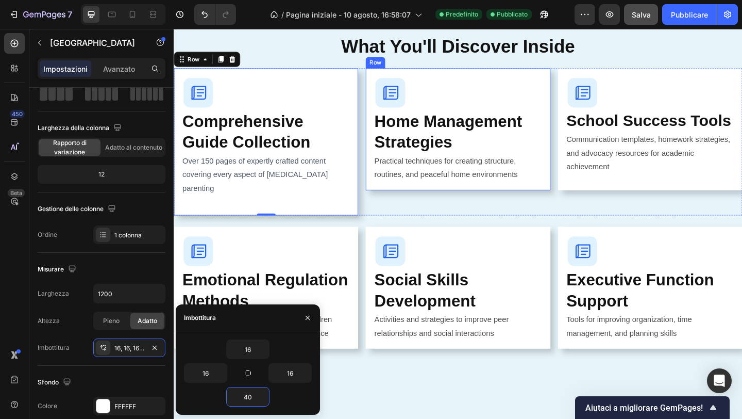
click at [570, 76] on div "Image Home Management Strategies Heading Practical techniques for creating stru…" at bounding box center [483, 138] width 201 height 132
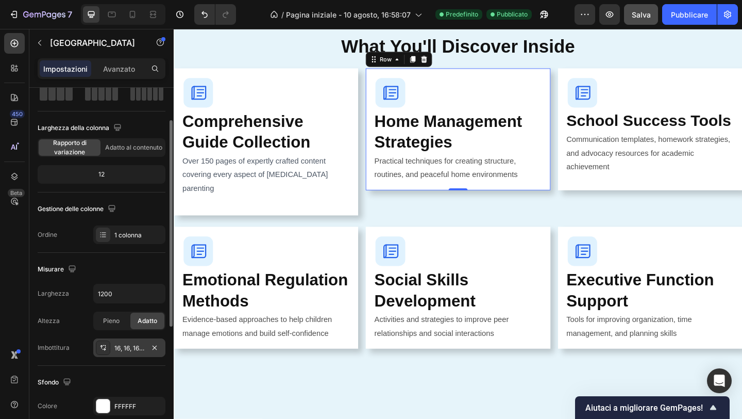
click at [102, 347] on icon at bounding box center [102, 347] width 3 height 4
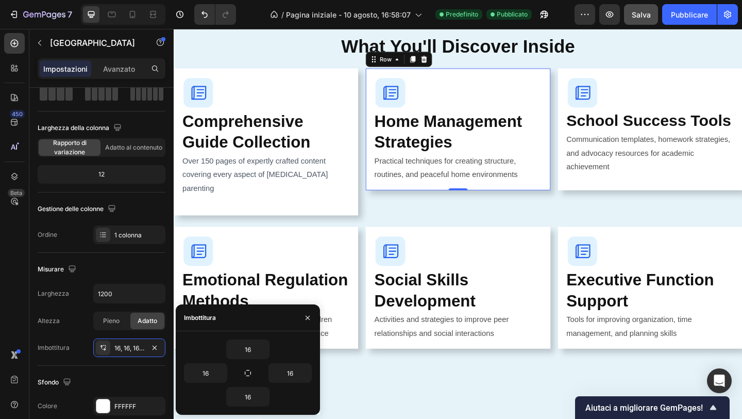
click at [257, 386] on div "16 16 16 16" at bounding box center [248, 372] width 128 height 67
click at [257, 387] on input "16" at bounding box center [248, 396] width 42 height 19
type input "40"
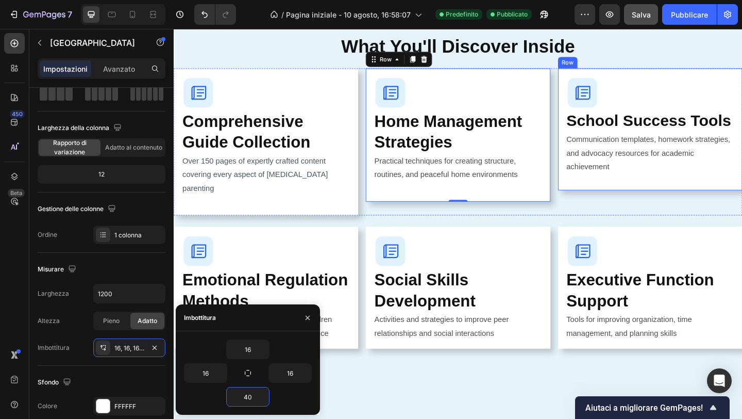
click at [695, 77] on div "Image School Success Tools Heading Communication templates, homework strategies…" at bounding box center [692, 138] width 201 height 133
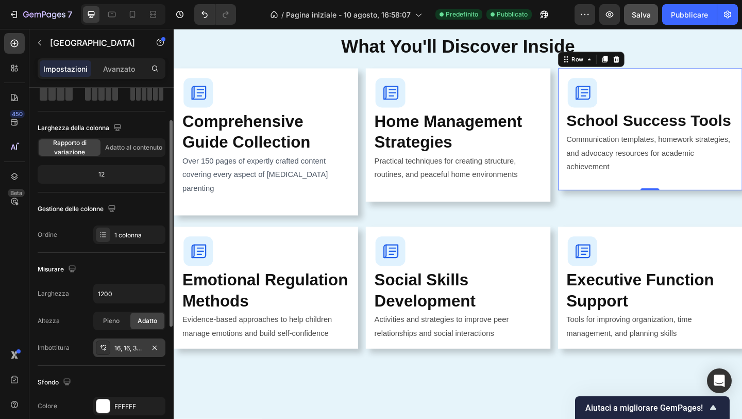
click at [106, 343] on div at bounding box center [103, 347] width 14 height 14
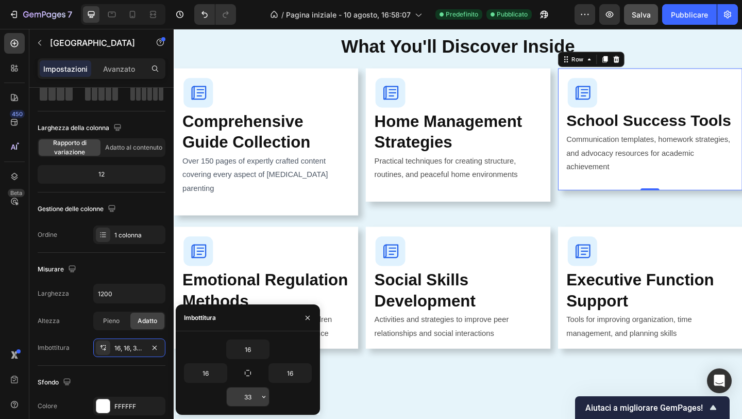
click at [249, 394] on input "33" at bounding box center [248, 396] width 42 height 19
click at [249, 395] on input "33" at bounding box center [248, 396] width 42 height 19
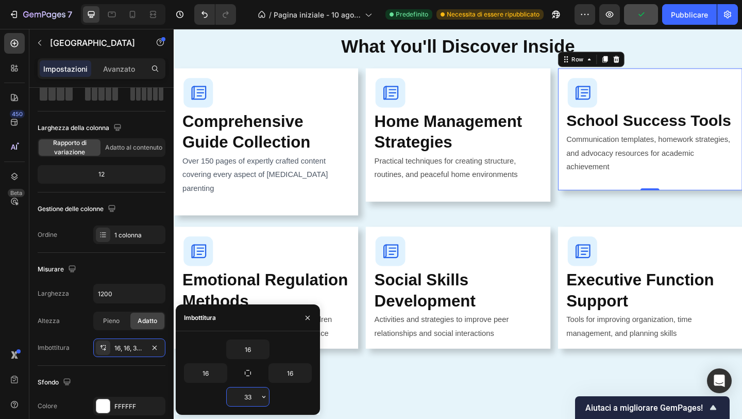
click at [255, 395] on input "33" at bounding box center [248, 396] width 42 height 19
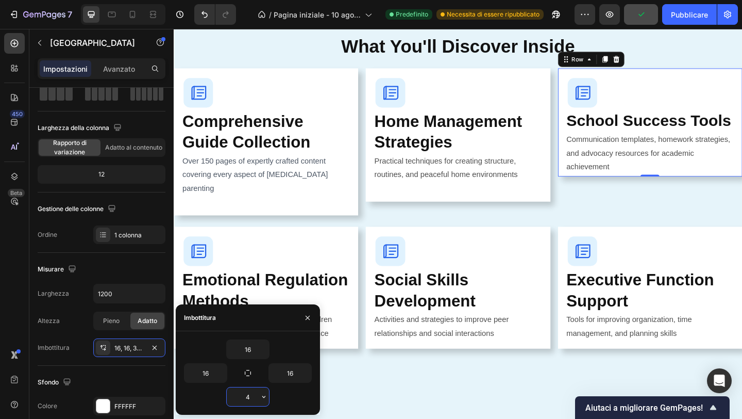
type input "40"
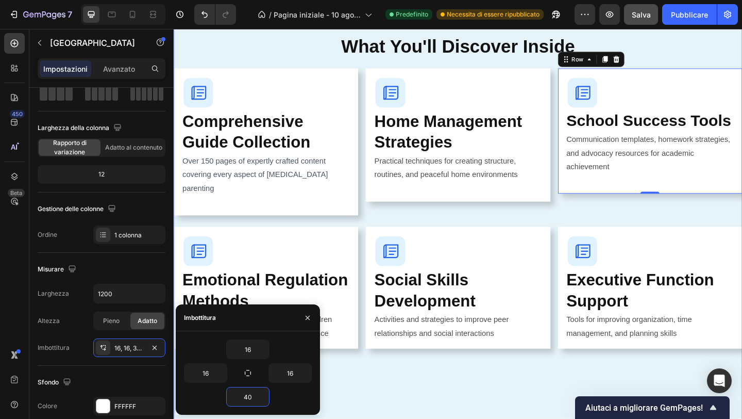
click at [425, 401] on div "What's Inside Your Guide Button Everything You Need to Transform Your Parenting…" at bounding box center [483, 244] width 619 height 782
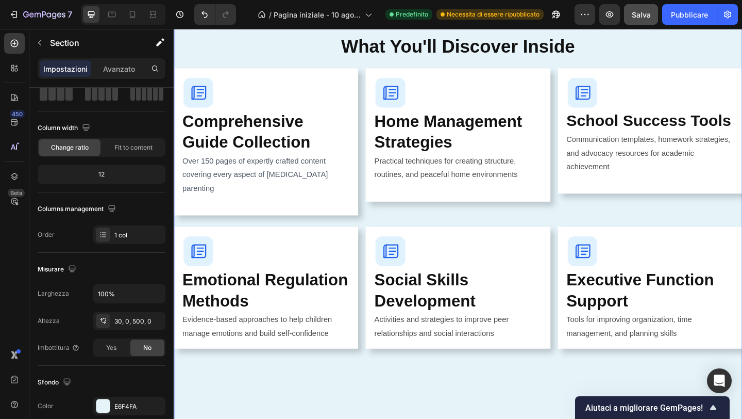
scroll to position [0, 0]
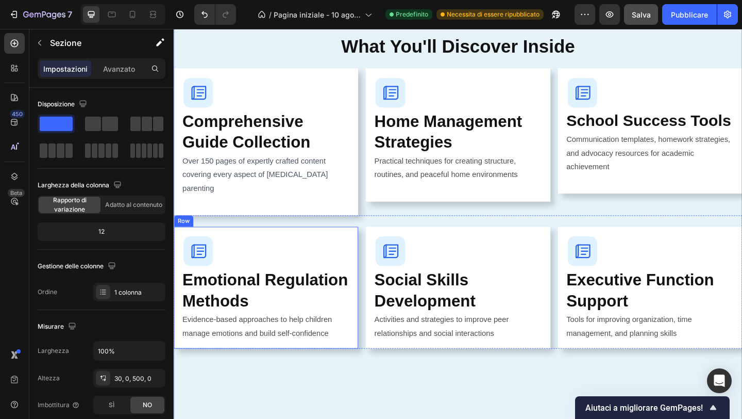
click at [361, 244] on div "Image Emotional Regulation Methods Heading Evidence-based approaches to help ch…" at bounding box center [274, 310] width 201 height 132
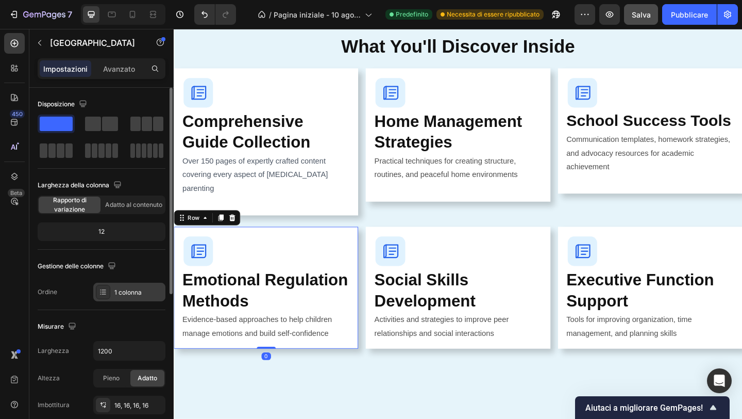
click at [109, 296] on div at bounding box center [103, 292] width 14 height 14
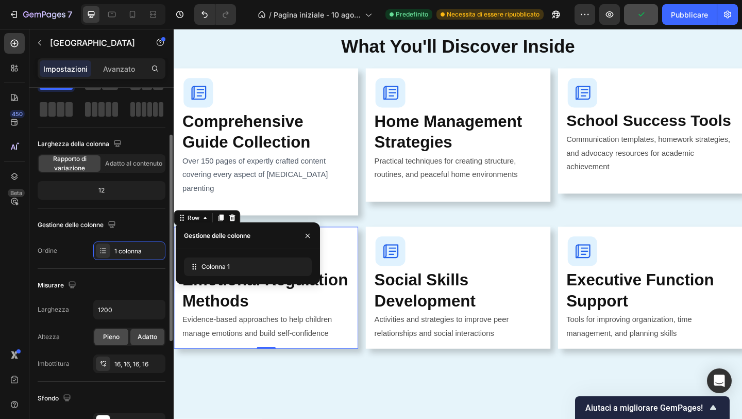
scroll to position [56, 0]
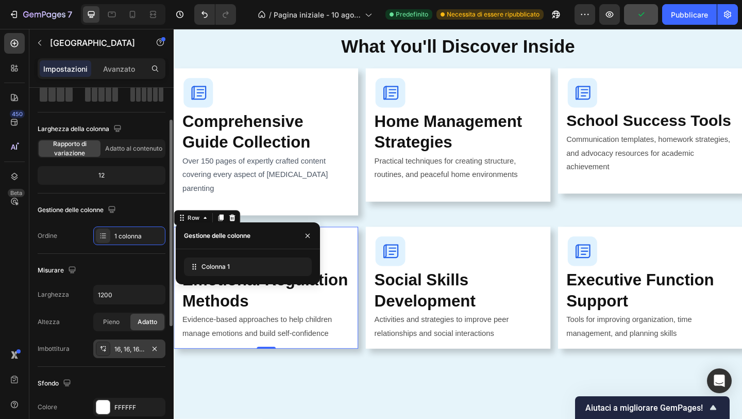
click at [101, 347] on icon at bounding box center [103, 348] width 8 height 8
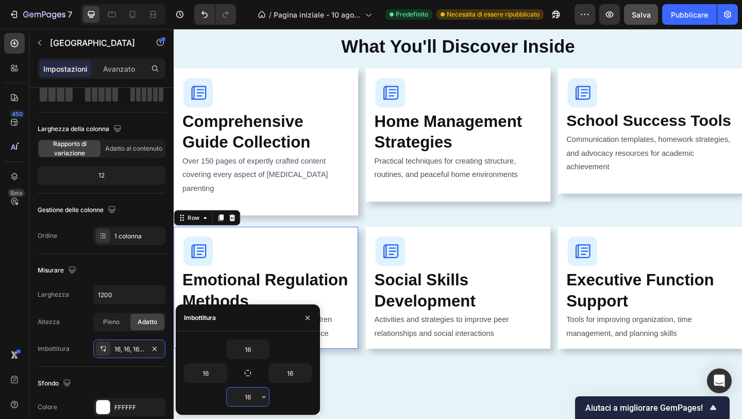
click at [247, 396] on input "16" at bounding box center [248, 396] width 42 height 19
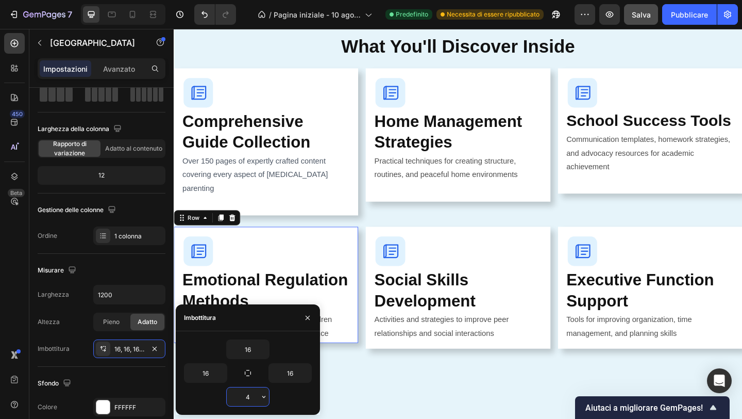
type input "40"
click at [405, 391] on div "What's Inside Your Guide Button Everything You Need to Transform Your Parenting…" at bounding box center [483, 250] width 619 height 794
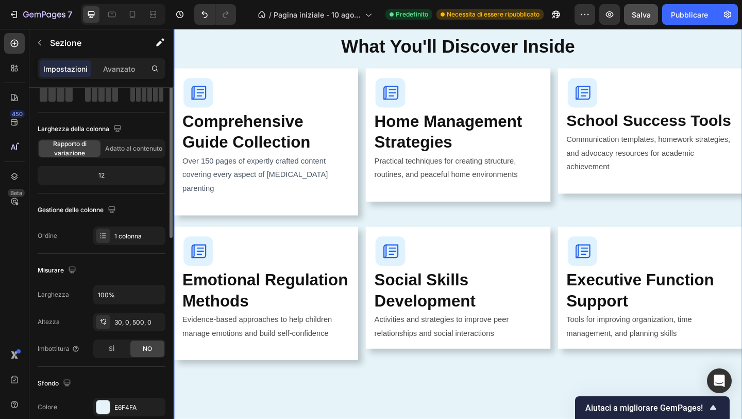
scroll to position [0, 0]
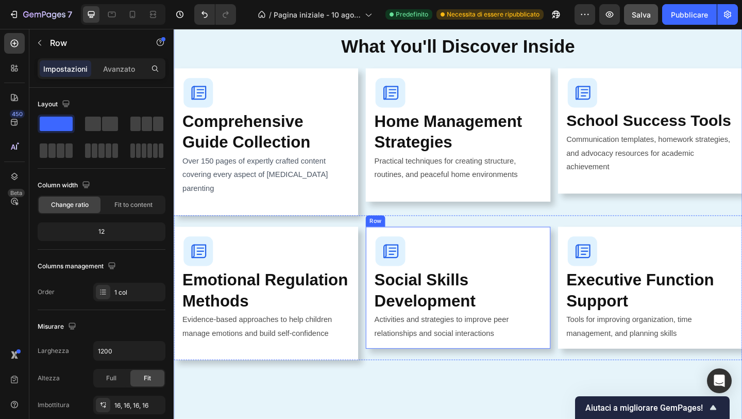
click at [531, 244] on div "Image Social Skills Development Heading Activities and strategies to improve pe…" at bounding box center [483, 310] width 201 height 132
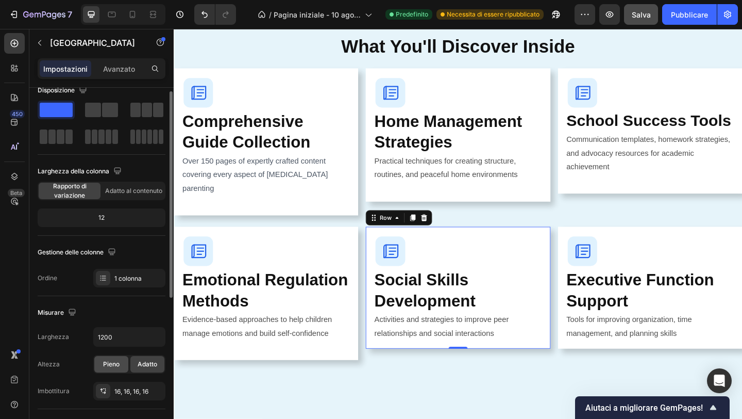
scroll to position [15, 0]
click at [109, 392] on div at bounding box center [103, 390] width 14 height 14
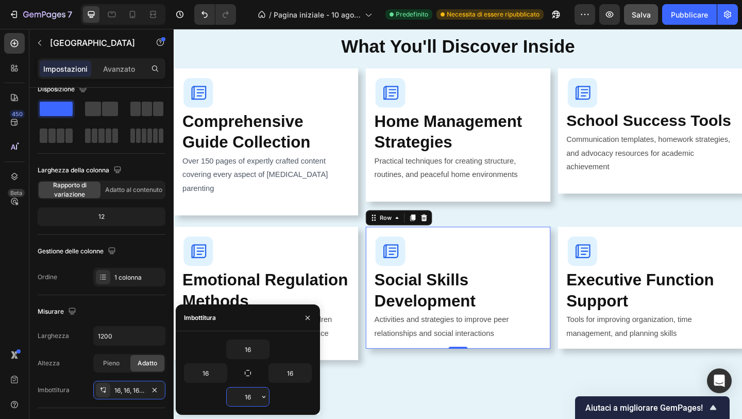
click at [248, 397] on input "16" at bounding box center [248, 396] width 42 height 19
click at [250, 397] on input "16" at bounding box center [248, 396] width 42 height 19
type input "40"
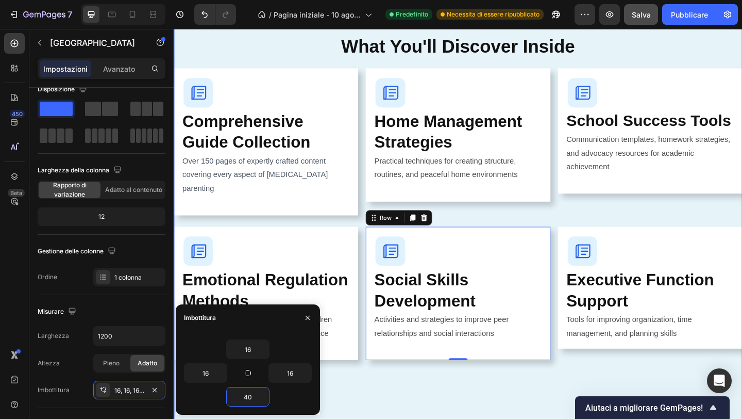
click at [633, 378] on div "What's Inside Your Guide Button Everything You Need to Transform Your Parenting…" at bounding box center [483, 250] width 619 height 794
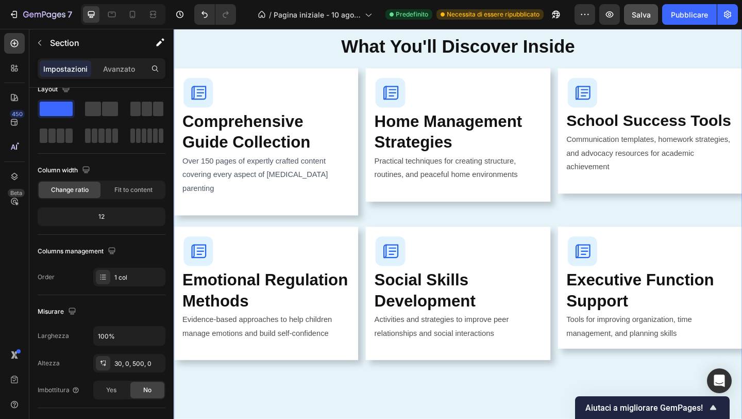
scroll to position [0, 0]
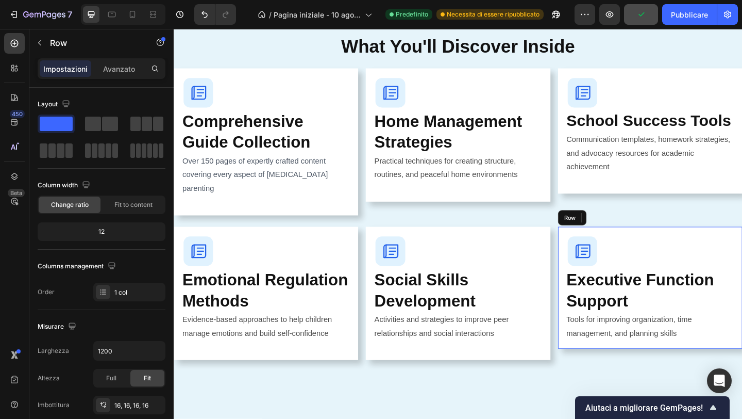
click at [710, 244] on div "Image Executive Function Support Heading Tools for improving organization, time…" at bounding box center [692, 310] width 201 height 132
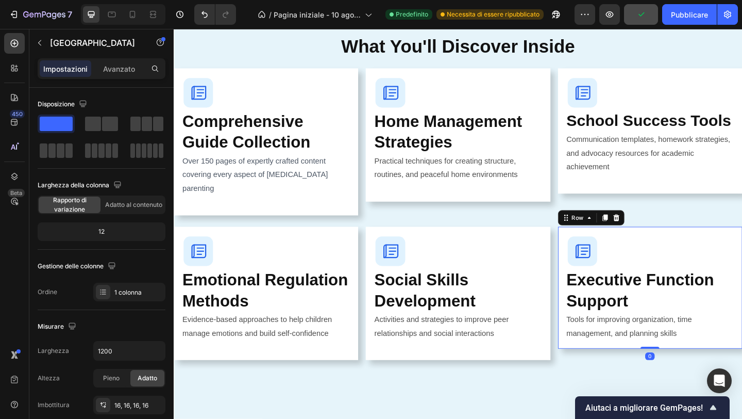
click at [715, 244] on div "Image Executive Function Support Heading Tools for improving organization, time…" at bounding box center [692, 310] width 201 height 132
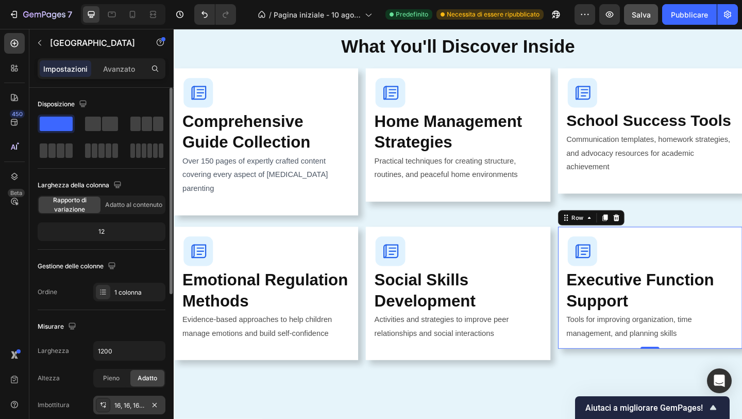
click at [108, 403] on div at bounding box center [103, 404] width 14 height 14
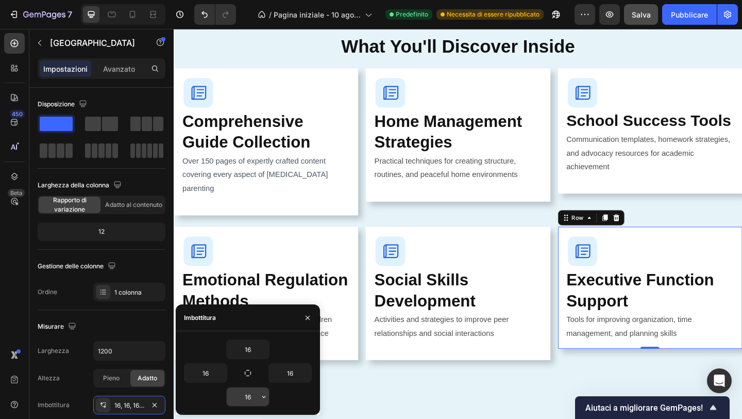
click at [249, 395] on input "16" at bounding box center [248, 396] width 42 height 19
click at [250, 395] on input "16" at bounding box center [248, 396] width 42 height 19
type input "40"
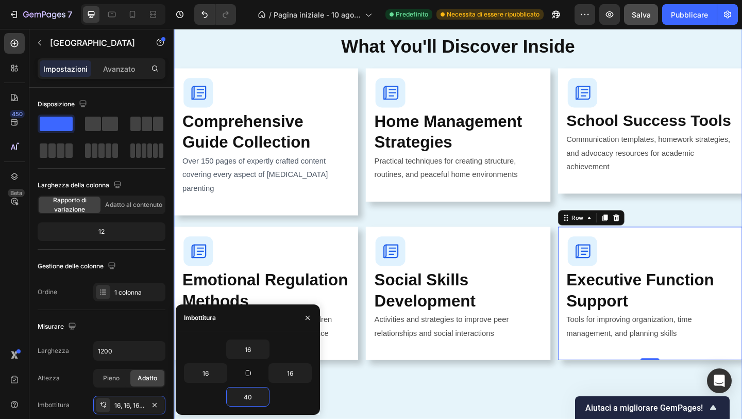
click at [485, 416] on div "What's Inside Your Guide Button Everything You Need to Transform Your Parenting…" at bounding box center [483, 250] width 619 height 794
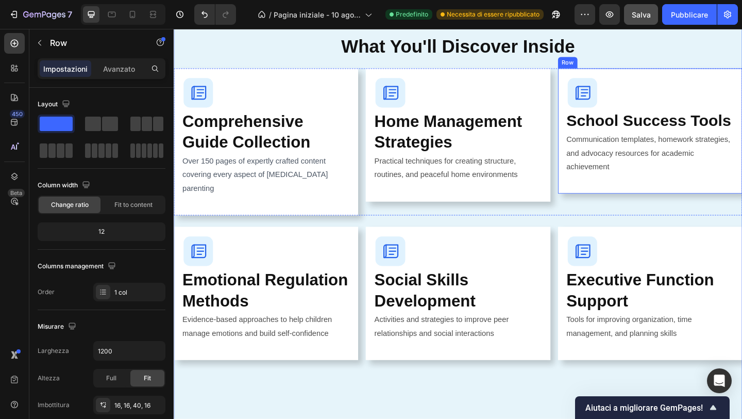
click at [737, 75] on div "Image School Success Tools Heading Communication templates, homework strategies…" at bounding box center [692, 140] width 201 height 137
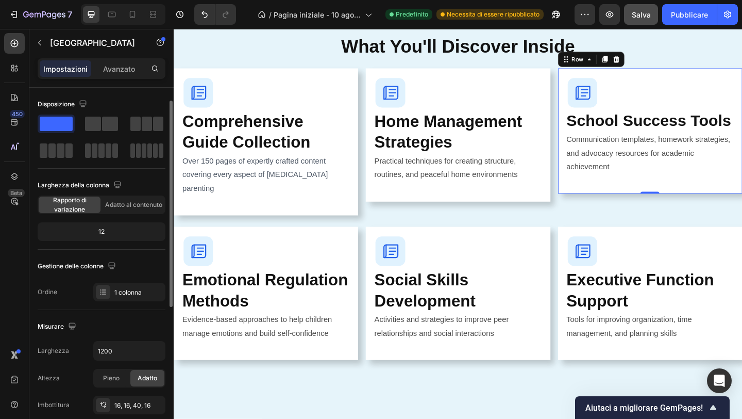
scroll to position [10, 0]
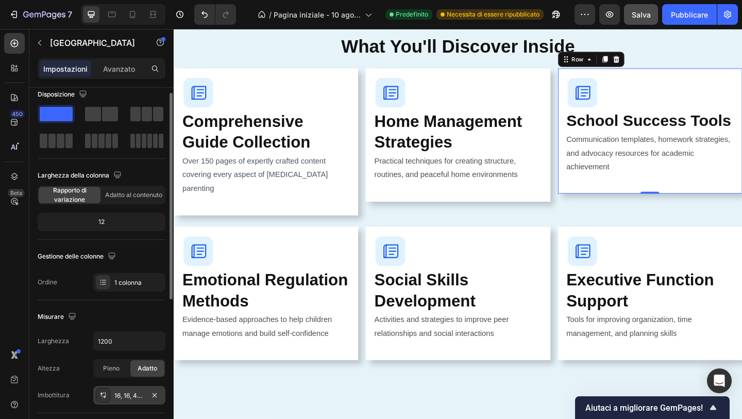
click at [113, 394] on div "16, 16, 40, 16" at bounding box center [129, 395] width 72 height 19
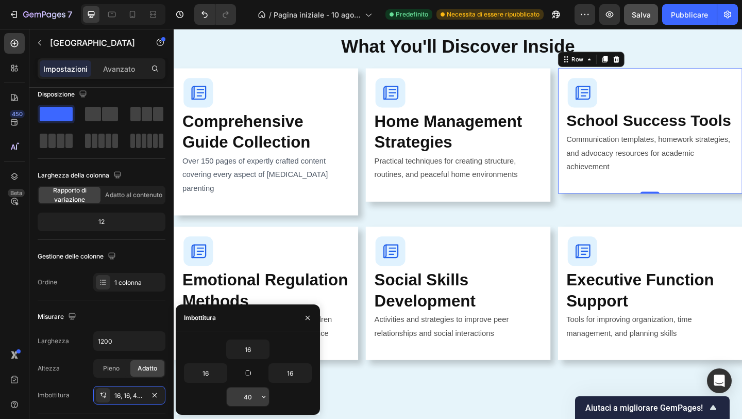
click at [252, 396] on input "40" at bounding box center [248, 396] width 42 height 19
click at [253, 397] on input "40" at bounding box center [248, 396] width 42 height 19
type input "4"
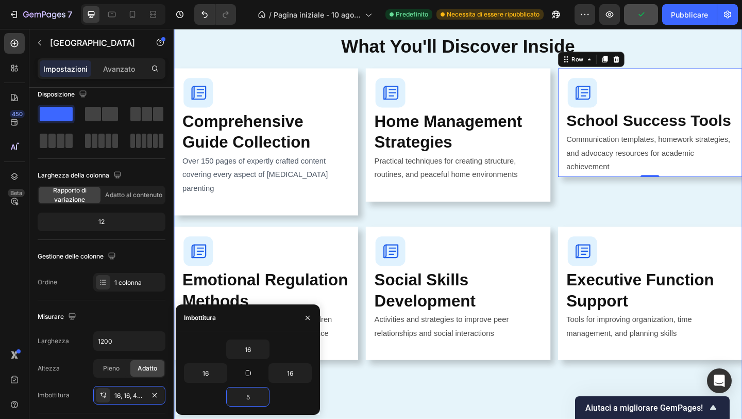
type input "55"
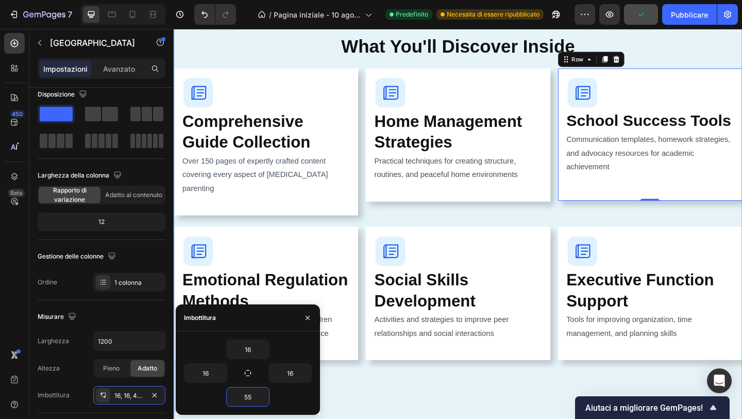
click at [573, 408] on div "What's Inside Your Guide Button Everything You Need to Transform Your Parenting…" at bounding box center [483, 250] width 619 height 794
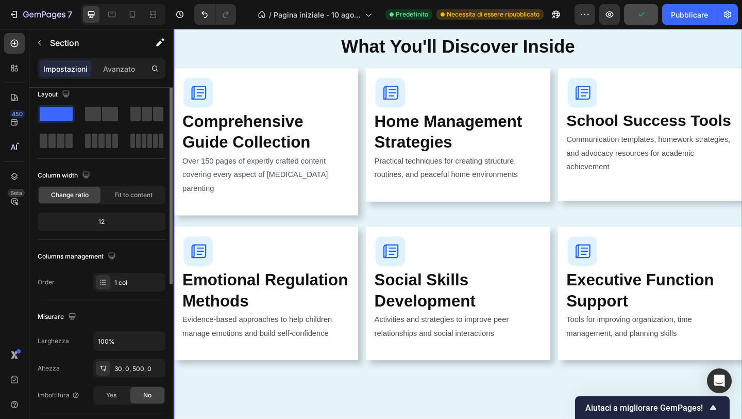
scroll to position [0, 0]
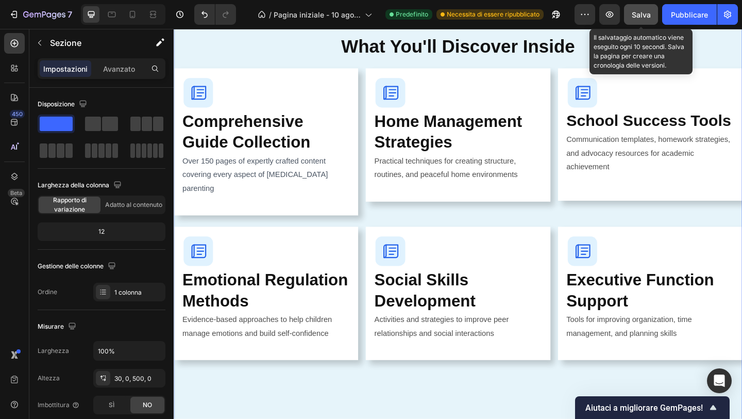
click at [639, 18] on font "Salva" at bounding box center [641, 14] width 19 height 9
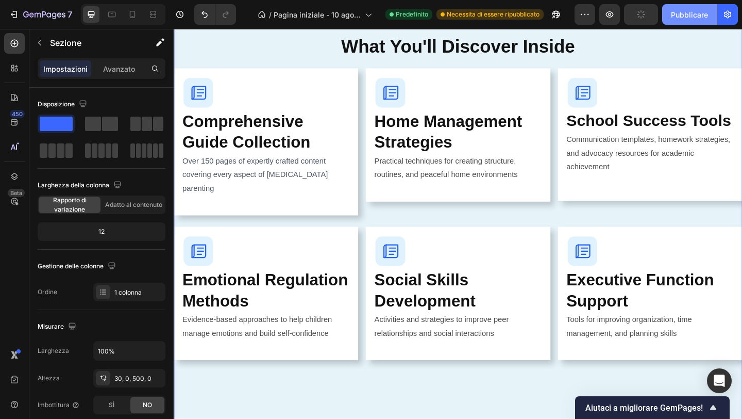
click at [688, 17] on font "Pubblicare" at bounding box center [689, 14] width 37 height 9
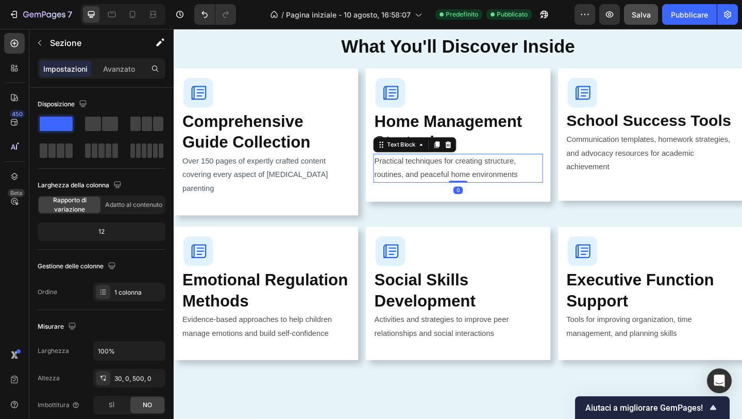
click at [423, 178] on p "Practical techniques for creating structure, routines, and peaceful home enviro…" at bounding box center [483, 180] width 182 height 30
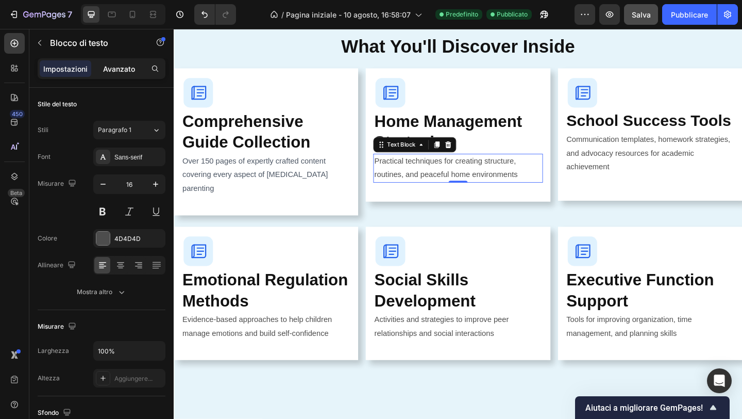
click at [123, 72] on font "Avanzato" at bounding box center [119, 68] width 32 height 9
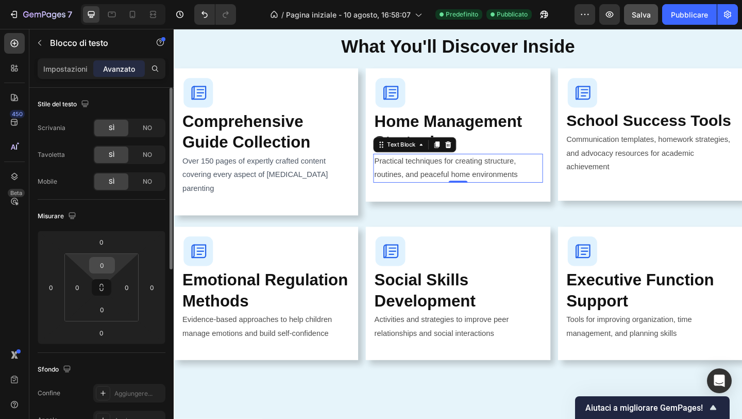
click at [105, 262] on input "0" at bounding box center [102, 264] width 21 height 15
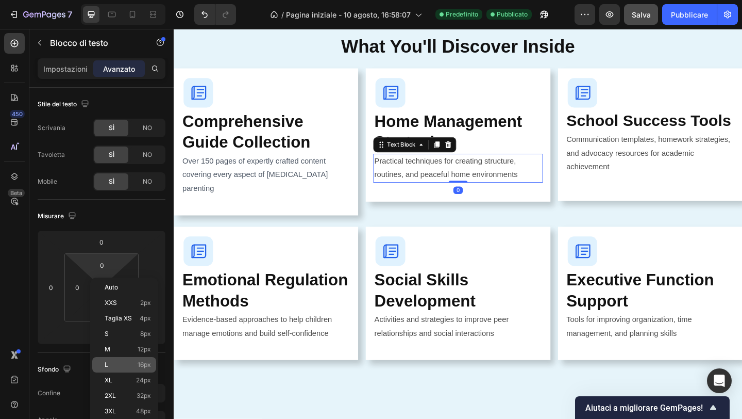
click at [124, 359] on div "L 16px" at bounding box center [124, 364] width 64 height 15
type input "16"
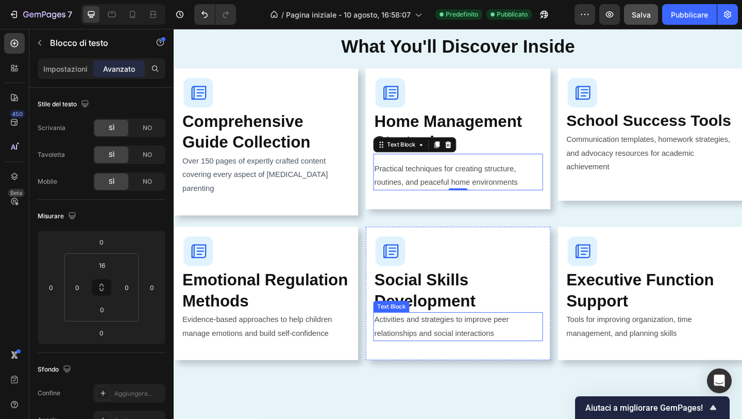
click at [447, 338] on p "Activities and strategies to improve peer relationships and social interactions" at bounding box center [483, 353] width 182 height 30
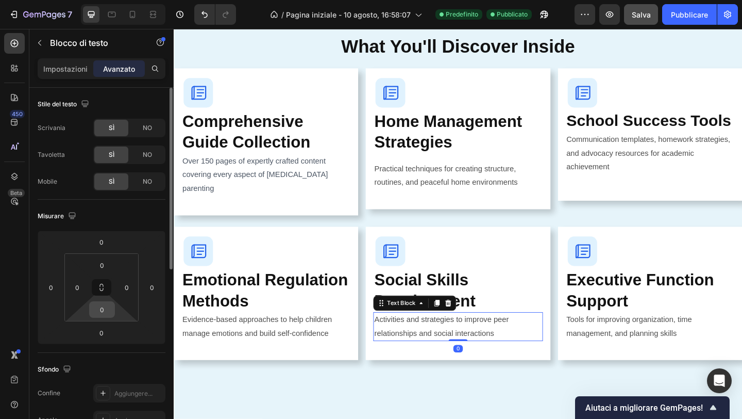
click at [102, 310] on input "0" at bounding box center [102, 309] width 21 height 15
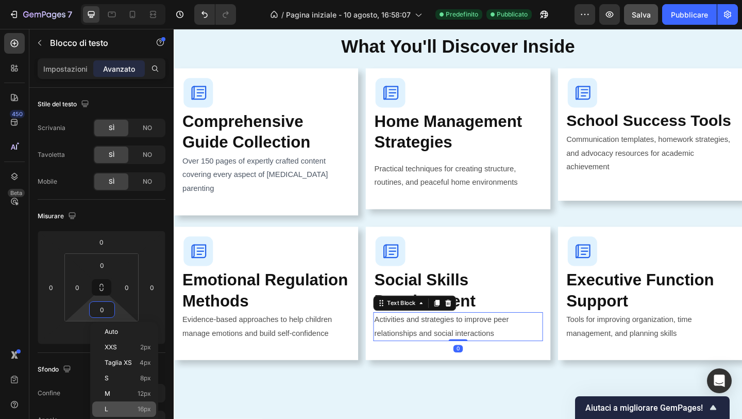
click at [123, 408] on p "L 16px" at bounding box center [128, 408] width 46 height 7
type input "16"
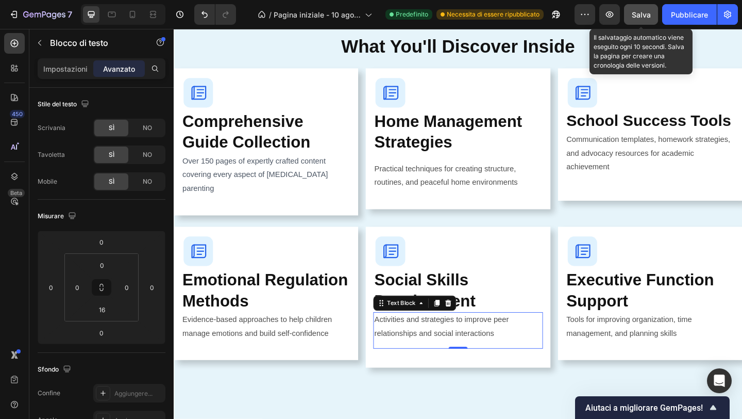
click at [641, 16] on font "Salva" at bounding box center [641, 14] width 19 height 9
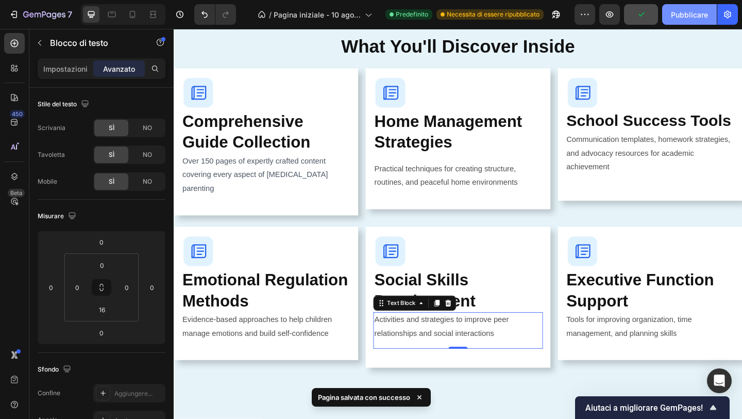
click at [678, 16] on font "Pubblicare" at bounding box center [689, 14] width 37 height 9
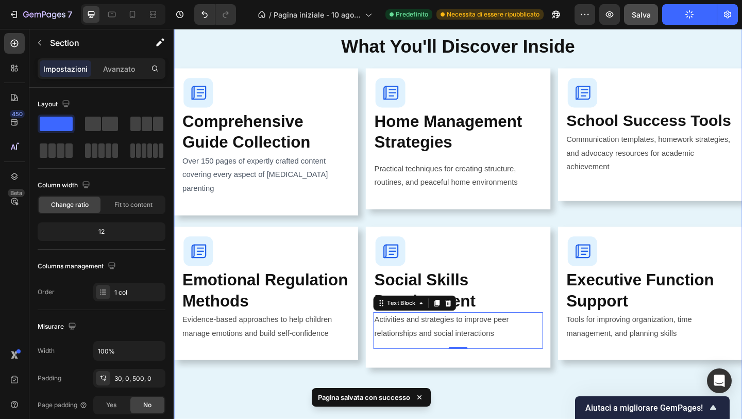
click at [272, 410] on div "What's Inside Your Guide Button Everything You Need to Transform Your Parenting…" at bounding box center [483, 254] width 619 height 802
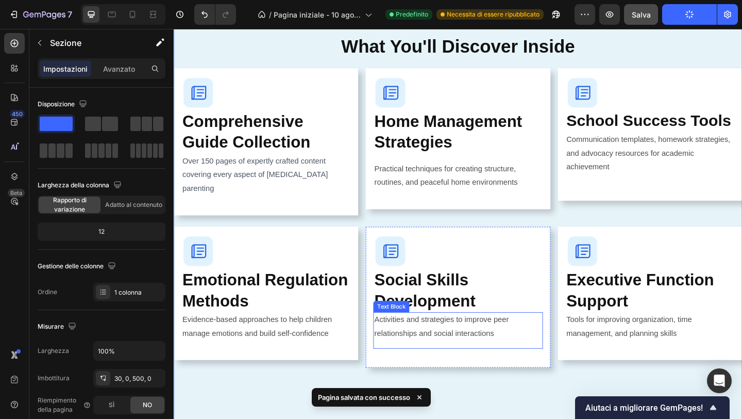
click at [466, 343] on p "Activities and strategies to improve peer relationships and social interactions" at bounding box center [483, 353] width 182 height 30
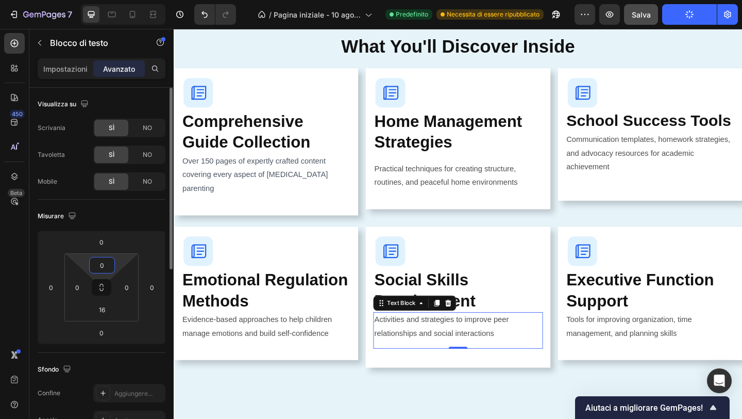
click at [102, 265] on input "0" at bounding box center [102, 264] width 21 height 15
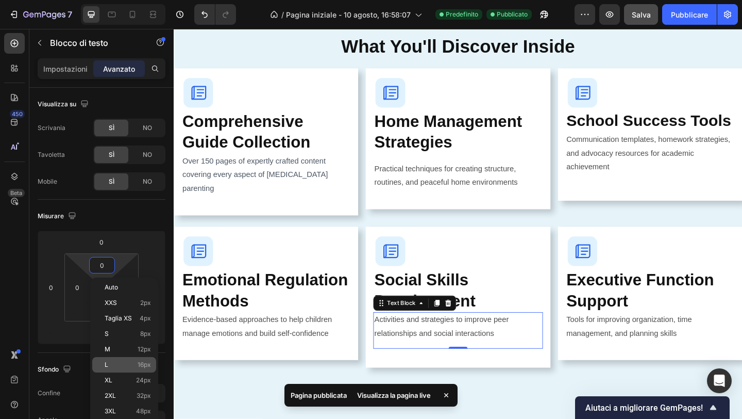
click at [117, 361] on p "L 16px" at bounding box center [128, 364] width 46 height 7
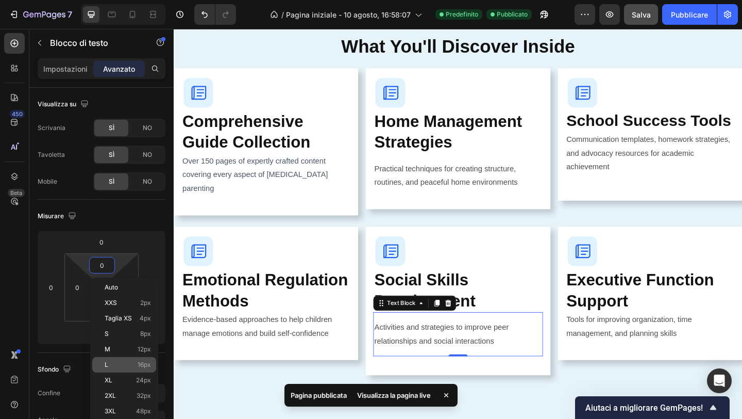
type input "16"
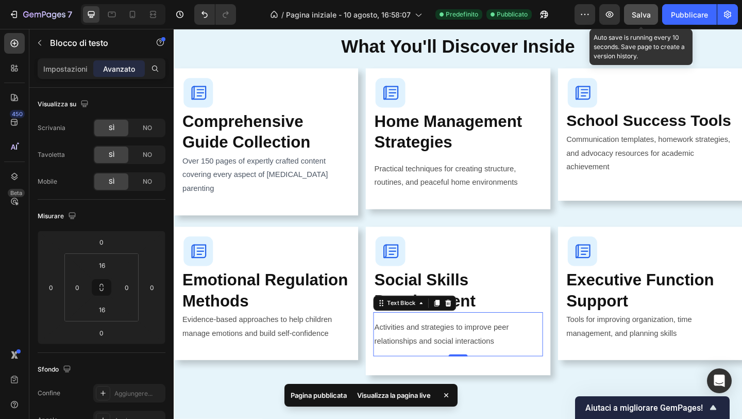
click at [635, 12] on font "Salva" at bounding box center [641, 14] width 19 height 9
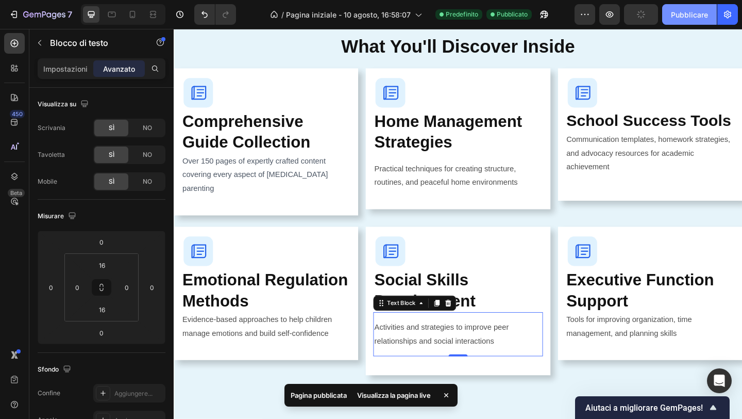
click at [688, 12] on font "Pubblicare" at bounding box center [689, 14] width 37 height 9
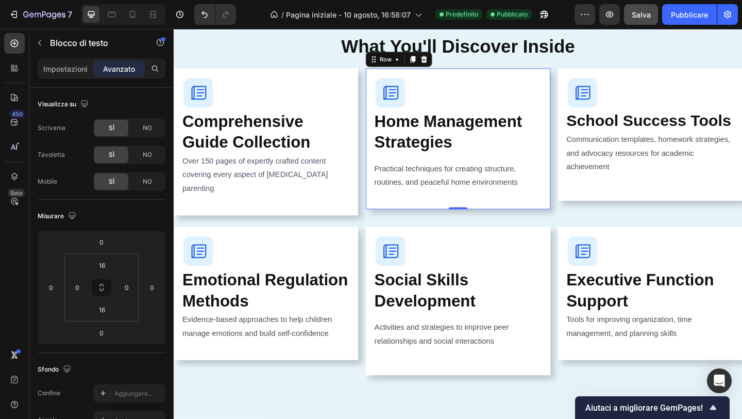
click at [426, 215] on div "Image Home Management Strategies Heading Practical techniques for creating stru…" at bounding box center [483, 148] width 201 height 153
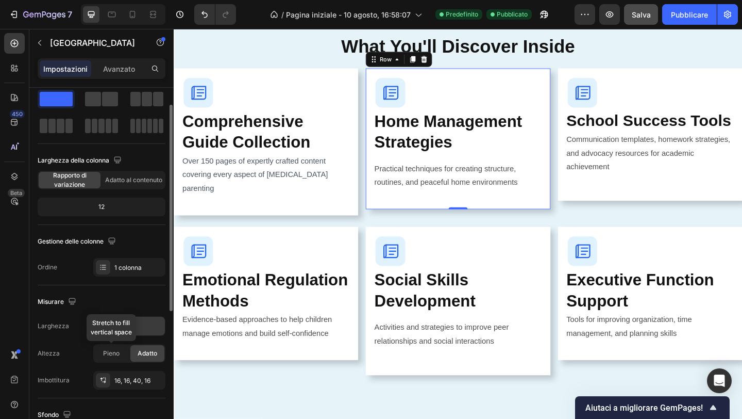
scroll to position [27, 0]
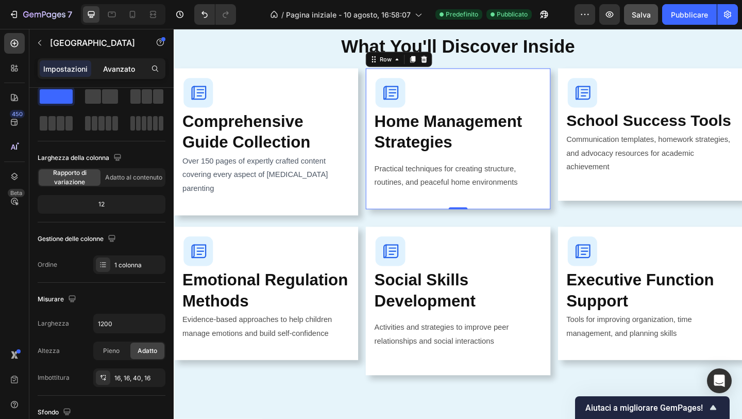
click at [118, 71] on font "Avanzato" at bounding box center [119, 68] width 32 height 9
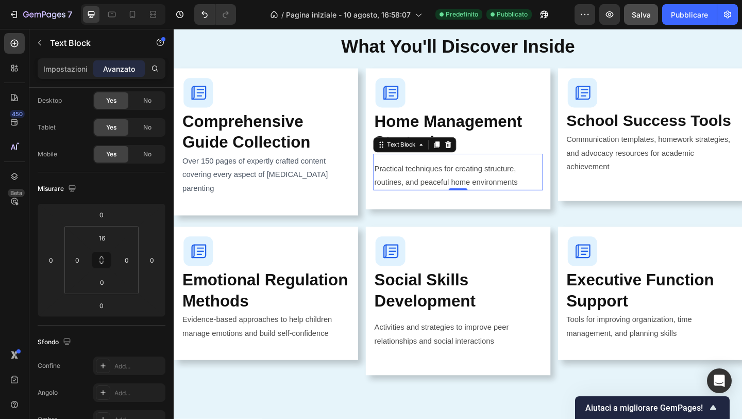
click at [451, 185] on p "Practical techniques for creating structure, routines, and peaceful home enviro…" at bounding box center [483, 189] width 182 height 30
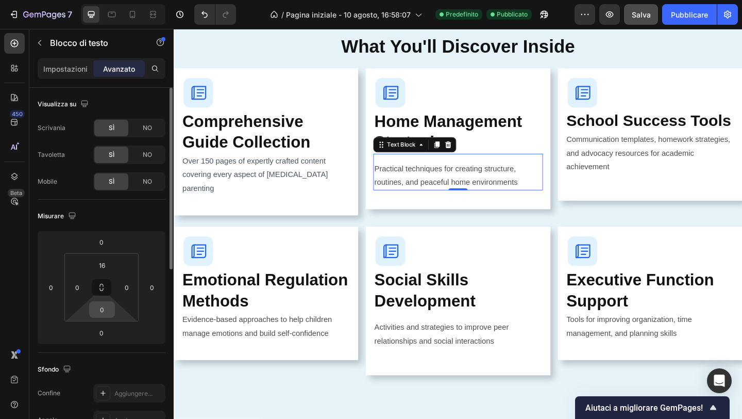
click at [108, 310] on input "0" at bounding box center [102, 309] width 21 height 15
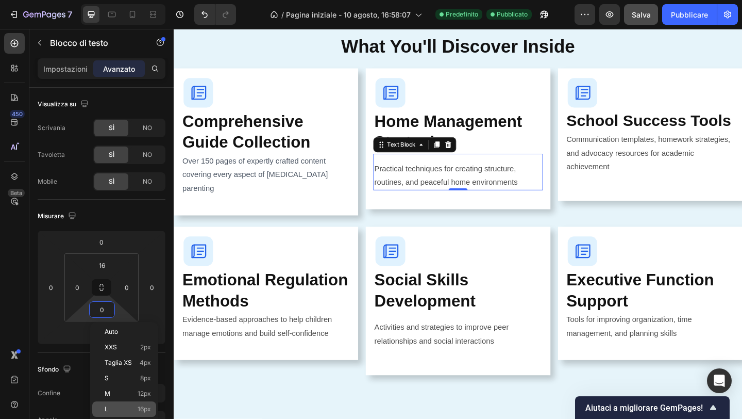
click at [129, 406] on p "L 16px" at bounding box center [128, 408] width 46 height 7
type input "16"
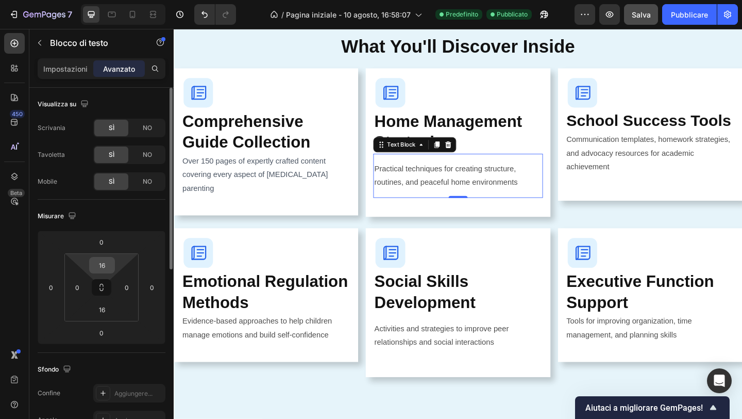
click at [105, 270] on input "16" at bounding box center [102, 264] width 21 height 15
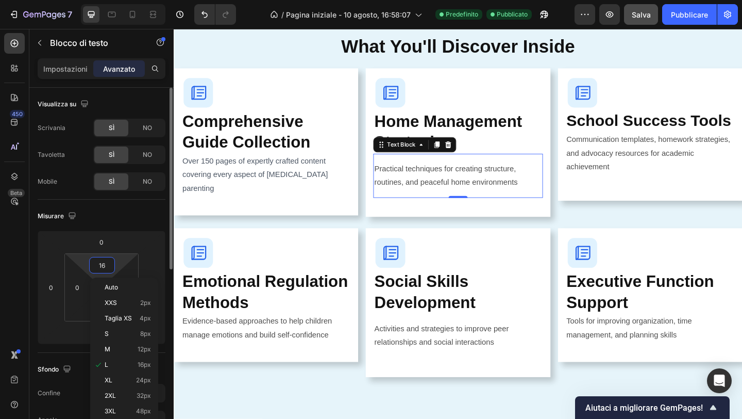
click at [105, 270] on input "16" at bounding box center [102, 264] width 21 height 15
click at [134, 379] on p "XL 24px" at bounding box center [128, 379] width 46 height 7
type input "24"
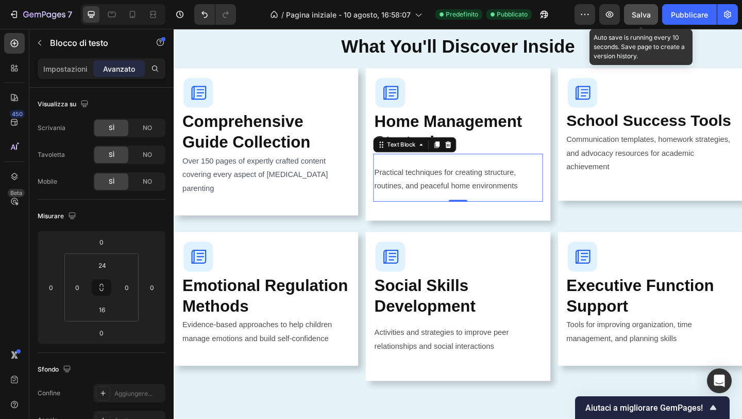
click at [638, 8] on button "Salva" at bounding box center [641, 14] width 34 height 21
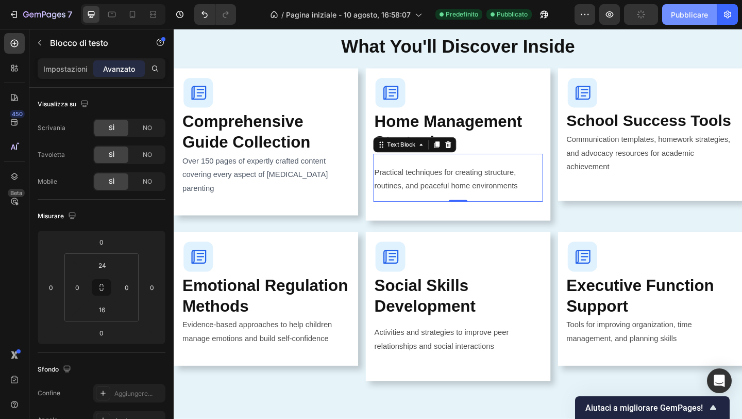
click at [674, 8] on button "Pubblicare" at bounding box center [689, 14] width 55 height 21
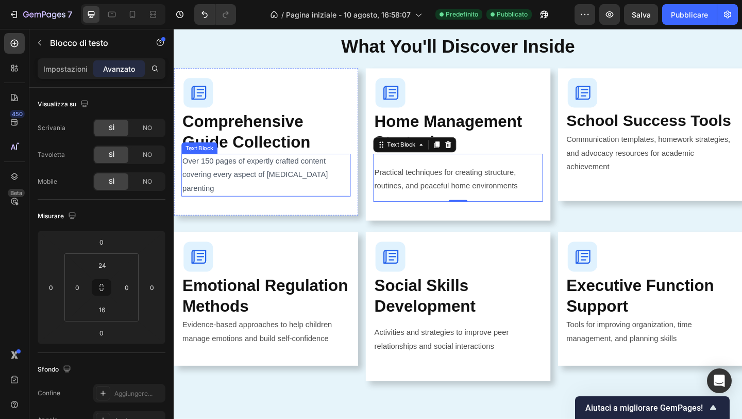
click at [321, 179] on p "Over 150 pages of expertly crafted content covering every aspect of [MEDICAL_DA…" at bounding box center [274, 187] width 182 height 44
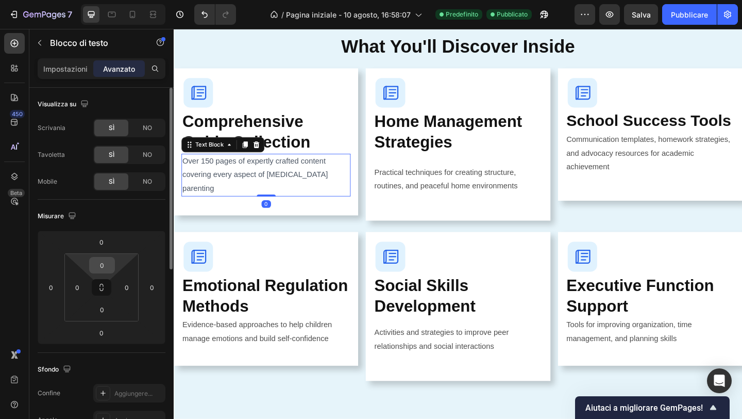
click at [108, 268] on input "0" at bounding box center [102, 264] width 21 height 15
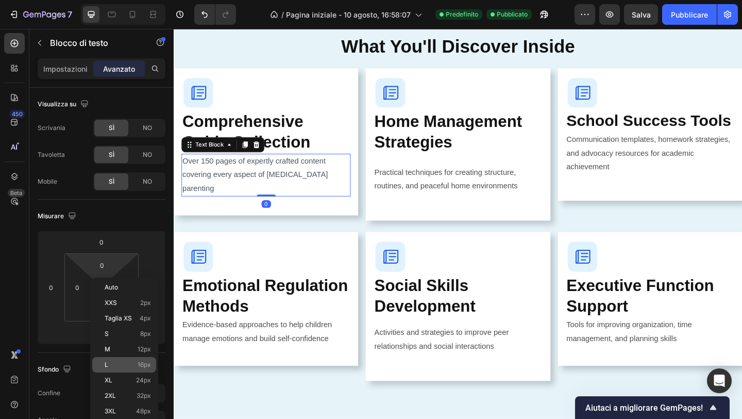
click at [128, 359] on div "L 16px" at bounding box center [124, 364] width 64 height 15
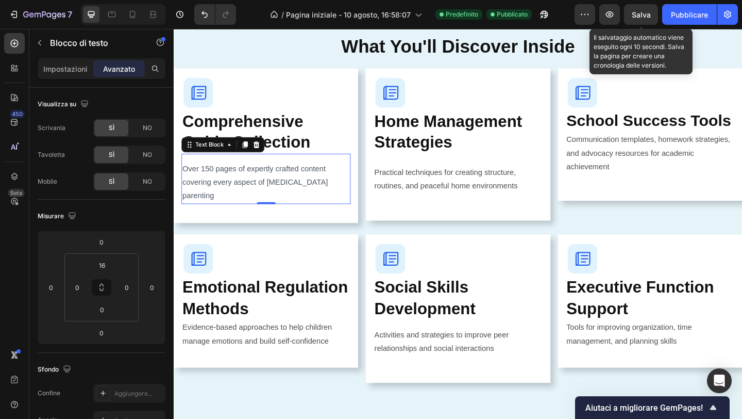
click at [633, 10] on font "Salva" at bounding box center [641, 14] width 19 height 9
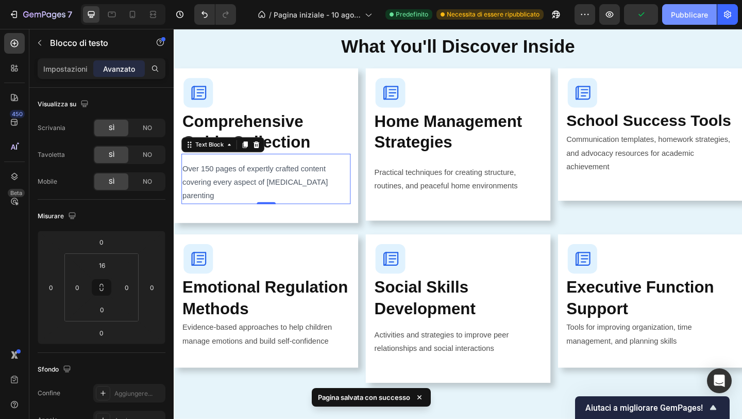
drag, startPoint x: 729, startPoint y: 9, endPoint x: 667, endPoint y: 16, distance: 62.3
click at [667, 16] on div "Pubblicare" at bounding box center [700, 14] width 76 height 21
click at [667, 16] on button "Pubblicare" at bounding box center [689, 14] width 55 height 21
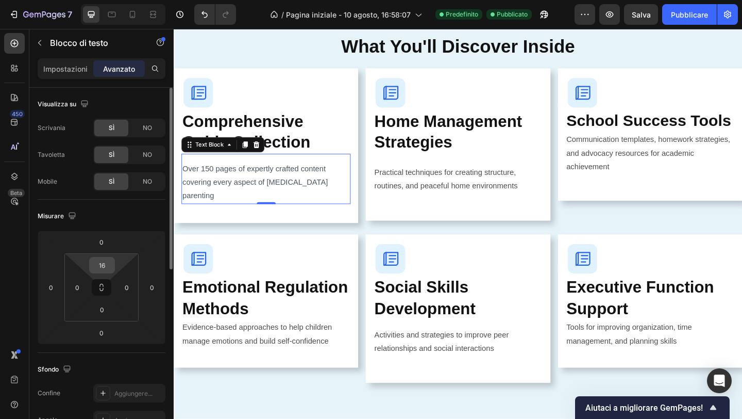
click at [103, 263] on input "16" at bounding box center [102, 264] width 21 height 15
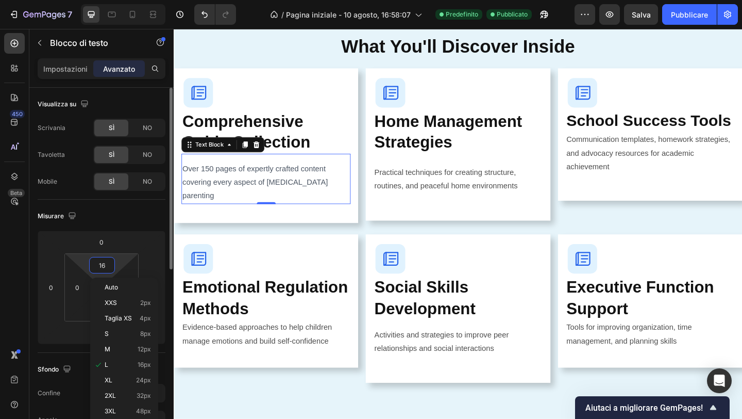
click at [103, 263] on input "16" at bounding box center [102, 264] width 21 height 15
click at [117, 345] on div "M 12px" at bounding box center [124, 348] width 64 height 15
type input "12"
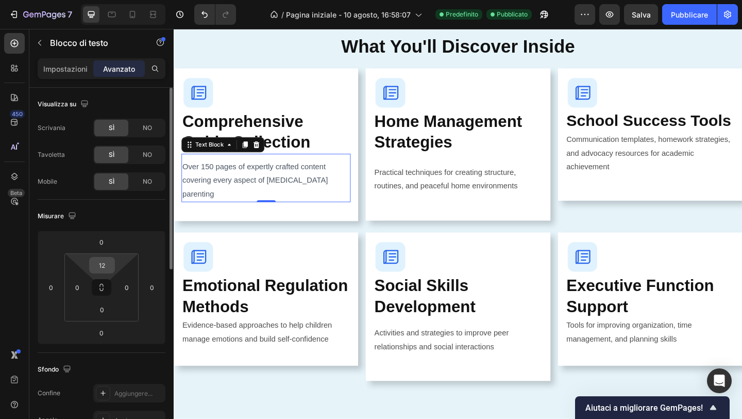
click at [106, 264] on input "12" at bounding box center [102, 264] width 21 height 15
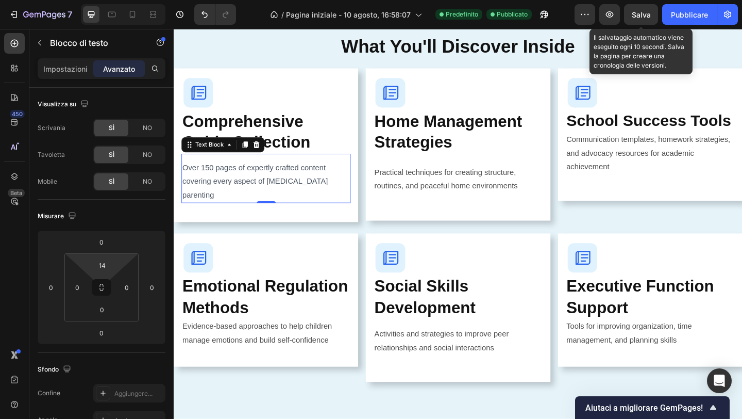
click at [644, 11] on font "Salva" at bounding box center [641, 14] width 19 height 9
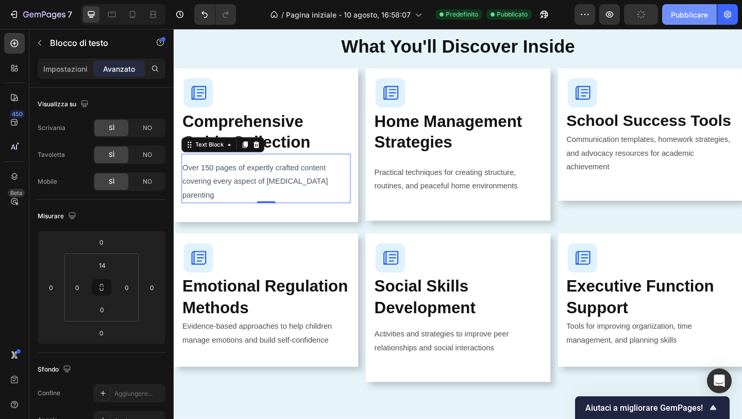
click at [669, 11] on button "Pubblicare" at bounding box center [689, 14] width 55 height 21
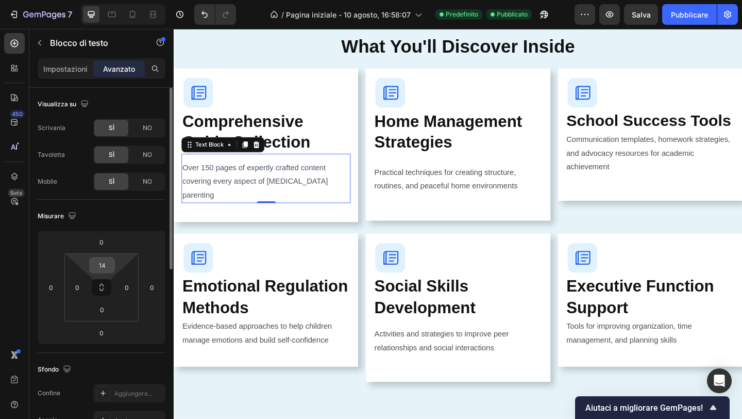
click at [109, 261] on input "14" at bounding box center [102, 264] width 21 height 15
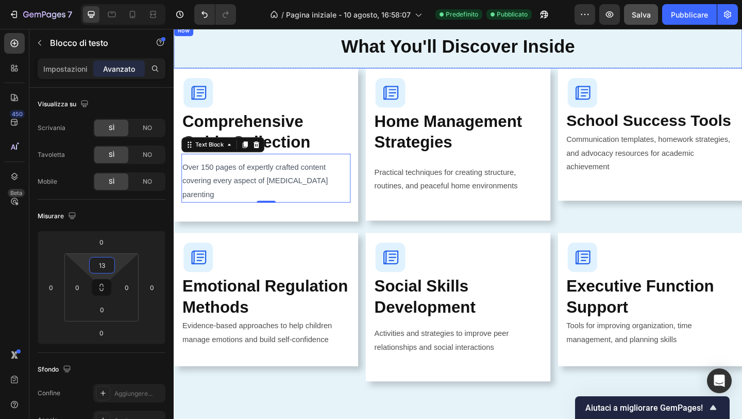
type input "13"
click at [641, 18] on font "Salva" at bounding box center [641, 14] width 19 height 9
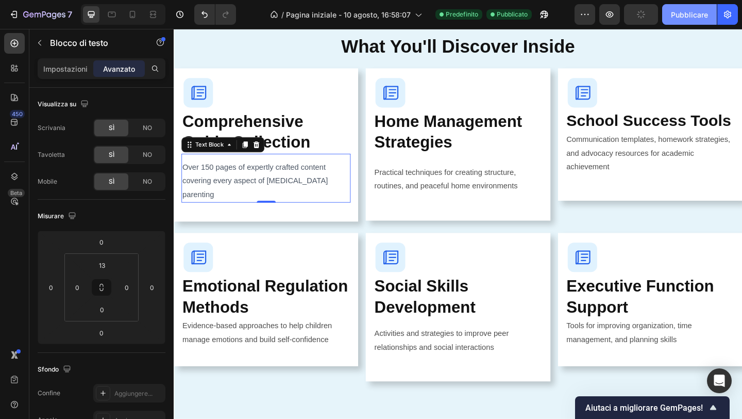
click at [686, 16] on font "Pubblicare" at bounding box center [689, 14] width 37 height 9
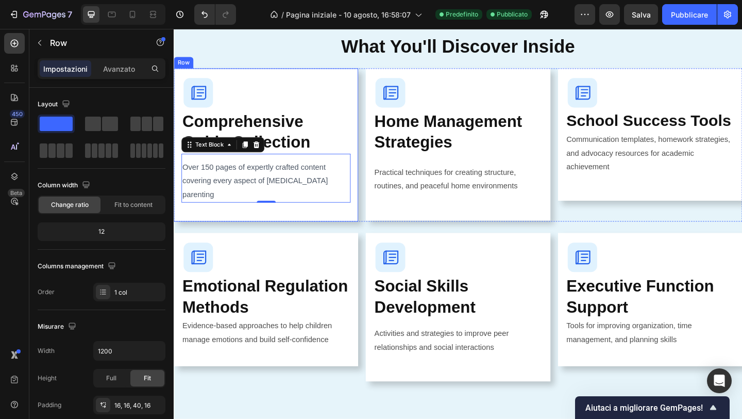
click at [292, 74] on div "Image Comprehensive Guide Collection Heading Over 150 pages of expertly crafted…" at bounding box center [274, 155] width 201 height 167
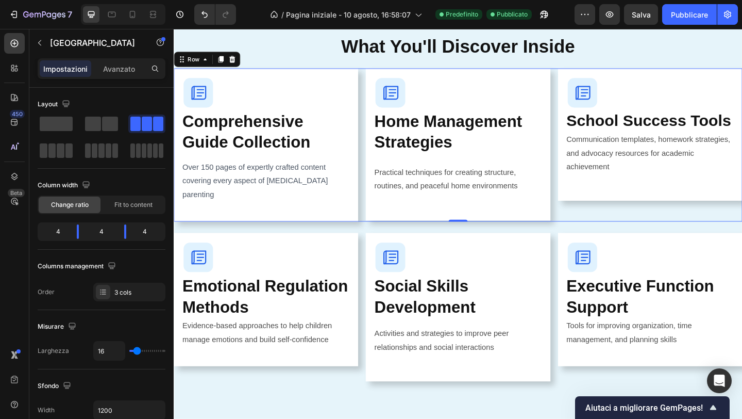
click at [379, 76] on div "Image Comprehensive Guide Collection Heading Over 150 pages of expertly crafted…" at bounding box center [483, 155] width 619 height 167
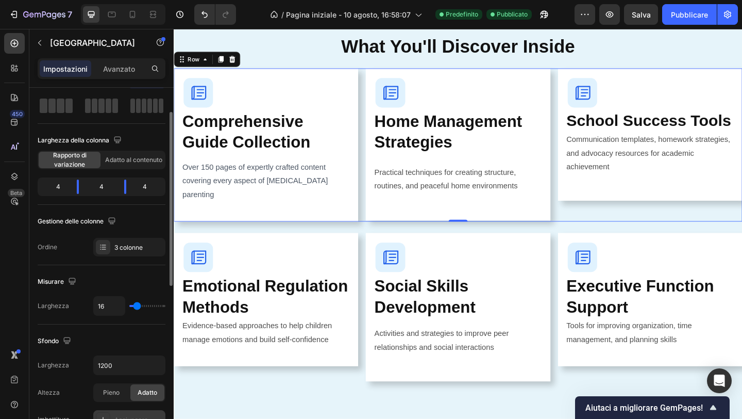
scroll to position [43, 0]
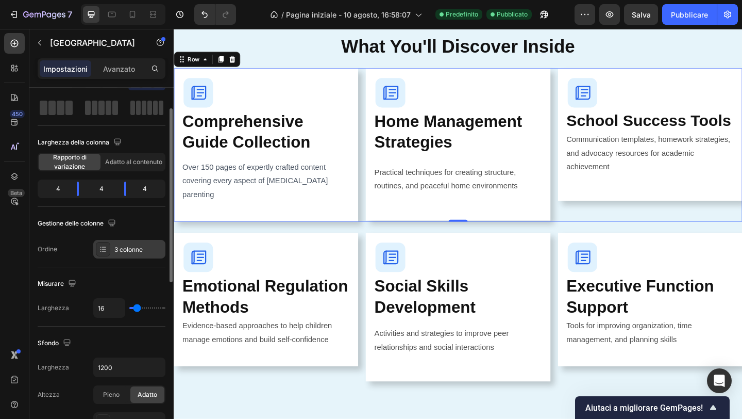
click at [104, 247] on icon at bounding box center [103, 249] width 8 height 8
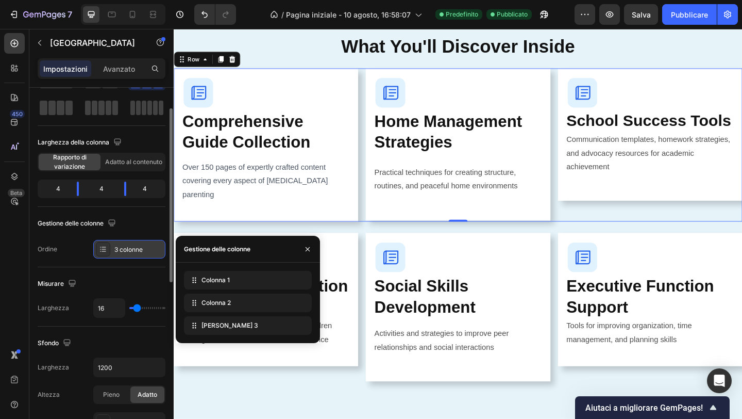
click at [103, 247] on icon at bounding box center [103, 249] width 8 height 8
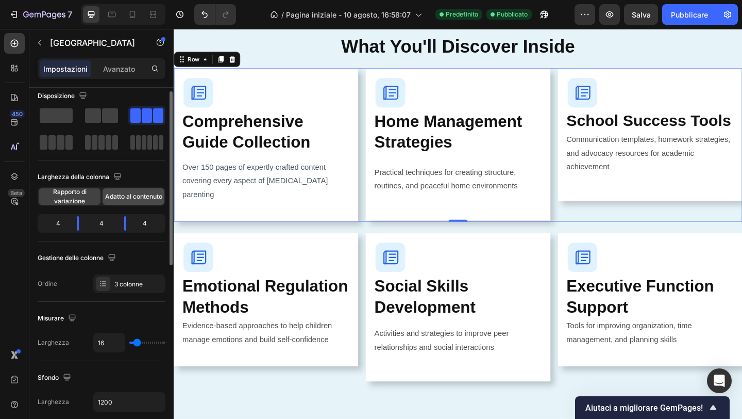
scroll to position [0, 0]
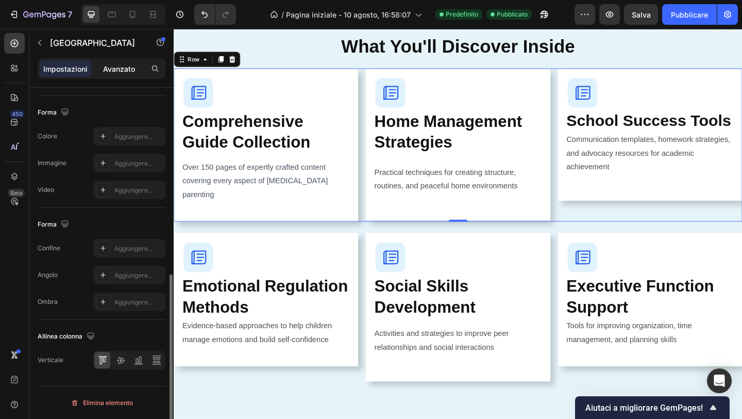
click at [121, 70] on font "Avanzato" at bounding box center [119, 68] width 32 height 9
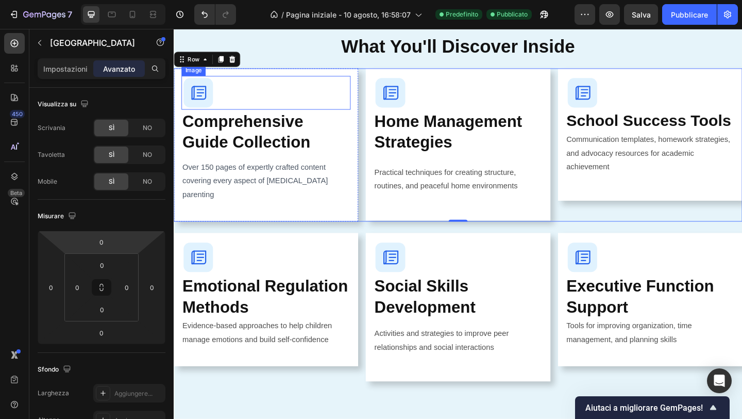
click at [344, 88] on div at bounding box center [274, 98] width 184 height 37
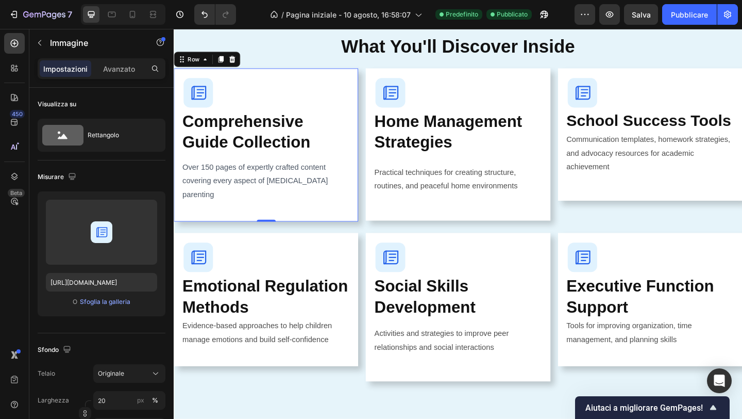
click at [352, 75] on div "Image Comprehensive Guide Collection Heading Over 150 pages of expertly crafted…" at bounding box center [274, 155] width 201 height 167
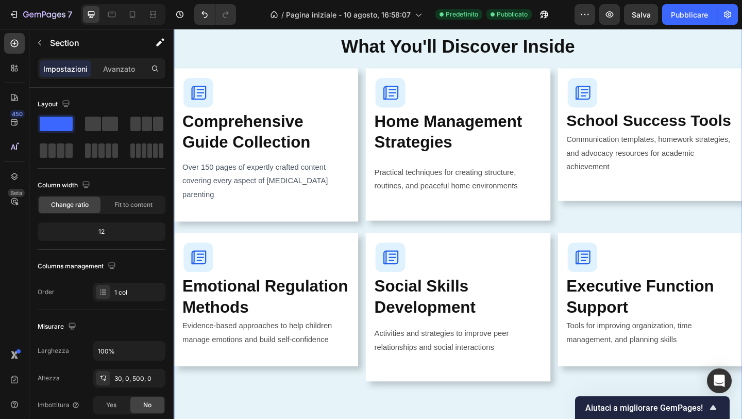
click at [342, 418] on div "What's Inside Your Guide Button Everything You Need to Transform Your Parenting…" at bounding box center [483, 261] width 619 height 817
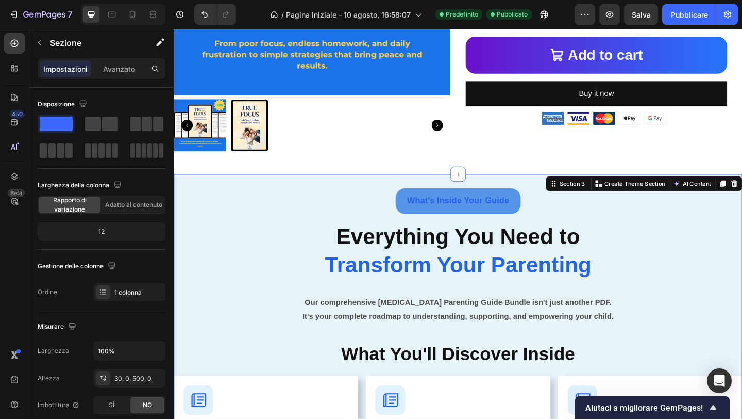
scroll to position [704, 0]
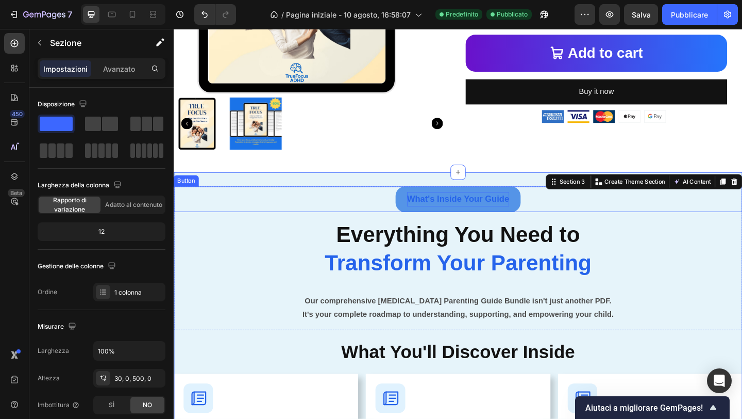
click at [444, 215] on strong "What's Inside Your Guide" at bounding box center [482, 213] width 111 height 10
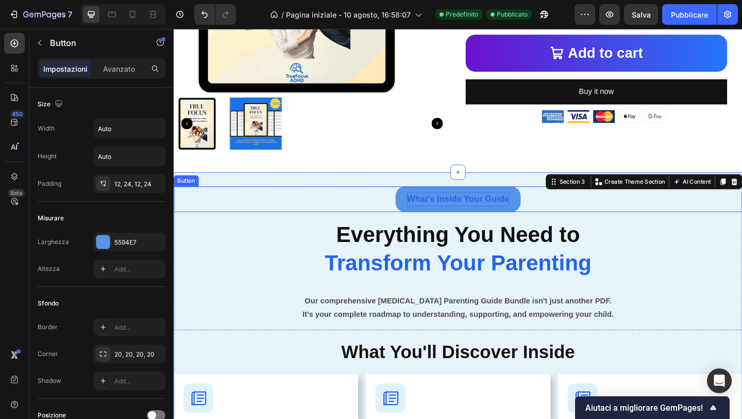
click at [444, 215] on strong "What's Inside Your Guide" at bounding box center [482, 213] width 111 height 10
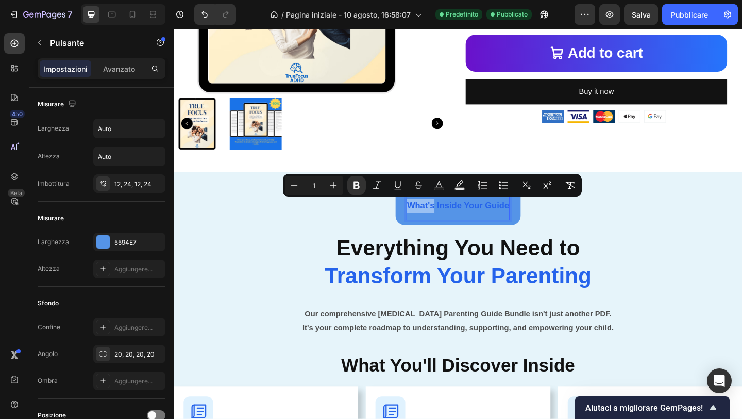
click at [447, 220] on strong "What's Inside Your Guide" at bounding box center [482, 221] width 111 height 10
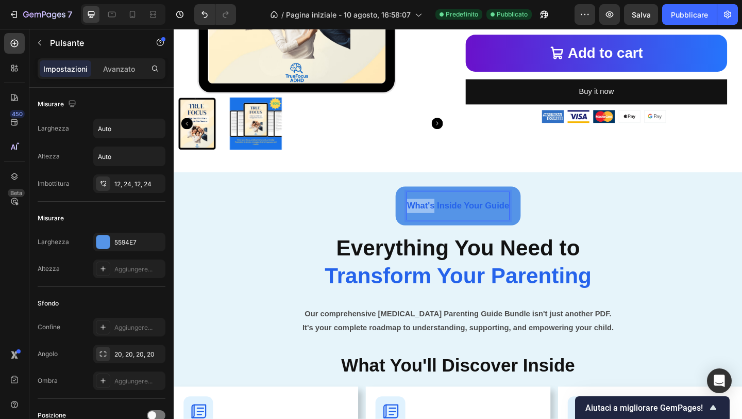
click at [448, 221] on strong "What's Inside Your Guide" at bounding box center [482, 221] width 111 height 10
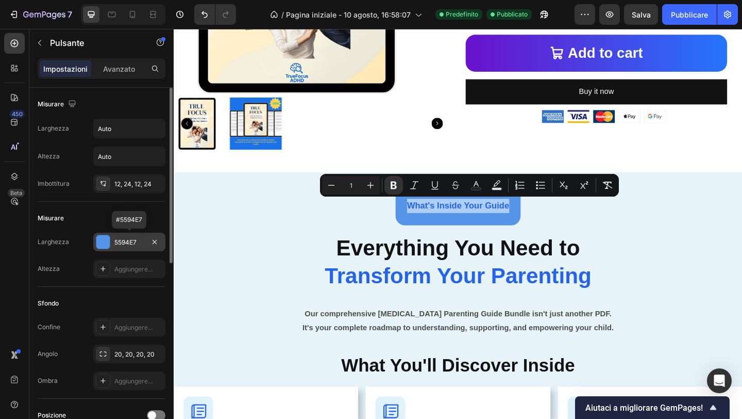
click at [126, 243] on font "5594E7" at bounding box center [125, 242] width 22 height 8
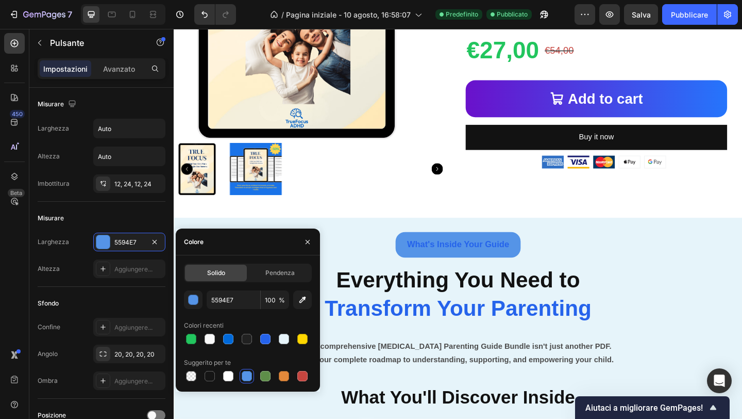
scroll to position [665, 0]
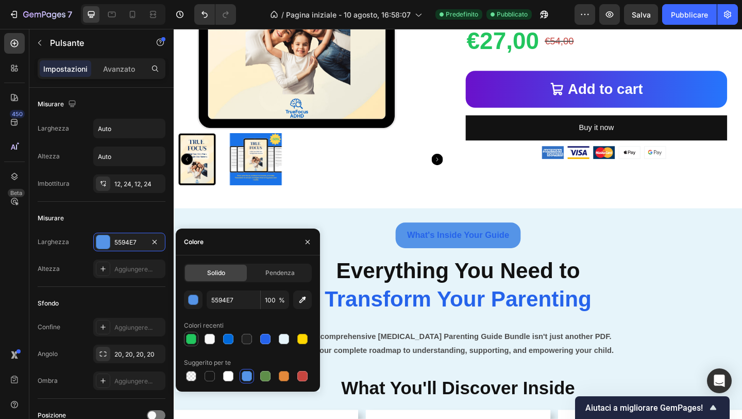
click at [192, 338] on div at bounding box center [191, 339] width 10 height 10
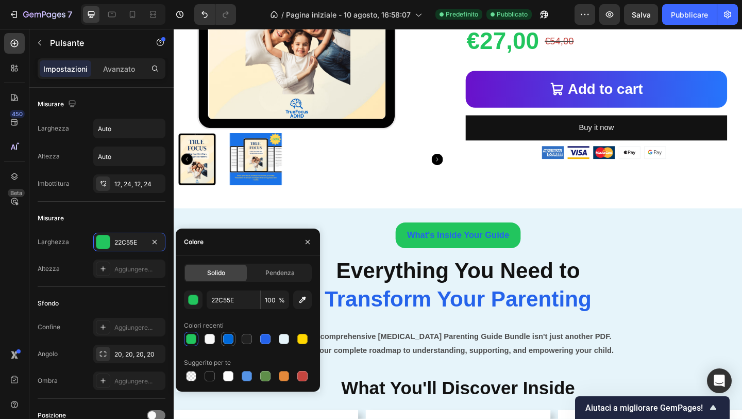
click at [228, 336] on div at bounding box center [228, 339] width 10 height 10
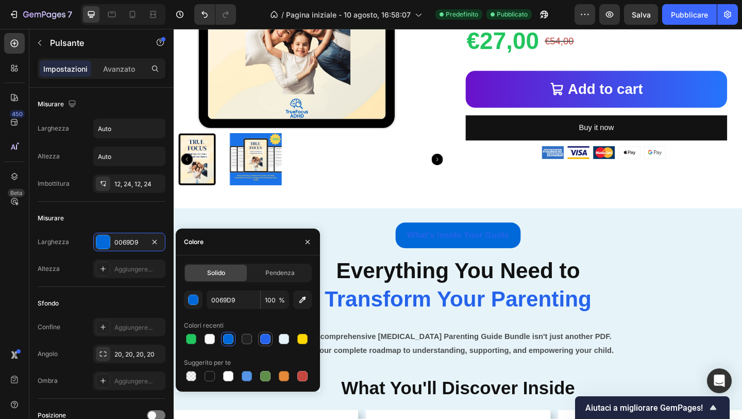
click at [272, 340] on div at bounding box center [265, 339] width 14 height 14
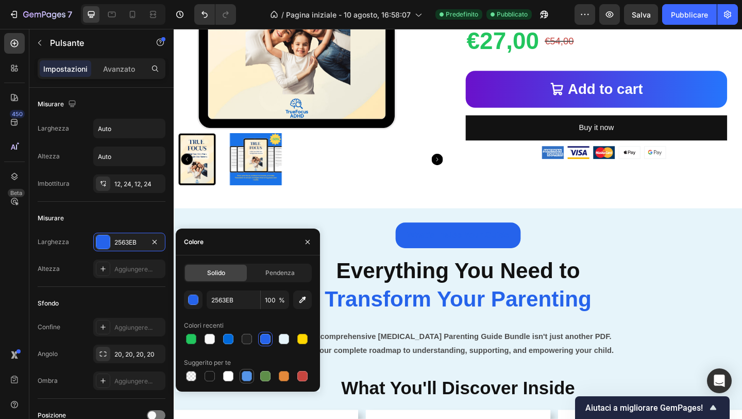
click at [248, 381] on div at bounding box center [247, 376] width 12 height 12
click at [284, 338] on div at bounding box center [284, 339] width 10 height 10
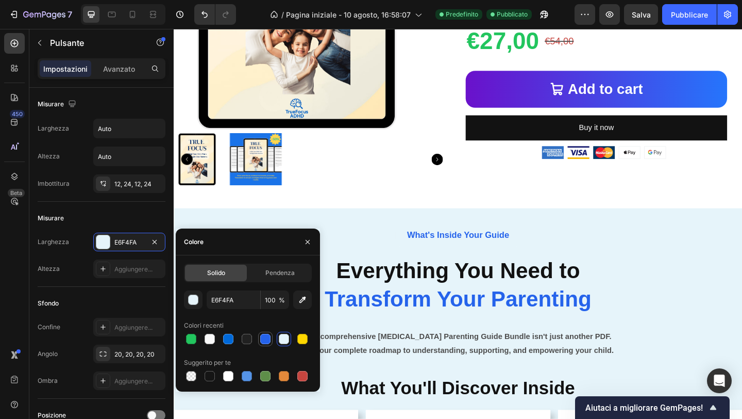
click at [267, 340] on div at bounding box center [265, 339] width 10 height 10
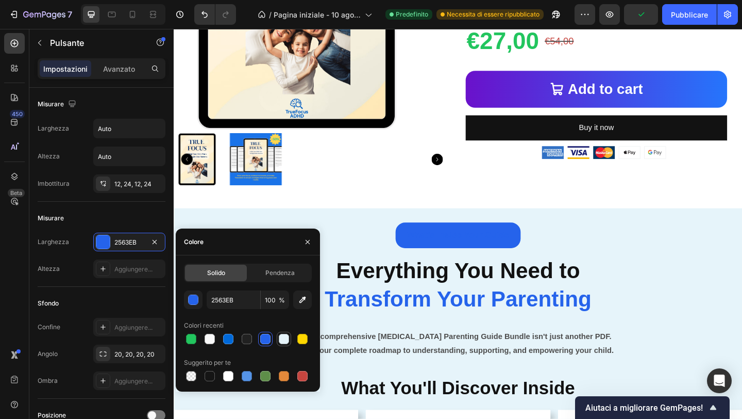
click at [283, 337] on div at bounding box center [284, 339] width 10 height 10
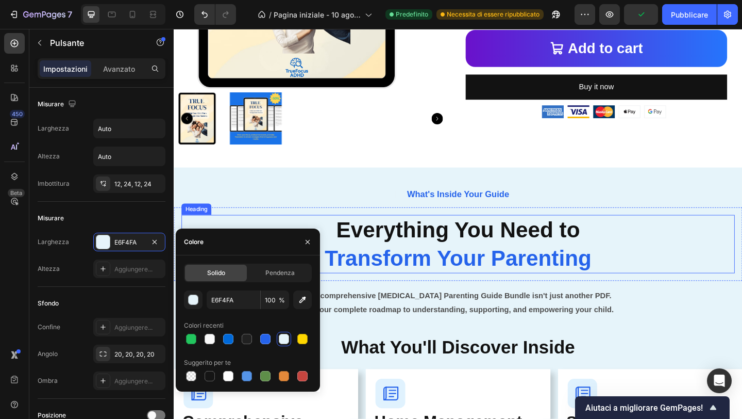
scroll to position [709, 0]
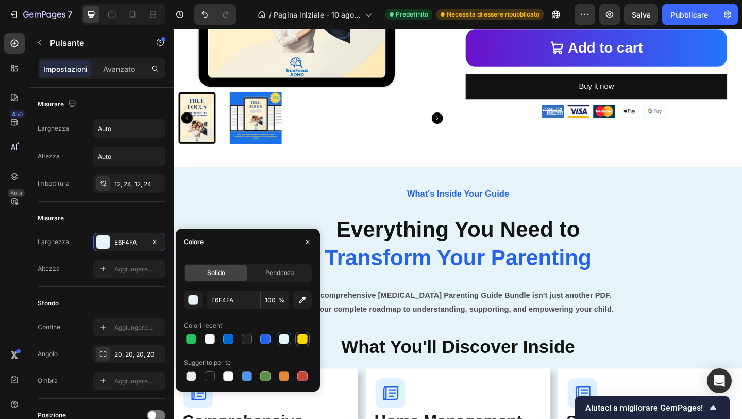
click at [305, 338] on div at bounding box center [302, 339] width 10 height 10
type input "FFD700"
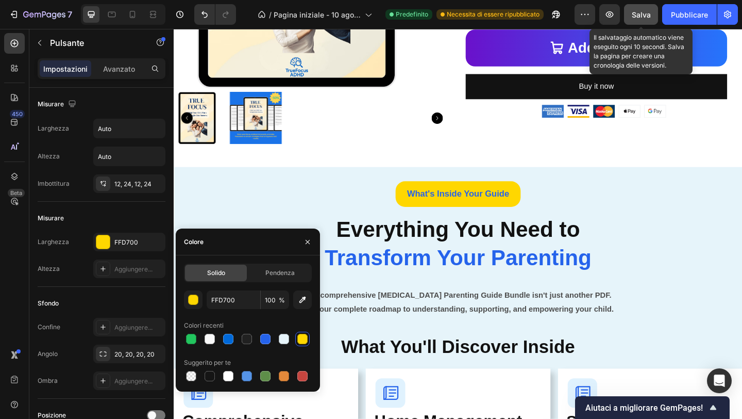
click at [633, 22] on button "Salva" at bounding box center [641, 14] width 34 height 21
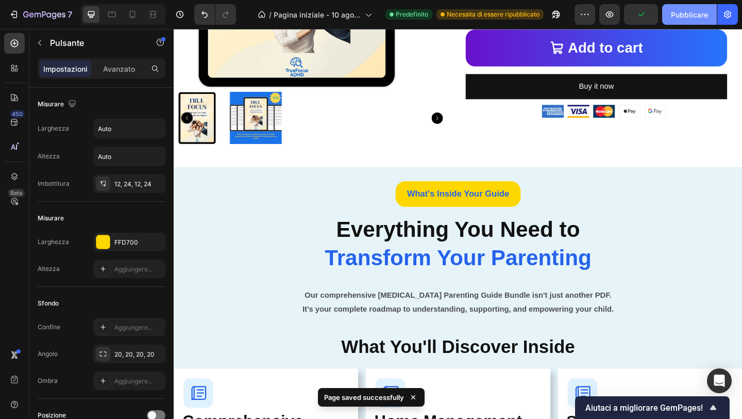
click at [668, 18] on button "Pubblicare" at bounding box center [689, 14] width 55 height 21
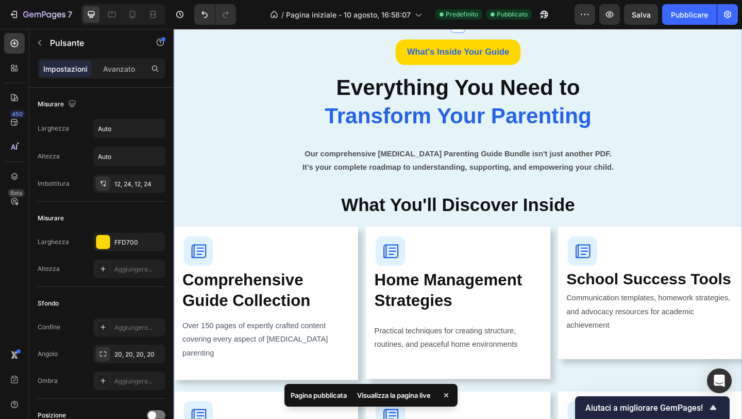
scroll to position [865, 0]
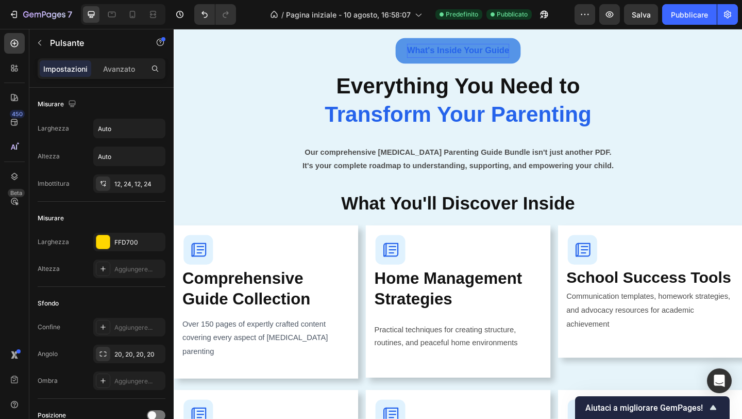
click at [494, 54] on strong "What's Inside Your Guide" at bounding box center [482, 52] width 111 height 10
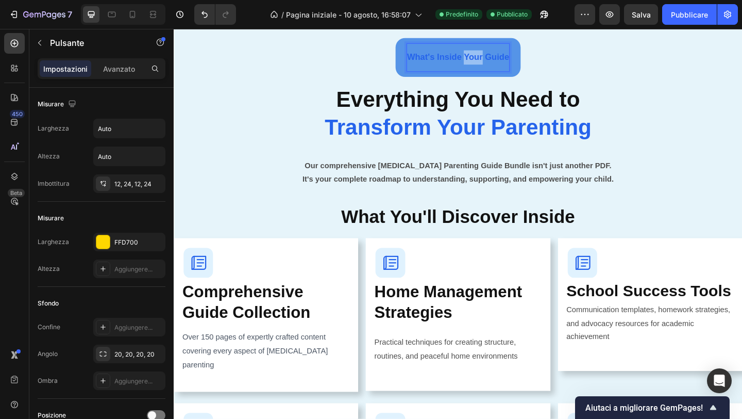
click at [494, 54] on strong "What's Inside Your Guide" at bounding box center [482, 59] width 111 height 10
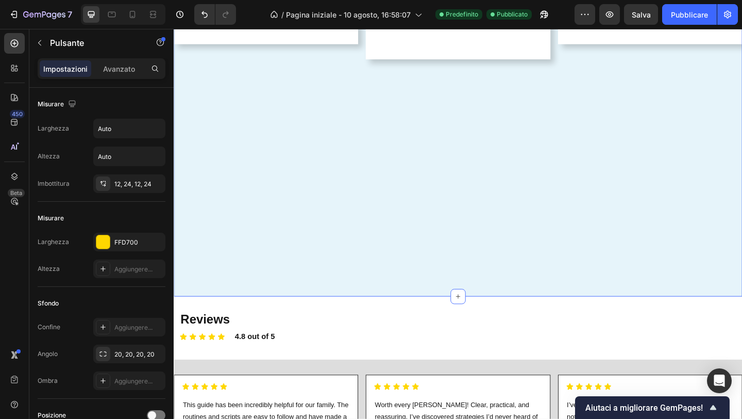
scroll to position [1401, 0]
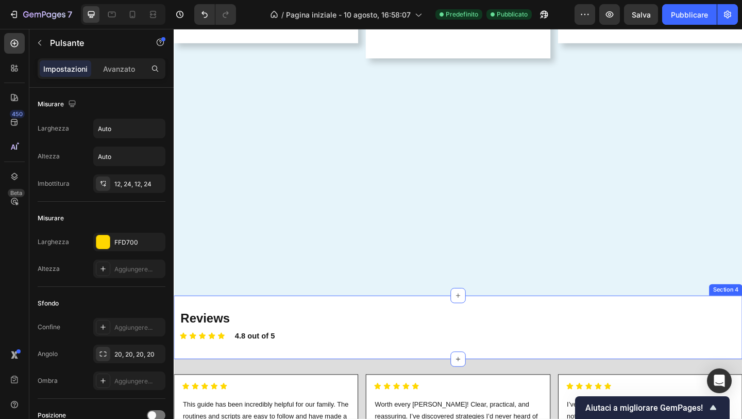
click at [430, 332] on div "Reviews Text Block Icon Icon Icon Icon Icon Icon List 4.8 out of 5 Text Block R…" at bounding box center [483, 353] width 619 height 69
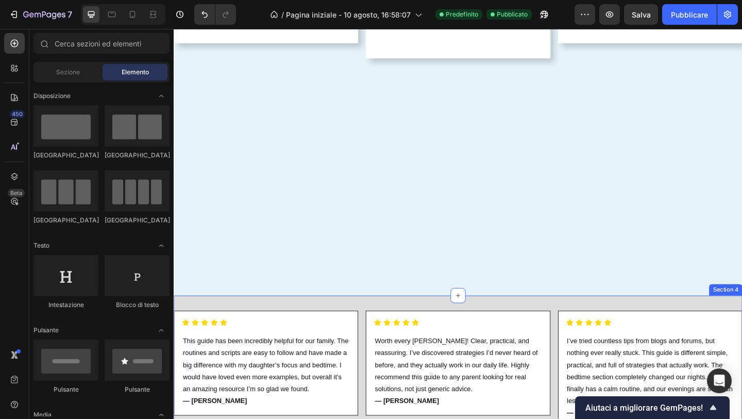
click at [567, 326] on div "Icon Icon Icon Icon Icon Icon List This guide has been incredibly helpful for o…" at bounding box center [483, 403] width 619 height 168
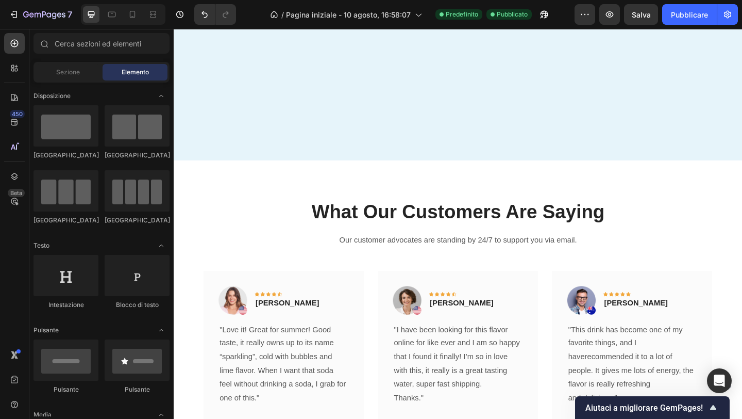
scroll to position [1539, 0]
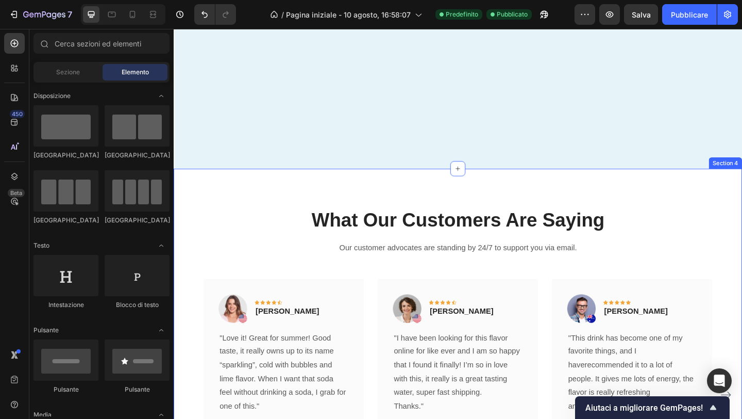
click at [623, 190] on div "What Our Customers Are Saying Heading Our customer advocates are standing by 24…" at bounding box center [483, 394] width 619 height 428
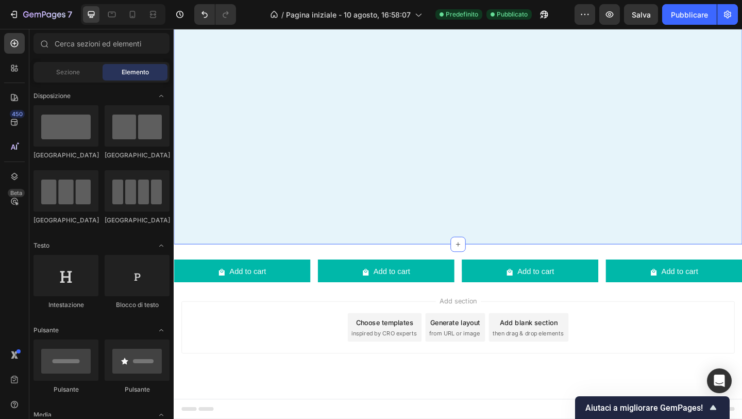
scroll to position [1442, 0]
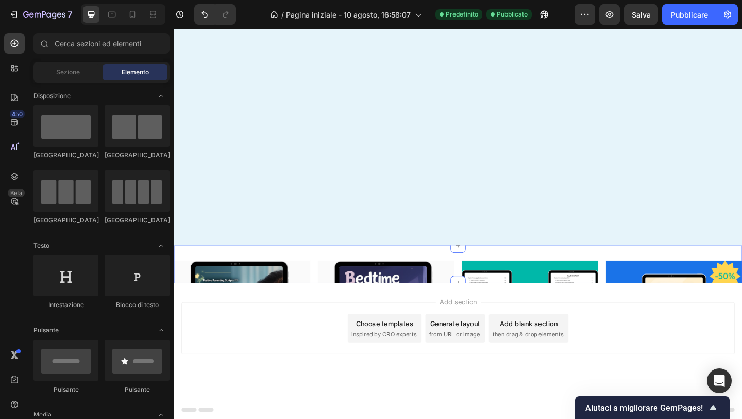
click at [606, 271] on div "Product Images Positive Parenting Scripts for ADHD Product Title €12,90 Product…" at bounding box center [483, 284] width 619 height 41
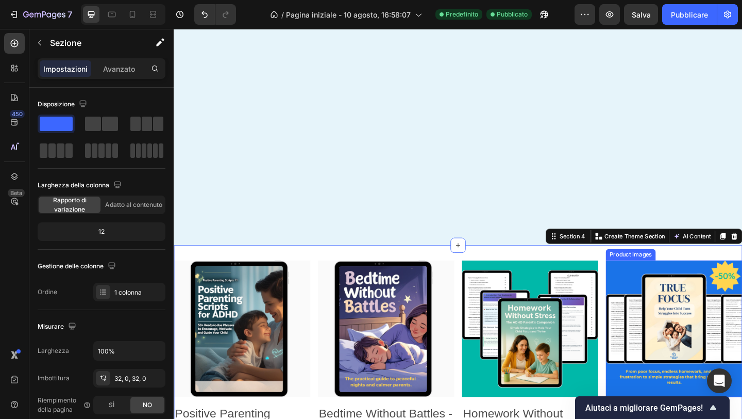
scroll to position [1539, 0]
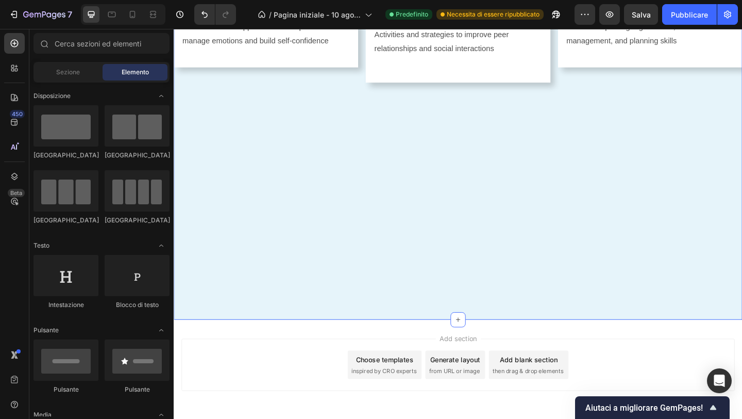
scroll to position [1377, 0]
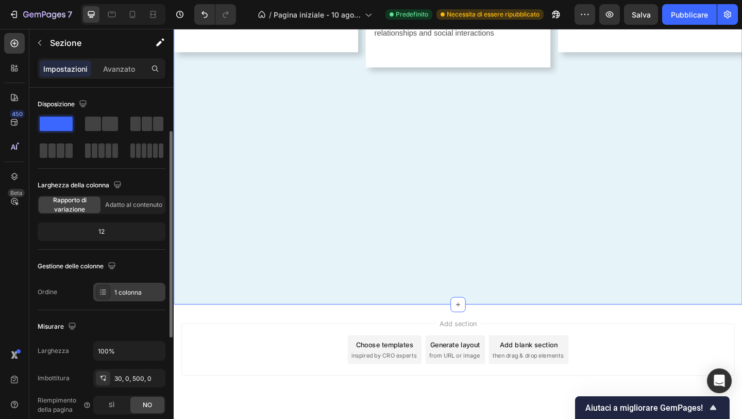
scroll to position [37, 0]
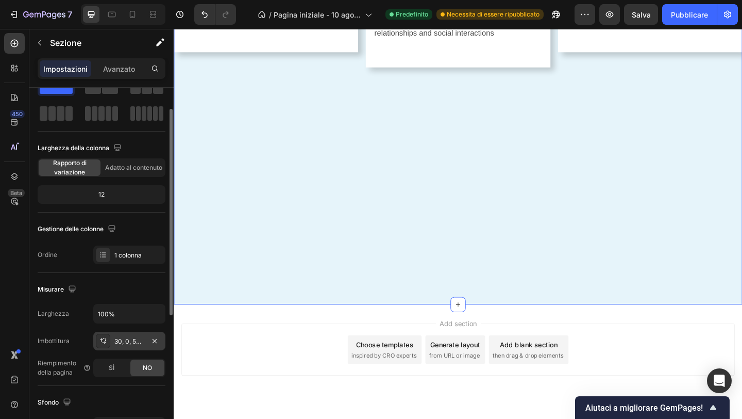
click at [107, 341] on icon at bounding box center [103, 341] width 8 height 8
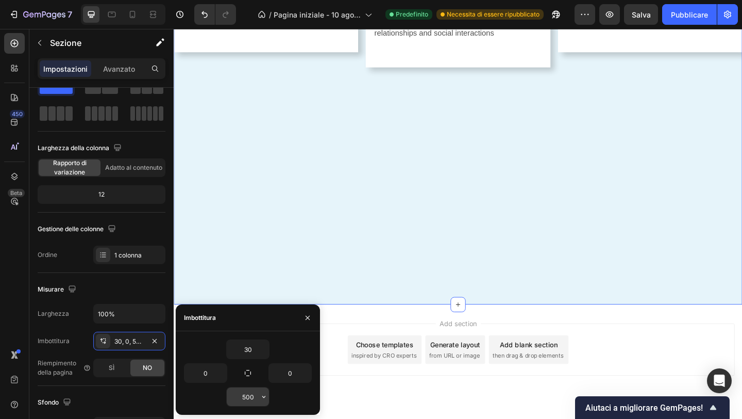
click at [242, 390] on input "500" at bounding box center [248, 396] width 42 height 19
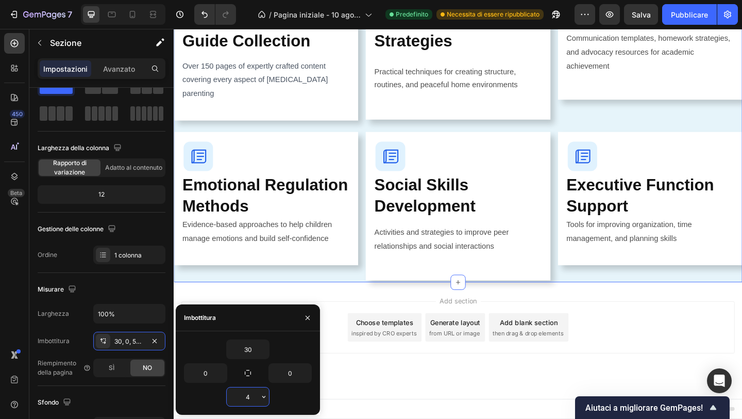
scroll to position [1145, 0]
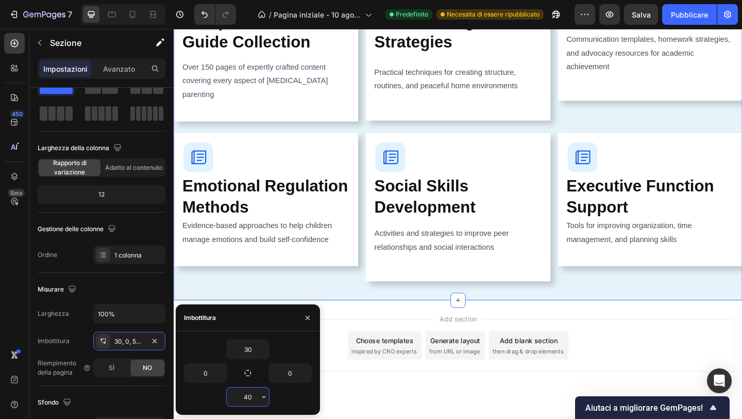
type input "4"
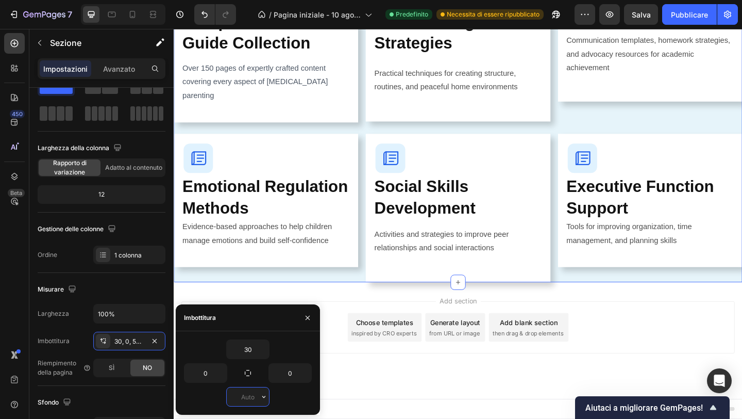
scroll to position [1142, 0]
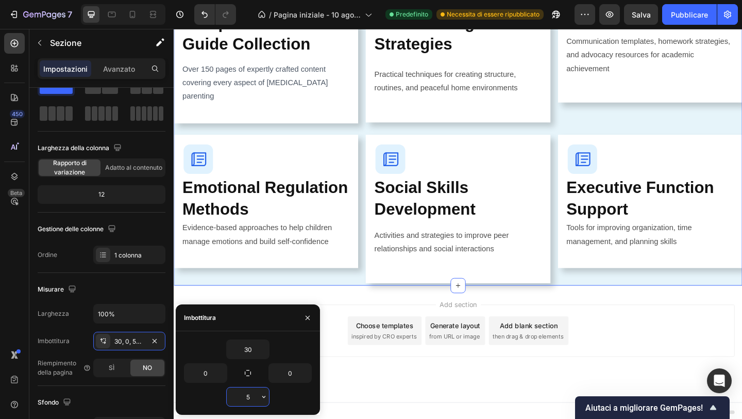
type input "50"
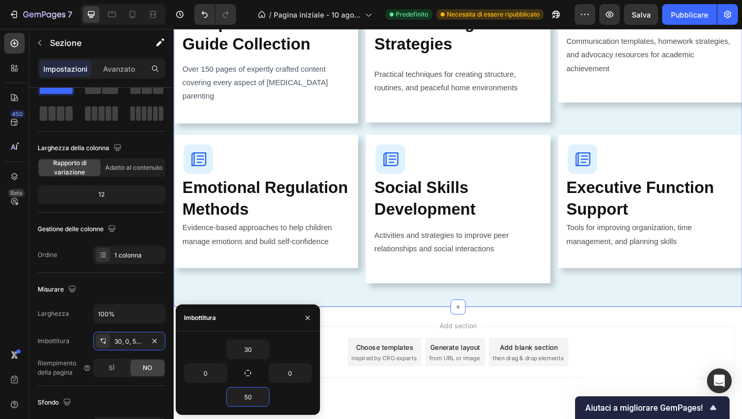
click at [407, 418] on div "Add section Choose templates inspired by CRO experts Generate layout from URL o…" at bounding box center [483, 394] width 619 height 127
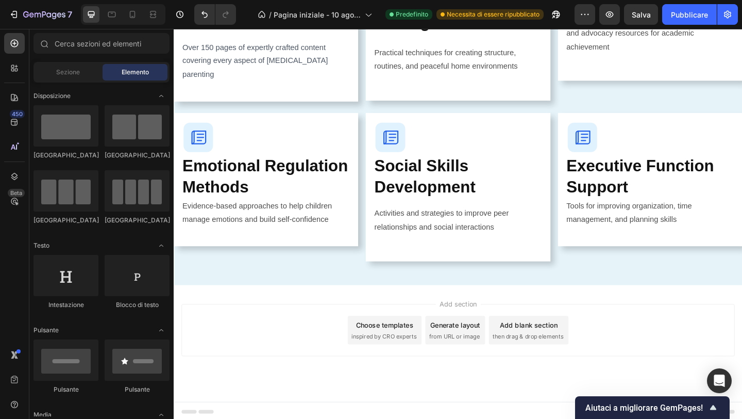
scroll to position [1168, 0]
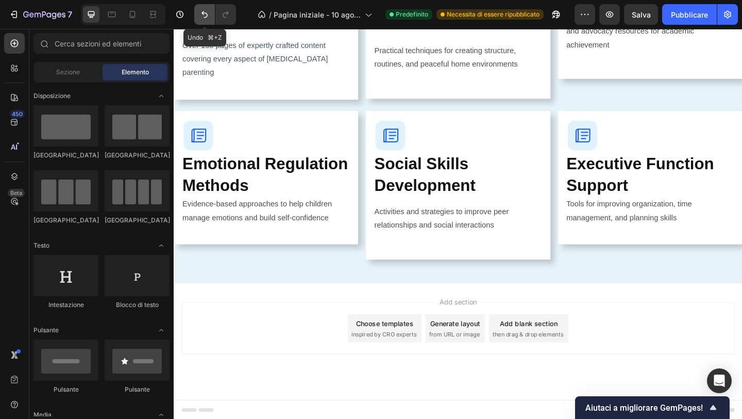
click at [199, 20] on button "Annulla/Ripristina" at bounding box center [204, 14] width 21 height 21
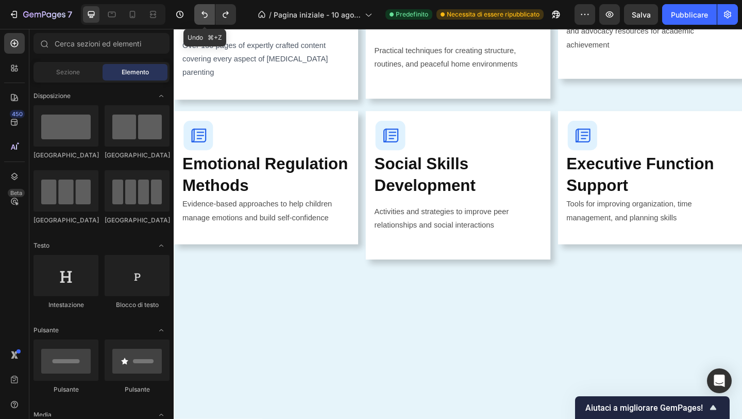
click at [199, 20] on button "Annulla/Ripristina" at bounding box center [204, 14] width 21 height 21
drag, startPoint x: 203, startPoint y: 11, endPoint x: 59, endPoint y: 7, distance: 144.4
click at [203, 11] on icon "Annulla/Ripristina" at bounding box center [205, 14] width 6 height 7
click at [229, 16] on icon "Annulla/Ripristina" at bounding box center [226, 14] width 10 height 10
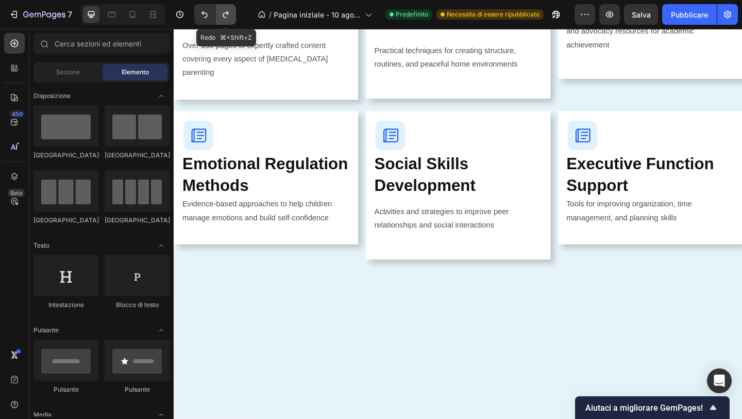
click at [229, 16] on icon "Annulla/Ripristina" at bounding box center [226, 14] width 10 height 10
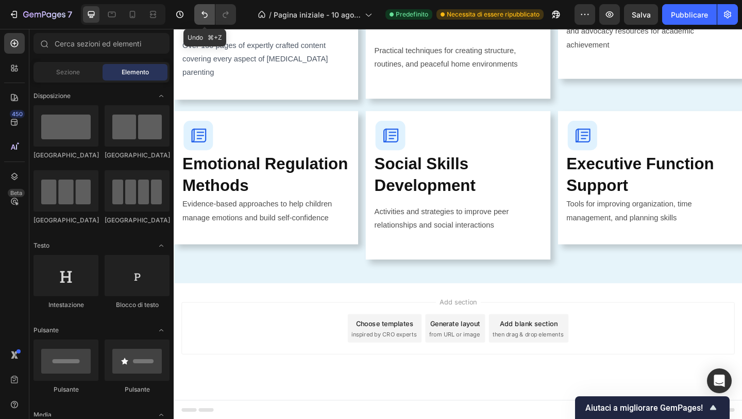
click at [202, 14] on icon "Annulla/Ripristina" at bounding box center [205, 14] width 10 height 10
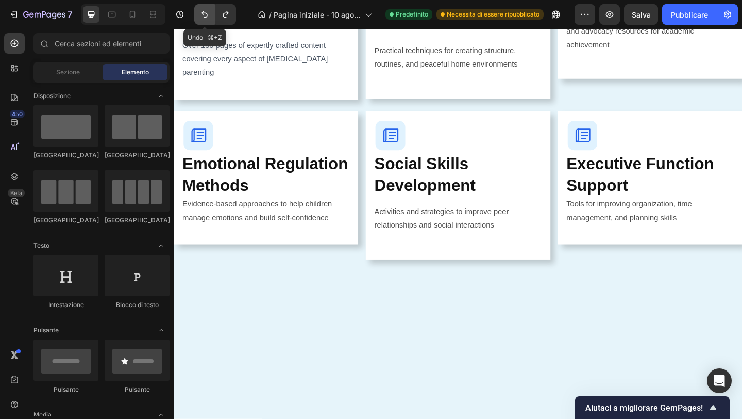
click at [202, 14] on icon "Annulla/Ripristina" at bounding box center [205, 14] width 10 height 10
click at [223, 11] on icon "Annulla/Ripristina" at bounding box center [226, 14] width 10 height 10
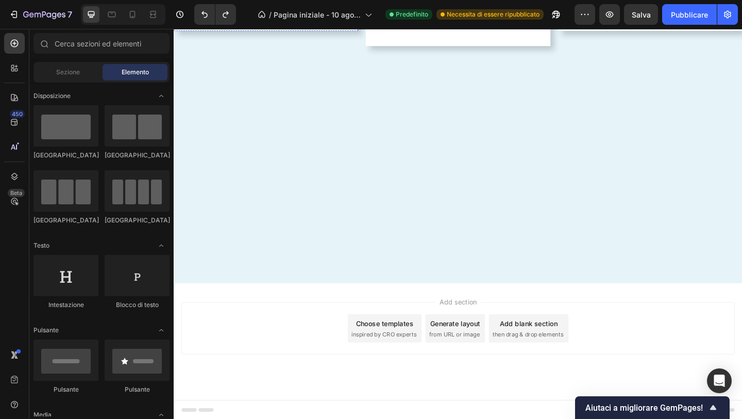
scroll to position [1398, 0]
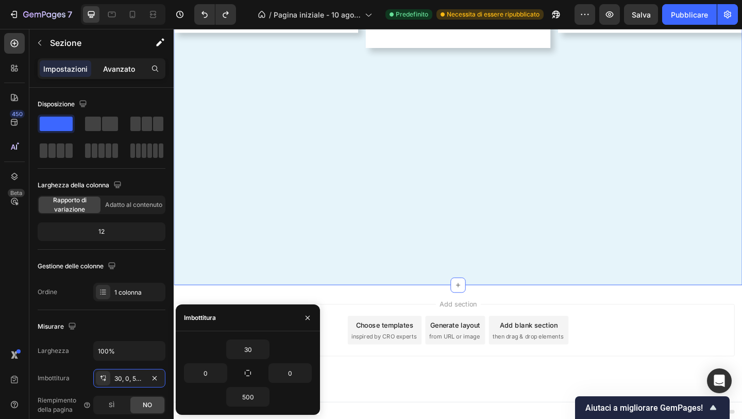
click at [123, 71] on font "Avanzato" at bounding box center [119, 68] width 32 height 9
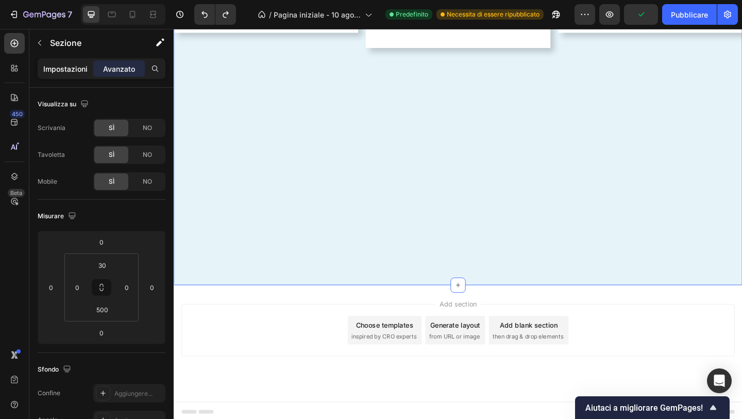
click at [68, 74] on div "Impostazioni" at bounding box center [66, 68] width 52 height 16
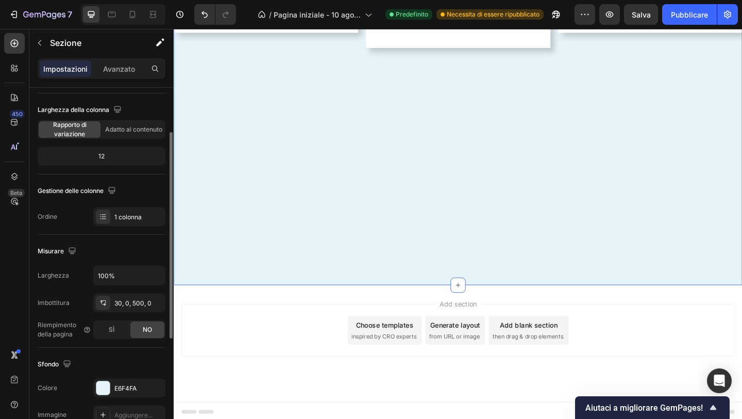
scroll to position [76, 0]
click at [108, 302] on div at bounding box center [103, 301] width 14 height 14
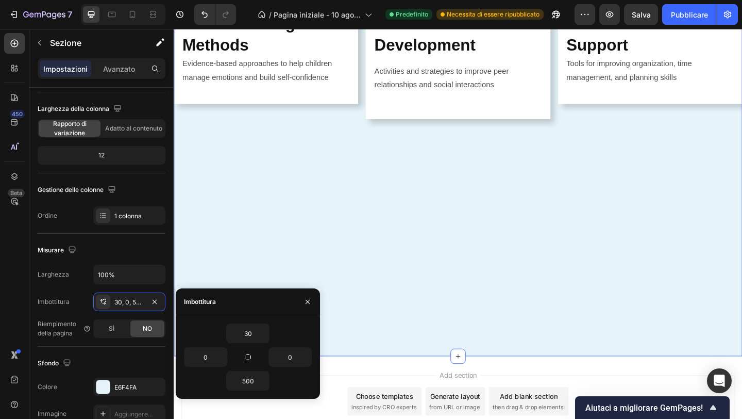
scroll to position [1321, 0]
click at [18, 68] on icon at bounding box center [14, 68] width 10 height 10
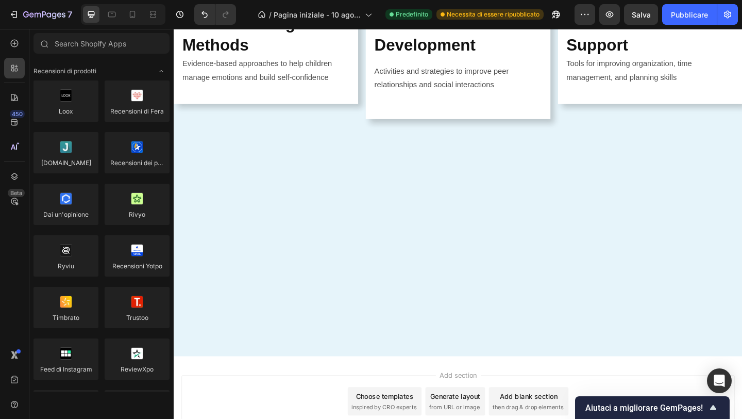
click at [19, 54] on div "450 Beta" at bounding box center [14, 188] width 21 height 311
click at [19, 50] on div at bounding box center [14, 43] width 21 height 21
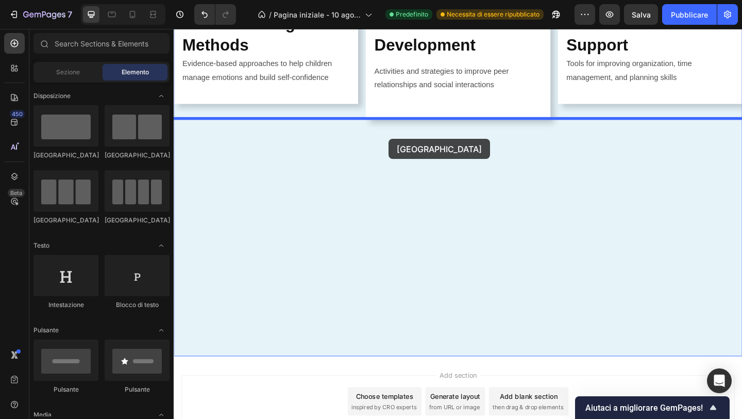
drag, startPoint x: 254, startPoint y: 169, endPoint x: 408, endPoint y: 148, distance: 154.9
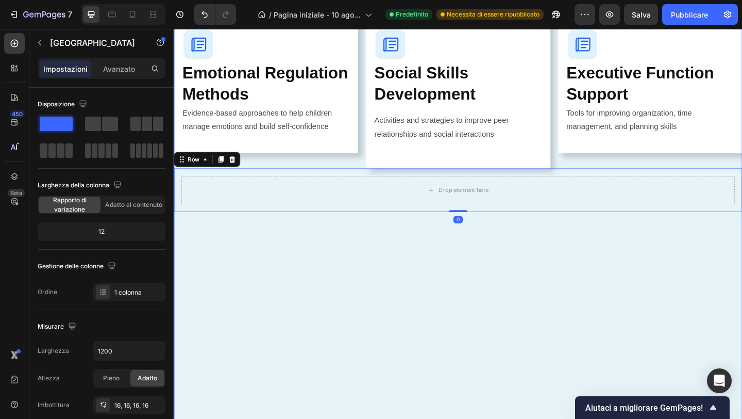
scroll to position [1245, 0]
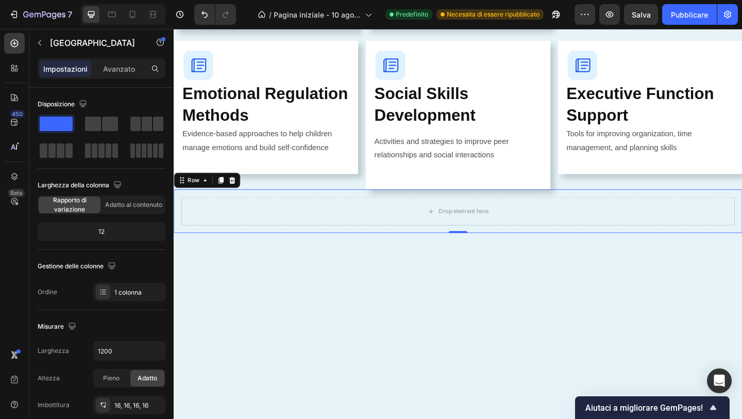
click at [73, 65] on font "Impostazioni" at bounding box center [65, 68] width 44 height 9
click at [18, 37] on div at bounding box center [14, 43] width 21 height 21
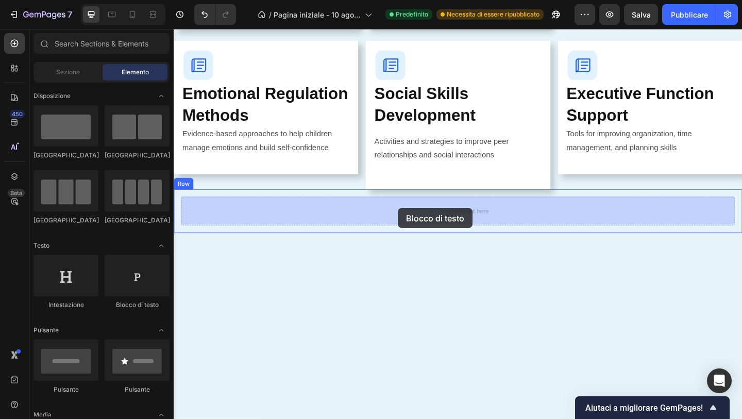
drag, startPoint x: 298, startPoint y: 308, endPoint x: 419, endPoint y: 224, distance: 147.0
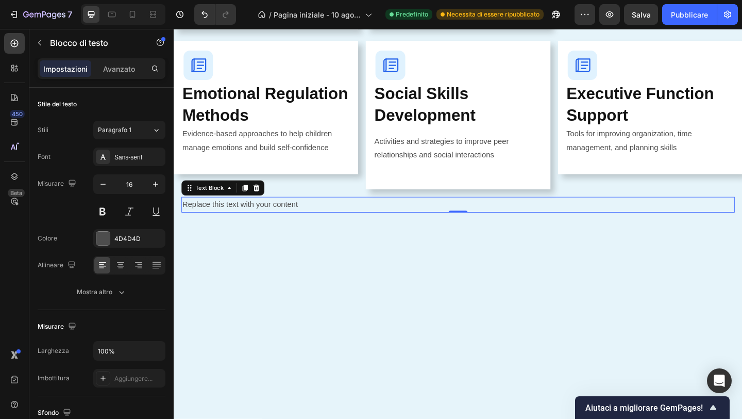
click at [254, 219] on div "Replace this text with your content" at bounding box center [483, 219] width 602 height 17
click at [254, 219] on p "Replace this text with your content" at bounding box center [483, 219] width 600 height 15
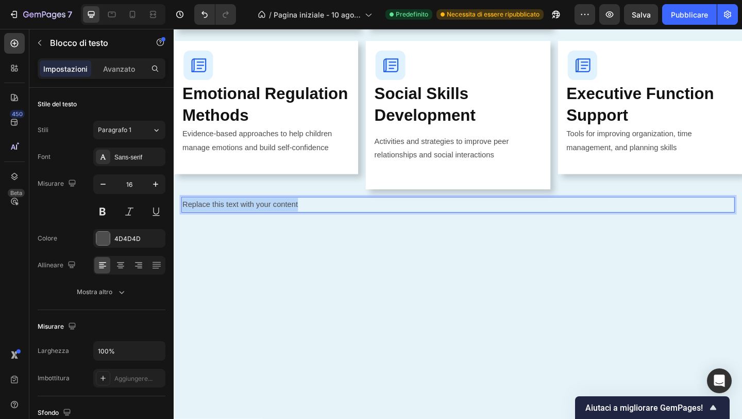
click at [254, 219] on p "Replace this text with your content" at bounding box center [483, 219] width 600 height 15
click at [252, 244] on div "What's Inside Your Guide Button Everything You Need to Transform Your Parenting…" at bounding box center [483, 69] width 619 height 851
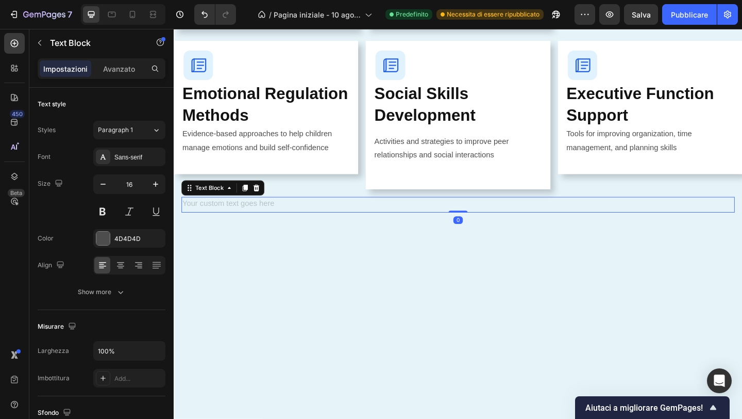
click at [259, 221] on div "Rich Text Editor. Editing area: main" at bounding box center [483, 219] width 602 height 17
click at [267, 202] on icon at bounding box center [263, 201] width 8 height 8
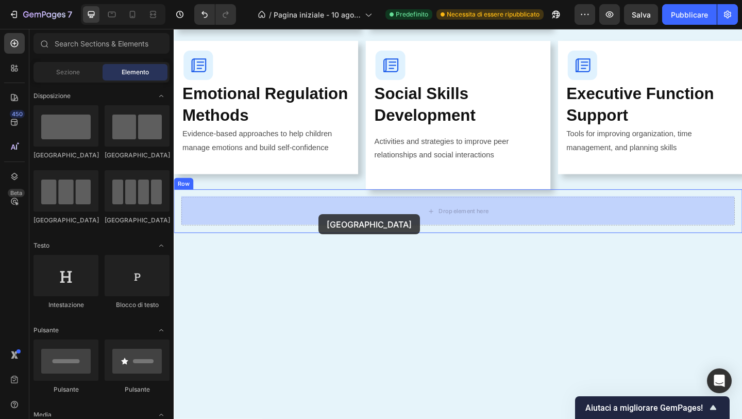
drag, startPoint x: 252, startPoint y: 161, endPoint x: 332, endPoint y: 230, distance: 105.2
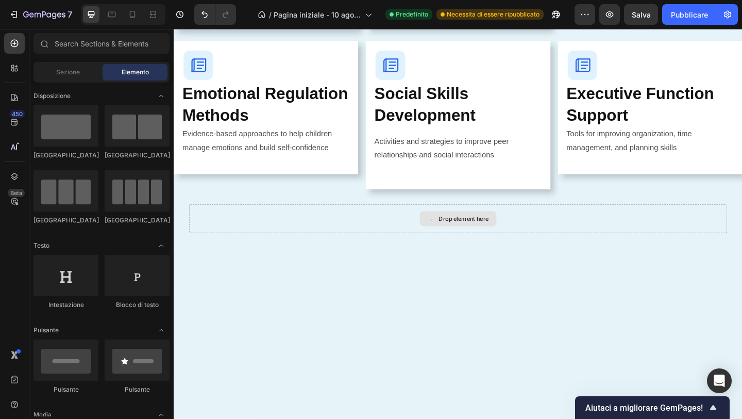
click at [442, 233] on div "Drop element here" at bounding box center [483, 235] width 84 height 16
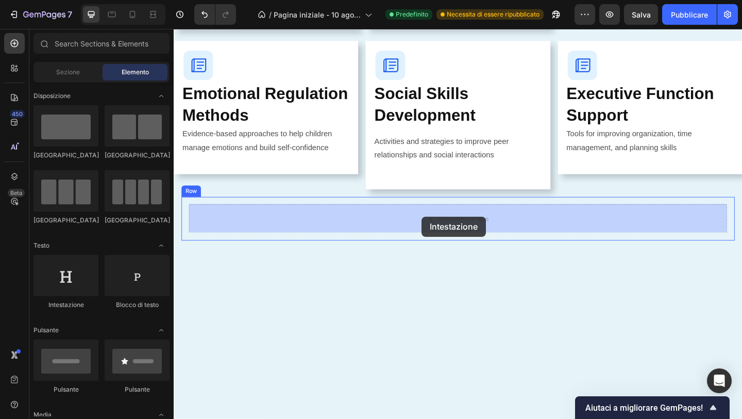
drag, startPoint x: 239, startPoint y: 320, endPoint x: 444, endPoint y: 233, distance: 222.7
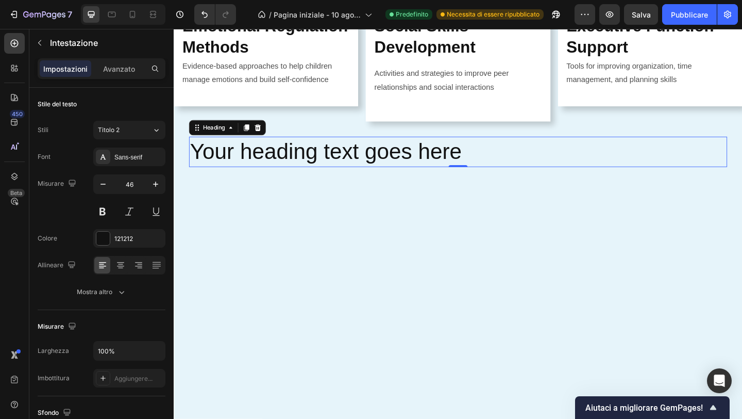
scroll to position [1245, 0]
click at [258, 179] on h2 "Your heading text goes here" at bounding box center [483, 162] width 586 height 33
click at [258, 178] on p "Your heading text goes here" at bounding box center [483, 162] width 584 height 31
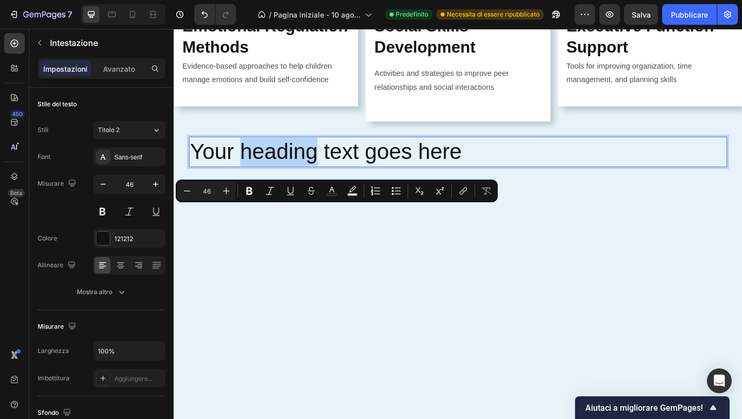
click at [258, 178] on p "Your heading text goes here" at bounding box center [483, 162] width 584 height 31
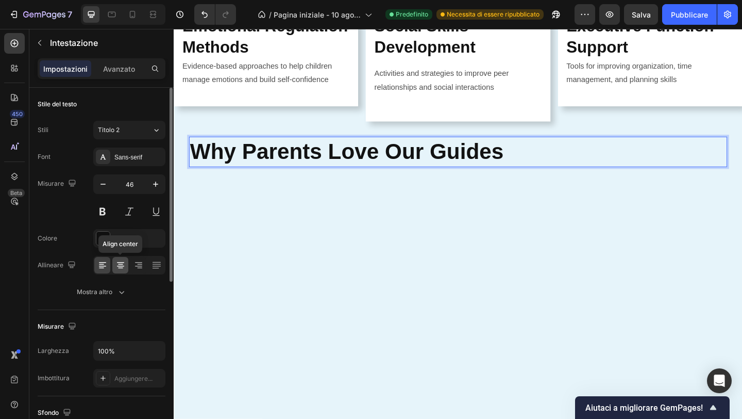
click at [124, 268] on icon at bounding box center [120, 265] width 10 height 10
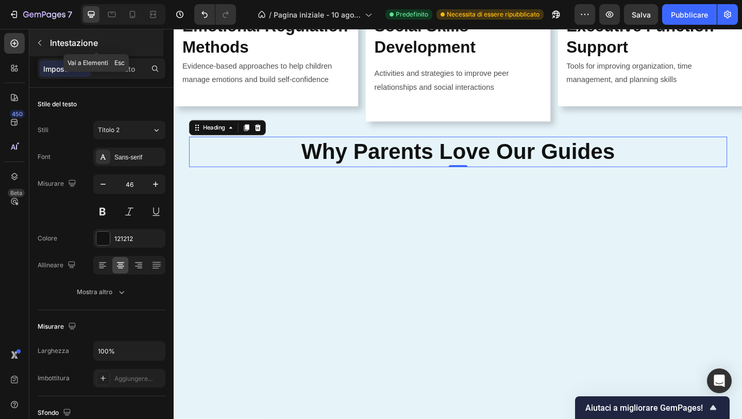
click at [39, 43] on icon "button" at bounding box center [39, 43] width 3 height 6
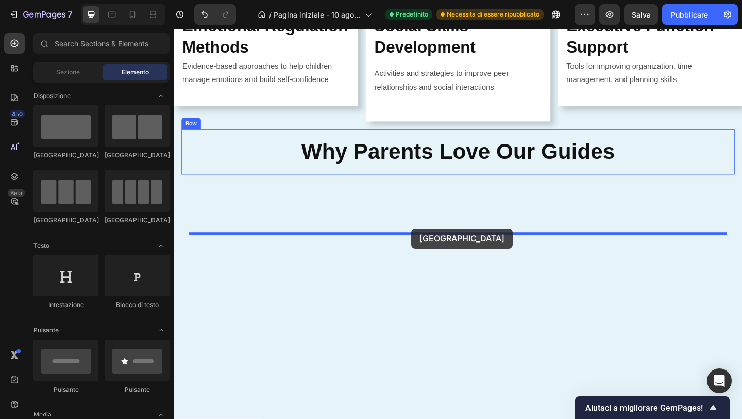
drag, startPoint x: 308, startPoint y: 172, endPoint x: 432, endPoint y: 246, distance: 144.0
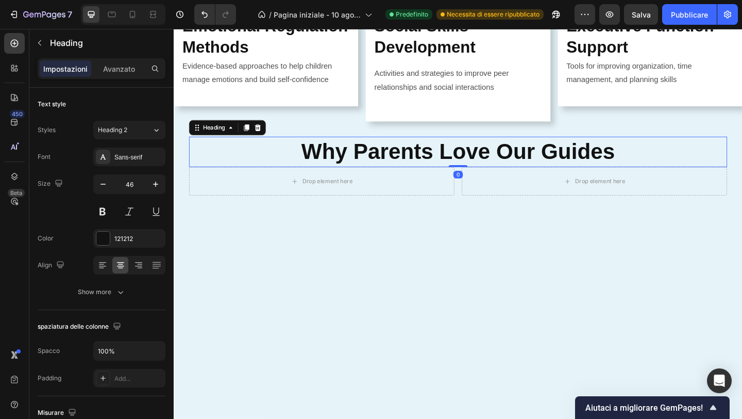
click at [294, 178] on p "⁠⁠⁠⁠⁠⁠⁠ Why Parents Love Our Guides" at bounding box center [483, 162] width 584 height 31
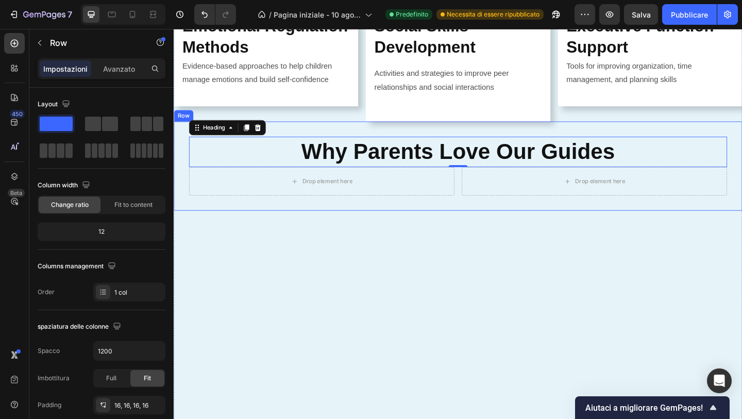
click at [292, 210] on div "⁠⁠⁠⁠⁠⁠⁠ Why Parents Love Our Guides Heading 0 Drop element here Drop element he…" at bounding box center [483, 177] width 619 height 97
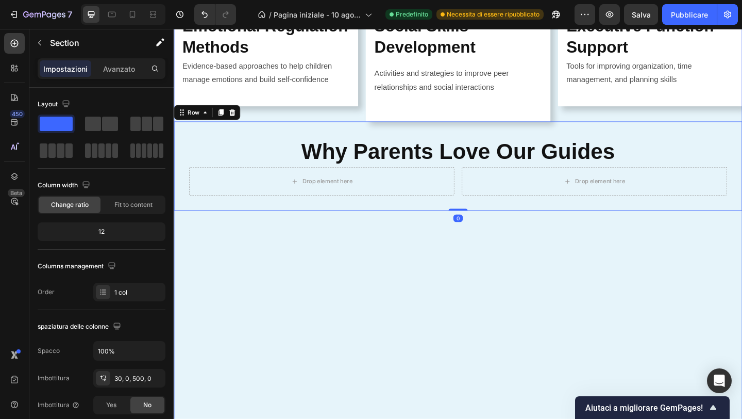
click at [275, 342] on div "What's Inside Your Guide Button Everything You Need to Transform Your Parenting…" at bounding box center [483, 64] width 619 height 840
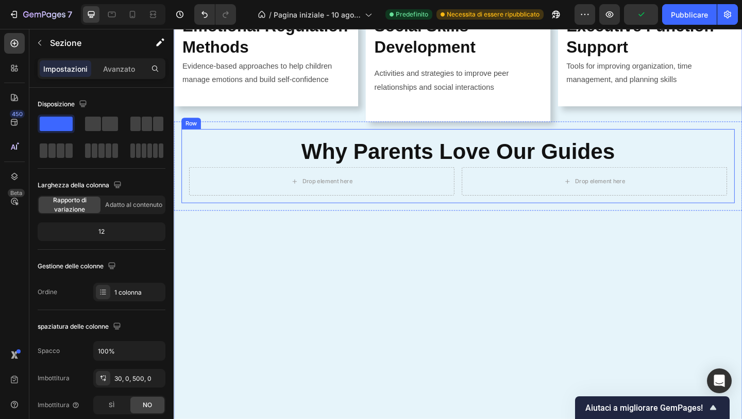
click at [303, 218] on div "⁠⁠⁠⁠⁠⁠⁠ Why Parents Love Our Guides Heading Drop element here Drop element here…" at bounding box center [483, 178] width 602 height 80
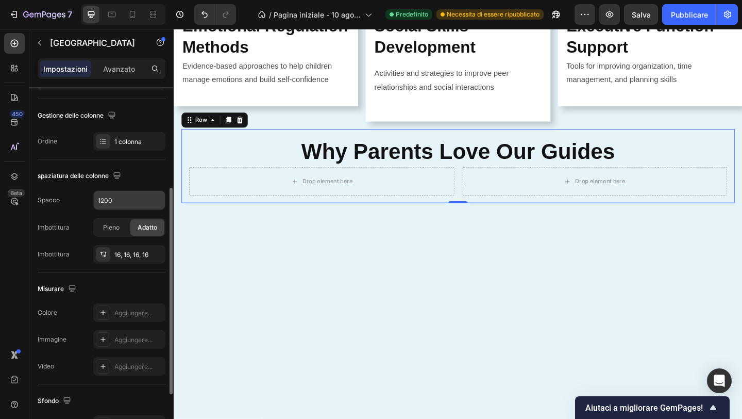
scroll to position [159, 0]
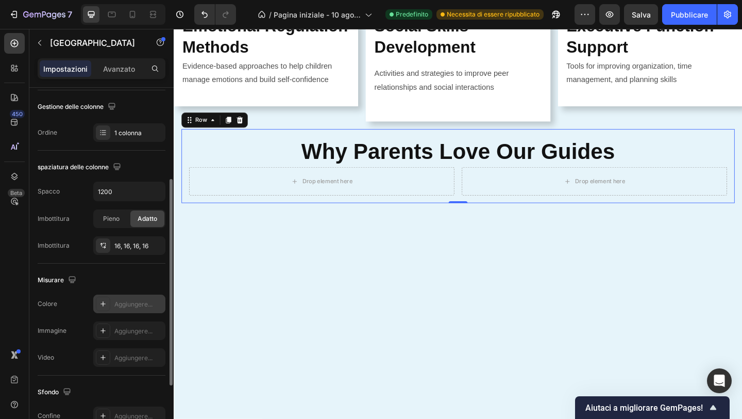
click at [110, 302] on div at bounding box center [103, 303] width 14 height 14
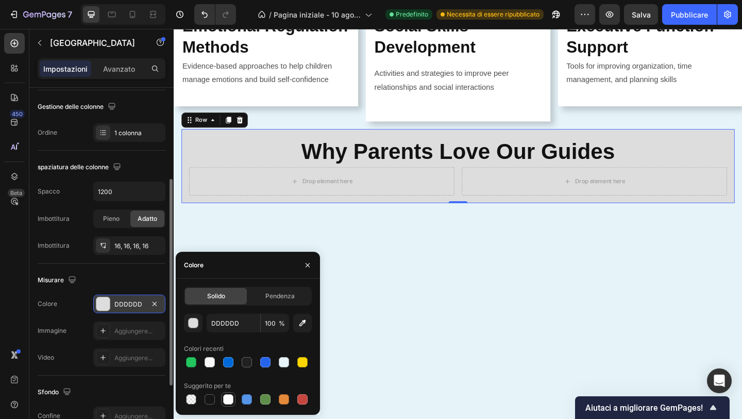
click at [228, 397] on div at bounding box center [228, 399] width 10 height 10
type input "FFFFFF"
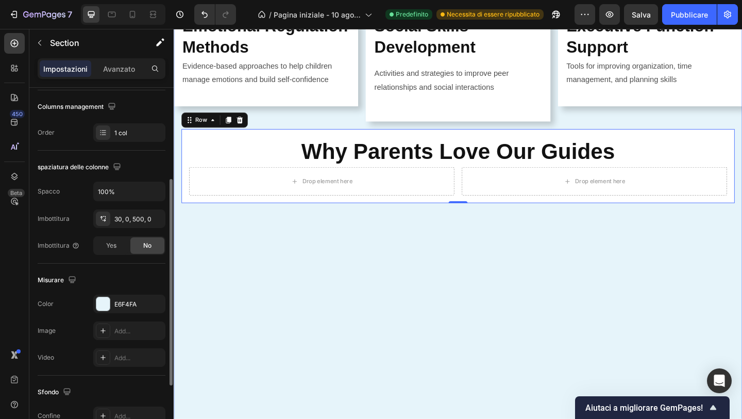
click at [438, 378] on div "What's Inside Your Guide Button Everything You Need to Transform Your Parenting…" at bounding box center [483, 64] width 619 height 840
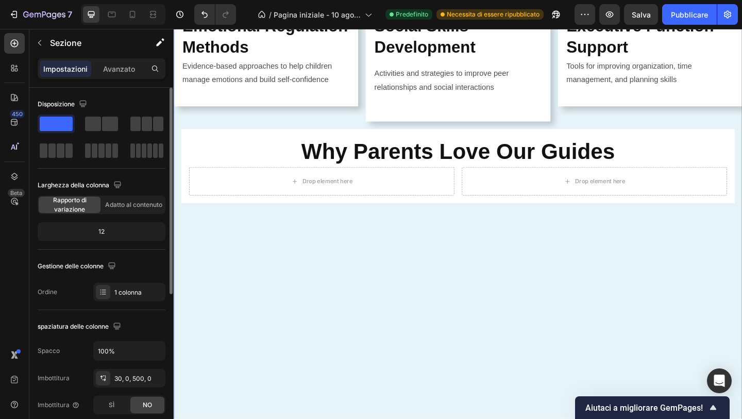
scroll to position [1254, 0]
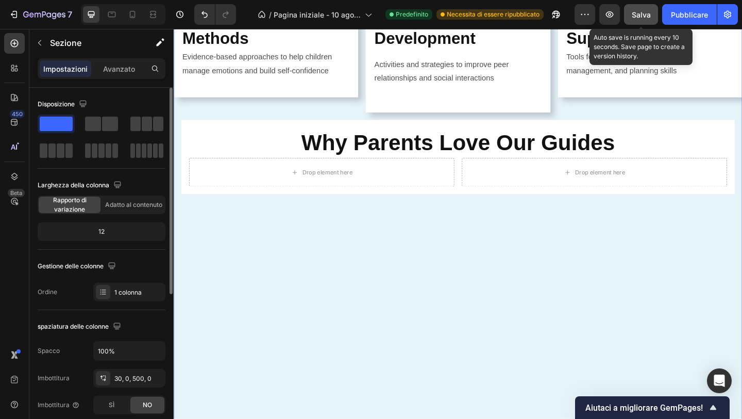
click at [645, 16] on font "Salva" at bounding box center [641, 14] width 19 height 9
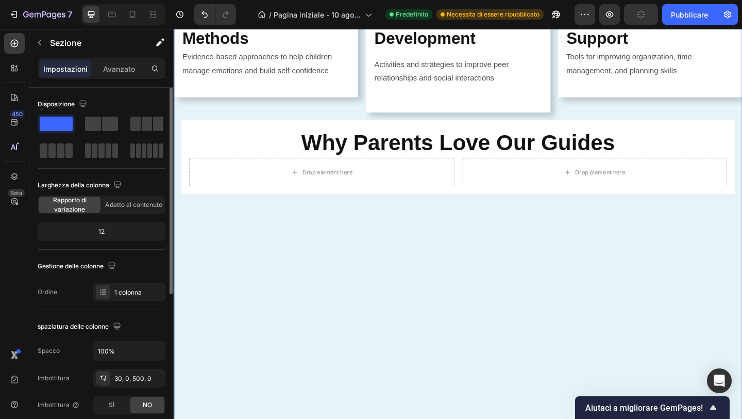
click at [661, 15] on div "Anteprima Pubblicare" at bounding box center [656, 14] width 163 height 21
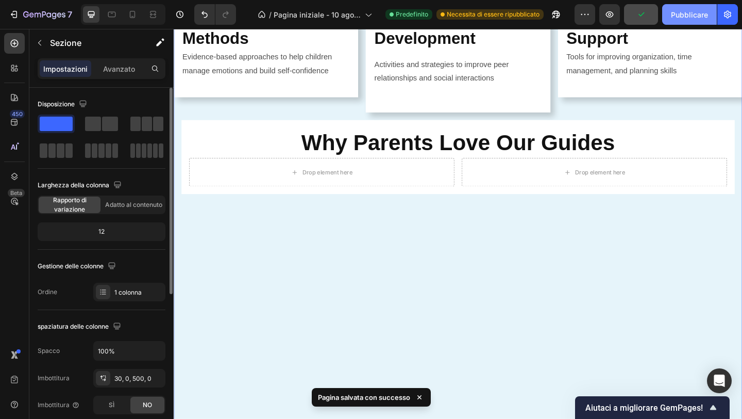
click at [674, 14] on font "Pubblicare" at bounding box center [689, 14] width 37 height 9
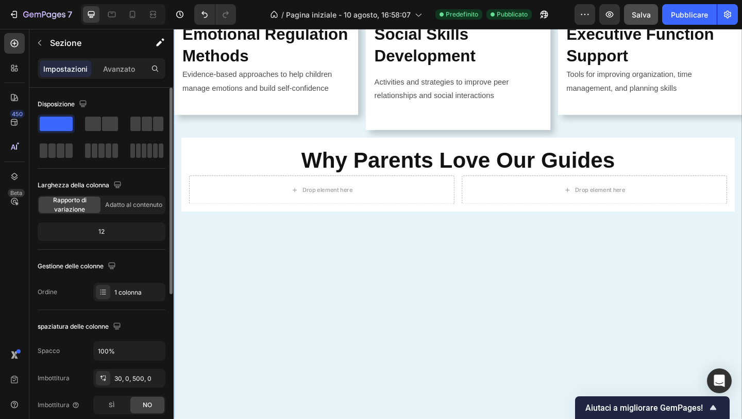
scroll to position [1227, 0]
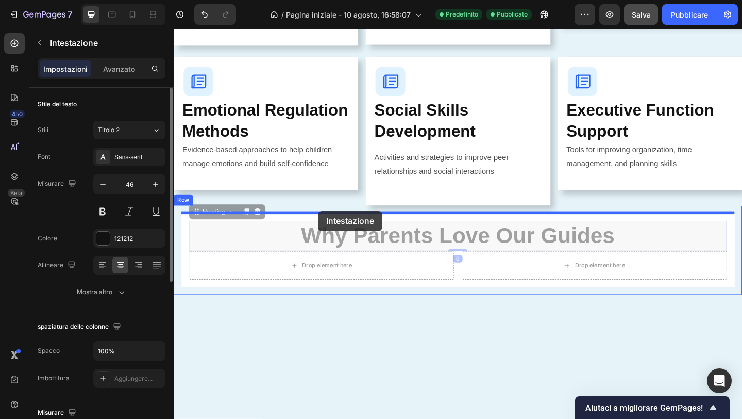
drag, startPoint x: 322, startPoint y: 252, endPoint x: 331, endPoint y: 227, distance: 26.4
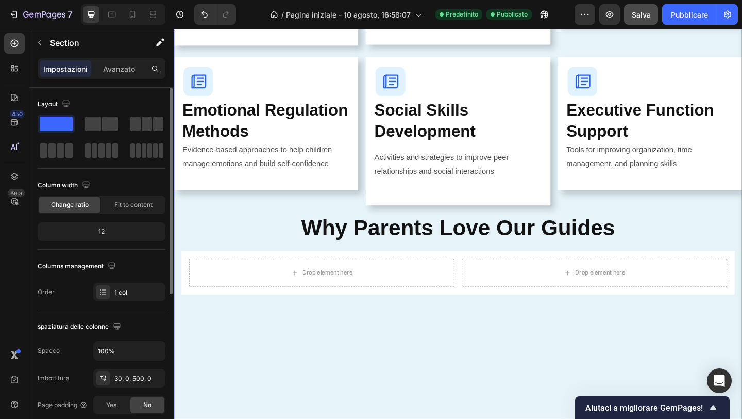
click at [354, 357] on div "What's Inside Your Guide Button Everything You Need to Transform Your Parenting…" at bounding box center [483, 122] width 619 height 922
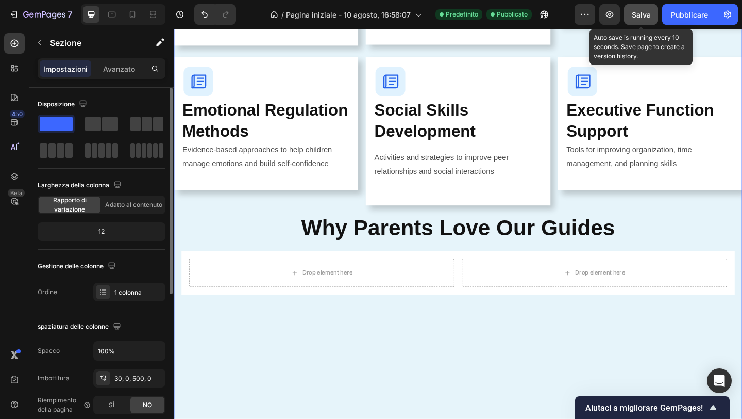
click at [643, 20] on div "Salva" at bounding box center [641, 14] width 19 height 11
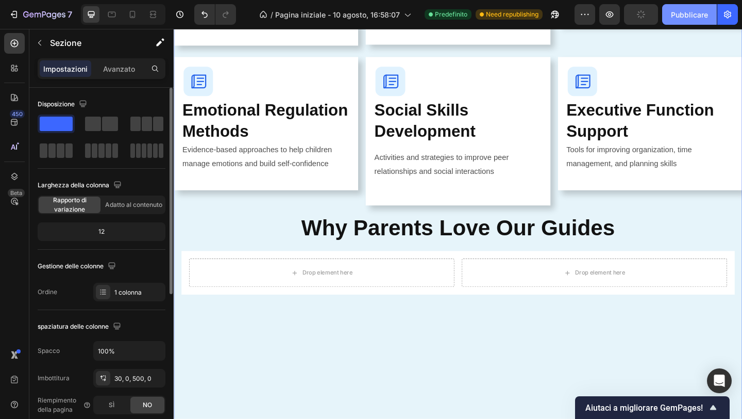
click at [667, 17] on button "Pubblicare" at bounding box center [689, 14] width 55 height 21
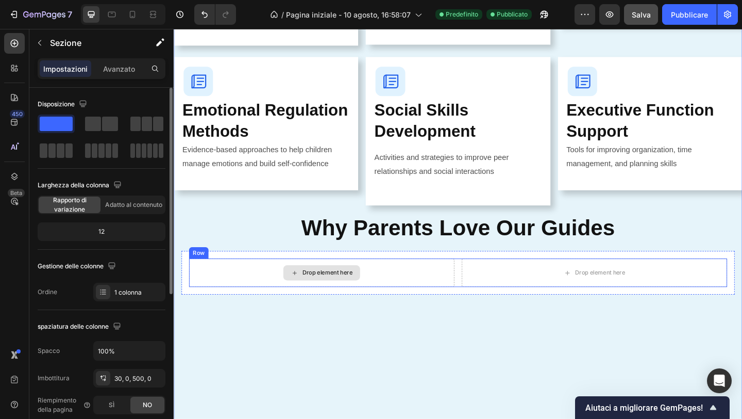
click at [317, 294] on div "Drop element here" at bounding box center [340, 294] width 55 height 8
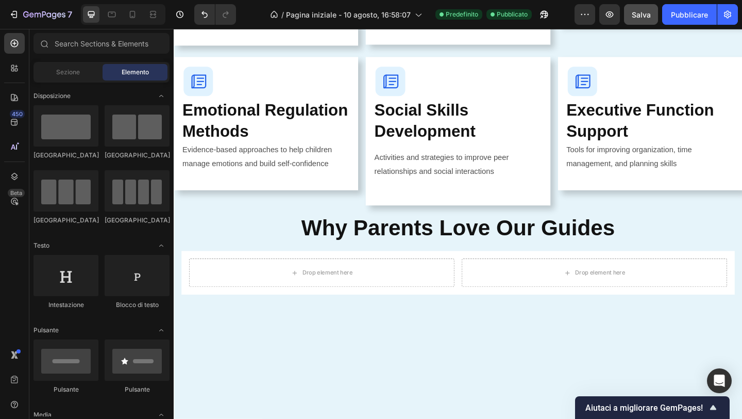
click at [106, 153] on div "[GEOGRAPHIC_DATA]" at bounding box center [137, 155] width 65 height 9
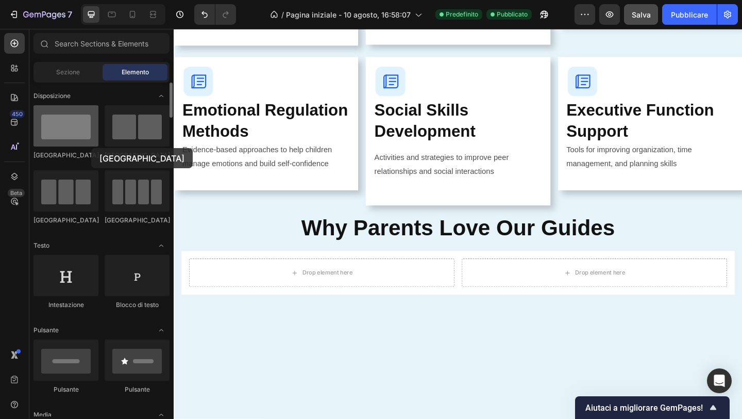
click at [82, 135] on div at bounding box center [66, 125] width 65 height 41
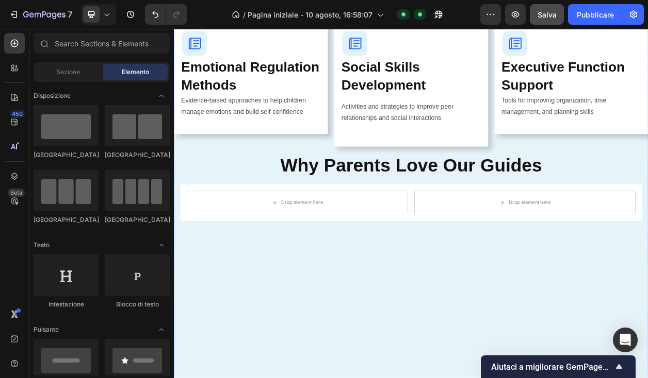
scroll to position [1285, 0]
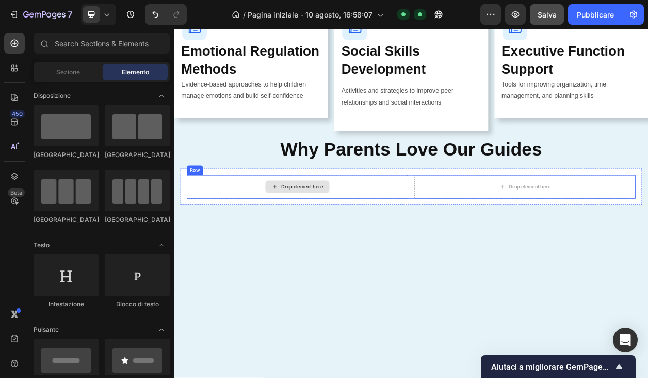
click at [281, 234] on div "Drop element here" at bounding box center [334, 235] width 289 height 31
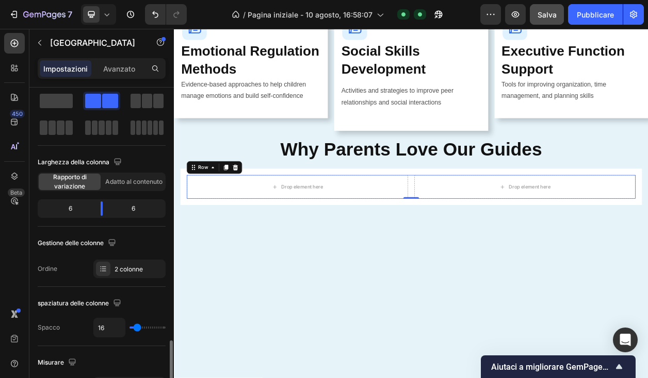
scroll to position [0, 0]
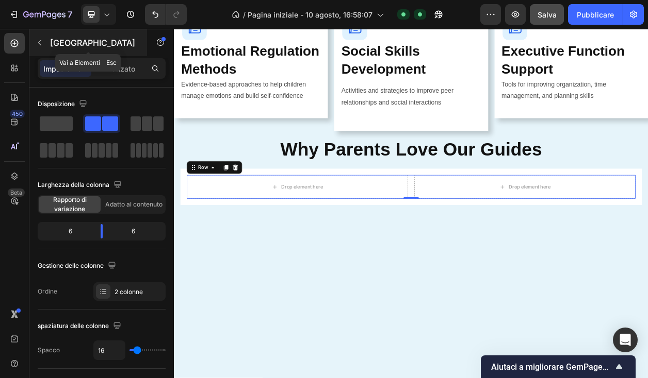
click at [45, 40] on button "button" at bounding box center [39, 43] width 16 height 16
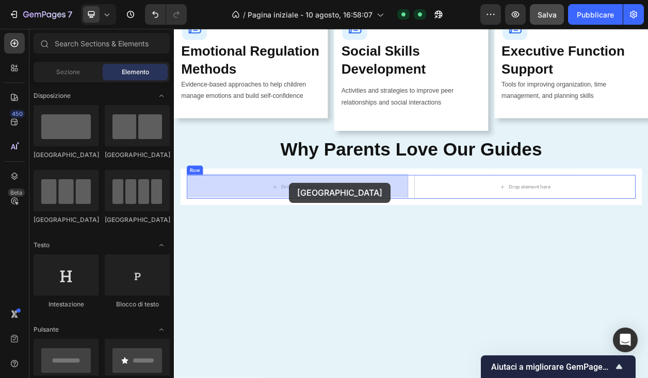
drag, startPoint x: 313, startPoint y: 166, endPoint x: 324, endPoint y: 230, distance: 64.8
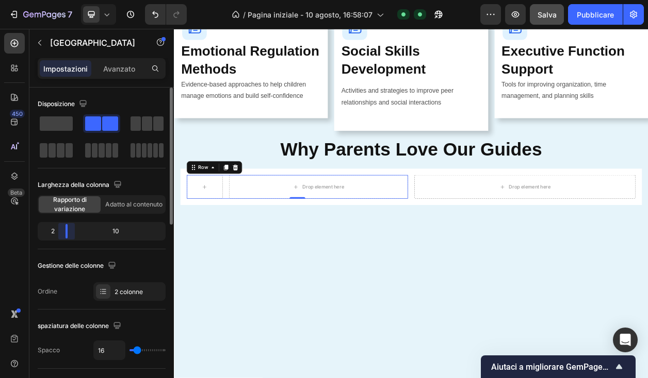
drag, startPoint x: 101, startPoint y: 234, endPoint x: 127, endPoint y: 215, distance: 32.9
click at [57, 0] on body "7 / Pagina iniziale - 10 agosto, 16:58:07 Predefinito Pubblicato Anteprima Salv…" at bounding box center [324, 0] width 648 height 0
click at [223, 237] on div at bounding box center [213, 235] width 25 height 16
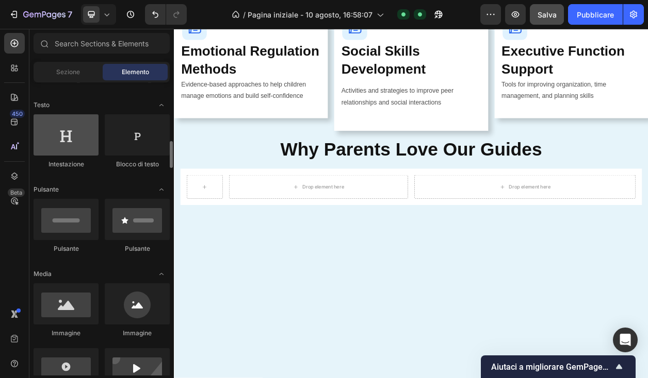
scroll to position [195, 0]
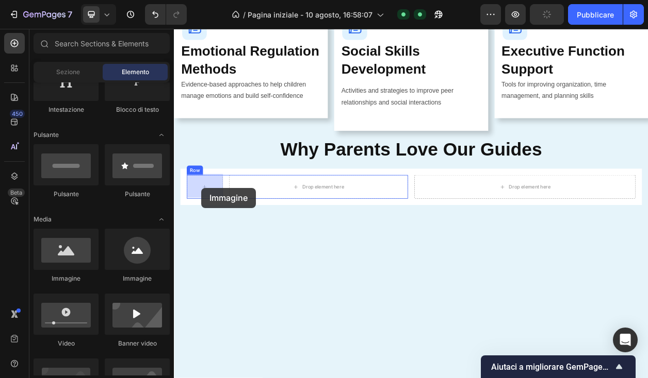
drag, startPoint x: 317, startPoint y: 279, endPoint x: 209, endPoint y: 237, distance: 115.9
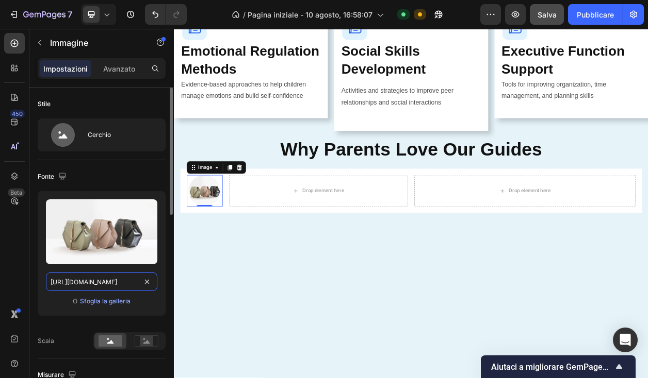
click at [100, 279] on input "[URL][DOMAIN_NAME]" at bounding box center [101, 282] width 111 height 19
paste input "0932/7974/8471/files/immediate-results.svg?v=1759020582"
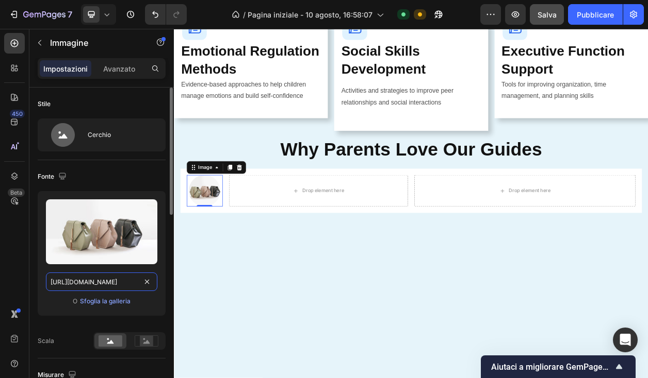
type input "[URL][DOMAIN_NAME]"
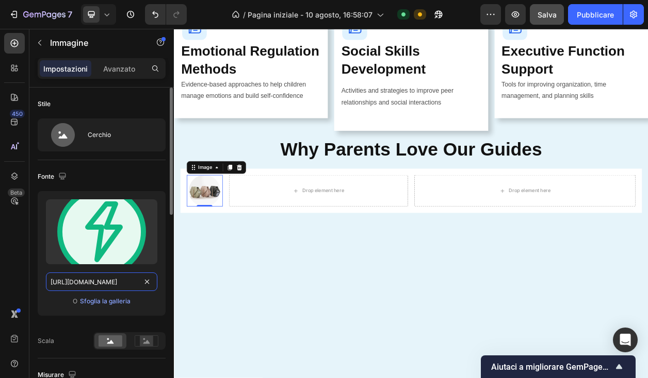
scroll to position [0, 187]
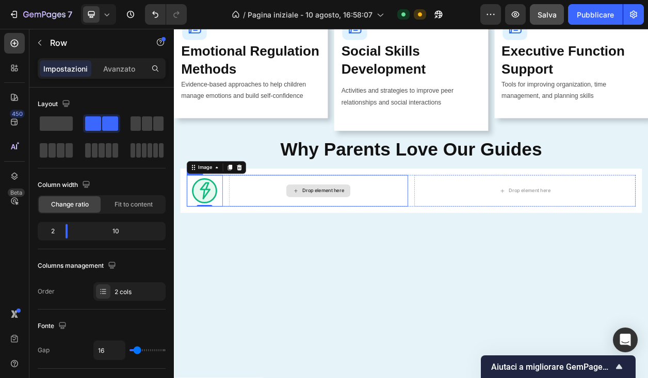
click at [313, 232] on div "Drop element here" at bounding box center [362, 240] width 234 height 41
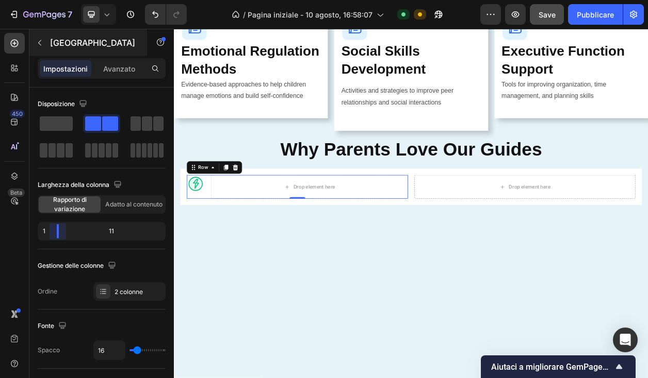
drag, startPoint x: 65, startPoint y: 231, endPoint x: 117, endPoint y: 55, distance: 183.7
click at [51, 0] on body "7 / Pagina iniziale - 10 agosto, 16:58:07 Predefinito Need republishing Antepri…" at bounding box center [324, 0] width 648 height 0
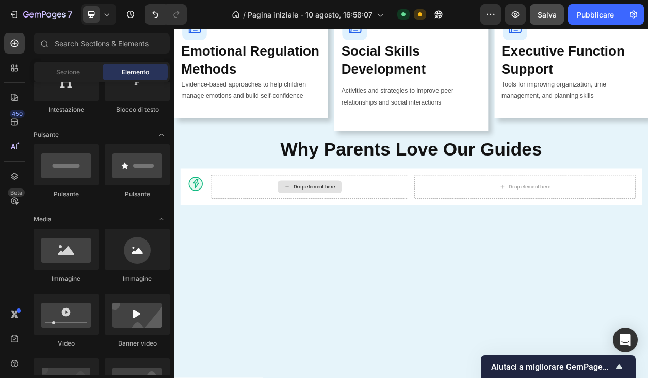
click at [323, 235] on icon at bounding box center [321, 235] width 8 height 9
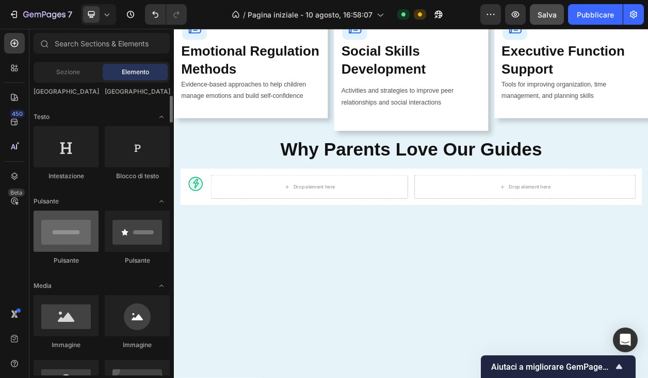
scroll to position [128, 0]
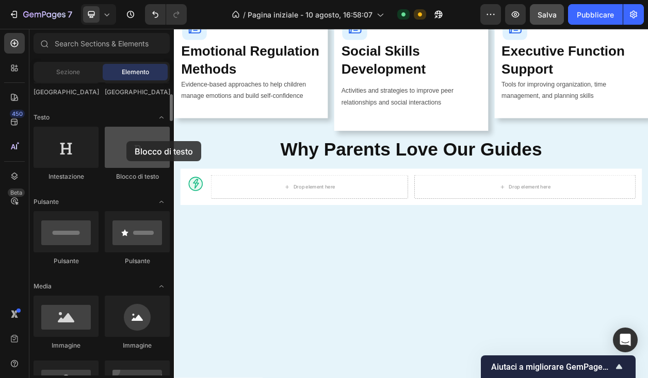
drag, startPoint x: 123, startPoint y: 158, endPoint x: 127, endPoint y: 141, distance: 16.9
click at [126, 141] on div at bounding box center [137, 147] width 65 height 41
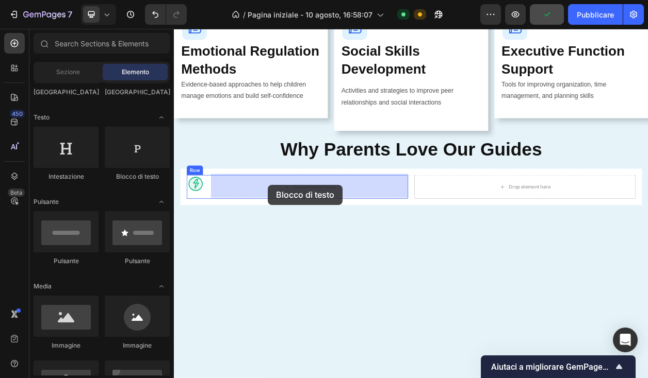
drag, startPoint x: 309, startPoint y: 179, endPoint x: 296, endPoint y: 233, distance: 55.0
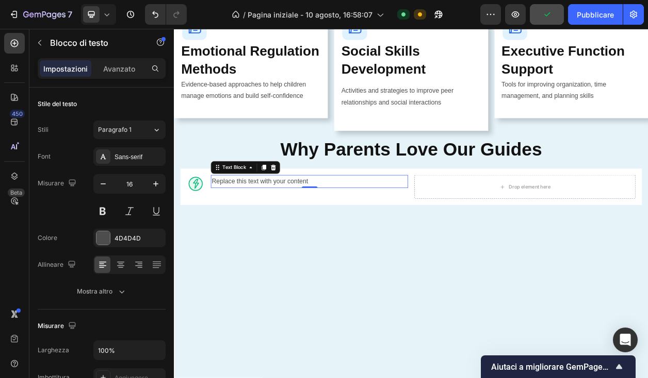
click at [286, 227] on div "Replace this text with your content" at bounding box center [350, 228] width 257 height 17
click at [286, 227] on p "Replace this text with your content" at bounding box center [350, 228] width 255 height 15
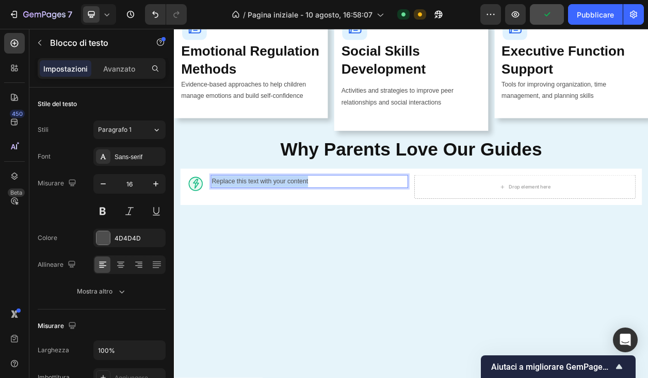
click at [286, 227] on p "Replace this text with your content" at bounding box center [350, 228] width 255 height 15
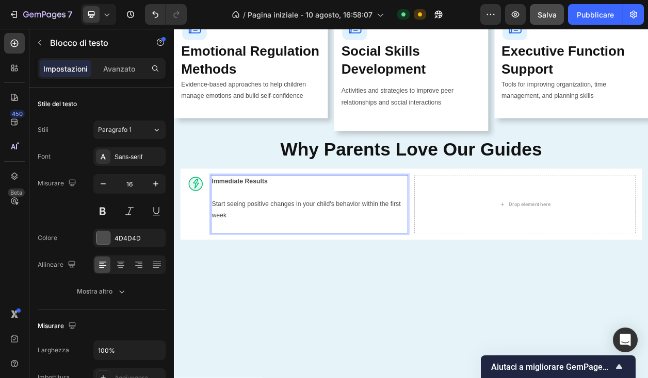
click at [228, 253] on p "Start seeing positive changes in your child's behavior within the first week" at bounding box center [350, 266] width 255 height 30
click at [223, 255] on p "Start seeing positive changes in your child's behavior within the first week" at bounding box center [350, 266] width 255 height 30
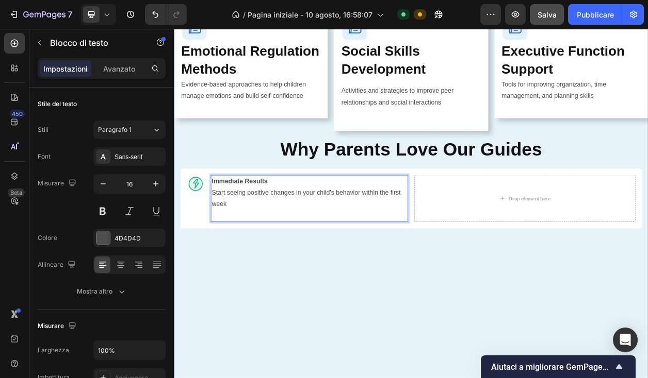
click at [297, 371] on div "What's Inside Your Guide Button Everything You Need to Transform Your Parenting…" at bounding box center [483, 79] width 619 height 953
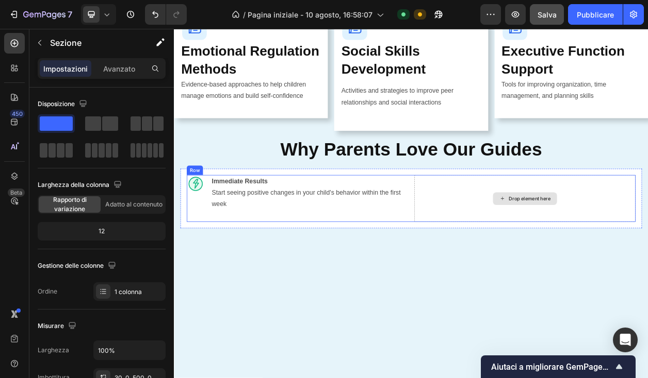
click at [632, 253] on div "Drop element here" at bounding box center [637, 251] width 55 height 8
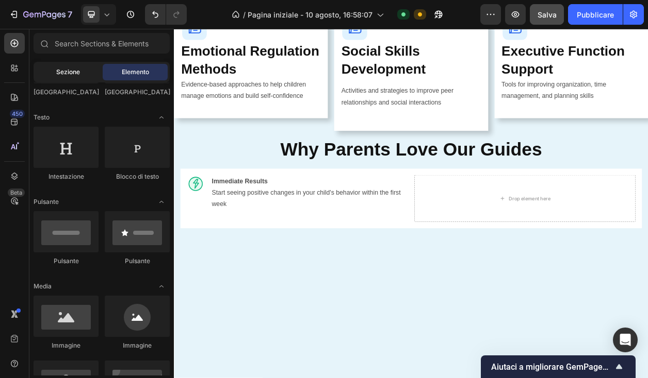
click at [74, 79] on div "Sezione" at bounding box center [68, 72] width 65 height 16
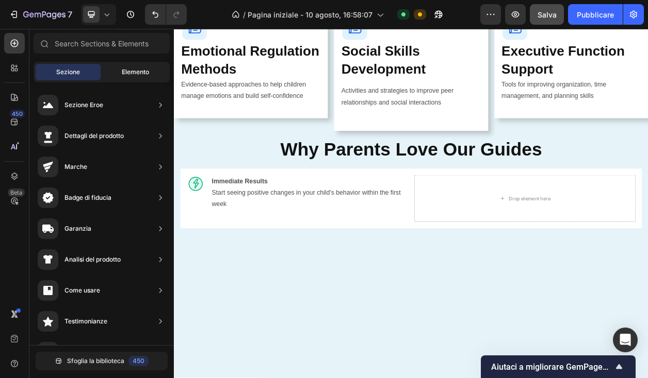
click at [124, 74] on font "Elemento" at bounding box center [135, 72] width 27 height 8
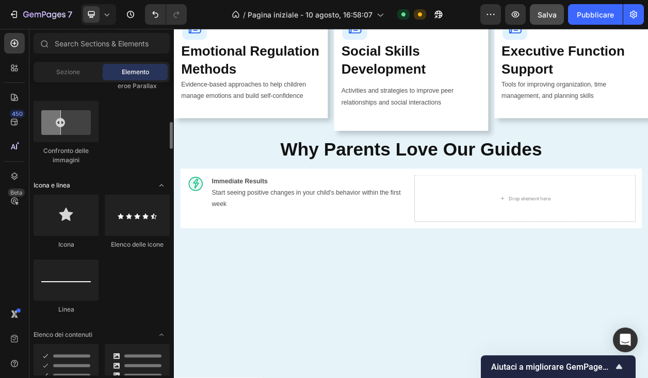
scroll to position [593, 0]
click at [71, 77] on div "Sezione" at bounding box center [68, 72] width 65 height 16
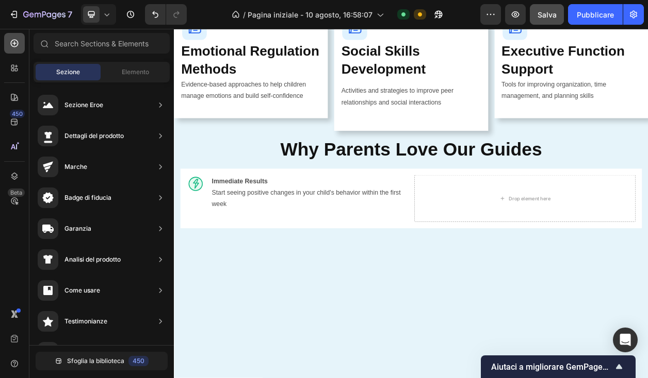
click at [12, 35] on div at bounding box center [14, 43] width 21 height 21
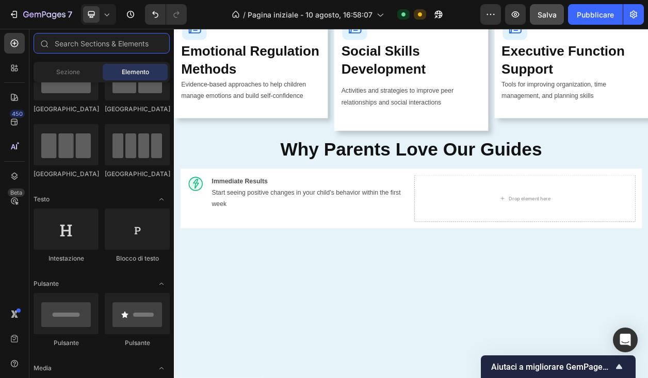
scroll to position [0, 0]
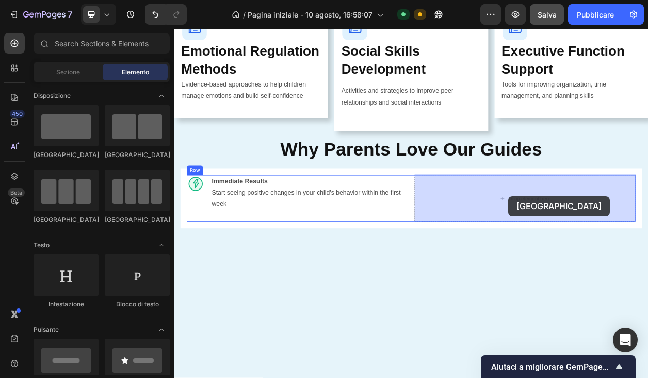
drag, startPoint x: 310, startPoint y: 167, endPoint x: 610, endPoint y: 247, distance: 310.1
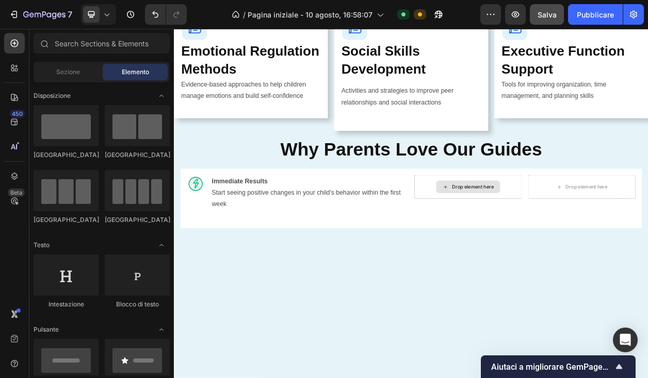
click at [561, 231] on div "Drop element here" at bounding box center [563, 235] width 55 height 8
click at [563, 233] on div "Drop element here" at bounding box center [563, 235] width 55 height 8
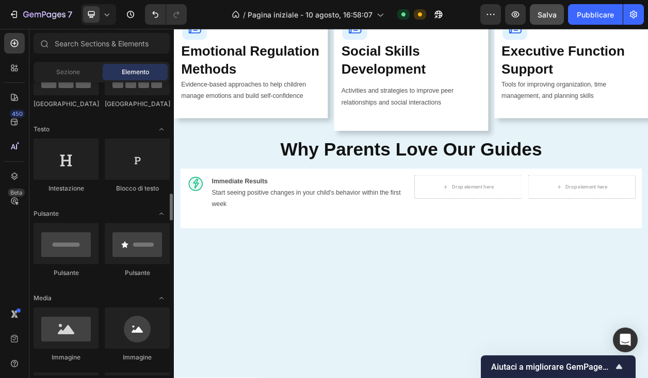
scroll to position [217, 0]
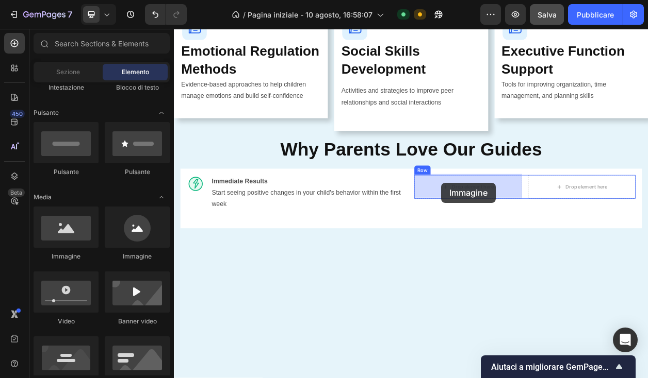
drag, startPoint x: 250, startPoint y: 265, endPoint x: 522, endPoint y: 230, distance: 274.5
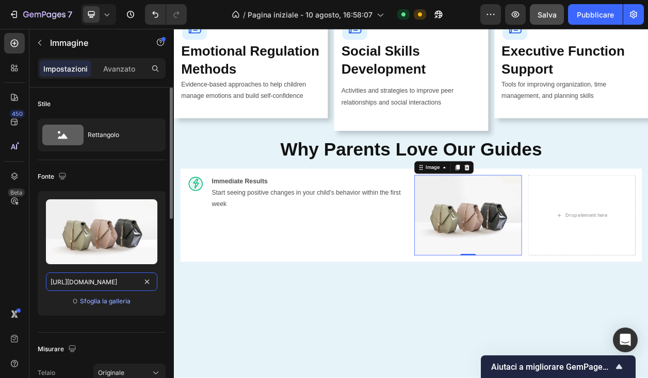
click at [118, 280] on input "[URL][DOMAIN_NAME]" at bounding box center [101, 282] width 111 height 19
paste input "0932/7974/8471/files/time-saving.svg?v=1759020583"
type input "[URL][DOMAIN_NAME]"
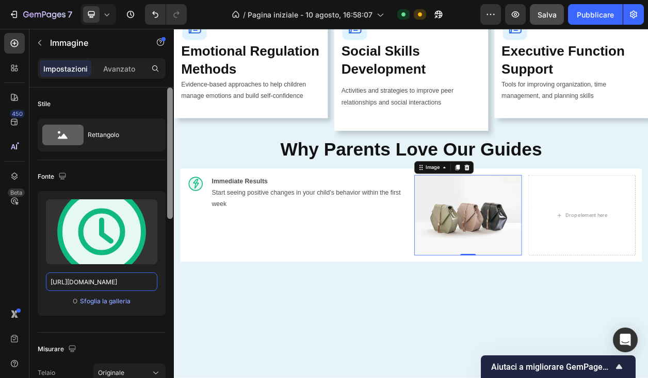
scroll to position [0, 169]
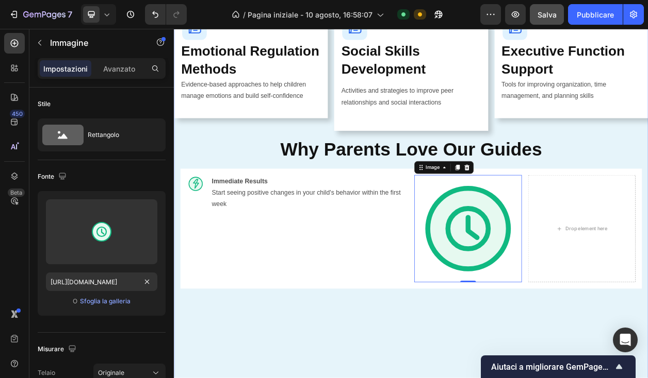
click at [382, 418] on div "What's Inside Your Guide Button Everything You Need to Transform Your Parenting…" at bounding box center [483, 119] width 619 height 1032
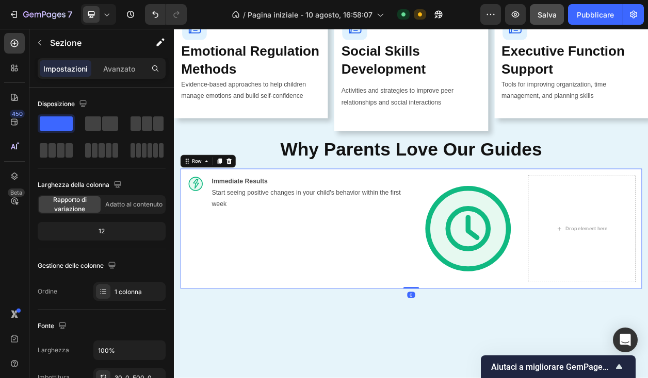
click at [559, 213] on div "Image Immediate Results Start seeing positive changes in your child's behavior …" at bounding box center [483, 290] width 602 height 157
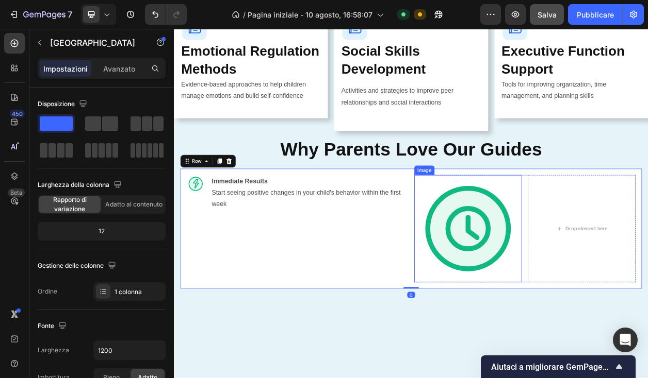
click at [558, 240] on img at bounding box center [557, 290] width 140 height 140
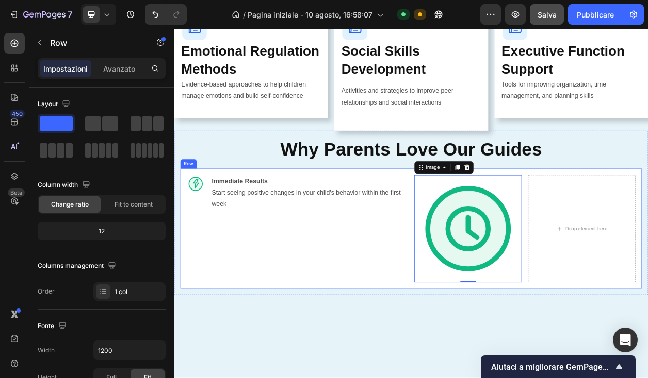
click at [627, 215] on div "Image Immediate Results Start seeing positive changes in your child's behavior …" at bounding box center [483, 290] width 602 height 157
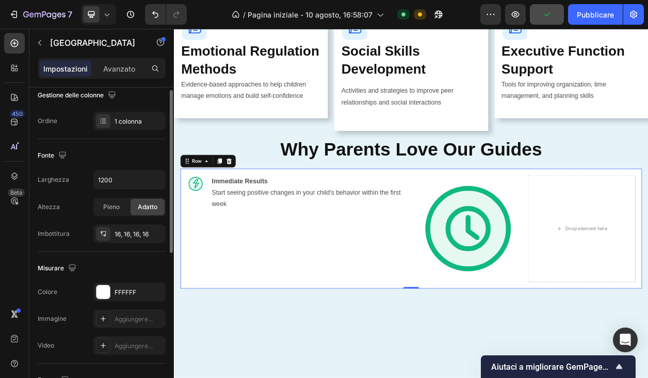
scroll to position [182, 0]
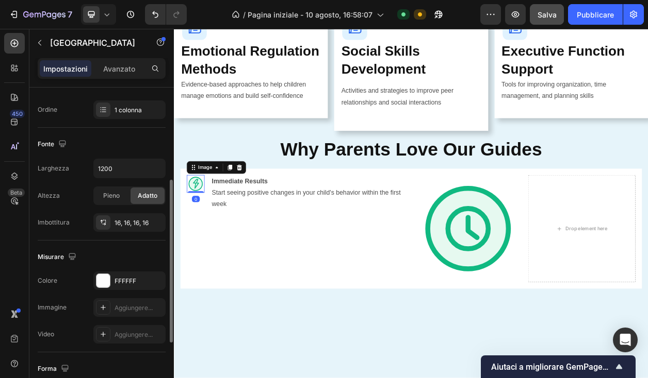
click at [201, 226] on img at bounding box center [201, 231] width 23 height 23
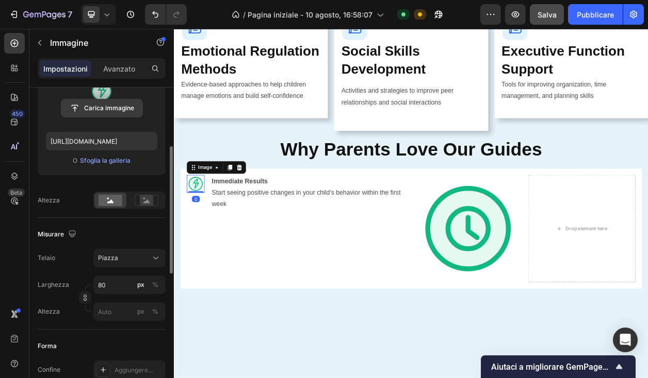
scroll to position [143, 0]
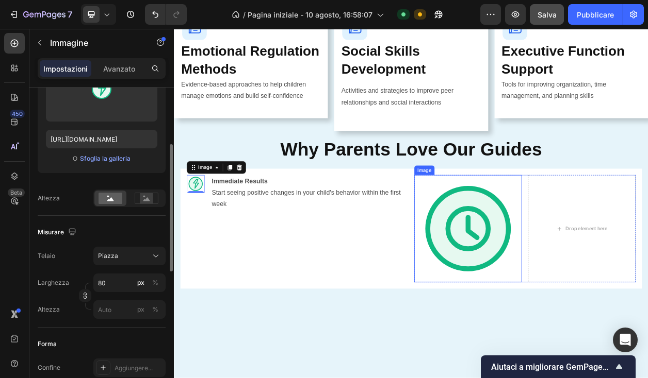
click at [561, 287] on img at bounding box center [557, 290] width 140 height 140
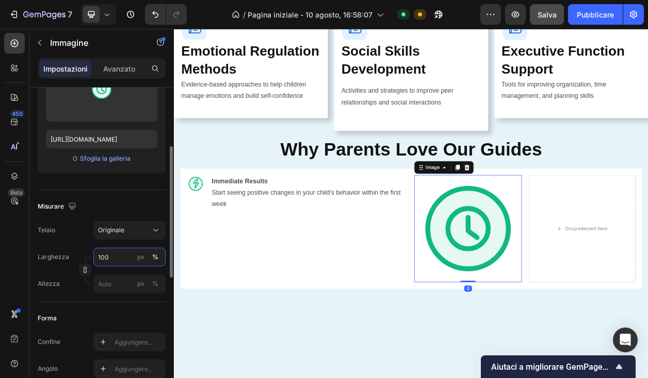
click at [119, 259] on input "100" at bounding box center [129, 257] width 72 height 19
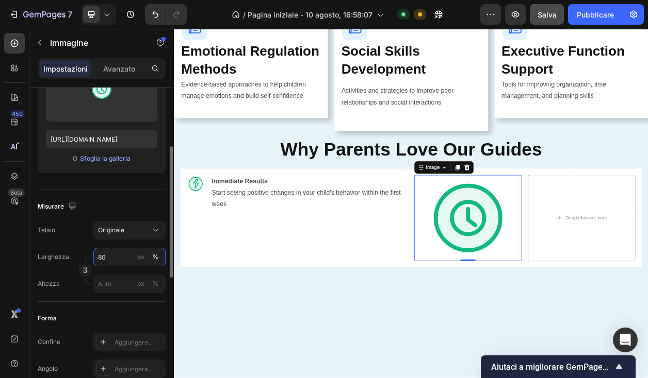
type input "8"
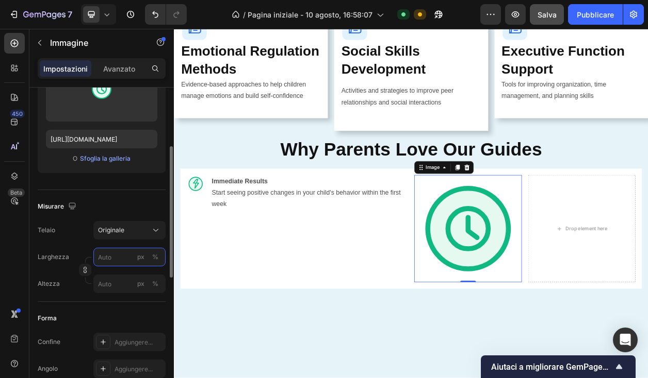
type input "8"
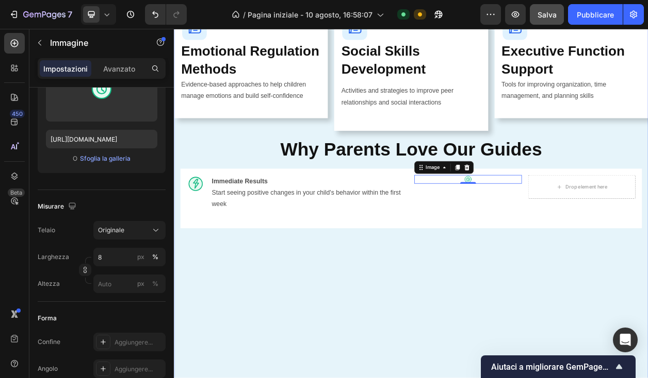
click at [263, 365] on div "What's Inside Your Guide Button Everything You Need to Transform Your Parenting…" at bounding box center [483, 79] width 619 height 953
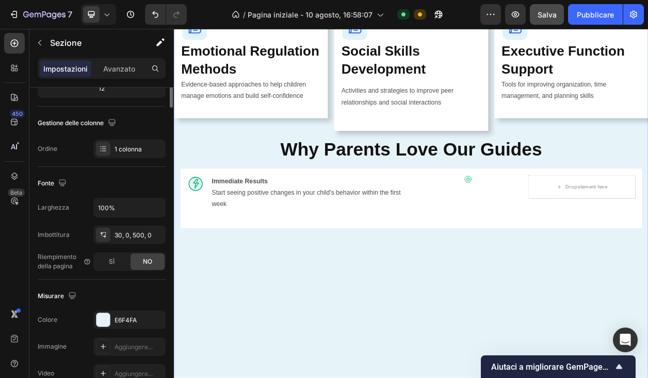
scroll to position [0, 0]
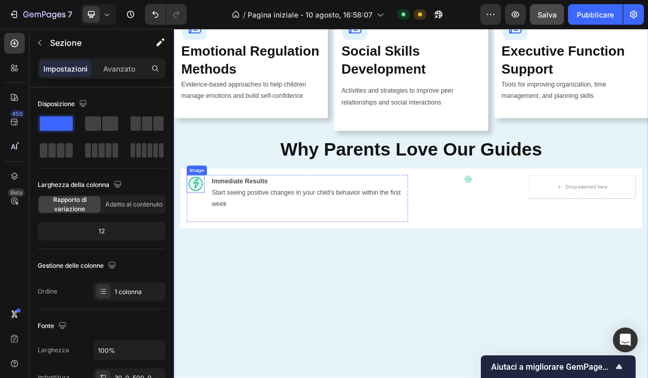
click at [209, 225] on img at bounding box center [201, 231] width 23 height 23
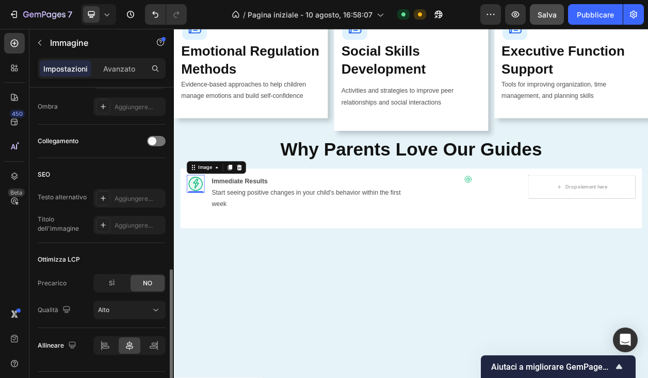
scroll to position [484, 0]
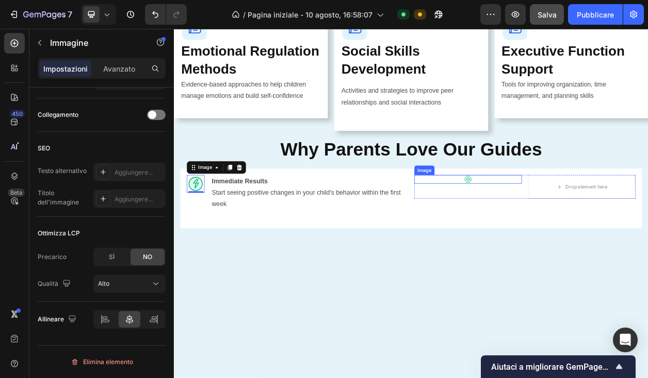
click at [553, 225] on img at bounding box center [557, 225] width 11 height 11
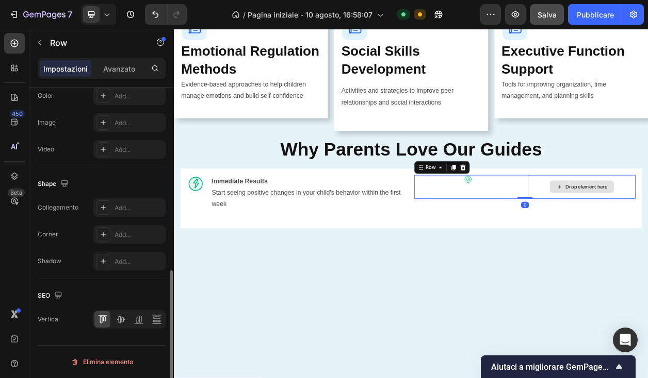
scroll to position [0, 0]
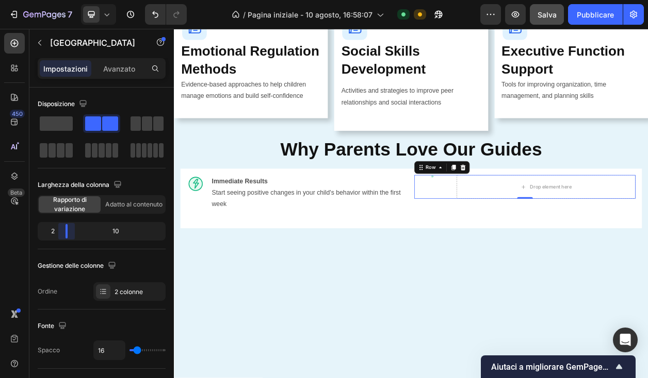
drag, startPoint x: 96, startPoint y: 229, endPoint x: 55, endPoint y: 233, distance: 41.9
click at [55, 0] on body "7 / Pagina iniziale - 10 agosto, 16:58:07 Predefinito Need republishing Antepri…" at bounding box center [324, 0] width 648 height 0
click at [511, 225] on div "Image" at bounding box center [510, 235] width 47 height 31
click at [511, 230] on div "Image" at bounding box center [510, 235] width 47 height 31
click at [508, 241] on div "Image" at bounding box center [510, 235] width 47 height 31
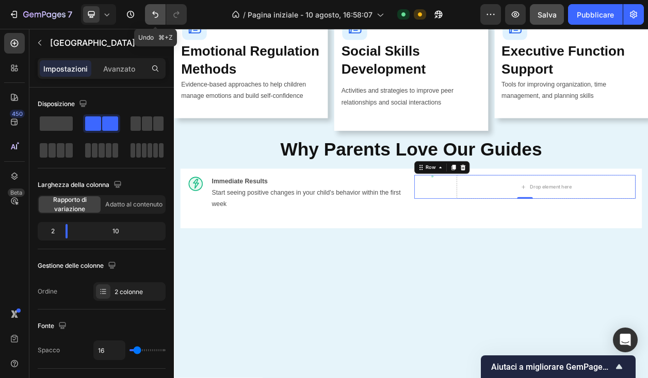
click at [153, 18] on icon "Annulla/Ripristina" at bounding box center [155, 14] width 10 height 10
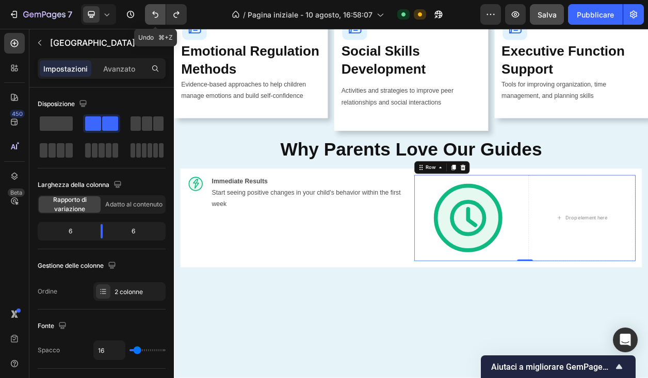
click at [153, 18] on icon "Annulla/Ripristina" at bounding box center [155, 14] width 10 height 10
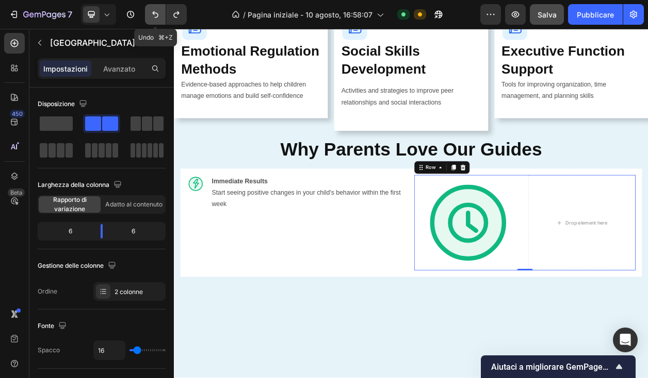
click at [153, 18] on icon "Annulla/Ripristina" at bounding box center [155, 14] width 10 height 10
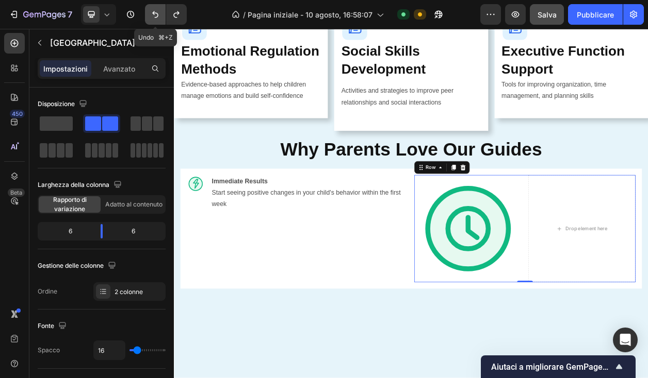
click at [153, 18] on icon "Annulla/Ripristina" at bounding box center [155, 14] width 10 height 10
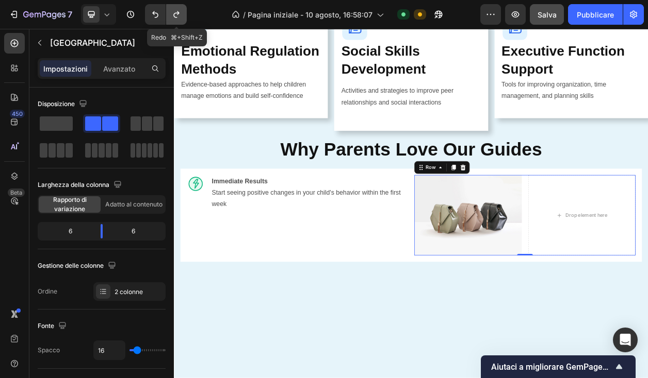
click at [180, 20] on button "Annulla/Ripristina" at bounding box center [176, 14] width 21 height 21
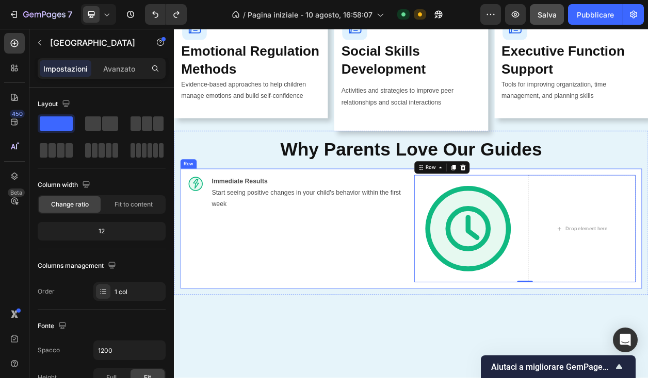
click at [641, 218] on div "Image Immediate Results Start seeing positive changes in your child's behavior …" at bounding box center [483, 290] width 602 height 157
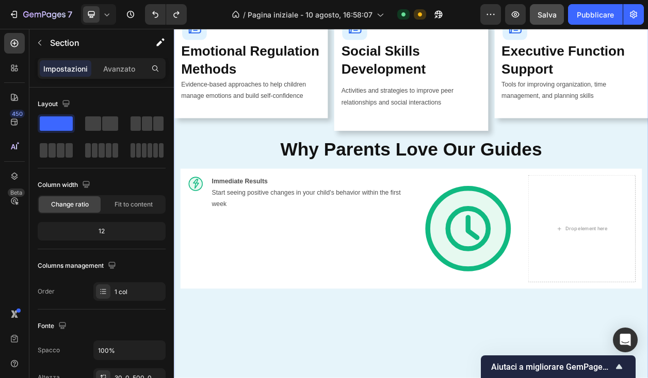
click at [587, 416] on div "What's Inside Your Guide Button Everything You Need to Transform Your Parenting…" at bounding box center [483, 119] width 619 height 1032
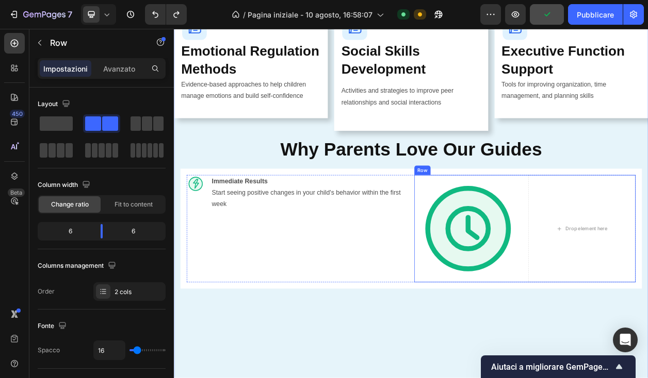
click at [632, 353] on div "Image Drop element here Row" at bounding box center [631, 290] width 289 height 140
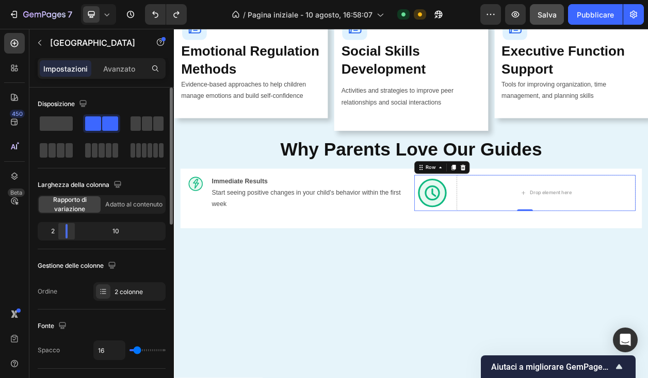
drag, startPoint x: 101, startPoint y: 227, endPoint x: 59, endPoint y: 229, distance: 42.3
click at [54, 0] on body "7 / Pagina iniziale - 10 agosto, 16:58:07 Predefinito Need republishing Antepri…" at bounding box center [324, 0] width 648 height 0
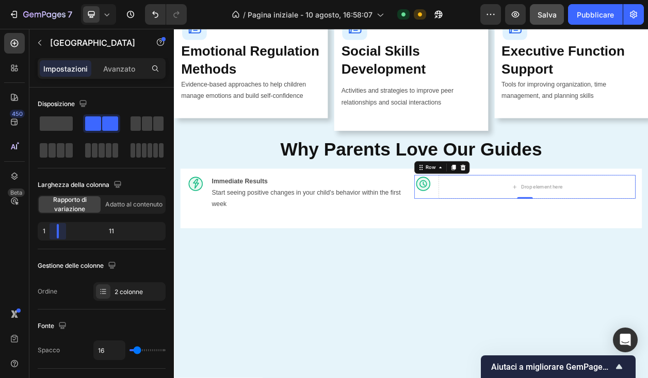
drag, startPoint x: 67, startPoint y: 232, endPoint x: 49, endPoint y: 232, distance: 17.0
click at [49, 0] on body "7 / Pagina iniziale - 10 agosto, 16:58:07 Predefinito Need republishing Antepri…" at bounding box center [324, 0] width 648 height 0
click at [377, 341] on div "What's Inside Your Guide Button Everything You Need to Transform Your Parenting…" at bounding box center [483, 79] width 619 height 953
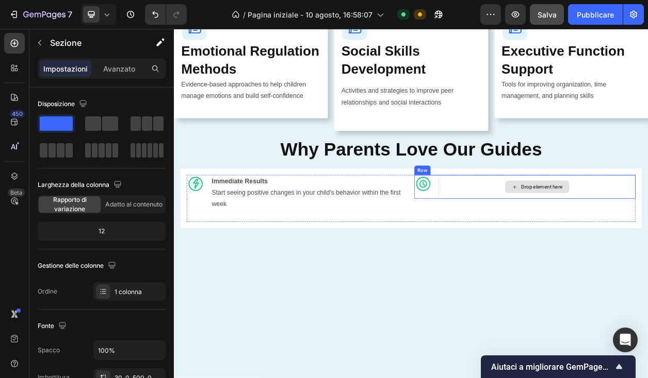
click at [613, 238] on div "Drop element here" at bounding box center [648, 235] width 84 height 16
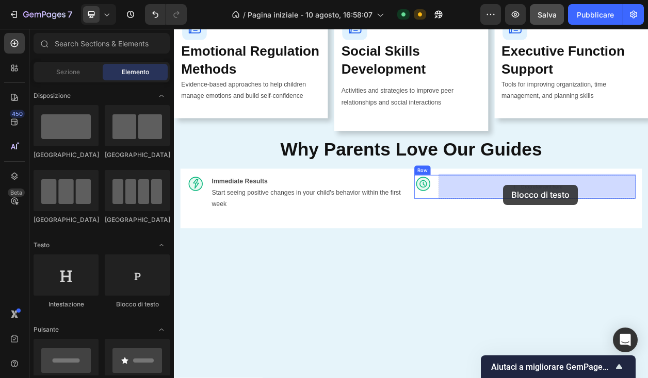
drag, startPoint x: 309, startPoint y: 316, endPoint x: 604, endPoint y: 233, distance: 305.9
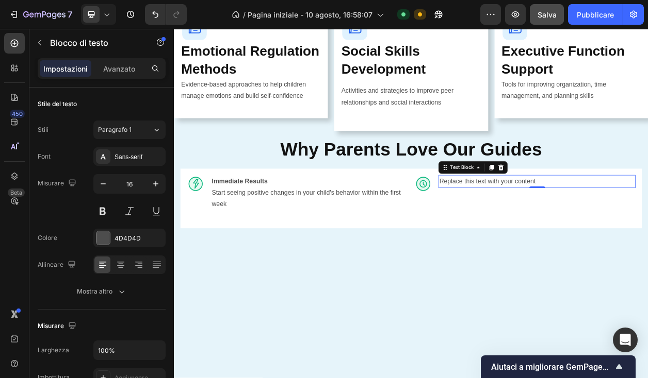
click at [528, 228] on div "Replace this text with your content" at bounding box center [647, 228] width 257 height 17
click at [528, 228] on p "Replace this text with your content" at bounding box center [647, 228] width 255 height 15
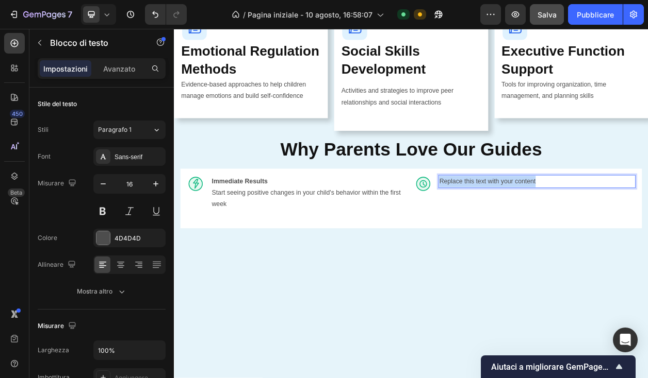
click at [528, 228] on p "Replace this text with your content" at bounding box center [647, 228] width 255 height 15
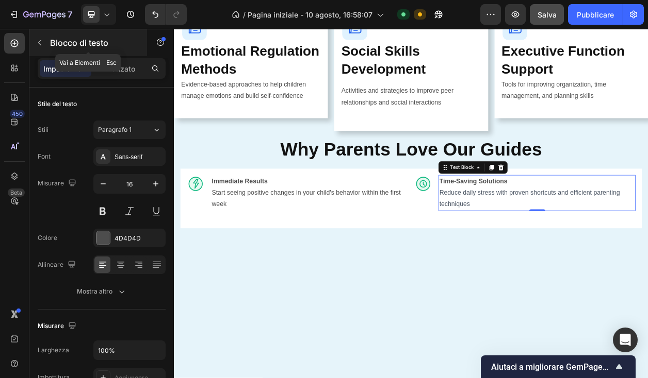
click at [40, 42] on icon "button" at bounding box center [40, 43] width 8 height 8
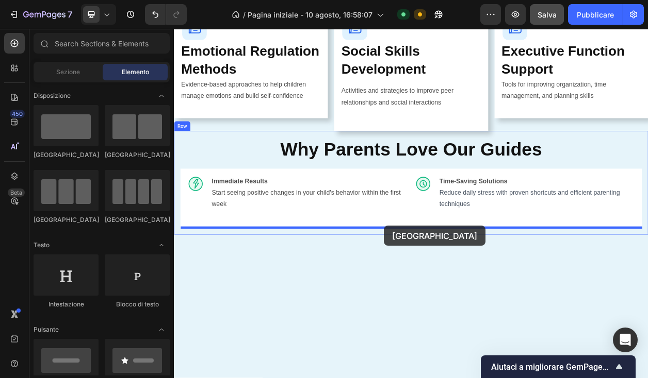
drag, startPoint x: 304, startPoint y: 166, endPoint x: 448, endPoint y: 286, distance: 187.4
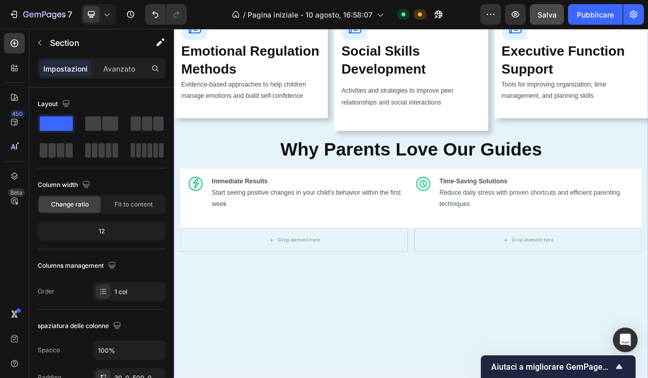
click at [365, 369] on div "What's Inside Your Guide Button Everything You Need to Transform Your Parenting…" at bounding box center [483, 95] width 619 height 984
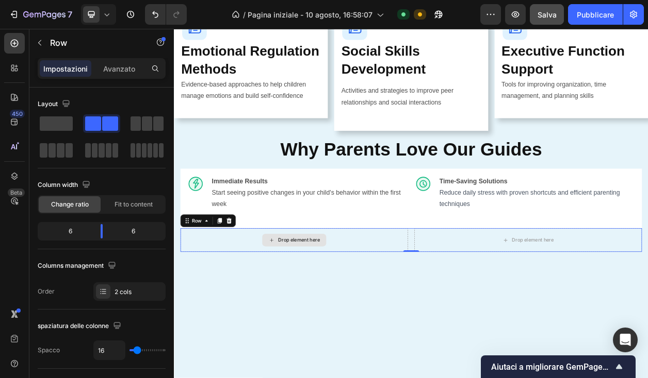
click at [399, 307] on div "Drop element here" at bounding box center [330, 305] width 297 height 31
click at [310, 302] on div "Drop element here" at bounding box center [336, 305] width 55 height 8
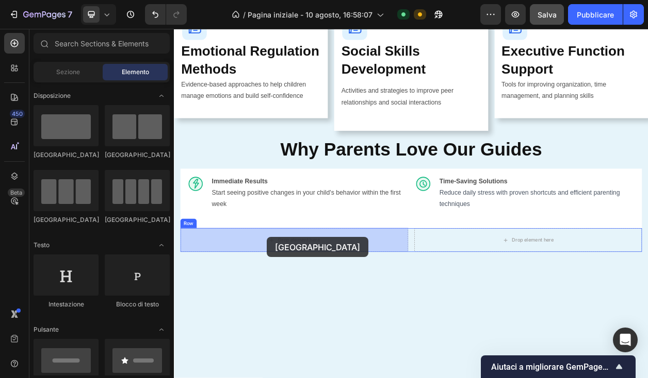
drag, startPoint x: 306, startPoint y: 168, endPoint x: 295, endPoint y: 301, distance: 133.9
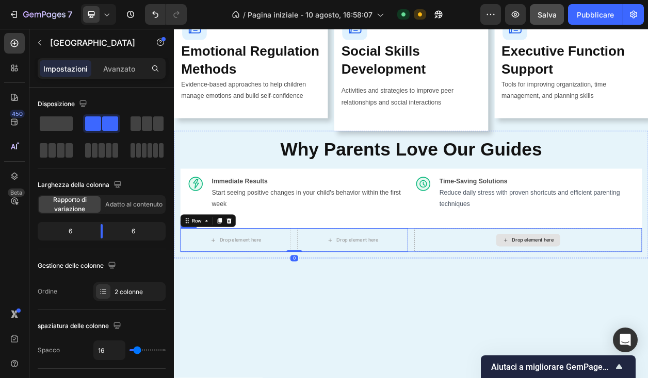
click at [617, 295] on div "Drop element here" at bounding box center [635, 305] width 297 height 31
click at [591, 302] on div "Drop element here" at bounding box center [635, 305] width 297 height 31
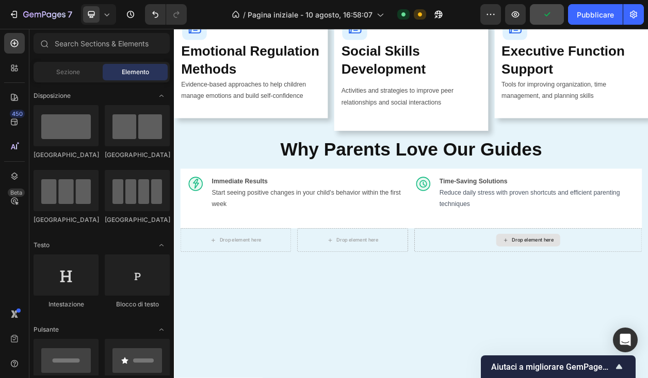
click at [599, 303] on div "Drop element here" at bounding box center [636, 305] width 84 height 16
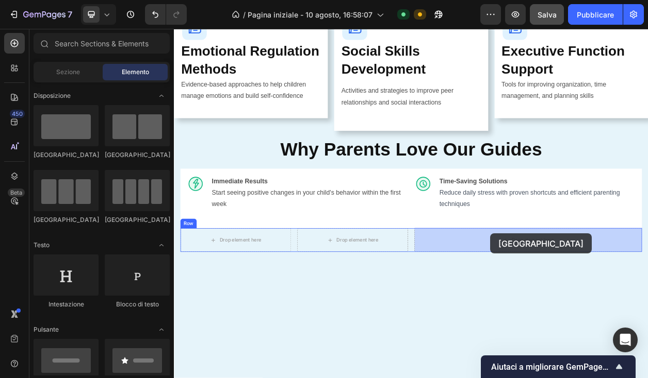
drag, startPoint x: 295, startPoint y: 154, endPoint x: 587, endPoint y: 299, distance: 325.3
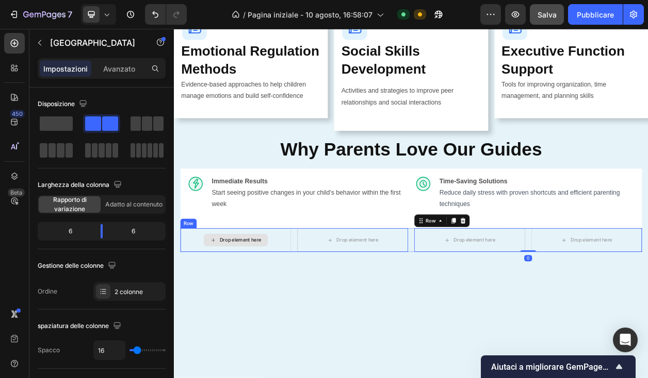
click at [270, 302] on div "Drop element here" at bounding box center [260, 305] width 55 height 8
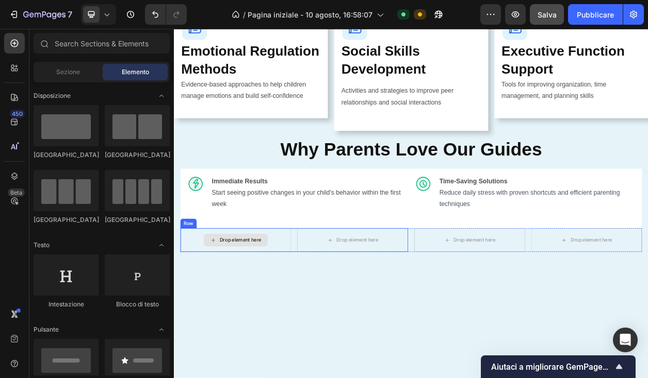
click at [262, 302] on div "Drop element here" at bounding box center [260, 305] width 55 height 8
click at [251, 298] on div "Drop element here" at bounding box center [254, 305] width 84 height 16
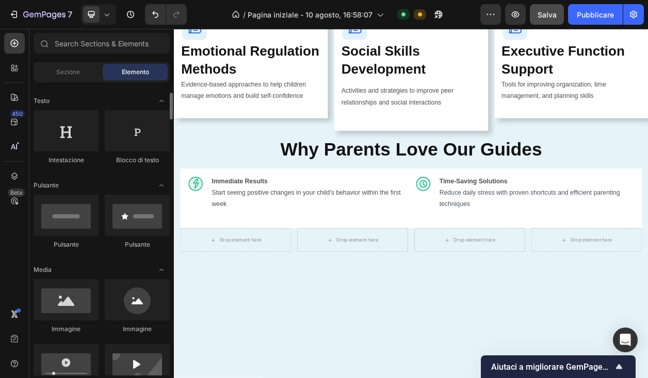
scroll to position [144, 0]
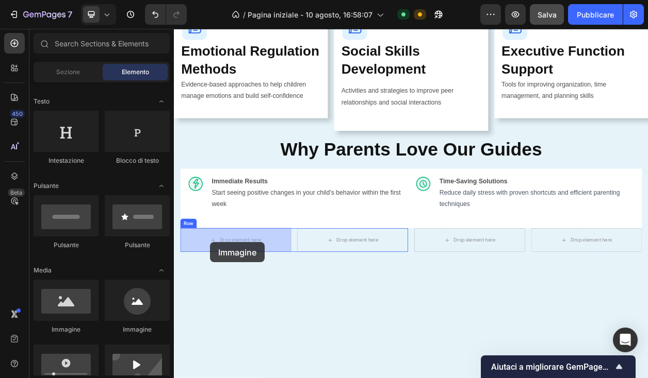
drag, startPoint x: 240, startPoint y: 338, endPoint x: 226, endPoint y: 306, distance: 35.5
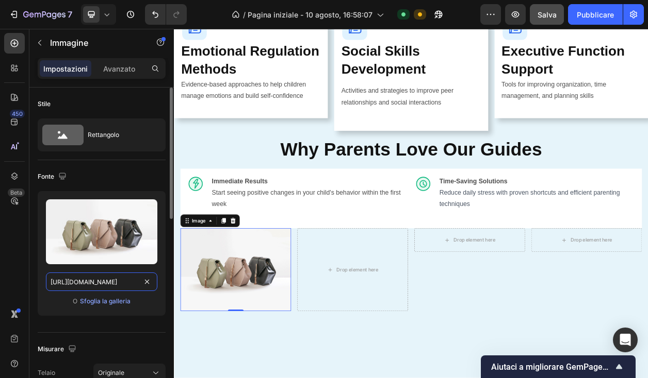
click at [107, 282] on input "[URL][DOMAIN_NAME]" at bounding box center [101, 282] width 111 height 19
paste input "0932/7974/8471/files/expert-backed.svg?v=1759020584"
type input "[URL][DOMAIN_NAME]"
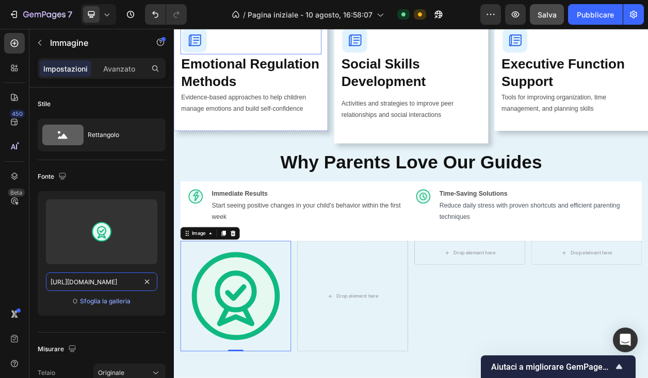
scroll to position [1390, 0]
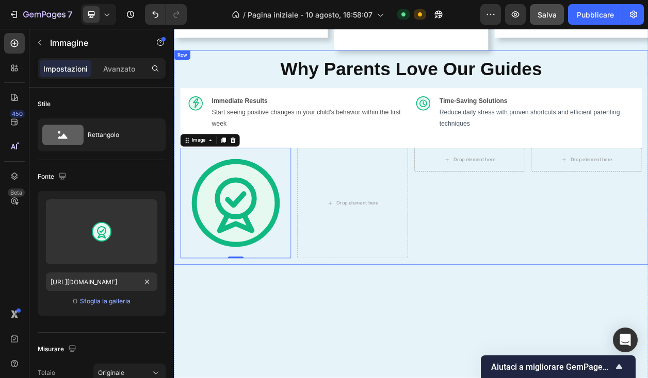
click at [334, 330] on div "Why Parents Love Our Guides Heading Image Immediate Results Start seeing positi…" at bounding box center [483, 197] width 619 height 280
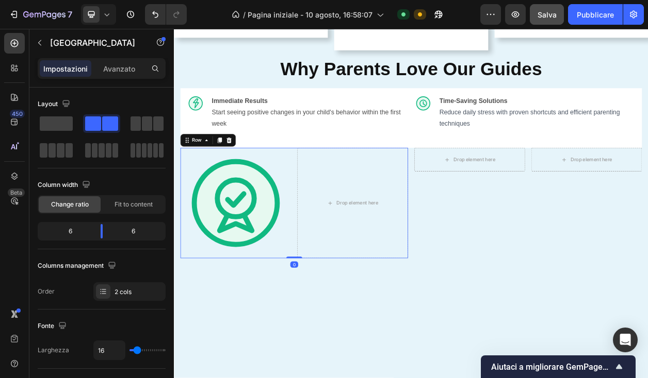
click at [328, 292] on div "Image Drop element here Row 0" at bounding box center [330, 257] width 297 height 144
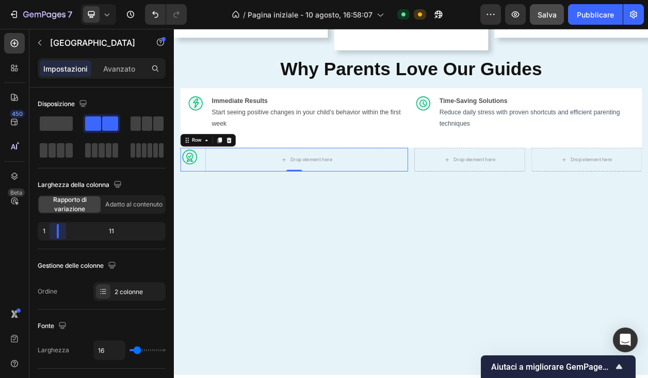
click at [52, 0] on body "7 / Pagina iniziale - 10 agosto, 16:58:07 Predefinito Need republishing Antepri…" at bounding box center [324, 0] width 648 height 0
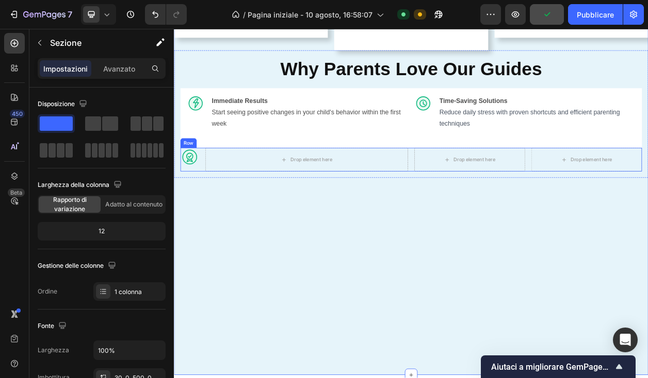
click at [481, 210] on div "Image Drop element here Row Drop element here Drop element here Row Row" at bounding box center [483, 200] width 602 height 31
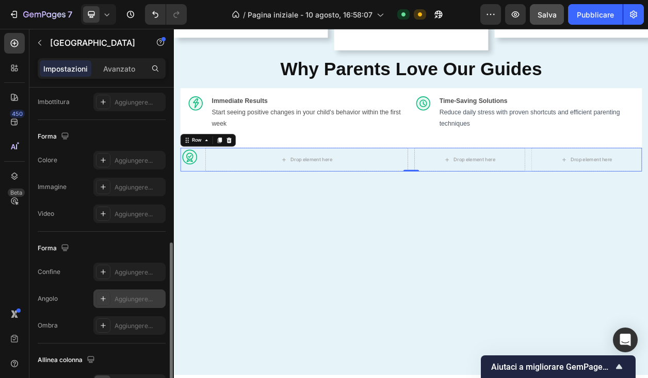
scroll to position [355, 0]
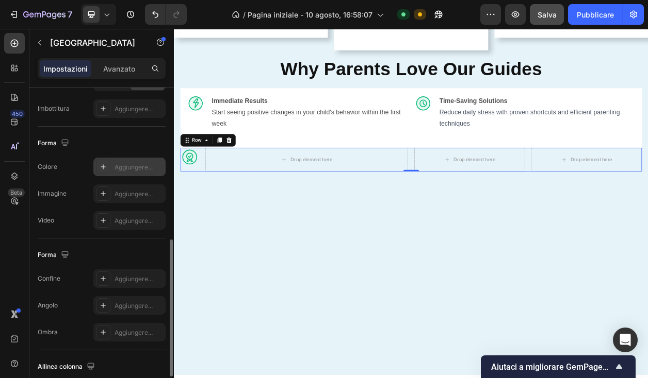
click at [103, 163] on icon at bounding box center [103, 167] width 8 height 8
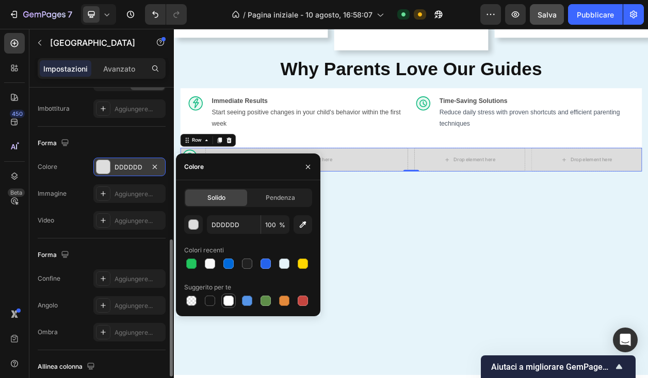
click at [228, 302] on div at bounding box center [228, 301] width 10 height 10
type input "FFFFFF"
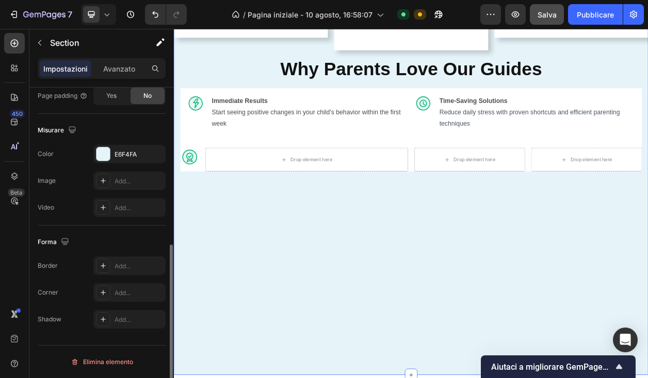
scroll to position [0, 0]
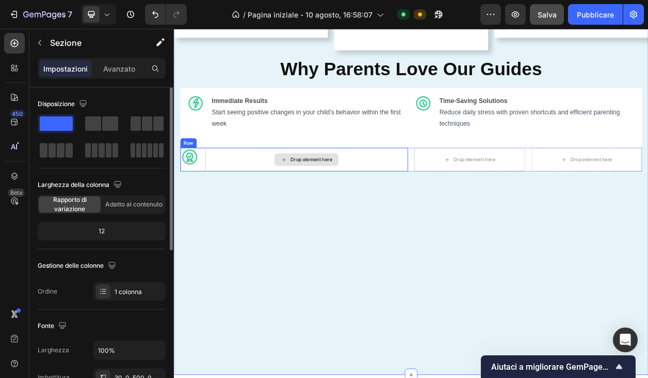
click at [323, 198] on div "Drop element here" at bounding box center [347, 200] width 84 height 16
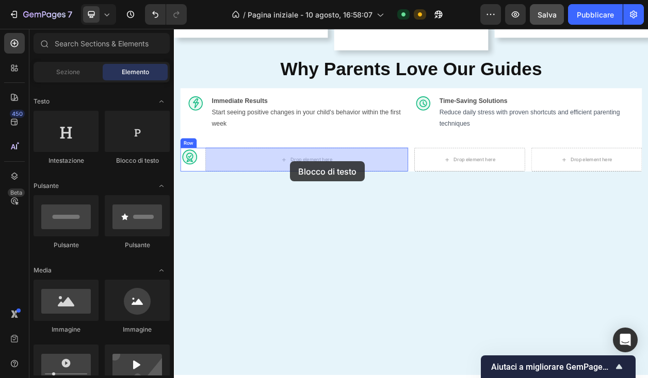
drag, startPoint x: 317, startPoint y: 169, endPoint x: 325, endPoint y: 202, distance: 33.5
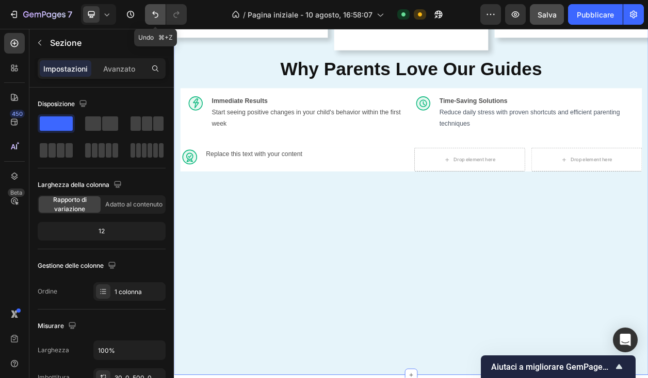
click at [155, 16] on icon "Annulla/Ripristina" at bounding box center [155, 14] width 10 height 10
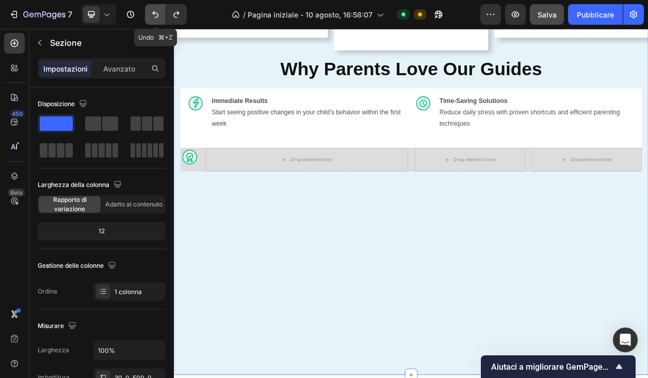
click at [155, 16] on icon "Annulla/Ripristina" at bounding box center [155, 14] width 10 height 10
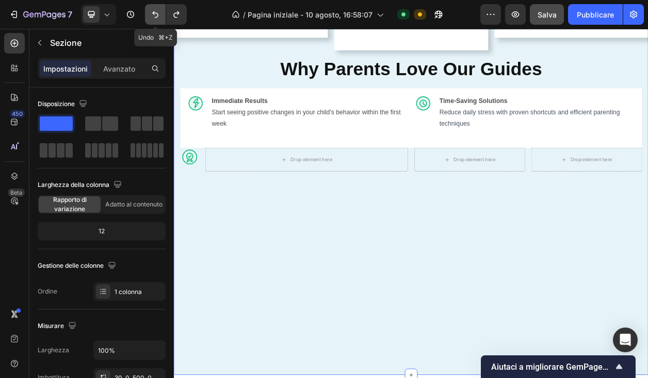
click at [155, 16] on icon "Annulla/Ripristina" at bounding box center [155, 14] width 10 height 10
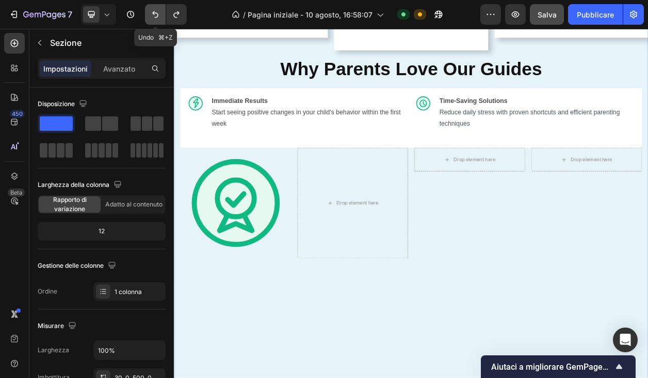
click at [155, 16] on icon "Annulla/Ripristina" at bounding box center [155, 14] width 10 height 10
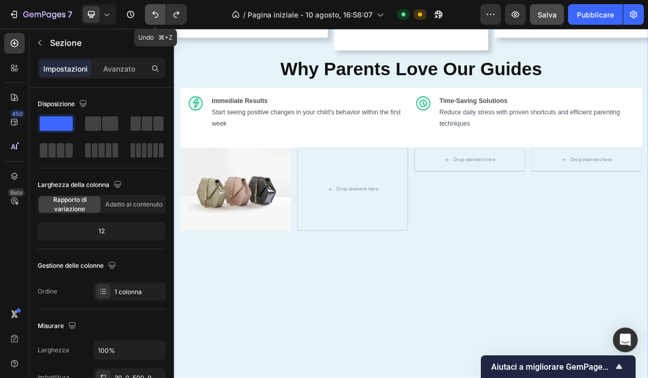
click at [155, 16] on icon "Annulla/Ripristina" at bounding box center [155, 14] width 10 height 10
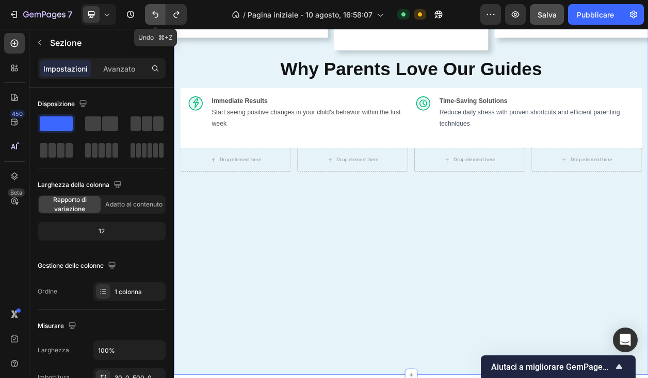
click at [155, 16] on icon "Annulla/Ripristina" at bounding box center [155, 14] width 10 height 10
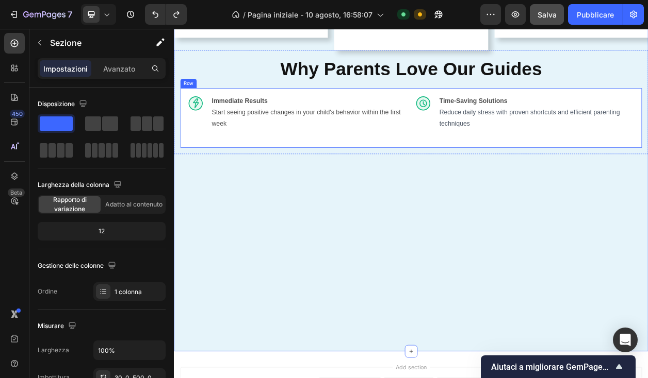
click at [451, 107] on div "Image Immediate Results Start seeing positive changes in your child's behavior …" at bounding box center [483, 146] width 602 height 78
click at [475, 179] on div "Image Immediate Results Start seeing positive changes in your child's behavior …" at bounding box center [483, 146] width 602 height 78
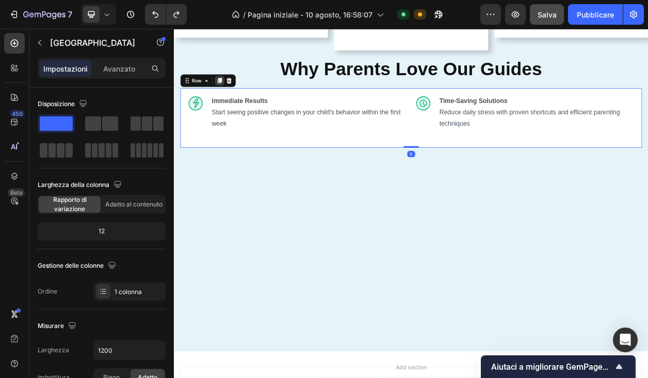
click at [235, 97] on icon at bounding box center [233, 96] width 6 height 7
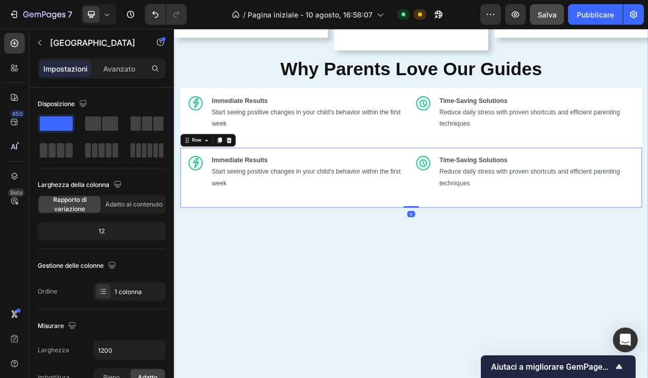
click at [274, 290] on div "What's Inside Your Guide Button Everything You Need to Transform Your Parenting…" at bounding box center [483, 13] width 619 height 1031
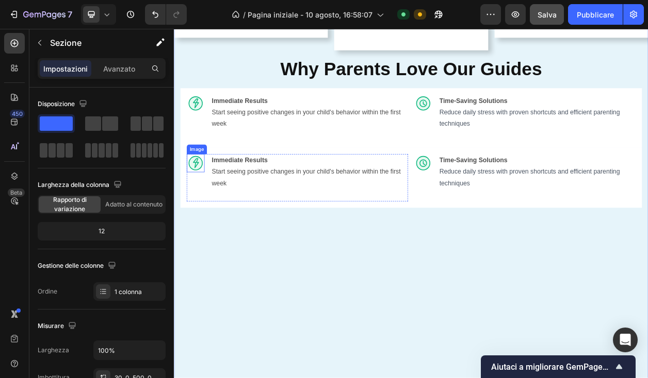
click at [208, 204] on img at bounding box center [201, 204] width 23 height 23
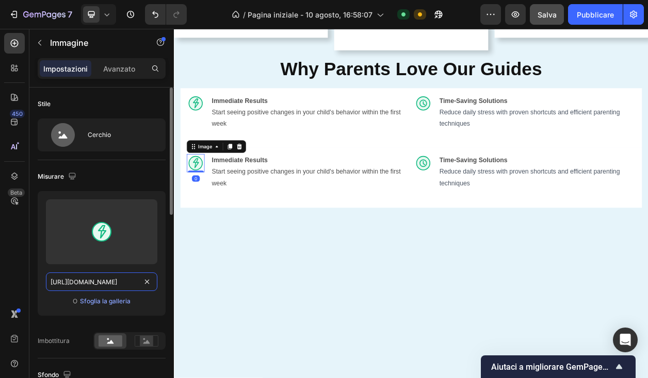
click at [123, 282] on input "[URL][DOMAIN_NAME]" at bounding box center [101, 282] width 111 height 19
paste input "expert-backed.svg?v=1759020584"
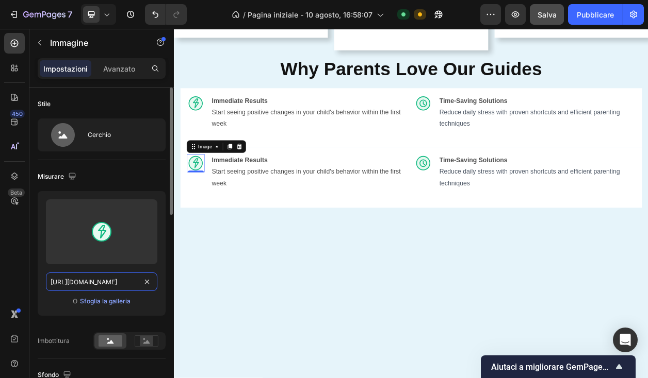
type input "[URL][DOMAIN_NAME]"
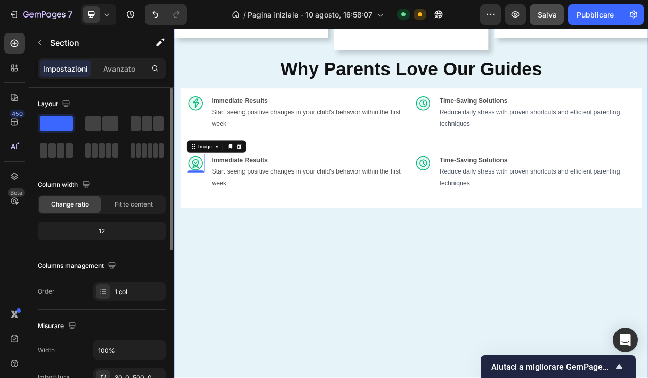
click at [284, 415] on div "What's Inside Your Guide Button Everything You Need to Transform Your Parenting…" at bounding box center [483, 13] width 619 height 1031
click at [205, 202] on img at bounding box center [201, 204] width 23 height 23
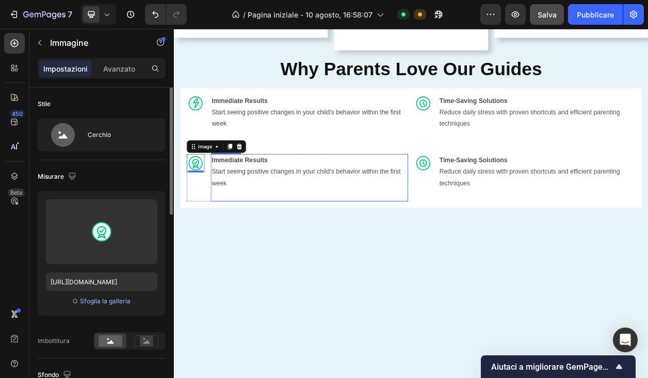
click at [274, 200] on strong "Immediate Results" at bounding box center [259, 200] width 73 height 9
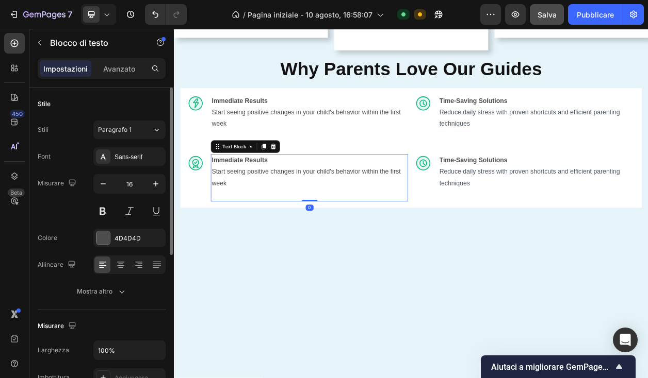
click at [274, 200] on strong "Immediate Results" at bounding box center [259, 200] width 73 height 9
click at [267, 212] on p "Start seeing positive changes in your child's behavior within the first week" at bounding box center [350, 224] width 255 height 30
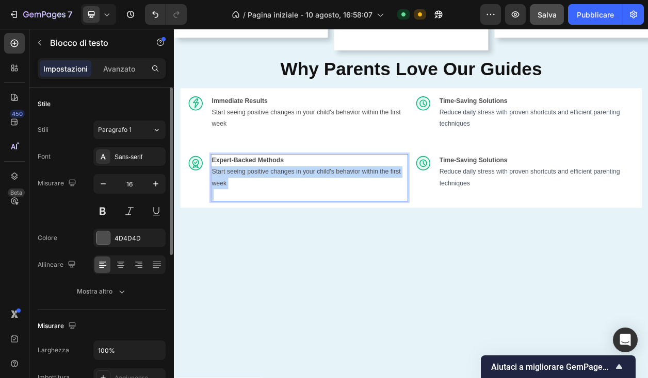
click at [267, 212] on p "Start seeing positive changes in your child's behavior within the first week" at bounding box center [350, 224] width 255 height 30
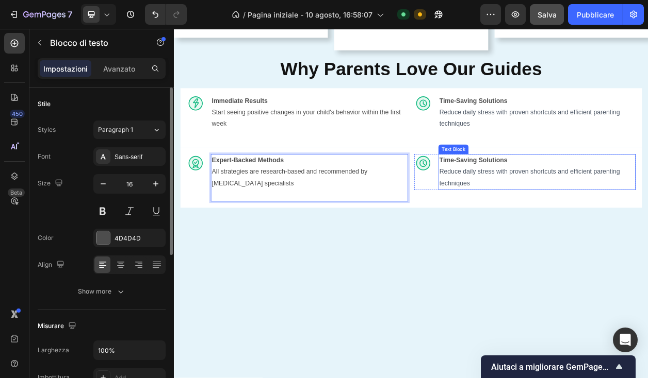
click at [559, 197] on strong "Time-Saving Solutions" at bounding box center [564, 200] width 89 height 9
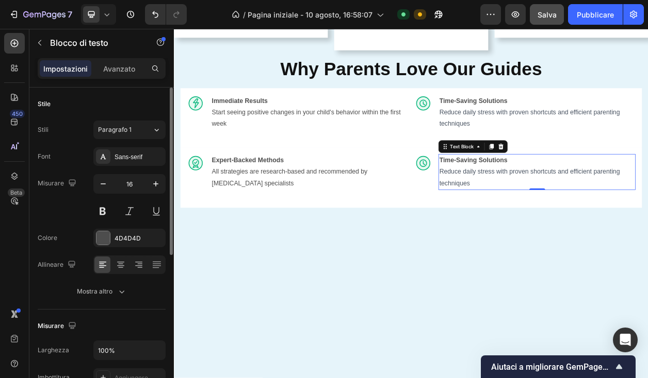
click at [566, 198] on strong "Time-Saving Solutions" at bounding box center [564, 200] width 89 height 9
click at [581, 213] on span "Reduce daily stress with proven shortcuts and efficient parenting techniques" at bounding box center [638, 223] width 236 height 24
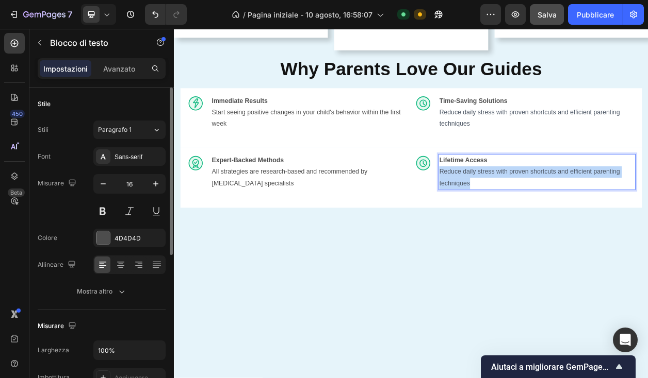
click at [581, 213] on span "Reduce daily stress with proven shortcuts and efficient parenting techniques" at bounding box center [638, 223] width 236 height 24
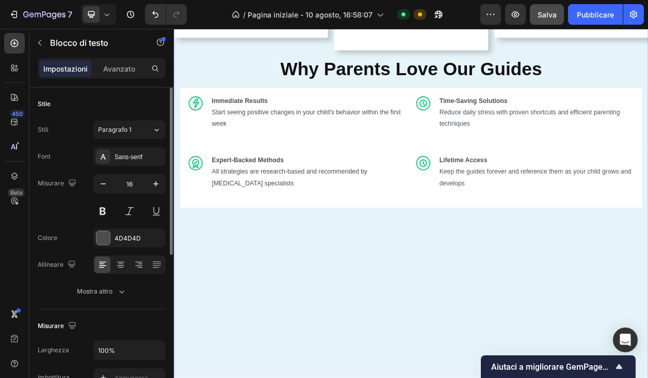
click at [469, 338] on div "What's Inside Your Guide Button Everything You Need to Transform Your Parenting…" at bounding box center [483, 13] width 619 height 1031
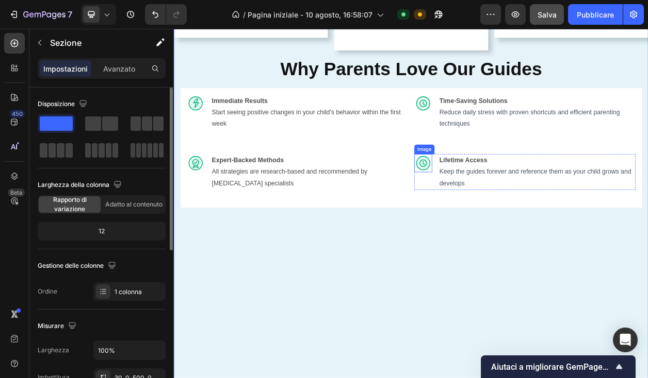
click at [501, 202] on img at bounding box center [498, 204] width 23 height 23
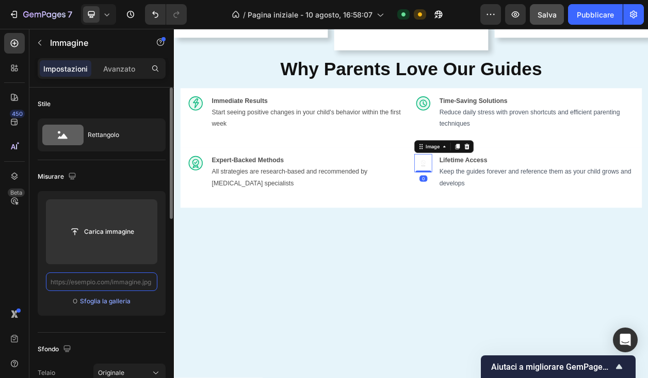
scroll to position [0, 0]
paste input "[URL][DOMAIN_NAME]"
type input "[URL][DOMAIN_NAME]"
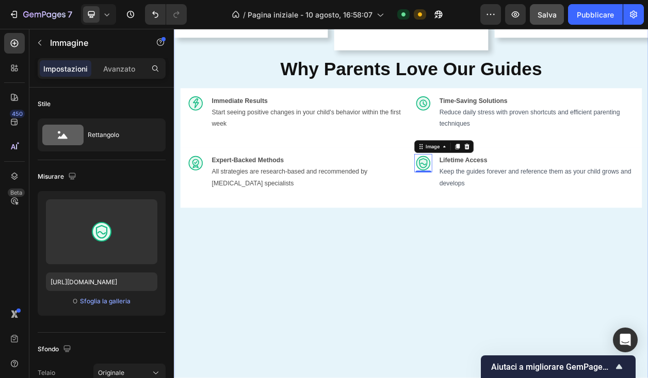
click at [341, 323] on div "What's Inside Your Guide Button Everything You Need to Transform Your Parenting…" at bounding box center [483, 13] width 619 height 1031
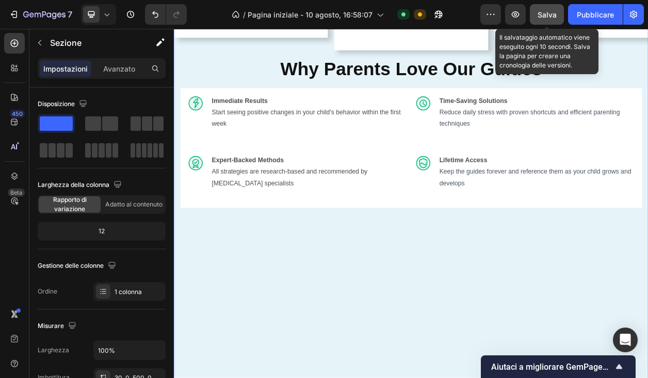
click at [548, 9] on div "Salva" at bounding box center [546, 14] width 19 height 11
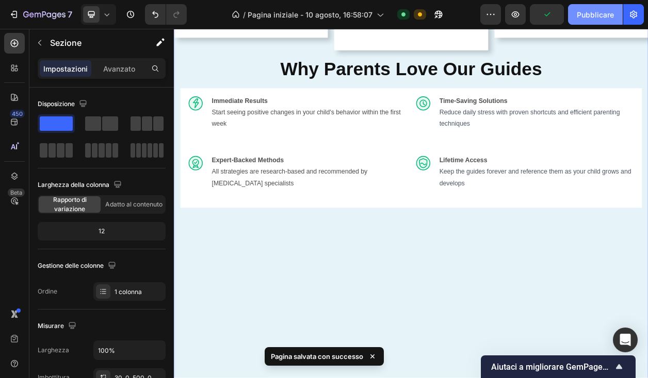
click at [582, 11] on font "Pubblicare" at bounding box center [594, 14] width 37 height 9
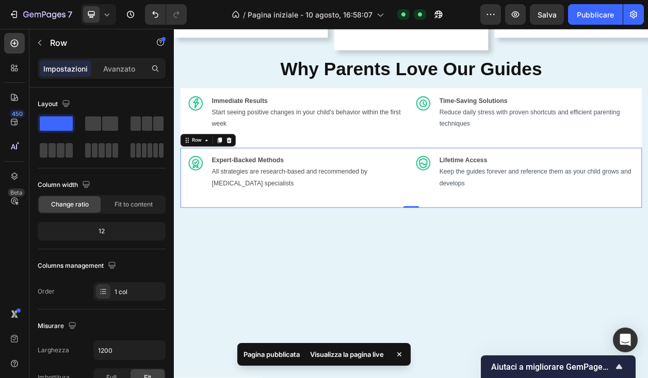
click at [343, 189] on div "Image Expert-Backed Methods All strategies are research-based and recommended b…" at bounding box center [483, 224] width 602 height 78
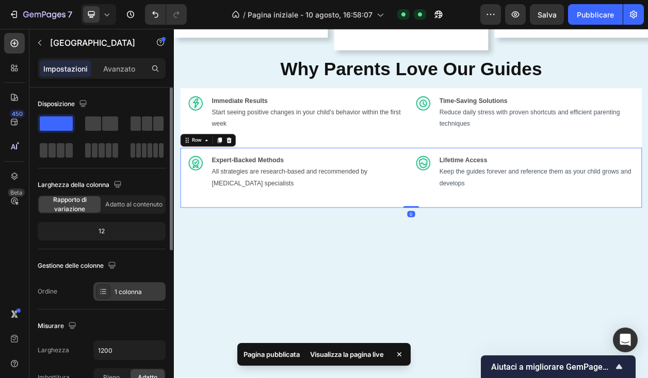
click at [109, 300] on div "1 colonna" at bounding box center [129, 292] width 72 height 19
click at [111, 323] on div "Misurare" at bounding box center [102, 326] width 128 height 16
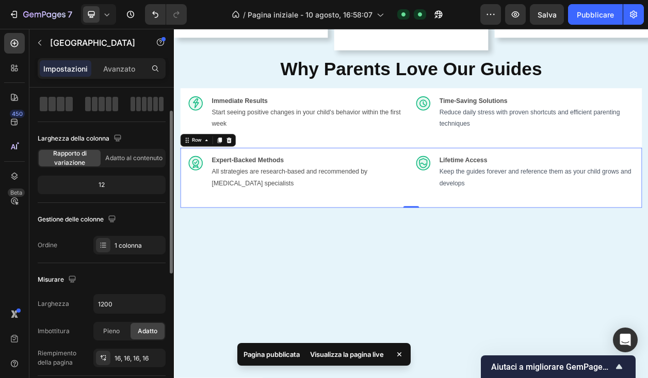
scroll to position [64, 0]
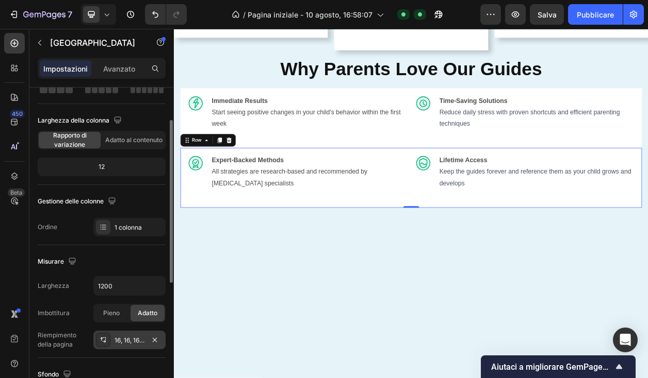
click at [103, 343] on icon at bounding box center [103, 340] width 8 height 8
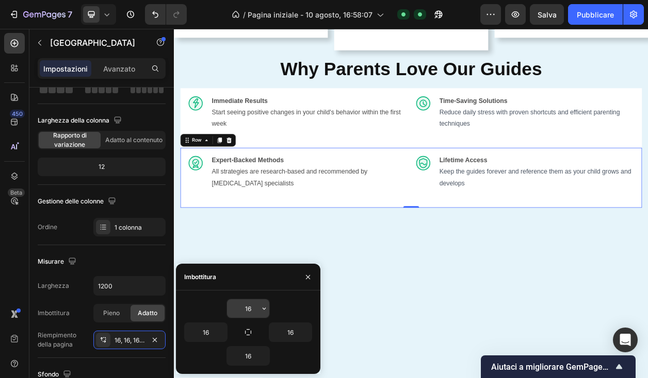
click at [247, 306] on input "16" at bounding box center [248, 309] width 42 height 19
type input "0"
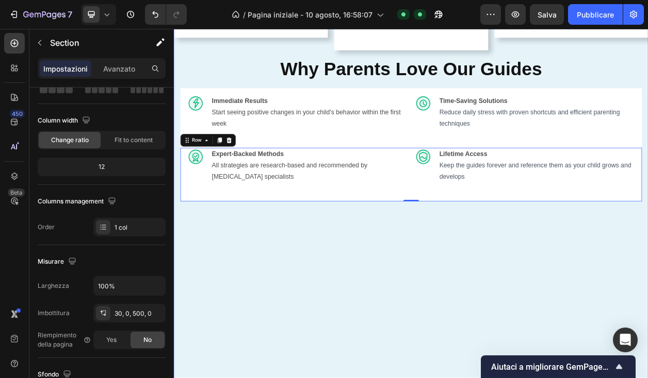
click at [256, 321] on div "What's Inside Your Guide Button Everything You Need to Transform Your Parenting…" at bounding box center [483, 9] width 619 height 1022
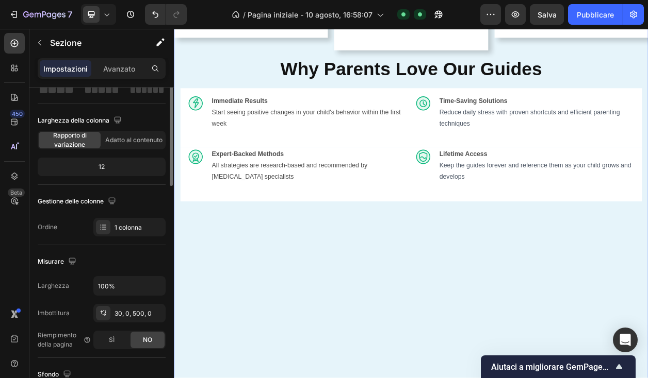
scroll to position [0, 0]
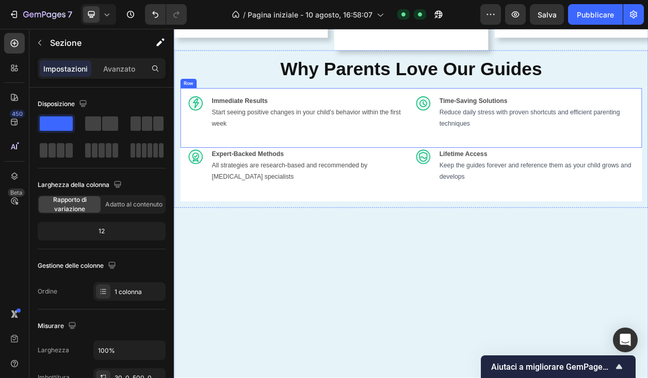
click at [362, 110] on div "Image Immediate Results Start seeing positive changes in your child's behavior …" at bounding box center [483, 146] width 602 height 78
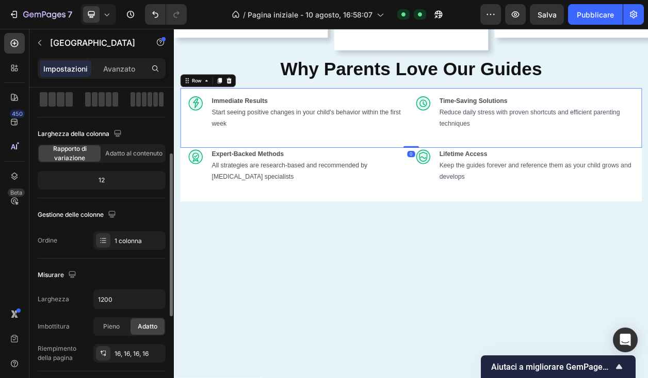
scroll to position [89, 0]
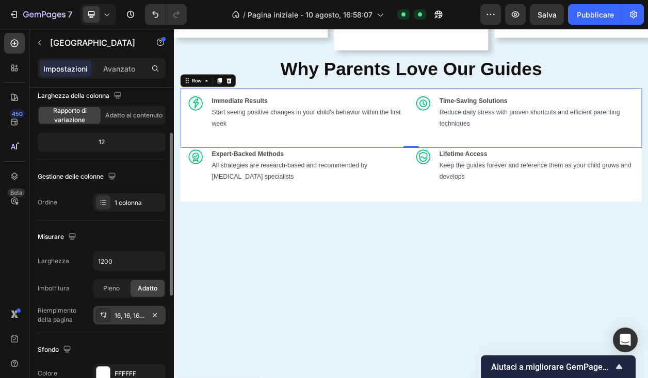
click at [106, 318] on icon at bounding box center [103, 315] width 8 height 8
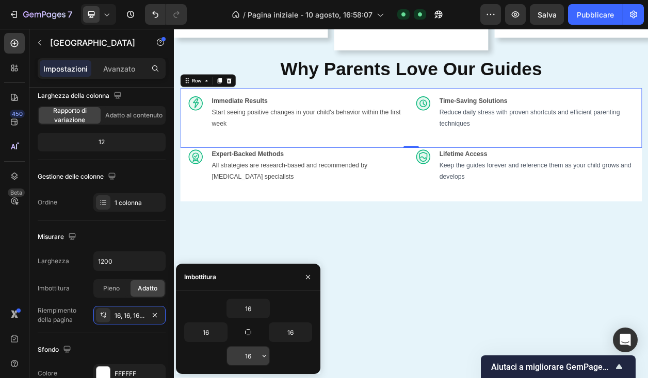
click at [250, 357] on input "16" at bounding box center [248, 356] width 42 height 19
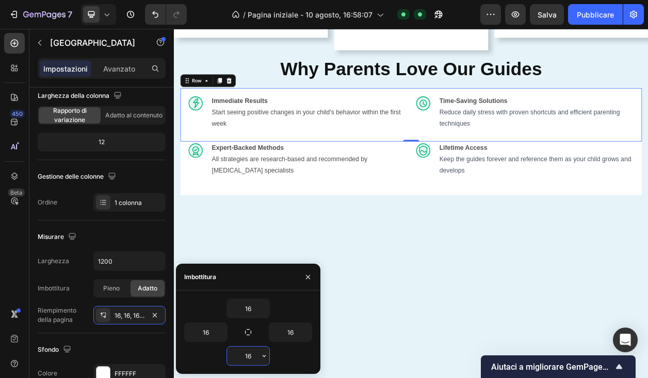
type input "0"
click at [435, 400] on div "What's Inside Your Guide Button Everything You Need to Transform Your Parenting…" at bounding box center [483, 5] width 619 height 1014
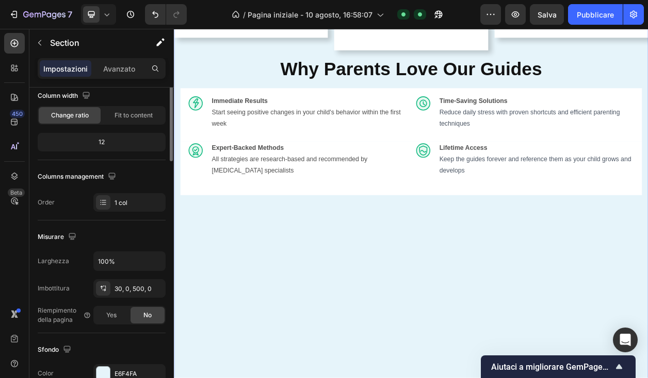
scroll to position [0, 0]
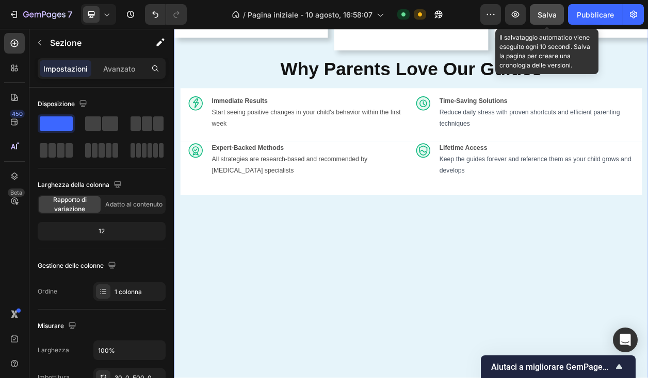
click at [552, 16] on font "Salva" at bounding box center [546, 14] width 19 height 9
click at [565, 16] on div "Anteprima Il salvataggio automatico viene eseguito ogni 10 secondi. Salva la pa…" at bounding box center [561, 14] width 163 height 21
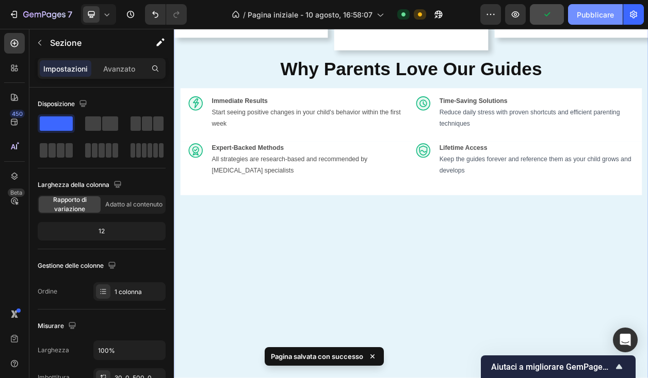
click at [592, 17] on font "Pubblicare" at bounding box center [594, 14] width 37 height 9
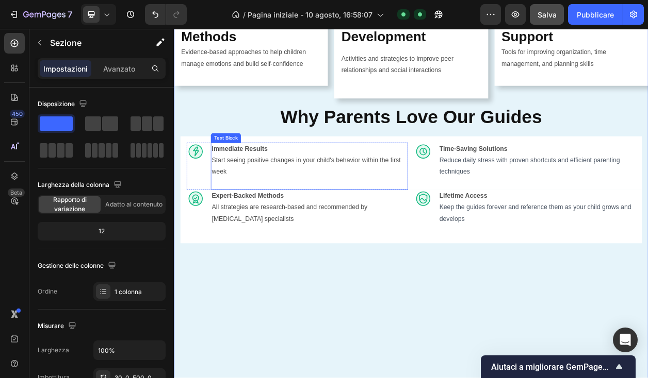
scroll to position [1305, 0]
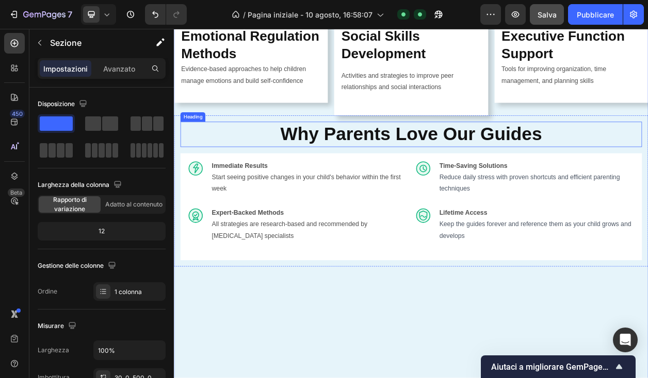
click at [411, 167] on strong "Why Parents Love Our Guides" at bounding box center [482, 166] width 341 height 27
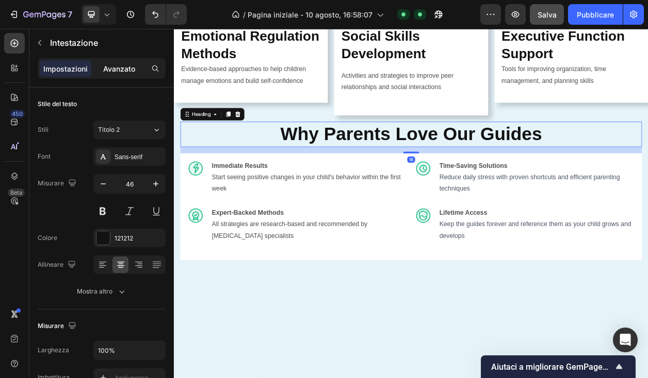
click at [119, 70] on font "Avanzato" at bounding box center [119, 68] width 32 height 9
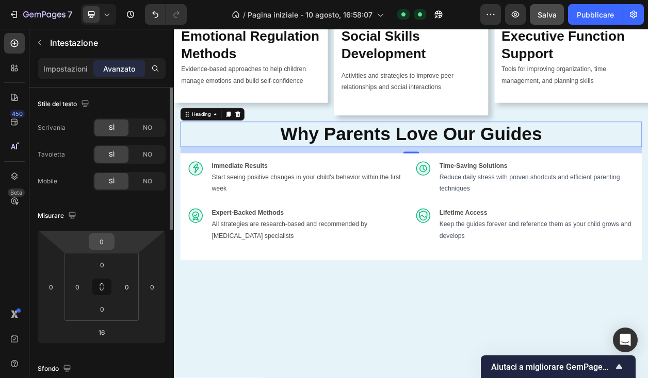
click at [103, 241] on input "0" at bounding box center [101, 241] width 21 height 15
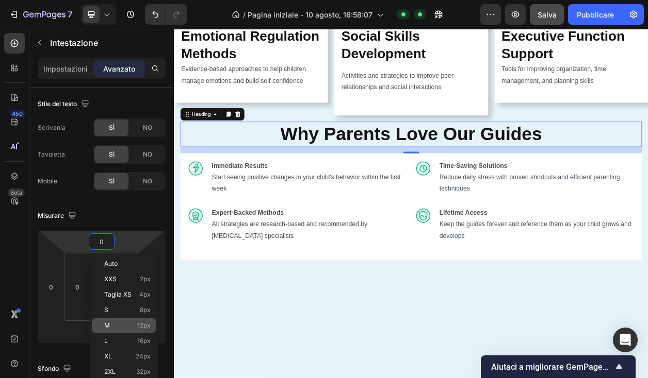
click at [124, 328] on p "M 12px" at bounding box center [127, 325] width 46 height 7
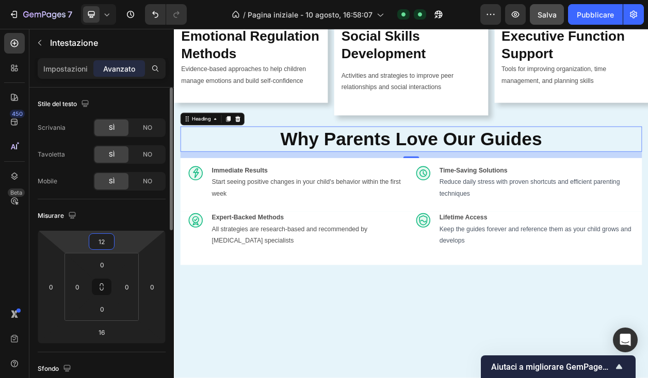
click at [102, 244] on input "12" at bounding box center [101, 241] width 21 height 15
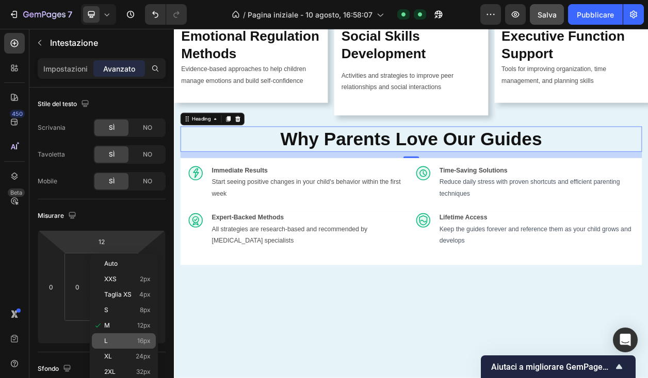
click at [125, 338] on p "L 16px" at bounding box center [127, 341] width 46 height 7
type input "16"
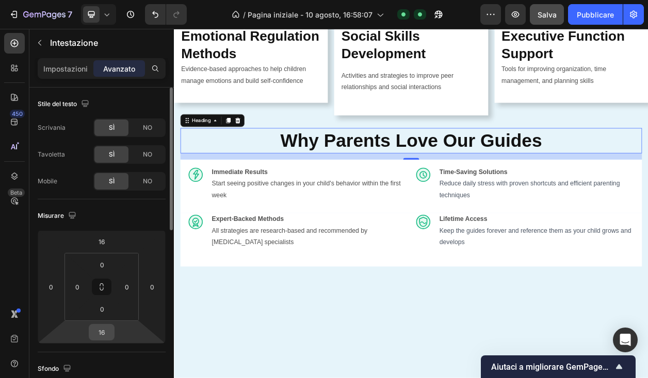
click at [102, 329] on input "16" at bounding box center [101, 332] width 21 height 15
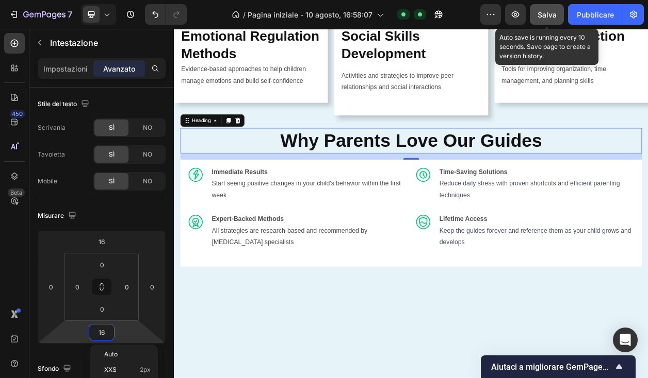
click at [551, 14] on font "Salva" at bounding box center [546, 14] width 19 height 9
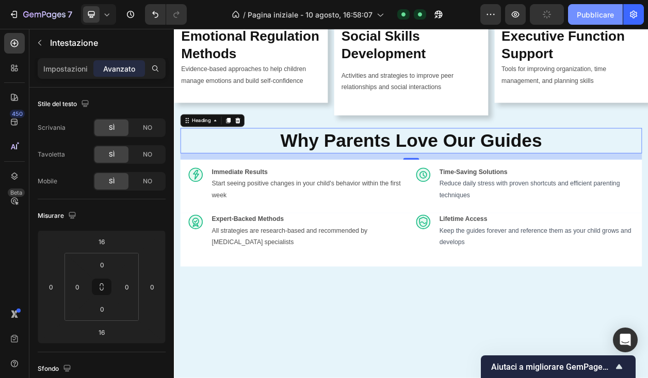
click at [578, 12] on font "Pubblicare" at bounding box center [594, 14] width 37 height 9
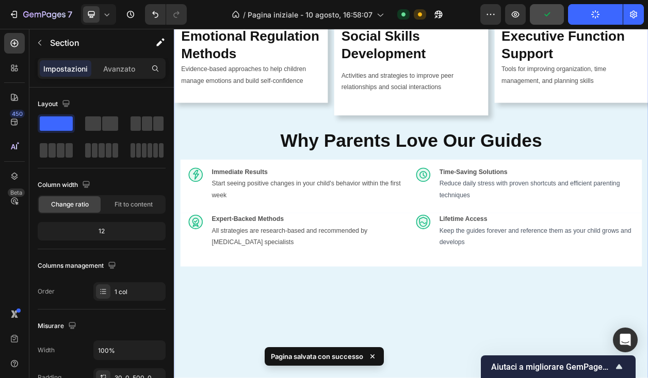
click at [351, 399] on div "What's Inside Your Guide Button Everything You Need to Transform Your Parenting…" at bounding box center [483, 94] width 619 height 1022
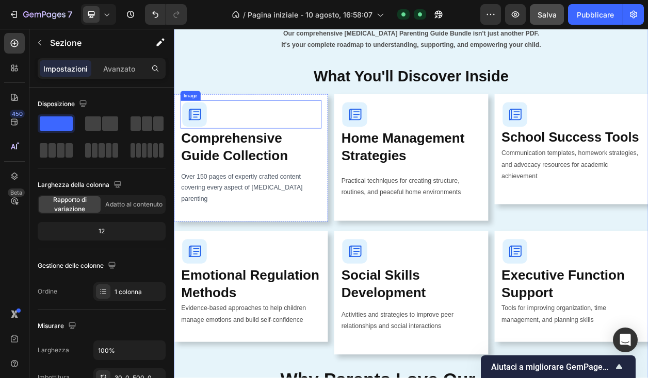
scroll to position [991, 0]
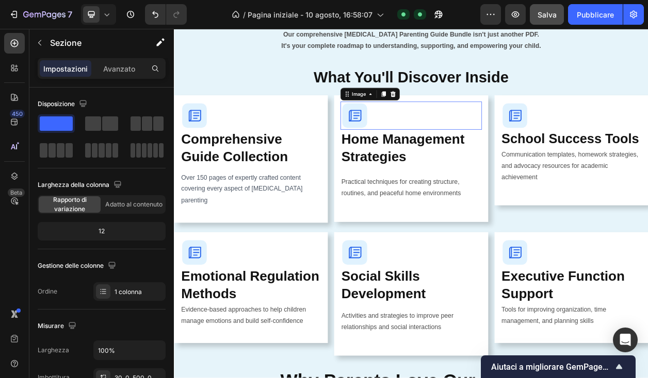
click at [409, 144] on img at bounding box center [409, 142] width 37 height 37
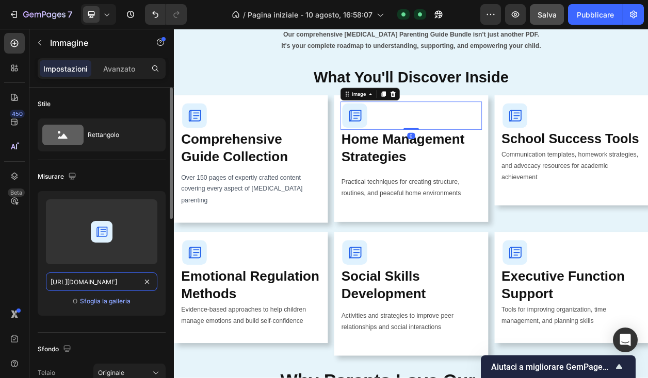
click at [96, 280] on input "[URL][DOMAIN_NAME]" at bounding box center [101, 282] width 111 height 19
paste input "home.svg?v=1759014281"
type input "[URL][DOMAIN_NAME]"
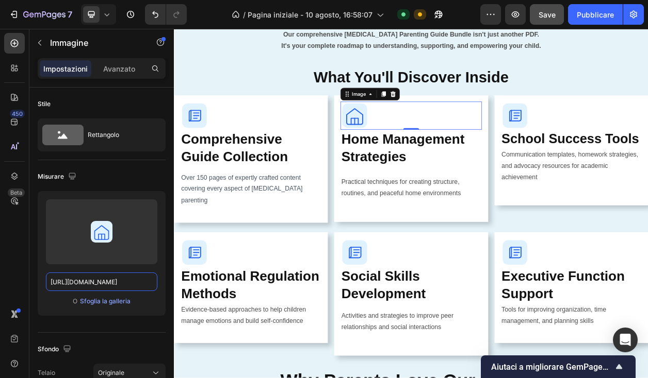
scroll to position [0, 0]
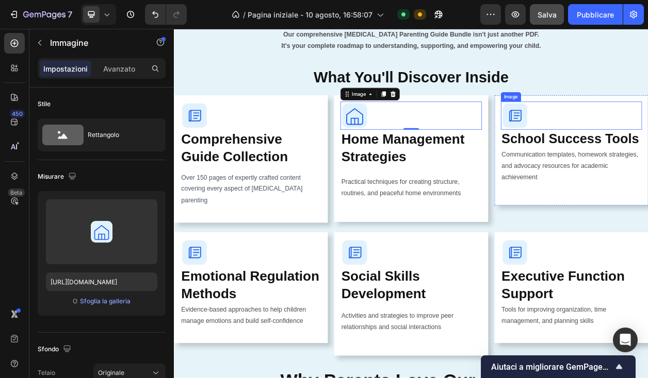
click at [609, 137] on img at bounding box center [618, 142] width 37 height 37
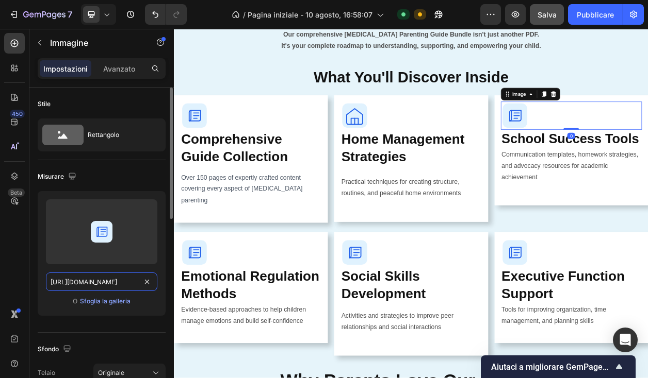
click at [93, 285] on input "[URL][DOMAIN_NAME]" at bounding box center [101, 282] width 111 height 19
paste input "school"
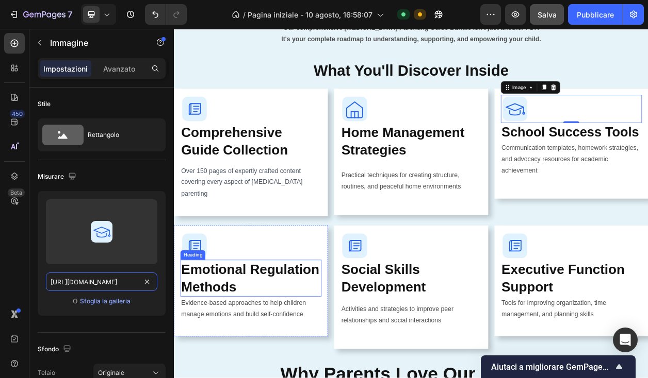
scroll to position [1005, 0]
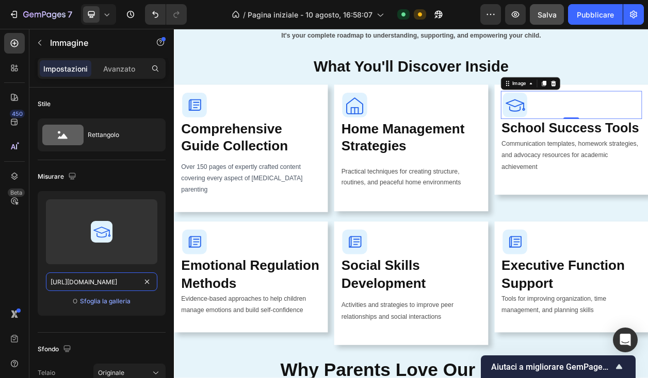
type input "[URL][DOMAIN_NAME]"
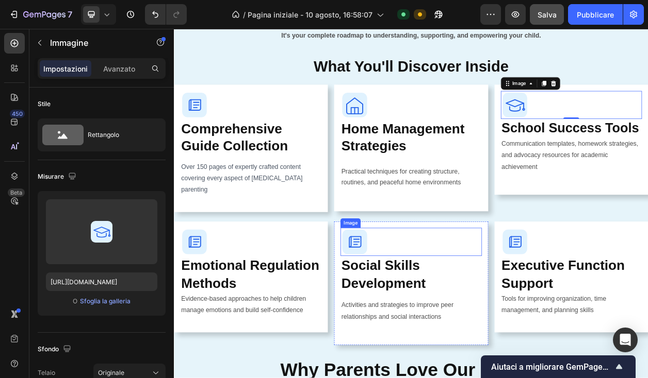
click at [415, 300] on img at bounding box center [409, 307] width 37 height 37
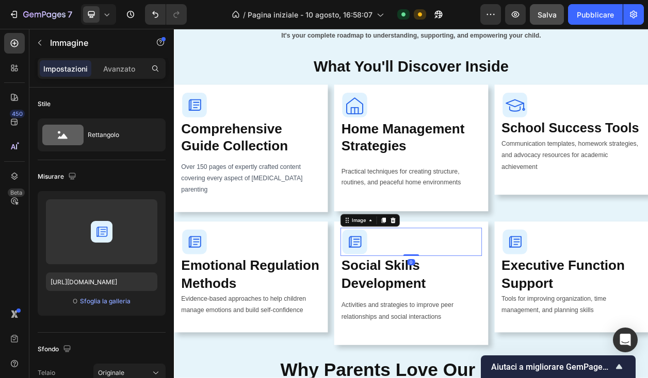
click at [413, 302] on img at bounding box center [409, 307] width 37 height 37
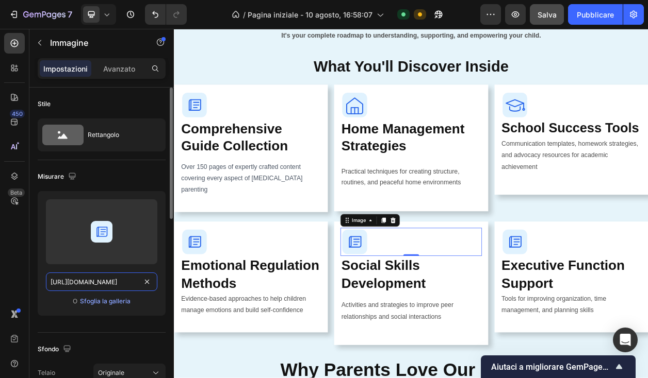
click at [92, 280] on input "[URL][DOMAIN_NAME]" at bounding box center [101, 282] width 111 height 19
paste input "social"
type input "[URL][DOMAIN_NAME]"
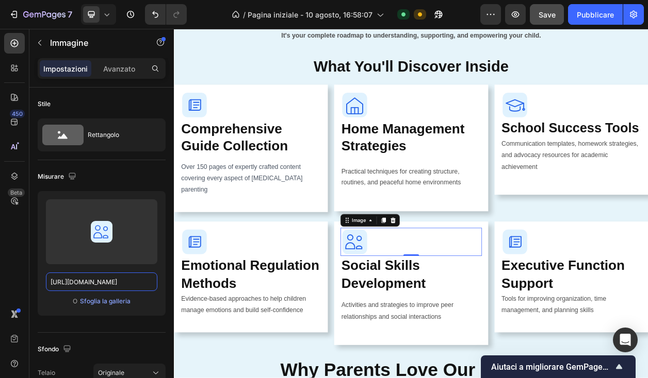
scroll to position [0, 0]
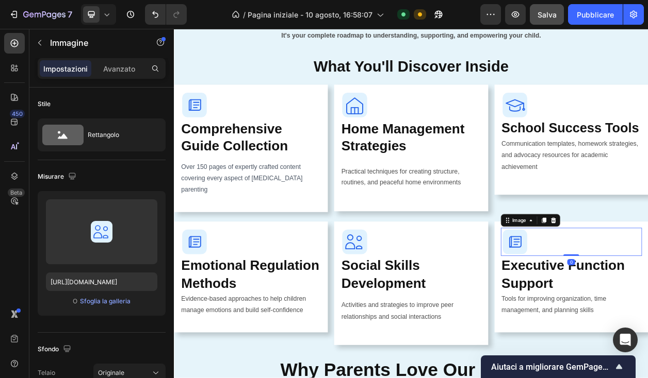
click at [617, 303] on img at bounding box center [618, 307] width 37 height 37
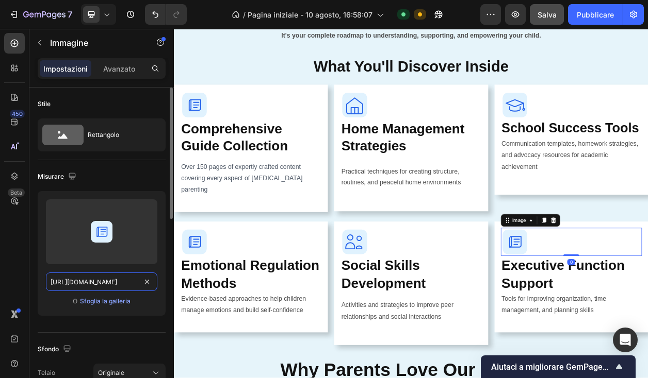
click at [101, 279] on input "[URL][DOMAIN_NAME]" at bounding box center [101, 282] width 111 height 19
paste input "<svg width="48" height="48" viewBox="0 0 64 64" xmlns="[URL][DOMAIN_NAME]" role…"
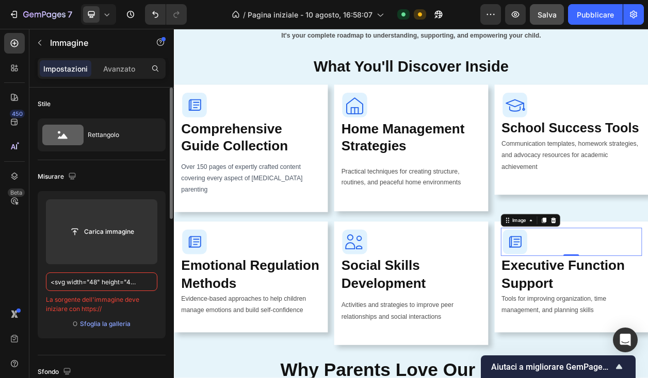
paste input "[URL][DOMAIN_NAME]"
type input "[URL][DOMAIN_NAME]"
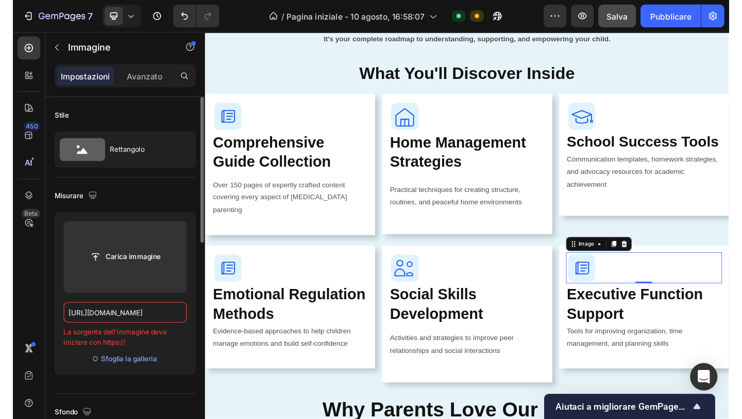
scroll to position [0, 201]
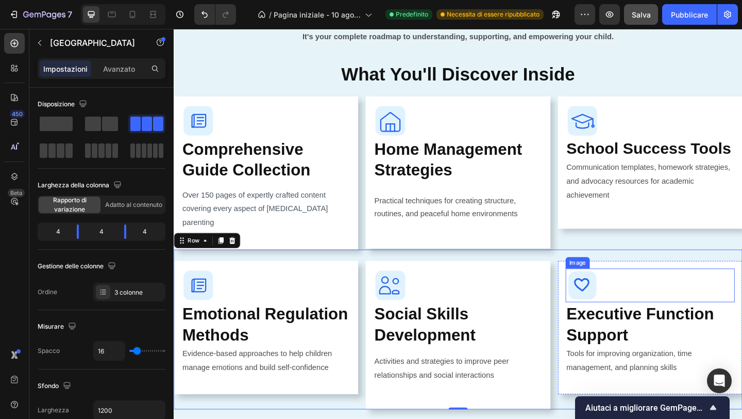
click at [623, 296] on img at bounding box center [618, 307] width 37 height 37
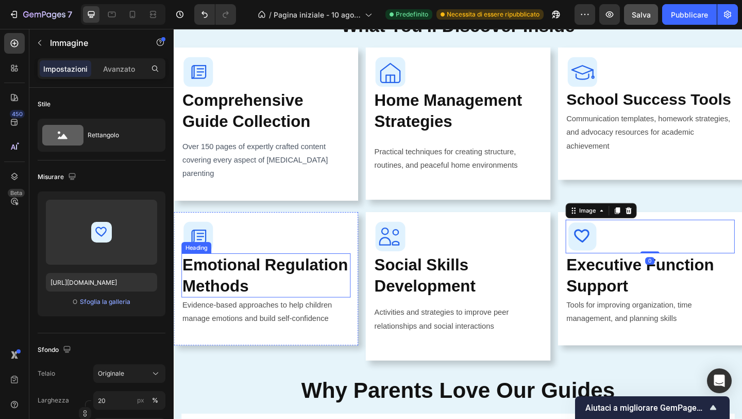
scroll to position [1059, 0]
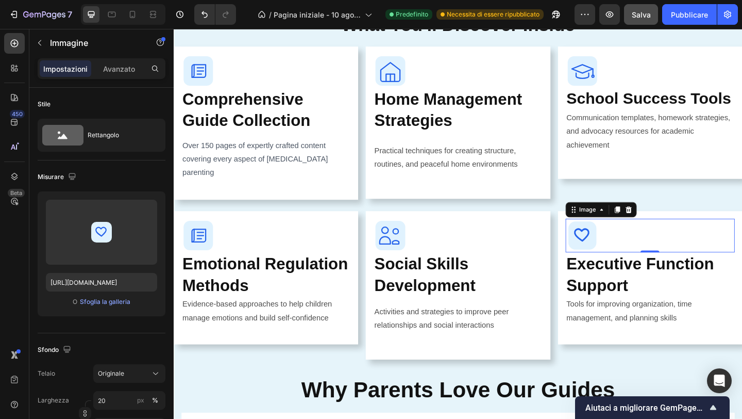
click at [617, 252] on img at bounding box center [618, 253] width 37 height 37
click at [111, 283] on input "[URL][DOMAIN_NAME]" at bounding box center [101, 282] width 111 height 19
paste input "brain_refined_48.svg?v=1759023502"
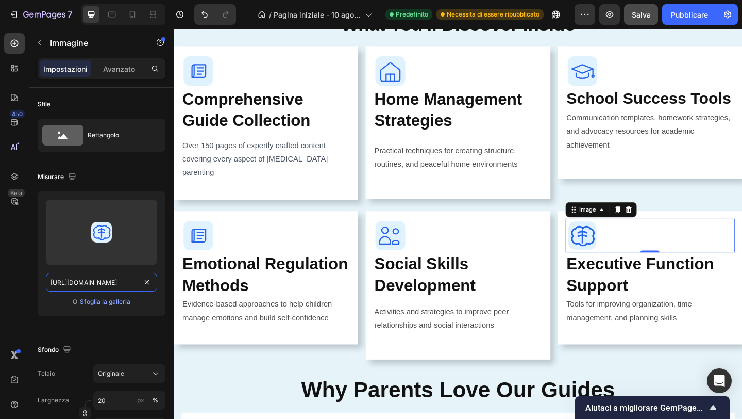
type input "[URL][DOMAIN_NAME]"
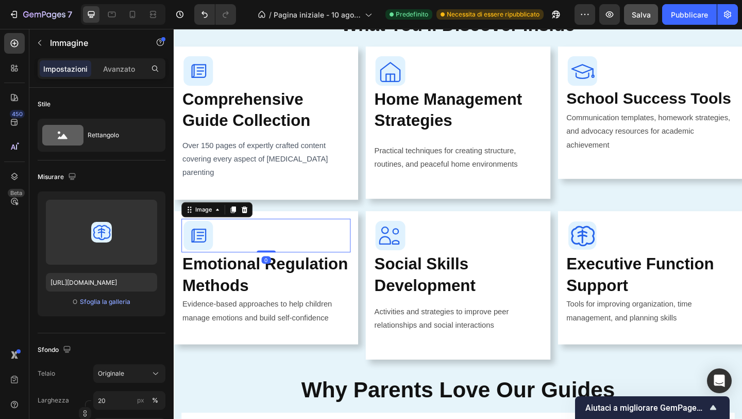
click at [201, 248] on img at bounding box center [200, 253] width 37 height 37
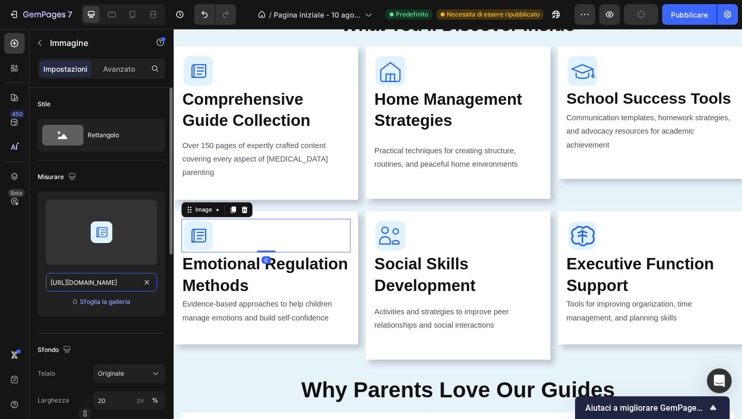
click at [93, 277] on input "[URL][DOMAIN_NAME]" at bounding box center [101, 282] width 111 height 19
click at [93, 278] on input "[URL][DOMAIN_NAME]" at bounding box center [101, 282] width 111 height 19
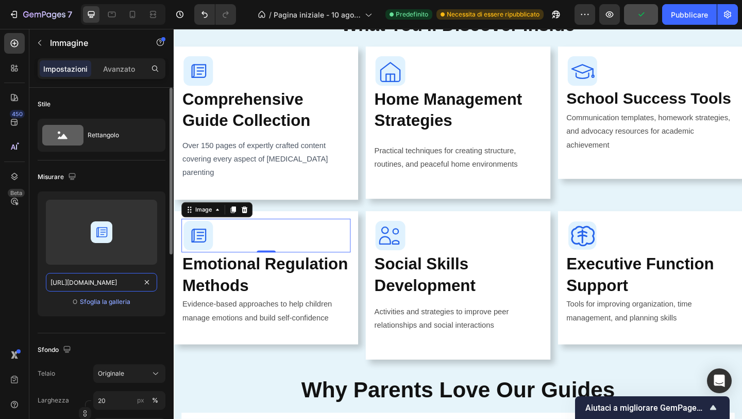
paste input "icon_heart_rounded_48.svg?v=1759022816"
type input "[URL][DOMAIN_NAME]"
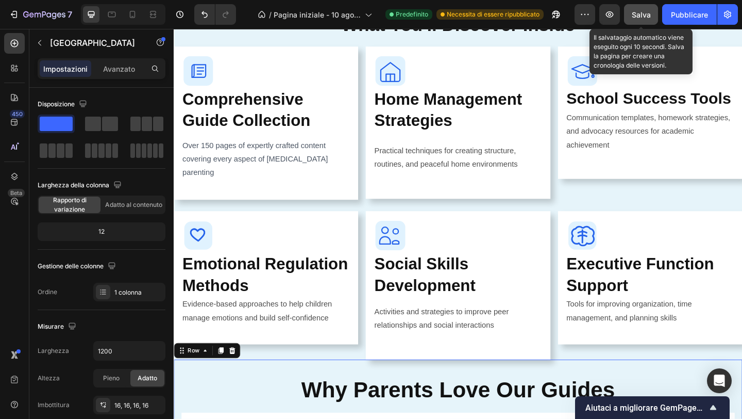
click at [650, 12] on font "Salva" at bounding box center [641, 14] width 19 height 9
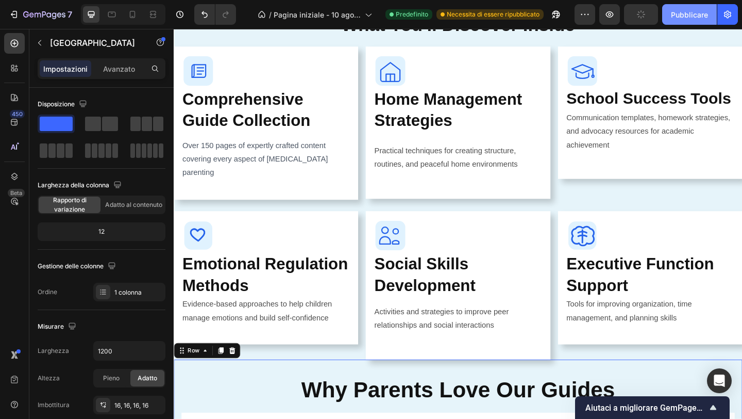
click at [672, 12] on font "Pubblicare" at bounding box center [689, 14] width 37 height 9
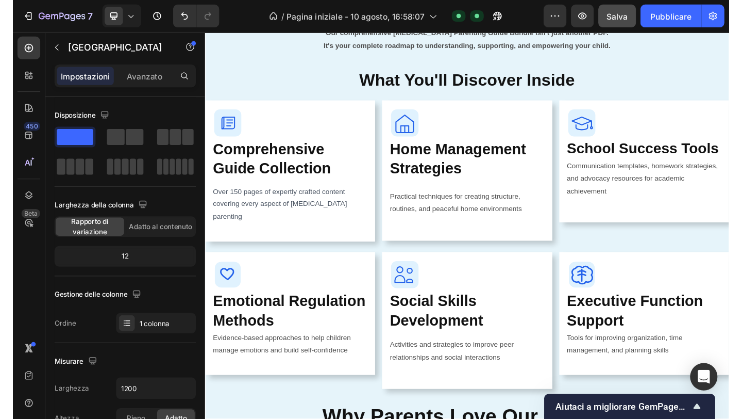
scroll to position [995, 0]
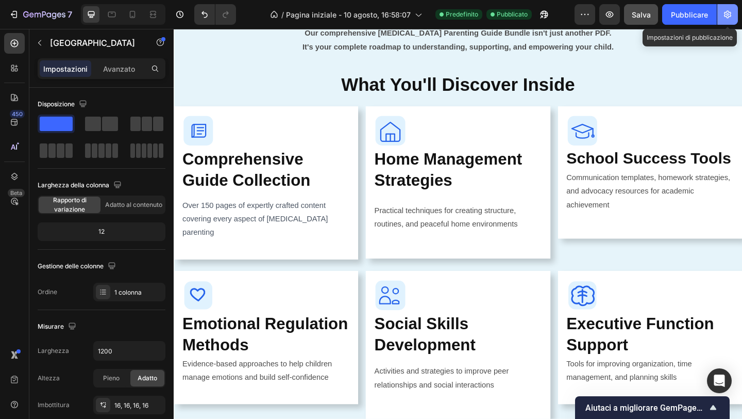
click at [729, 14] on icon "button" at bounding box center [728, 14] width 10 height 10
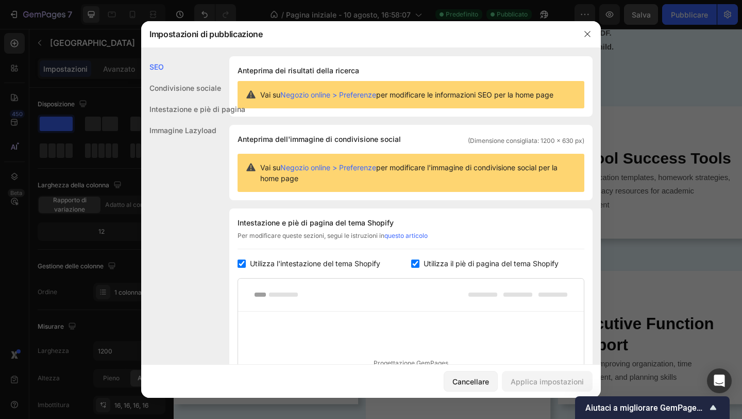
click at [333, 96] on font "Negozio online > Preferenze" at bounding box center [328, 94] width 96 height 9
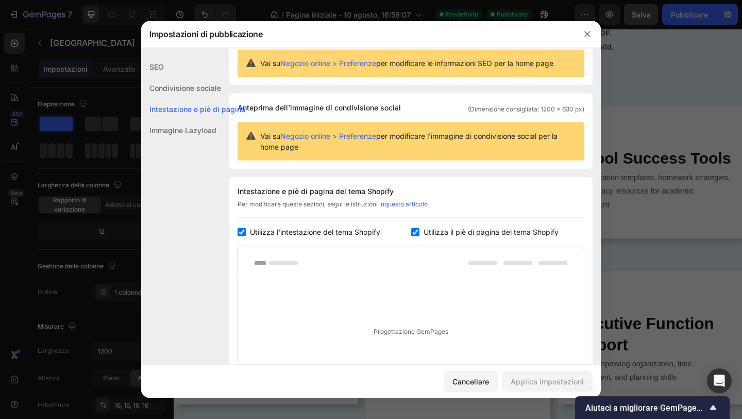
scroll to position [36, 0]
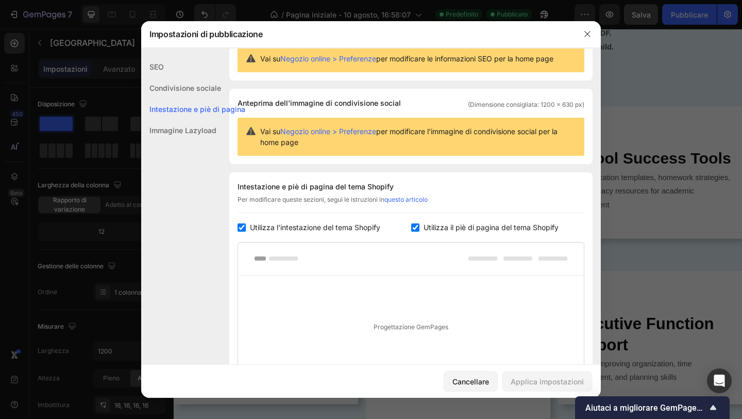
click at [196, 110] on font "Intestazione e piè di pagina" at bounding box center [198, 109] width 96 height 9
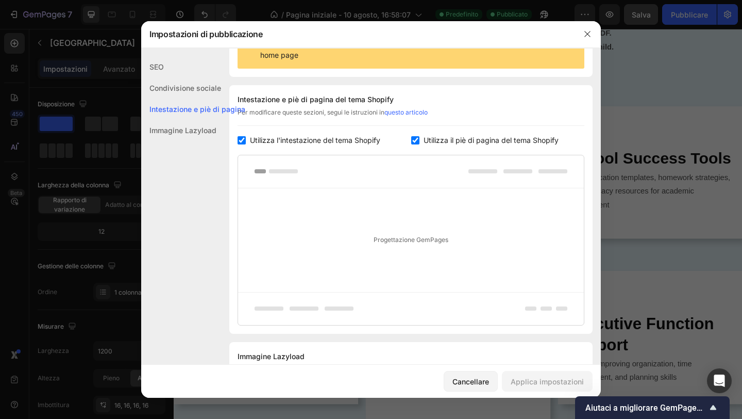
scroll to position [150, 0]
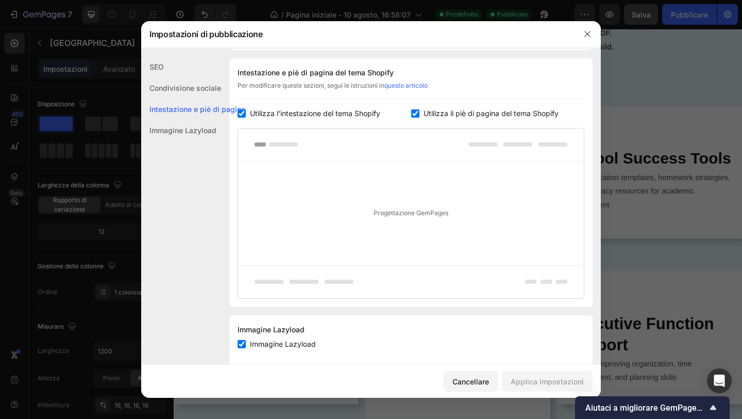
click at [411, 115] on input "checkbox" at bounding box center [415, 113] width 8 height 8
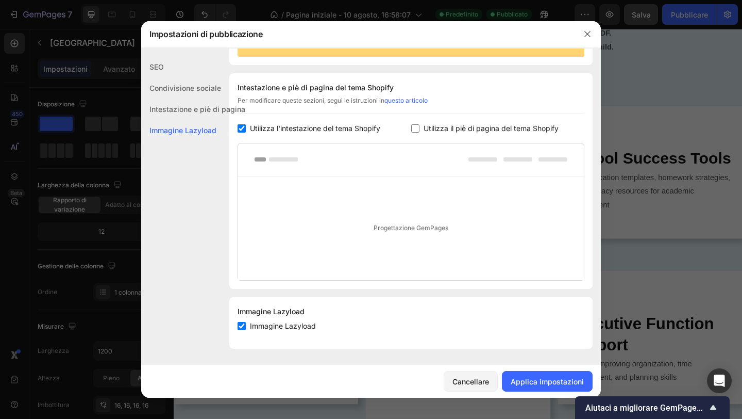
click at [420, 129] on label "Utilizza il piè di pagina del tema Shopify" at bounding box center [489, 128] width 139 height 12
checkbox input "true"
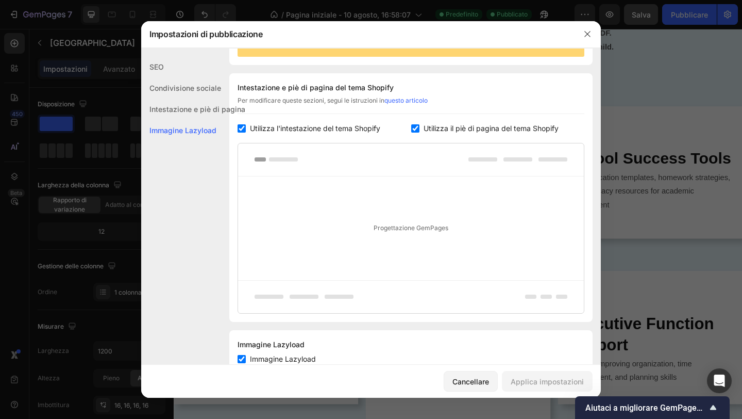
click at [244, 128] on input "checkbox" at bounding box center [242, 128] width 8 height 8
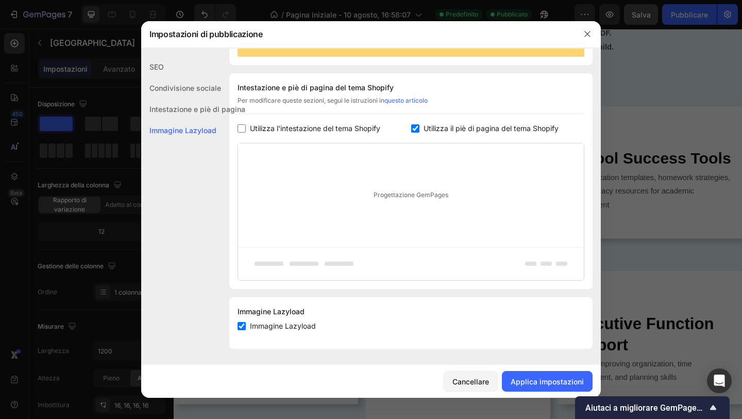
click at [244, 128] on input "checkbox" at bounding box center [242, 128] width 8 height 8
checkbox input "true"
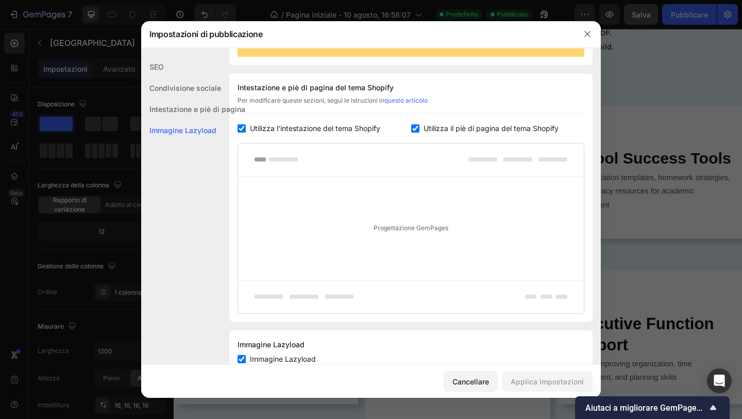
click at [391, 229] on font "Progettazione GemPages" at bounding box center [411, 228] width 75 height 8
click at [390, 230] on font "Progettazione GemPages" at bounding box center [411, 228] width 75 height 8
click at [277, 158] on rect at bounding box center [283, 159] width 29 height 4
click at [277, 204] on div "Progettazione GemPages" at bounding box center [411, 228] width 346 height 104
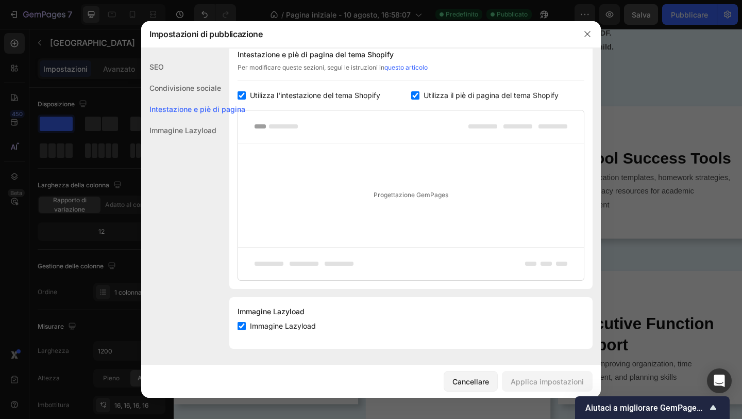
click at [366, 191] on div "Progettazione GemPages" at bounding box center [411, 195] width 346 height 104
click at [409, 192] on font "Progettazione GemPages" at bounding box center [411, 195] width 75 height 8
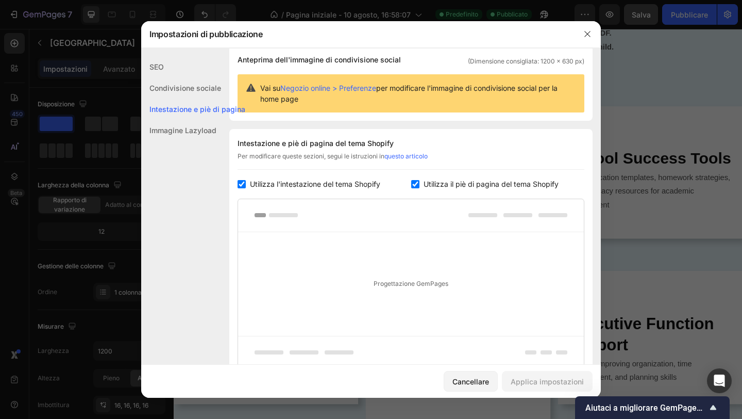
scroll to position [79, 0]
click at [406, 158] on font "questo articolo" at bounding box center [406, 157] width 43 height 8
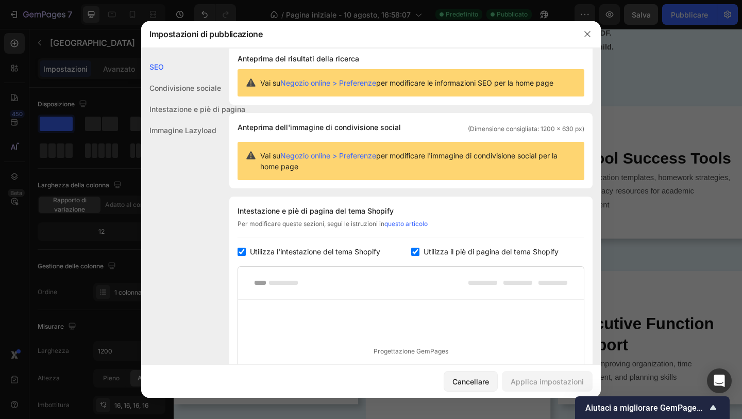
scroll to position [0, 0]
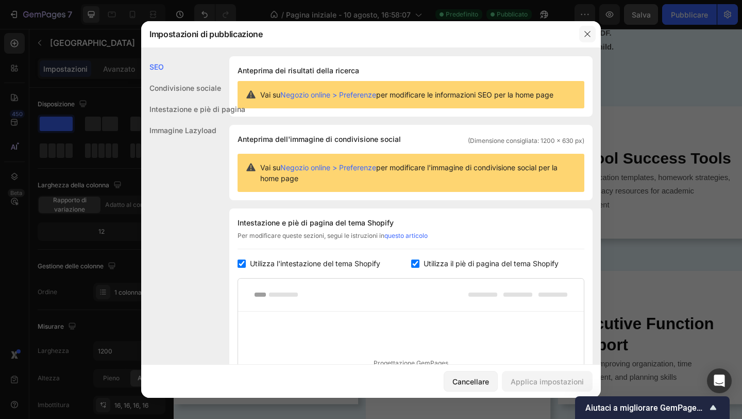
click at [588, 28] on button "button" at bounding box center [587, 34] width 16 height 16
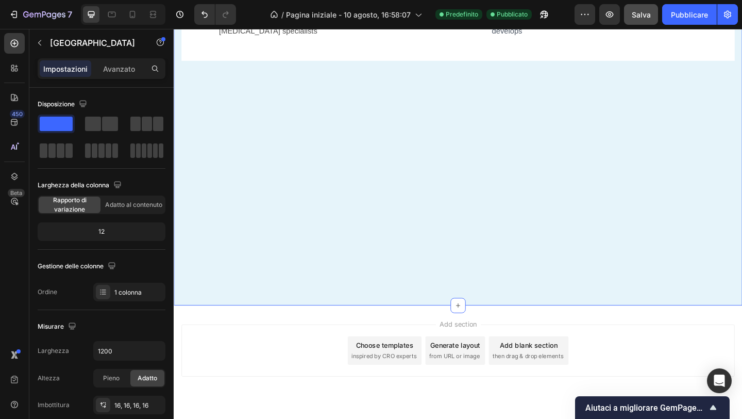
scroll to position [1605, 0]
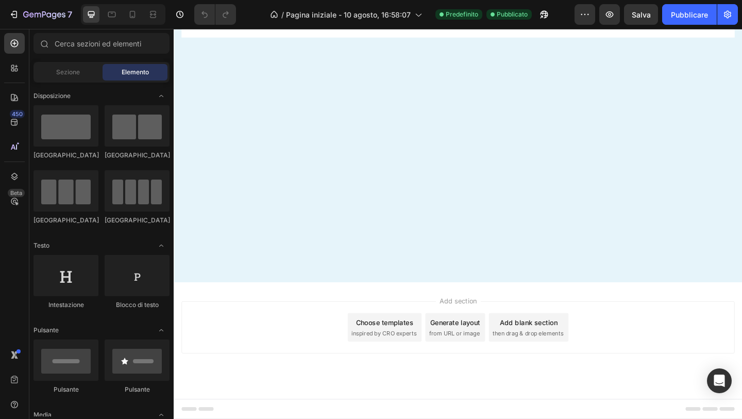
scroll to position [1172, 0]
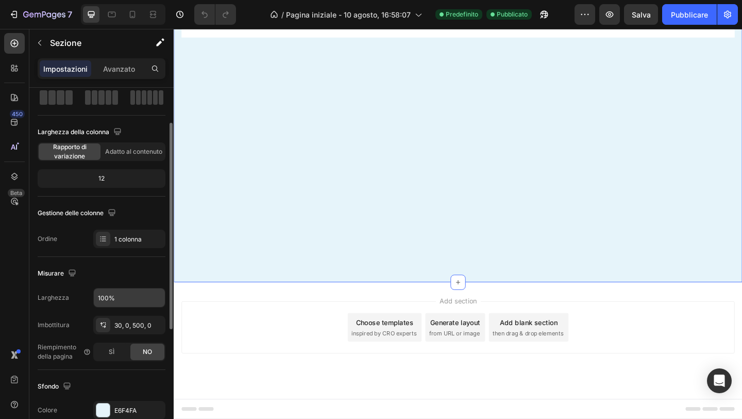
scroll to position [56, 0]
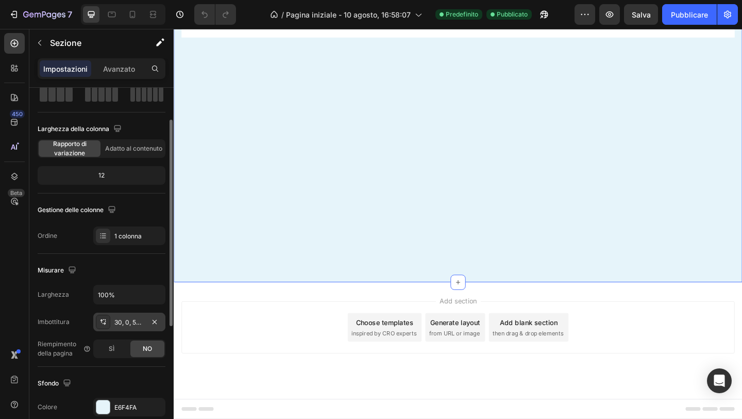
click at [104, 319] on icon at bounding box center [103, 322] width 8 height 8
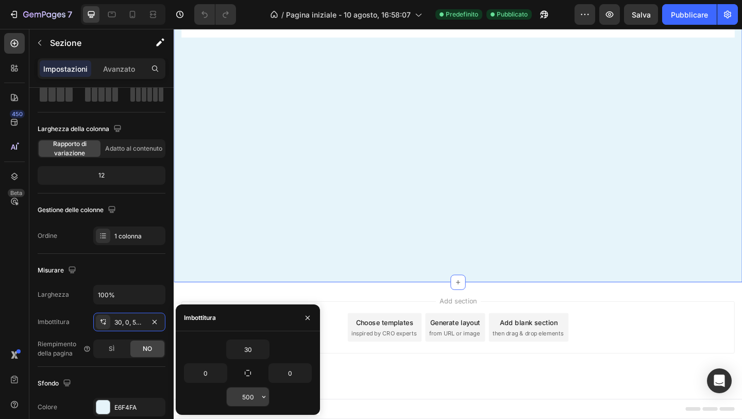
click at [241, 392] on input "500" at bounding box center [248, 396] width 42 height 19
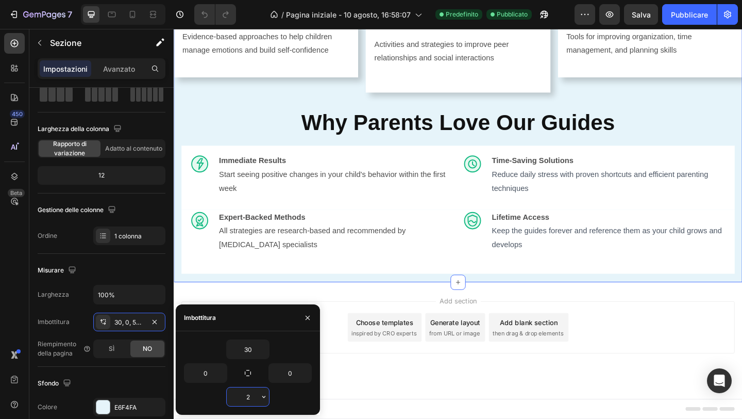
scroll to position [955, 0]
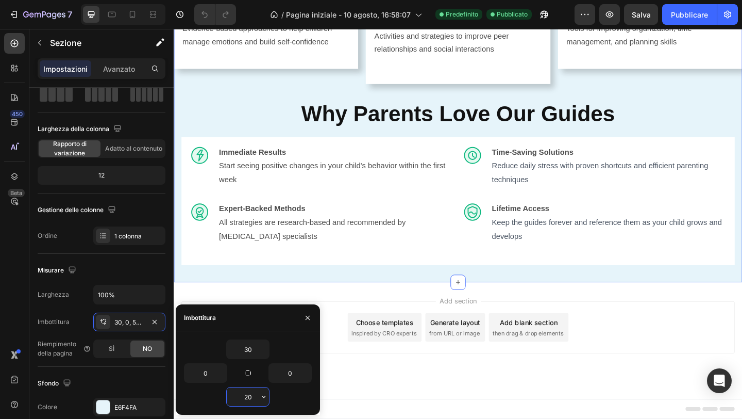
type input "2"
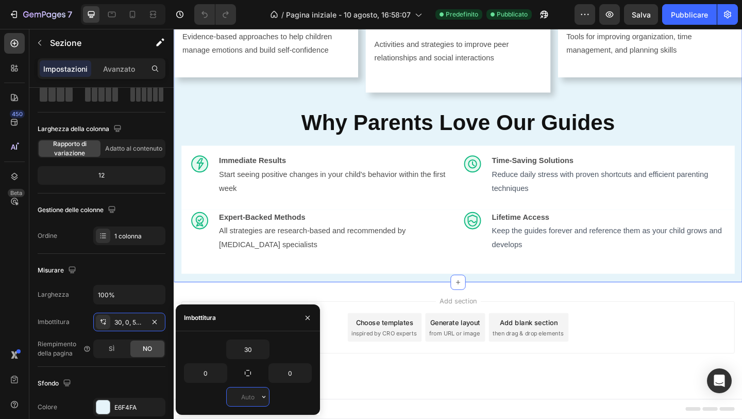
scroll to position [954, 0]
type input "30"
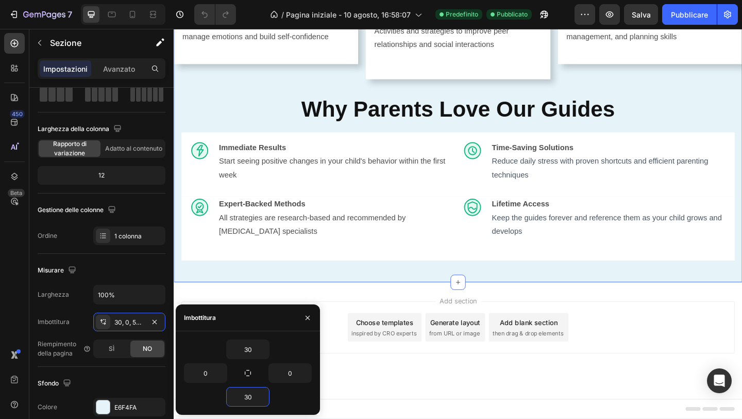
click at [391, 399] on div "Add section Choose templates inspired by CRO experts Generate layout from URL o…" at bounding box center [483, 367] width 619 height 127
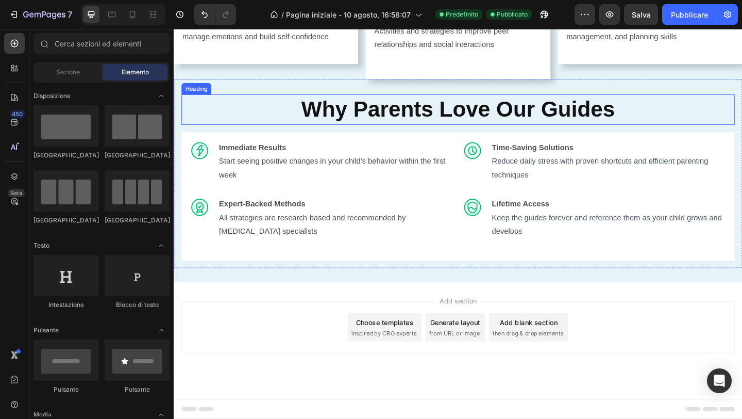
scroll to position [929, 0]
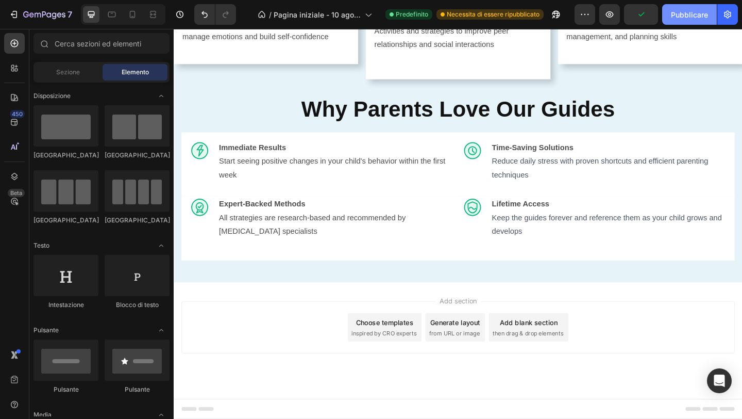
click at [683, 14] on font "Pubblicare" at bounding box center [689, 14] width 37 height 9
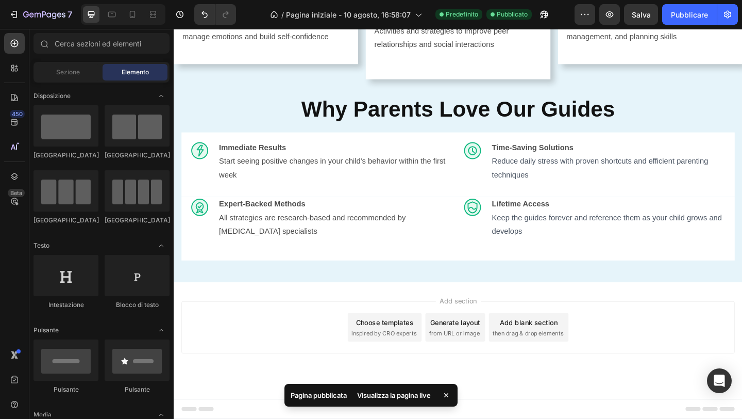
click at [433, 355] on span "inspired by CRO experts" at bounding box center [402, 359] width 71 height 9
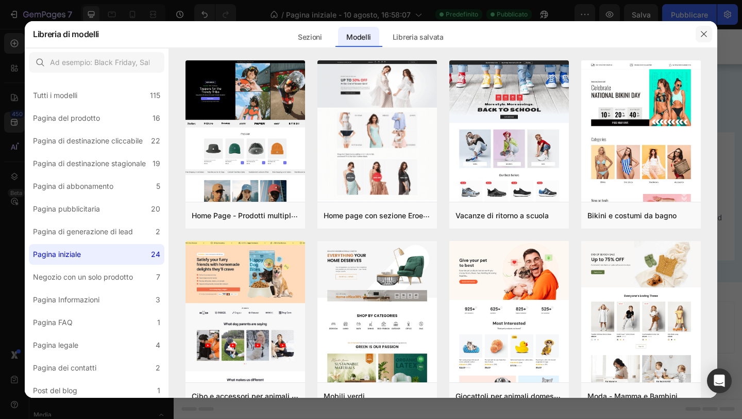
click at [701, 36] on icon "button" at bounding box center [704, 34] width 8 height 8
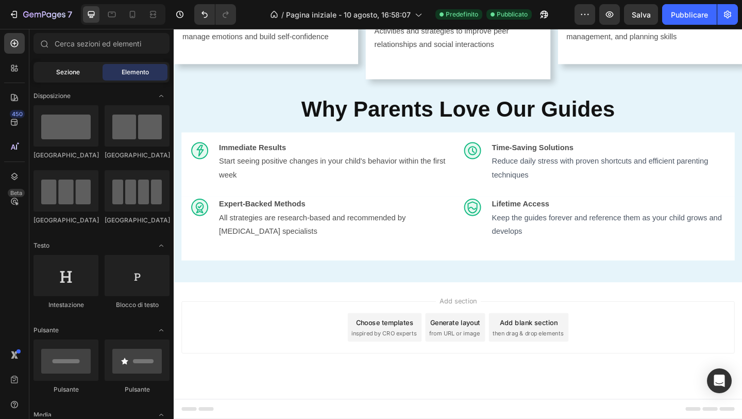
click at [67, 72] on font "Sezione" at bounding box center [68, 72] width 24 height 8
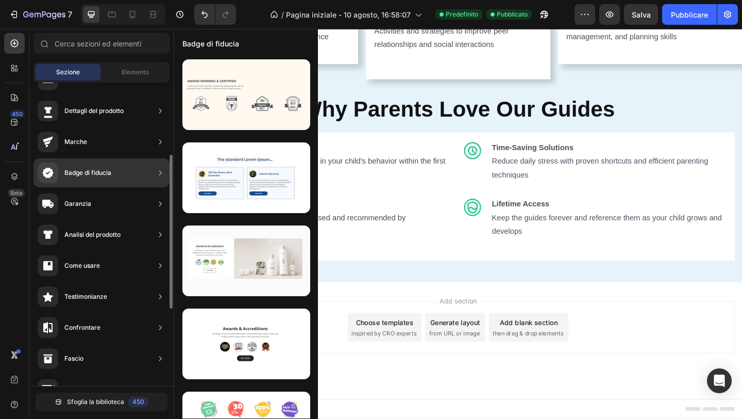
scroll to position [0, 0]
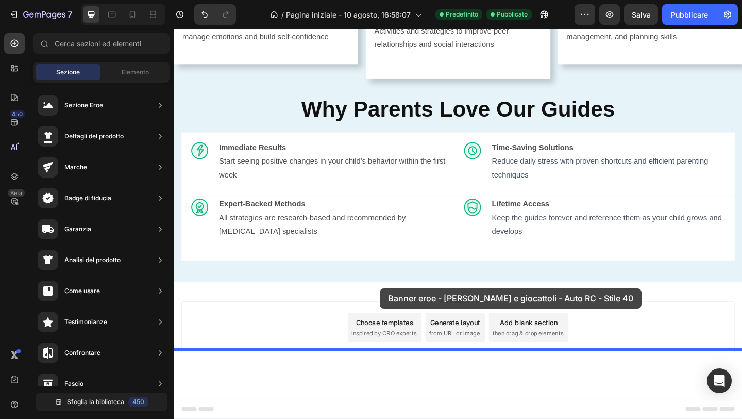
drag, startPoint x: 375, startPoint y: 130, endPoint x: 397, endPoint y: 310, distance: 181.9
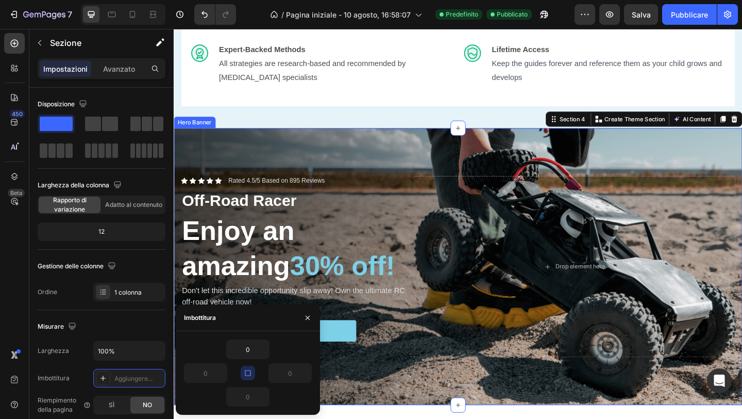
scroll to position [1102, 0]
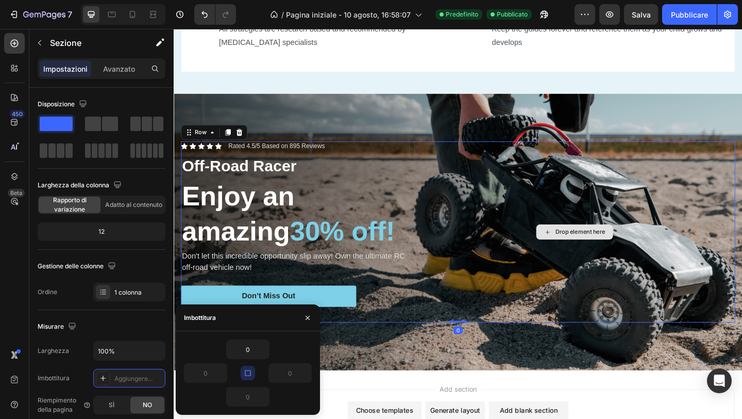
click at [457, 291] on div "Drop element here" at bounding box center [610, 249] width 350 height 197
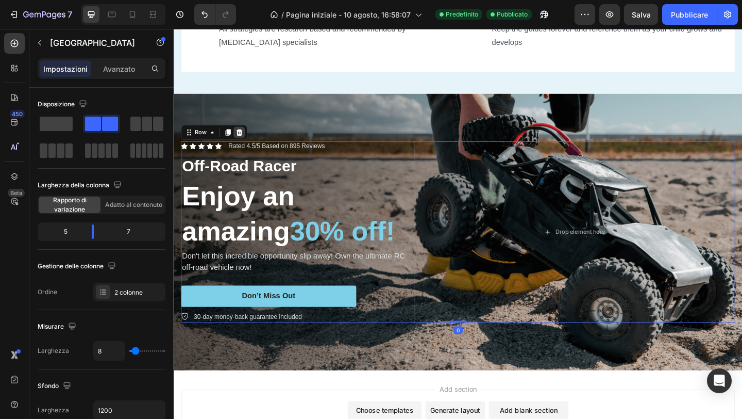
click at [244, 145] on icon at bounding box center [245, 141] width 7 height 7
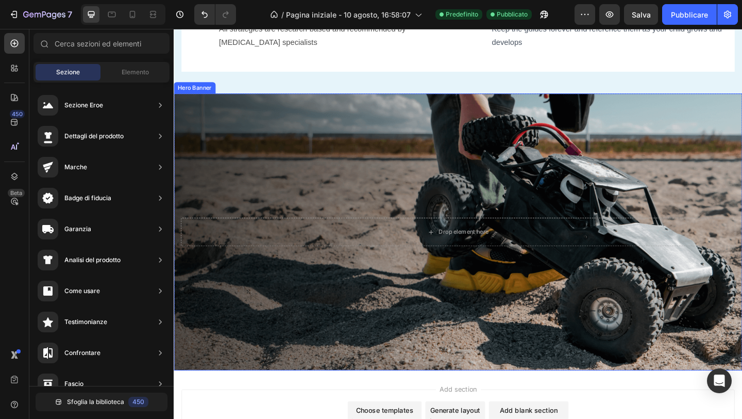
click at [272, 240] on div "Background Image" at bounding box center [483, 249] width 619 height 301
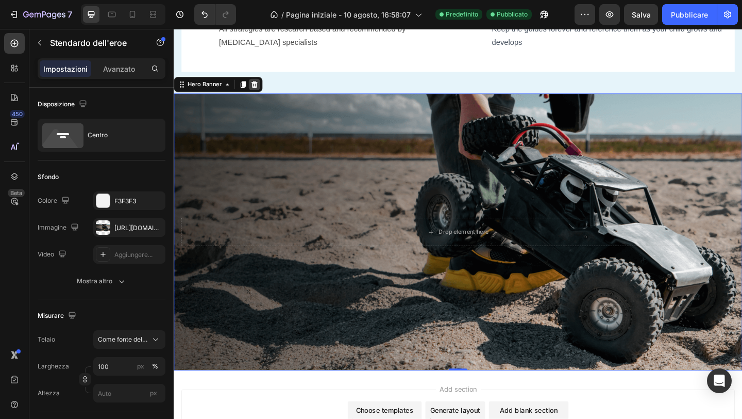
click at [262, 93] on icon at bounding box center [261, 89] width 8 height 8
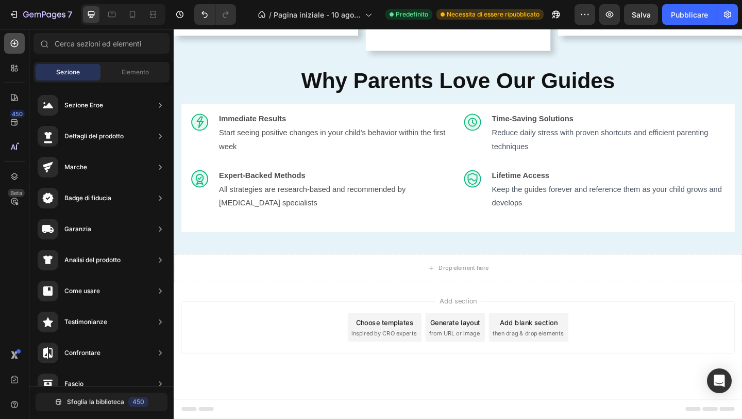
click at [15, 43] on icon at bounding box center [14, 43] width 4 height 4
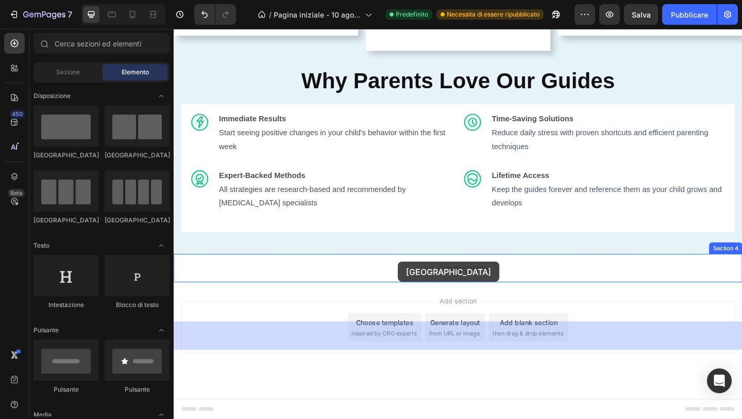
drag, startPoint x: 238, startPoint y: 158, endPoint x: 420, endPoint y: 284, distance: 221.2
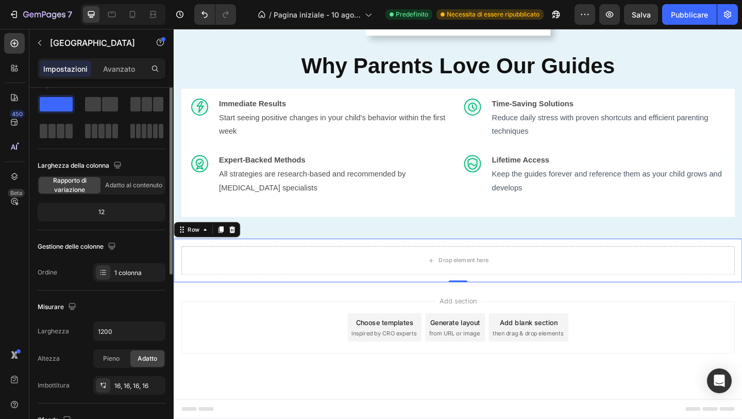
scroll to position [0, 0]
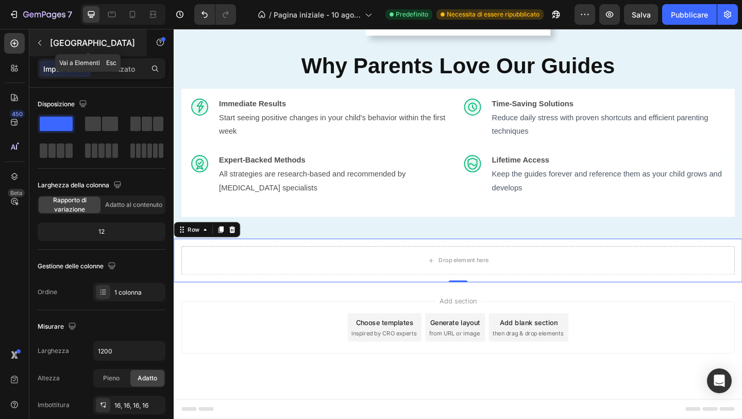
click at [40, 42] on icon "button" at bounding box center [40, 43] width 8 height 8
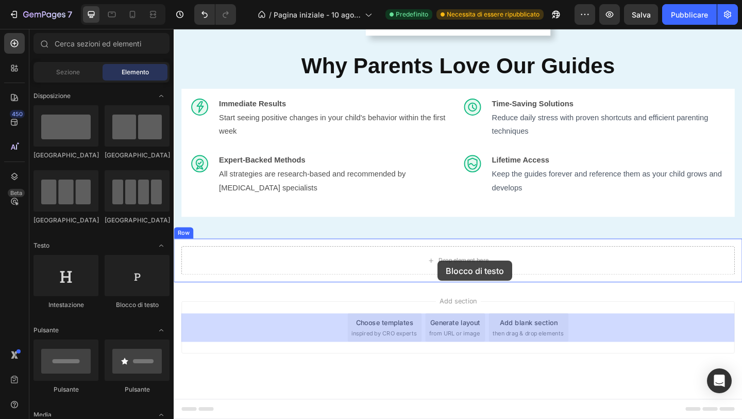
drag, startPoint x: 301, startPoint y: 318, endPoint x: 460, endPoint y: 282, distance: 163.3
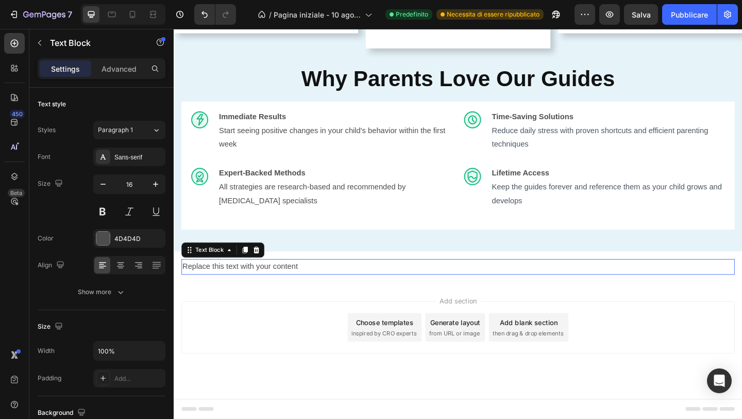
scroll to position [1003, 0]
click at [295, 290] on div "Replace this text with your content" at bounding box center [483, 287] width 602 height 17
click at [295, 290] on p "Replace this text with your content" at bounding box center [483, 287] width 600 height 15
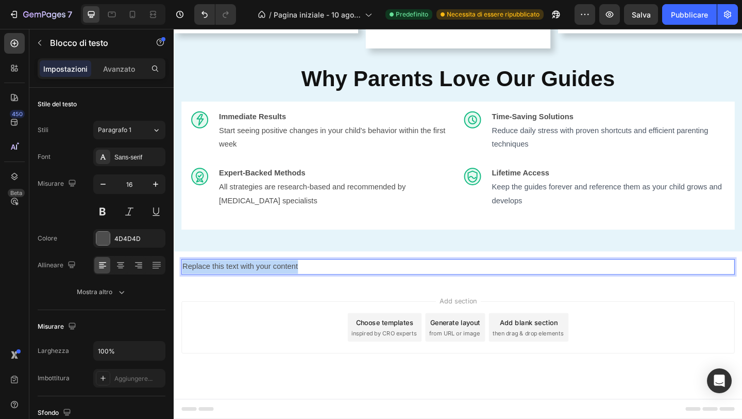
click at [295, 290] on p "Replace this text with your content" at bounding box center [483, 287] width 600 height 15
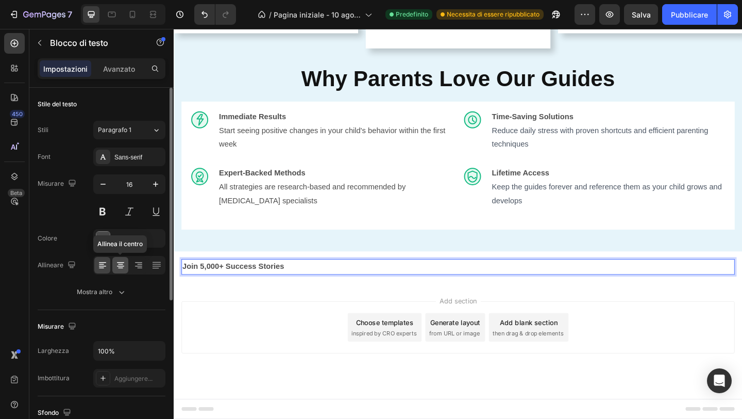
click at [121, 265] on icon at bounding box center [120, 265] width 10 height 10
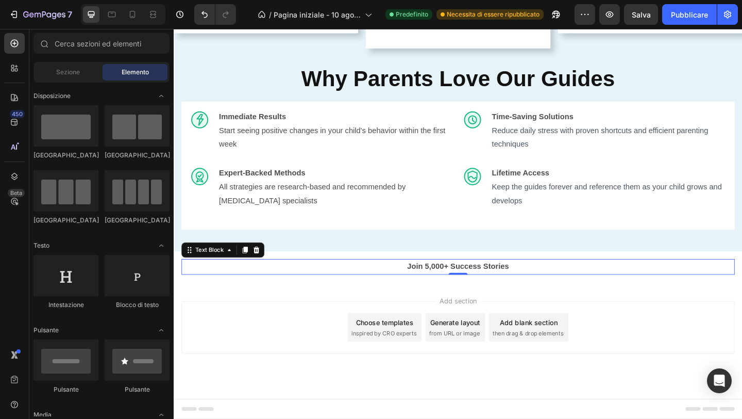
click at [260, 365] on div "Add section Choose templates inspired by CRO experts Generate layout from URL o…" at bounding box center [483, 353] width 602 height 57
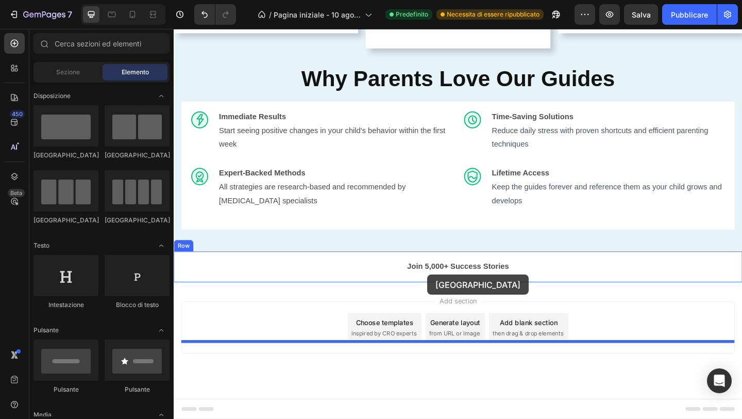
drag, startPoint x: 253, startPoint y: 225, endPoint x: 450, endPoint y: 296, distance: 209.2
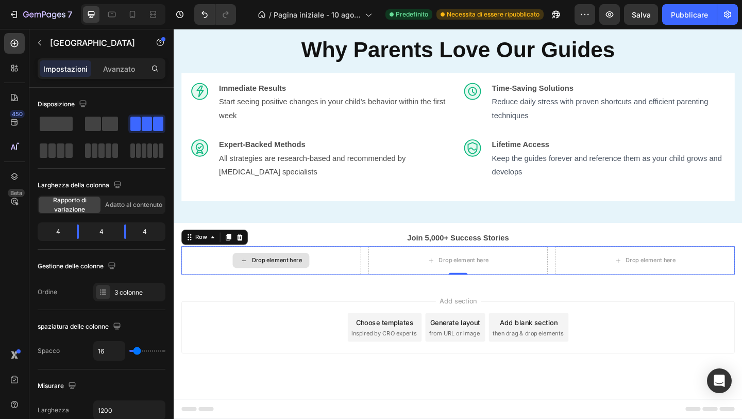
click at [267, 285] on div "Drop element here" at bounding box center [285, 280] width 55 height 8
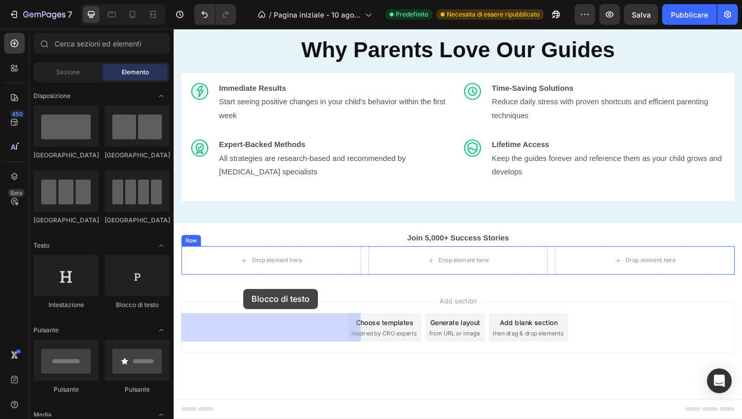
drag, startPoint x: 308, startPoint y: 321, endPoint x: 295, endPoint y: 316, distance: 13.4
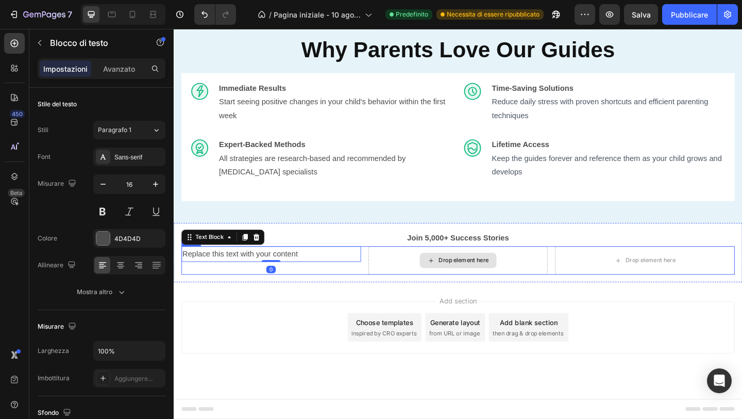
click at [458, 289] on div "Drop element here" at bounding box center [483, 280] width 84 height 16
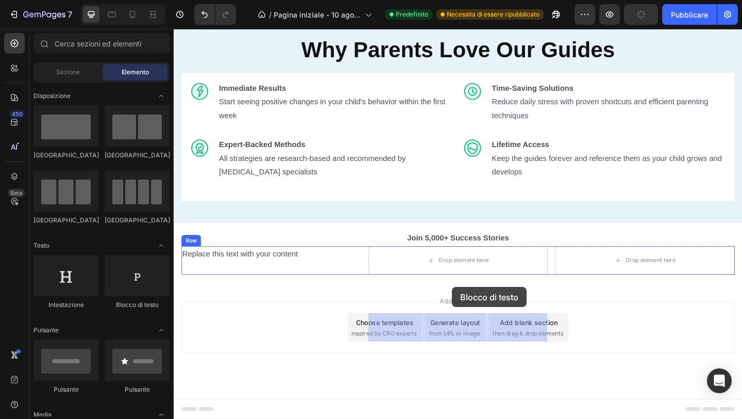
drag, startPoint x: 199, startPoint y: 301, endPoint x: 476, endPoint y: 309, distance: 277.0
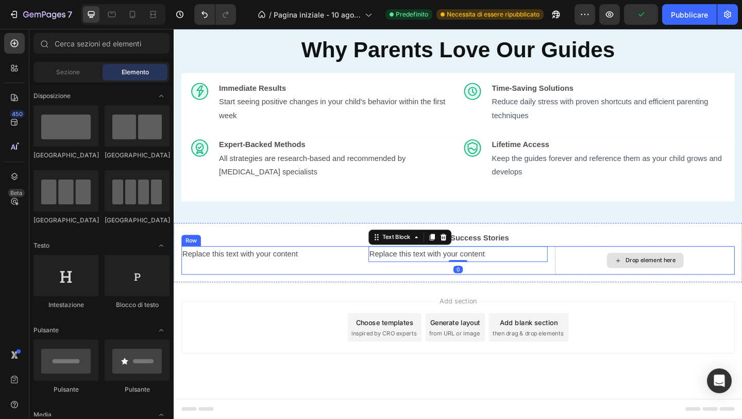
click at [670, 285] on div "Drop element here" at bounding box center [693, 280] width 55 height 8
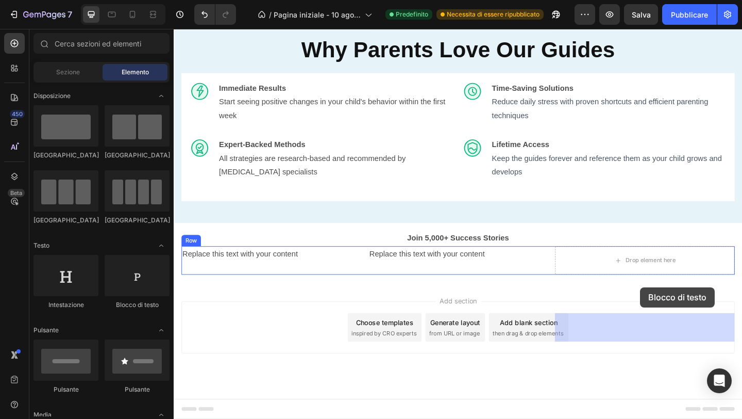
drag, startPoint x: 304, startPoint y: 313, endPoint x: 682, endPoint y: 310, distance: 377.4
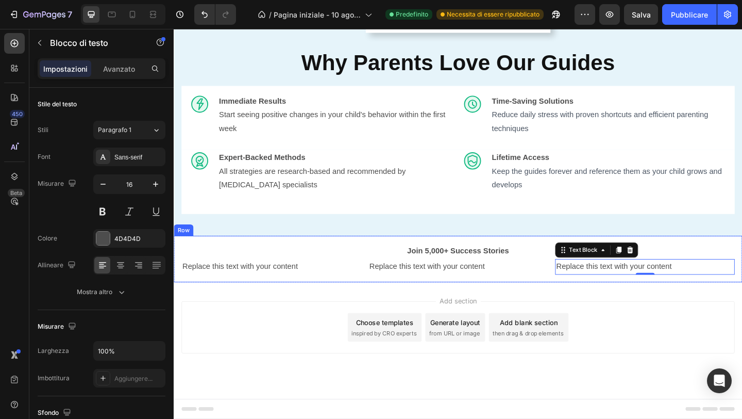
click at [268, 304] on div "Join 5,000+ Success Stories Text Block Replace this text with your content Text…" at bounding box center [483, 279] width 619 height 51
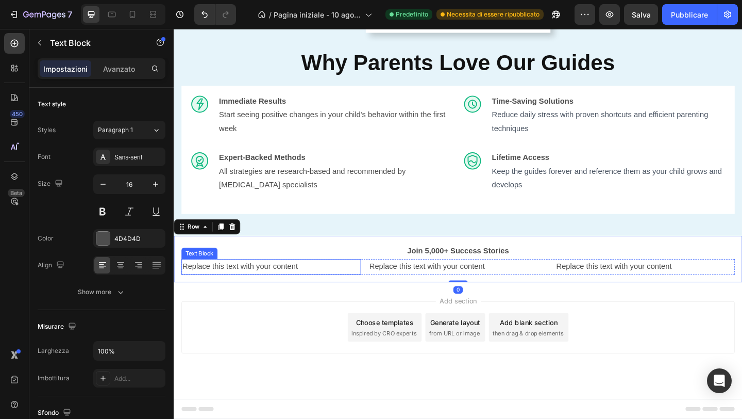
click at [311, 296] on div "Replace this text with your content" at bounding box center [279, 287] width 195 height 17
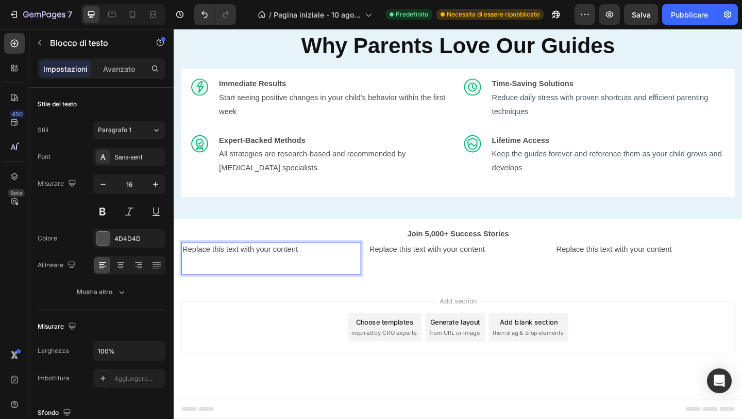
click at [185, 276] on p "Replace this text with your content" at bounding box center [279, 268] width 193 height 15
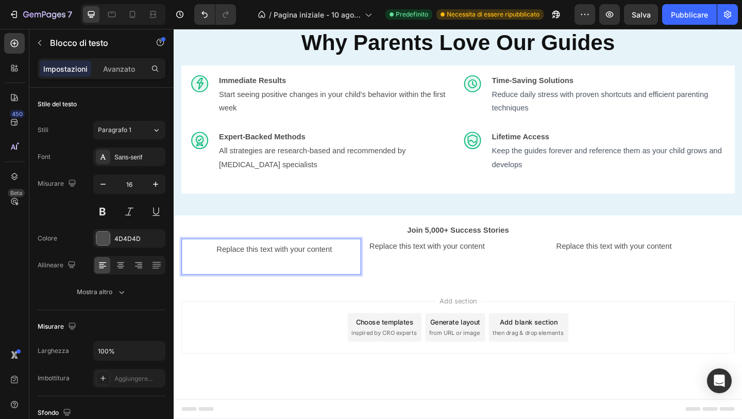
click at [213, 275] on strong "97%" at bounding box center [201, 264] width 37 height 21
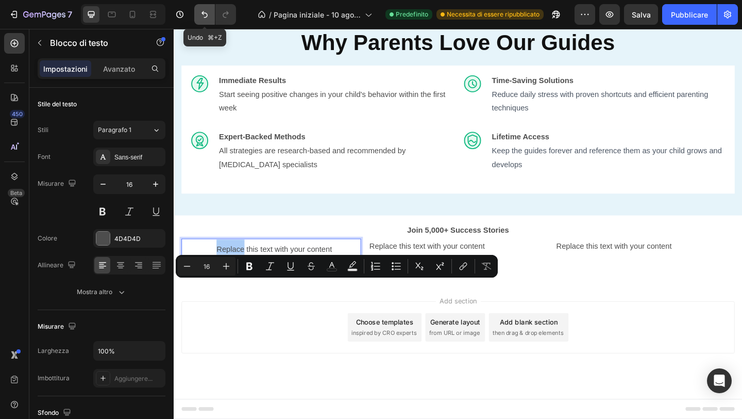
click at [210, 16] on button "Annulla/Ripristina" at bounding box center [204, 14] width 21 height 21
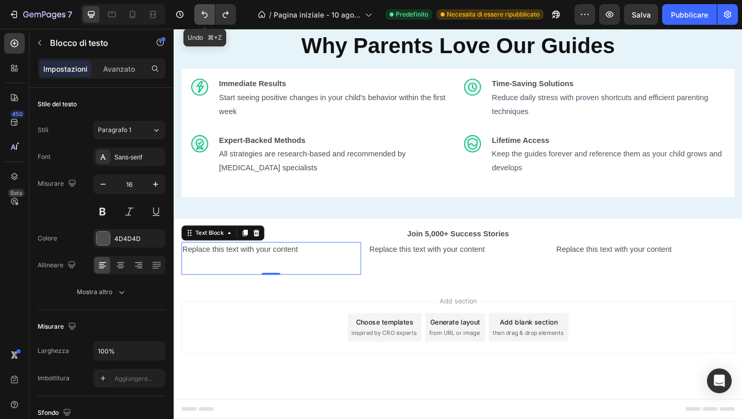
click at [204, 16] on icon "Annulla/Ripristina" at bounding box center [205, 14] width 10 height 10
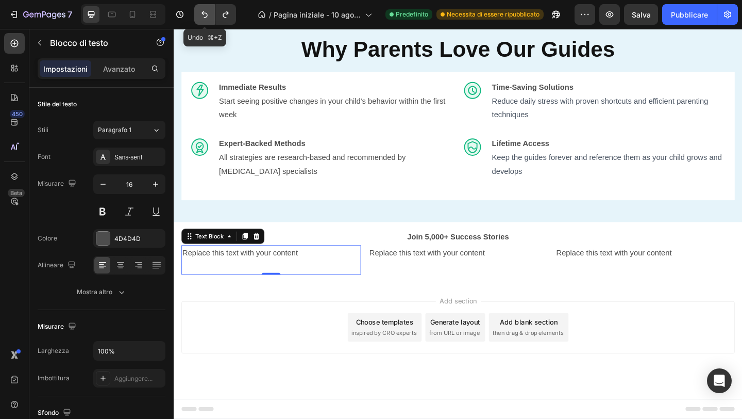
click at [204, 16] on icon "Annulla/Ripristina" at bounding box center [205, 14] width 10 height 10
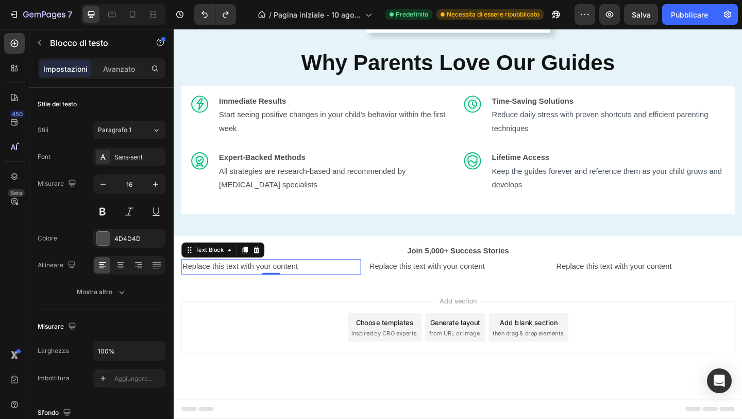
click at [187, 296] on div "Replace this text with your content" at bounding box center [279, 287] width 195 height 17
click at [187, 295] on p "Replace this text with your content" at bounding box center [279, 287] width 193 height 15
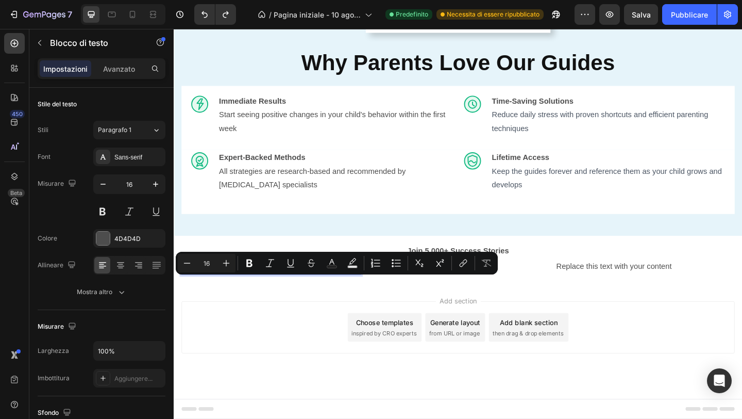
click at [187, 295] on p "Replace this text with your content" at bounding box center [279, 287] width 193 height 15
click at [186, 295] on p "Replace this text with your content" at bounding box center [279, 287] width 193 height 15
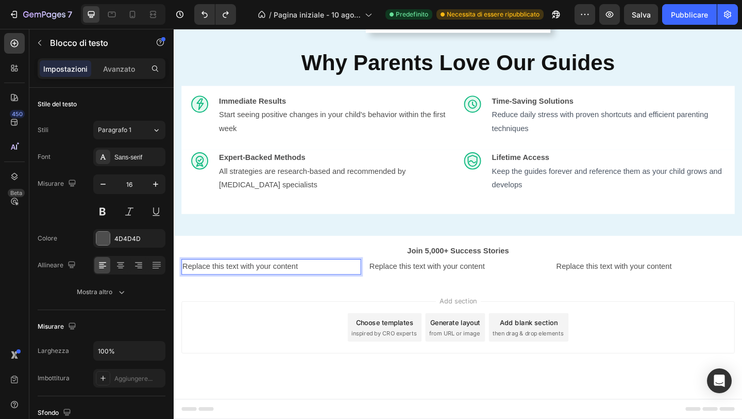
click at [185, 295] on p "Replace this text with your content" at bounding box center [279, 287] width 193 height 15
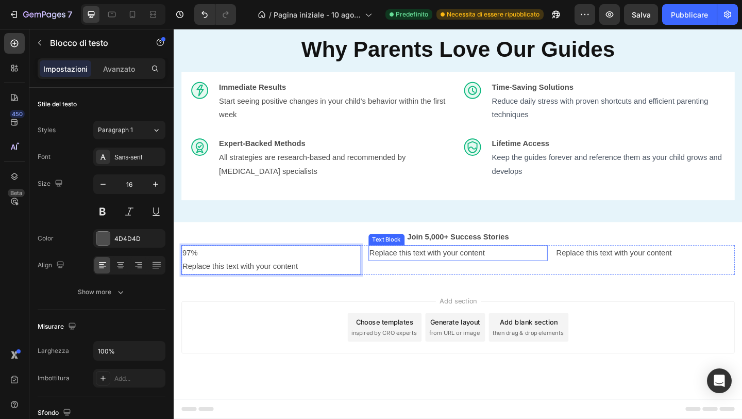
click at [389, 281] on div "Replace this text with your content" at bounding box center [483, 272] width 195 height 17
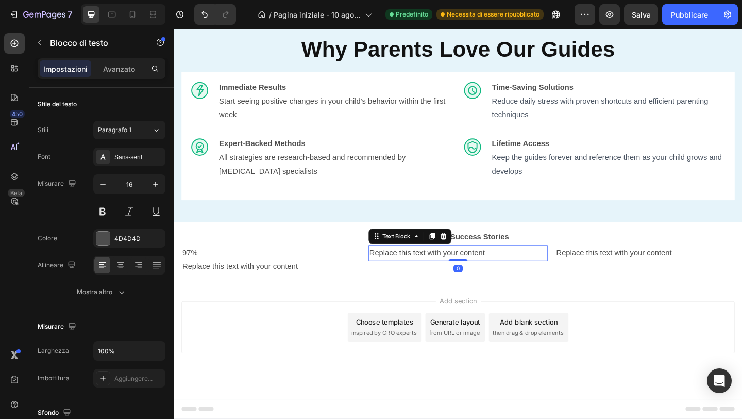
click at [389, 281] on div "Replace this text with your content" at bounding box center [483, 272] width 195 height 17
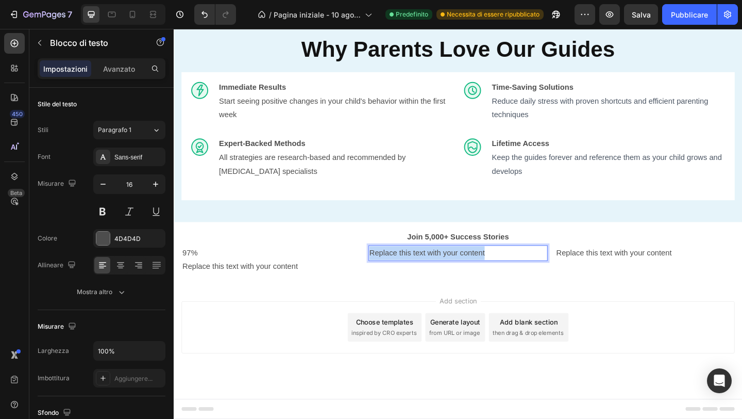
click at [389, 280] on p "Replace this text with your content" at bounding box center [483, 272] width 193 height 15
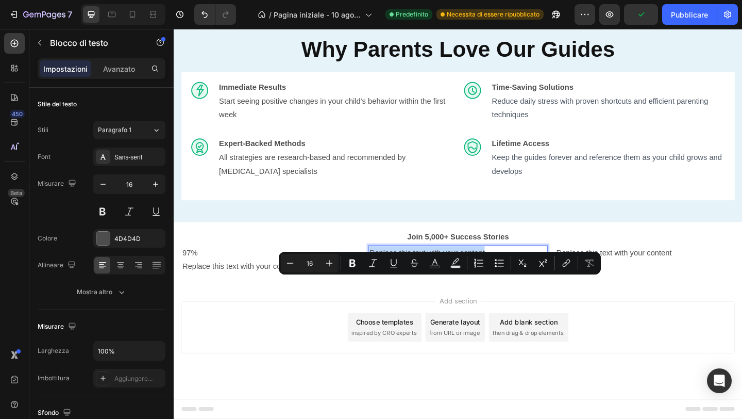
click at [389, 280] on p "Replace this text with your content" at bounding box center [483, 272] width 193 height 15
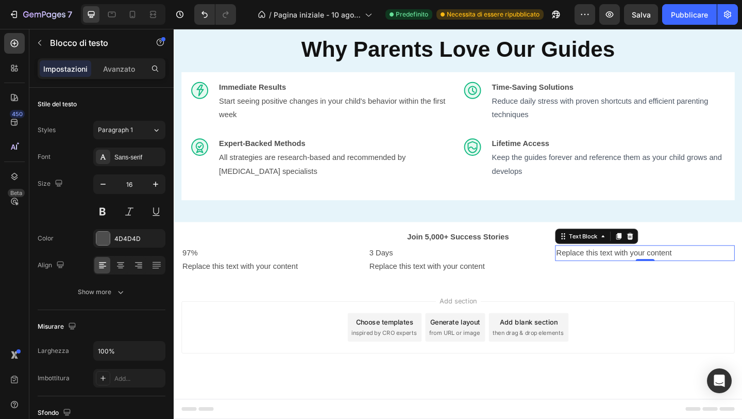
click at [644, 281] on div "Replace this text with your content" at bounding box center [686, 272] width 195 height 17
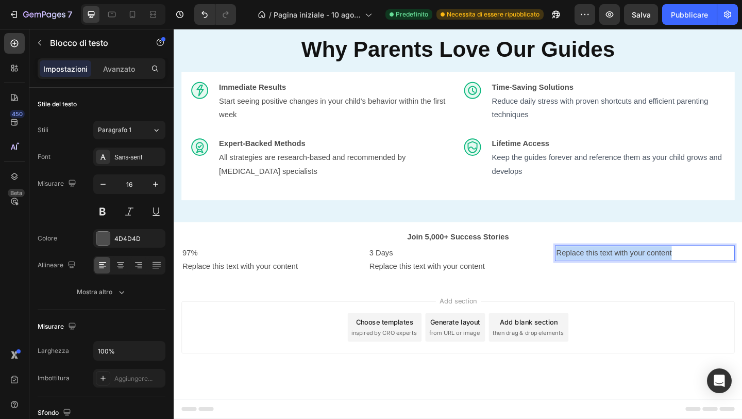
click at [644, 280] on p "Replace this text with your content" at bounding box center [686, 272] width 193 height 15
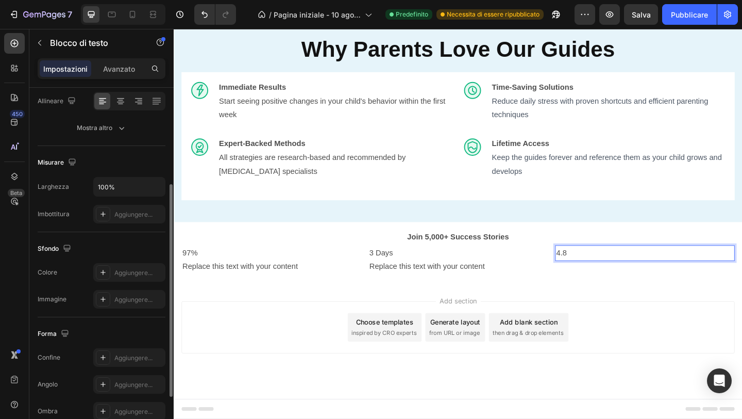
scroll to position [111, 0]
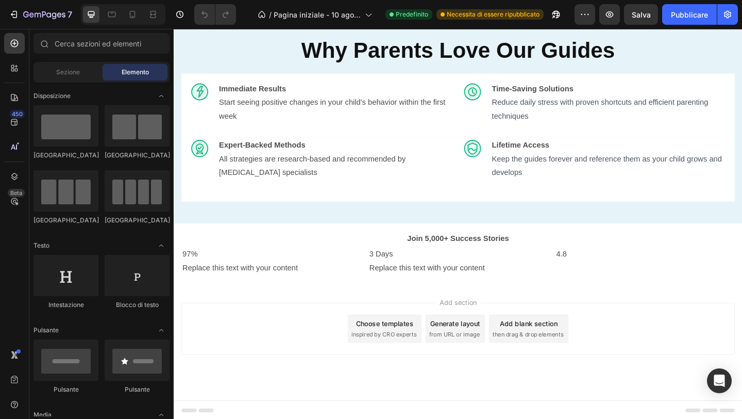
scroll to position [1035, 0]
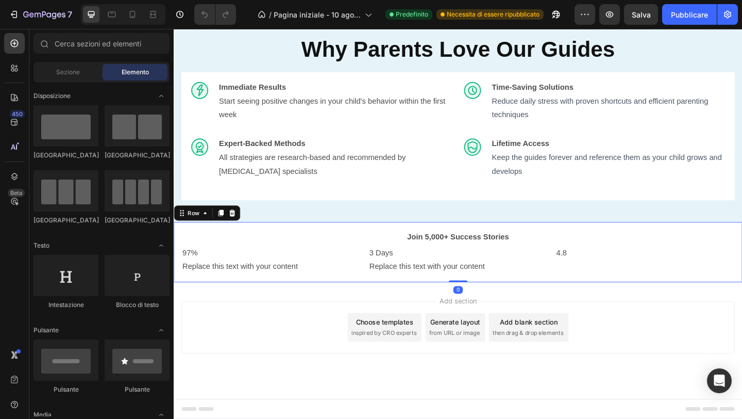
click at [421, 242] on div "Join 5,000+ Success Stories Text Block 97% Replace this text with your content …" at bounding box center [483, 271] width 619 height 65
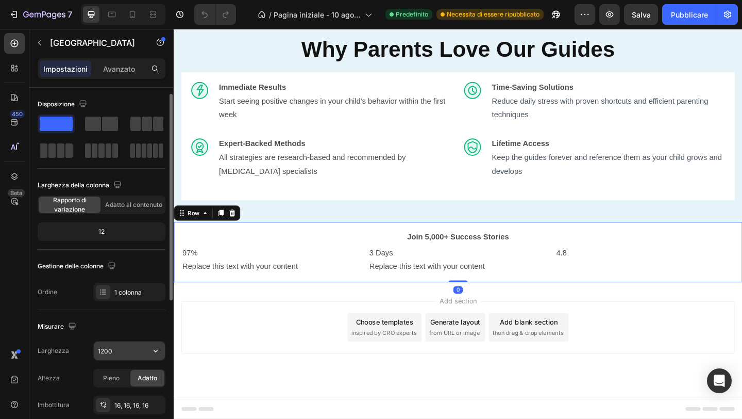
scroll to position [269, 0]
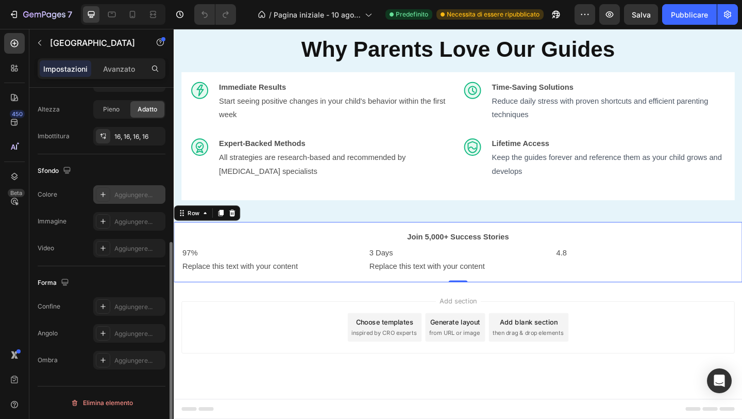
click at [119, 198] on div "Aggiungere..." at bounding box center [138, 194] width 48 height 9
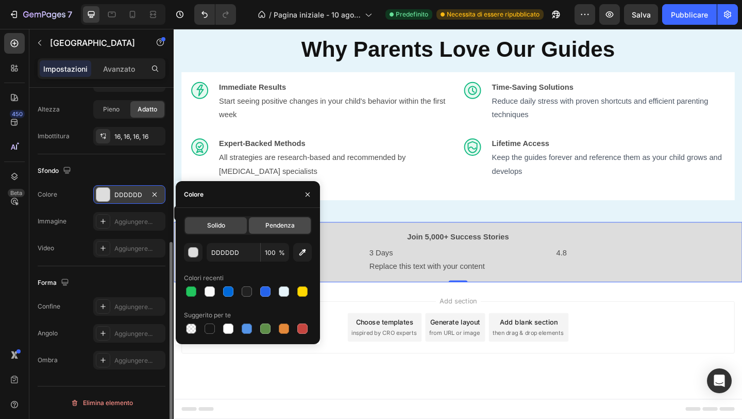
click at [279, 231] on div "Pendenza" at bounding box center [280, 225] width 62 height 16
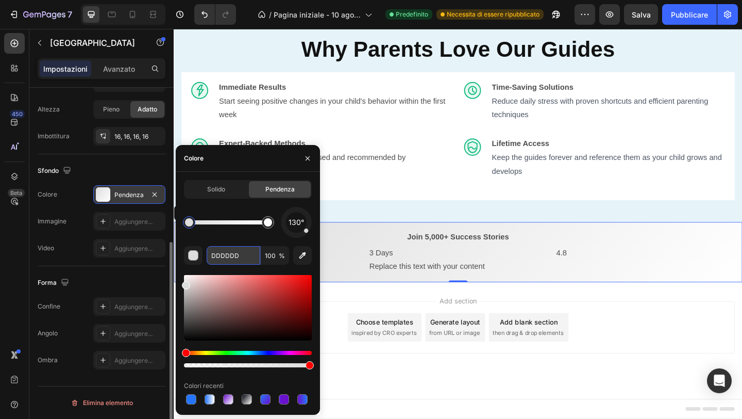
click at [224, 252] on input "DDDDDD" at bounding box center [234, 255] width 54 height 19
click at [226, 252] on input "DDDDDD" at bounding box center [234, 255] width 54 height 19
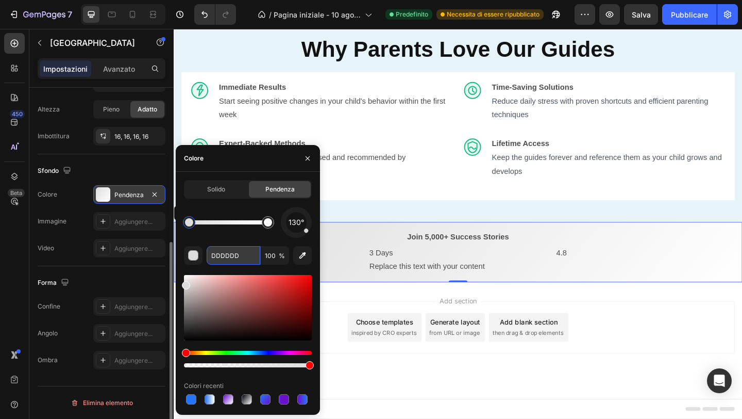
click at [226, 252] on input "DDDDDD" at bounding box center [234, 255] width 54 height 19
click at [227, 252] on input "DDDDDD" at bounding box center [234, 255] width 54 height 19
paste input "#22C55E"
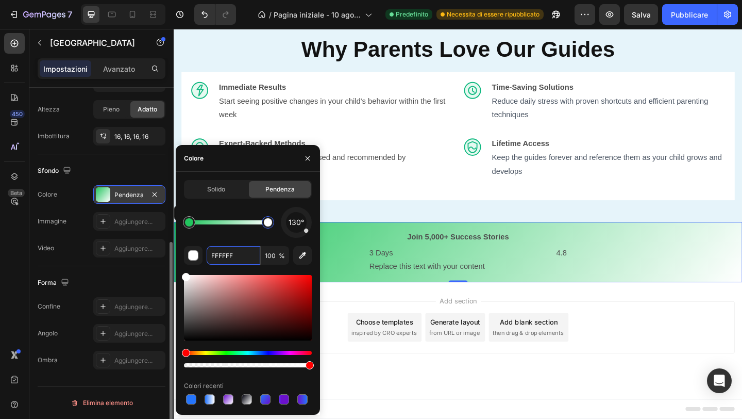
click at [271, 223] on div at bounding box center [268, 222] width 8 height 8
click at [229, 255] on input "FFFFFF" at bounding box center [234, 255] width 54 height 19
paste input "#2563EB"
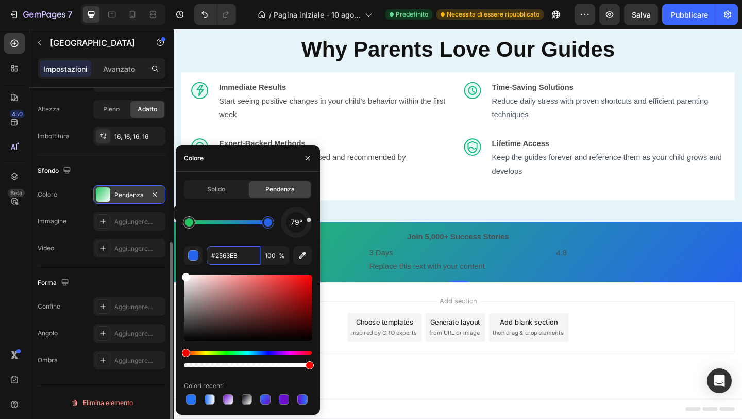
type input "2563EB"
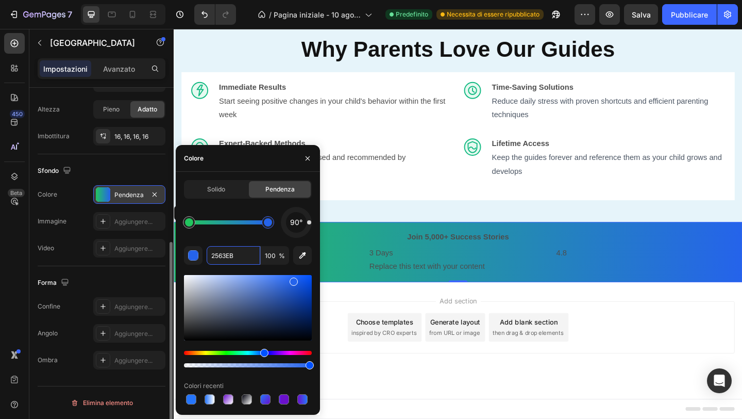
click at [311, 222] on div at bounding box center [296, 222] width 31 height 31
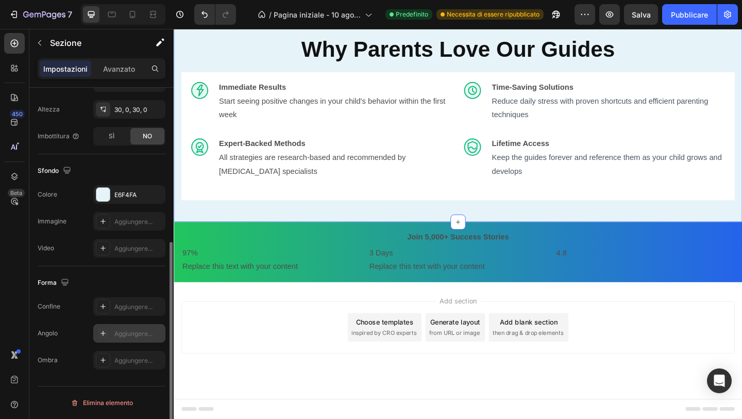
click at [112, 339] on div "Aggiungere..." at bounding box center [129, 333] width 72 height 19
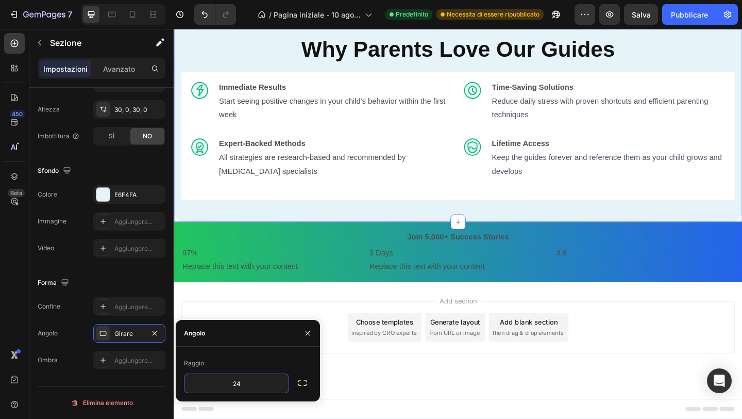
type input "24"
click at [429, 408] on div "Add section Choose templates inspired by CRO experts Generate layout from URL o…" at bounding box center [483, 367] width 619 height 127
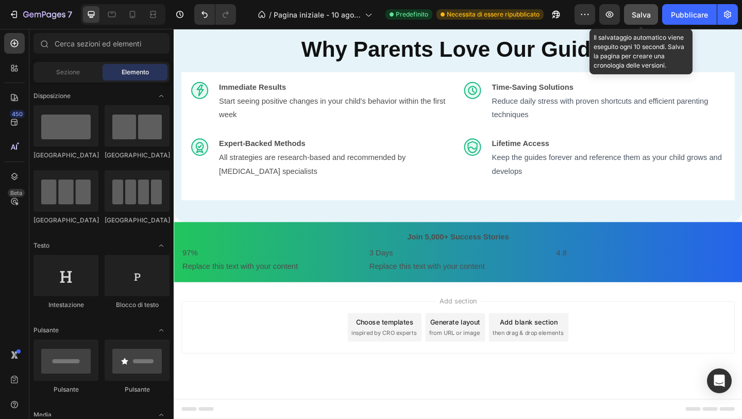
click at [639, 19] on div "Salva" at bounding box center [641, 14] width 19 height 11
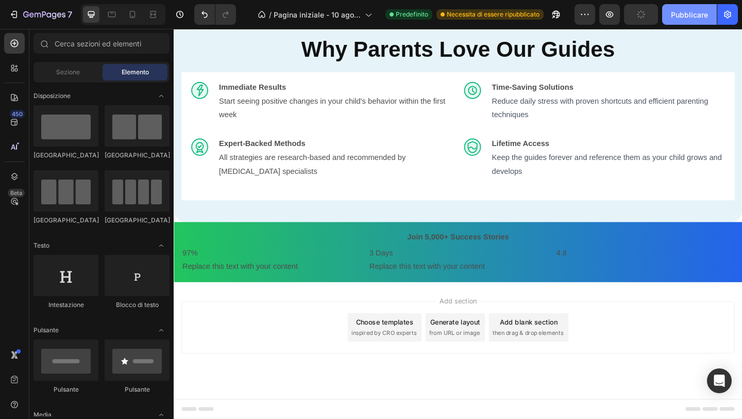
click at [664, 16] on button "Pubblicare" at bounding box center [689, 14] width 55 height 21
click at [448, 255] on strong "Join 5,000+ Success Stories" at bounding box center [483, 255] width 111 height 9
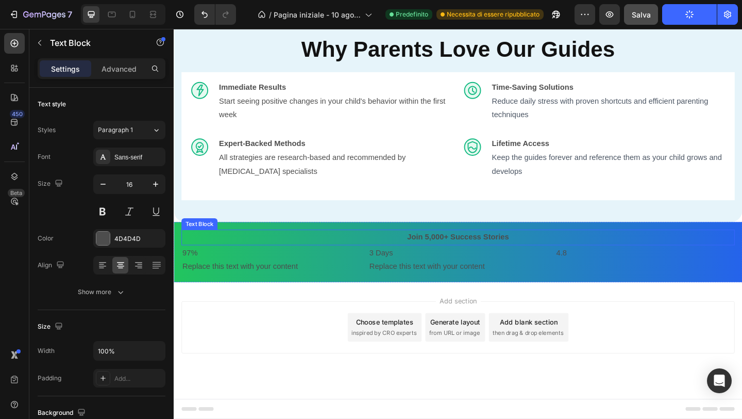
click at [448, 255] on strong "Join 5,000+ Success Stories" at bounding box center [483, 255] width 111 height 9
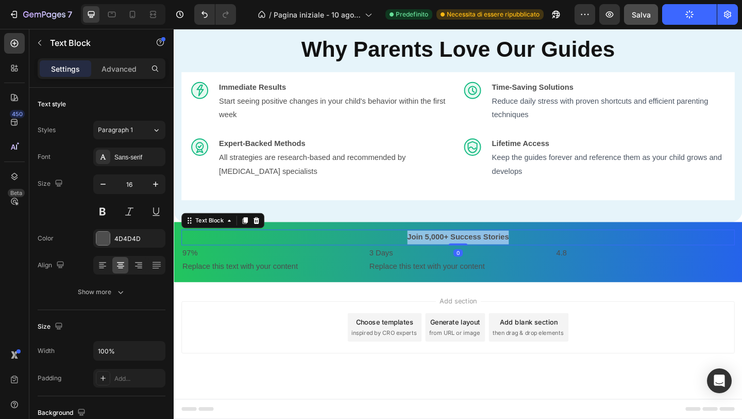
click at [448, 255] on strong "Join 5,000+ Success Stories" at bounding box center [483, 255] width 111 height 9
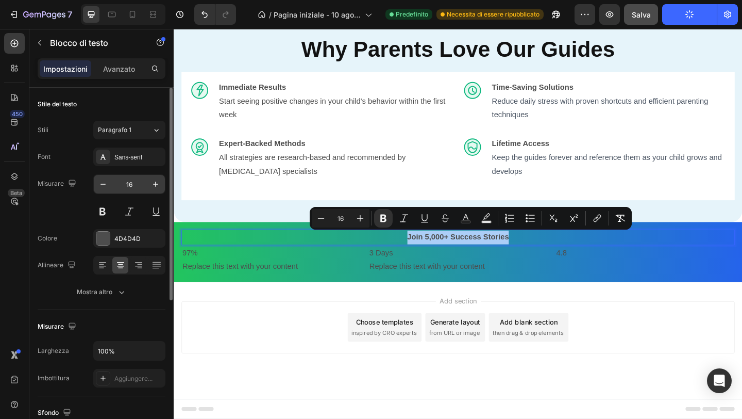
click at [129, 184] on input "16" at bounding box center [129, 184] width 34 height 19
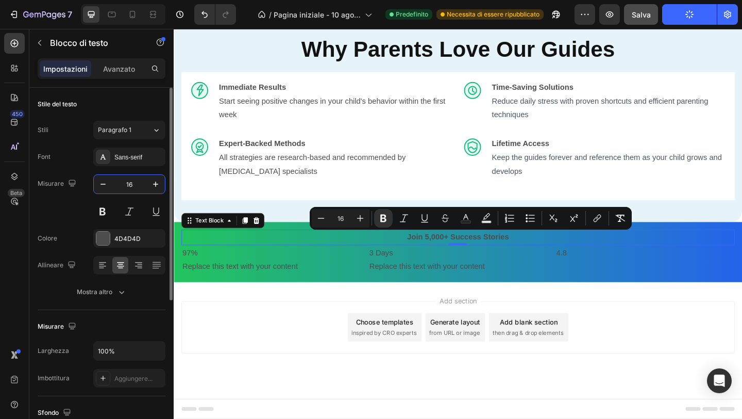
click at [129, 184] on input "16" at bounding box center [129, 184] width 34 height 19
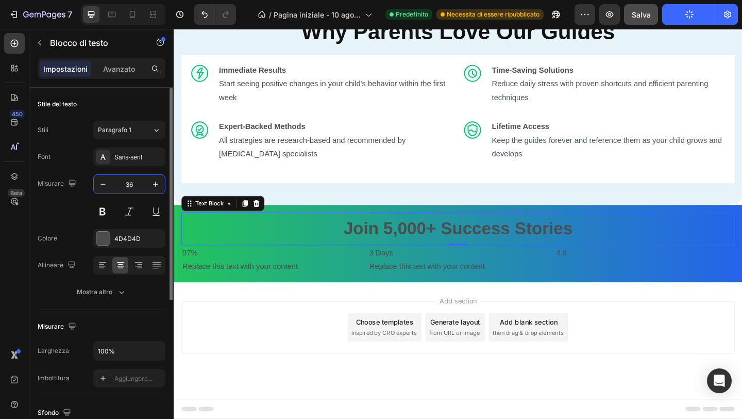
scroll to position [1035, 0]
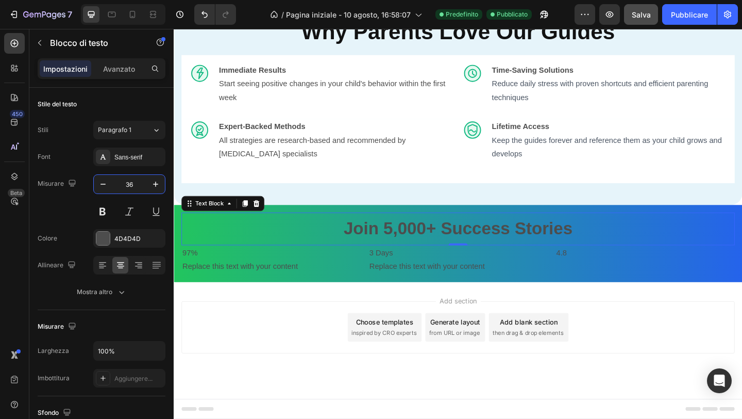
type input "36"
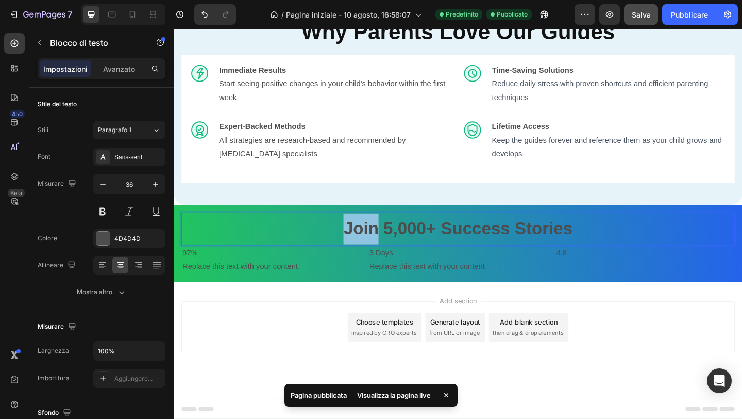
click at [389, 256] on strong "Join 5,000+ Success Stories" at bounding box center [482, 245] width 249 height 21
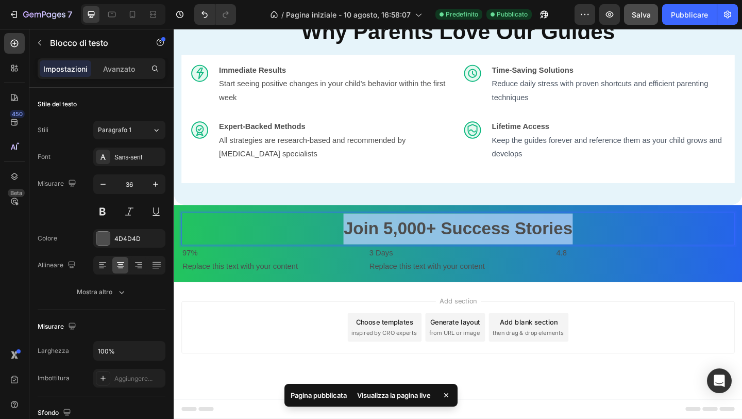
click at [389, 256] on strong "Join 5,000+ Success Stories" at bounding box center [482, 245] width 249 height 21
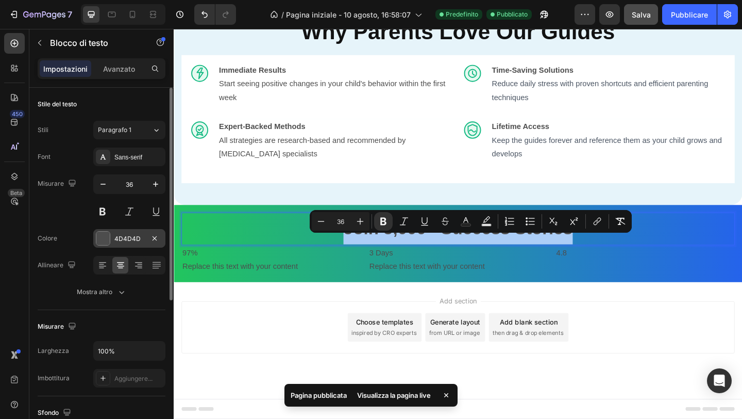
click at [104, 235] on div at bounding box center [102, 237] width 13 height 13
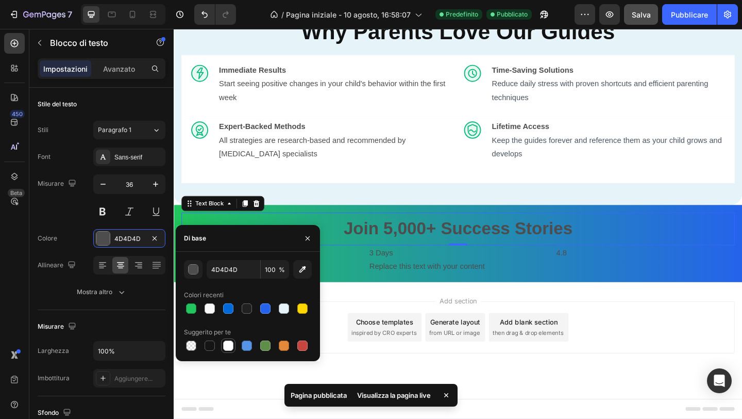
click at [226, 343] on div at bounding box center [228, 345] width 10 height 10
type input "FFFFFF"
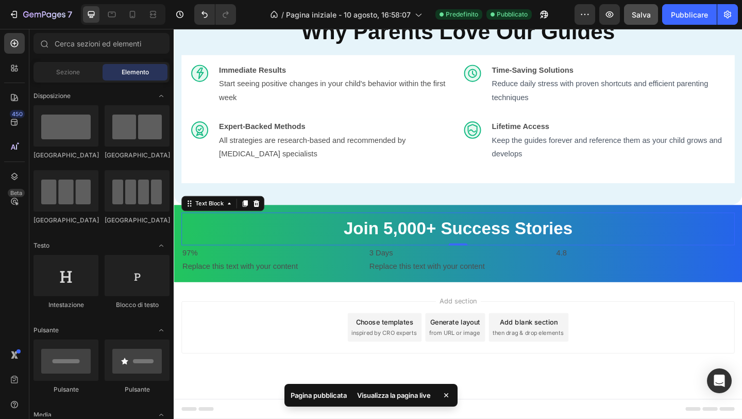
click at [252, 413] on div "Add section Choose templates inspired by CRO experts Generate layout from URL o…" at bounding box center [483, 367] width 619 height 127
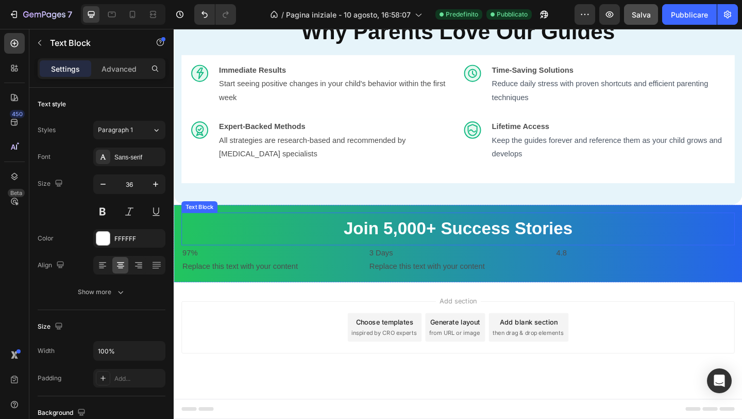
click at [388, 256] on strong "Join 5,000+ Success Stories" at bounding box center [482, 245] width 249 height 21
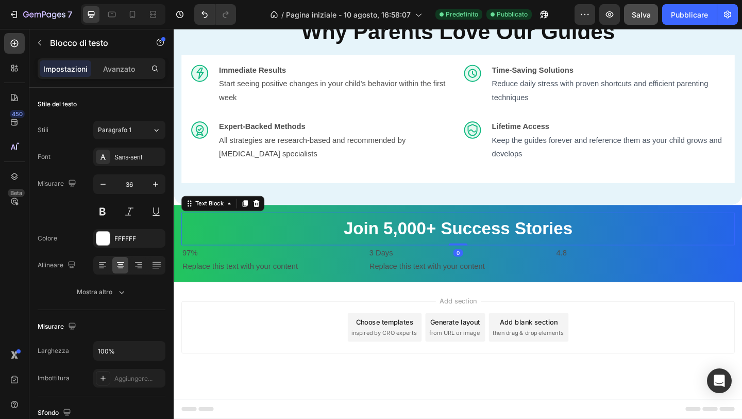
click at [388, 256] on strong "Join 5,000+ Success Stories" at bounding box center [482, 245] width 249 height 21
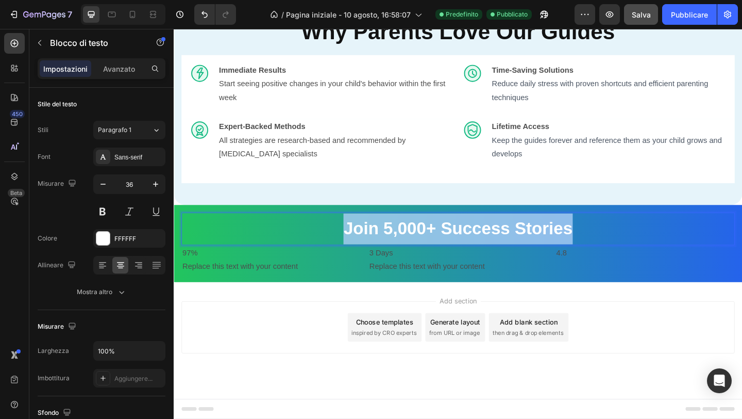
click at [388, 256] on strong "Join 5,000+ Success Stories" at bounding box center [482, 245] width 249 height 21
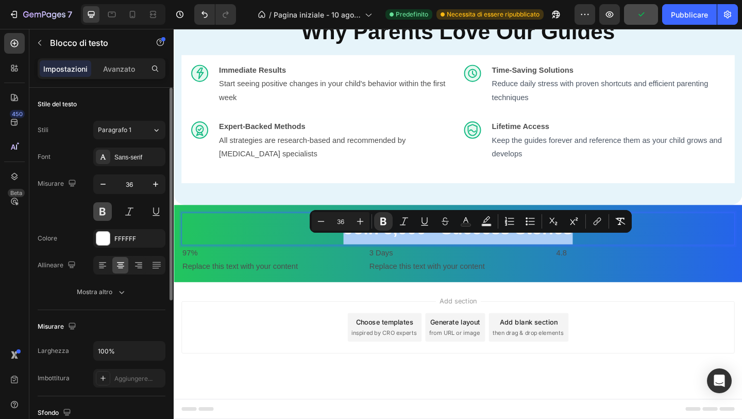
click at [105, 209] on button at bounding box center [102, 211] width 19 height 19
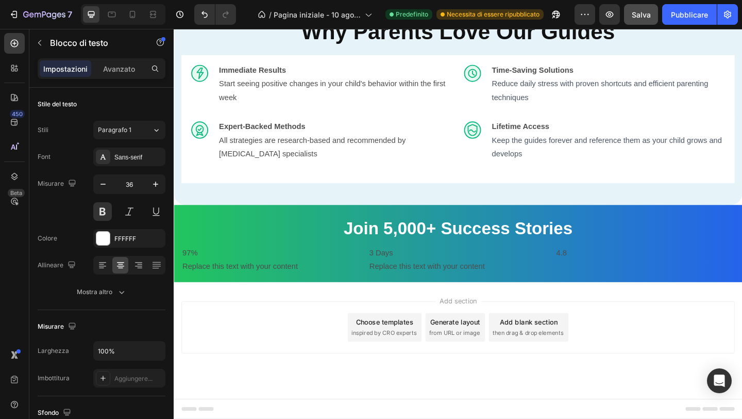
click at [247, 418] on div "Add section Choose templates inspired by CRO experts Generate layout from URL o…" at bounding box center [483, 367] width 619 height 127
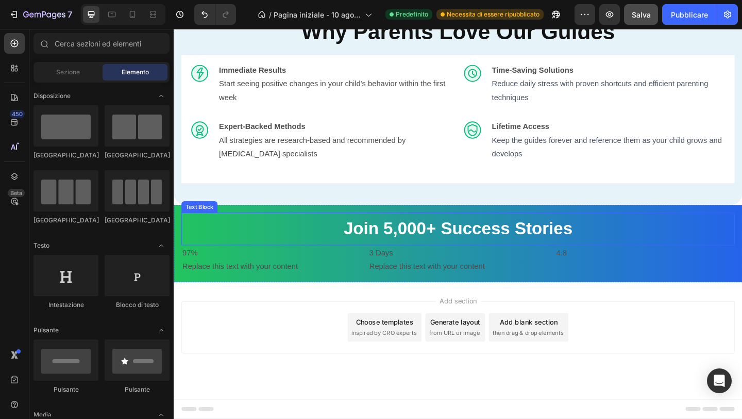
click at [450, 256] on strong "Join 5,000+ Success Stories" at bounding box center [482, 245] width 249 height 21
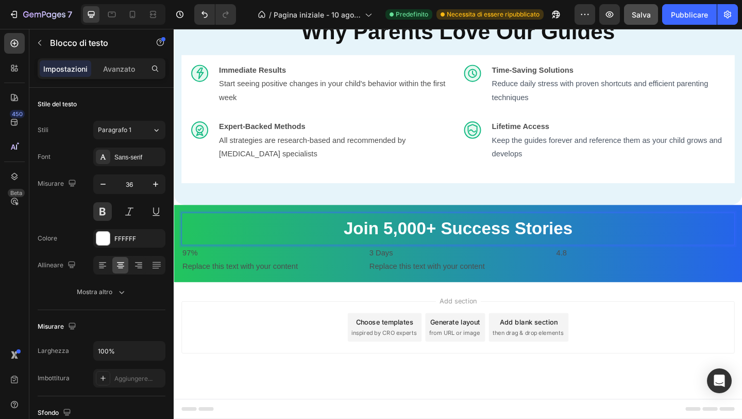
click at [450, 256] on strong "Join 5,000+ Success Stories" at bounding box center [482, 245] width 249 height 21
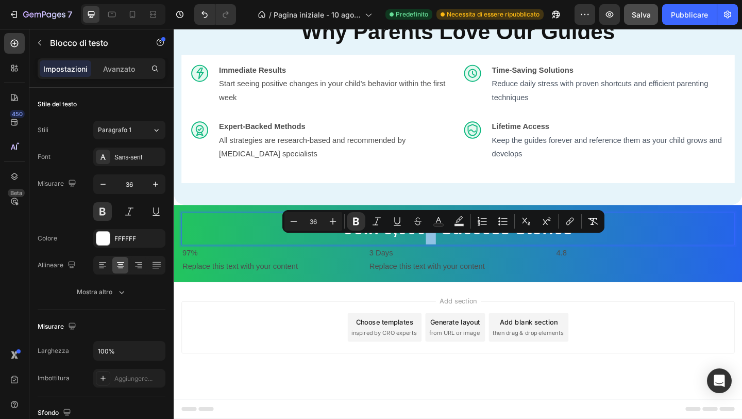
click at [450, 256] on strong "Join 5,000+ Success Stories" at bounding box center [482, 245] width 249 height 21
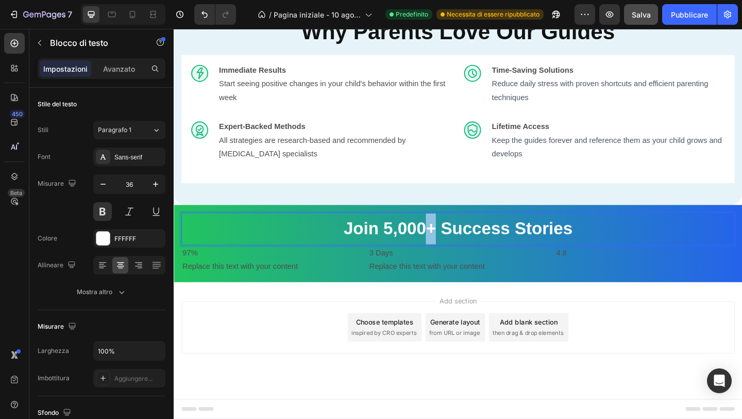
click at [450, 256] on strong "Join 5,000+ Success Stories" at bounding box center [482, 245] width 249 height 21
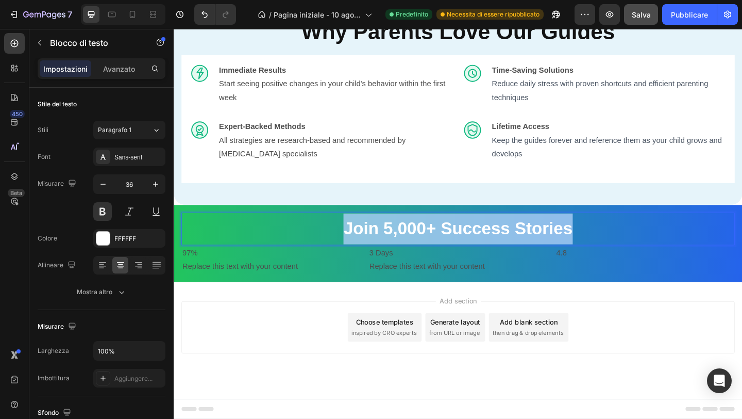
click at [450, 256] on strong "Join 5,000+ Success Stories" at bounding box center [482, 245] width 249 height 21
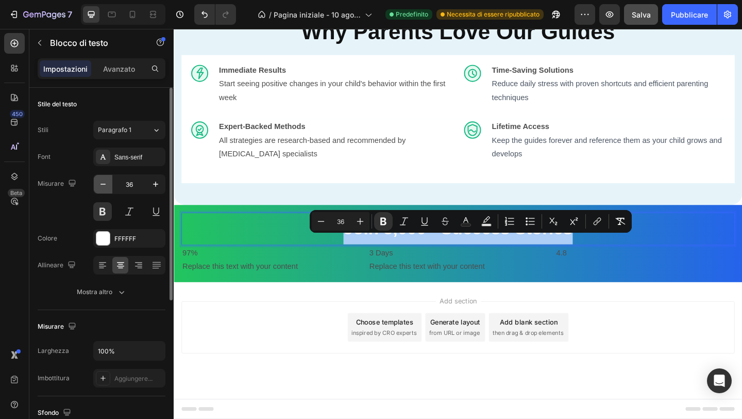
click at [106, 186] on icon "button" at bounding box center [103, 184] width 10 height 10
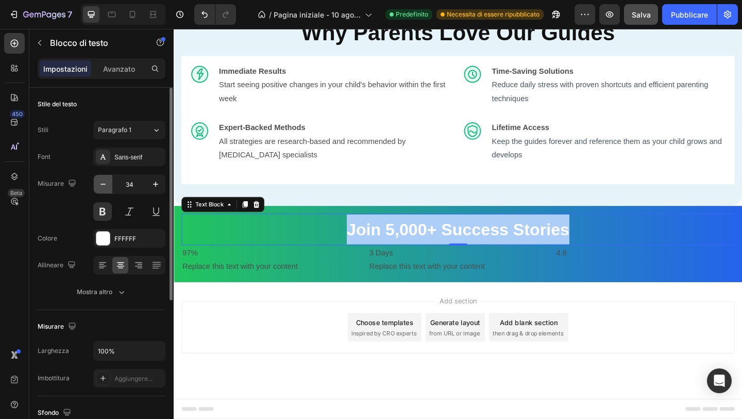
click at [106, 186] on icon "button" at bounding box center [103, 184] width 10 height 10
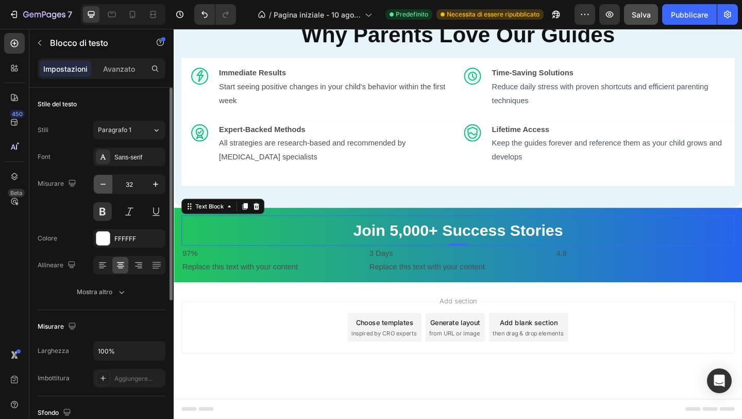
click at [106, 186] on icon "button" at bounding box center [103, 184] width 10 height 10
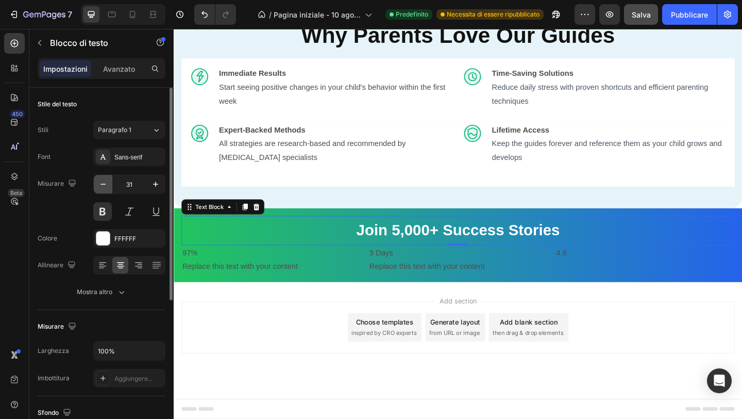
click at [106, 186] on icon "button" at bounding box center [103, 184] width 10 height 10
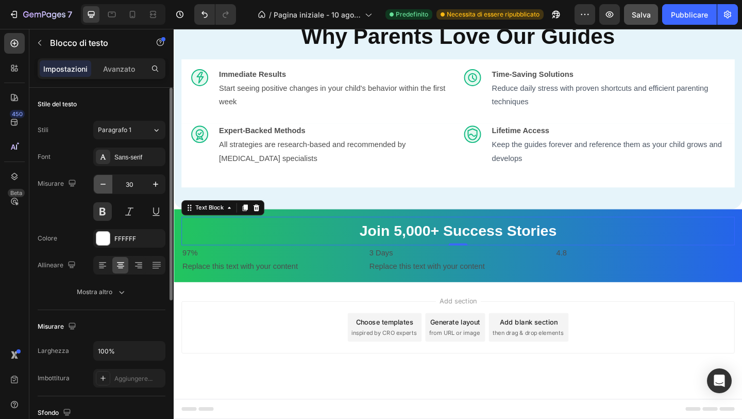
click at [106, 186] on icon "button" at bounding box center [103, 184] width 10 height 10
type input "29"
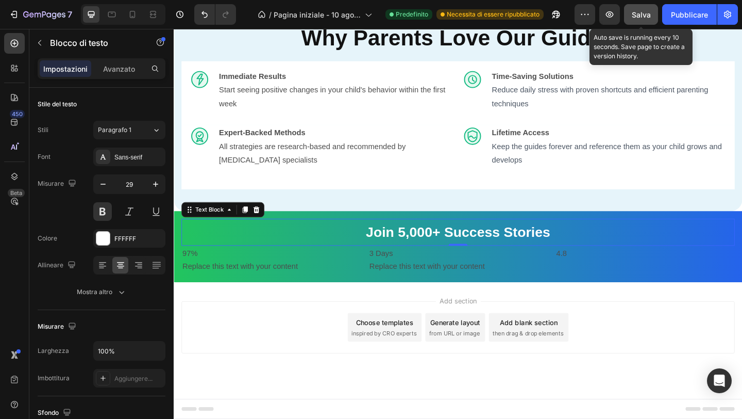
click at [646, 16] on font "Salva" at bounding box center [641, 14] width 19 height 9
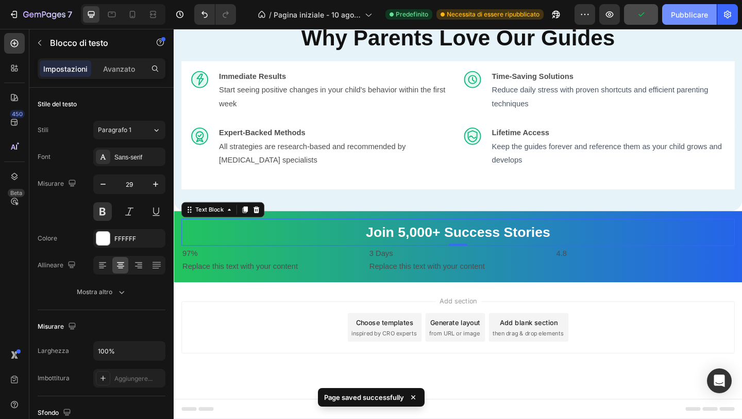
click at [665, 15] on button "Pubblicare" at bounding box center [689, 14] width 55 height 21
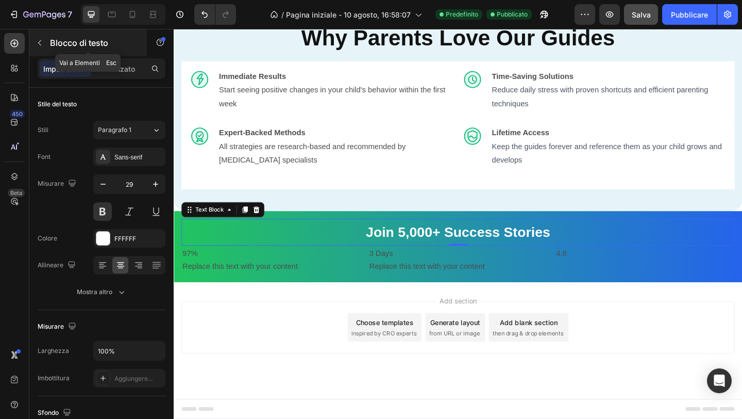
click at [38, 45] on icon "button" at bounding box center [40, 43] width 8 height 8
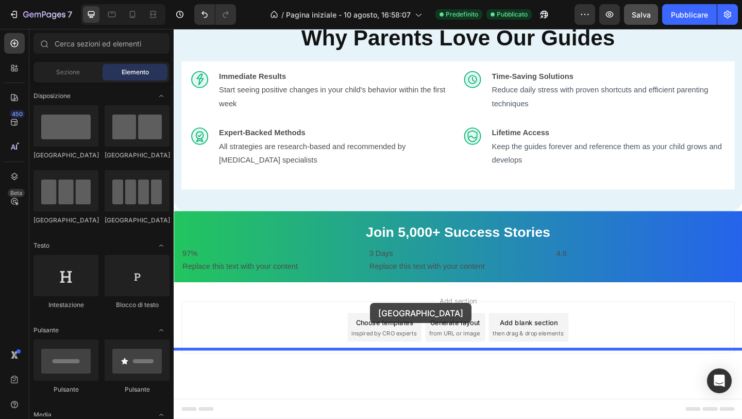
drag, startPoint x: 250, startPoint y: 166, endPoint x: 388, endPoint y: 326, distance: 211.7
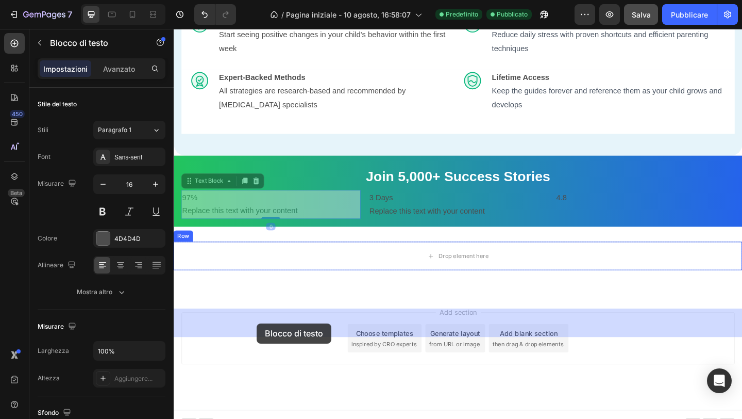
drag, startPoint x: 295, startPoint y: 302, endPoint x: 264, endPoint y: 349, distance: 56.5
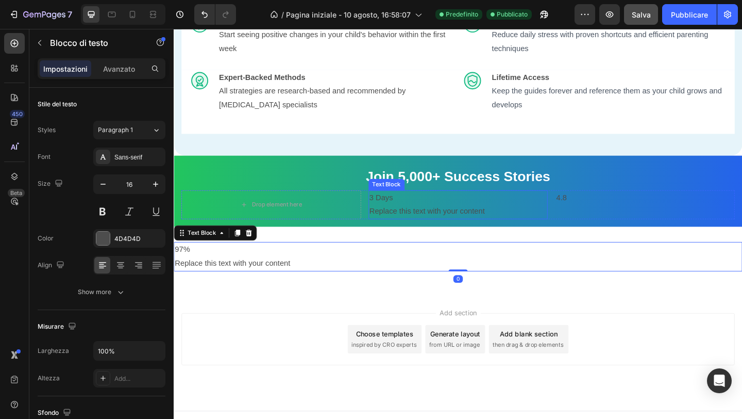
scroll to position [251, 0]
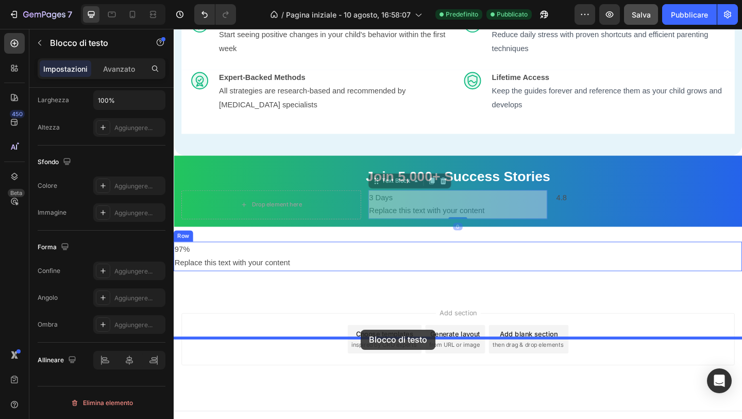
drag, startPoint x: 451, startPoint y: 299, endPoint x: 379, endPoint y: 355, distance: 90.8
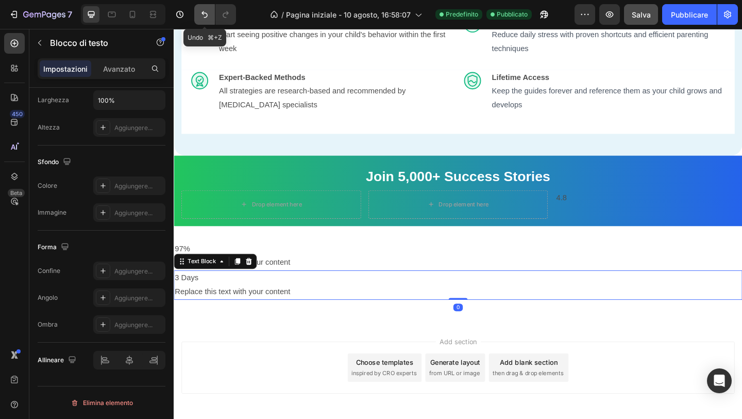
click at [202, 18] on icon "Annulla/Ripristina" at bounding box center [205, 14] width 10 height 10
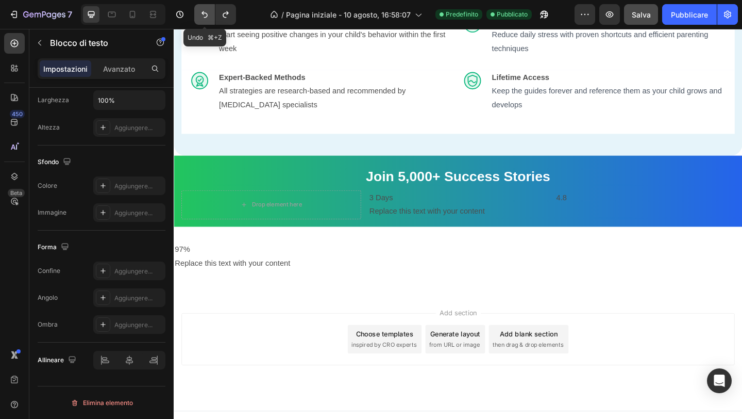
click at [202, 18] on icon "Annulla/Ripristina" at bounding box center [205, 14] width 10 height 10
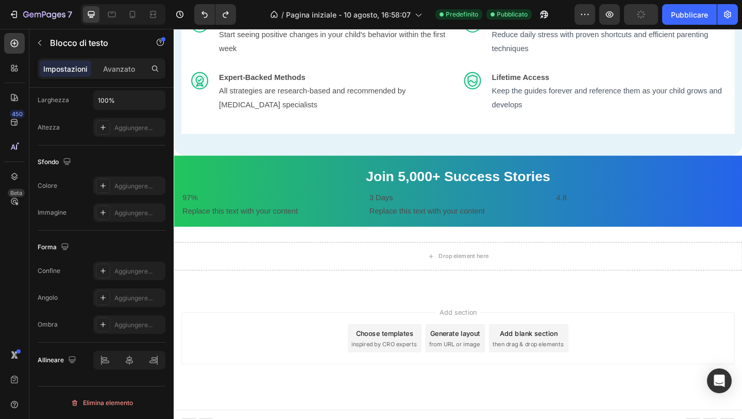
click at [443, 235] on p "Replace this text with your content" at bounding box center [483, 227] width 193 height 15
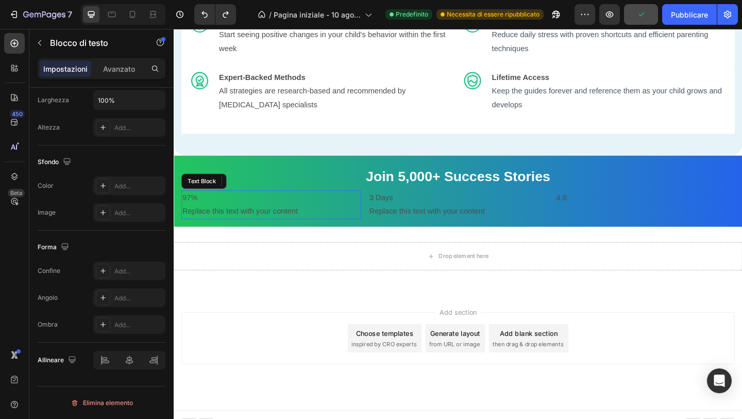
click at [353, 235] on p "Replace this text with your content" at bounding box center [279, 227] width 193 height 15
click at [429, 220] on p "3 Days" at bounding box center [483, 212] width 193 height 15
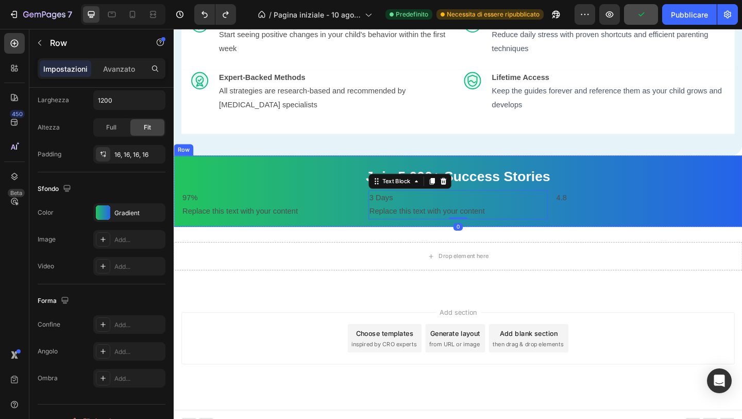
click at [439, 244] on div "Join 5,000+ Success Stories Text Block 97% Replace this text with your content …" at bounding box center [483, 205] width 619 height 77
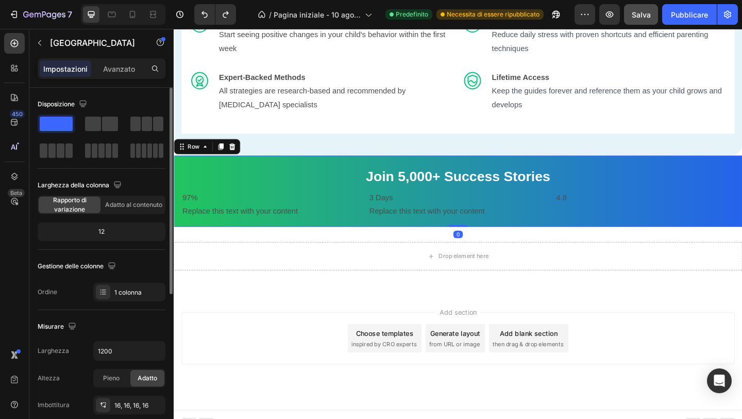
click at [439, 244] on div "Join 5,000+ Success Stories Text Block 97% Replace this text with your content …" at bounding box center [483, 205] width 619 height 77
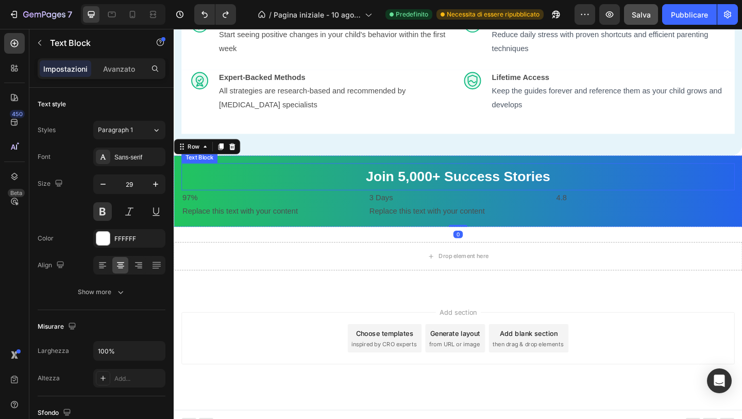
click at [459, 204] on div "Join 5,000+ Success Stories" at bounding box center [483, 189] width 602 height 29
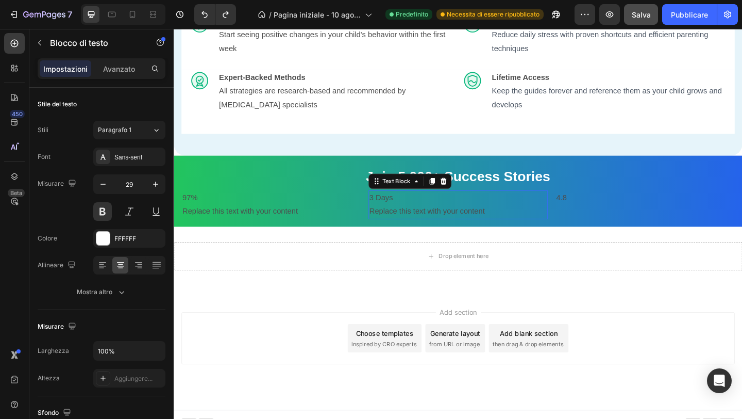
click at [456, 235] on p "Replace this text with your content" at bounding box center [483, 227] width 193 height 15
click at [376, 236] on div "97% Replace this text with your content" at bounding box center [279, 220] width 195 height 32
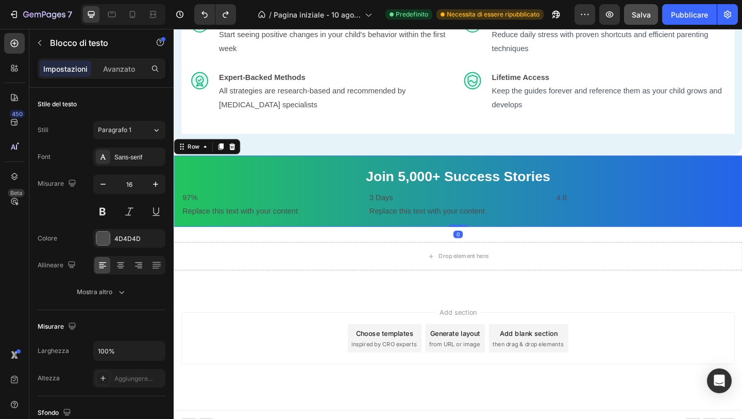
click at [399, 244] on div "Join 5,000+ Success Stories Text Block 97% Replace this text with your content …" at bounding box center [483, 205] width 619 height 77
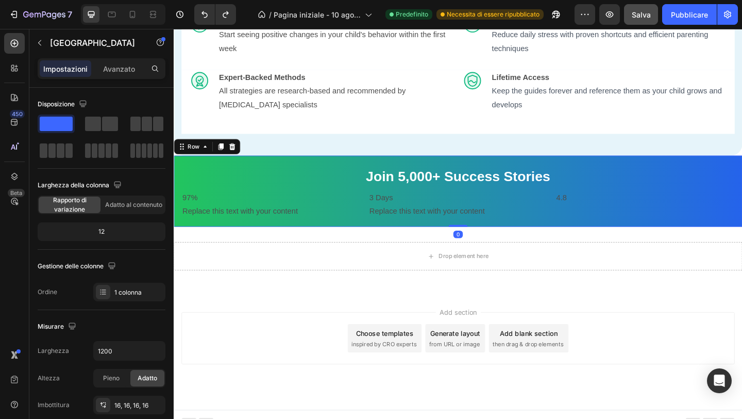
click at [407, 244] on div "Join 5,000+ Success Stories Text Block 97% Replace this text with your content …" at bounding box center [483, 205] width 619 height 77
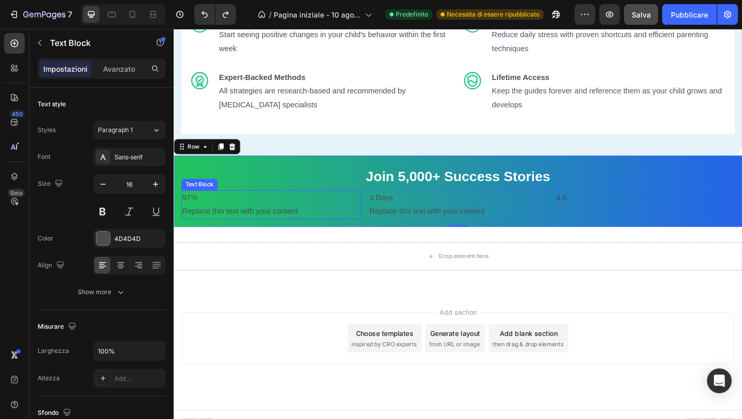
click at [337, 236] on div "97% Replace this text with your content" at bounding box center [279, 220] width 195 height 32
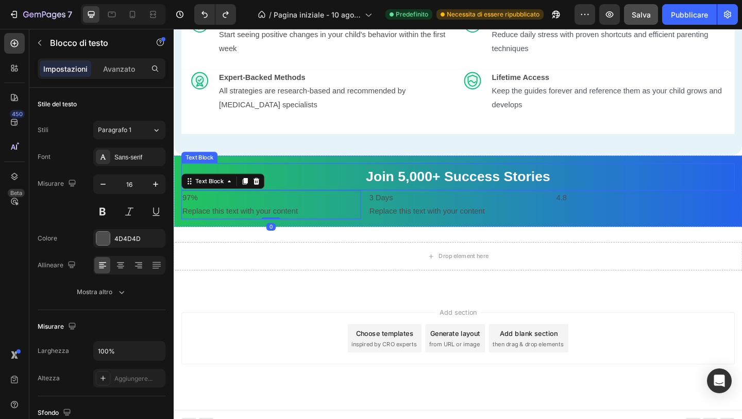
click at [323, 203] on p "Join 5,000+ Success Stories" at bounding box center [483, 189] width 600 height 27
click at [259, 235] on p "Replace this text with your content" at bounding box center [279, 227] width 193 height 15
click at [237, 198] on icon at bounding box center [234, 194] width 8 height 8
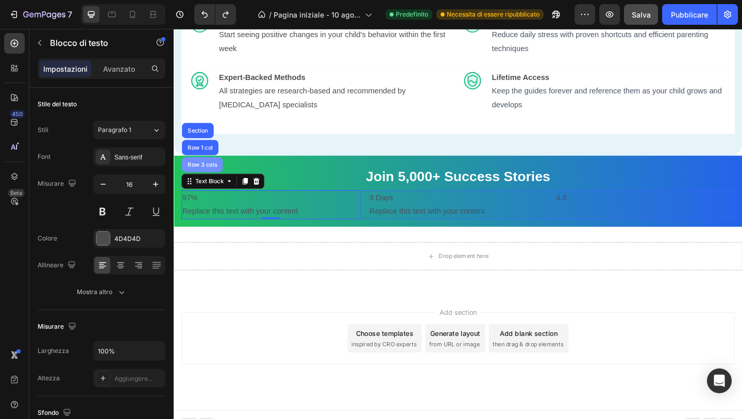
click at [213, 179] on div "Row 3 cols" at bounding box center [205, 176] width 36 height 6
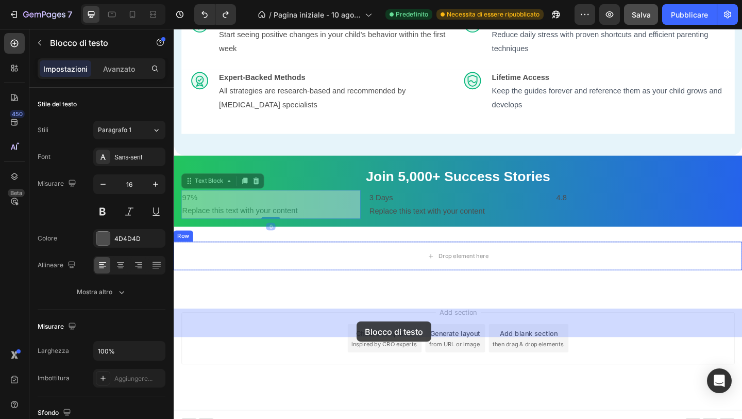
drag, startPoint x: 363, startPoint y: 286, endPoint x: 372, endPoint y: 345, distance: 59.3
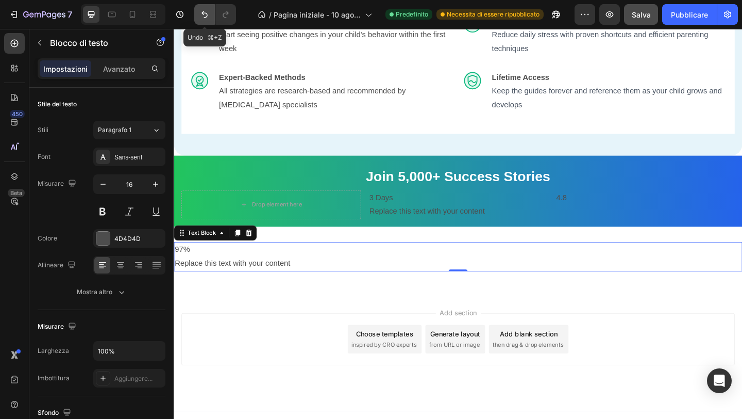
click at [210, 15] on button "Annulla/Ripristina" at bounding box center [204, 14] width 21 height 21
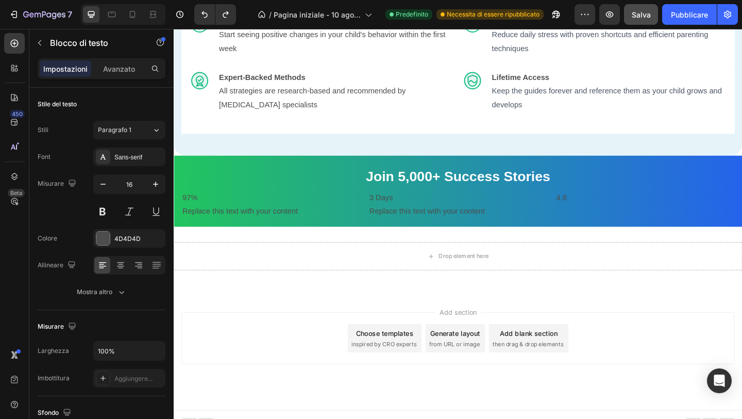
click at [344, 235] on p "Replace this text with your content" at bounding box center [279, 227] width 193 height 15
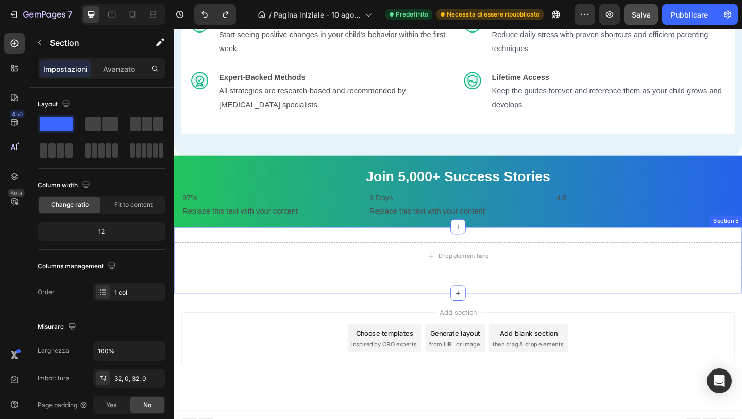
click at [324, 316] on div "Drop element here Row Section 5" at bounding box center [483, 280] width 619 height 72
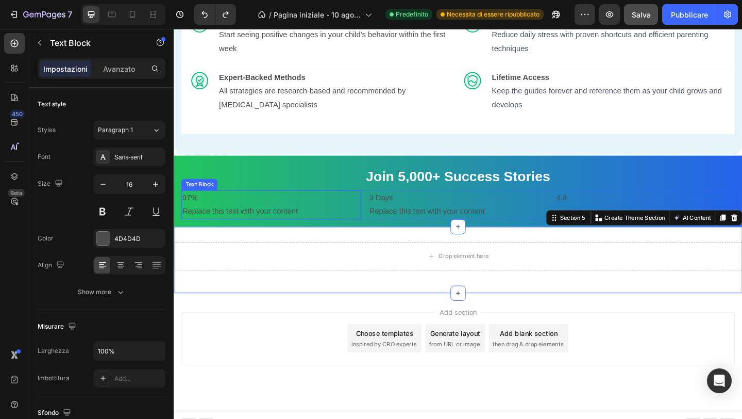
click at [255, 235] on p "Replace this text with your content" at bounding box center [279, 227] width 193 height 15
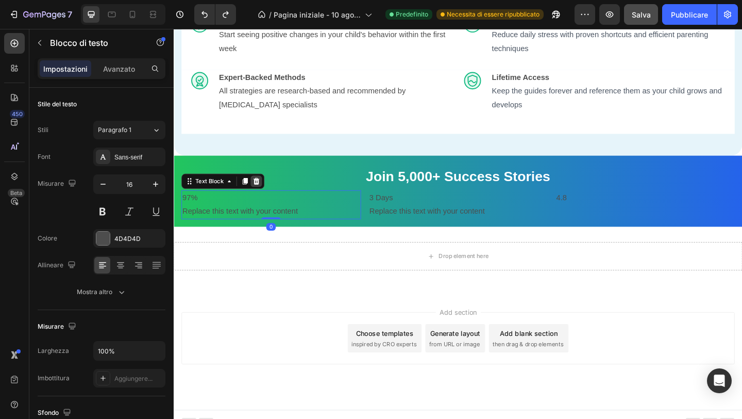
click at [268, 201] on div at bounding box center [263, 194] width 12 height 12
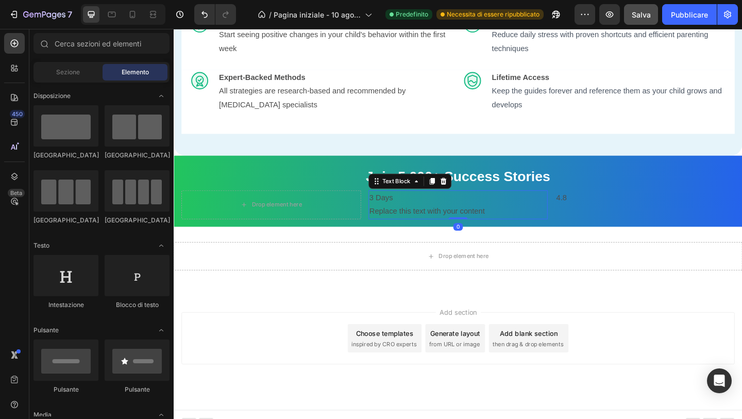
click at [430, 220] on p "3 Days" at bounding box center [483, 212] width 193 height 15
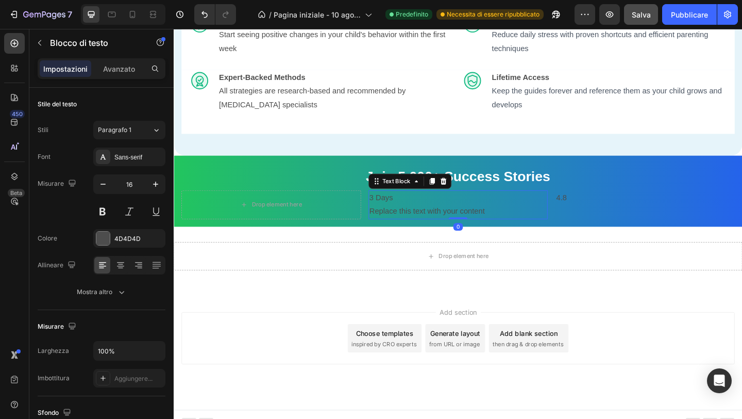
click at [467, 198] on icon at bounding box center [467, 194] width 8 height 8
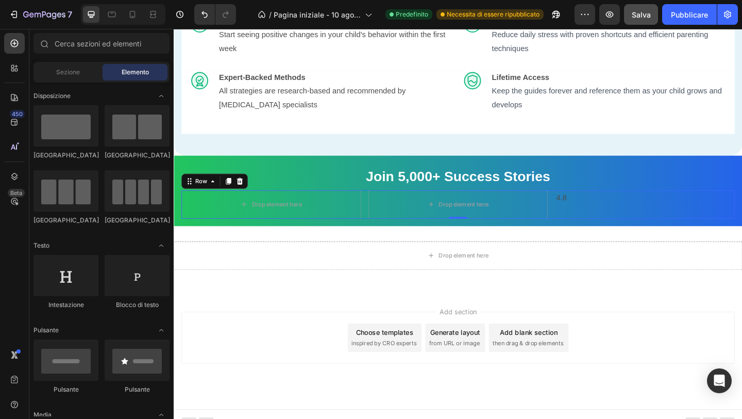
click at [611, 235] on div "4.8 Text Block" at bounding box center [686, 219] width 195 height 31
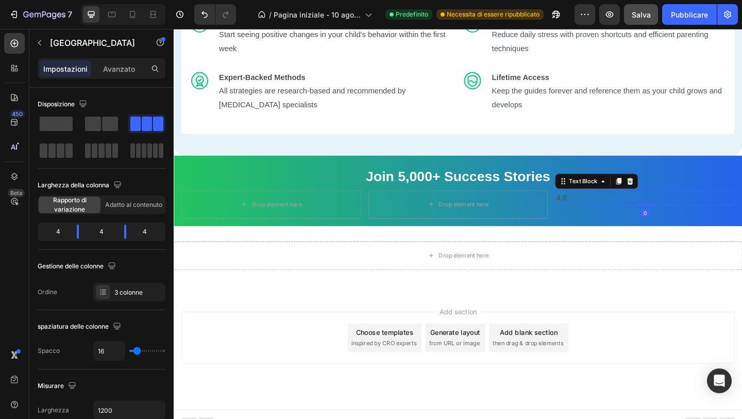
click at [602, 220] on p "4.8" at bounding box center [686, 212] width 193 height 15
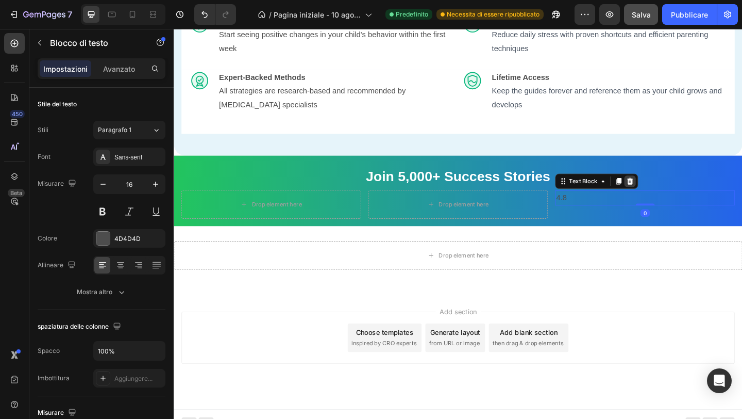
click at [669, 198] on icon at bounding box center [670, 194] width 8 height 8
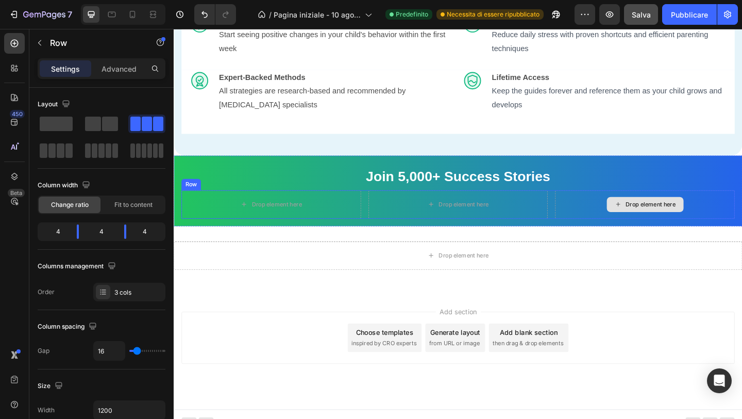
click at [592, 235] on div "Drop element here" at bounding box center [686, 219] width 195 height 31
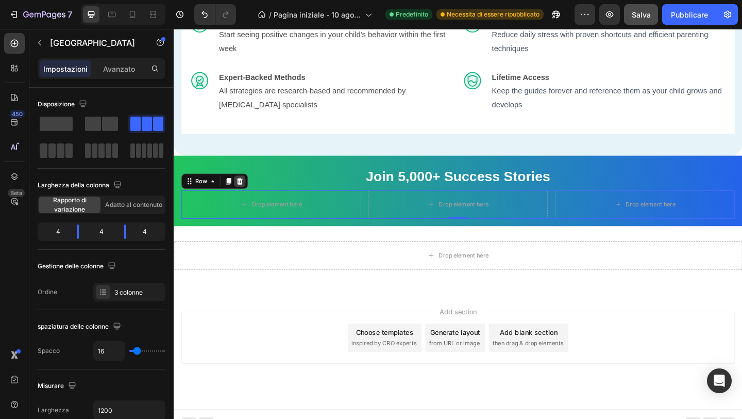
click at [245, 198] on icon at bounding box center [245, 194] width 7 height 7
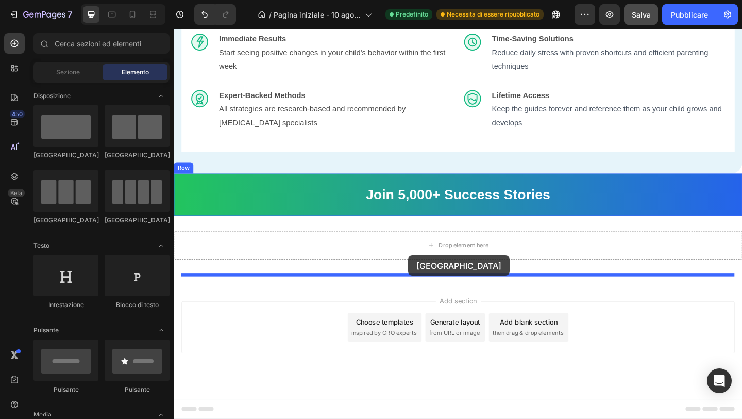
drag, startPoint x: 248, startPoint y: 153, endPoint x: 429, endPoint y: 275, distance: 218.4
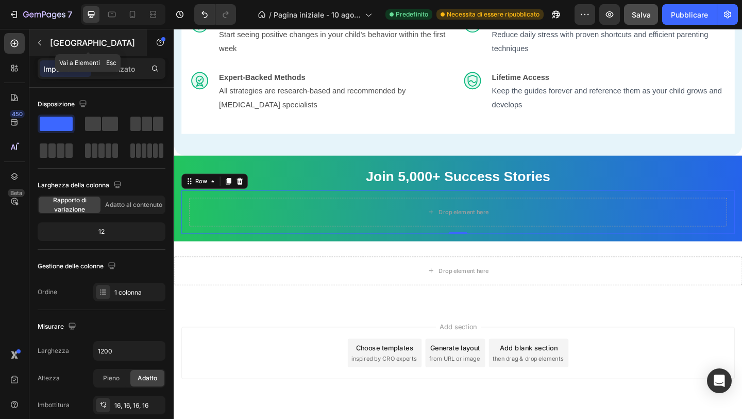
click at [38, 41] on icon "button" at bounding box center [40, 43] width 8 height 8
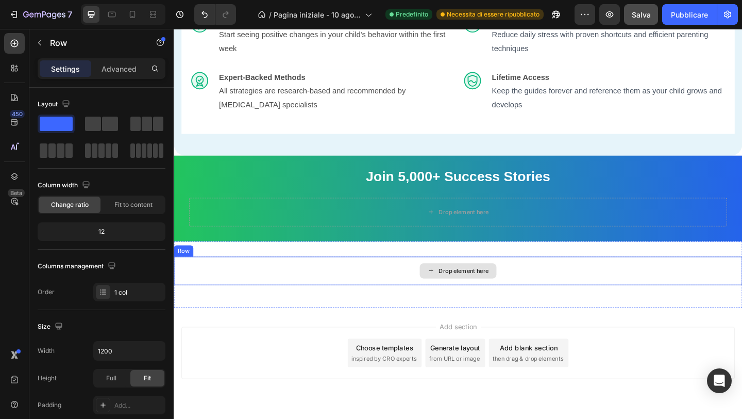
click at [272, 307] on div "Drop element here" at bounding box center [483, 291] width 619 height 31
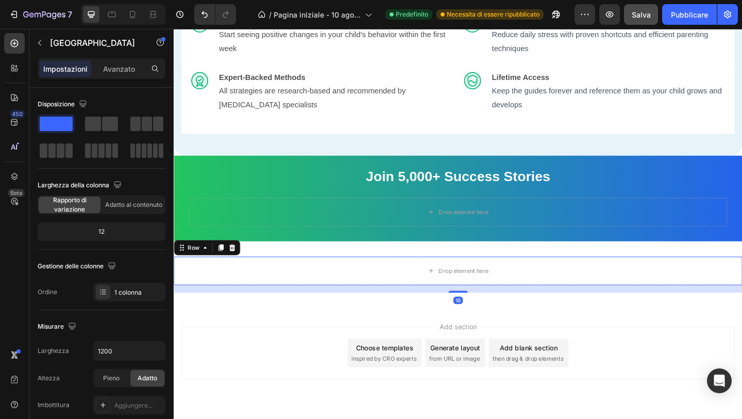
click at [235, 270] on icon at bounding box center [237, 266] width 7 height 7
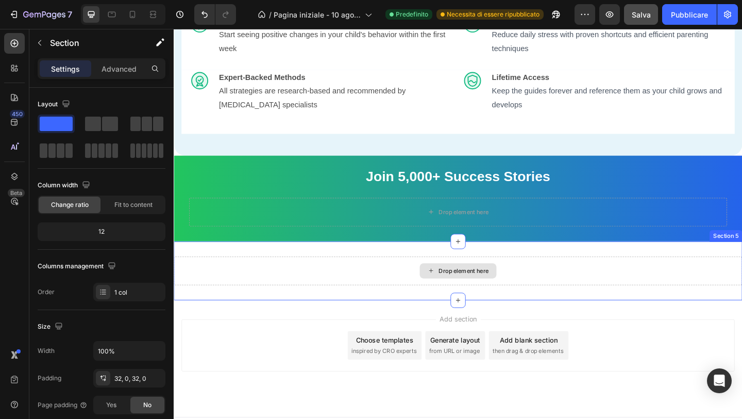
click at [286, 307] on div "Drop element here" at bounding box center [483, 291] width 619 height 31
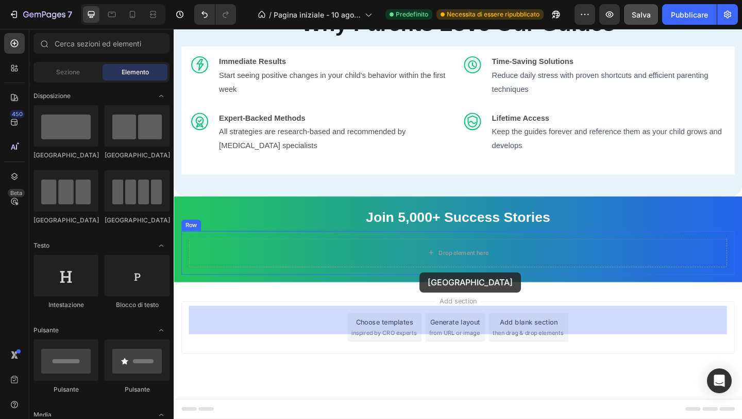
drag, startPoint x: 234, startPoint y: 216, endPoint x: 441, endPoint y: 293, distance: 221.2
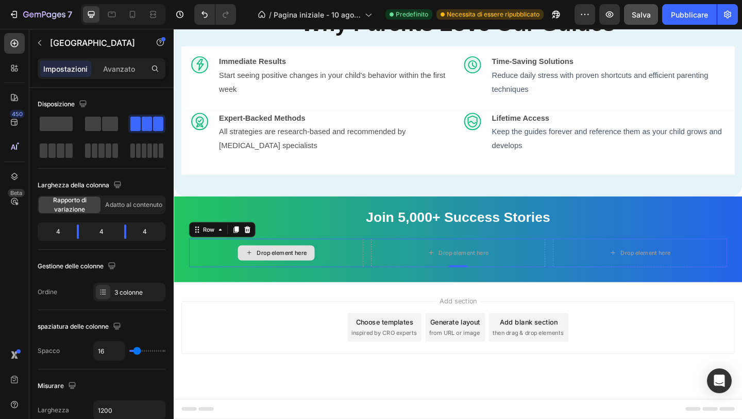
click at [199, 288] on div "Drop element here" at bounding box center [285, 272] width 190 height 31
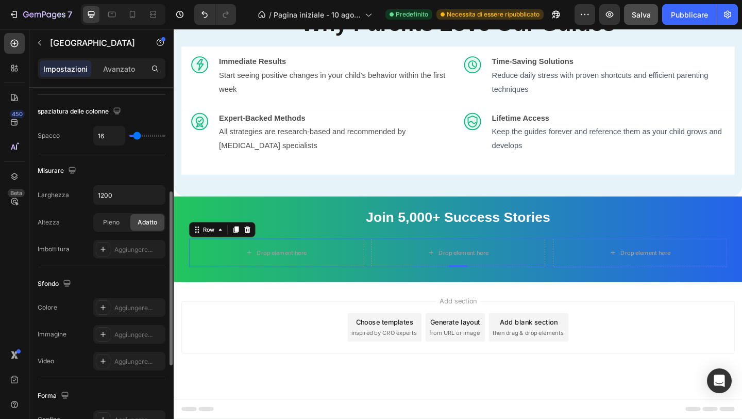
scroll to position [386, 0]
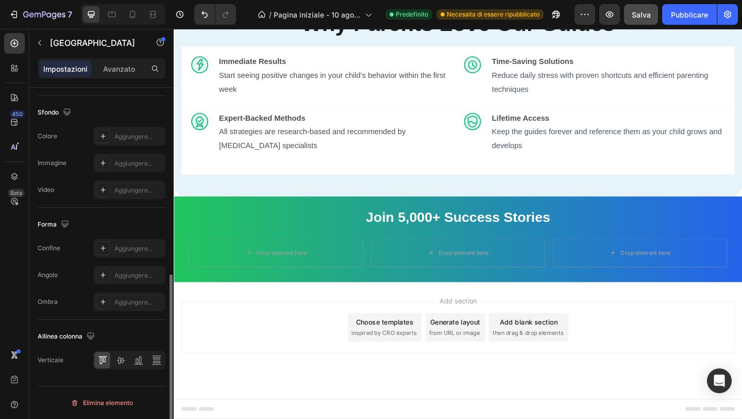
click at [261, 334] on div "Add section Choose templates inspired by CRO experts Generate layout from URL o…" at bounding box center [483, 367] width 619 height 127
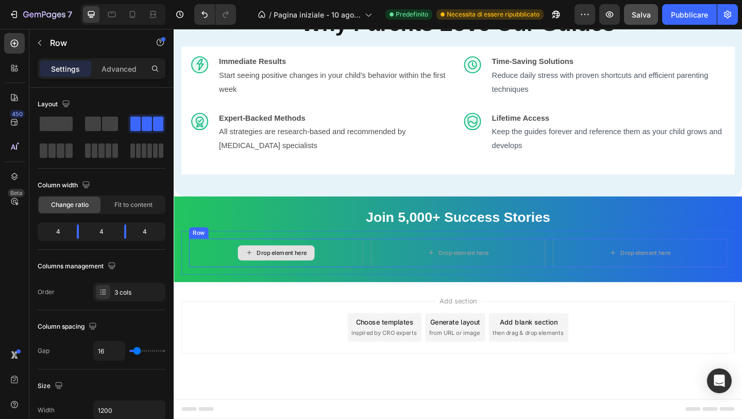
click at [288, 288] on div "Drop element here" at bounding box center [285, 272] width 190 height 31
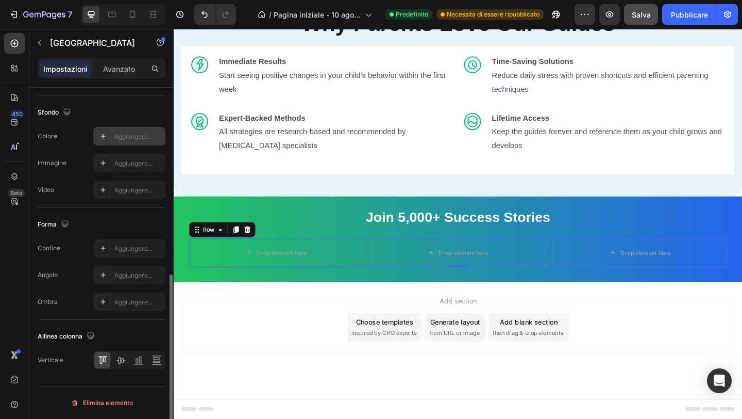
click at [118, 135] on font "Aggiungere..." at bounding box center [133, 136] width 38 height 8
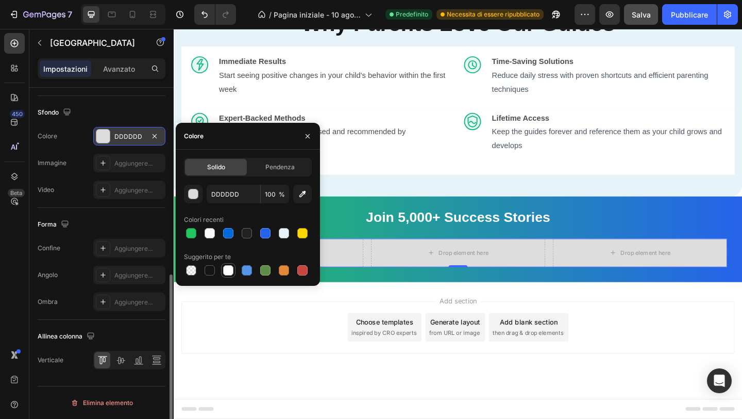
click at [227, 270] on div at bounding box center [228, 270] width 10 height 10
type input "FFFFFF"
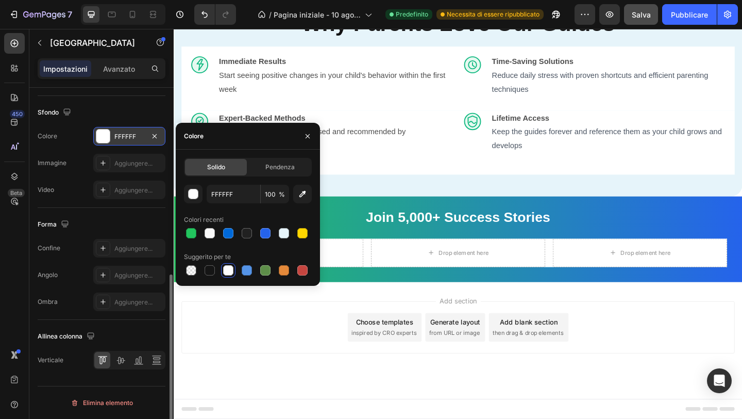
click at [312, 382] on div "Add section Choose templates inspired by CRO experts Generate layout from URL o…" at bounding box center [483, 353] width 602 height 57
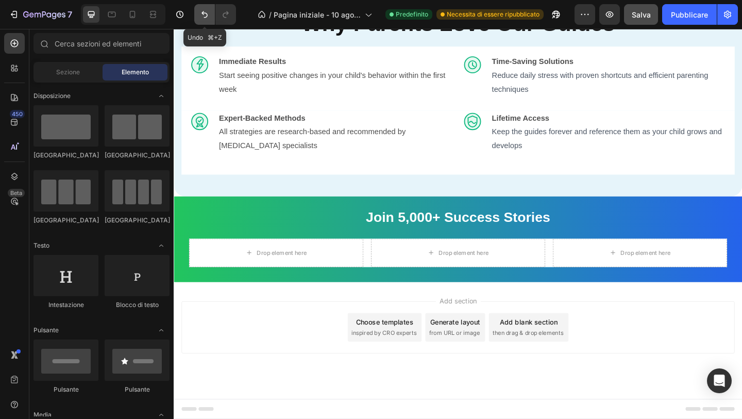
click at [211, 18] on button "Annulla/Ripristina" at bounding box center [204, 14] width 21 height 21
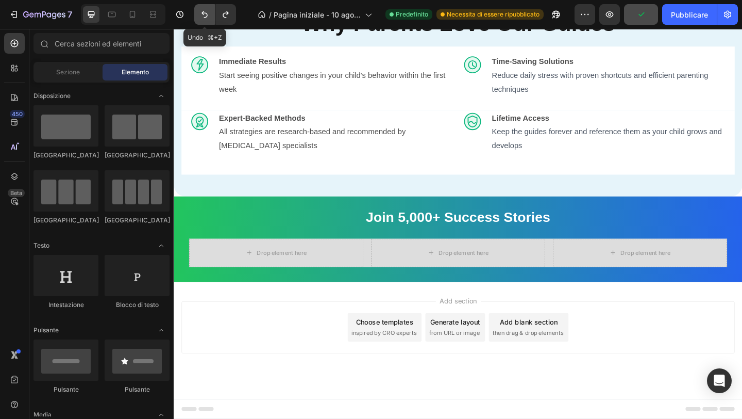
click at [204, 14] on icon "Annulla/Ripristina" at bounding box center [205, 14] width 10 height 10
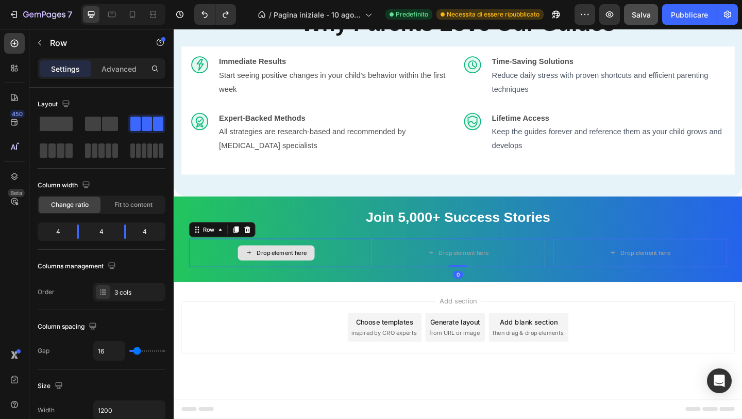
click at [218, 288] on div "Drop element here" at bounding box center [285, 272] width 190 height 31
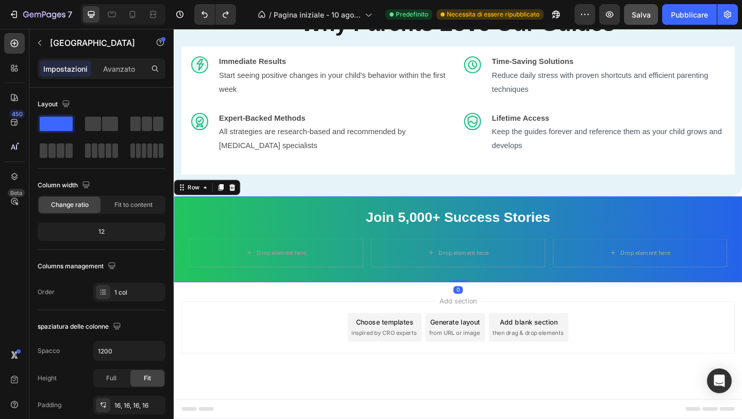
click at [372, 304] on div "Join 5,000+ Success Stories Text Block Drop element here Drop element here Drop…" at bounding box center [483, 257] width 619 height 93
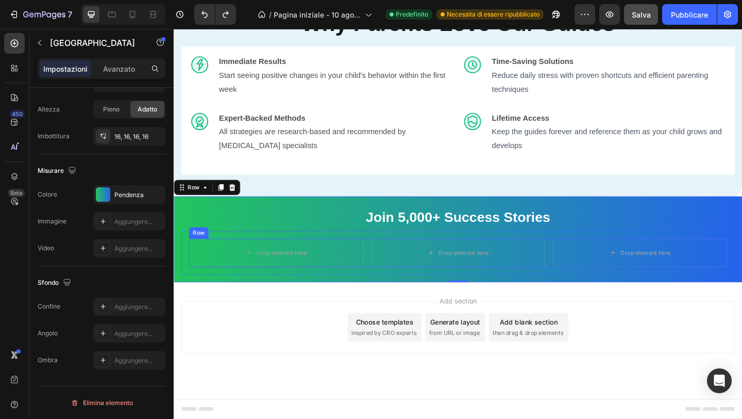
click at [387, 288] on div "Drop element here Drop element here Drop element here Row" at bounding box center [483, 272] width 586 height 31
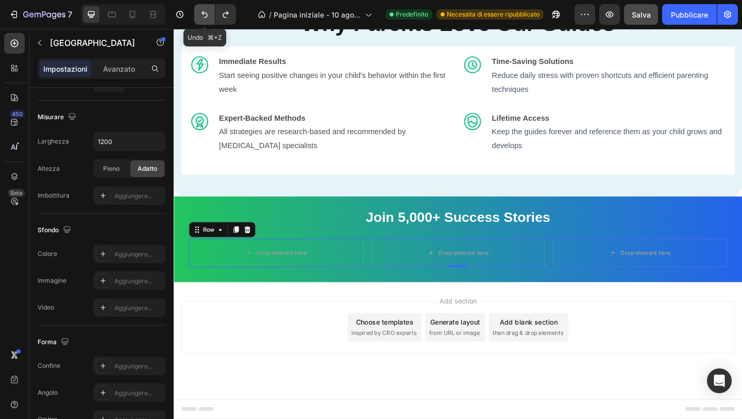
click at [208, 20] on button "Annulla/Ripristina" at bounding box center [204, 14] width 21 height 21
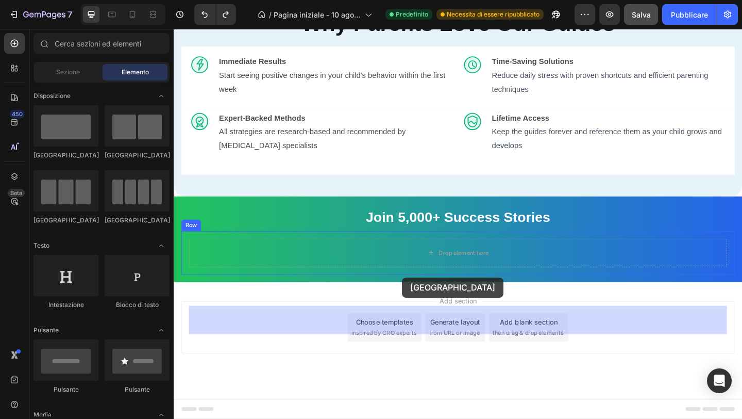
drag, startPoint x: 259, startPoint y: 237, endPoint x: 424, endPoint y: 297, distance: 175.7
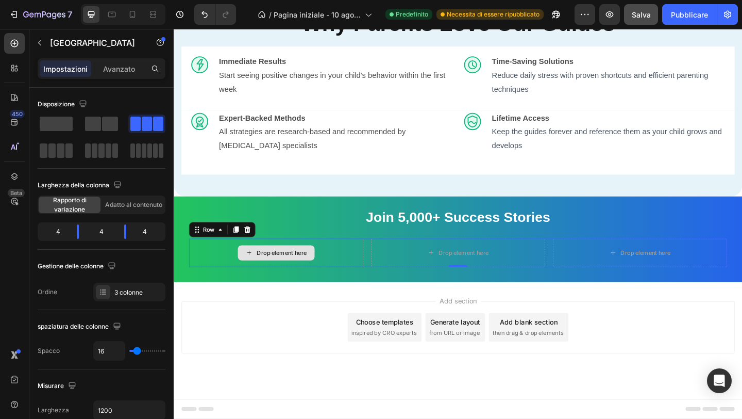
click at [321, 280] on div "Drop element here" at bounding box center [285, 272] width 84 height 16
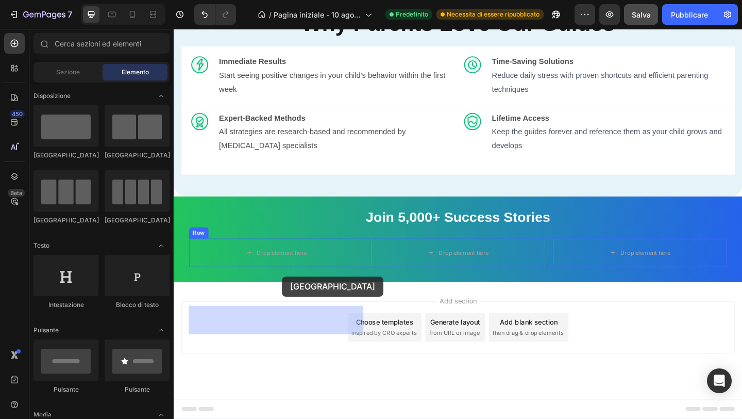
drag, startPoint x: 250, startPoint y: 169, endPoint x: 390, endPoint y: 306, distance: 196.9
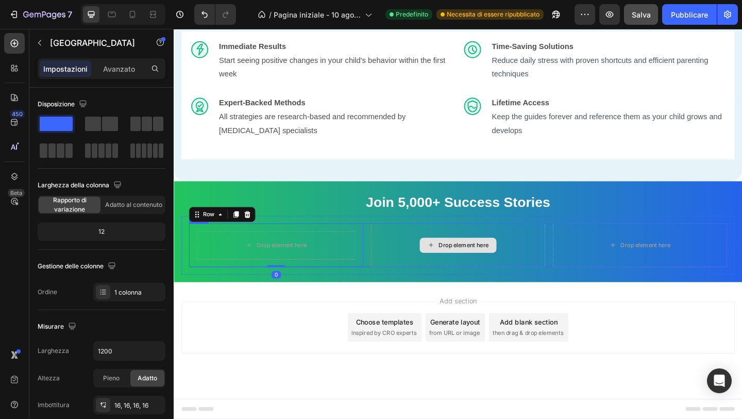
click at [438, 288] on div "Drop element here" at bounding box center [483, 263] width 190 height 47
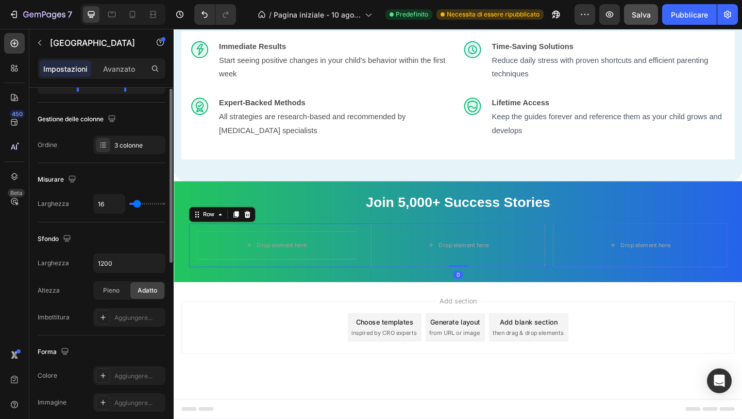
scroll to position [0, 0]
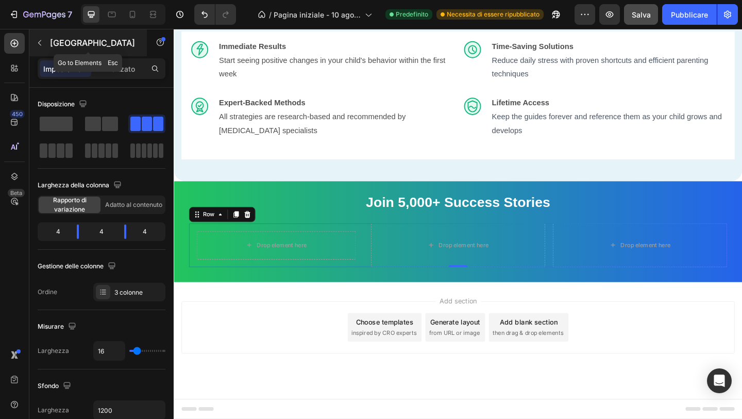
click at [41, 40] on icon "button" at bounding box center [40, 43] width 8 height 8
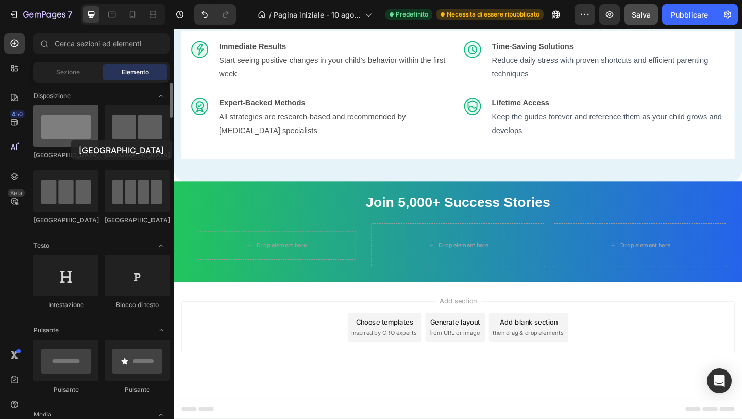
click at [70, 140] on div at bounding box center [66, 125] width 65 height 41
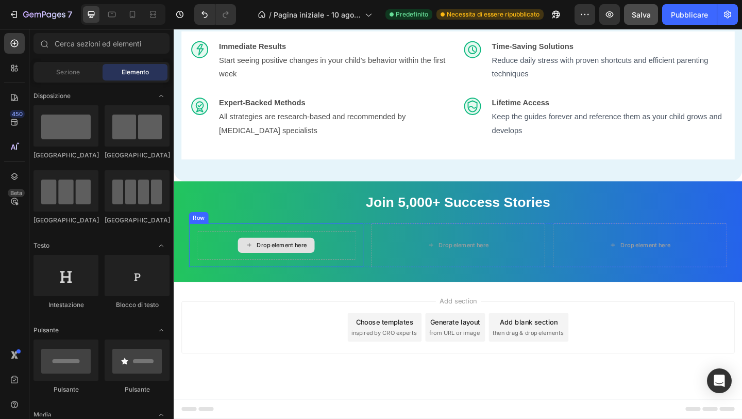
click at [298, 268] on div "Drop element here" at bounding box center [291, 264] width 55 height 8
click at [305, 279] on div "Drop element here" at bounding box center [284, 263] width 173 height 31
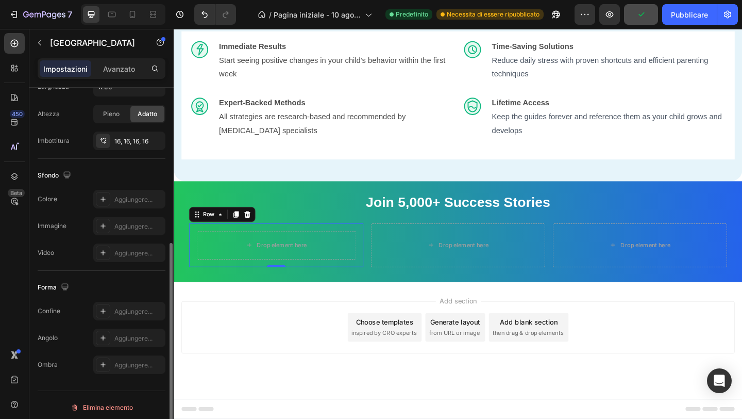
scroll to position [269, 0]
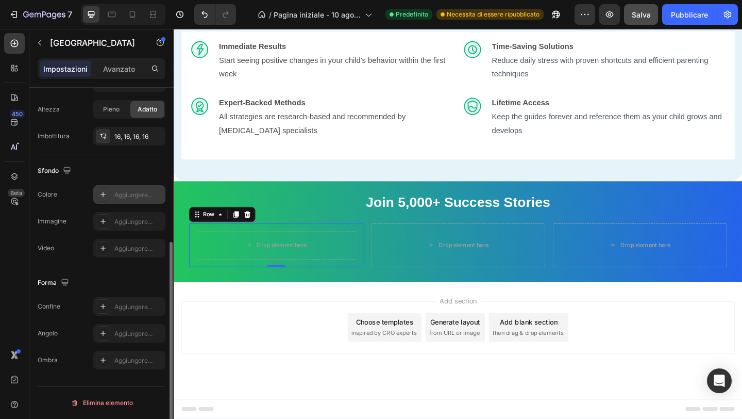
click at [113, 198] on div "Aggiungere..." at bounding box center [129, 194] width 72 height 19
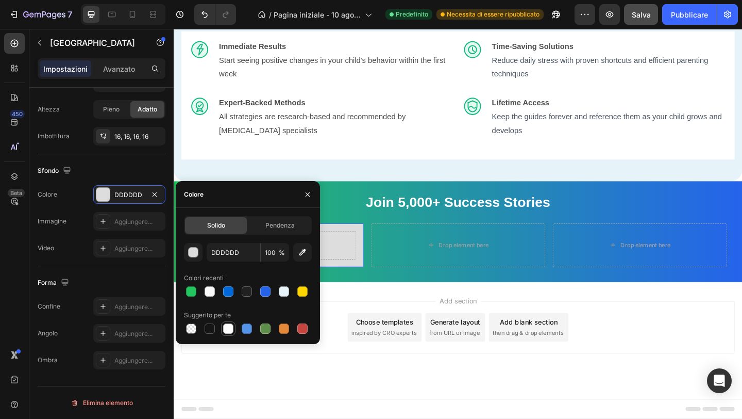
click at [234, 332] on div at bounding box center [228, 328] width 12 height 12
type input "FFFFFF"
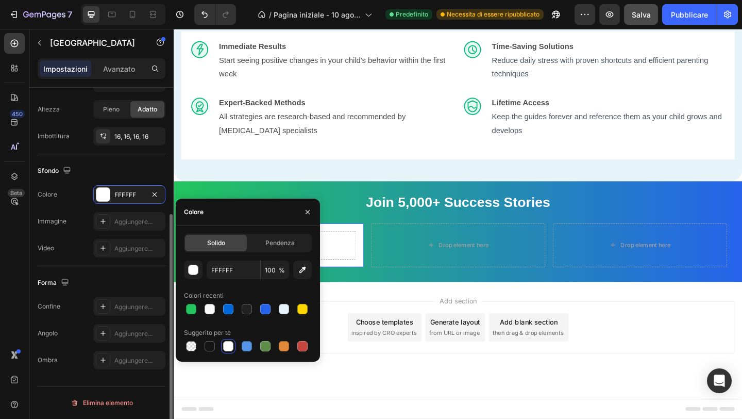
scroll to position [0, 0]
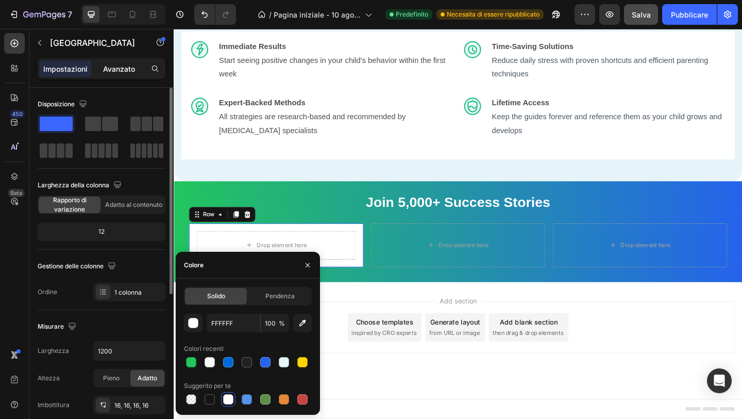
click at [116, 72] on font "Avanzato" at bounding box center [119, 68] width 32 height 9
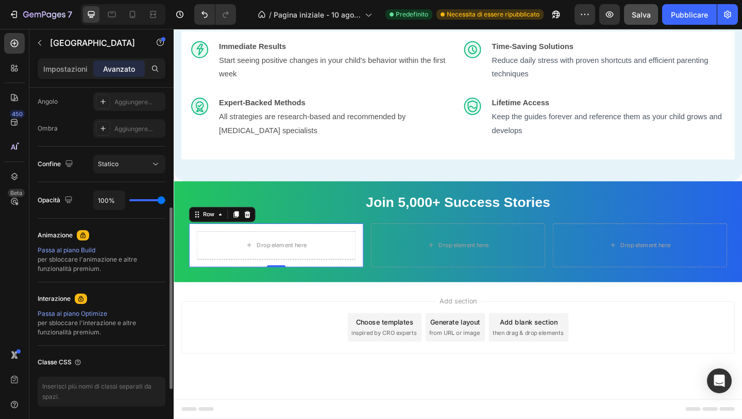
scroll to position [283, 0]
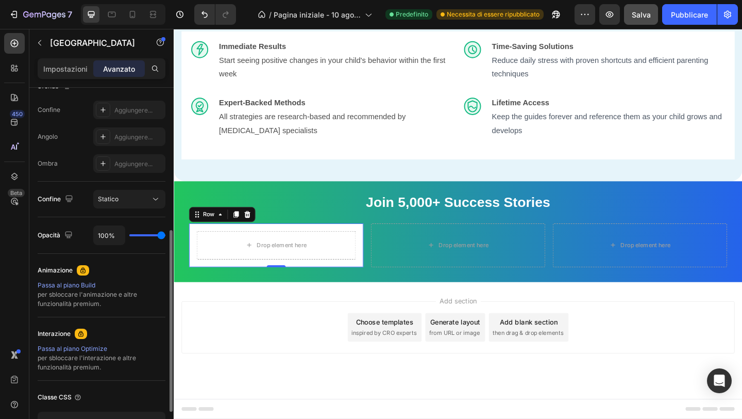
drag, startPoint x: 148, startPoint y: 237, endPoint x: 131, endPoint y: 238, distance: 17.0
click at [129, 238] on div "100%" at bounding box center [129, 235] width 72 height 20
click at [139, 238] on div "100%" at bounding box center [129, 235] width 72 height 20
type input "19%"
type input "19"
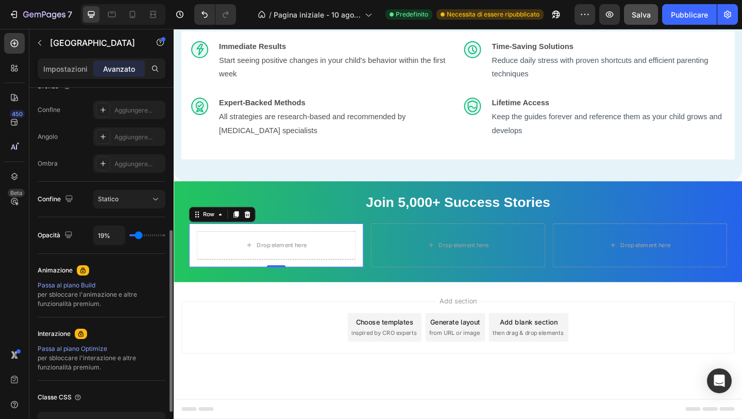
click at [139, 235] on input "range" at bounding box center [147, 235] width 36 height 2
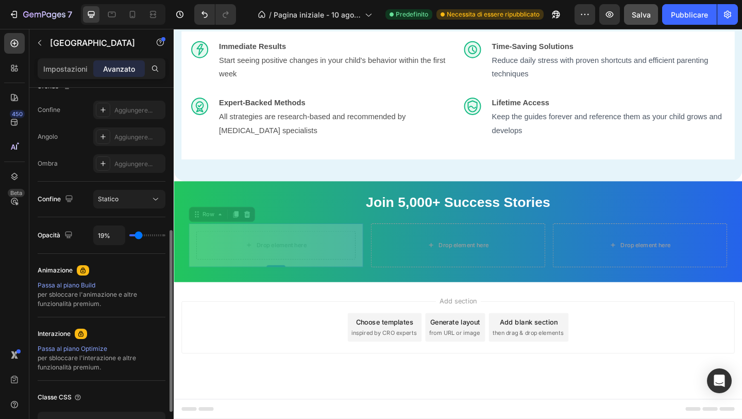
type input "20%"
type input "20"
type input "27%"
type input "27"
type input "40%"
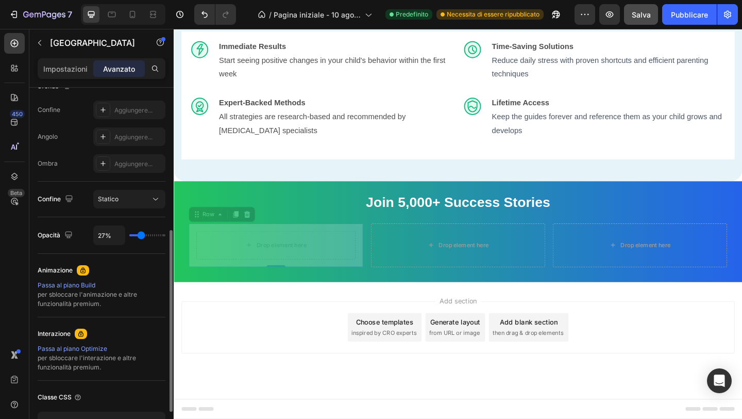
type input "40"
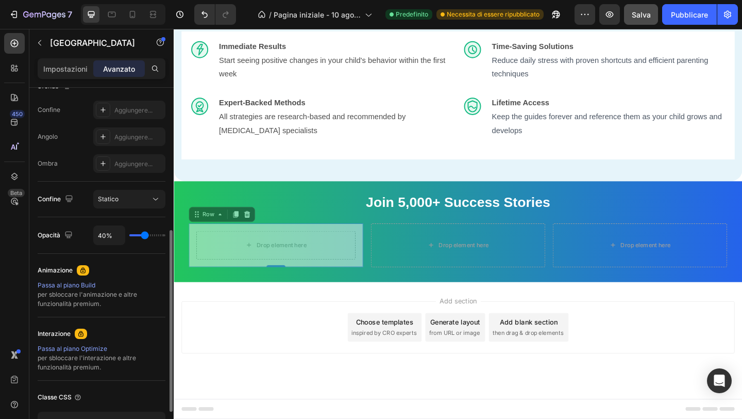
type input "46%"
type input "46"
type input "47%"
type input "47"
type input "46%"
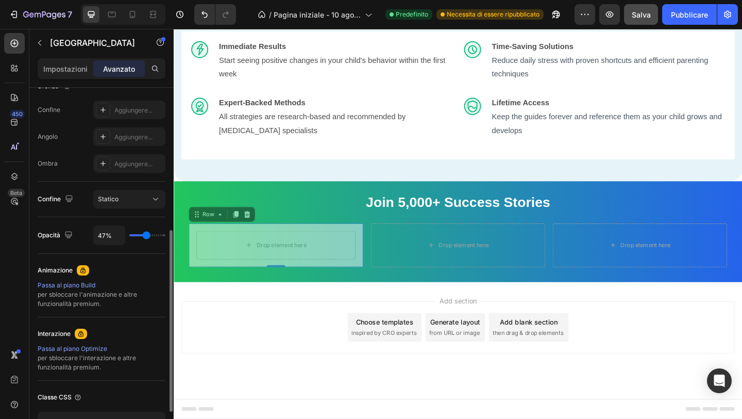
type input "46"
type input "37%"
type input "37"
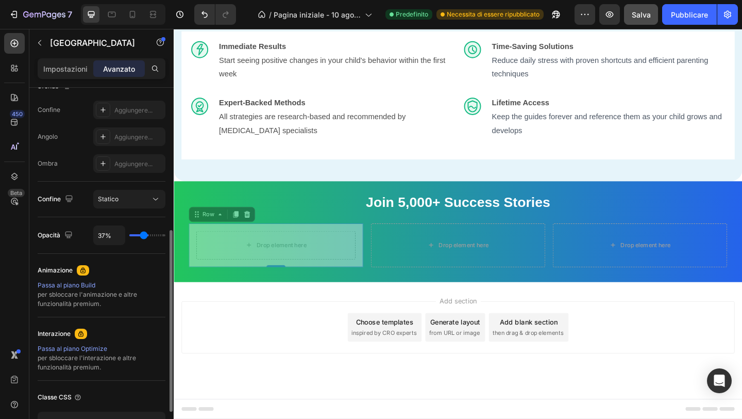
type input "33%"
type input "33"
type input "30%"
type input "30"
type input "29%"
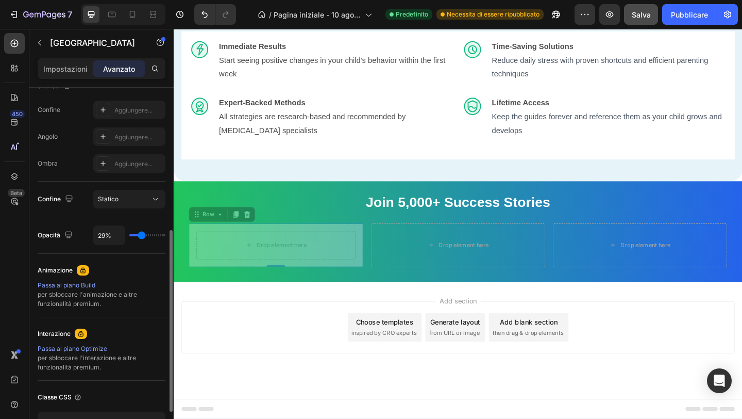
type input "29"
click at [141, 236] on input "range" at bounding box center [147, 235] width 36 height 2
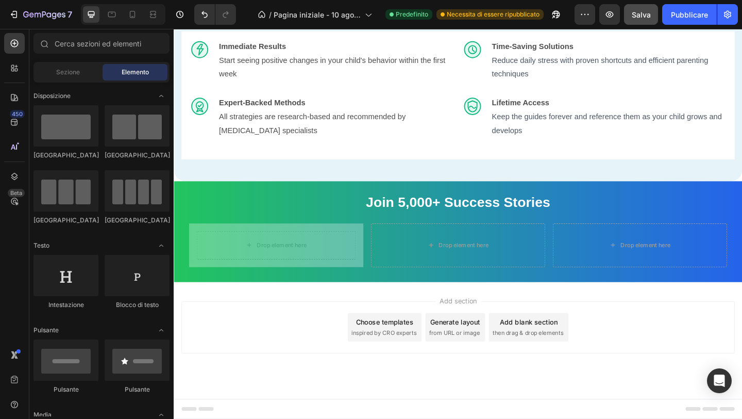
click at [245, 369] on div "Add section Choose templates inspired by CRO experts Generate layout from URL o…" at bounding box center [483, 367] width 619 height 127
click at [362, 279] on div "Drop element here" at bounding box center [284, 263] width 173 height 31
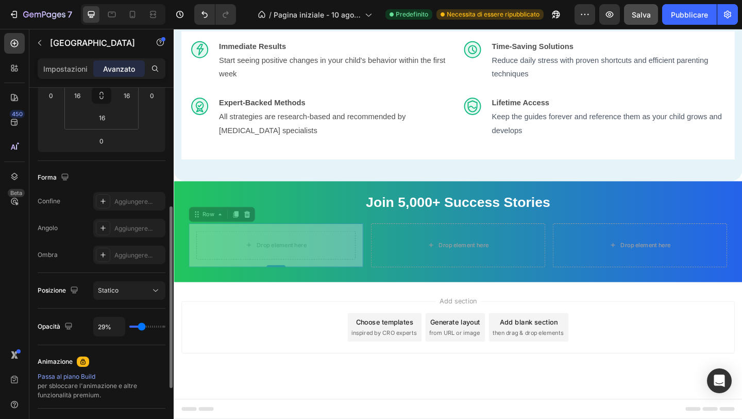
scroll to position [207, 0]
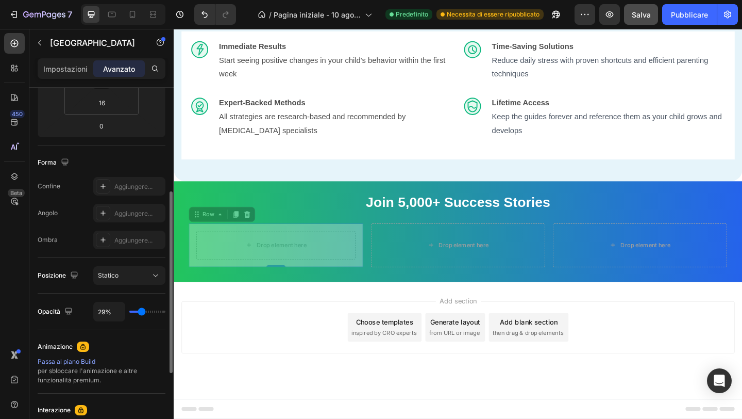
type input "24%"
type input "24"
type input "22%"
type input "22"
type input "19%"
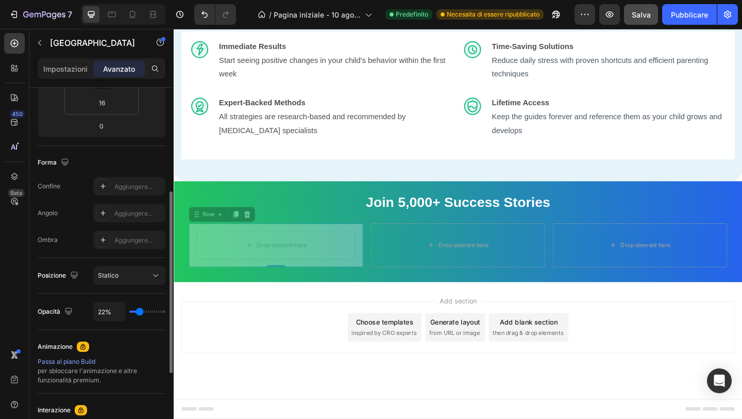
type input "19"
type input "16%"
type input "16"
type input "13%"
type input "13"
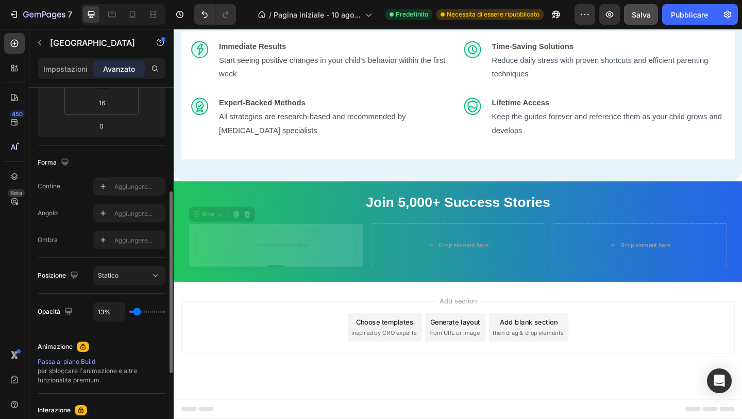
type input "9%"
type input "9"
type input "7%"
type input "7"
type input "4%"
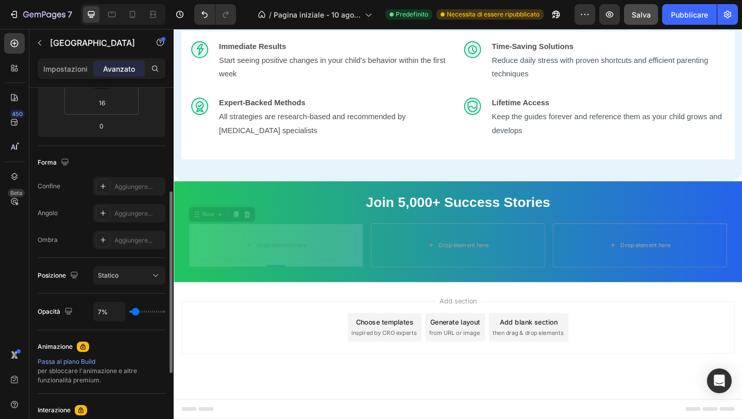
type input "4"
type input "3%"
type input "3"
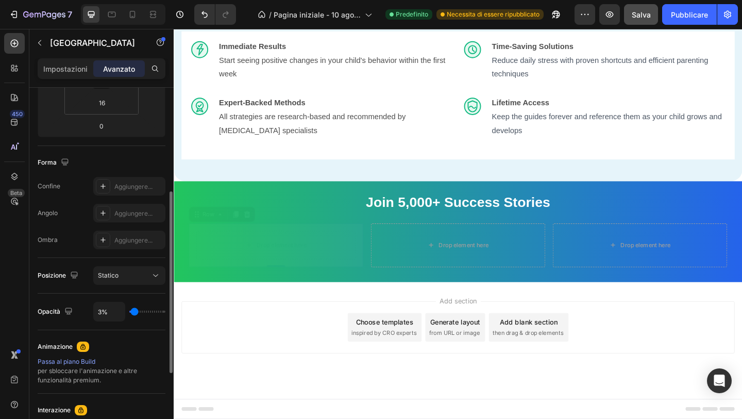
type input "4%"
type input "4"
type input "5%"
type input "5"
type input "6%"
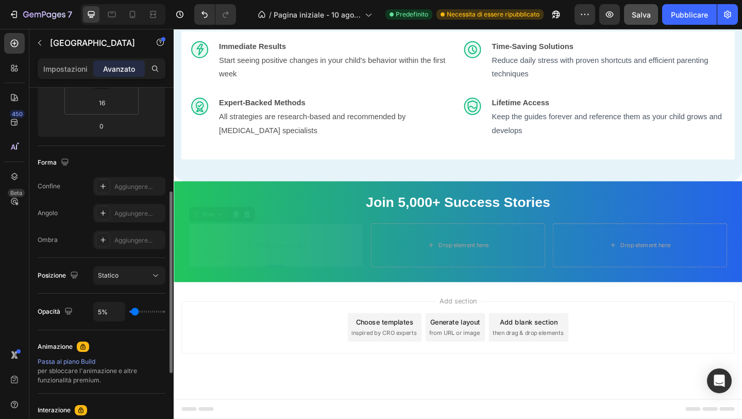
type input "6"
type input "9%"
type input "9"
type input "11%"
type input "11"
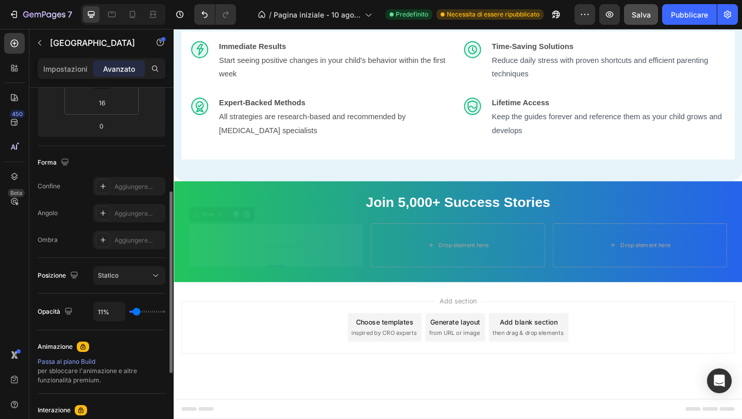
type input "12%"
type input "12"
type input "14%"
type input "14"
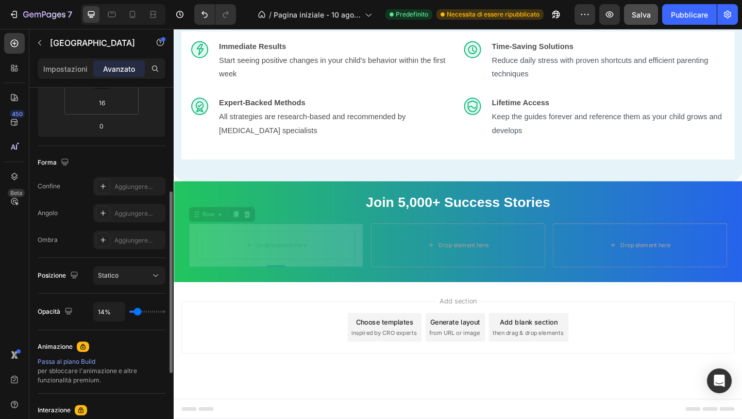
type input "15%"
type input "15"
type input "16%"
type input "16"
type input "17%"
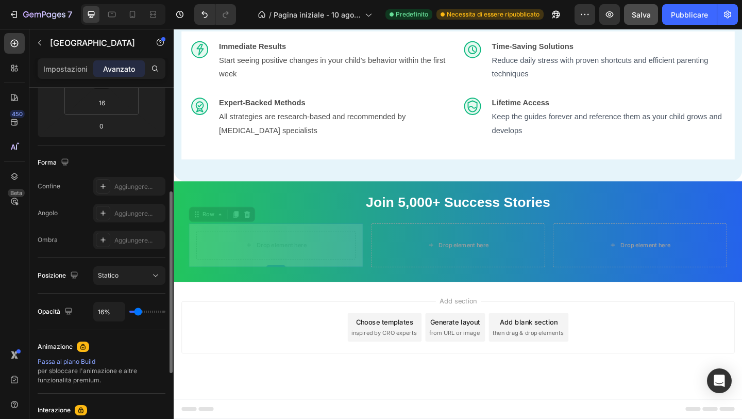
type input "17"
type input "18%"
type input "18"
type input "19%"
type input "19"
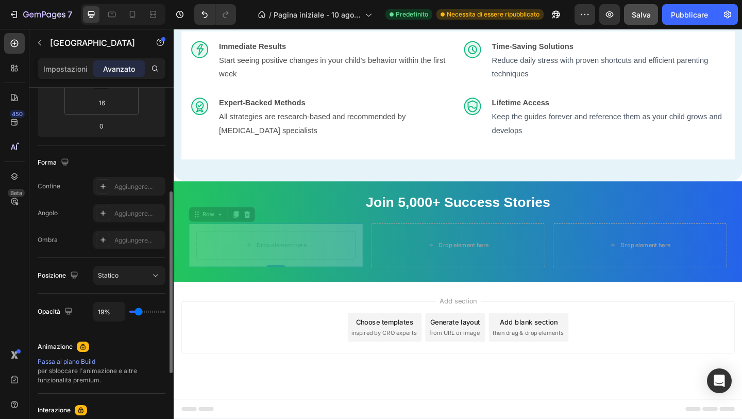
type input "18%"
type input "18"
type input "15%"
type input "15"
type input "13%"
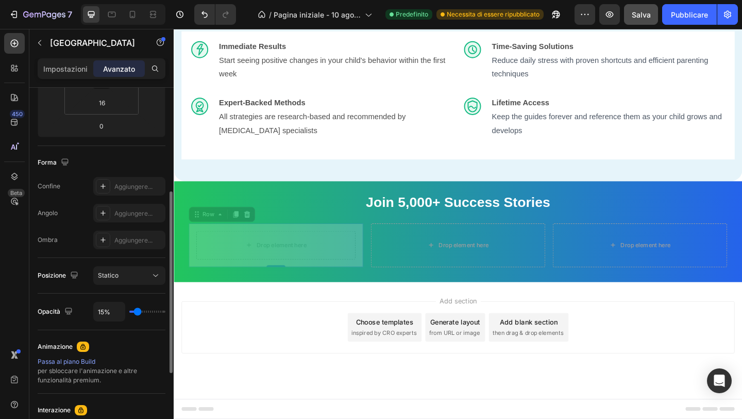
type input "13"
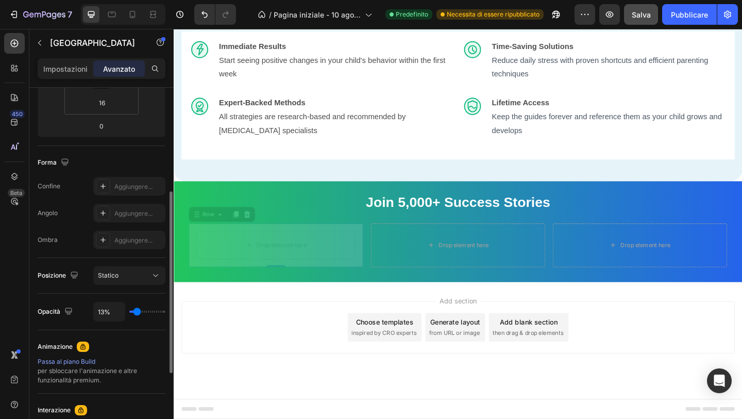
type input "14%"
type input "14"
type input "16%"
type input "16"
type input "19%"
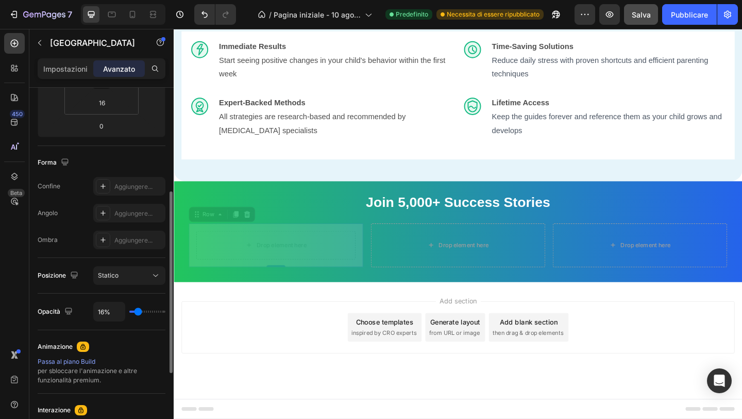
type input "19"
type input "20%"
type input "20"
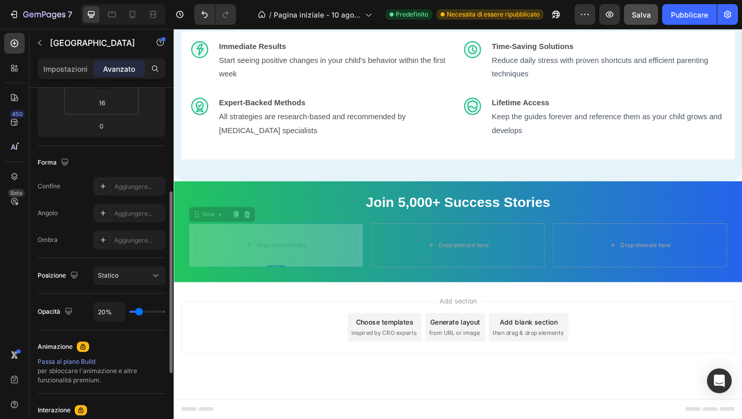
type input "21%"
type input "21"
type input "22%"
type input "22"
type input "23%"
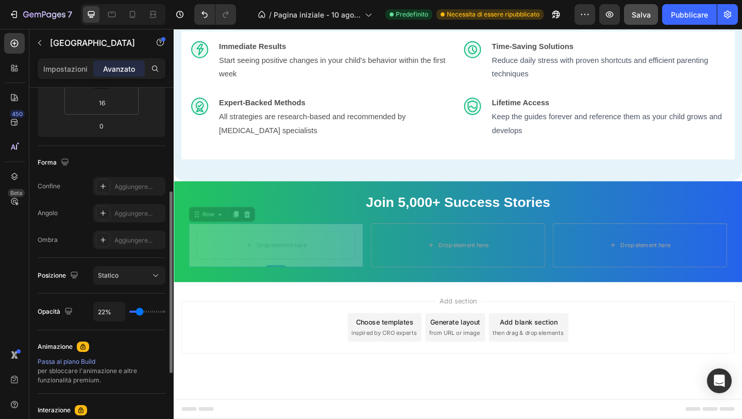
type input "23"
type input "24%"
type input "24"
type input "25%"
type input "25"
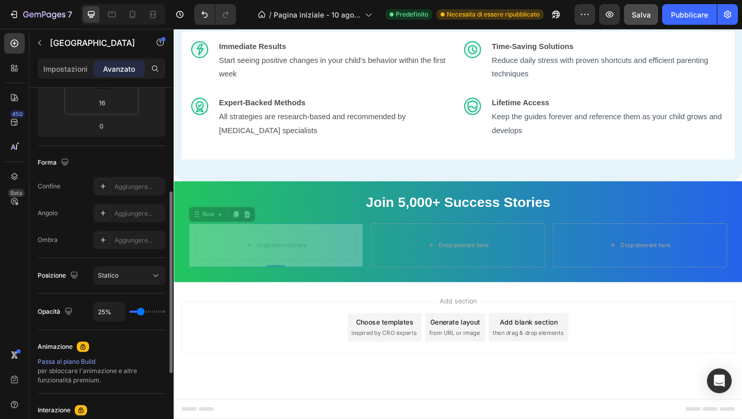
type input "26%"
type input "26"
type input "27%"
type input "27"
type input "28%"
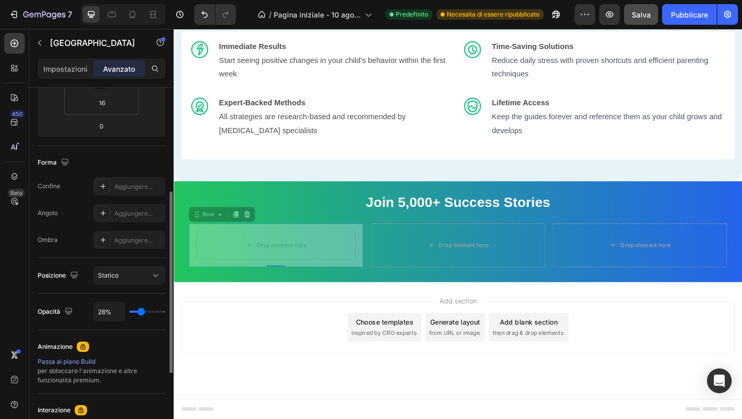
type input "28"
click at [141, 312] on input "range" at bounding box center [147, 311] width 36 height 2
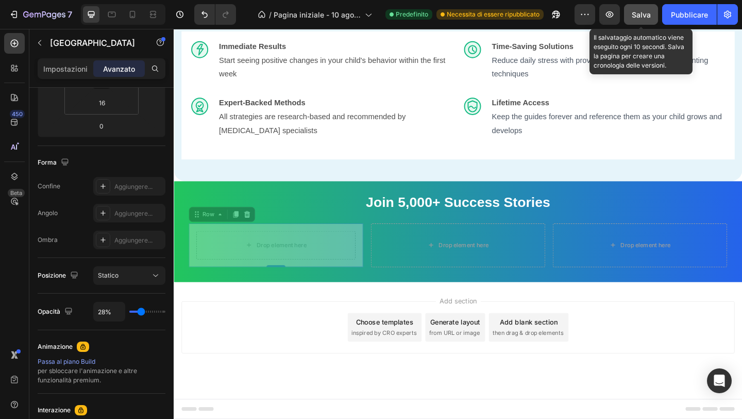
click at [639, 15] on font "Salva" at bounding box center [641, 14] width 19 height 9
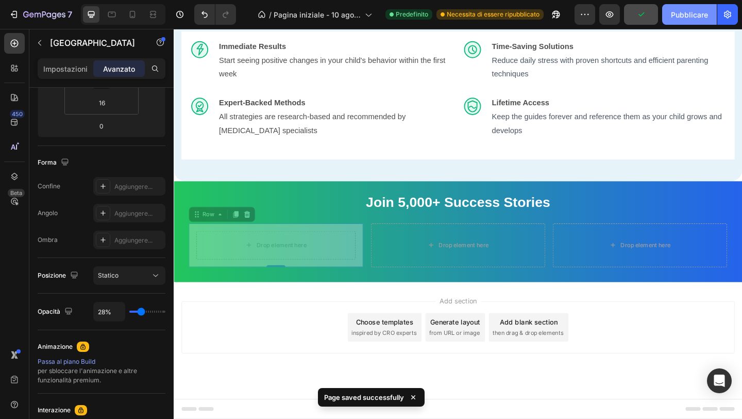
click at [672, 12] on font "Pubblicare" at bounding box center [689, 14] width 37 height 9
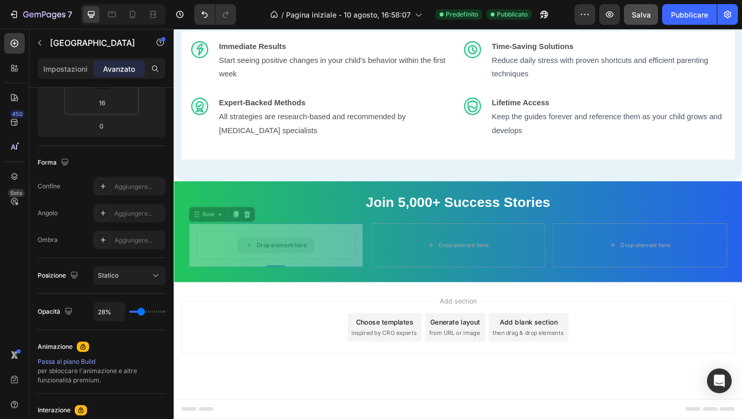
click at [358, 279] on div "Drop element here" at bounding box center [284, 263] width 173 height 31
click at [351, 288] on div "Drop element here Row 0" at bounding box center [285, 263] width 190 height 47
click at [240, 234] on icon at bounding box center [242, 230] width 6 height 7
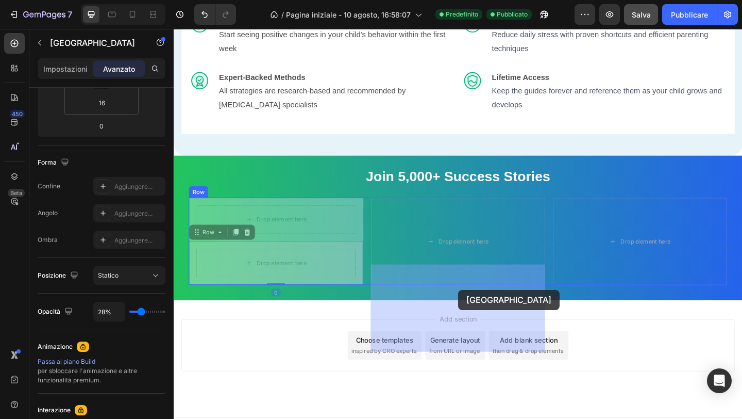
drag, startPoint x: 293, startPoint y: 337, endPoint x: 483, endPoint y: 313, distance: 191.7
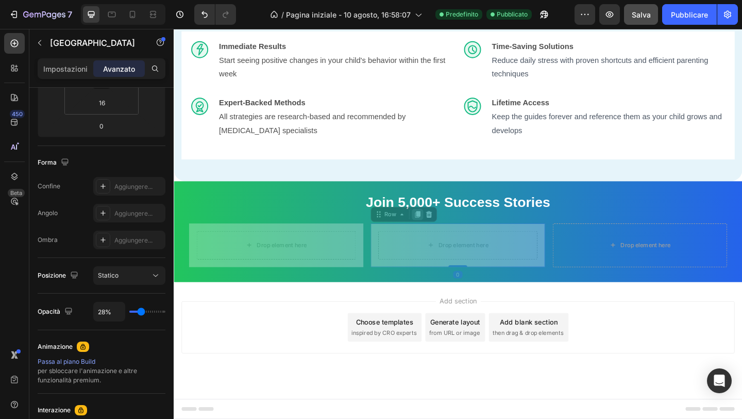
click at [442, 235] on icon at bounding box center [439, 230] width 8 height 8
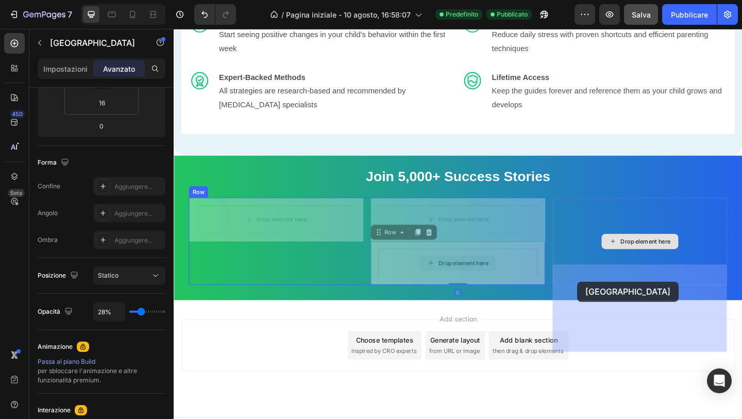
drag, startPoint x: 432, startPoint y: 341, endPoint x: 613, endPoint y: 304, distance: 185.3
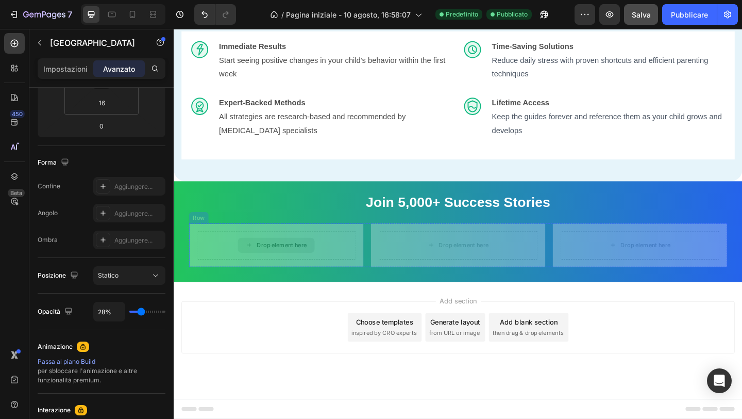
click at [288, 272] on div "Drop element here" at bounding box center [285, 264] width 84 height 16
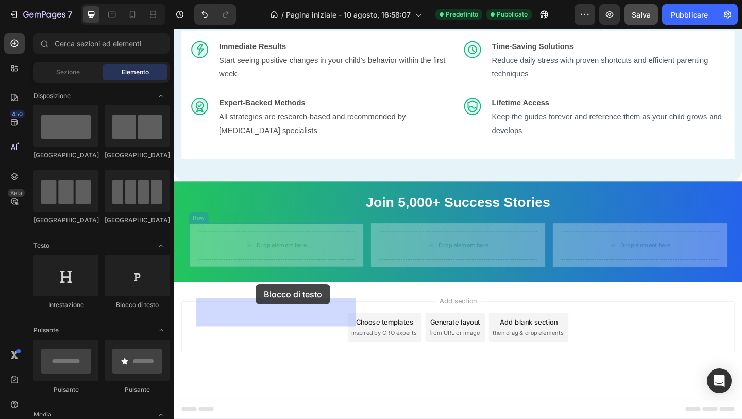
drag, startPoint x: 288, startPoint y: 304, endPoint x: 264, endPoint y: 305, distance: 23.7
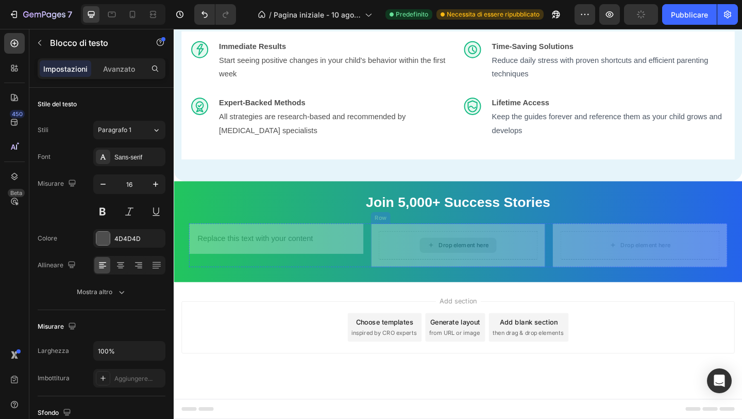
click at [465, 268] on div "Drop element here" at bounding box center [489, 264] width 55 height 8
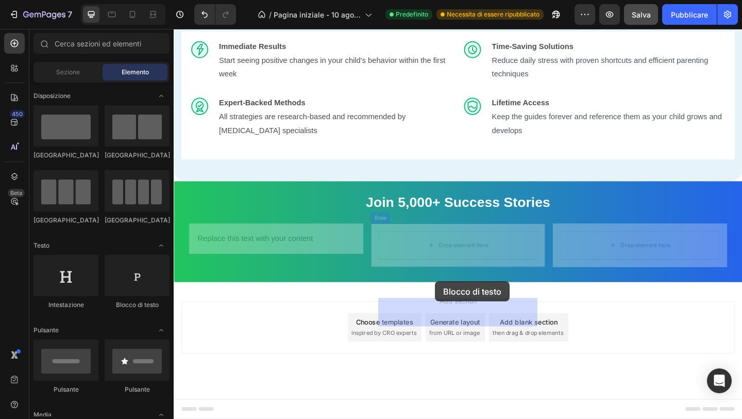
drag, startPoint x: 321, startPoint y: 314, endPoint x: 460, endPoint y: 303, distance: 139.1
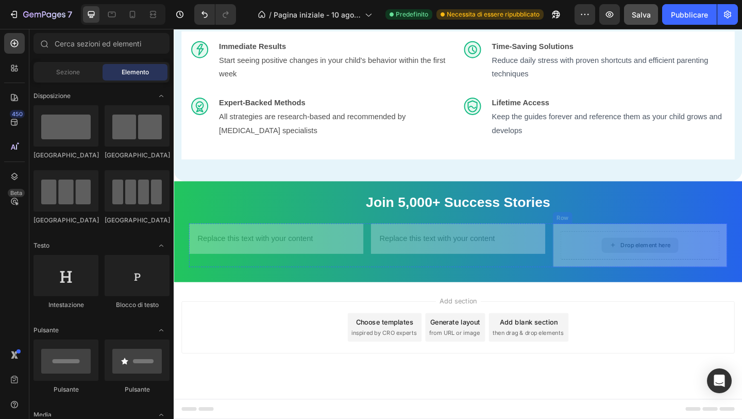
click at [674, 272] on div "Drop element here" at bounding box center [681, 264] width 84 height 16
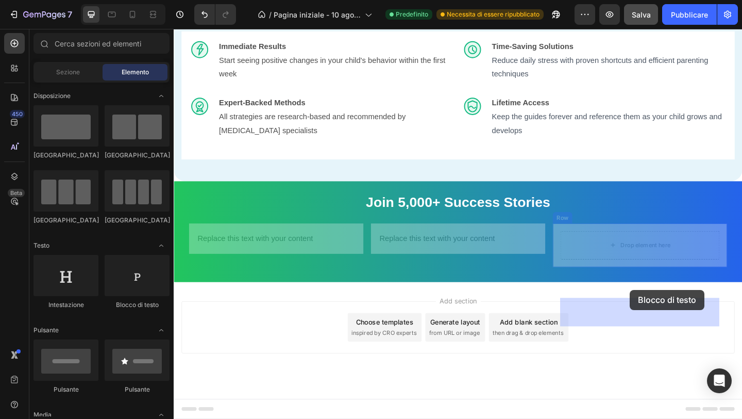
drag, startPoint x: 315, startPoint y: 308, endPoint x: 669, endPoint y: 310, distance: 354.2
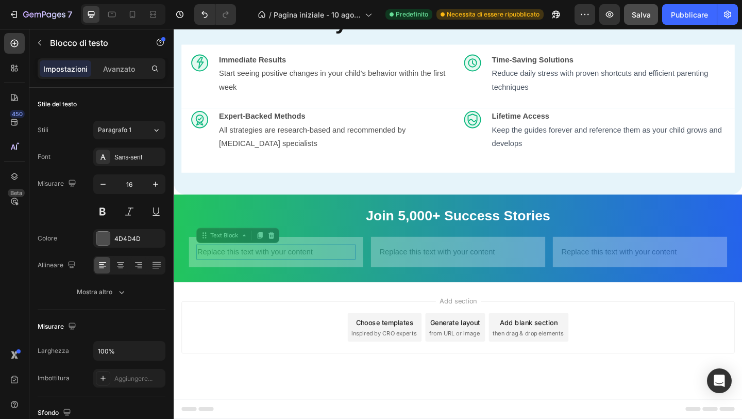
click at [284, 280] on div "Replace this text with your content" at bounding box center [284, 271] width 173 height 17
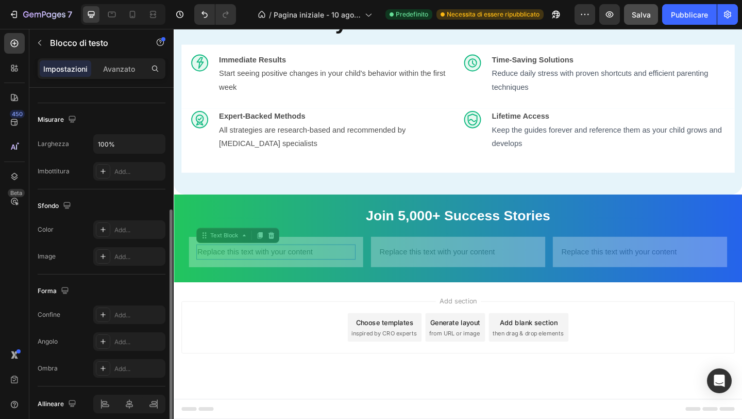
click at [284, 280] on div "Replace this text with your content" at bounding box center [284, 271] width 173 height 17
click at [284, 279] on p "Replace this text with your content" at bounding box center [285, 271] width 171 height 15
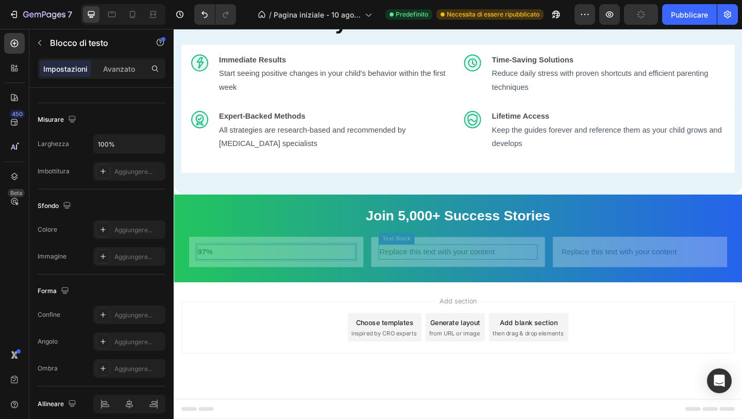
click at [438, 280] on div "Replace this text with your content" at bounding box center [482, 271] width 173 height 17
click at [438, 279] on p "Replace this text with your content" at bounding box center [482, 271] width 171 height 15
click at [648, 280] on div "Replace this text with your content" at bounding box center [680, 271] width 173 height 17
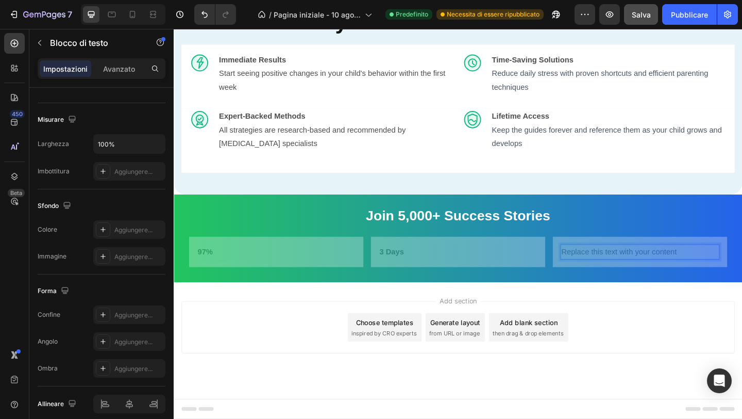
click at [648, 280] on div "Replace this text with your content" at bounding box center [680, 271] width 173 height 17
click at [648, 279] on p "Replace this text with your content" at bounding box center [680, 271] width 171 height 15
click at [210, 275] on strong "97%" at bounding box center [208, 271] width 16 height 9
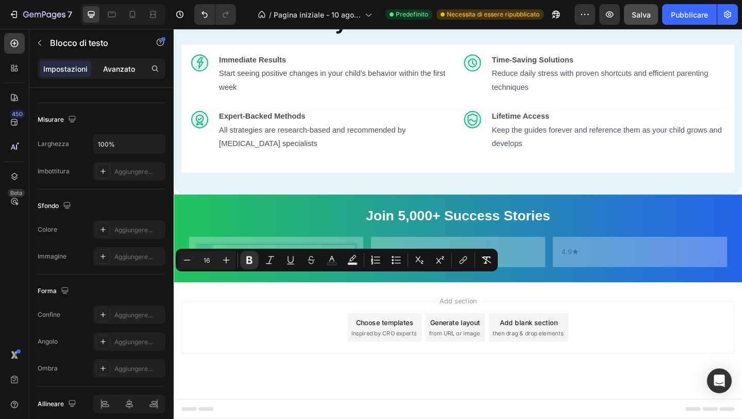
click at [117, 69] on font "Avanzato" at bounding box center [119, 68] width 32 height 9
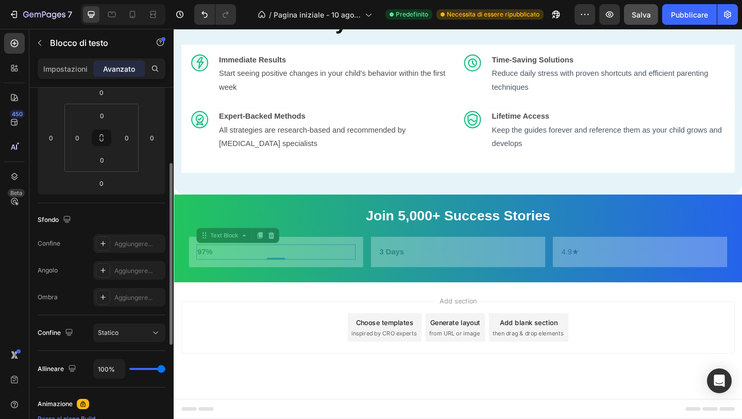
scroll to position [0, 0]
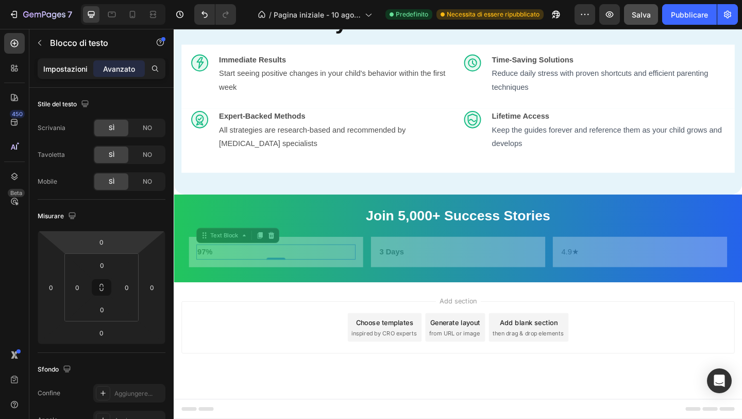
click at [70, 76] on div "Impostazioni" at bounding box center [66, 68] width 52 height 16
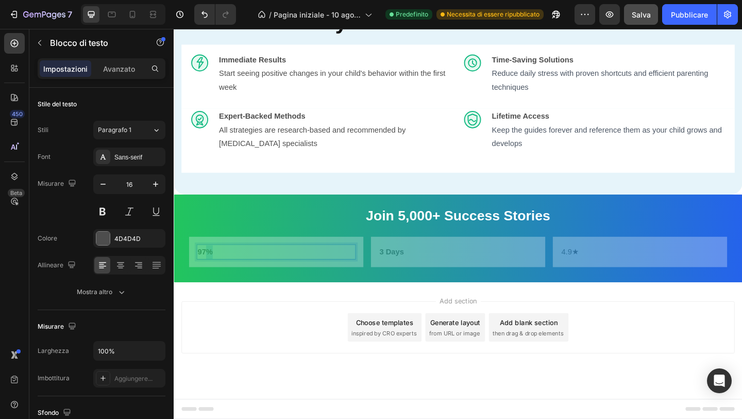
click at [211, 275] on strong "97%" at bounding box center [208, 271] width 16 height 9
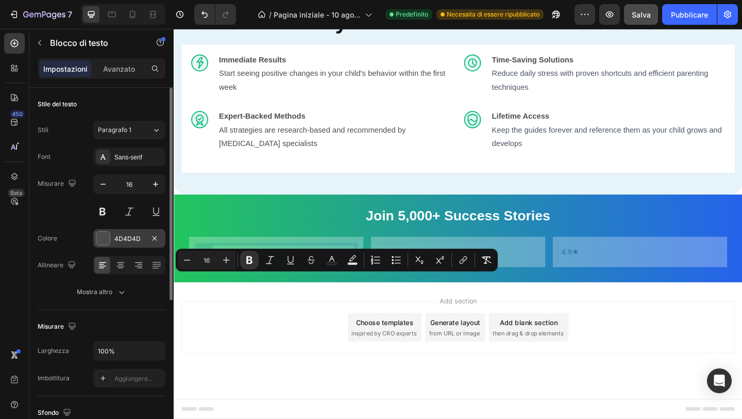
click at [101, 238] on div at bounding box center [102, 237] width 13 height 13
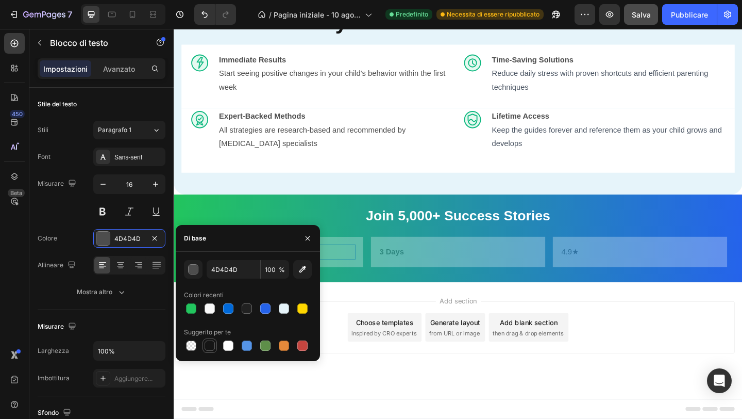
click at [213, 345] on div at bounding box center [210, 345] width 10 height 10
type input "151515"
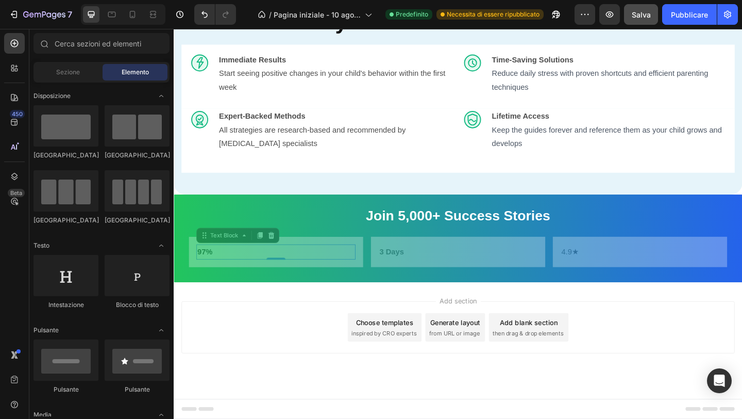
click at [360, 341] on div "Add section Choose templates inspired by CRO experts Generate layout from URL o…" at bounding box center [483, 367] width 619 height 127
click at [216, 275] on strong "97%" at bounding box center [208, 271] width 16 height 9
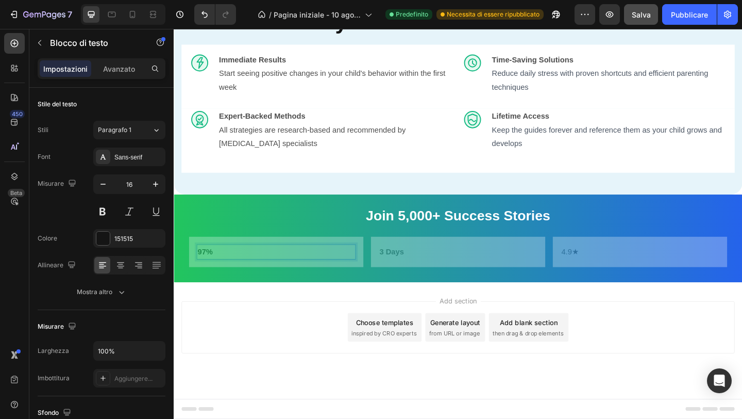
click at [216, 275] on strong "97%" at bounding box center [208, 271] width 16 height 9
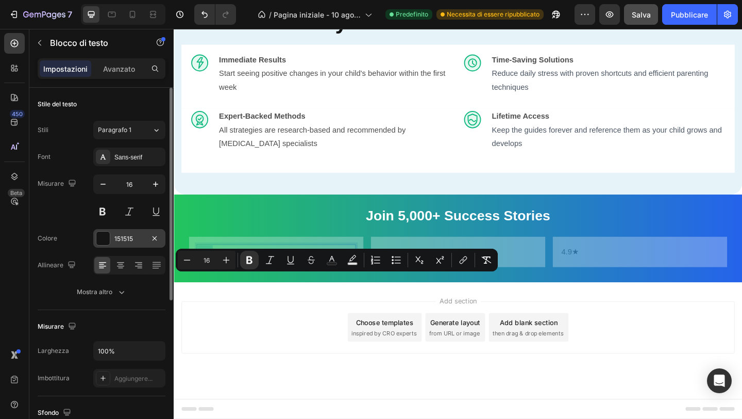
click at [129, 239] on font "151515" at bounding box center [123, 239] width 19 height 8
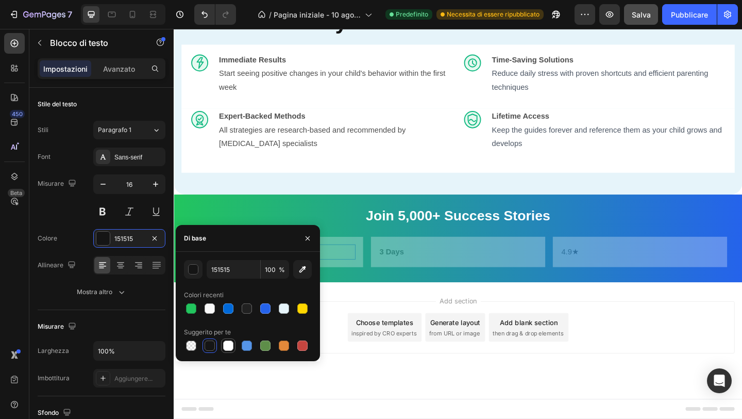
click at [234, 352] on div at bounding box center [228, 345] width 14 height 14
type input "FFFFFF"
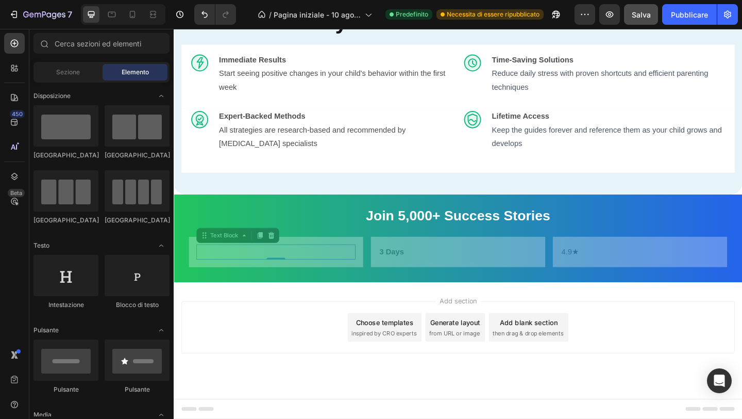
click at [269, 418] on div "Add section Choose templates inspired by CRO experts Generate layout from URL o…" at bounding box center [483, 367] width 619 height 127
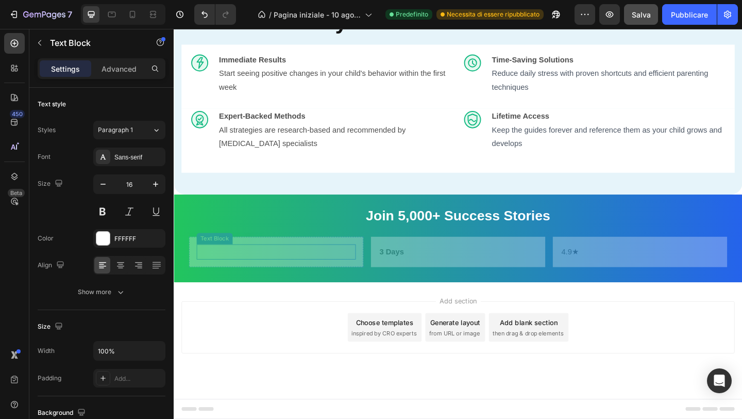
click at [214, 275] on strong "97%" at bounding box center [208, 271] width 16 height 9
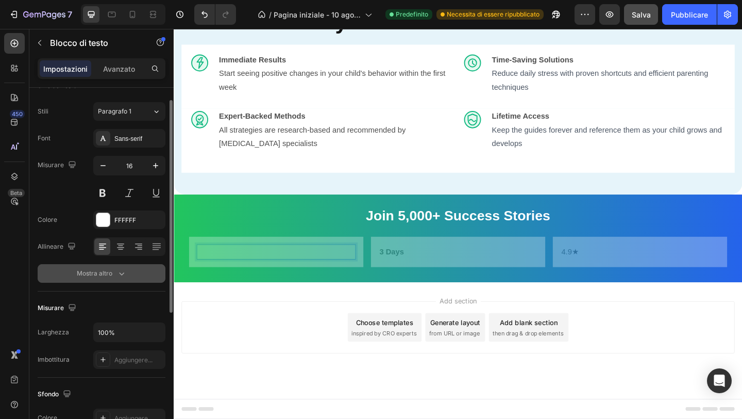
scroll to position [20, 0]
click at [86, 273] on font "Mostra altro" at bounding box center [95, 272] width 36 height 8
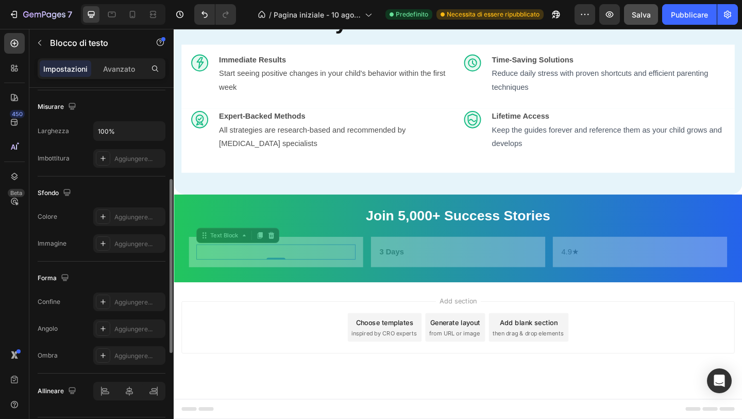
scroll to position [387, 0]
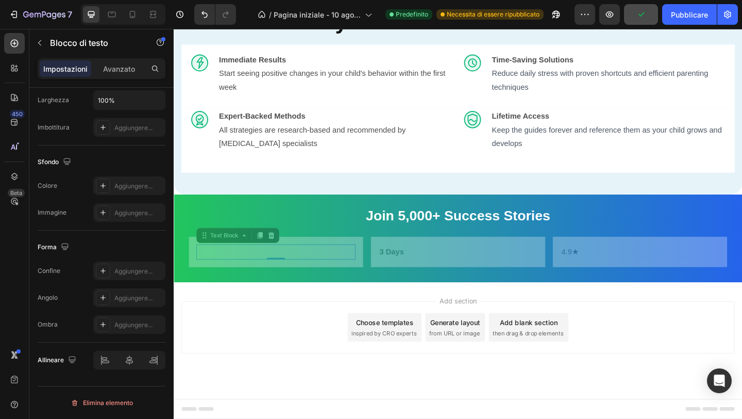
click at [116, 77] on div "Impostazioni Avanzato" at bounding box center [102, 68] width 128 height 21
click at [118, 72] on font "Avanzato" at bounding box center [119, 68] width 32 height 9
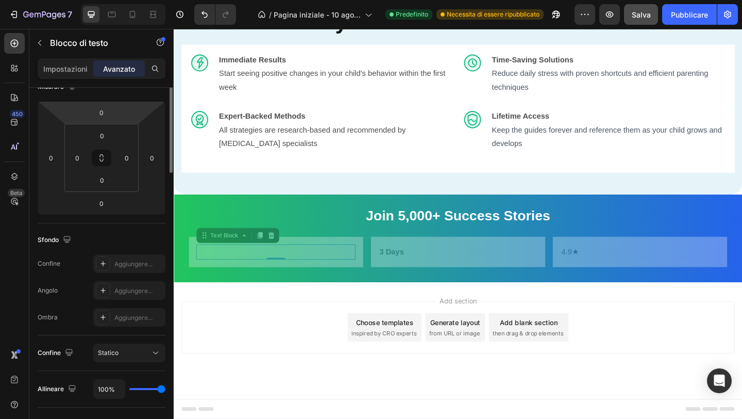
scroll to position [0, 0]
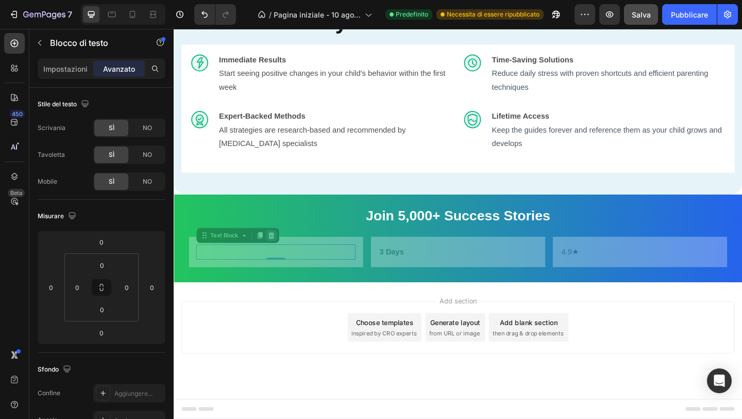
click at [280, 257] on icon at bounding box center [280, 253] width 7 height 7
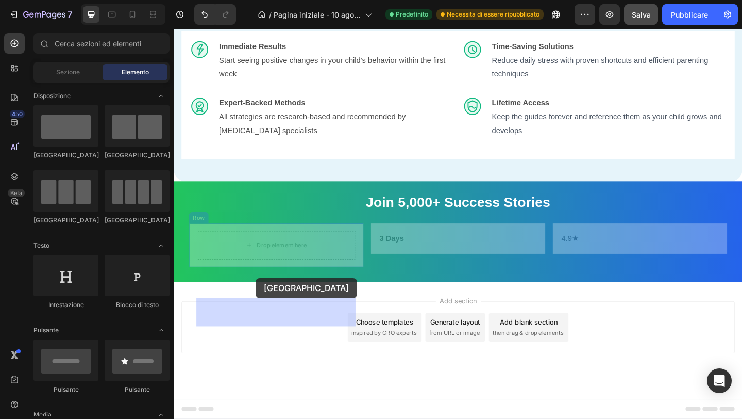
drag, startPoint x: 255, startPoint y: 159, endPoint x: 263, endPoint y: 300, distance: 140.5
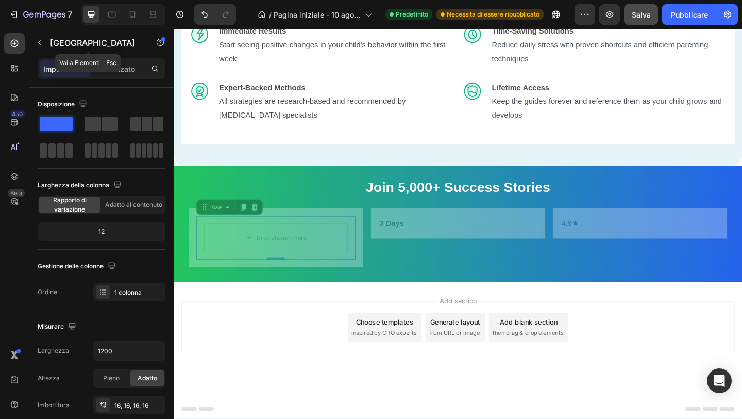
click at [41, 44] on icon "button" at bounding box center [40, 43] width 8 height 8
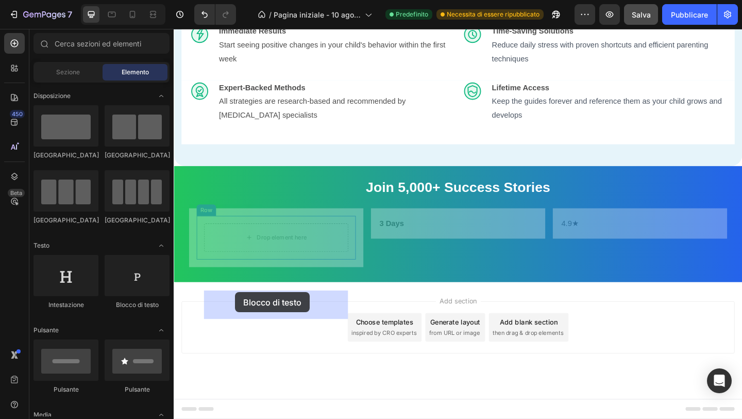
drag, startPoint x: 303, startPoint y: 309, endPoint x: 241, endPoint y: 314, distance: 61.6
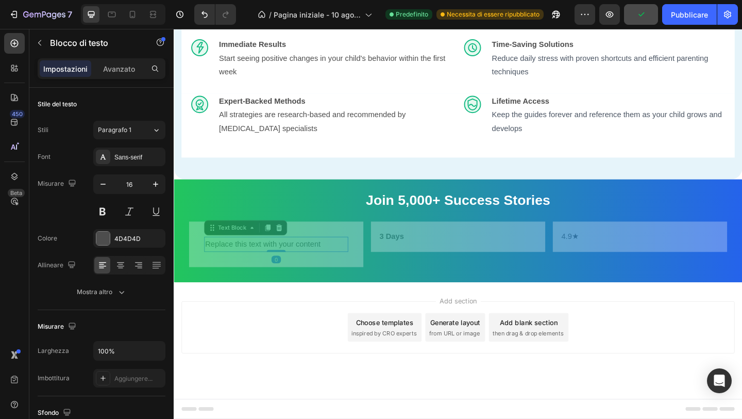
click at [252, 272] on div "Replace this text with your content" at bounding box center [285, 263] width 157 height 17
click at [252, 271] on p "Replace this text with your content" at bounding box center [285, 263] width 155 height 15
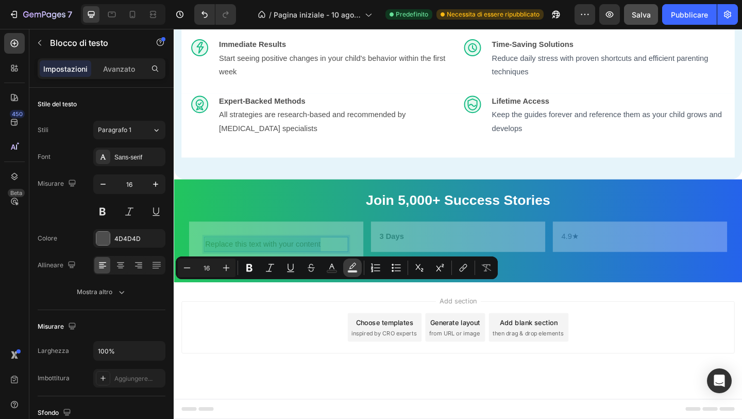
click at [352, 269] on icon "Barra degli strumenti contestuale dell'editor" at bounding box center [352, 267] width 10 height 10
type input "000000"
type input "77"
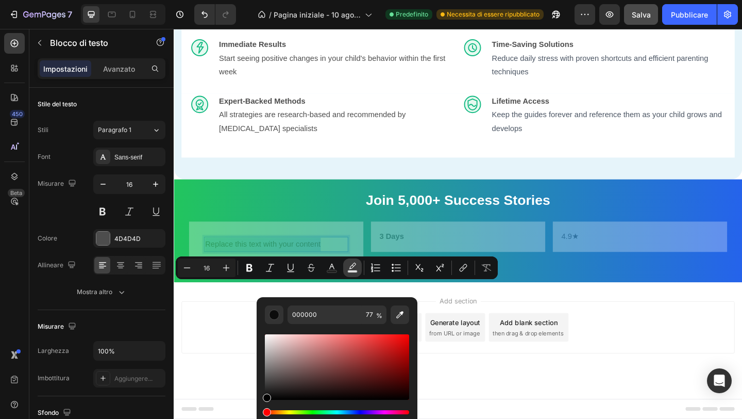
click at [352, 269] on icon "Barra degli strumenti contestuale dell'editor" at bounding box center [352, 267] width 10 height 10
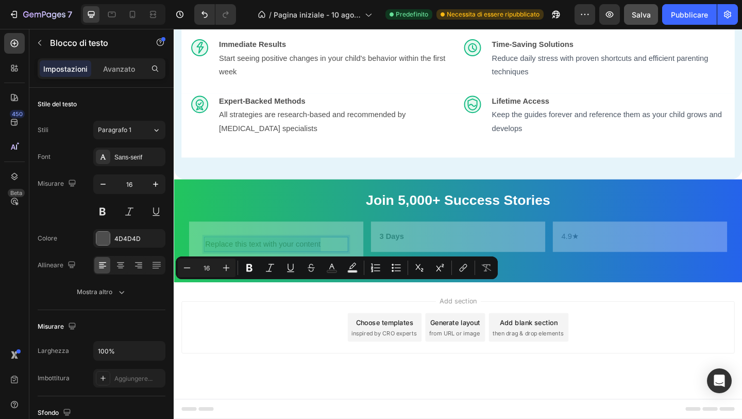
click at [245, 271] on p "Replace this text with your content" at bounding box center [285, 263] width 155 height 15
click at [246, 271] on p "Replace this text with your content" at bounding box center [285, 263] width 155 height 15
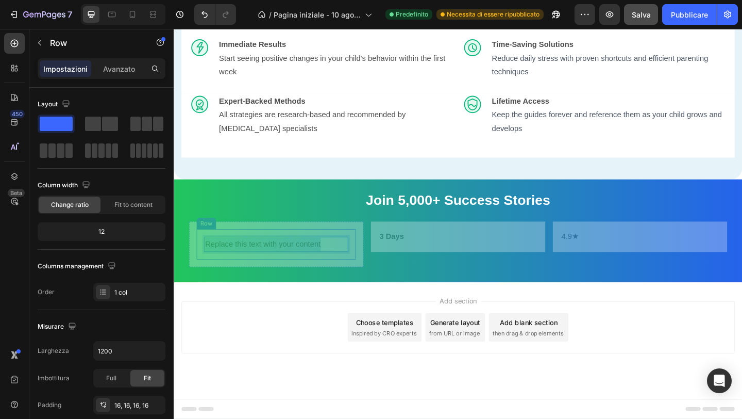
click at [246, 280] on div "Replace this text with your content Text Block 0 Row" at bounding box center [284, 263] width 173 height 34
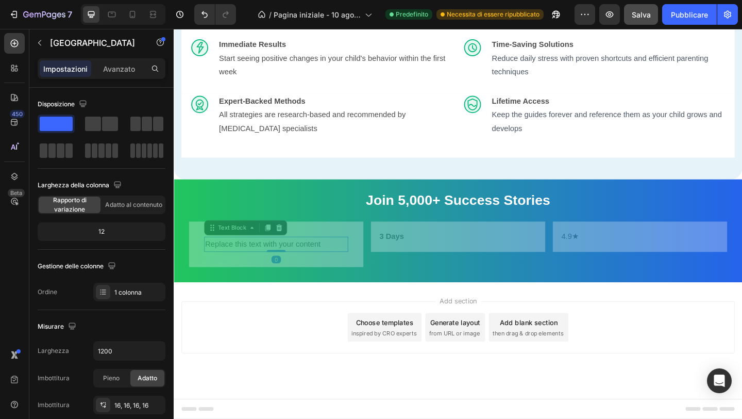
click at [256, 271] on p "Replace this text with your content" at bounding box center [285, 263] width 155 height 15
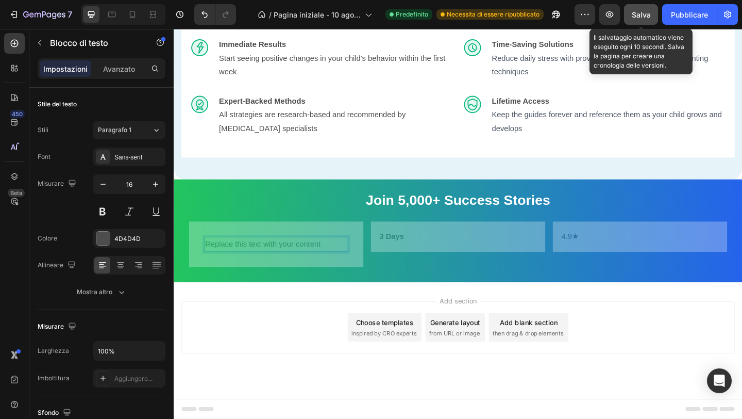
click at [641, 14] on font "Salva" at bounding box center [641, 14] width 19 height 9
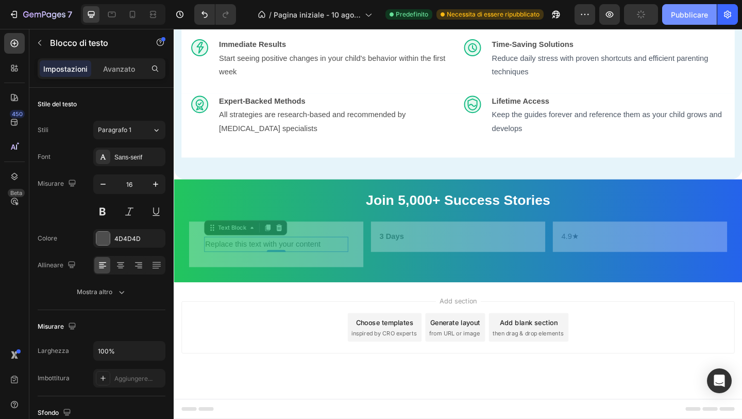
click at [691, 14] on font "Pubblicare" at bounding box center [689, 14] width 37 height 9
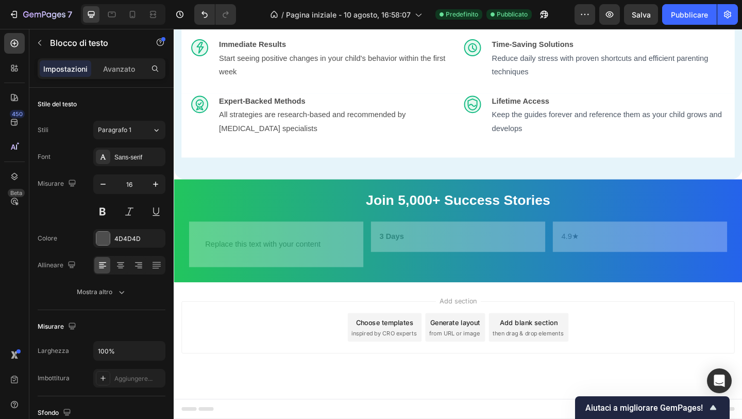
click at [288, 382] on div "Add section Choose templates inspired by CRO experts Generate layout from URL o…" at bounding box center [483, 353] width 602 height 57
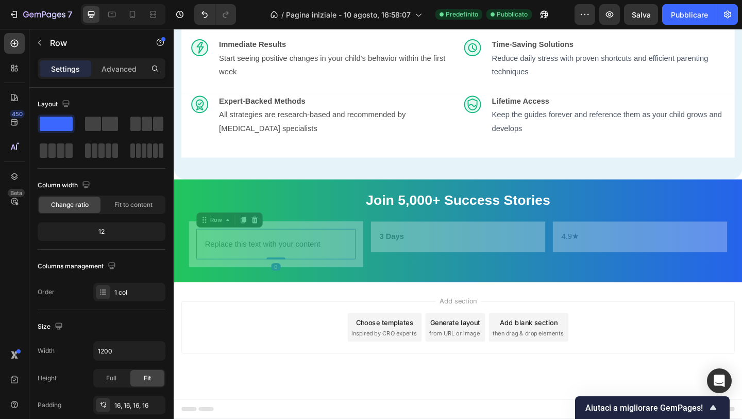
click at [281, 280] on div "Replace this text with your content Text Block Row 0" at bounding box center [284, 263] width 173 height 34
click at [313, 288] on div "Replace this text with your content Text Block Row 0 Row" at bounding box center [285, 263] width 190 height 50
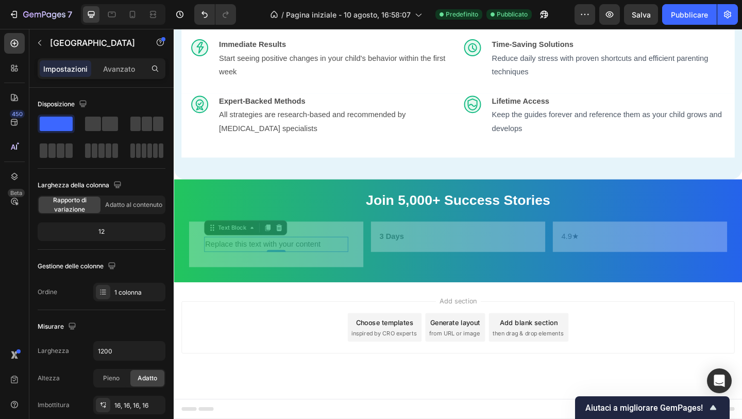
click at [311, 271] on p "Replace this text with your content" at bounding box center [285, 263] width 155 height 15
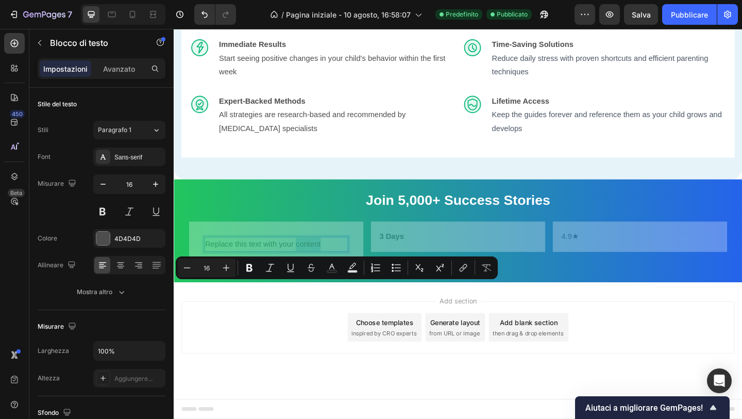
click at [311, 271] on p "Replace this text with your content" at bounding box center [285, 263] width 155 height 15
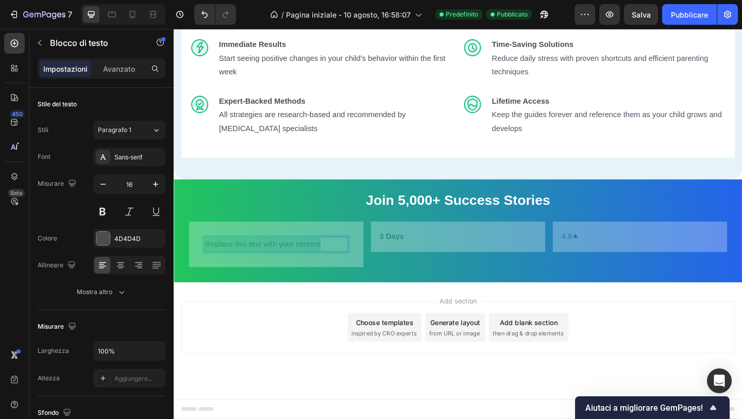
click at [311, 271] on p "Replace this text with your content" at bounding box center [285, 263] width 155 height 15
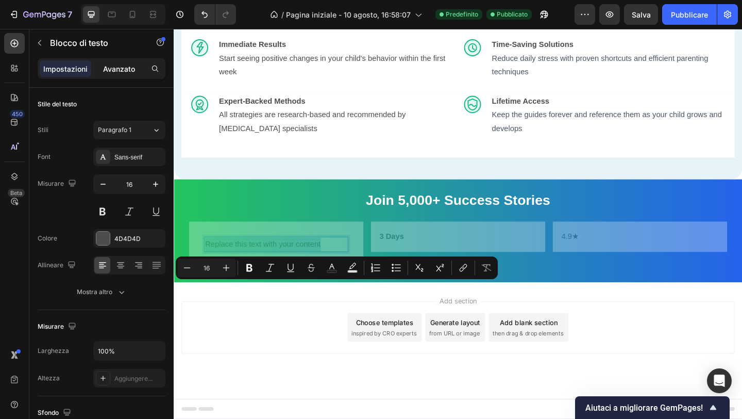
click at [115, 72] on font "Avanzato" at bounding box center [119, 68] width 32 height 9
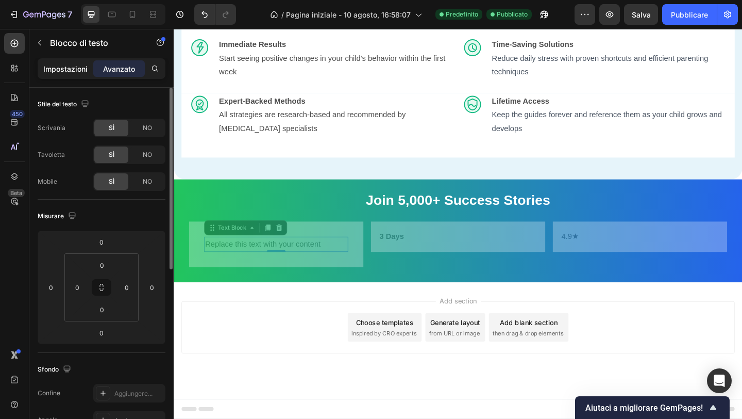
click at [61, 69] on font "Impostazioni" at bounding box center [65, 68] width 44 height 9
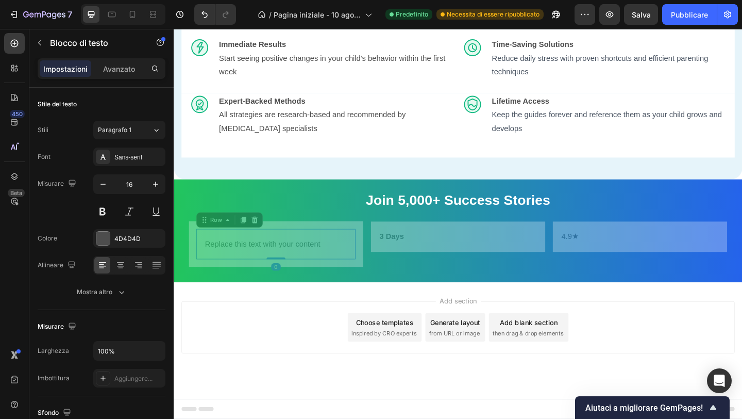
click at [322, 280] on div "Replace this text with your content Text Block Row 0" at bounding box center [284, 263] width 173 height 34
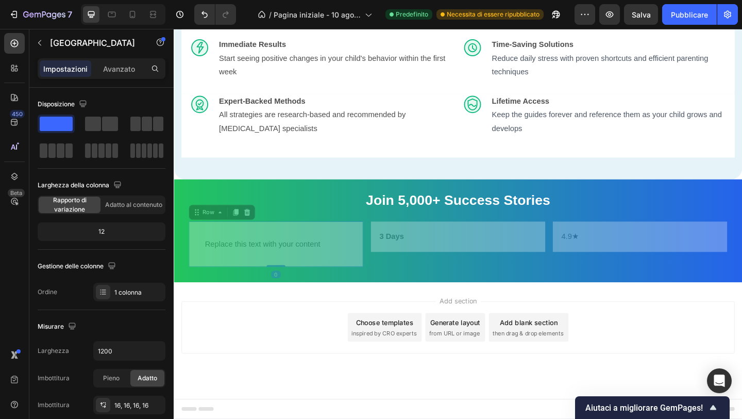
click at [374, 288] on div "Replace this text with your content Text Block Row Row 0" at bounding box center [285, 263] width 190 height 50
click at [378, 288] on div "Replace this text with your content Text Block Row Row 0" at bounding box center [285, 263] width 190 height 50
click at [357, 288] on div "Replace this text with your content Text Block Row Row 0" at bounding box center [285, 263] width 190 height 50
click at [104, 70] on font "Avanzato" at bounding box center [119, 68] width 32 height 9
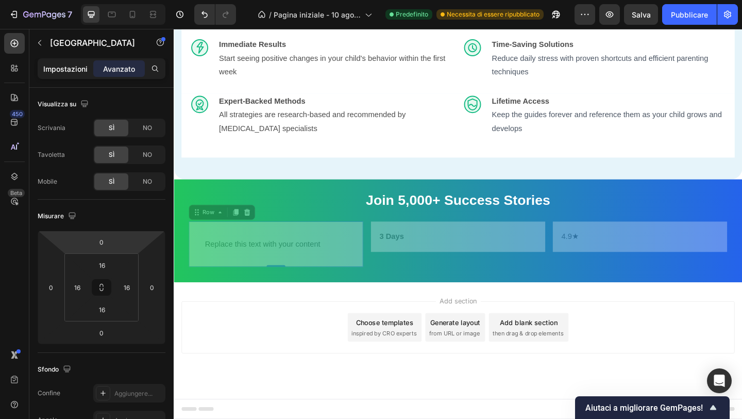
click at [76, 73] on p "Impostazioni" at bounding box center [65, 68] width 44 height 11
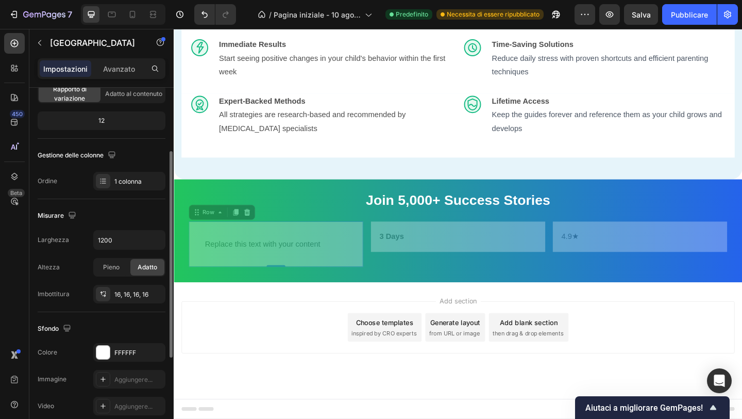
scroll to position [108, 0]
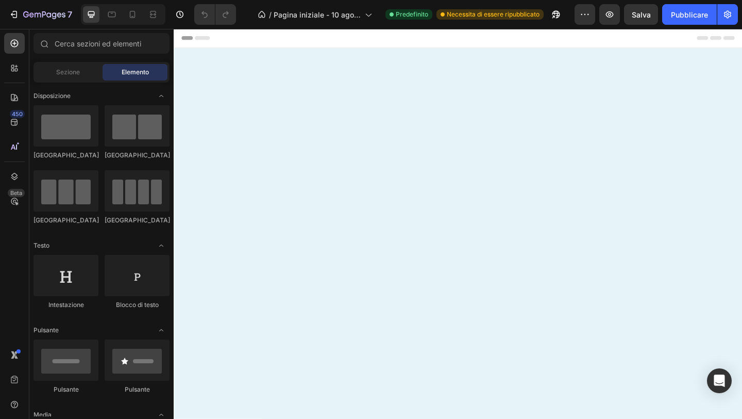
scroll to position [1008, 0]
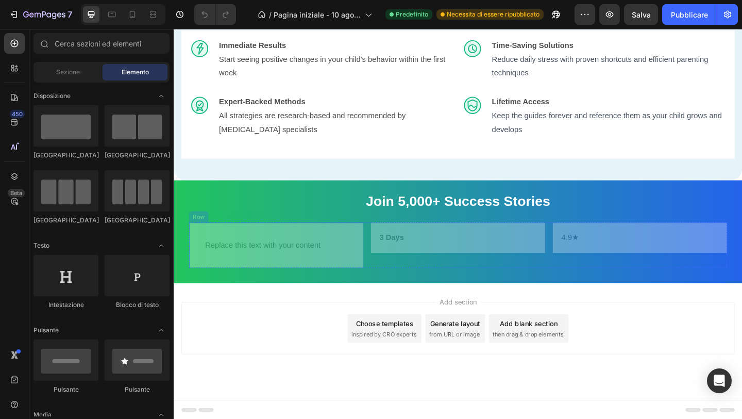
click at [348, 289] on div "Replace this text with your content Text Block Row Row" at bounding box center [285, 264] width 190 height 50
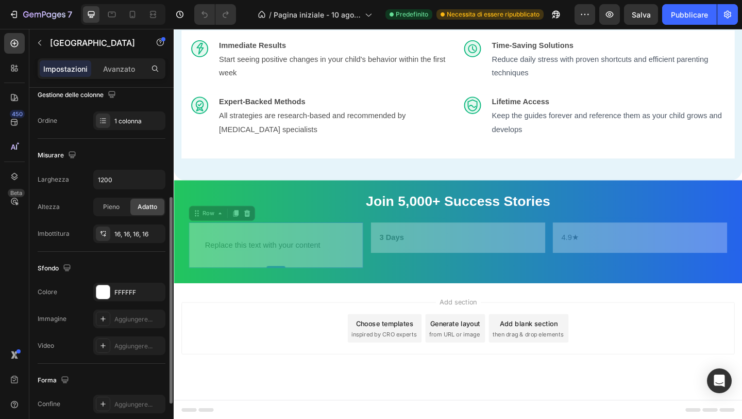
scroll to position [180, 0]
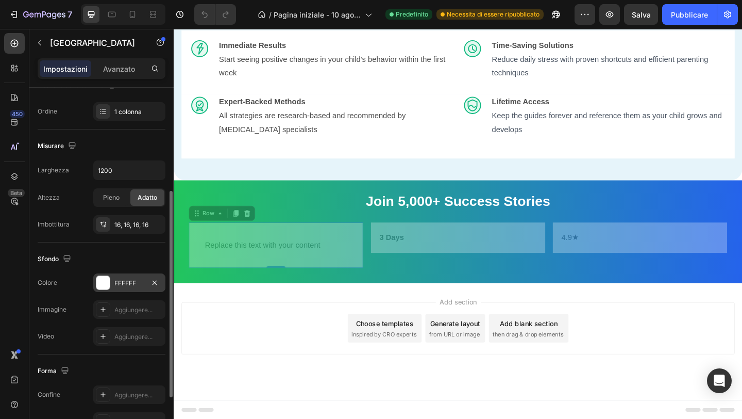
click at [127, 284] on font "FFFFFF" at bounding box center [125, 283] width 22 height 8
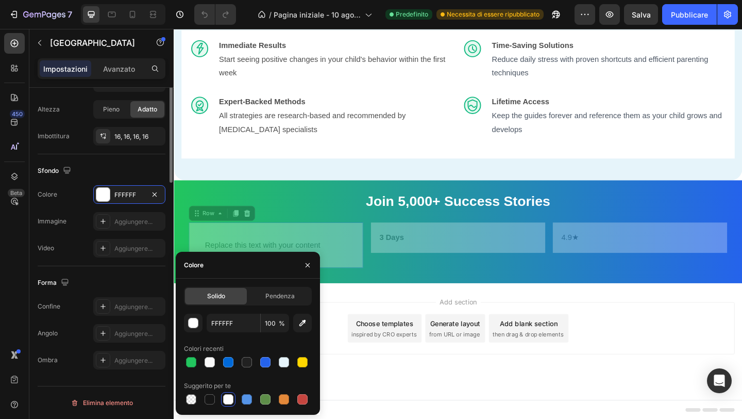
scroll to position [0, 0]
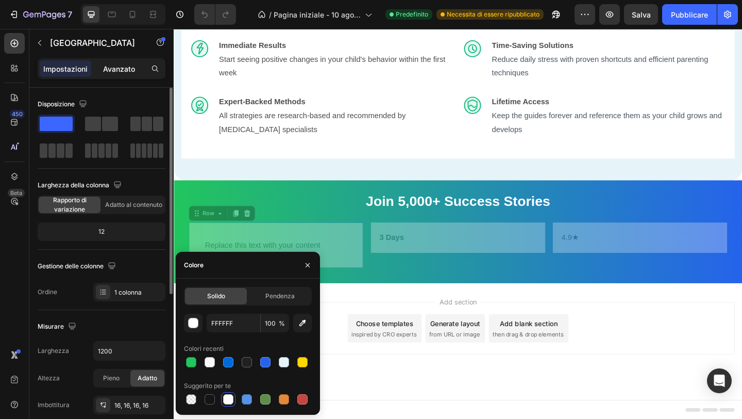
click at [104, 69] on font "Avanzato" at bounding box center [119, 68] width 32 height 9
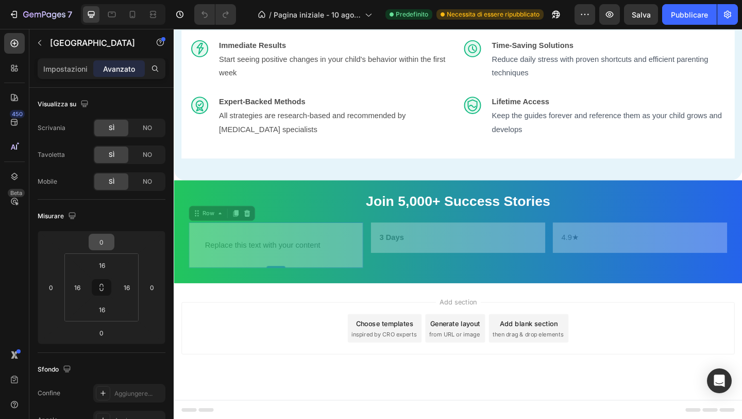
scroll to position [355, 0]
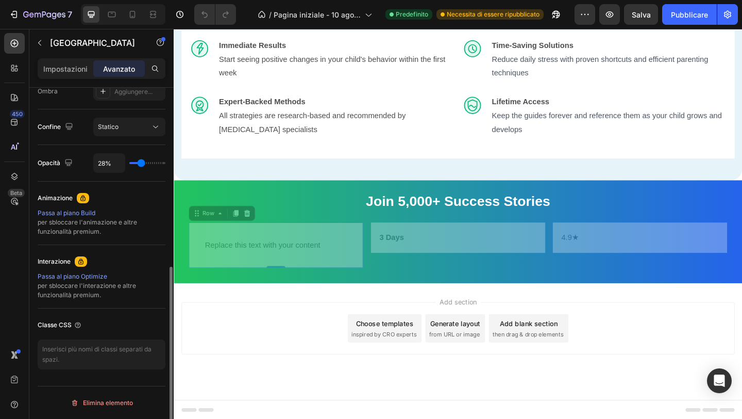
type input "31%"
type input "31"
type input "70%"
type input "70"
type input "100%"
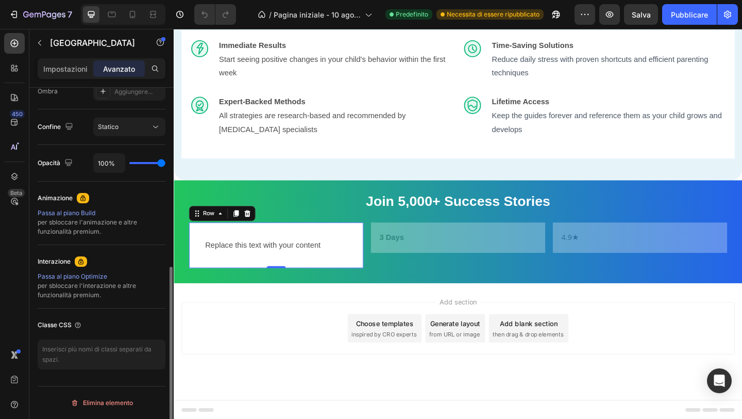
drag, startPoint x: 142, startPoint y: 159, endPoint x: 194, endPoint y: 162, distance: 52.2
type input "100"
click at [165, 162] on input "range" at bounding box center [147, 163] width 36 height 2
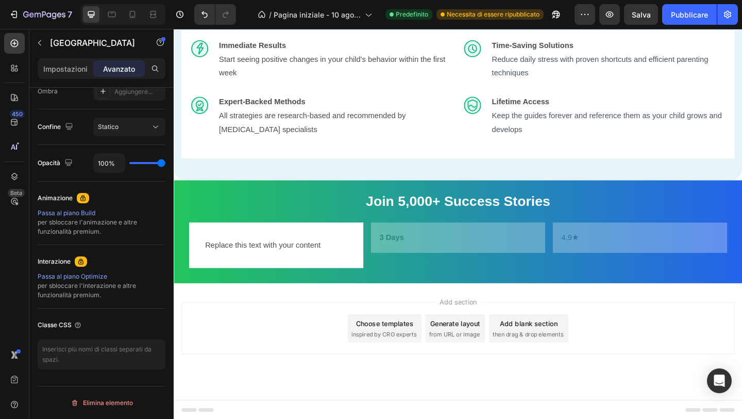
click at [254, 383] on div "Add section Choose templates inspired by CRO experts Generate layout from URL o…" at bounding box center [483, 354] width 602 height 57
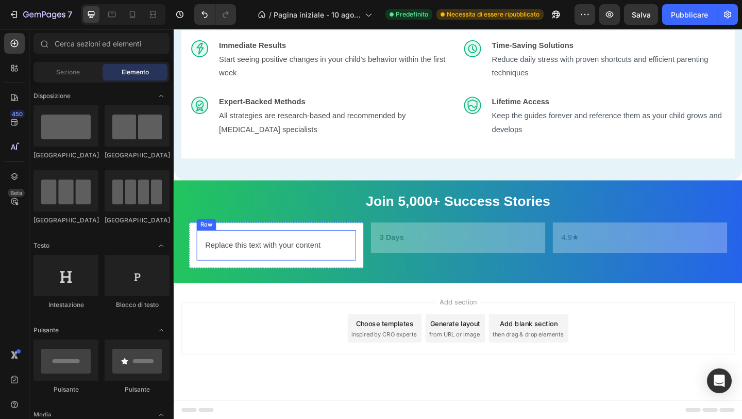
click at [310, 281] on div "Replace this text with your content Text Block Row" at bounding box center [284, 264] width 173 height 34
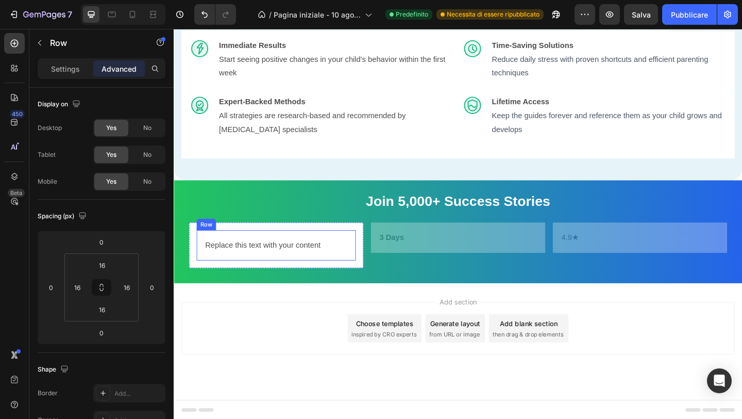
click at [313, 289] on div "Replace this text with your content Text Block Row Row" at bounding box center [285, 264] width 190 height 50
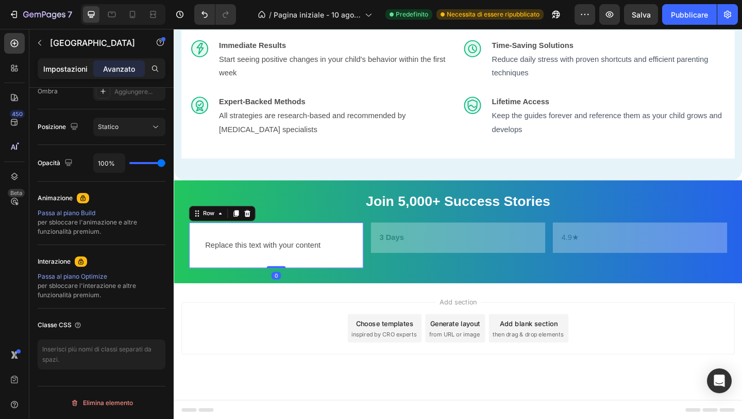
click at [61, 69] on font "Impostazioni" at bounding box center [65, 68] width 44 height 9
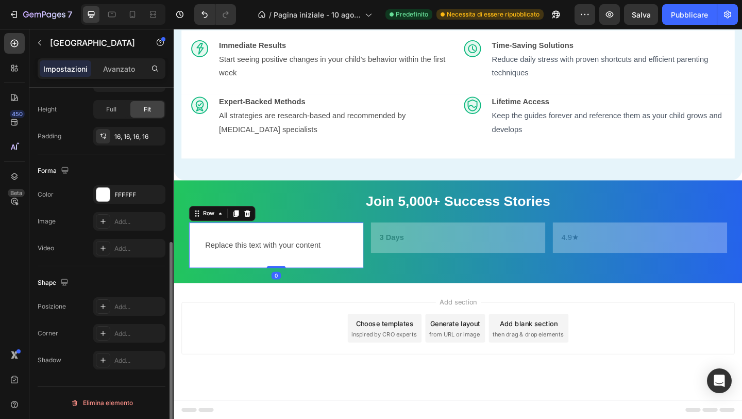
scroll to position [269, 0]
click at [116, 196] on font "FFFFFF" at bounding box center [125, 195] width 22 height 8
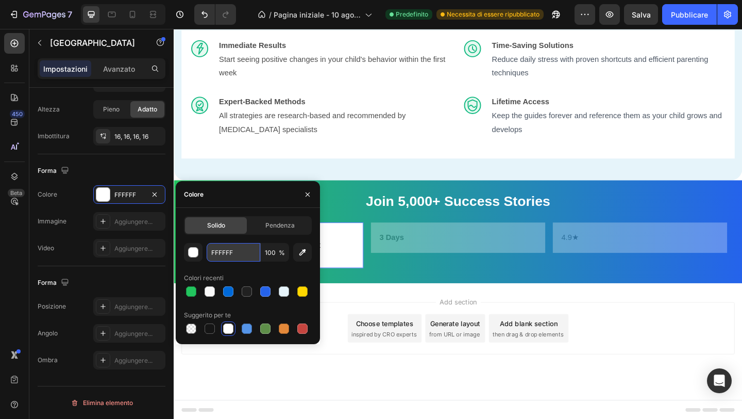
click at [222, 250] on input "FFFFFF" at bounding box center [234, 252] width 54 height 19
click at [223, 250] on input "FFFFFF" at bounding box center [234, 252] width 54 height 19
paste input "rgba(255,255,255,0.9)"
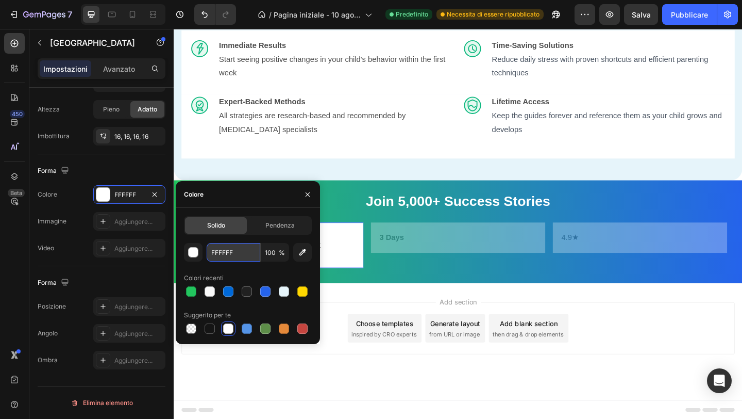
type input "rgba(255,255,255,0.9)"
type input "90"
type input "FFFFFF"
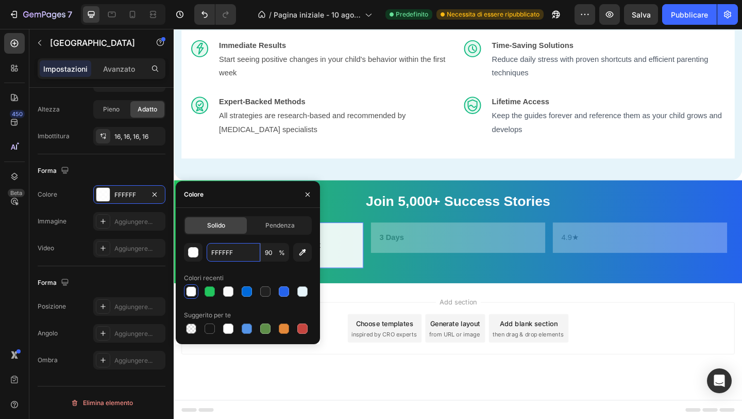
scroll to position [0, 0]
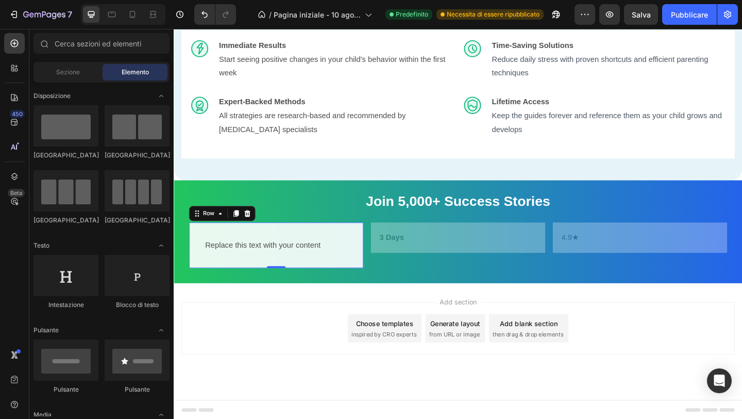
click at [341, 383] on div "Add section Choose templates inspired by CRO experts Generate layout from URL o…" at bounding box center [483, 354] width 602 height 57
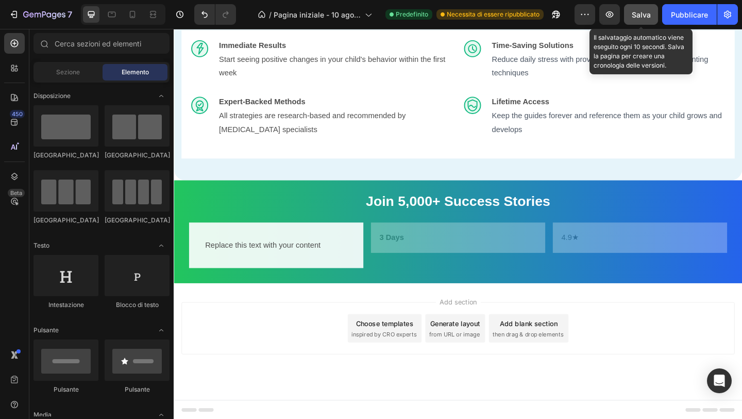
click at [641, 14] on font "Salva" at bounding box center [641, 14] width 19 height 9
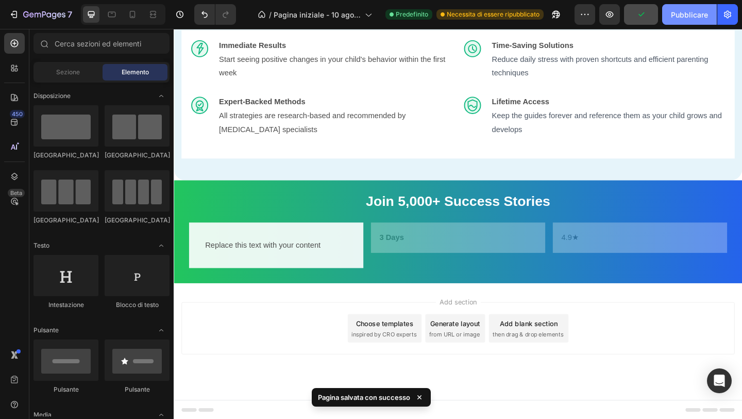
click at [682, 14] on font "Pubblicare" at bounding box center [689, 14] width 37 height 9
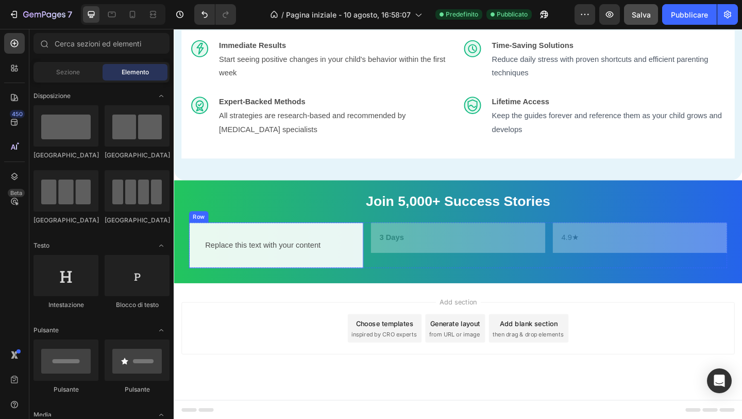
click at [289, 289] on div "Replace this text with your content Text Block Row Row" at bounding box center [285, 264] width 190 height 50
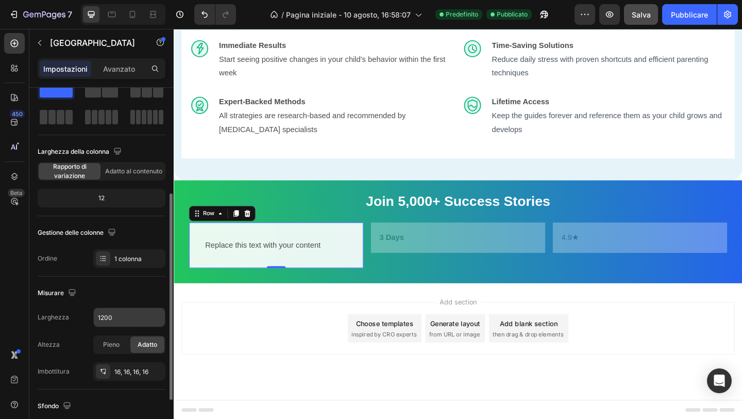
scroll to position [118, 0]
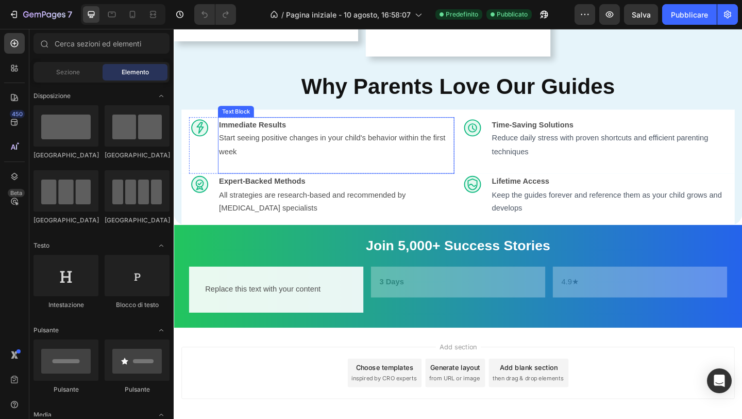
scroll to position [960, 0]
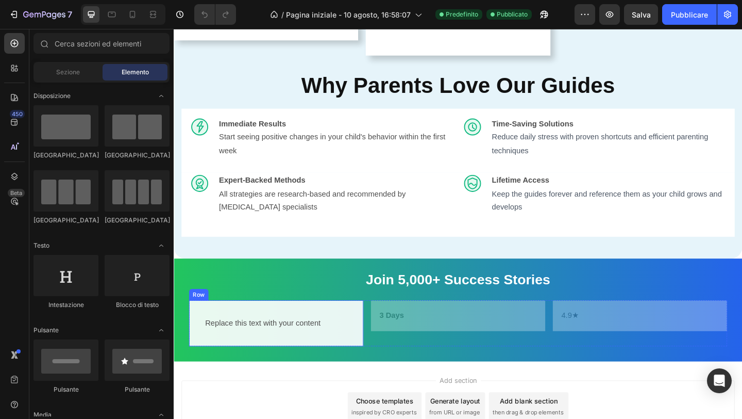
click at [269, 365] on div "Replace this text with your content Text Block Row Row" at bounding box center [285, 349] width 190 height 50
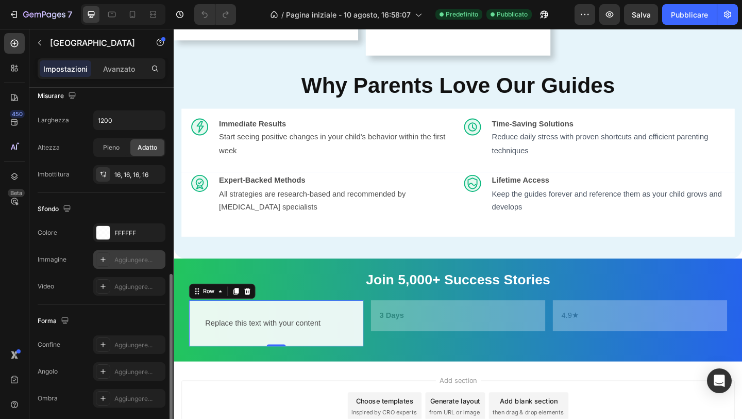
scroll to position [269, 0]
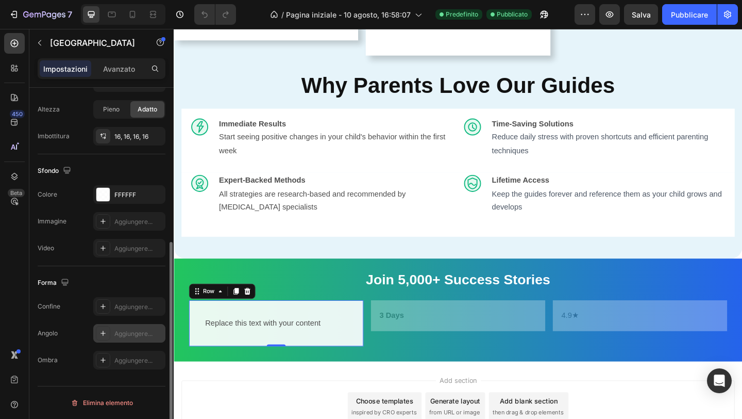
click at [113, 338] on div "Aggiungere..." at bounding box center [129, 333] width 72 height 19
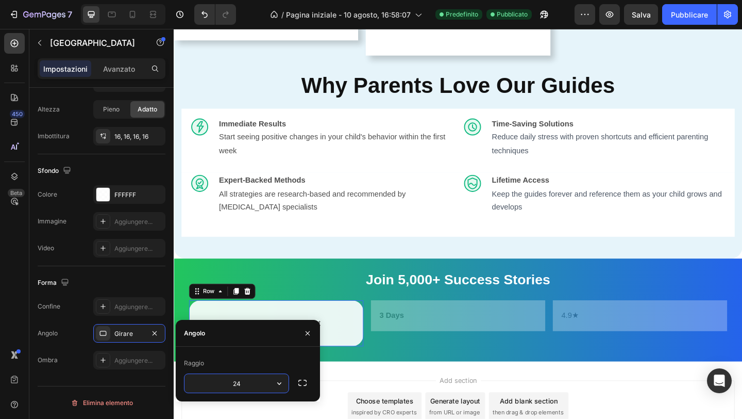
type input "24"
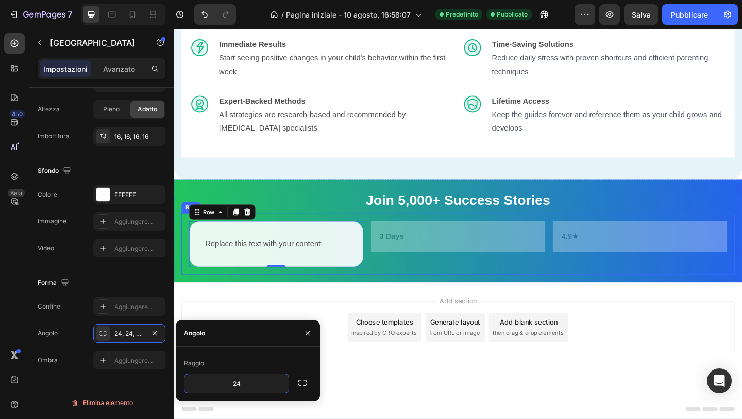
scroll to position [1080, 0]
click at [397, 314] on div "Add section Choose templates inspired by CRO experts Generate layout from URL o…" at bounding box center [483, 367] width 619 height 127
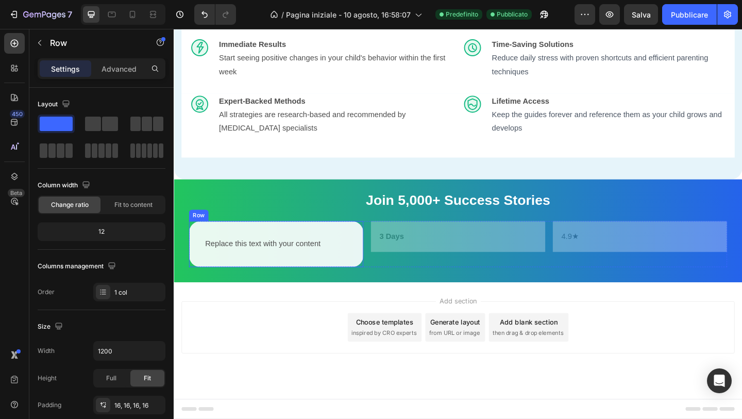
click at [338, 246] on div "Replace this text with your content Text Block Row Row" at bounding box center [285, 263] width 190 height 50
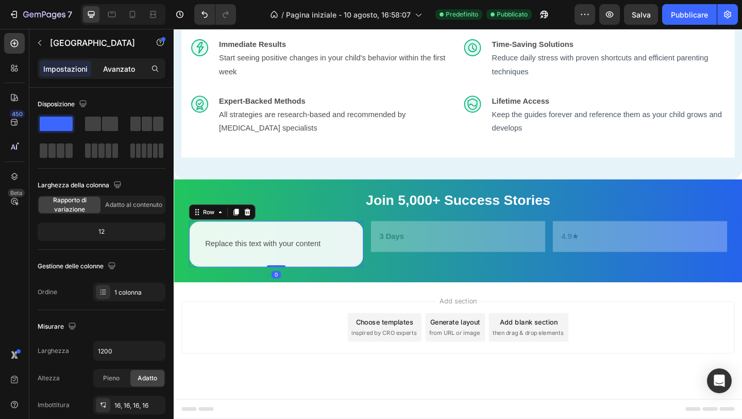
click at [108, 67] on font "Avanzato" at bounding box center [119, 68] width 32 height 9
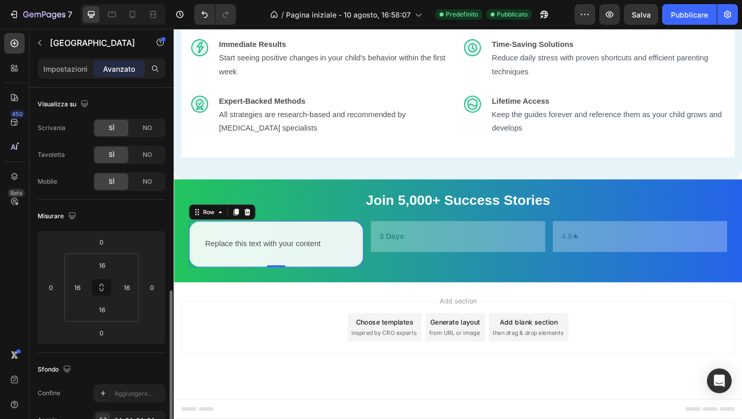
scroll to position [355, 0]
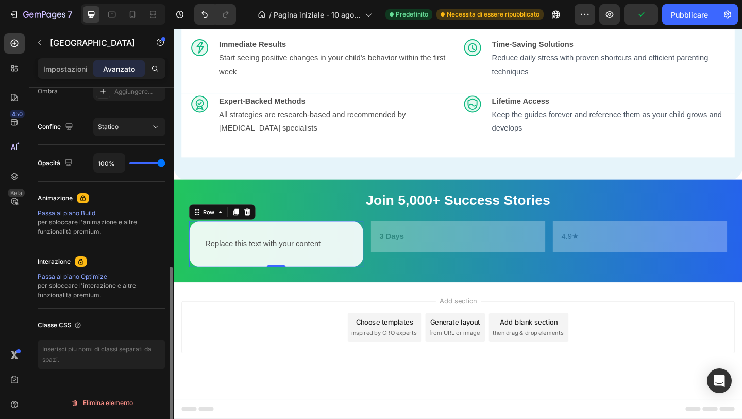
drag, startPoint x: 156, startPoint y: 168, endPoint x: 146, endPoint y: 168, distance: 9.3
click at [146, 168] on div "100%" at bounding box center [129, 163] width 72 height 20
click at [152, 165] on div "100%" at bounding box center [129, 163] width 72 height 20
type input "69%"
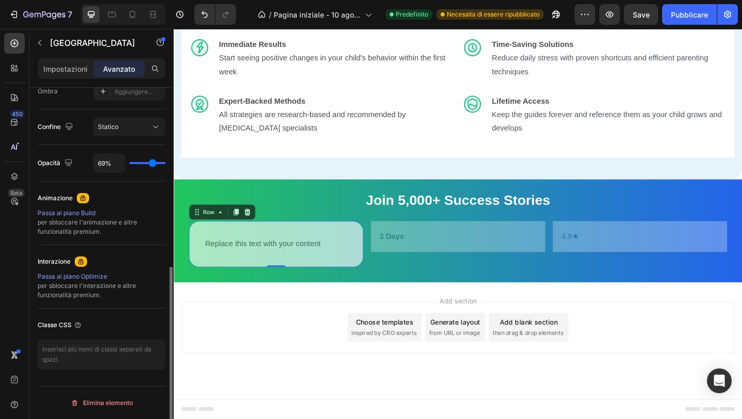
type input "69"
click at [153, 163] on input "range" at bounding box center [147, 163] width 36 height 2
click at [154, 163] on input "range" at bounding box center [147, 163] width 36 height 2
type input "79%"
type input "79"
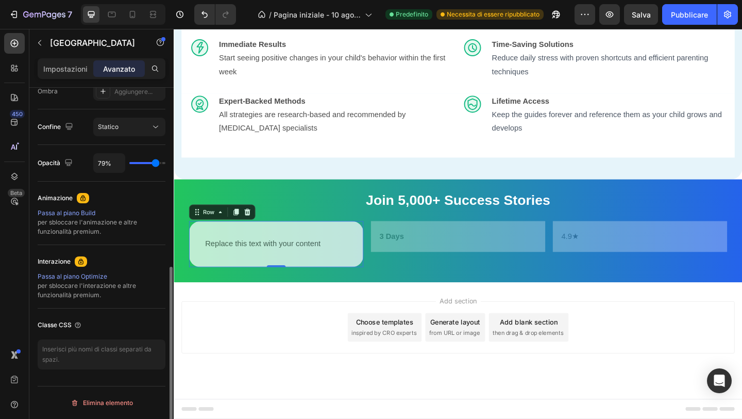
type input "80%"
type input "80"
type input "79%"
type input "79"
type input "80%"
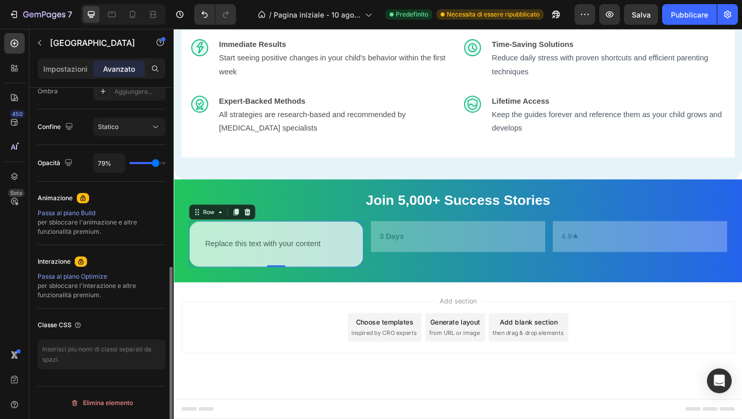
type input "80"
type input "82%"
type input "82"
type input "86%"
type input "86"
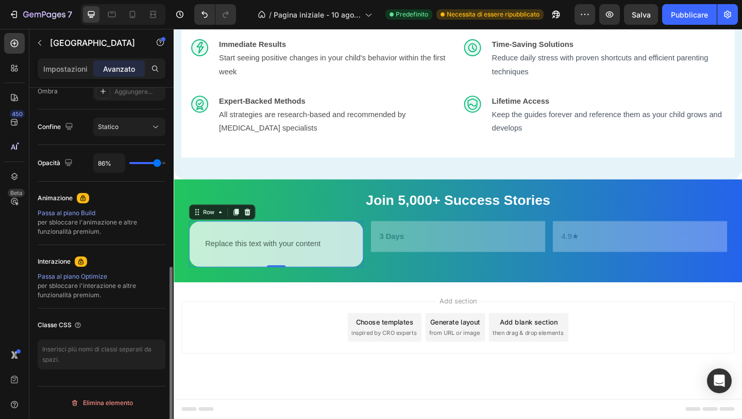
type input "87%"
type input "87"
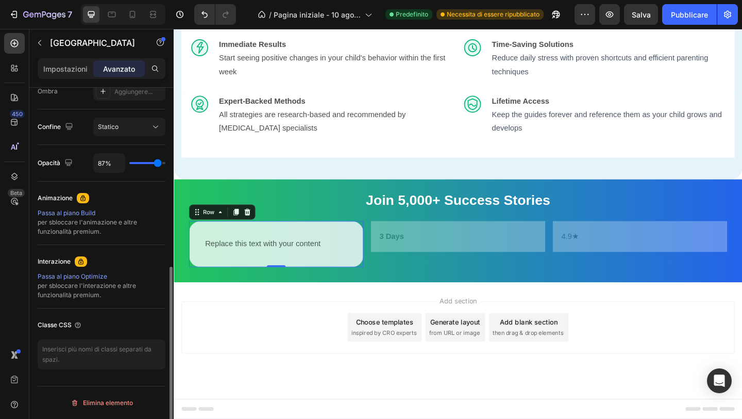
type input "88%"
type input "88"
type input "89%"
type input "89"
type input "90%"
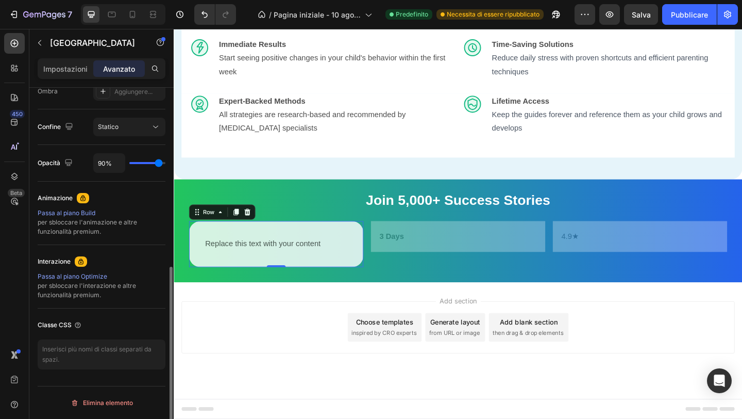
type input "90"
click at [158, 164] on input "range" at bounding box center [147, 163] width 36 height 2
type input "89%"
type input "89"
type input "88%"
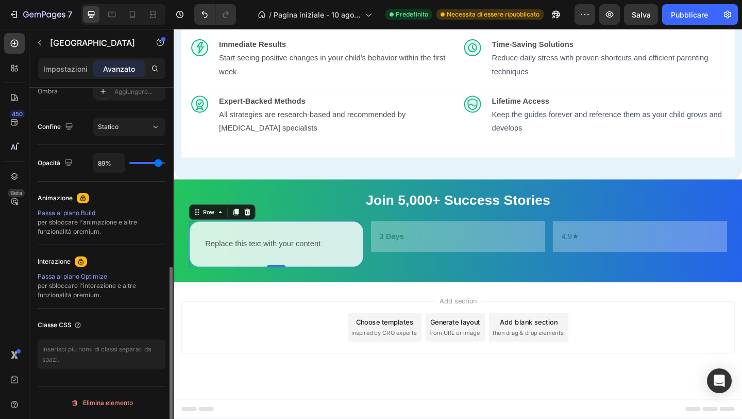
type input "88"
type input "87%"
type input "87"
type input "88%"
type input "88"
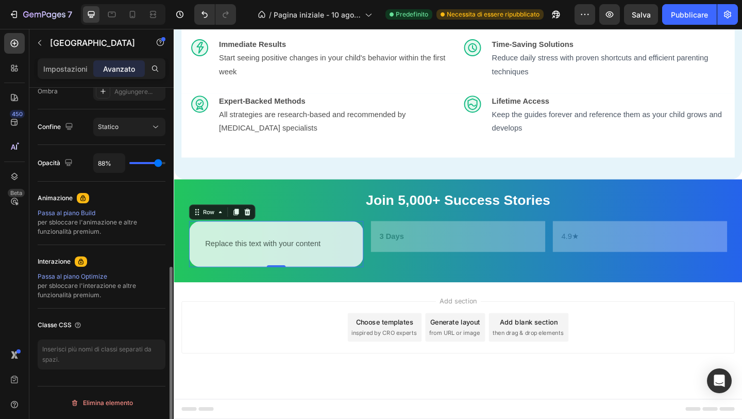
type input "89%"
type input "89"
type input "92%"
type input "92"
type input "93%"
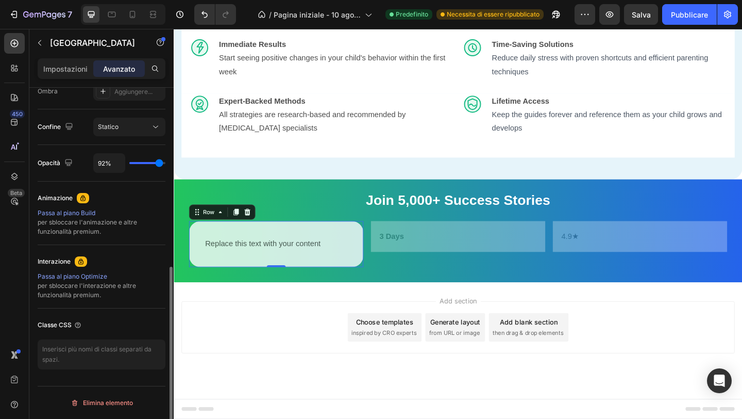
type input "93"
type input "94%"
type input "94"
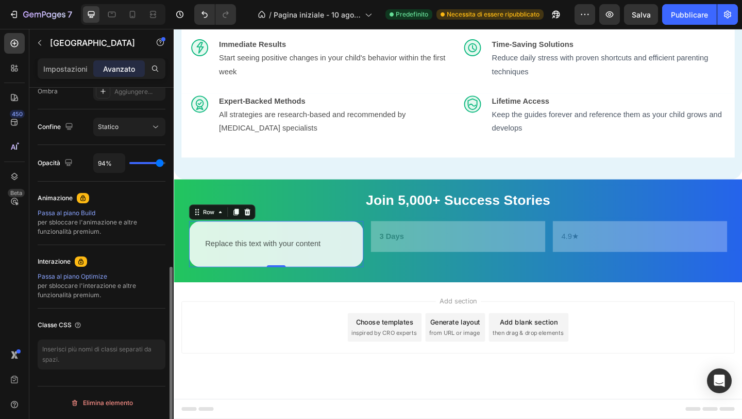
type input "93%"
type input "93"
type input "92%"
type input "92"
type input "91%"
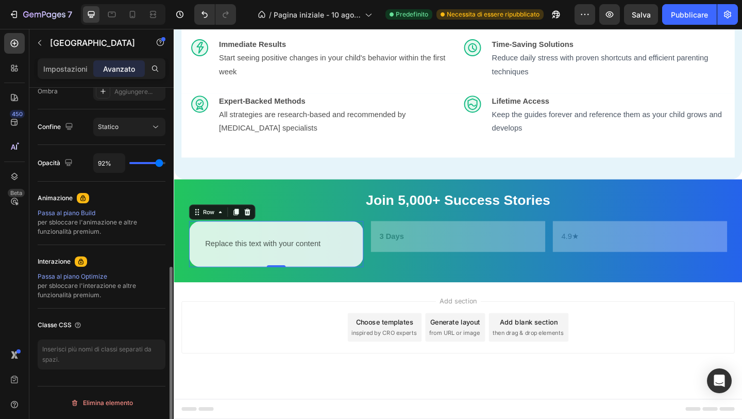
type input "91"
type input "90%"
type input "90"
type input "89%"
type input "89"
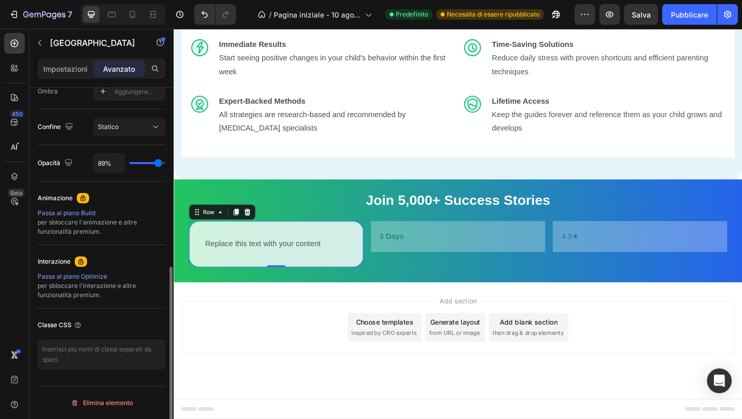
type input "90%"
type input "90"
click at [158, 164] on input "range" at bounding box center [147, 163] width 36 height 2
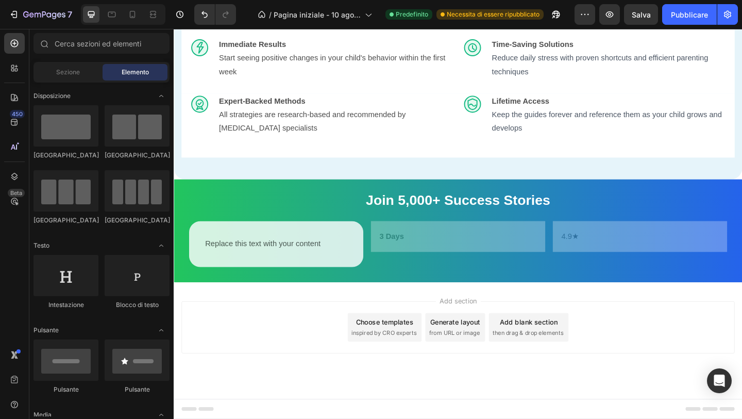
click at [224, 317] on div "Add section Choose templates inspired by CRO experts Generate layout from URL o…" at bounding box center [483, 367] width 619 height 127
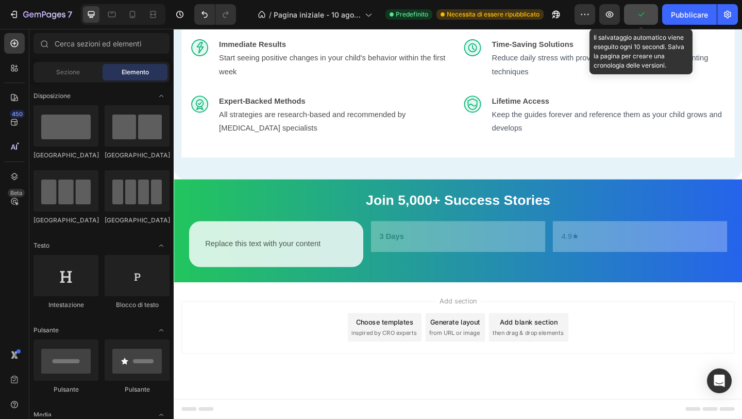
click at [646, 16] on icon "button" at bounding box center [641, 14] width 10 height 10
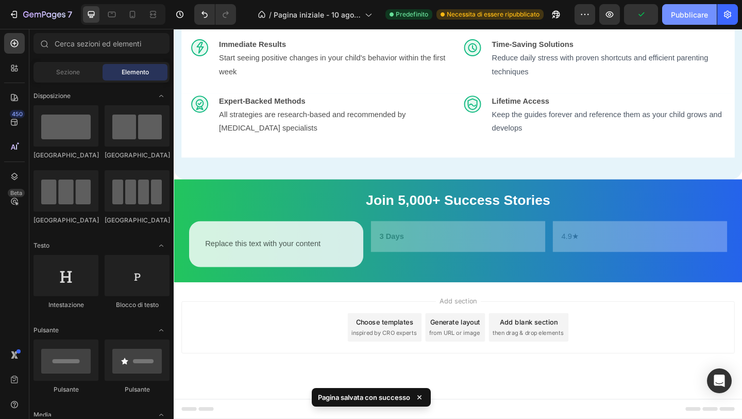
click at [682, 14] on font "Pubblicare" at bounding box center [689, 14] width 37 height 9
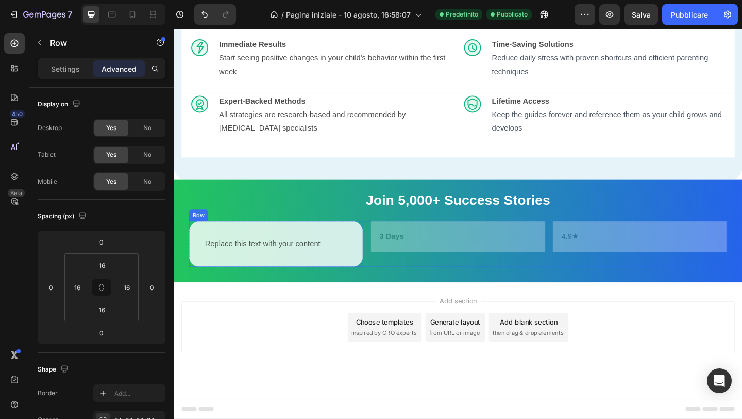
click at [351, 244] on div "Replace this text with your content Text Block Row Row" at bounding box center [285, 263] width 190 height 50
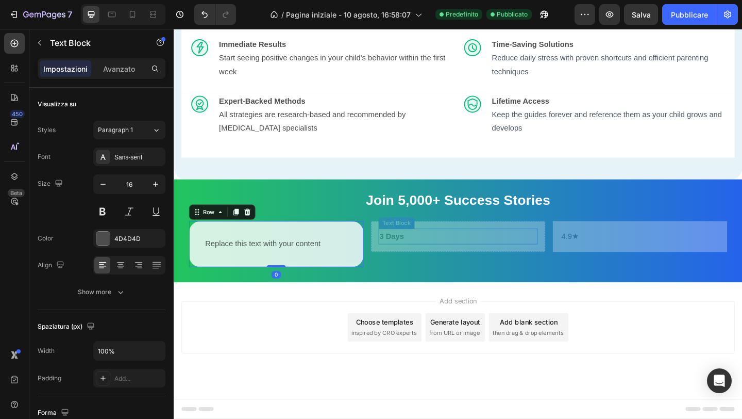
click at [428, 250] on p "3 Days" at bounding box center [482, 254] width 171 height 15
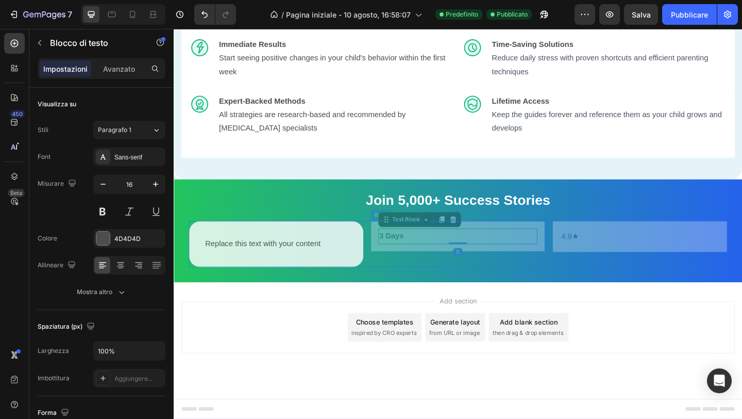
click at [552, 242] on div "3 Days Text Block 0 Row" at bounding box center [483, 255] width 190 height 34
click at [534, 258] on p "3 Days" at bounding box center [482, 254] width 171 height 15
click at [477, 240] on icon at bounding box center [478, 236] width 7 height 7
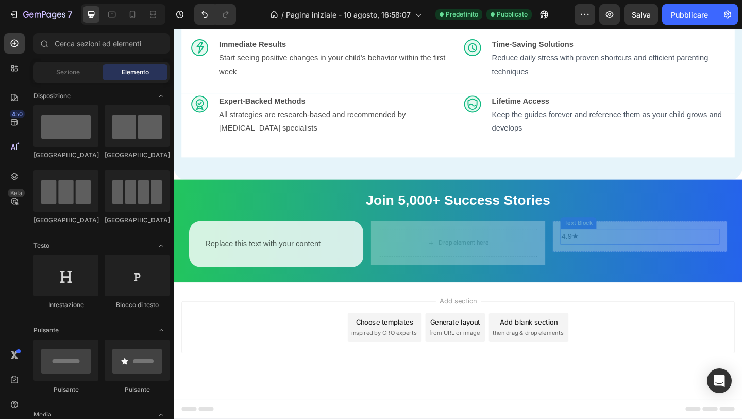
click at [631, 249] on p "4.9★" at bounding box center [680, 254] width 171 height 15
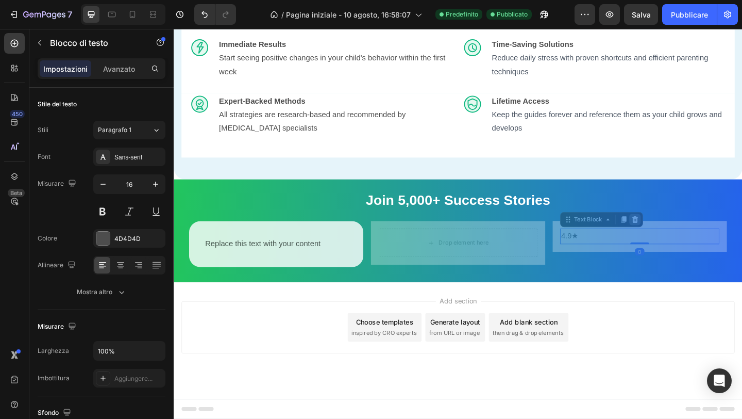
click at [678, 240] on icon at bounding box center [676, 236] width 8 height 8
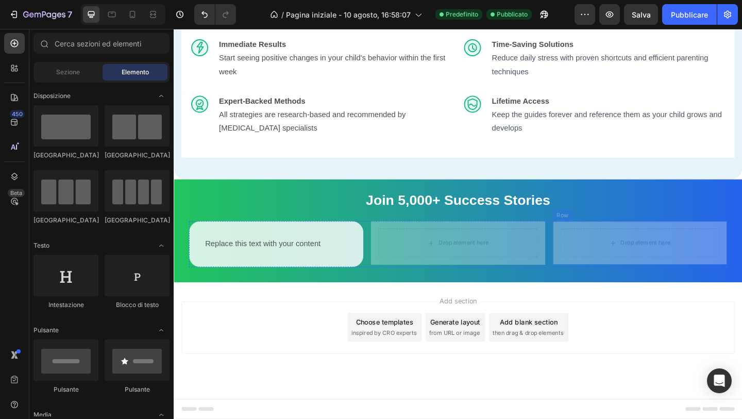
click at [673, 244] on div "Drop element here Row" at bounding box center [681, 261] width 190 height 47
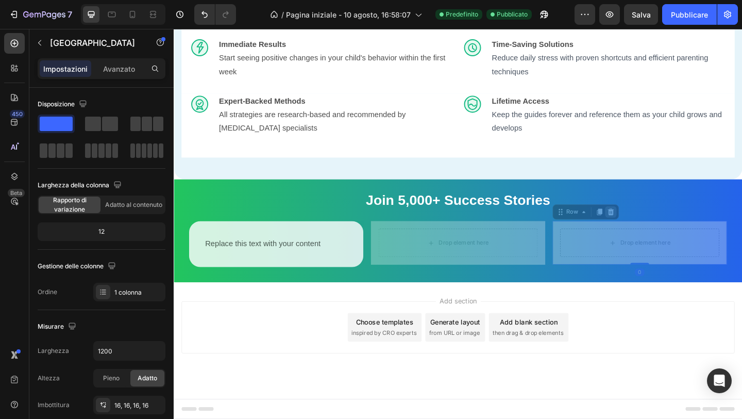
click at [647, 229] on icon at bounding box center [649, 228] width 8 height 8
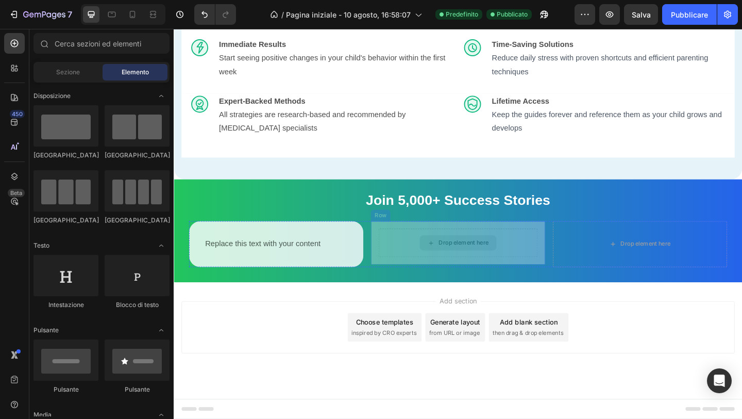
click at [567, 250] on div "Drop element here" at bounding box center [482, 261] width 173 height 31
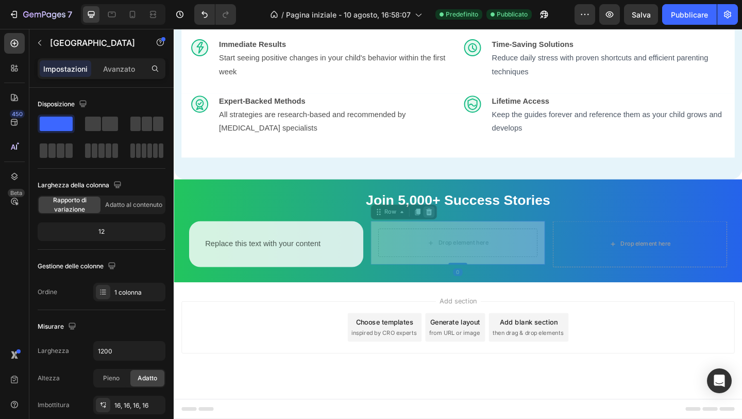
click at [452, 231] on icon at bounding box center [452, 228] width 8 height 8
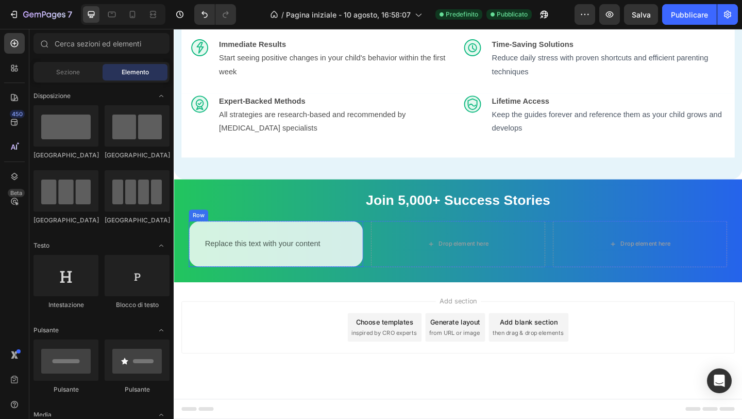
click at [351, 245] on div "Replace this text with your content Text Block Row Row" at bounding box center [285, 263] width 190 height 50
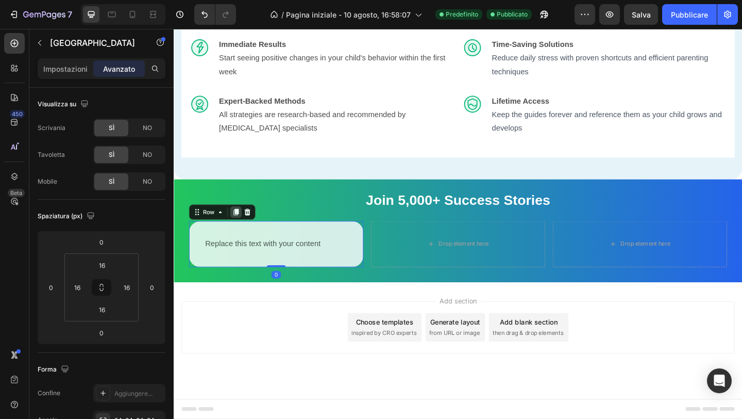
click at [239, 232] on icon at bounding box center [241, 228] width 8 height 8
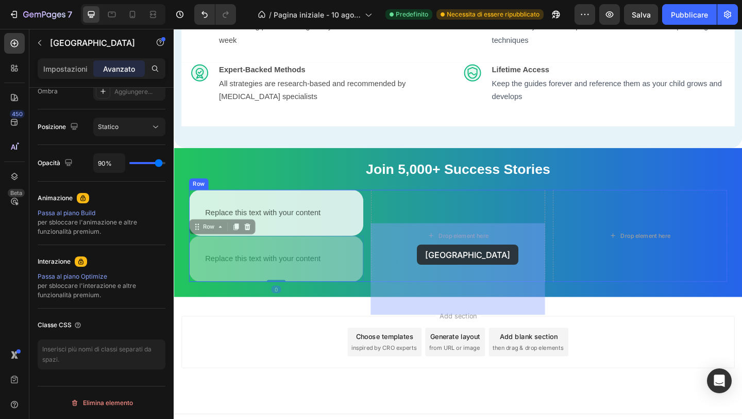
drag, startPoint x: 351, startPoint y: 294, endPoint x: 438, endPoint y: 266, distance: 91.6
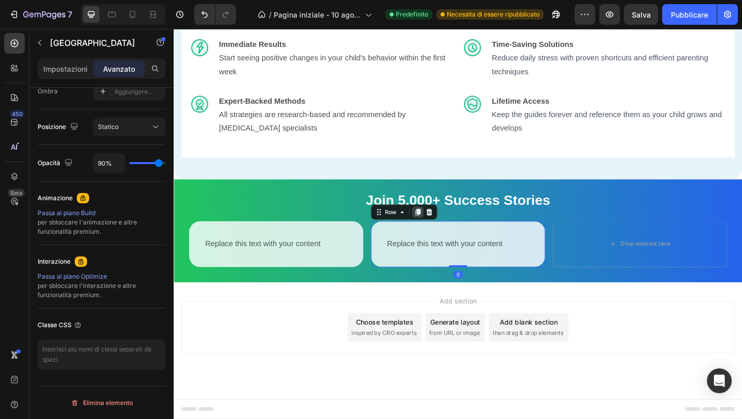
click at [439, 231] on icon at bounding box center [440, 227] width 6 height 7
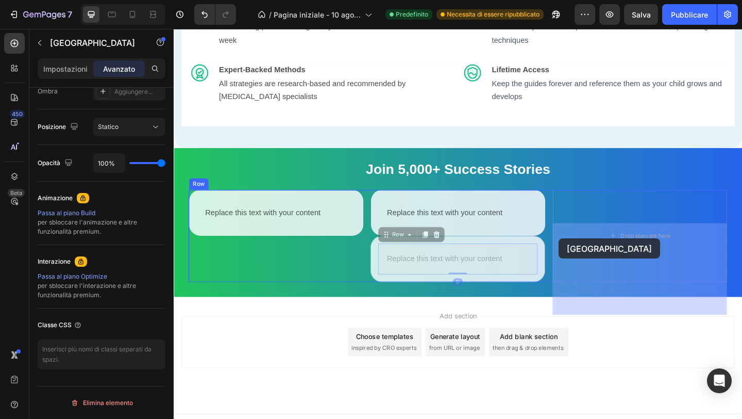
drag, startPoint x: 437, startPoint y: 297, endPoint x: 602, endPoint y: 257, distance: 169.9
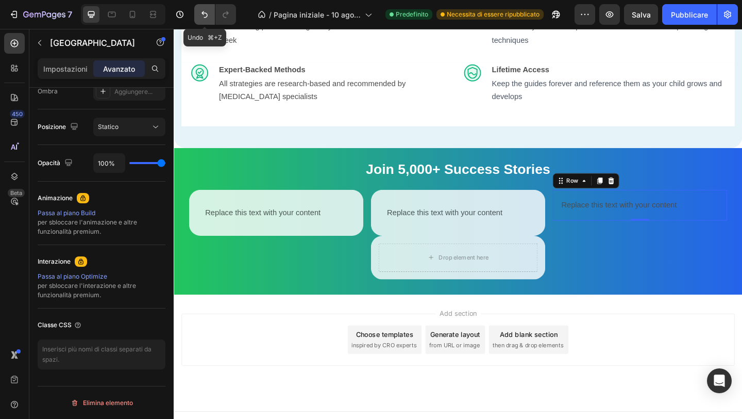
click at [197, 10] on button "Annulla/Ripristina" at bounding box center [204, 14] width 21 height 21
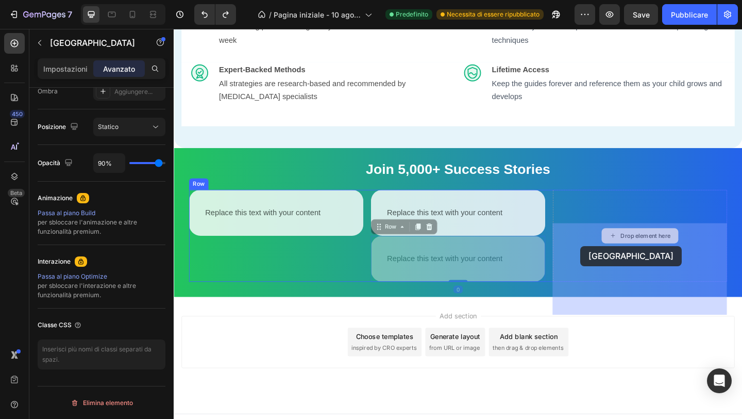
drag, startPoint x: 400, startPoint y: 295, endPoint x: 621, endPoint y: 265, distance: 223.8
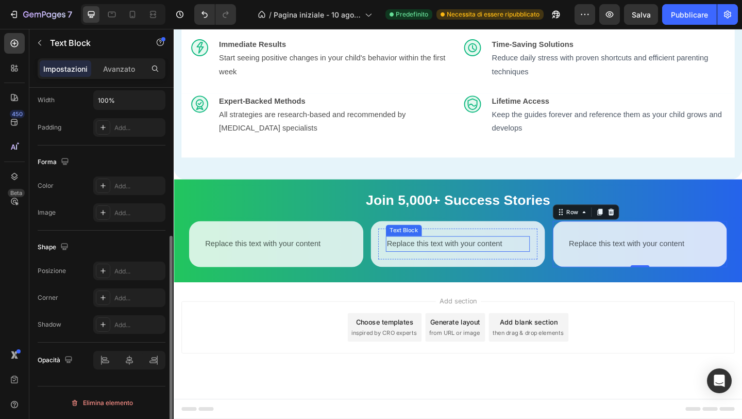
click at [462, 266] on p "Replace this text with your content" at bounding box center [483, 262] width 155 height 15
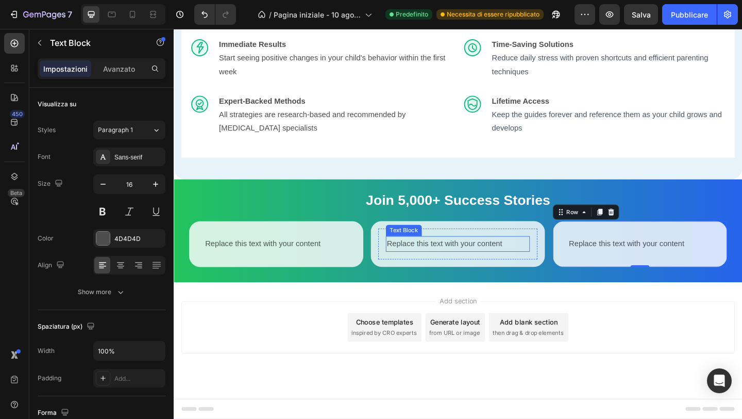
click at [462, 266] on p "Replace this text with your content" at bounding box center [483, 262] width 155 height 15
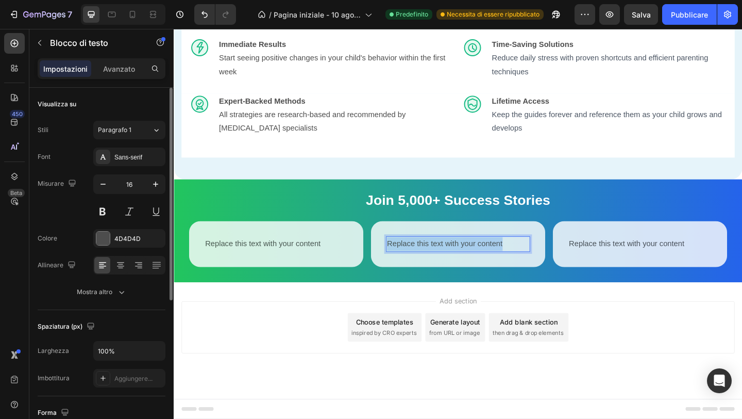
click at [462, 266] on p "Replace this text with your content" at bounding box center [483, 262] width 155 height 15
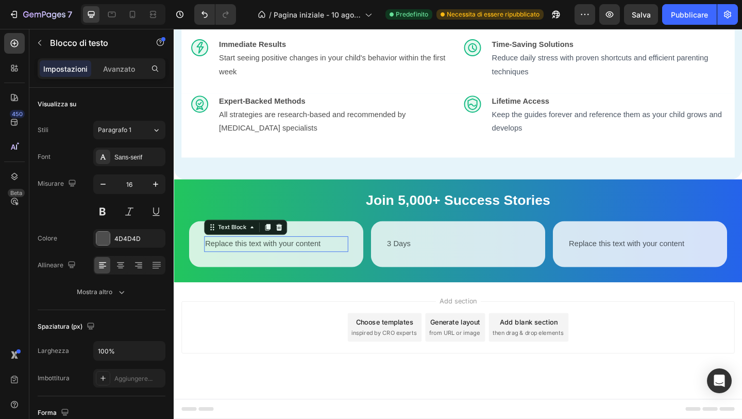
click at [247, 267] on p "Replace this text with your content" at bounding box center [285, 262] width 155 height 15
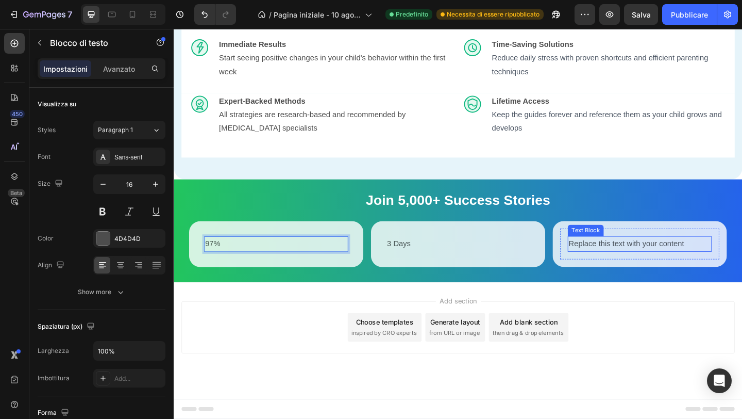
click at [626, 261] on p "Replace this text with your content" at bounding box center [681, 262] width 155 height 15
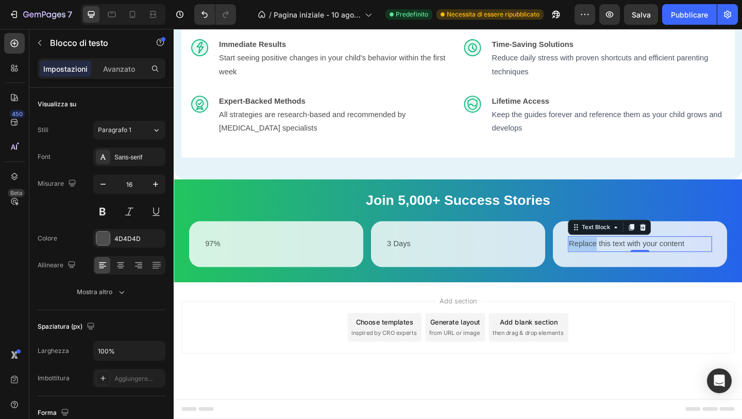
click at [626, 261] on p "Replace this text with your content" at bounding box center [681, 262] width 155 height 15
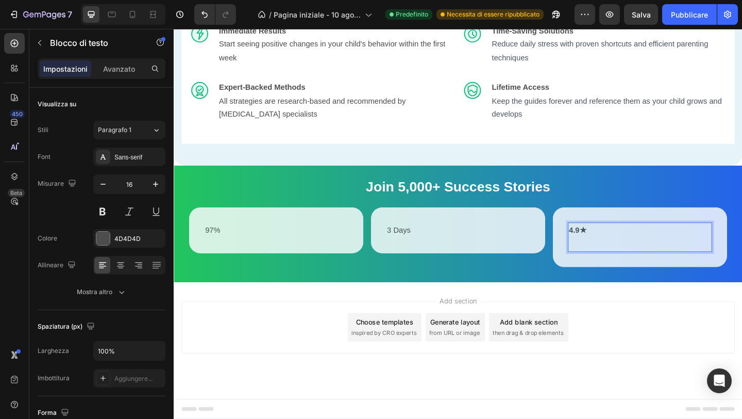
click at [642, 255] on p "4.9★" at bounding box center [681, 247] width 155 height 15
click at [218, 255] on p "97%" at bounding box center [285, 247] width 155 height 15
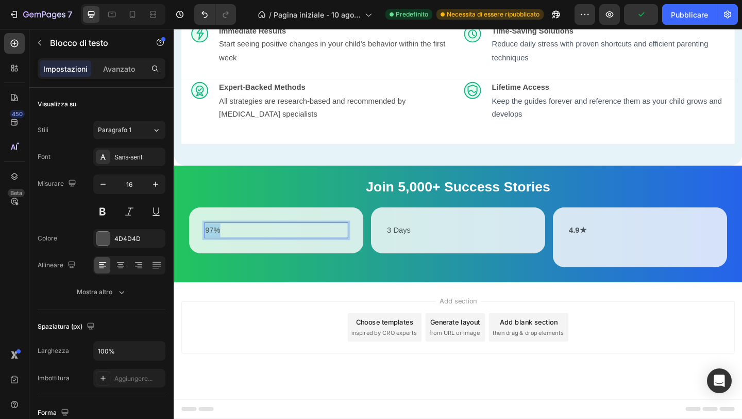
click at [218, 255] on p "97%" at bounding box center [285, 247] width 155 height 15
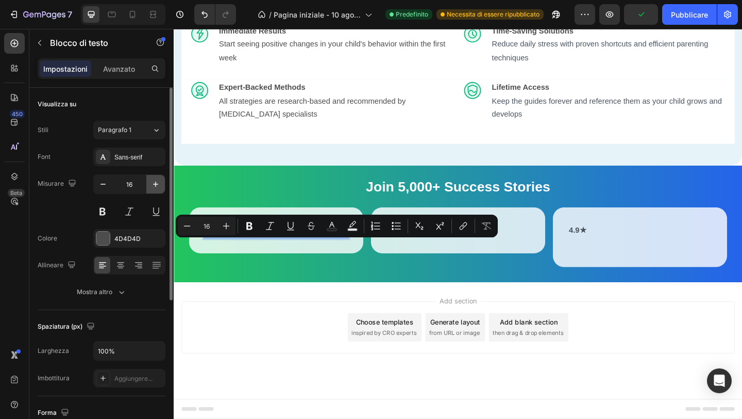
click at [158, 184] on icon "button" at bounding box center [155, 183] width 5 height 5
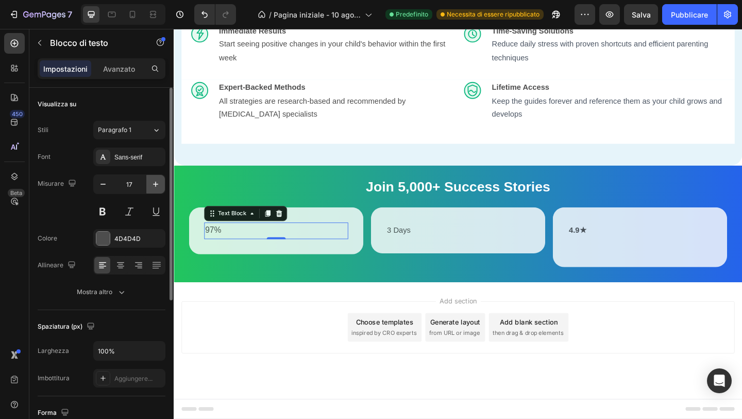
click at [158, 184] on icon "button" at bounding box center [155, 183] width 5 height 5
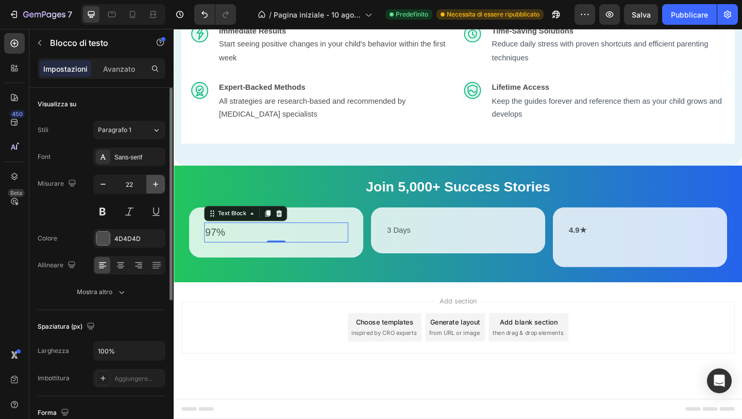
click at [158, 184] on icon "button" at bounding box center [155, 183] width 5 height 5
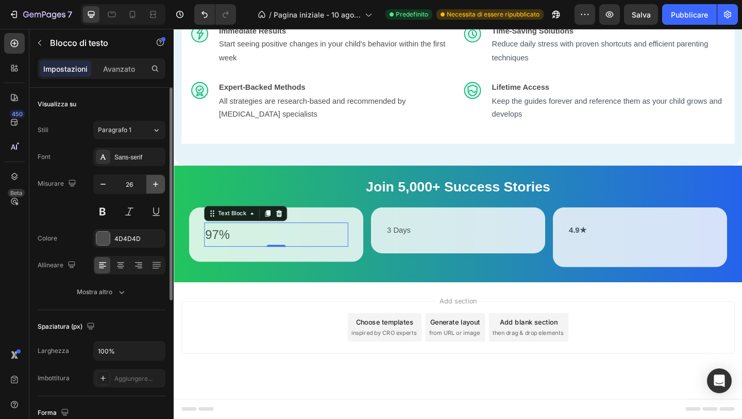
click at [158, 184] on icon "button" at bounding box center [155, 183] width 5 height 5
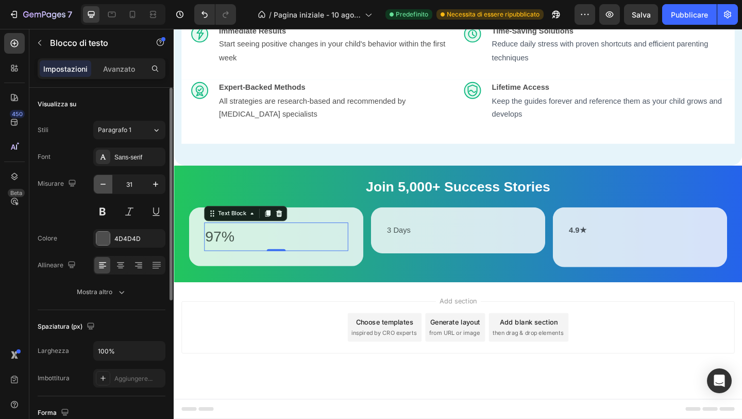
click at [101, 186] on icon "button" at bounding box center [103, 184] width 10 height 10
type input "30"
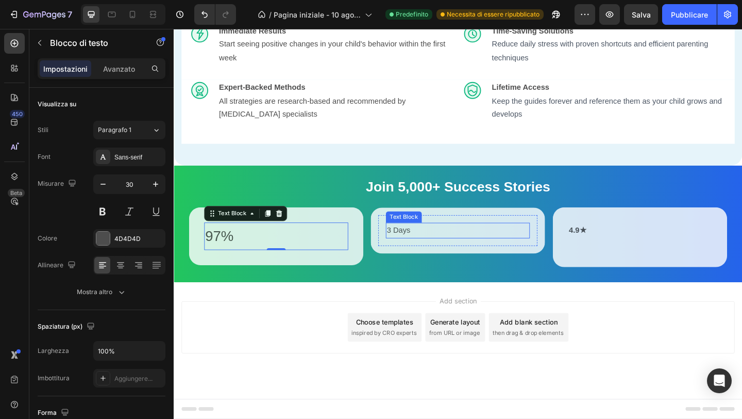
click at [418, 255] on p "3 Days" at bounding box center [483, 247] width 155 height 15
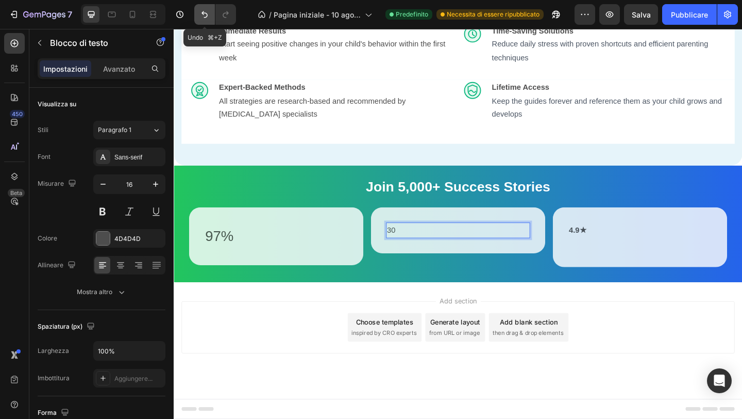
click at [204, 16] on icon "Annulla/Ripristina" at bounding box center [205, 14] width 10 height 10
click at [200, 15] on icon "Annulla/Ripristina" at bounding box center [205, 14] width 10 height 10
click at [200, 14] on icon "Annulla/Ripristina" at bounding box center [205, 14] width 10 height 10
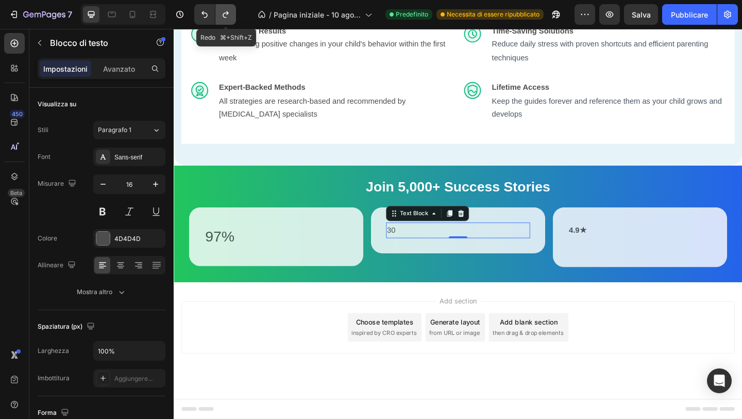
click at [229, 12] on icon "Annulla/Ripristina" at bounding box center [226, 14] width 10 height 10
click at [206, 15] on icon "Annulla/Ripristina" at bounding box center [205, 14] width 10 height 10
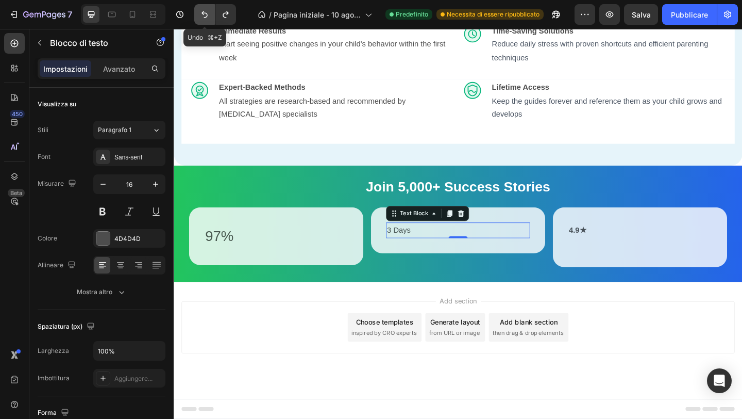
click at [206, 15] on icon "Annulla/Ripristina" at bounding box center [205, 14] width 10 height 10
click at [228, 16] on icon "Annulla/Ripristina" at bounding box center [226, 14] width 10 height 10
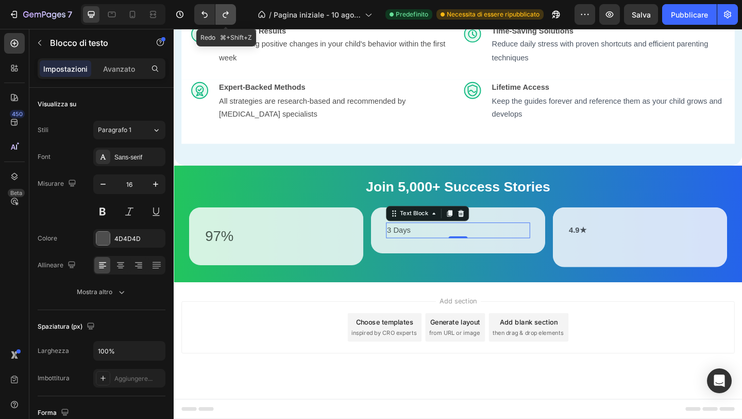
click at [228, 16] on icon "Annulla/Ripristina" at bounding box center [226, 14] width 10 height 10
click at [205, 14] on icon "Annulla/Ripristina" at bounding box center [205, 14] width 10 height 10
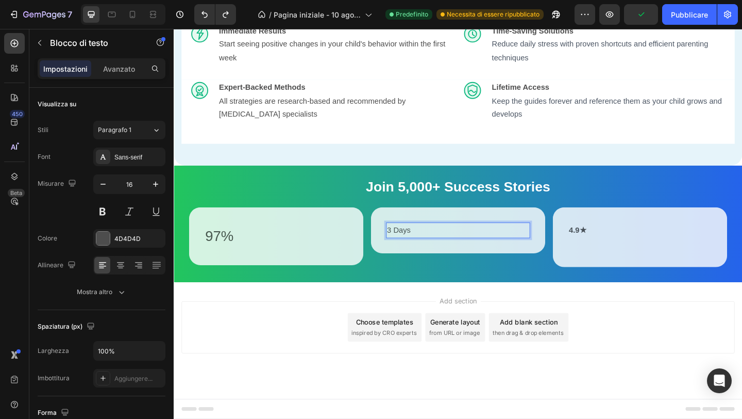
click at [423, 255] on p "3 Days" at bounding box center [483, 247] width 155 height 15
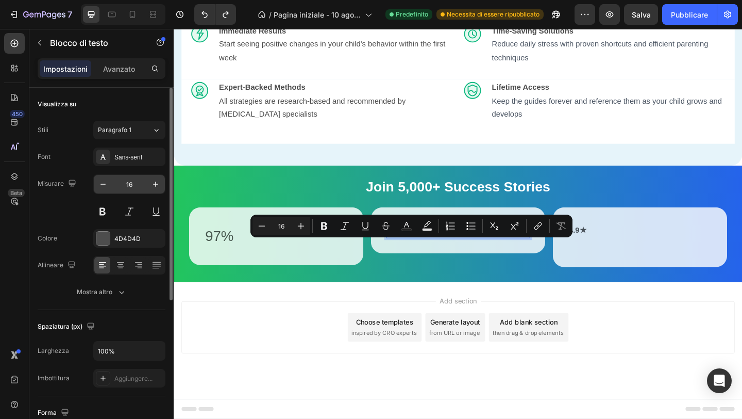
click at [126, 186] on input "16" at bounding box center [129, 184] width 34 height 19
click at [125, 186] on input "16" at bounding box center [129, 184] width 34 height 19
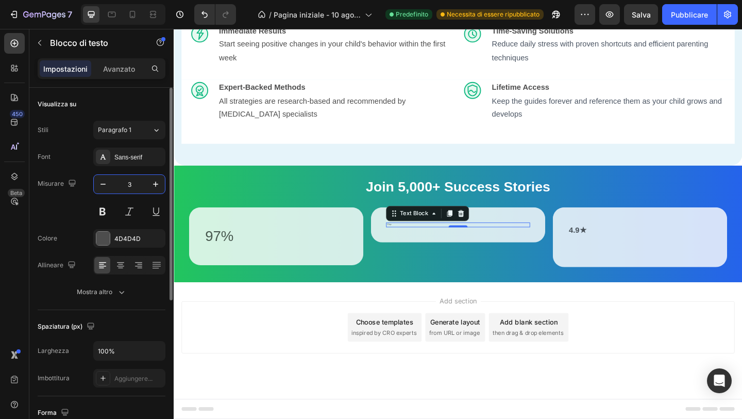
type input "30"
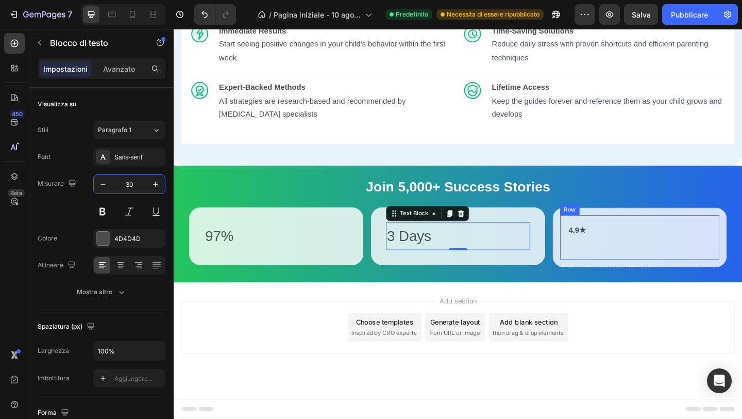
click at [605, 252] on strong "4.9★" at bounding box center [613, 247] width 19 height 9
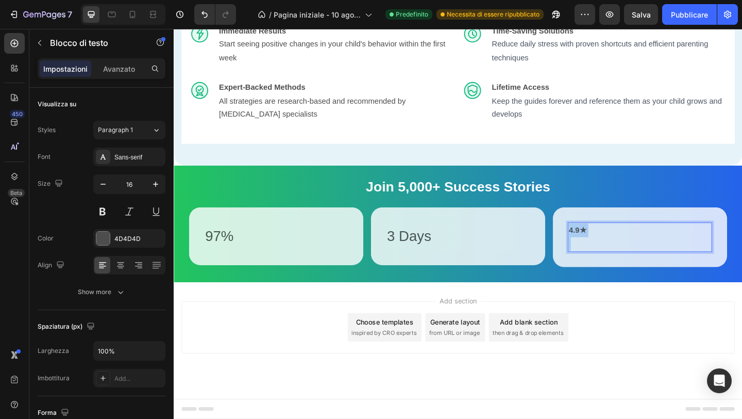
click at [606, 252] on strong "4.9★" at bounding box center [613, 247] width 19 height 9
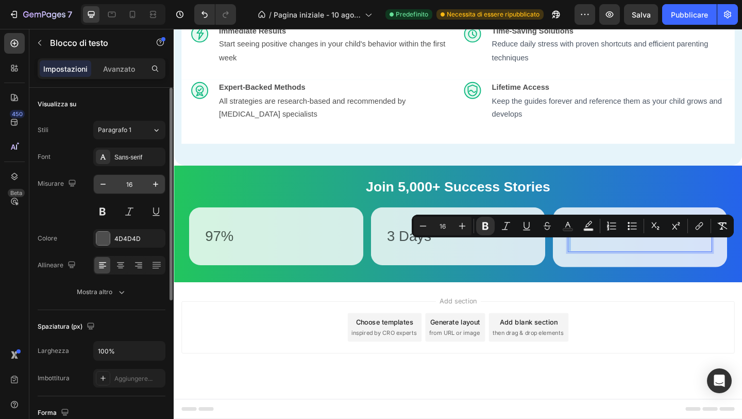
click at [127, 180] on input "16" at bounding box center [129, 184] width 34 height 19
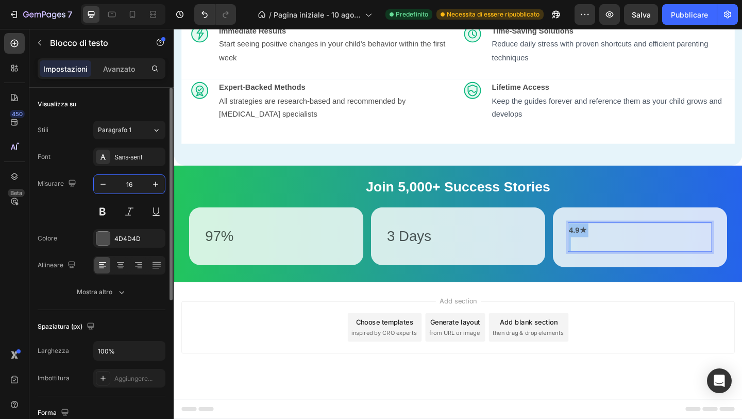
click at [127, 180] on input "16" at bounding box center [129, 184] width 34 height 19
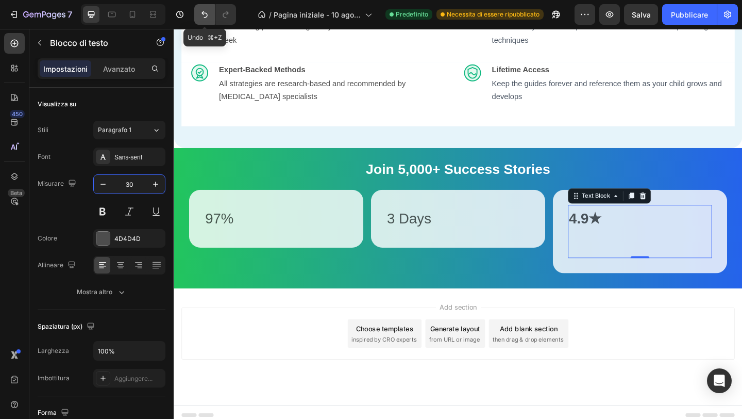
click at [208, 12] on icon "Annulla/Ripristina" at bounding box center [205, 14] width 10 height 10
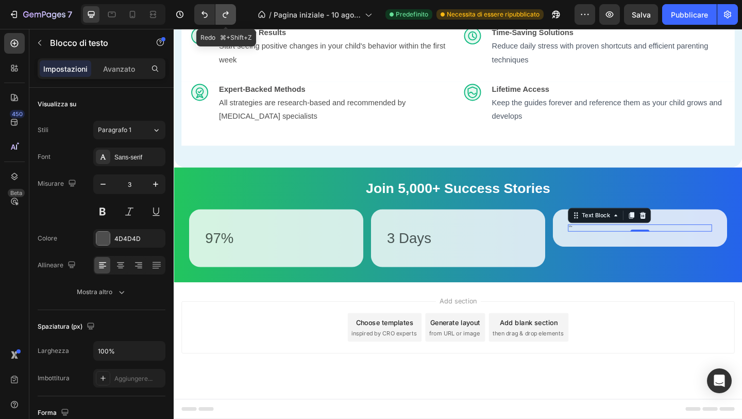
click at [227, 18] on icon "Annulla/Ripristina" at bounding box center [226, 14] width 10 height 10
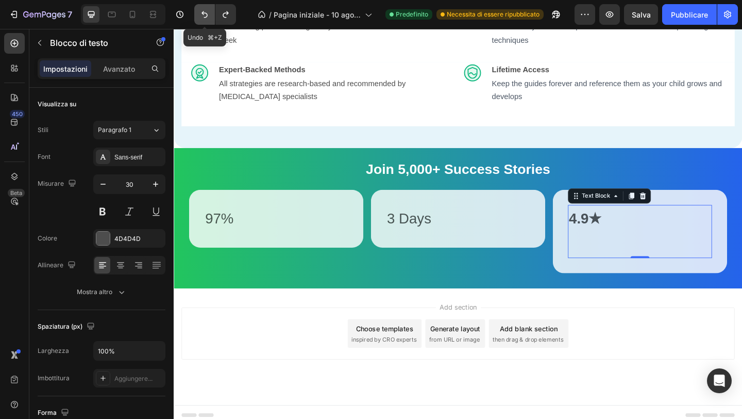
click at [207, 18] on icon "Annulla/Ripristina" at bounding box center [205, 14] width 10 height 10
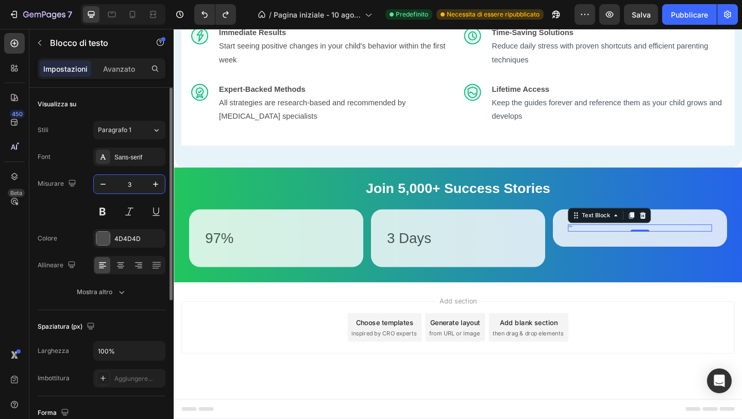
click at [126, 179] on input "3" at bounding box center [129, 184] width 34 height 19
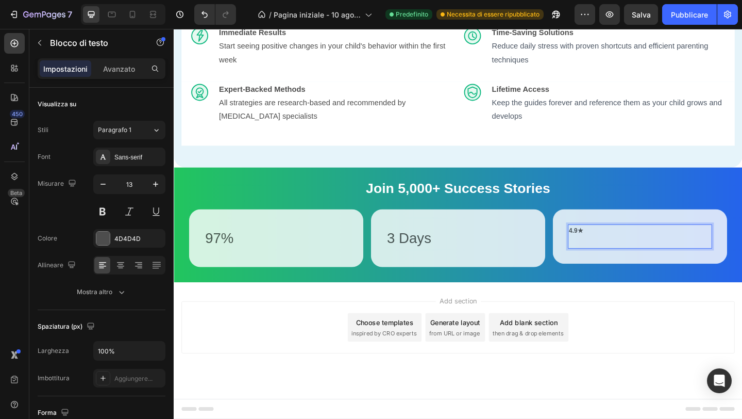
click at [614, 267] on p "Rich Text Editor. Editing area: main" at bounding box center [681, 261] width 155 height 12
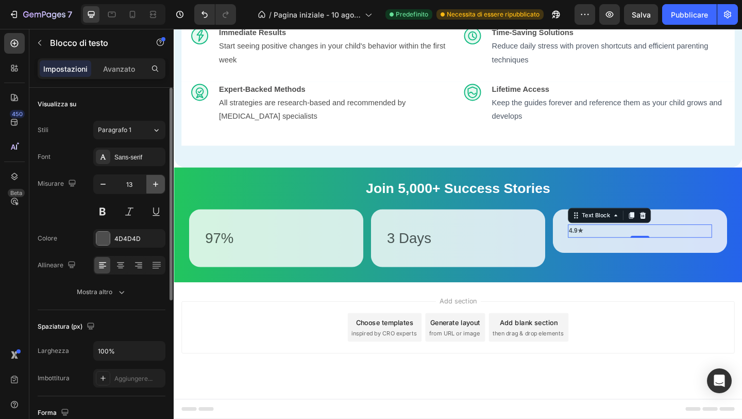
click at [156, 186] on icon "button" at bounding box center [156, 184] width 10 height 10
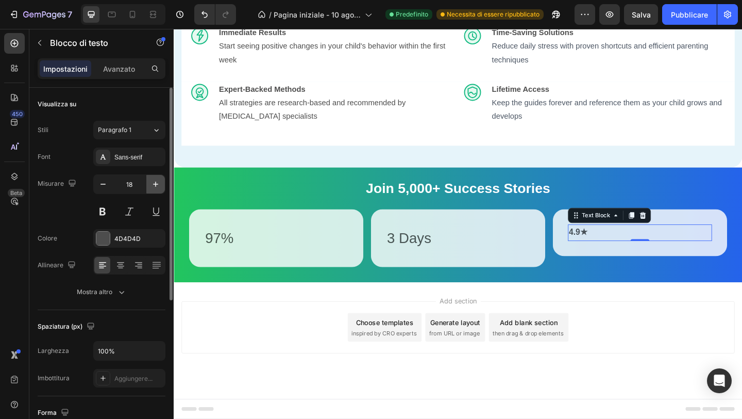
click at [156, 186] on icon "button" at bounding box center [156, 184] width 10 height 10
click at [157, 180] on icon "button" at bounding box center [156, 184] width 10 height 10
click at [132, 185] on input "21" at bounding box center [129, 184] width 34 height 19
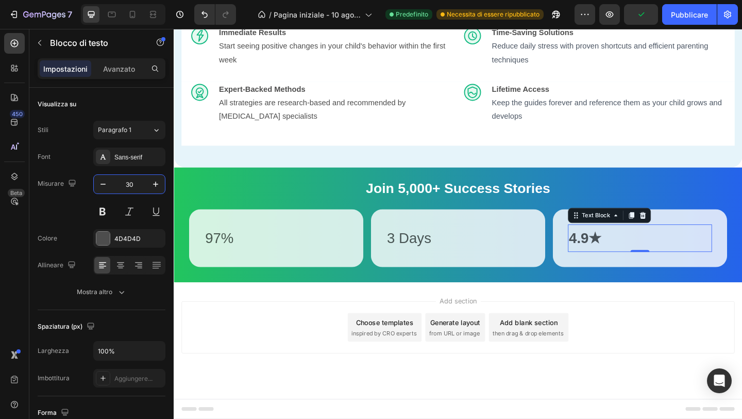
type input "30"
click at [218, 270] on p "97%" at bounding box center [285, 256] width 155 height 28
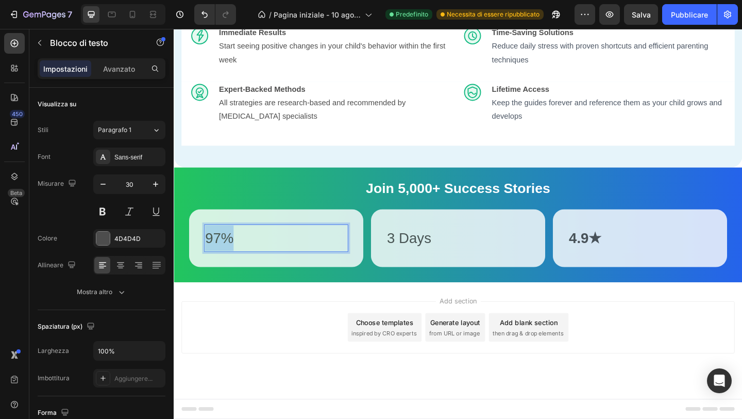
click at [218, 270] on p "97%" at bounding box center [285, 256] width 155 height 28
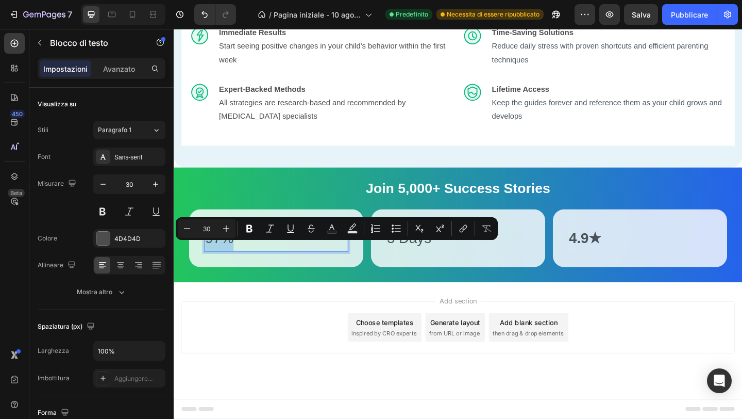
click at [218, 270] on p "97%" at bounding box center [285, 256] width 155 height 28
click at [331, 231] on rect "Barra degli strumenti contestuale dell'editor" at bounding box center [332, 232] width 10 height 3
type input "4D4D4D"
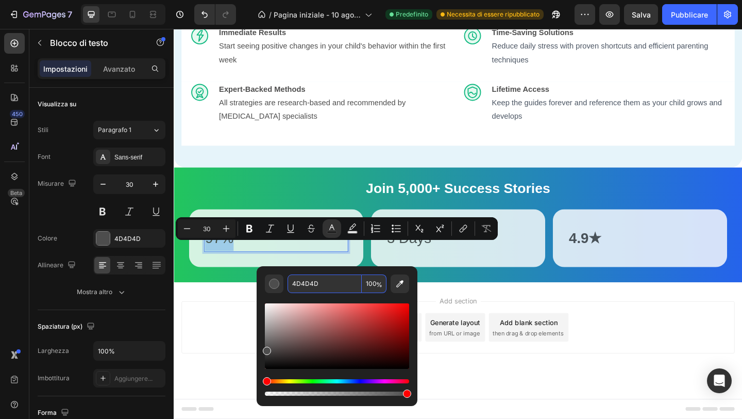
click at [311, 285] on input "4D4D4D" at bounding box center [325, 283] width 74 height 19
paste input "#0F172A"
type input "0F172A"
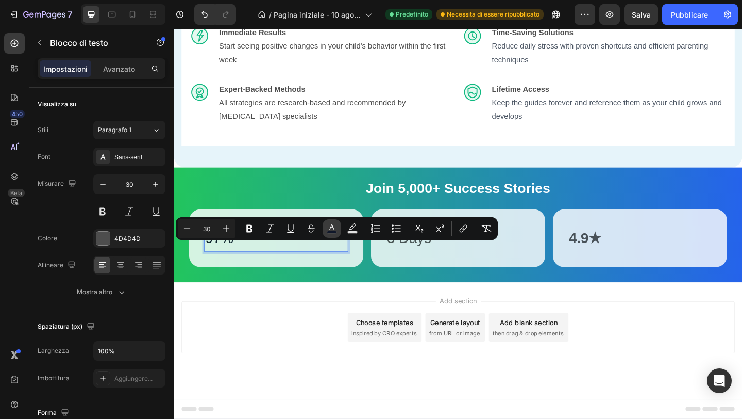
click at [336, 228] on icon "Barra degli strumenti contestuale dell'editor" at bounding box center [332, 228] width 10 height 10
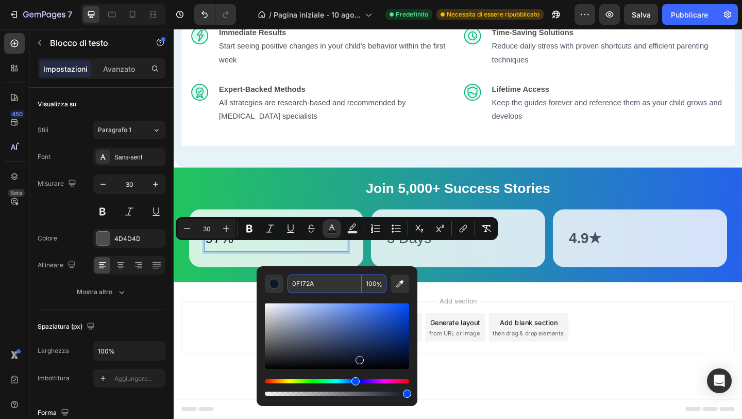
click at [325, 284] on input "0F172A" at bounding box center [325, 283] width 74 height 19
paste input "#"
type input "0F172A"
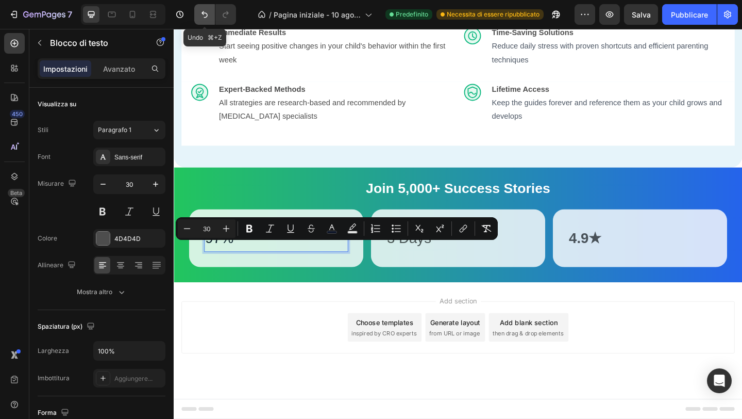
click at [207, 8] on button "Annulla/Ripristina" at bounding box center [204, 14] width 21 height 21
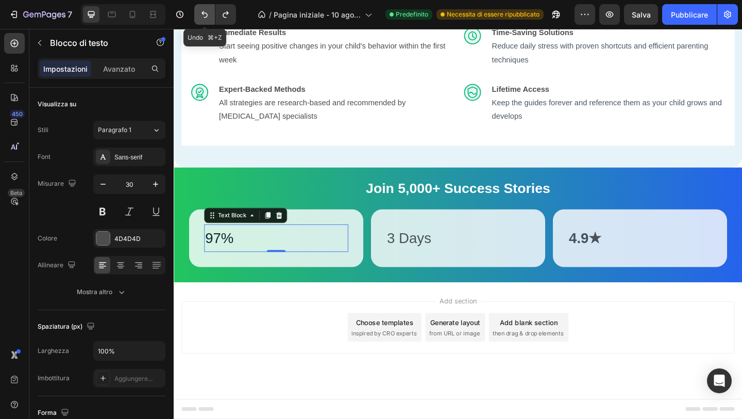
click at [204, 16] on icon "Annulla/Ripristina" at bounding box center [205, 14] width 10 height 10
click at [204, 15] on icon "Annulla/Ripristina" at bounding box center [205, 14] width 10 height 10
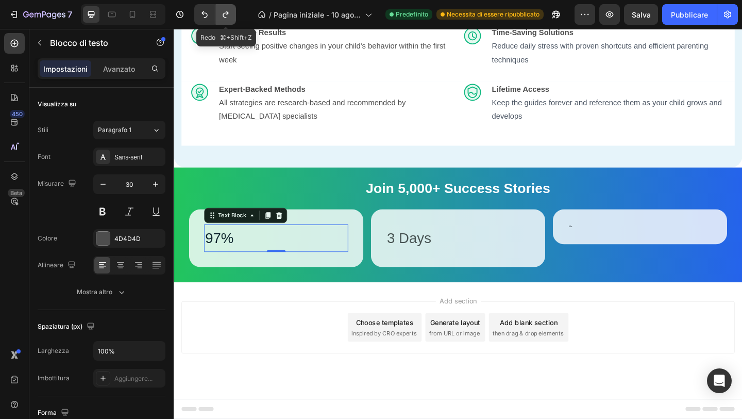
click at [227, 15] on icon "Annulla/Ripristina" at bounding box center [226, 14] width 10 height 10
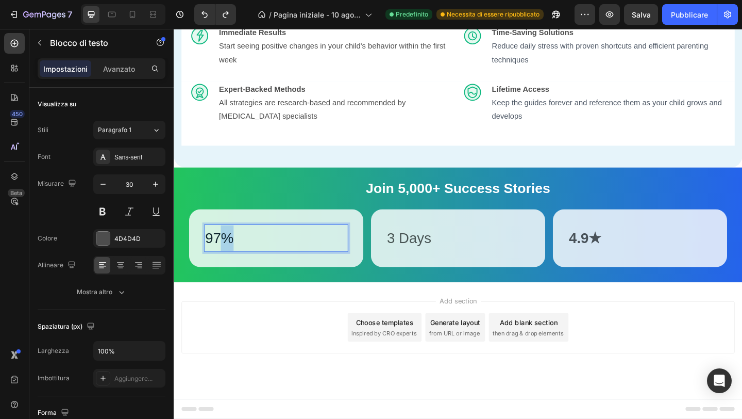
click at [222, 264] on span "97%" at bounding box center [223, 255] width 31 height 17
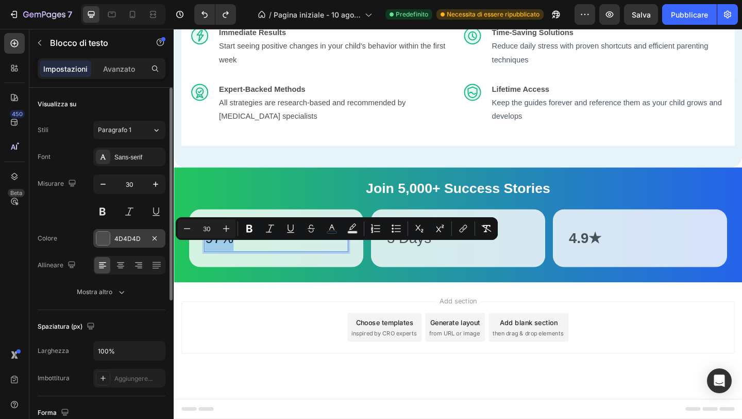
click at [129, 236] on font "4D4D4D" at bounding box center [127, 239] width 26 height 8
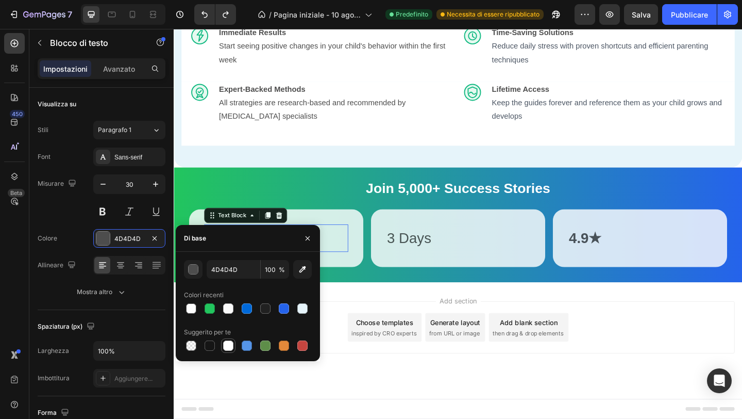
click at [227, 343] on div at bounding box center [228, 345] width 10 height 10
type input "FFFFFF"
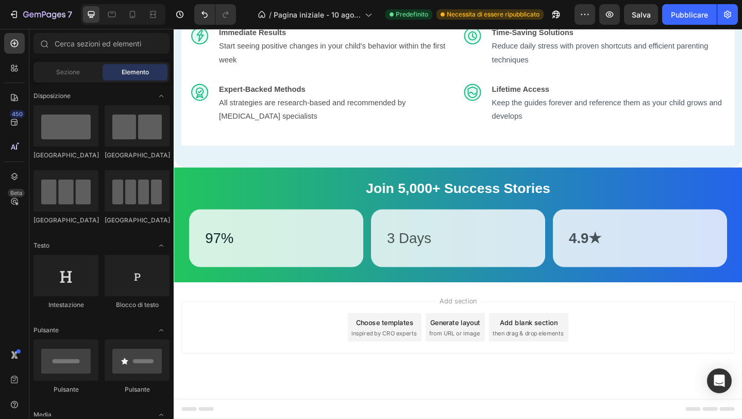
click at [254, 411] on div "Add section Choose templates inspired by CRO experts Generate layout from URL o…" at bounding box center [483, 367] width 619 height 127
click at [211, 264] on span "97%" at bounding box center [223, 255] width 31 height 17
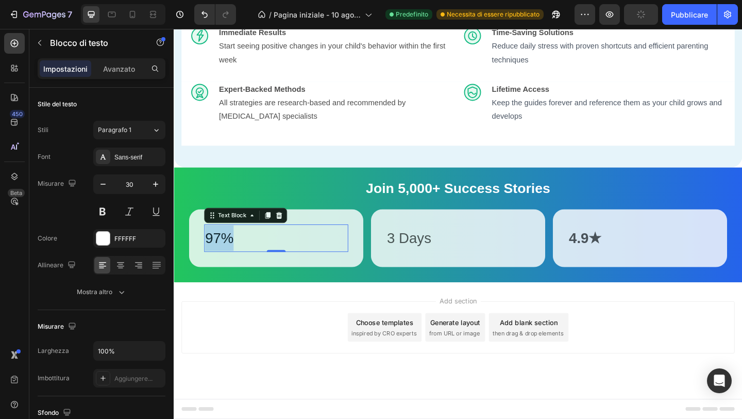
click at [211, 264] on span "97%" at bounding box center [223, 255] width 31 height 17
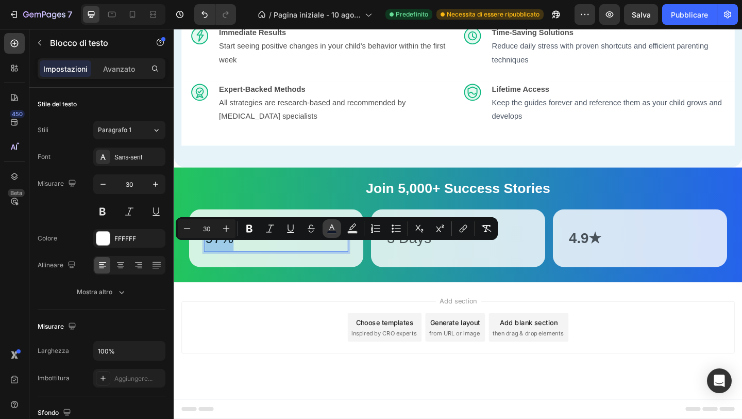
click at [335, 226] on icon "Barra degli strumenti contestuale dell'editor" at bounding box center [332, 228] width 10 height 10
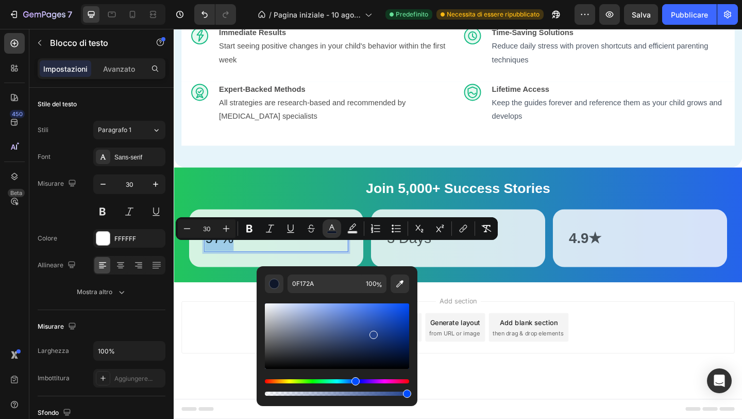
drag, startPoint x: 322, startPoint y: 331, endPoint x: 369, endPoint y: 331, distance: 47.4
click at [371, 332] on div "Barra degli strumenti contestuale dell'editor" at bounding box center [337, 335] width 144 height 65
click at [369, 331] on div "Barra degli strumenti contestuale dell'editor" at bounding box center [337, 335] width 144 height 65
click at [381, 330] on div "Barra degli strumenti contestuale dell'editor" at bounding box center [337, 335] width 144 height 65
click at [305, 331] on div "Barra degli strumenti contestuale dell'editor" at bounding box center [337, 335] width 144 height 65
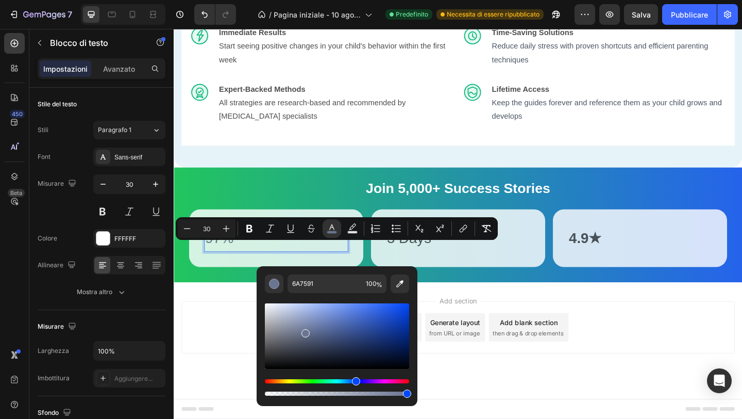
click at [318, 376] on div "Barra degli strumenti contestuale dell'editor" at bounding box center [337, 349] width 144 height 96
click at [281, 382] on div "Tinta" at bounding box center [337, 381] width 144 height 4
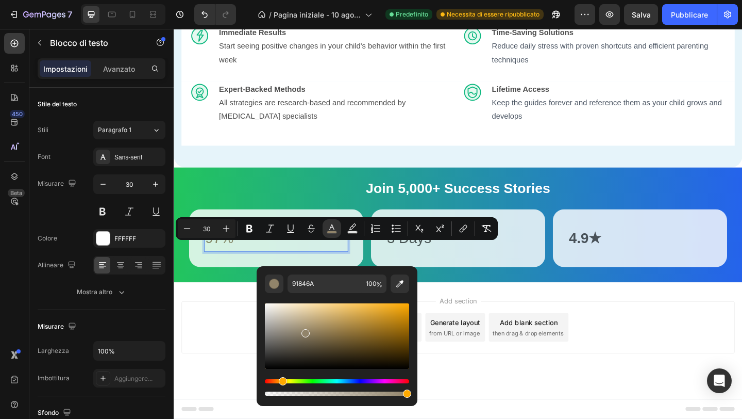
click at [357, 317] on div "Barra degli strumenti contestuale dell'editor" at bounding box center [337, 335] width 144 height 65
type input "C69C47"
click at [220, 365] on div "Add section Choose templates inspired by CRO experts Generate layout from URL o…" at bounding box center [483, 353] width 602 height 57
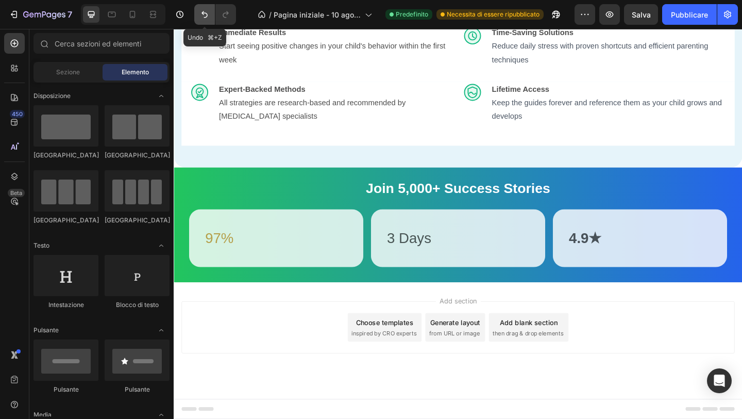
click at [201, 10] on icon "Annulla/Ripristina" at bounding box center [205, 14] width 10 height 10
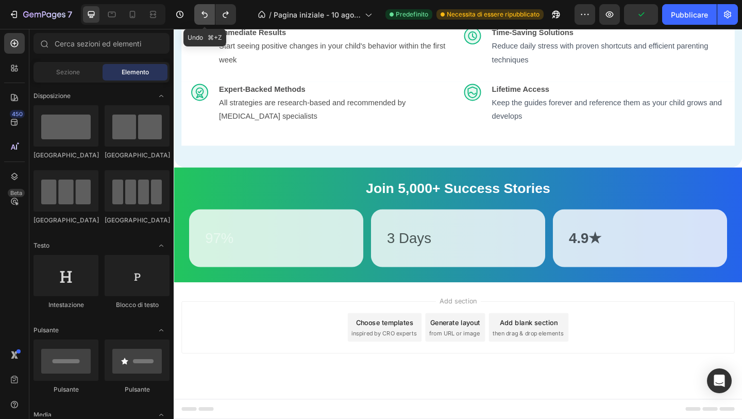
click at [209, 15] on icon "Annulla/Ripristina" at bounding box center [205, 14] width 10 height 10
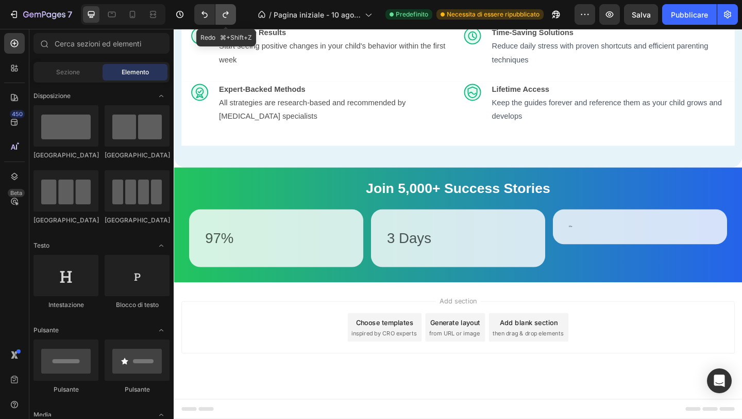
click at [229, 19] on icon "Annulla/Ripristina" at bounding box center [226, 14] width 10 height 10
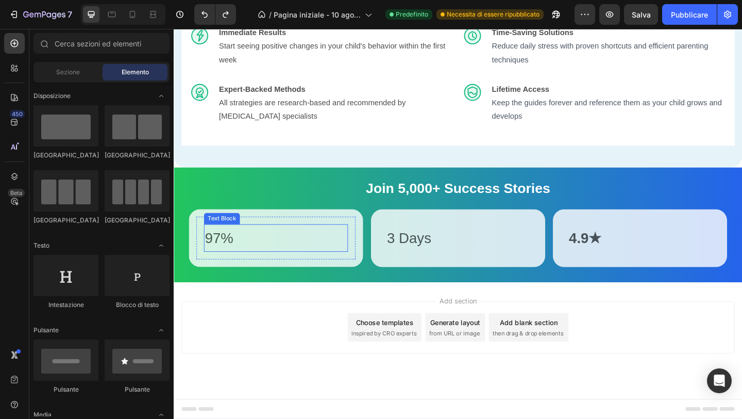
click at [223, 270] on p "97%" at bounding box center [285, 256] width 155 height 28
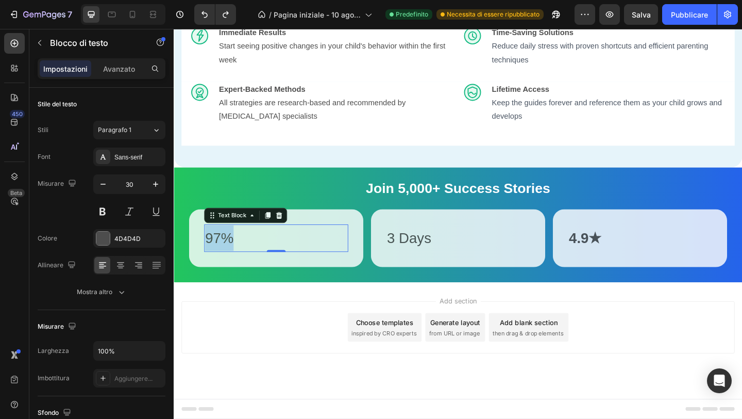
click at [223, 270] on p "97%" at bounding box center [285, 256] width 155 height 28
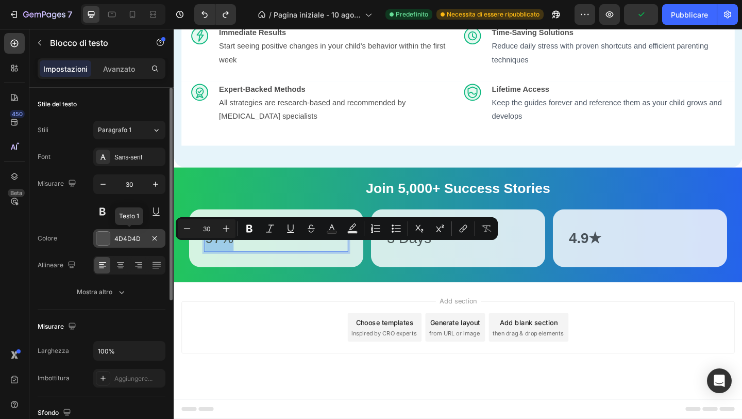
click at [112, 243] on div "4D4D4D" at bounding box center [129, 238] width 72 height 19
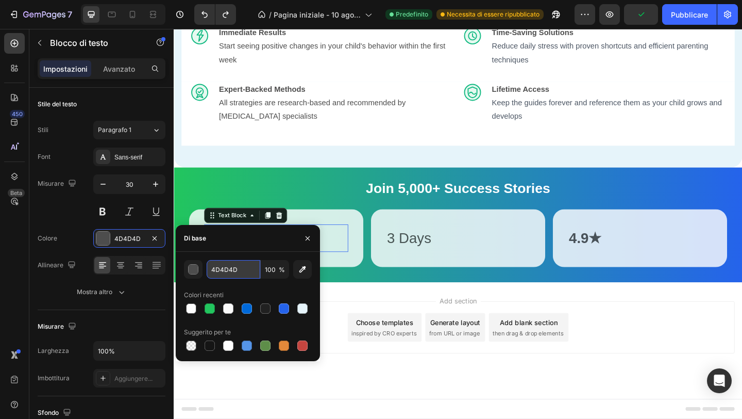
click at [227, 270] on input "4D4D4D" at bounding box center [234, 269] width 54 height 19
paste input "#0F172A"
type input "#0F172A"
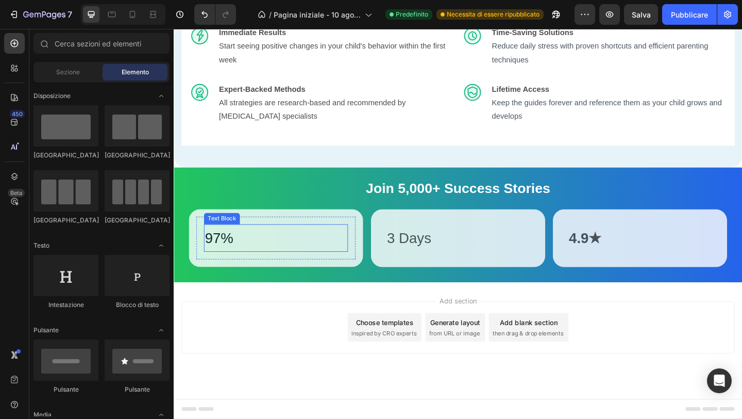
click at [225, 266] on p "97%" at bounding box center [285, 256] width 155 height 28
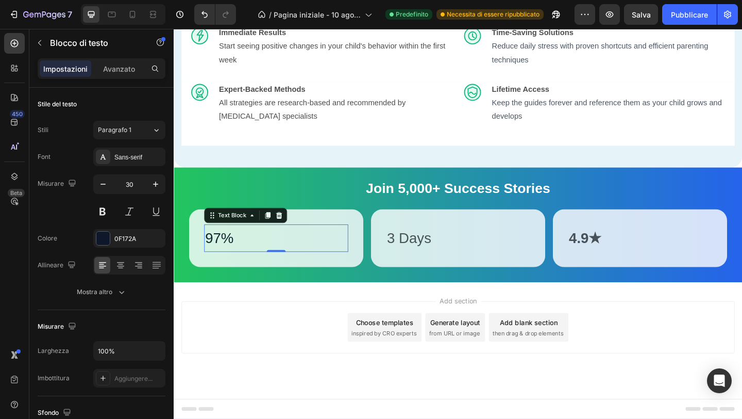
click at [225, 266] on p "97%" at bounding box center [285, 256] width 155 height 28
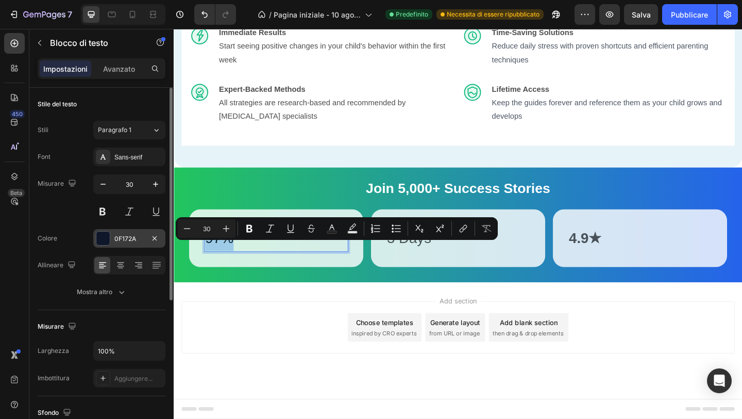
click at [141, 232] on div "0F172A" at bounding box center [129, 238] width 72 height 19
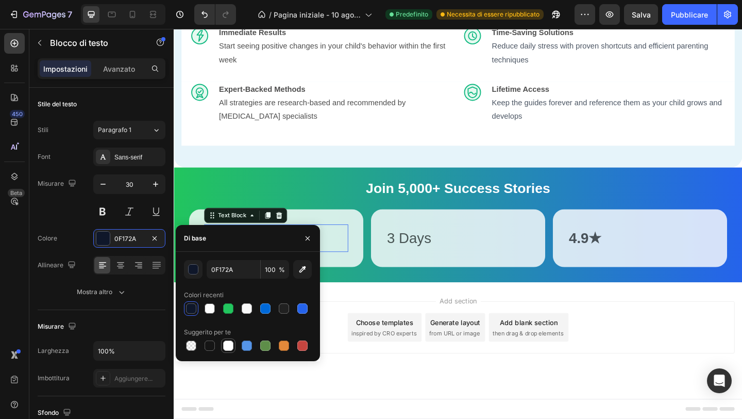
click at [230, 345] on div at bounding box center [228, 345] width 10 height 10
type input "FFFFFF"
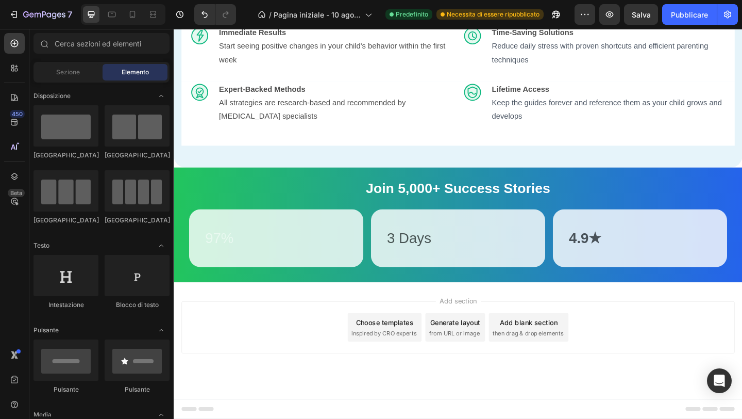
click at [247, 403] on div "Add section Choose templates inspired by CRO experts Generate layout from URL o…" at bounding box center [483, 367] width 619 height 127
click at [221, 270] on p "97%" at bounding box center [285, 256] width 155 height 28
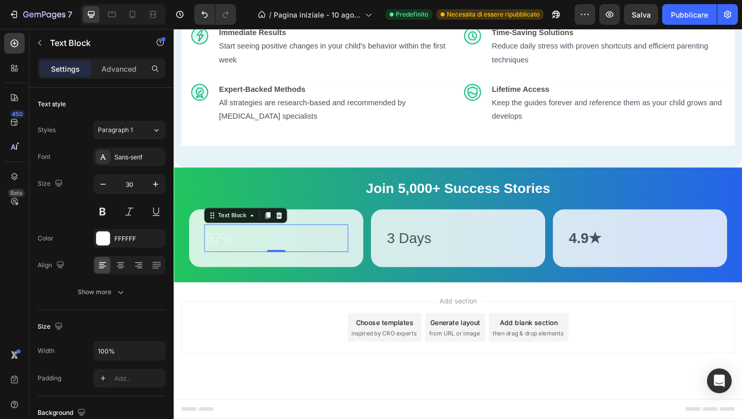
click at [221, 270] on p "97%" at bounding box center [285, 256] width 155 height 28
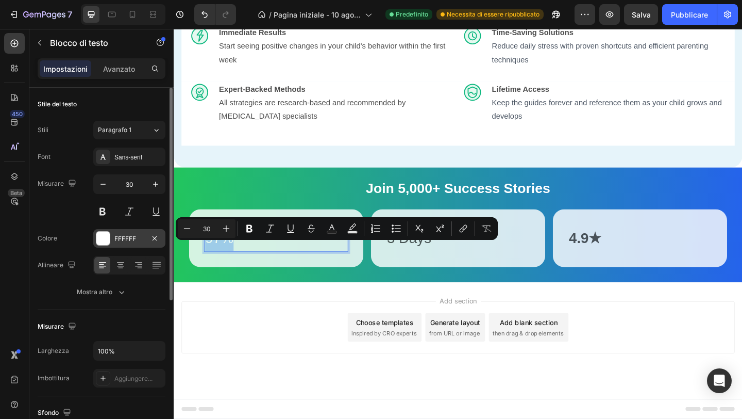
click at [109, 241] on div at bounding box center [102, 237] width 13 height 13
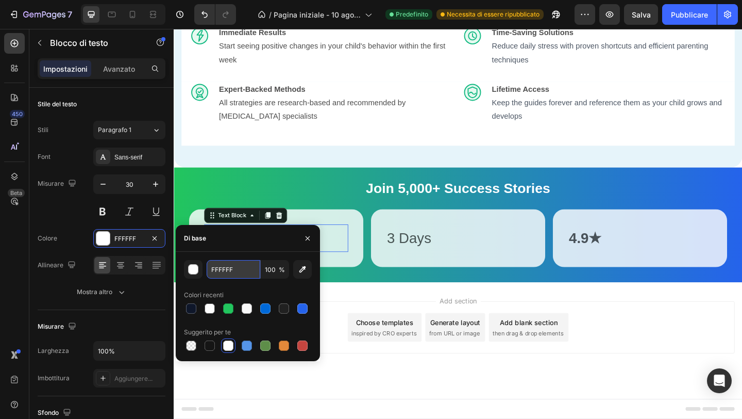
click at [219, 267] on input "FFFFFF" at bounding box center [234, 269] width 54 height 19
paste input "#0F172A"
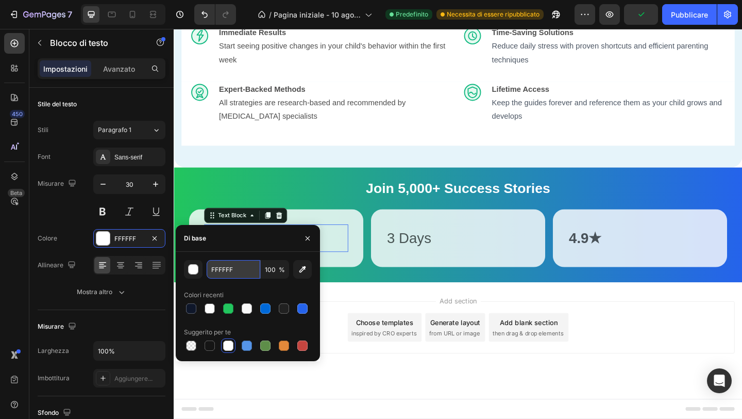
type input "#0F172A"
click at [251, 418] on div "Add section Choose templates inspired by CRO experts Generate layout from URL o…" at bounding box center [483, 367] width 619 height 127
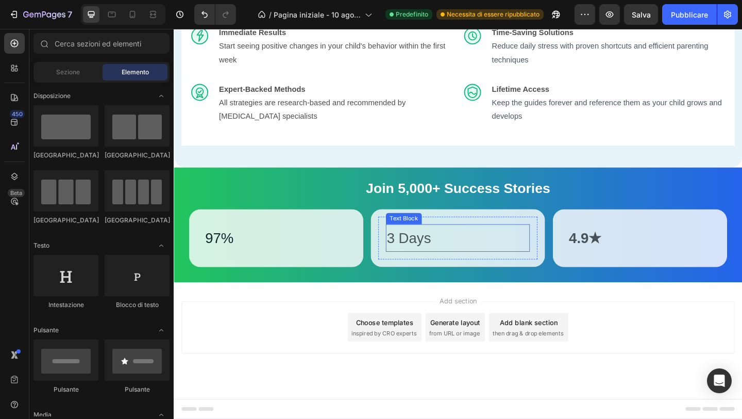
click at [423, 270] on p "3 Days" at bounding box center [483, 256] width 155 height 28
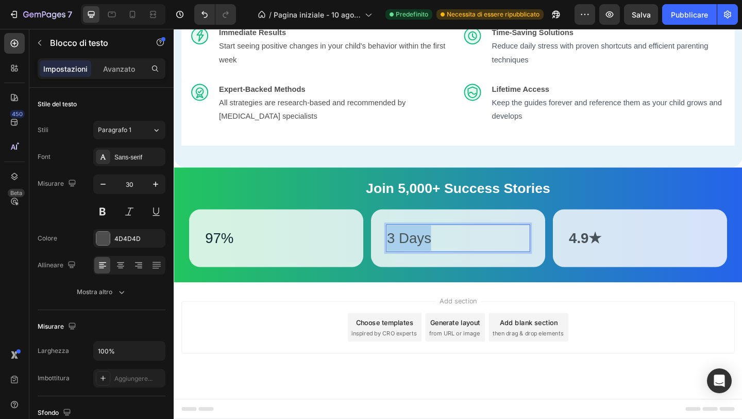
click at [423, 270] on p "3 Days" at bounding box center [483, 256] width 155 height 28
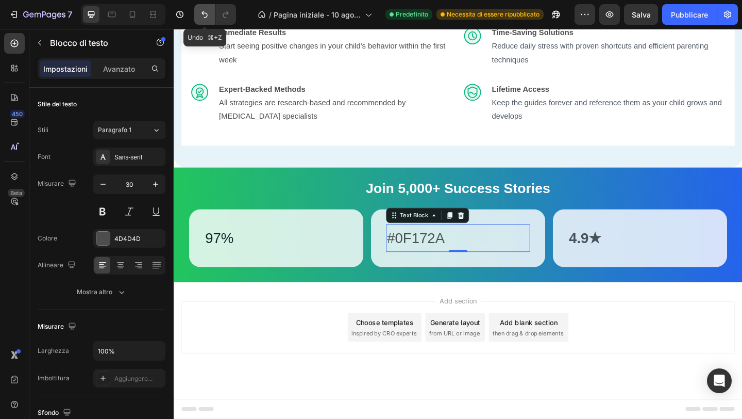
click at [197, 18] on button "Annulla/Ripristina" at bounding box center [204, 14] width 21 height 21
click at [206, 16] on icon "Annulla/Ripristina" at bounding box center [205, 14] width 10 height 10
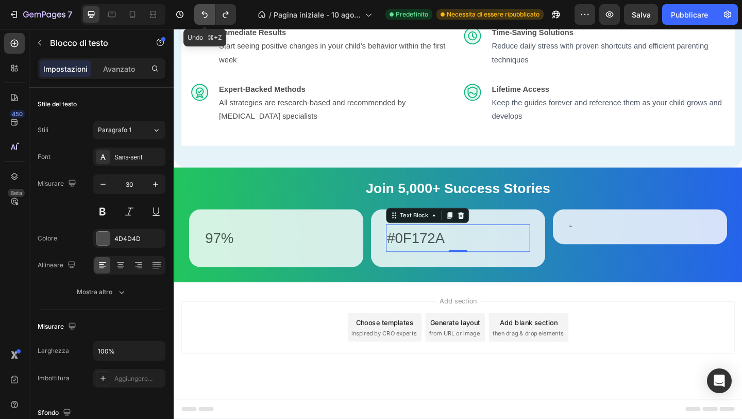
click at [206, 16] on icon "Annulla/Ripristina" at bounding box center [205, 14] width 10 height 10
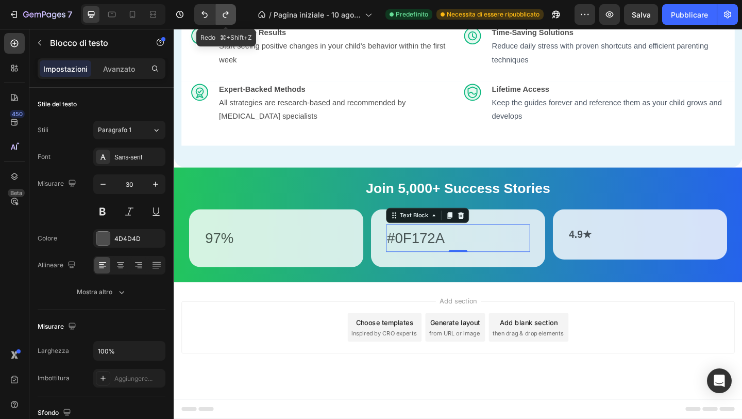
click at [227, 15] on icon "Annulla/Ripristina" at bounding box center [226, 14] width 10 height 10
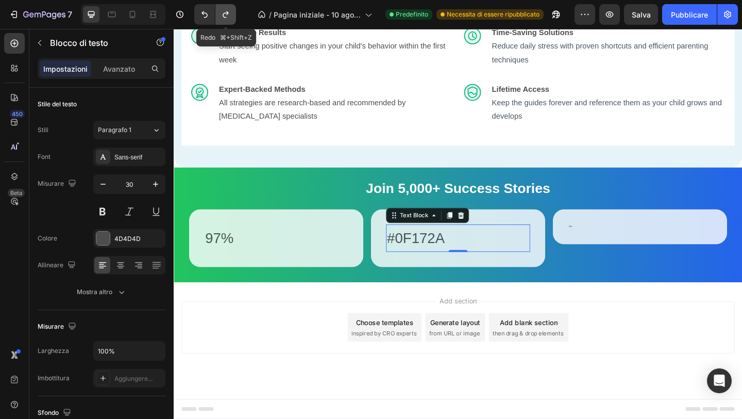
click at [227, 15] on icon "Annulla/Ripristina" at bounding box center [226, 14] width 10 height 10
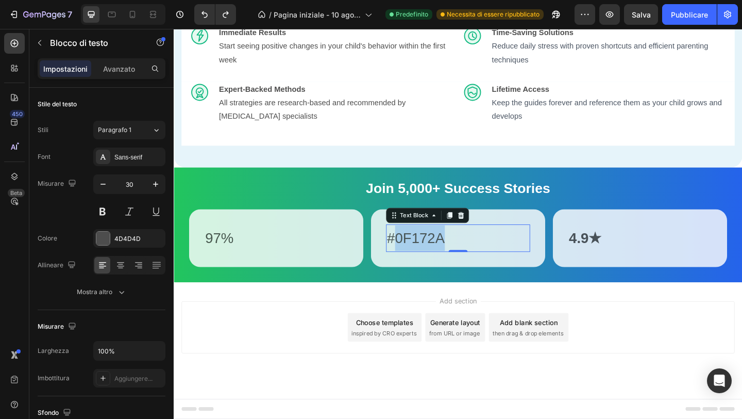
click at [454, 269] on p "#0F172A" at bounding box center [483, 256] width 155 height 28
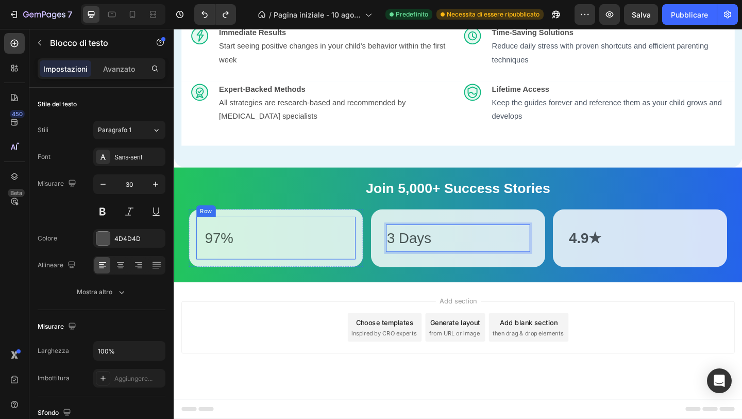
click at [223, 269] on p "97%" at bounding box center [285, 256] width 155 height 28
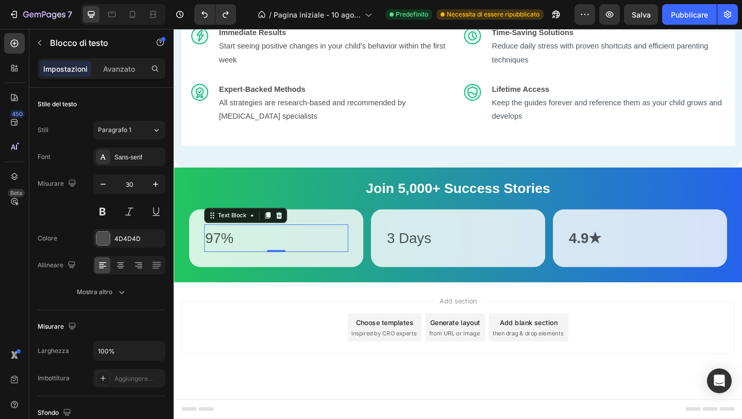
click at [223, 269] on p "97%" at bounding box center [285, 256] width 155 height 28
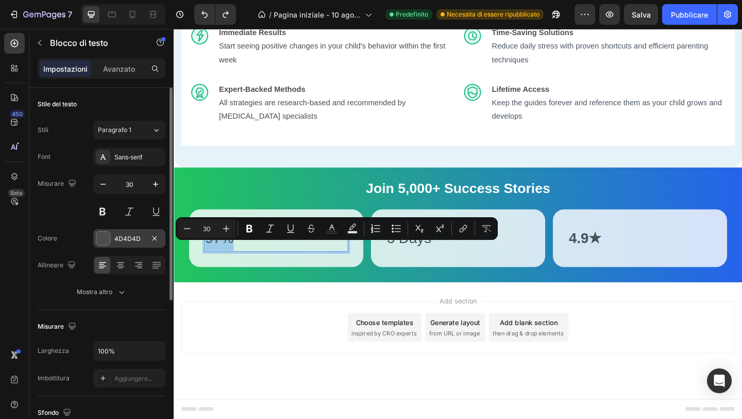
click at [111, 237] on div "4D4D4D" at bounding box center [129, 238] width 72 height 19
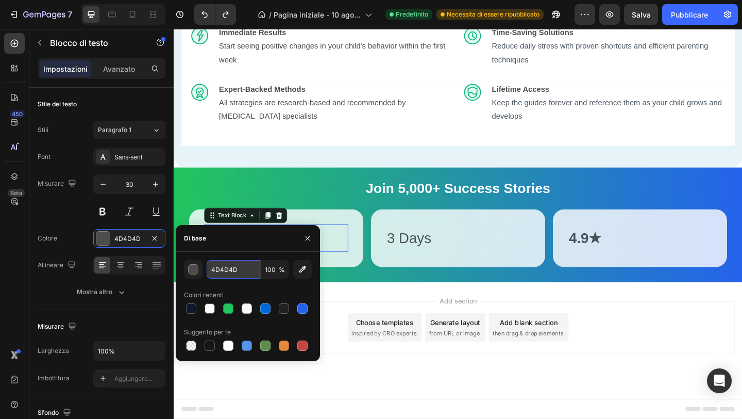
click at [223, 269] on input "4D4D4D" at bounding box center [234, 269] width 54 height 19
click at [223, 270] on input "4D4D4D" at bounding box center [234, 269] width 54 height 19
click at [223, 285] on div "4D4D4D 100 % Colori recenti Suggerito per te" at bounding box center [248, 306] width 128 height 93
click at [226, 276] on input "4D4D4D" at bounding box center [234, 269] width 54 height 19
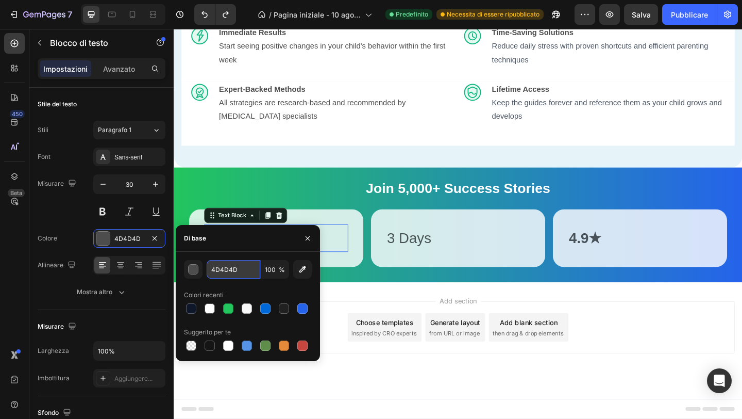
click at [226, 276] on input "4D4D4D" at bounding box center [234, 269] width 54 height 19
paste input "#0F172A"
type input "#0F172A"
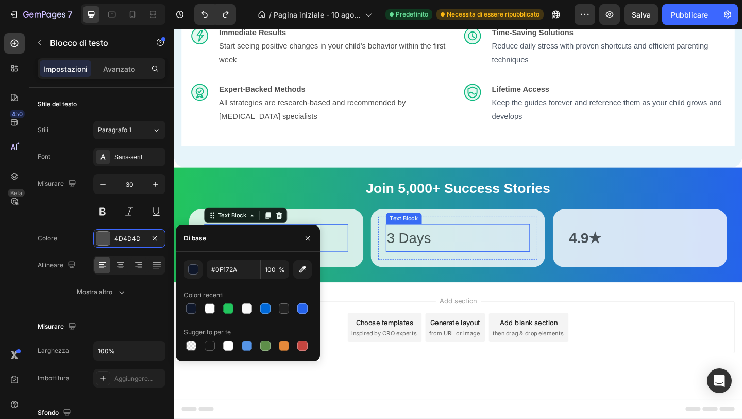
click at [452, 270] on p "3 Days" at bounding box center [483, 256] width 155 height 28
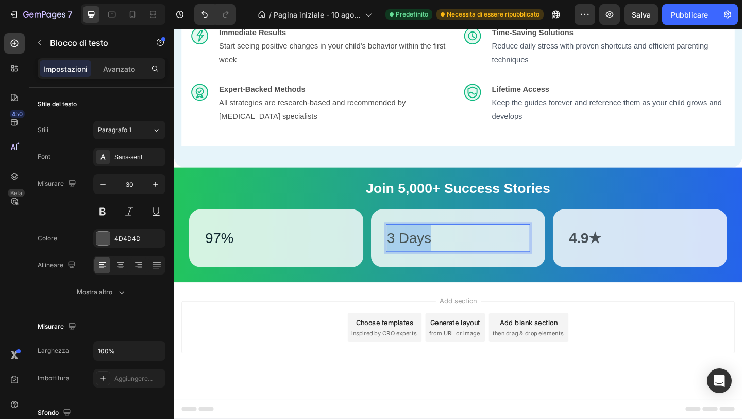
click at [452, 270] on p "3 Days" at bounding box center [483, 256] width 155 height 28
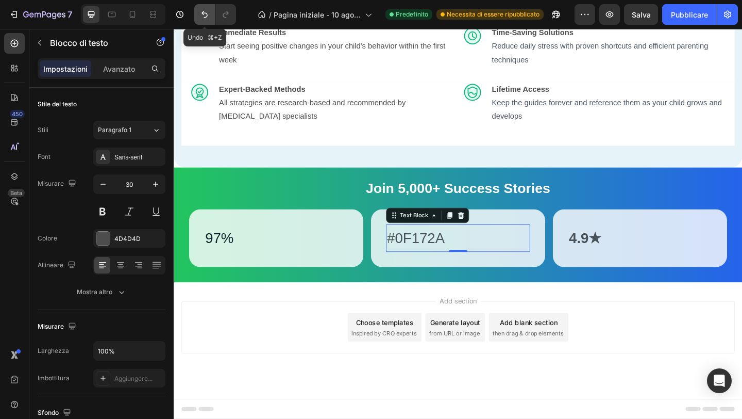
click at [206, 14] on icon "Annulla/Ripristina" at bounding box center [205, 14] width 10 height 10
click at [227, 13] on icon "Annulla/Ripristina" at bounding box center [226, 14] width 6 height 7
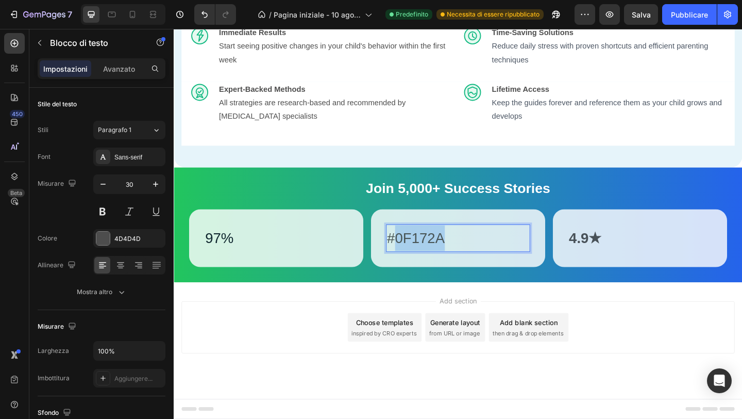
click at [451, 263] on p "#0F172A" at bounding box center [483, 256] width 155 height 28
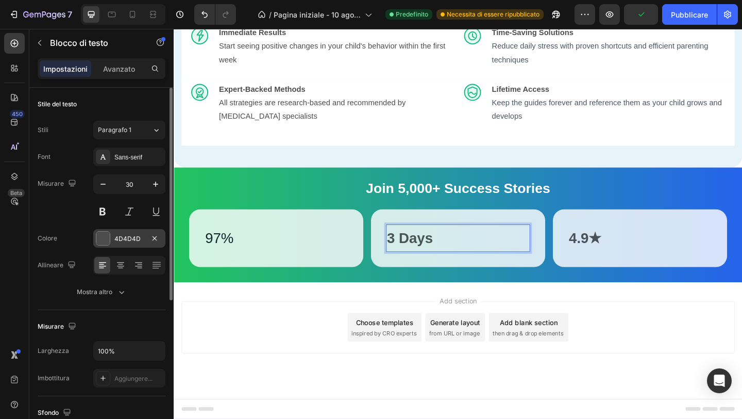
click at [123, 237] on font "4D4D4D" at bounding box center [127, 239] width 26 height 8
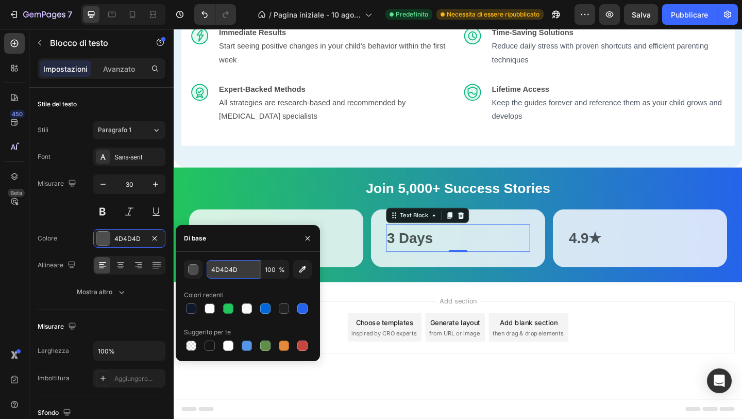
click at [226, 272] on input "4D4D4D" at bounding box center [234, 269] width 54 height 19
click at [227, 272] on input "4D4D4D" at bounding box center [234, 269] width 54 height 19
paste input "#0F172A"
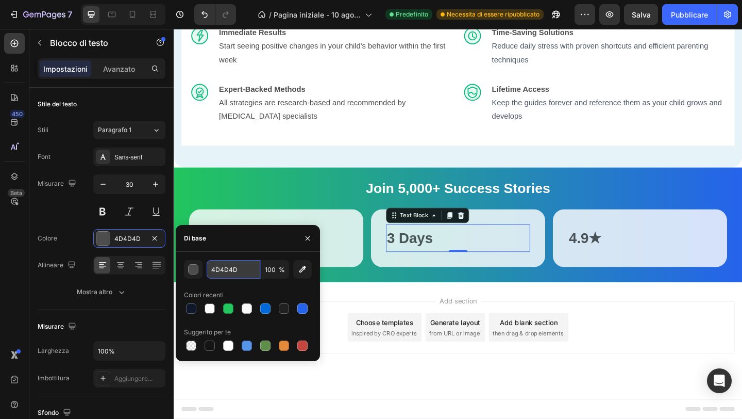
type input "#0F172A"
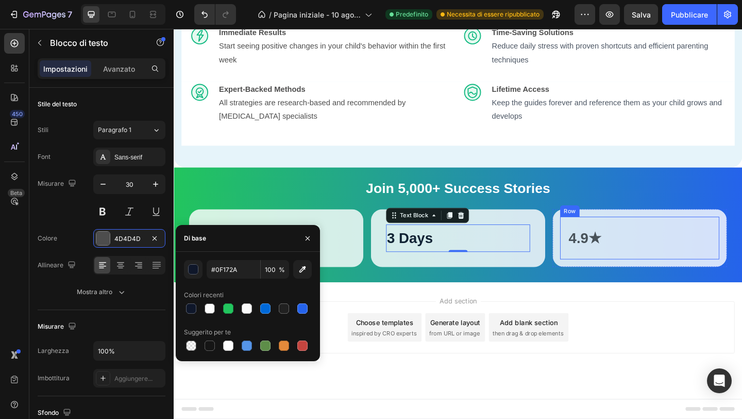
click at [614, 264] on strong "4.9★" at bounding box center [622, 255] width 36 height 17
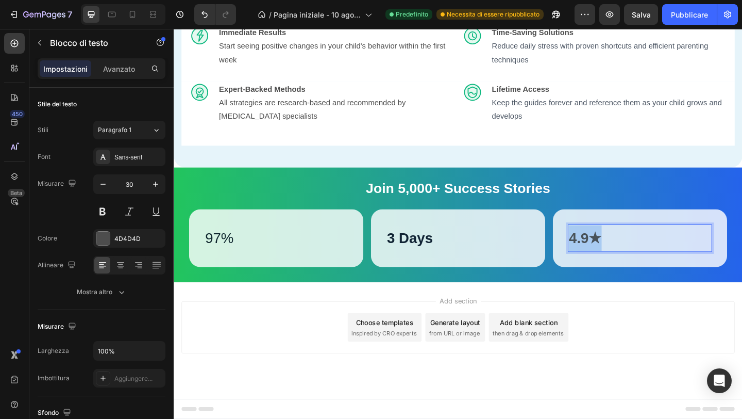
click at [614, 264] on strong "4.9★" at bounding box center [622, 255] width 36 height 17
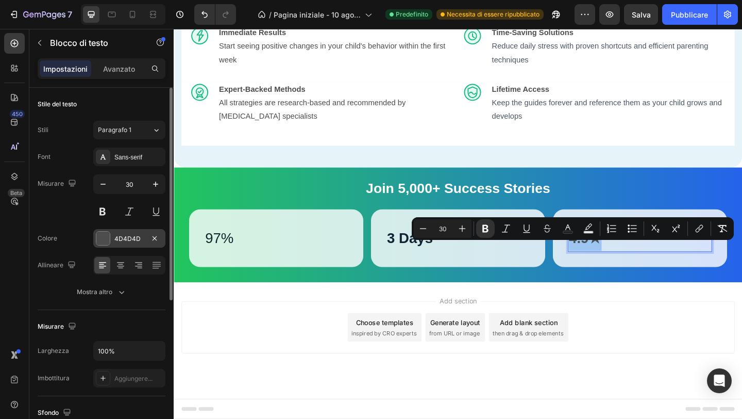
click at [126, 242] on div "4D4D4D" at bounding box center [129, 238] width 30 height 9
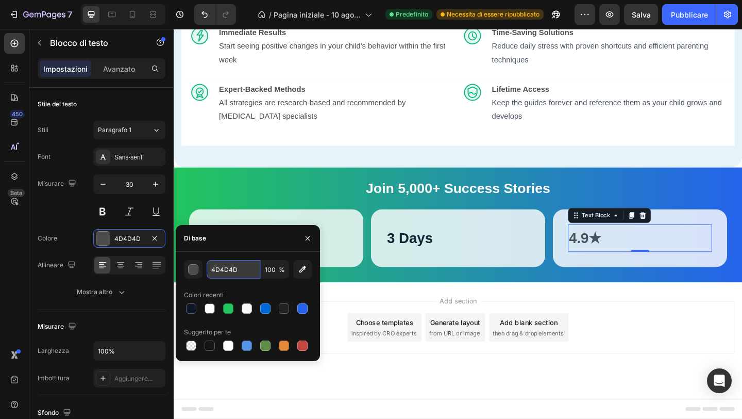
click at [240, 270] on input "4D4D4D" at bounding box center [234, 269] width 54 height 19
paste input "#0F172A"
type input "#0F172A"
click at [379, 249] on div "97% Text Block Row Row" at bounding box center [285, 256] width 190 height 63
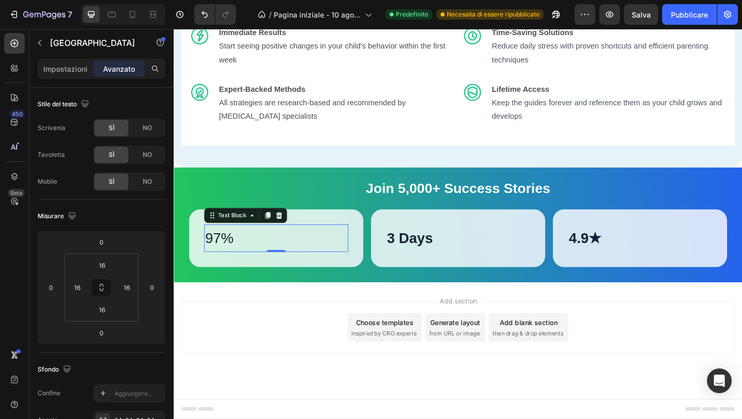
click at [236, 270] on p "97%" at bounding box center [285, 256] width 155 height 28
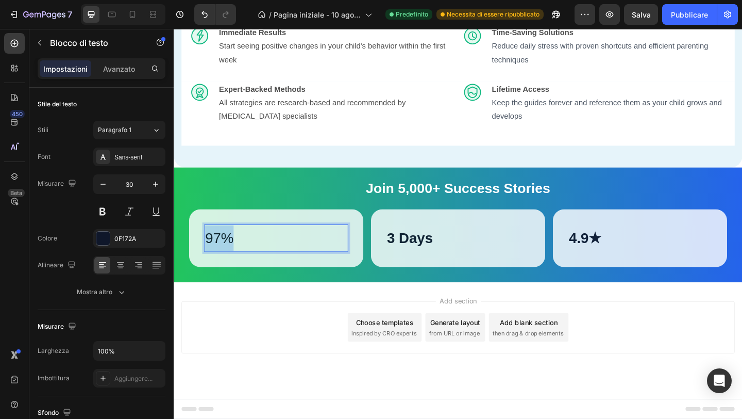
click at [236, 270] on p "97%" at bounding box center [285, 256] width 155 height 28
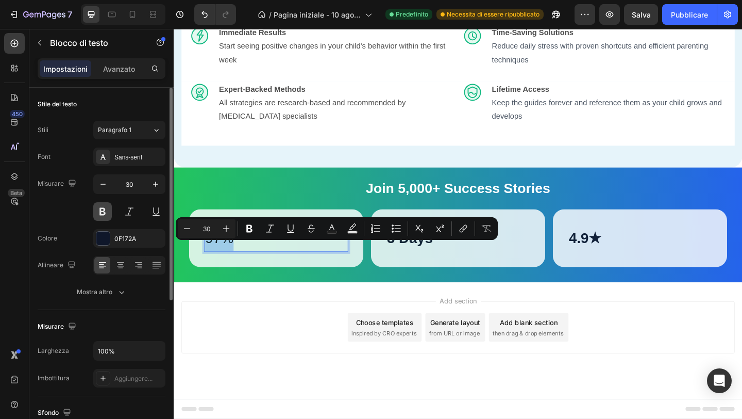
click at [105, 212] on button at bounding box center [102, 211] width 19 height 19
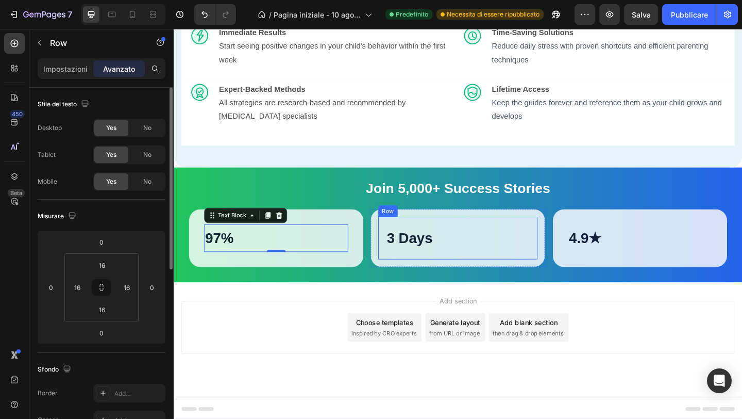
click at [402, 274] on div "3 Days Text Block Row" at bounding box center [482, 256] width 173 height 46
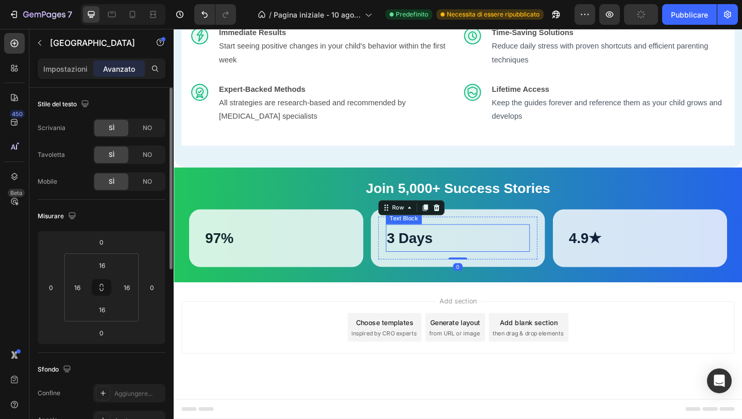
click at [432, 264] on strong "3 Days" at bounding box center [431, 255] width 50 height 17
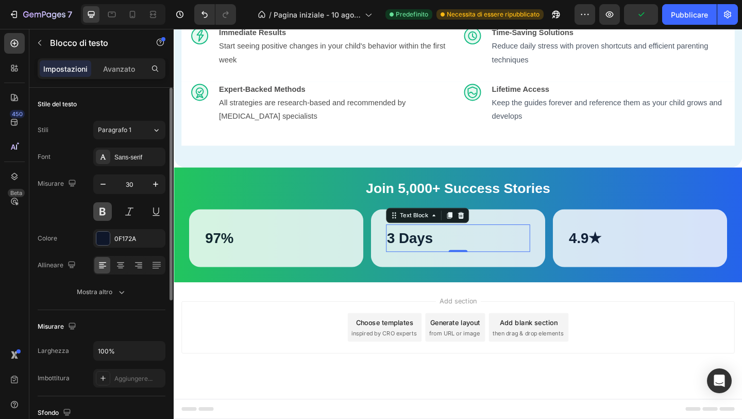
click at [107, 215] on button at bounding box center [102, 211] width 19 height 19
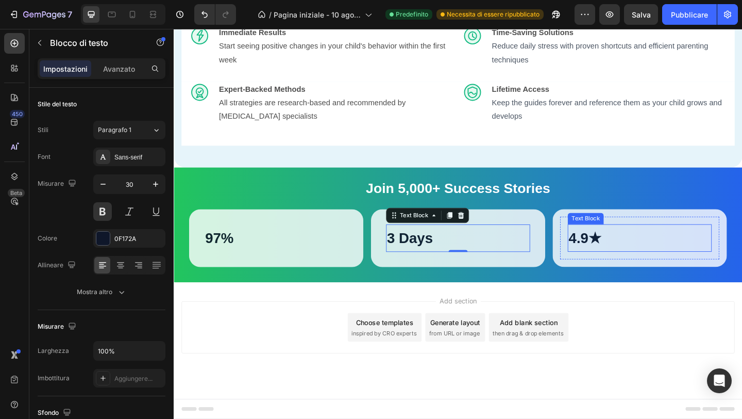
click at [623, 264] on strong "4.9★" at bounding box center [622, 255] width 36 height 17
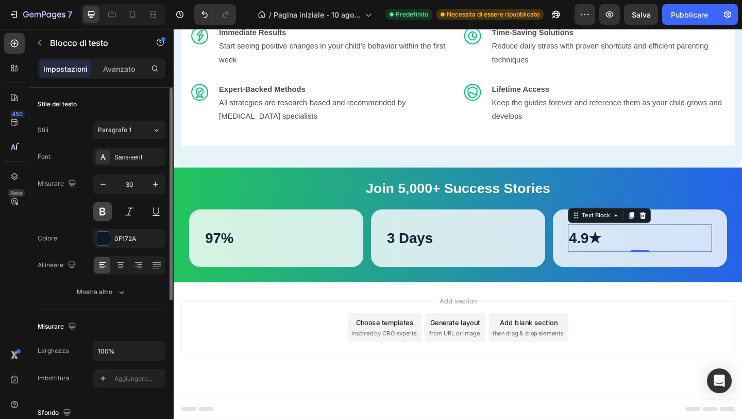
click at [106, 211] on button at bounding box center [102, 211] width 19 height 19
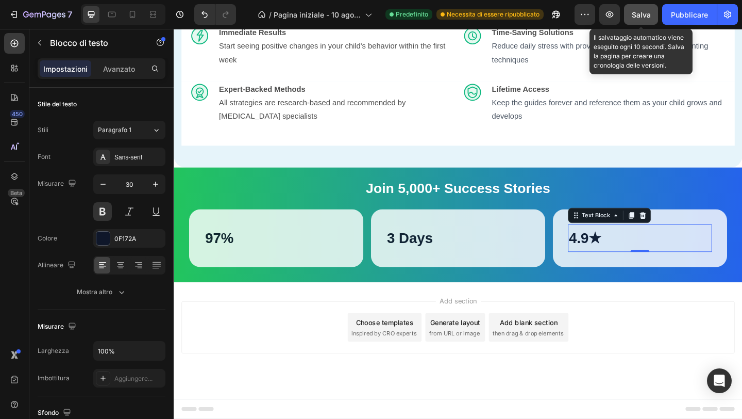
click at [643, 15] on font "Salva" at bounding box center [641, 14] width 19 height 9
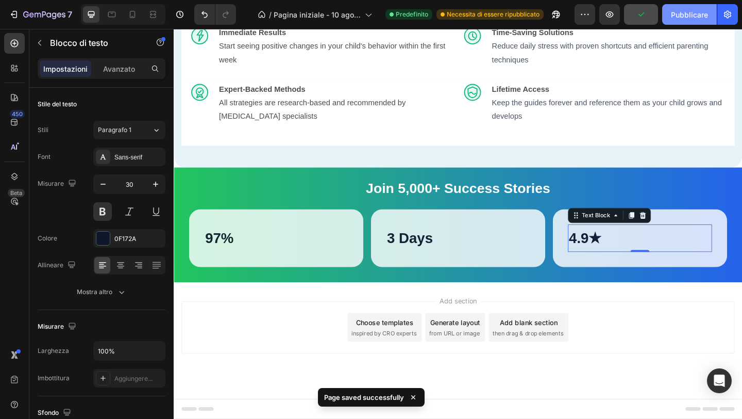
click at [678, 15] on font "Pubblicare" at bounding box center [689, 14] width 37 height 9
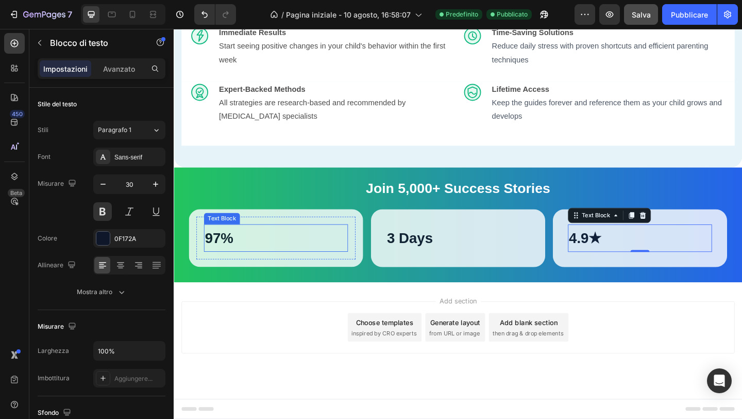
click at [245, 267] on p "97%" at bounding box center [285, 256] width 155 height 28
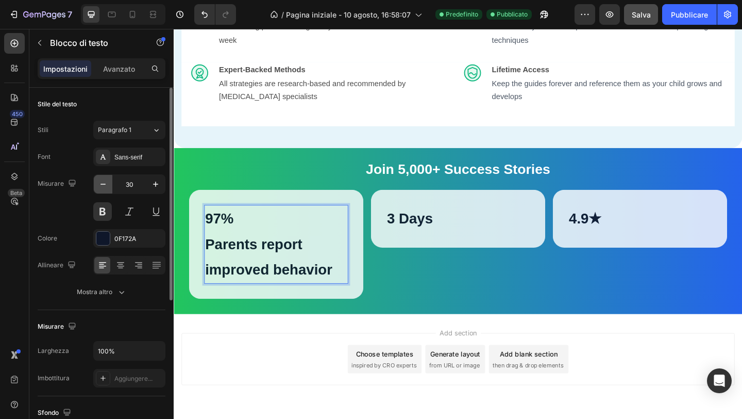
click at [103, 186] on icon "button" at bounding box center [103, 184] width 10 height 10
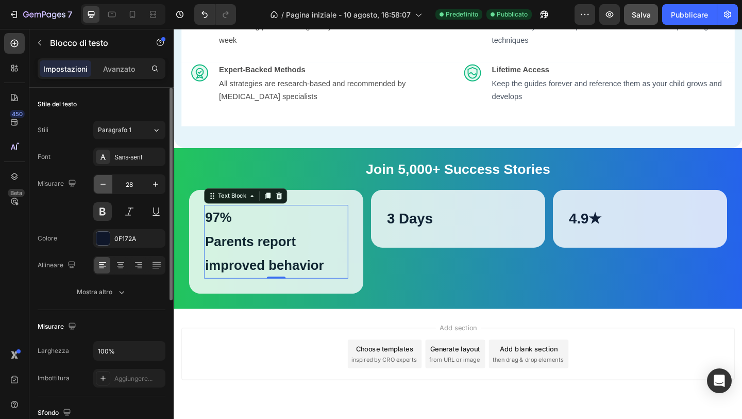
click at [103, 186] on icon "button" at bounding box center [103, 184] width 10 height 10
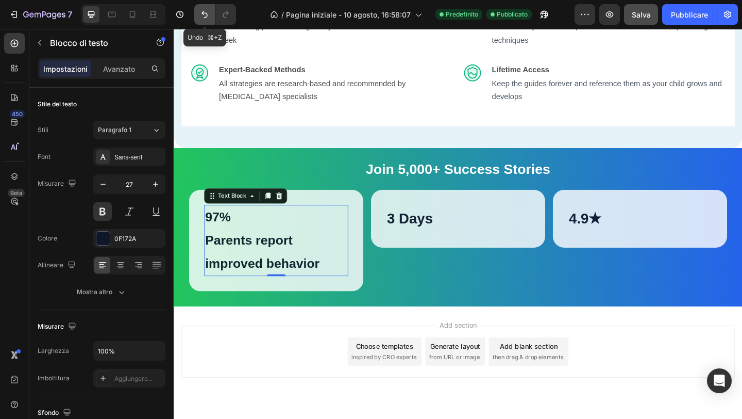
click at [205, 11] on icon "Annulla/Ripristina" at bounding box center [205, 14] width 10 height 10
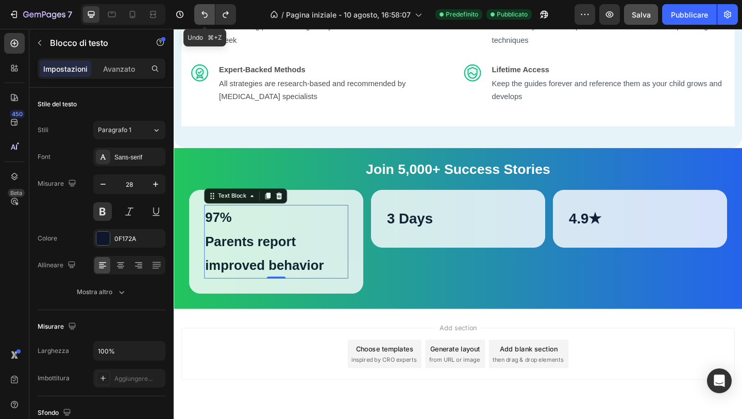
click at [205, 11] on icon "Annulla/Ripristina" at bounding box center [205, 14] width 10 height 10
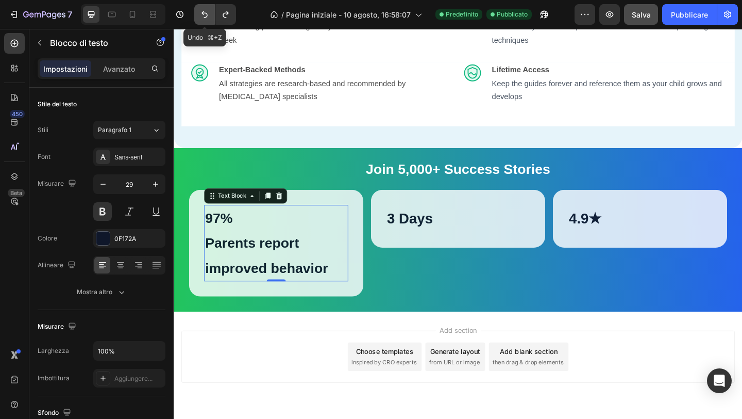
click at [205, 11] on icon "Annulla/Ripristina" at bounding box center [205, 14] width 10 height 10
type input "30"
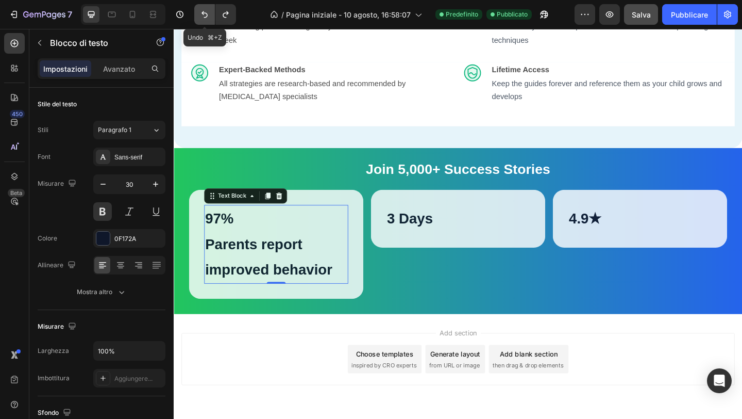
click at [205, 11] on icon "Annulla/Ripristina" at bounding box center [205, 14] width 10 height 10
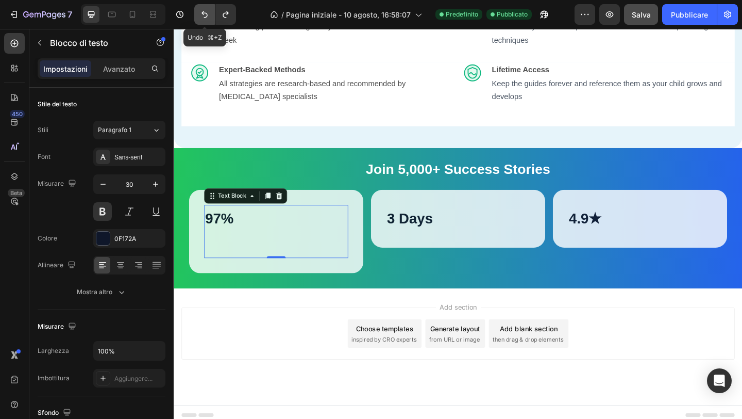
click at [204, 10] on icon "Annulla/Ripristina" at bounding box center [205, 14] width 10 height 10
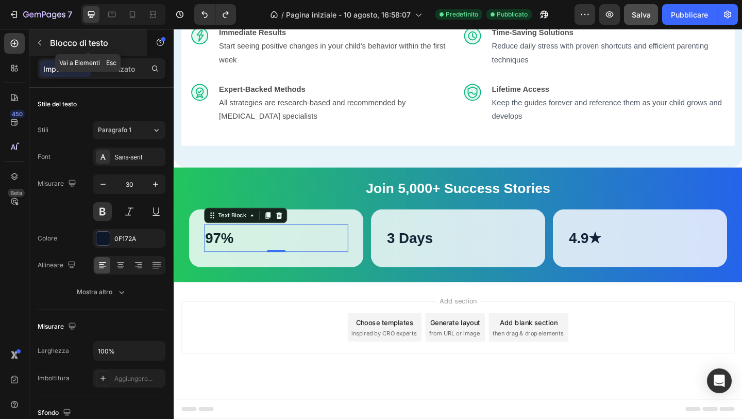
click at [40, 50] on button "button" at bounding box center [39, 43] width 16 height 16
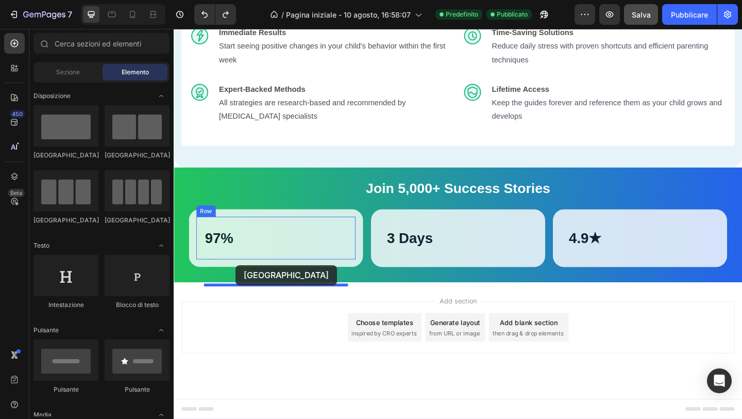
drag, startPoint x: 252, startPoint y: 160, endPoint x: 238, endPoint y: 284, distance: 125.1
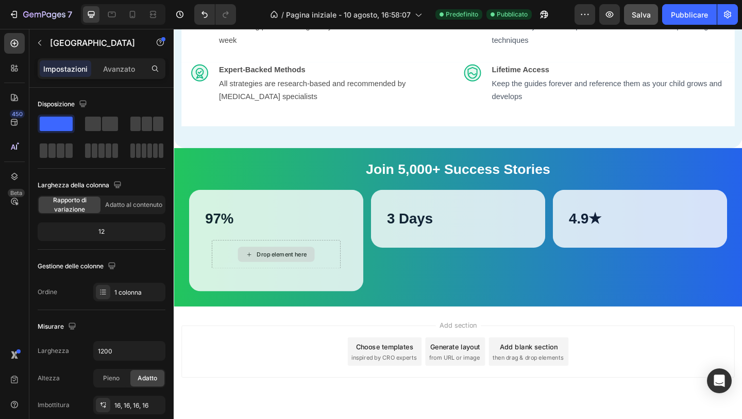
click at [268, 282] on div "Drop element here" at bounding box center [285, 274] width 84 height 16
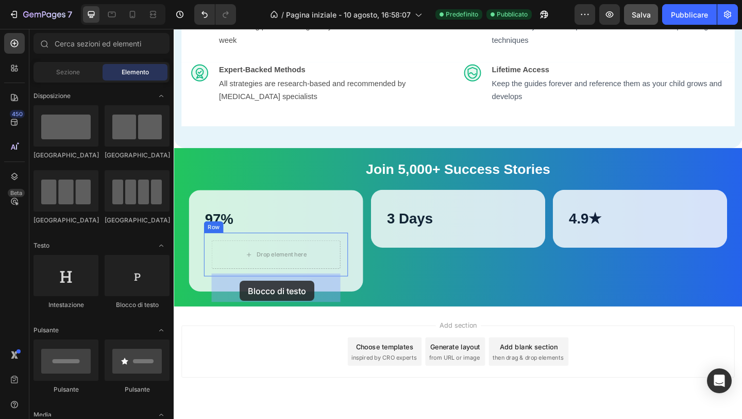
drag, startPoint x: 301, startPoint y: 304, endPoint x: 245, endPoint y: 303, distance: 55.7
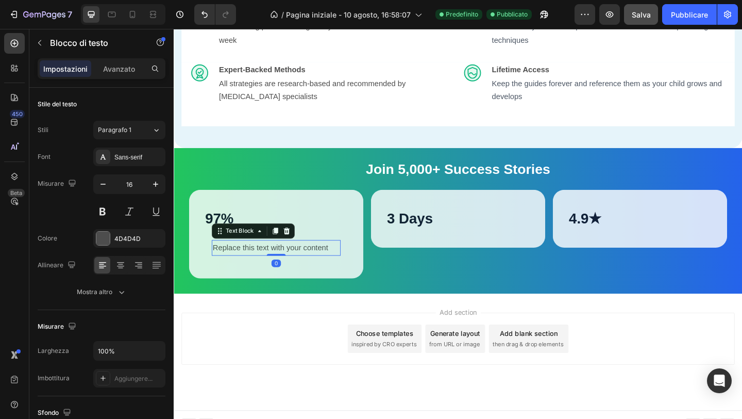
click at [245, 275] on div "Replace this text with your content" at bounding box center [285, 266] width 140 height 17
click at [245, 274] on p "Replace this text with your content" at bounding box center [285, 266] width 138 height 15
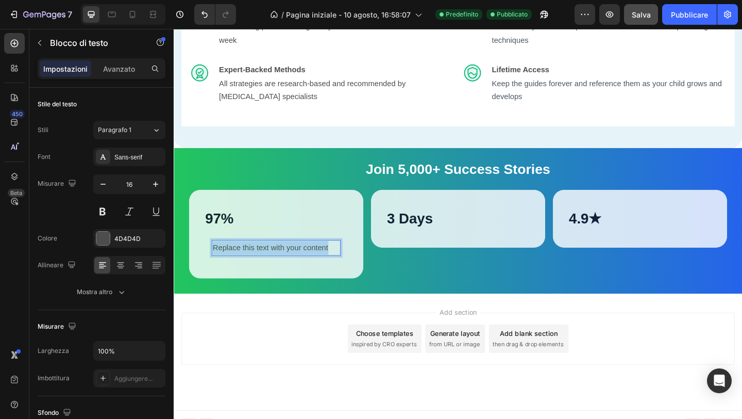
click at [245, 274] on p "Replace this text with your content" at bounding box center [285, 266] width 138 height 15
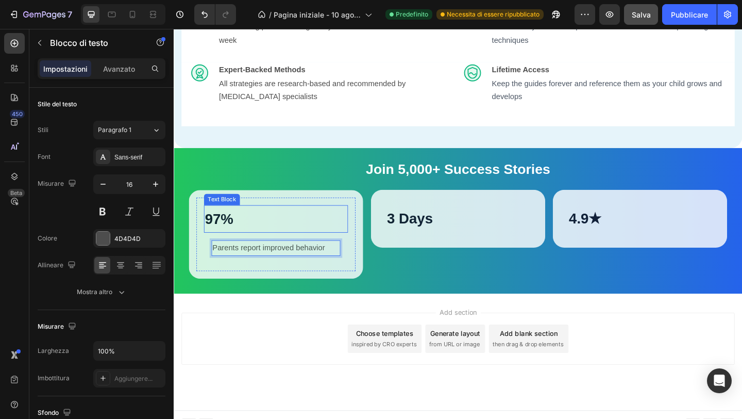
click at [259, 249] on p "97%" at bounding box center [285, 235] width 155 height 28
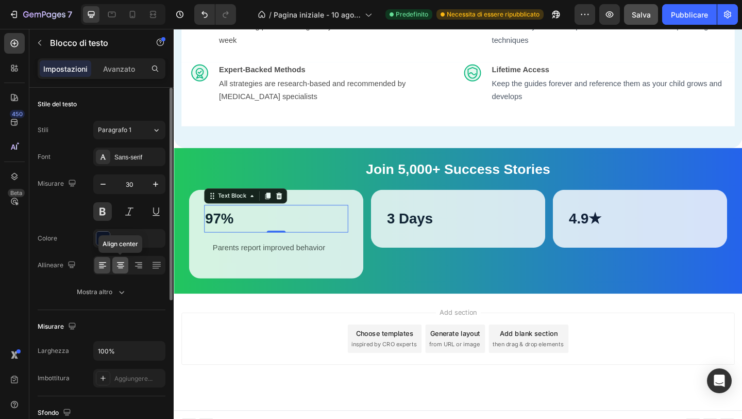
click at [123, 267] on icon at bounding box center [120, 265] width 10 height 10
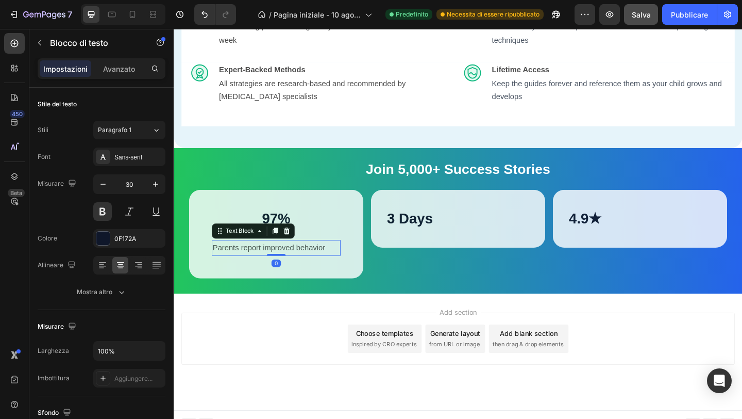
click at [270, 274] on p "Parents report improved behavior" at bounding box center [285, 266] width 138 height 15
click at [321, 383] on div "Add section Choose templates inspired by CRO experts Generate layout from URL o…" at bounding box center [483, 365] width 602 height 57
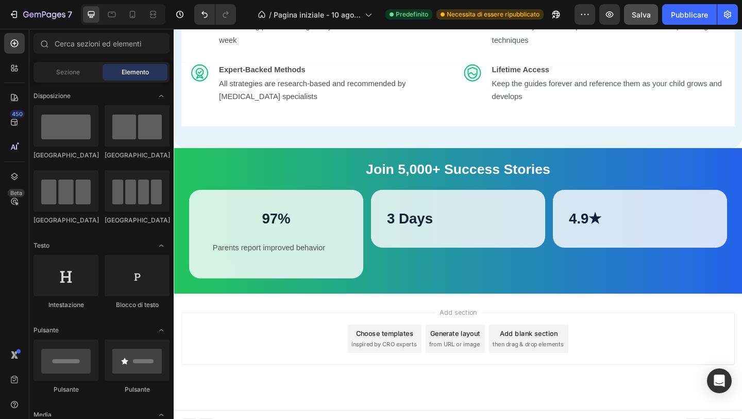
click at [643, 18] on font "Salva" at bounding box center [641, 14] width 19 height 9
click at [688, 11] on font "Pubblicare" at bounding box center [689, 14] width 37 height 9
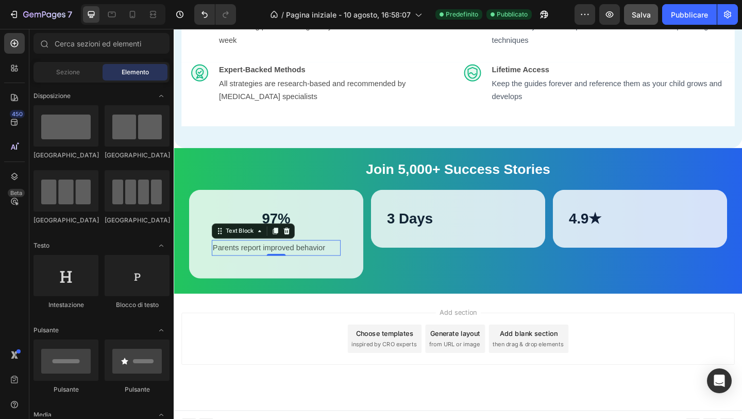
click at [255, 274] on p "Parents report improved behavior" at bounding box center [285, 266] width 138 height 15
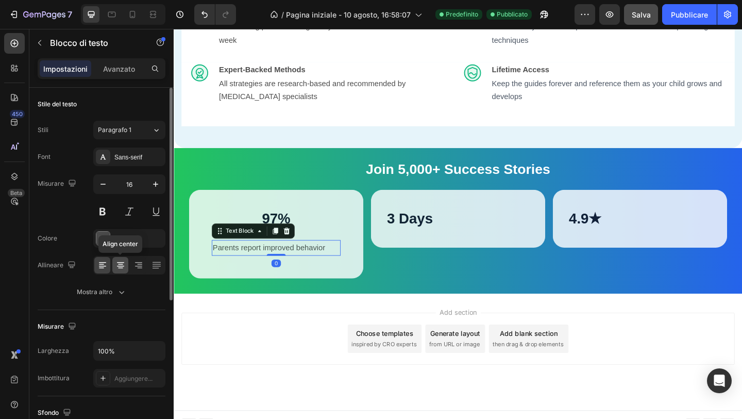
click at [119, 264] on icon at bounding box center [120, 264] width 5 height 1
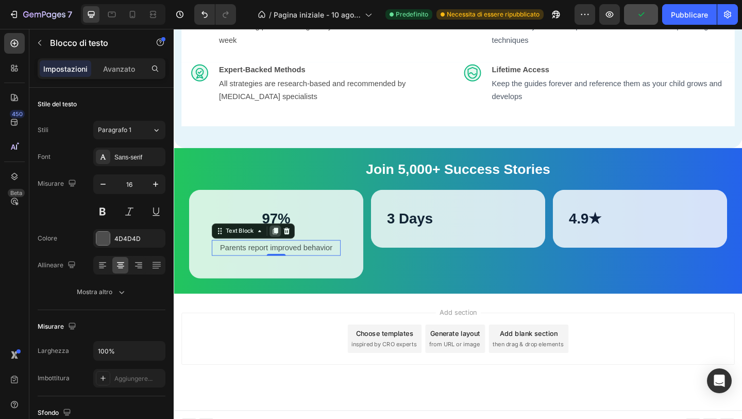
click at [282, 253] on icon at bounding box center [284, 248] width 8 height 8
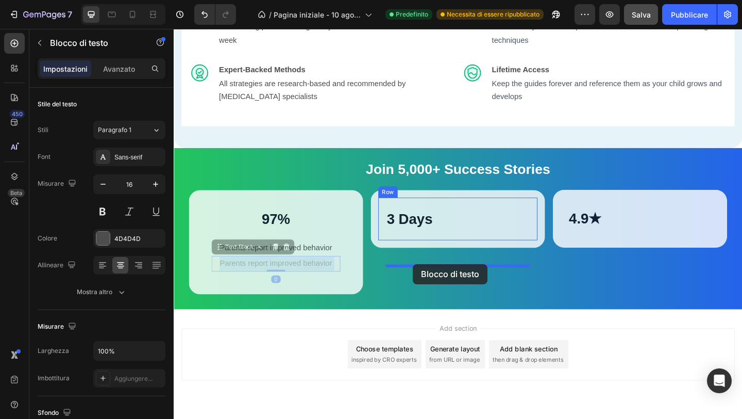
drag, startPoint x: 262, startPoint y: 316, endPoint x: 434, endPoint y: 285, distance: 174.5
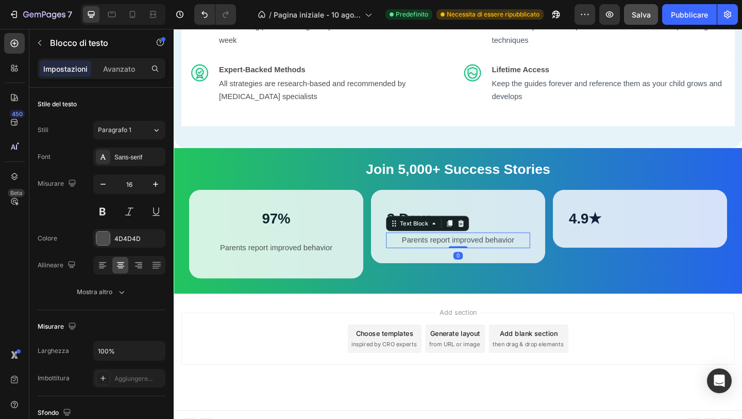
click at [436, 266] on p "Parents report improved behavior" at bounding box center [483, 258] width 155 height 15
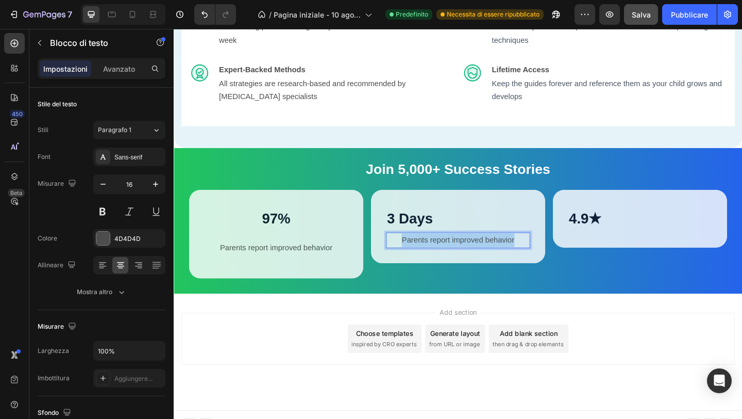
click at [436, 266] on p "Parents report improved behavior" at bounding box center [483, 258] width 155 height 15
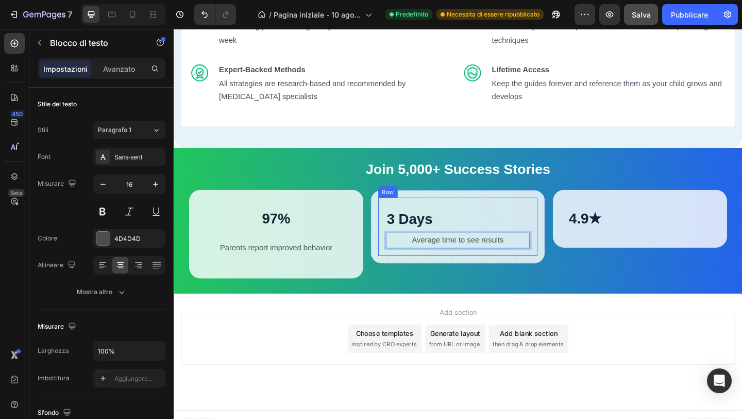
click at [559, 300] on div "3 Days Text Block Average time to see results Text Block 0 Row Row" at bounding box center [483, 252] width 190 height 96
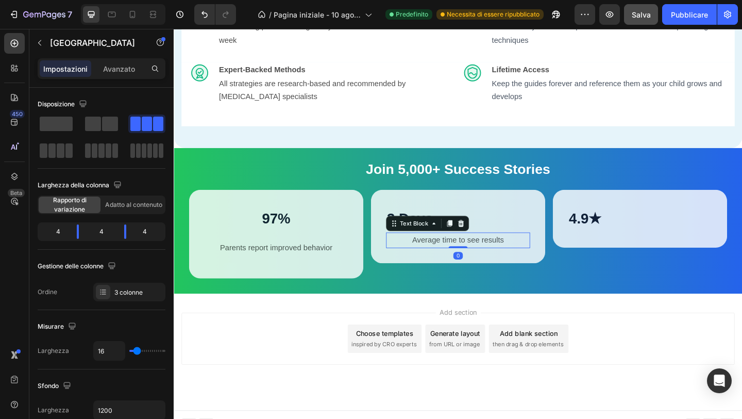
click at [538, 266] on p "Average time to see results" at bounding box center [483, 258] width 155 height 15
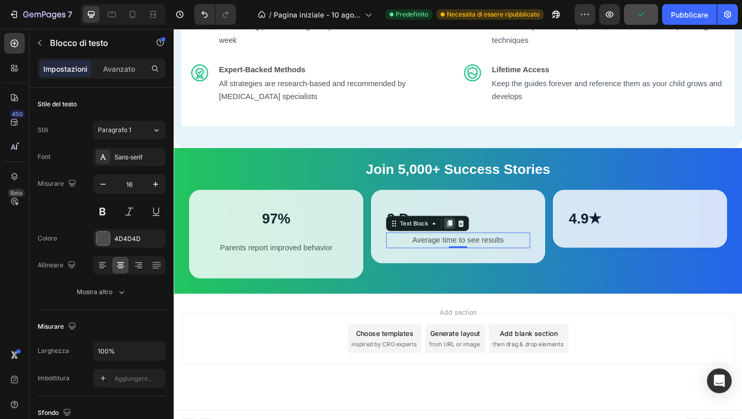
click at [470, 244] on icon at bounding box center [474, 240] width 8 height 8
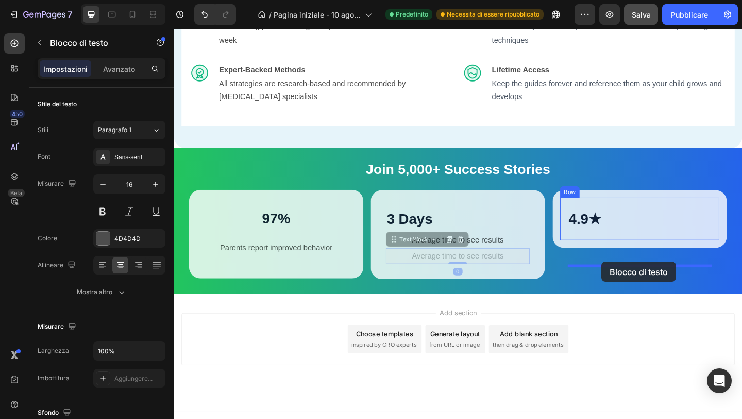
drag, startPoint x: 540, startPoint y: 310, endPoint x: 638, endPoint y: 282, distance: 101.8
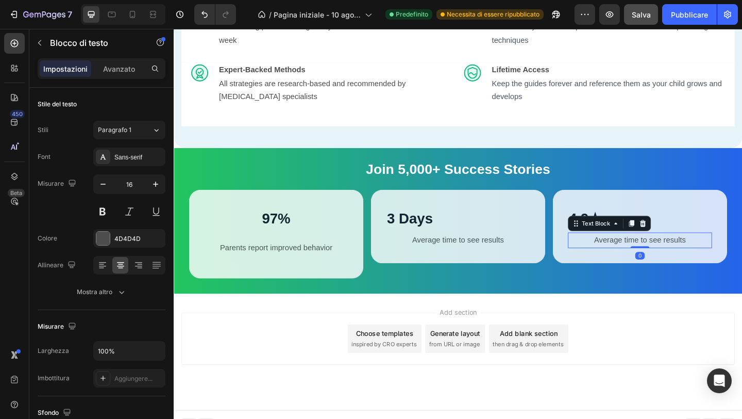
click at [640, 266] on p "Average time to see results" at bounding box center [681, 258] width 155 height 15
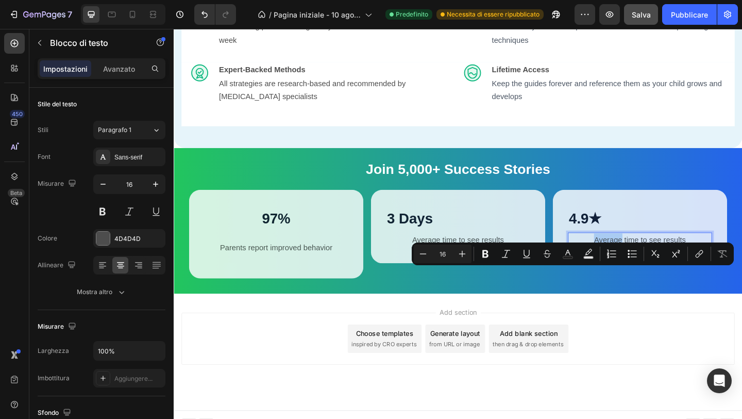
click at [663, 266] on p "Average time to see results" at bounding box center [681, 258] width 155 height 15
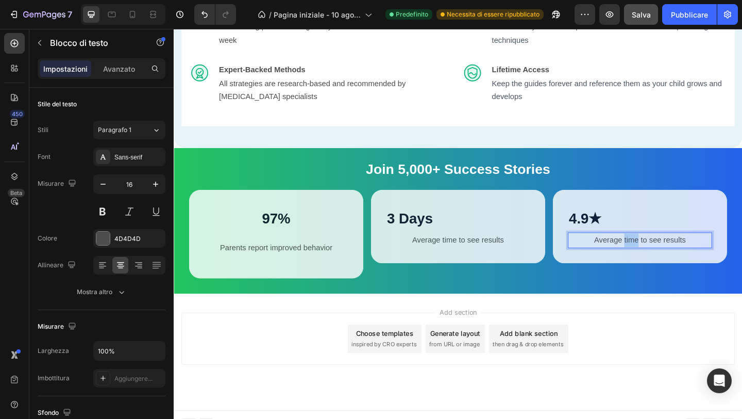
click at [663, 266] on p "Average time to see results" at bounding box center [681, 258] width 155 height 15
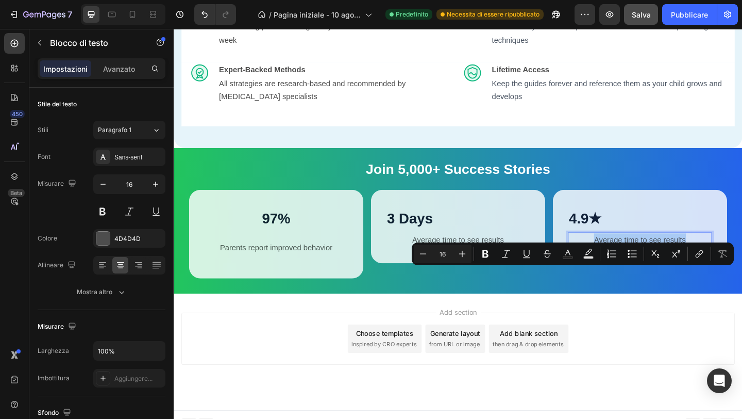
click at [663, 266] on p "Average time to see results" at bounding box center [681, 258] width 155 height 15
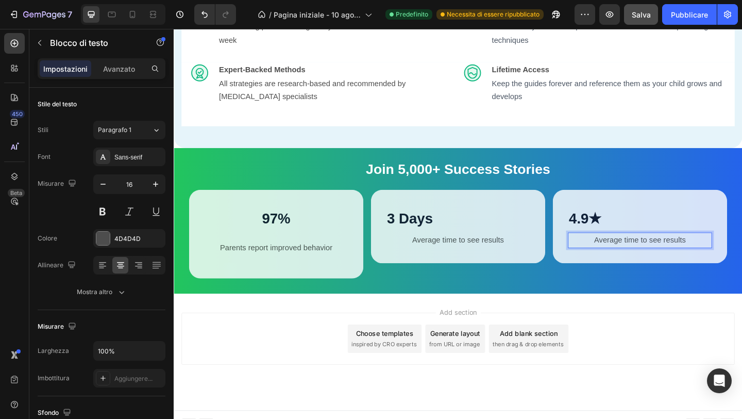
click at [663, 266] on p "Average time to see results" at bounding box center [681, 258] width 155 height 15
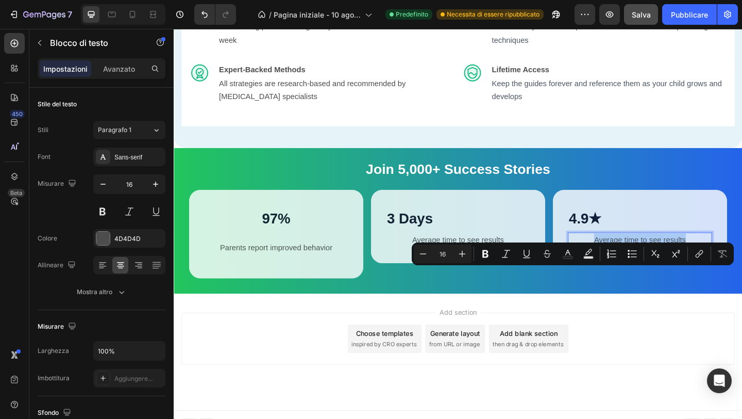
click at [663, 266] on p "Average time to see results" at bounding box center [681, 258] width 155 height 15
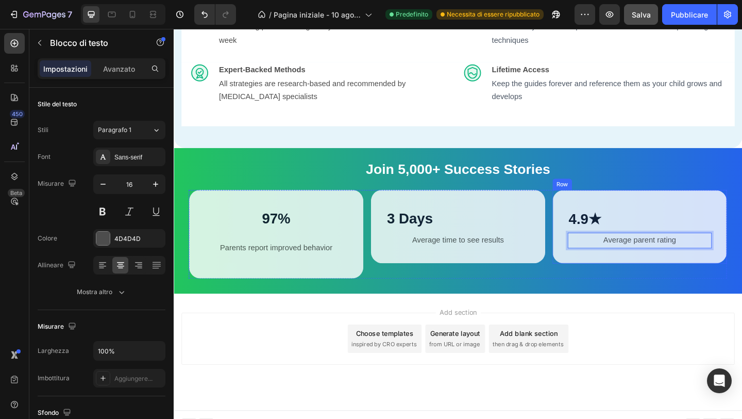
click at [652, 284] on div "4.9★ Text Block Average parent rating Text Block 0 Row Row" at bounding box center [681, 244] width 190 height 80
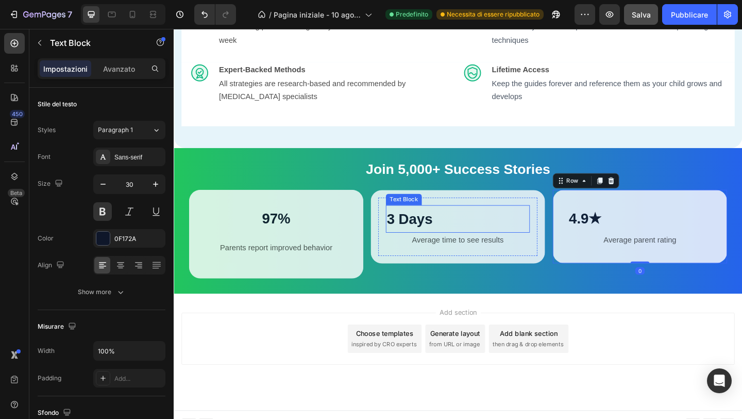
click at [485, 249] on p "3 Days" at bounding box center [483, 235] width 155 height 28
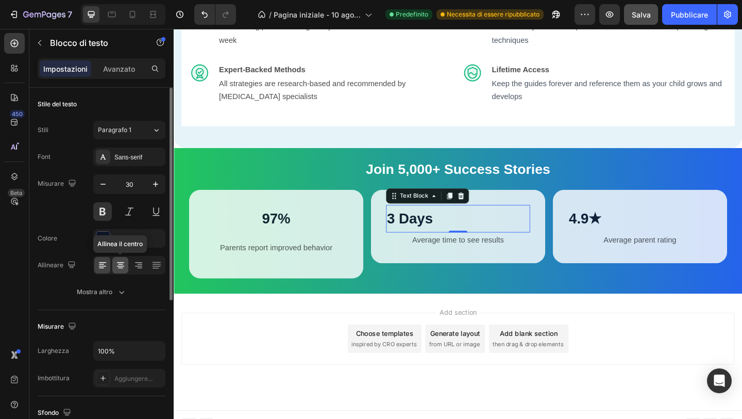
click at [119, 266] on icon at bounding box center [120, 265] width 10 height 10
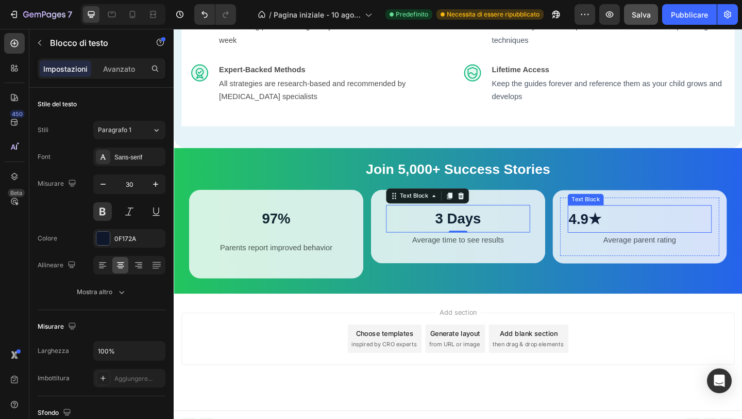
click at [659, 249] on p "4.9★" at bounding box center [681, 235] width 155 height 28
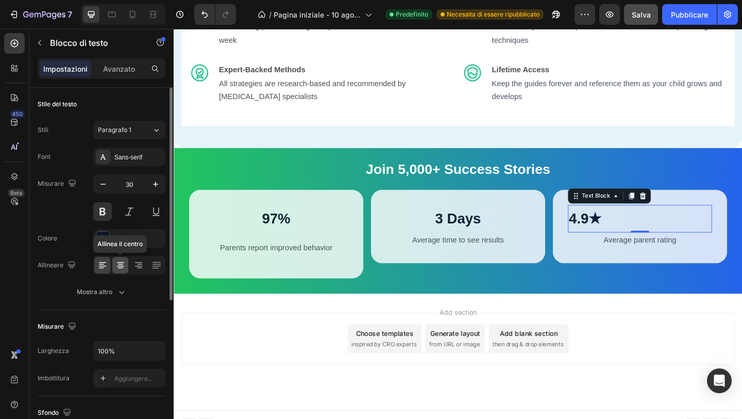
click at [125, 263] on icon at bounding box center [120, 265] width 10 height 10
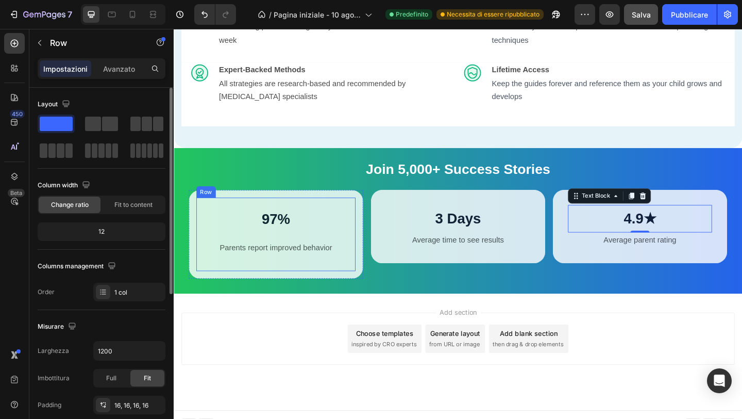
click at [301, 292] on div "97% Text Block Parents report improved behavior Text Block Row Row" at bounding box center [284, 252] width 173 height 80
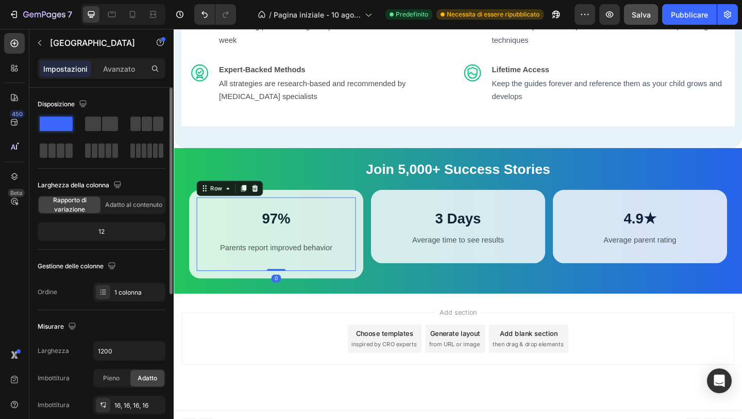
click at [301, 292] on div "97% Text Block Parents report improved behavior Text Block Row Row 0" at bounding box center [284, 252] width 173 height 80
click at [310, 274] on p "Parents report improved behavior" at bounding box center [285, 266] width 138 height 15
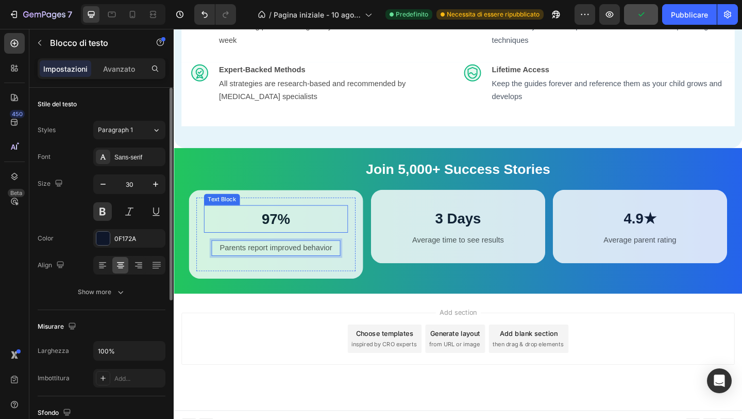
click at [311, 249] on p "97%" at bounding box center [285, 235] width 155 height 28
click at [291, 274] on p "Parents report improved behavior" at bounding box center [285, 266] width 138 height 15
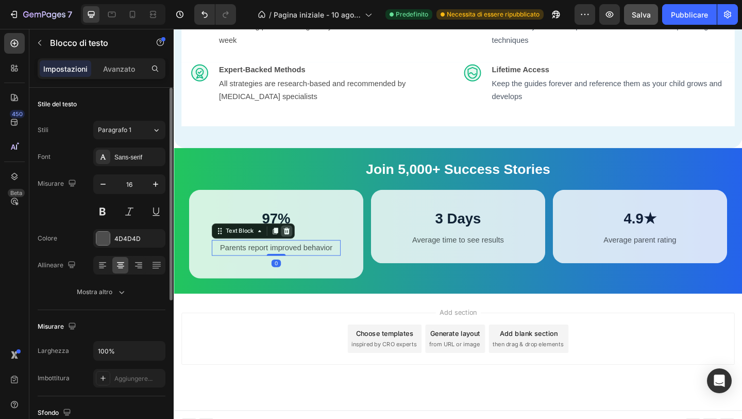
click at [300, 255] on div at bounding box center [296, 248] width 12 height 12
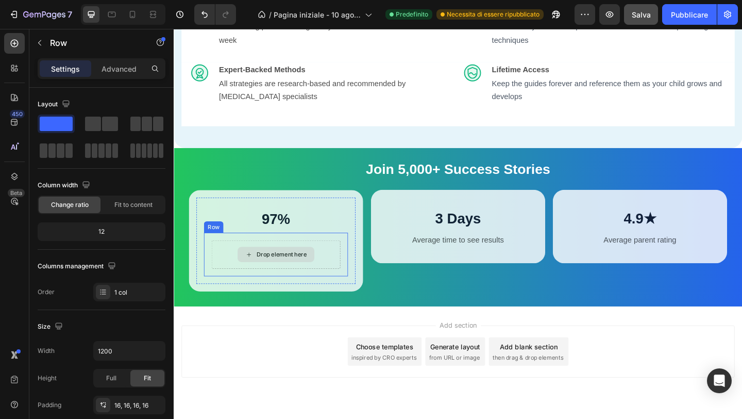
click at [347, 289] on div "Drop element here" at bounding box center [285, 273] width 140 height 31
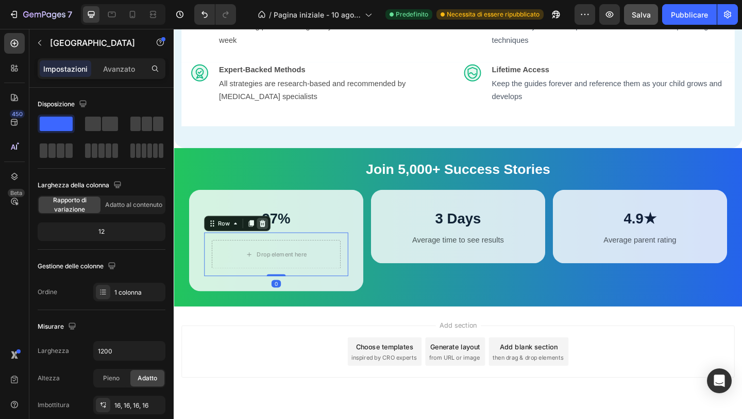
click at [273, 244] on icon at bounding box center [270, 240] width 8 height 8
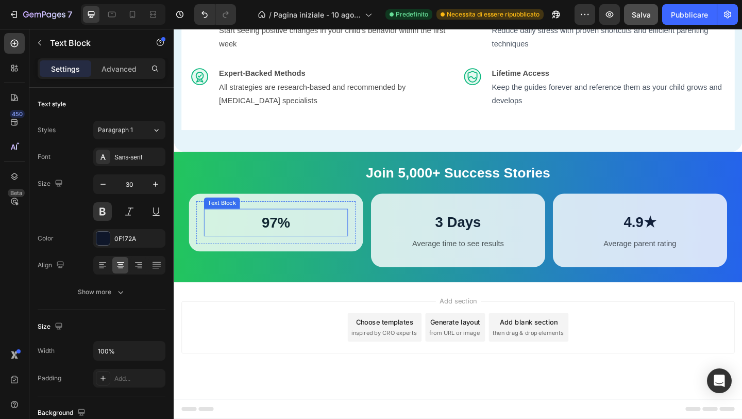
click at [303, 253] on p "97%" at bounding box center [285, 239] width 155 height 28
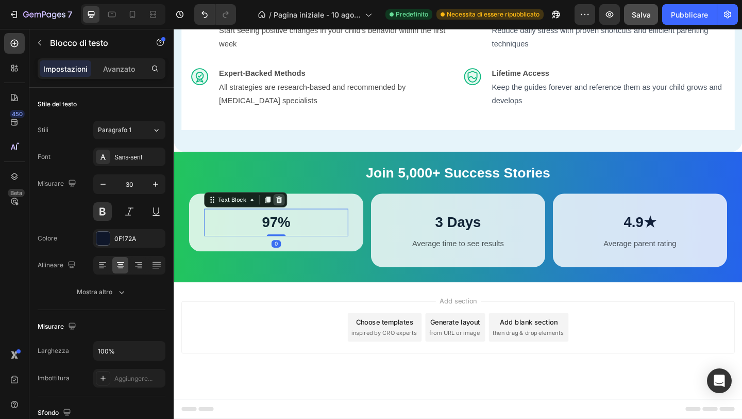
click at [291, 219] on icon at bounding box center [288, 214] width 8 height 8
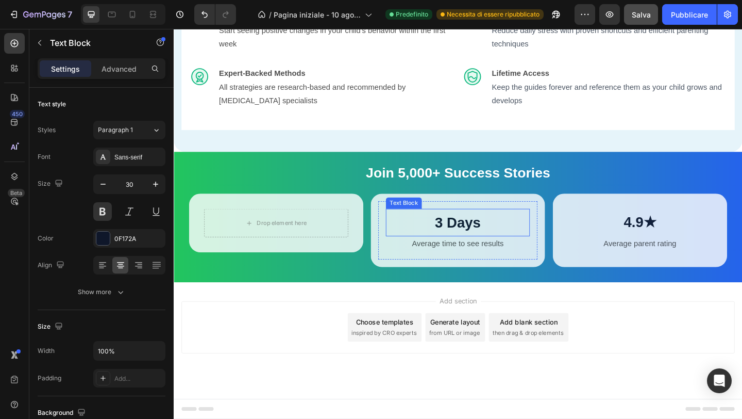
click at [469, 247] on strong "3 Days" at bounding box center [483, 238] width 50 height 17
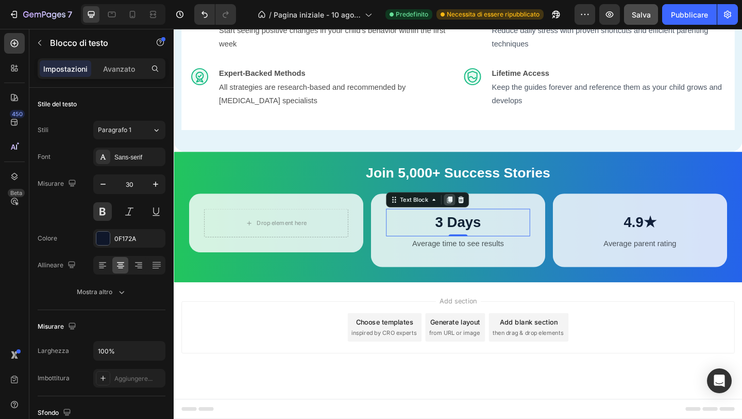
click at [471, 219] on icon at bounding box center [474, 214] width 8 height 8
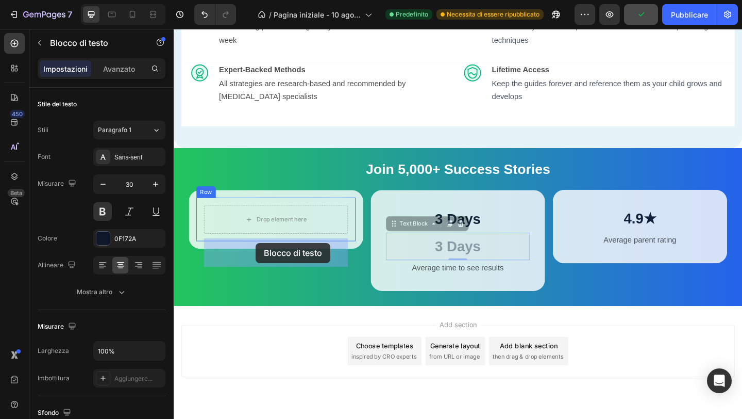
drag, startPoint x: 440, startPoint y: 301, endPoint x: 263, endPoint y: 262, distance: 181.1
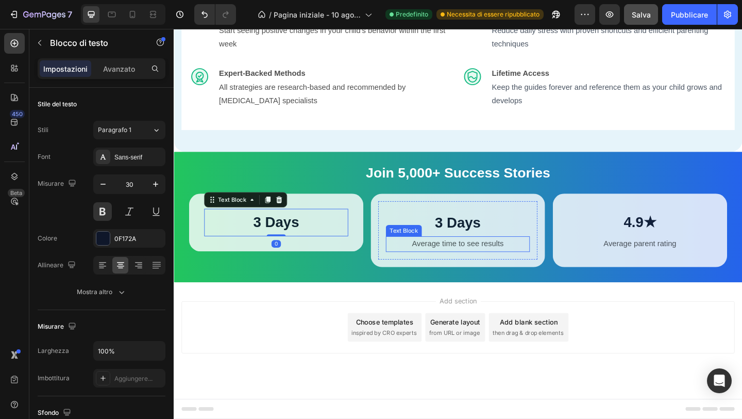
click at [465, 270] on p "Average time to see results" at bounding box center [483, 262] width 155 height 15
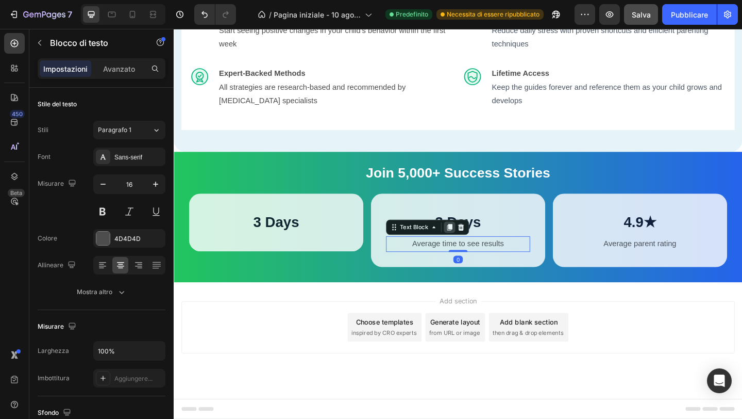
click at [472, 248] on icon at bounding box center [474, 244] width 6 height 7
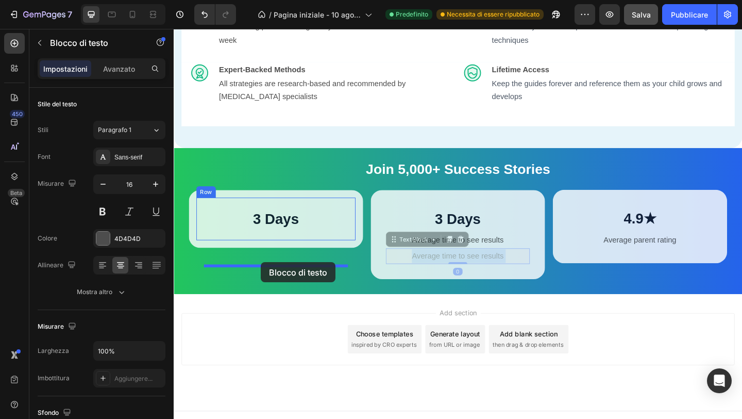
drag, startPoint x: 423, startPoint y: 312, endPoint x: 269, endPoint y: 282, distance: 157.6
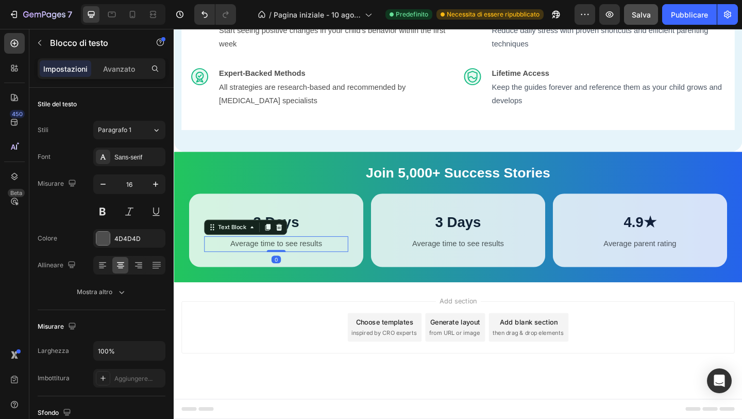
click at [306, 365] on div "Add section Choose templates inspired by CRO experts Generate layout from URL o…" at bounding box center [483, 353] width 602 height 57
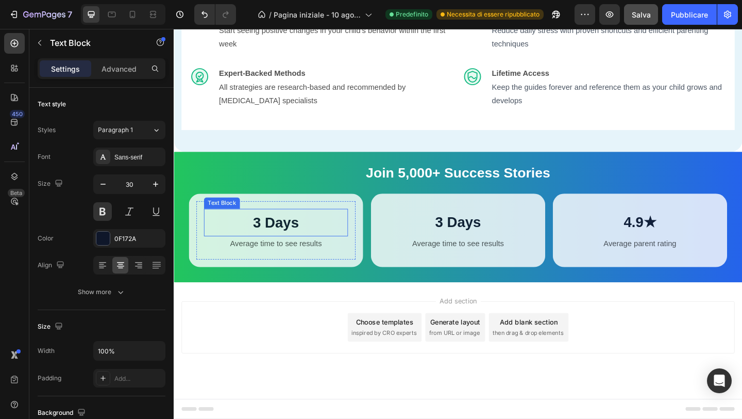
click at [287, 247] on strong "3 Days" at bounding box center [285, 238] width 50 height 17
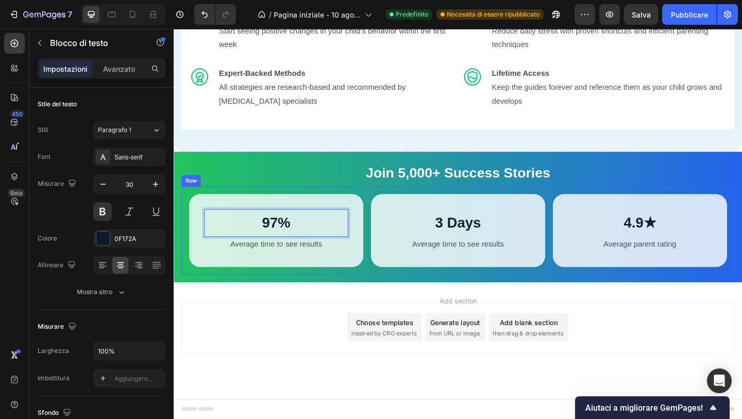
scroll to position [1080, 0]
click at [310, 271] on p "Average time to see results" at bounding box center [285, 263] width 155 height 15
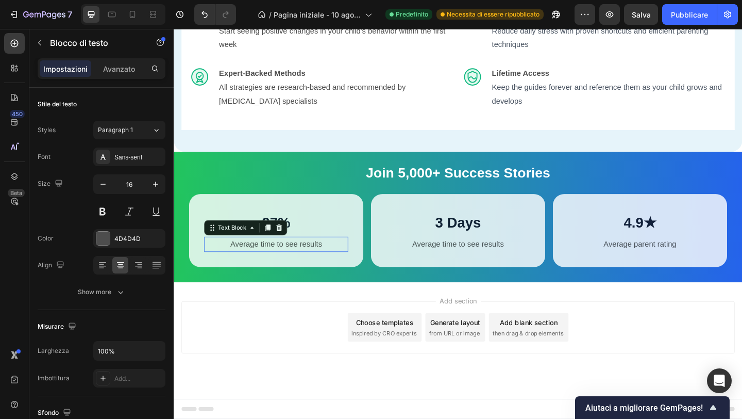
click at [310, 271] on p "Average time to see results" at bounding box center [285, 263] width 155 height 15
click at [288, 271] on p "Average parent rating" at bounding box center [285, 263] width 155 height 15
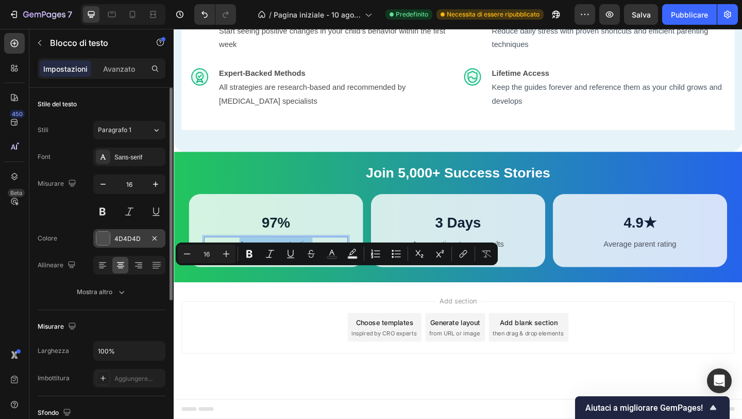
click at [127, 234] on div "4D4D4D" at bounding box center [129, 238] width 30 height 9
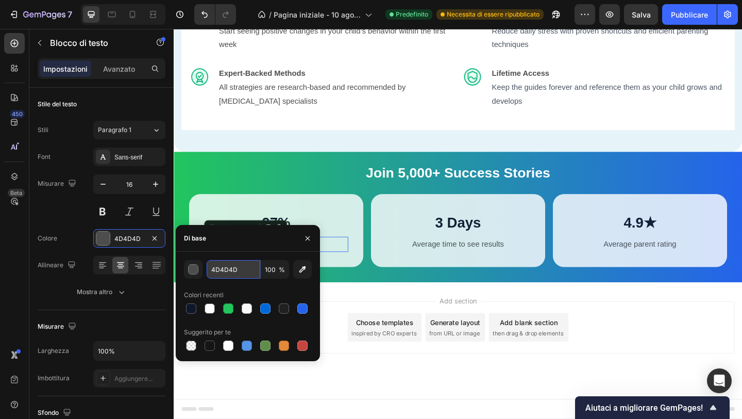
click at [239, 272] on input "4D4D4D" at bounding box center [234, 269] width 54 height 19
paste input "#1F2937"
type input "#1F2937"
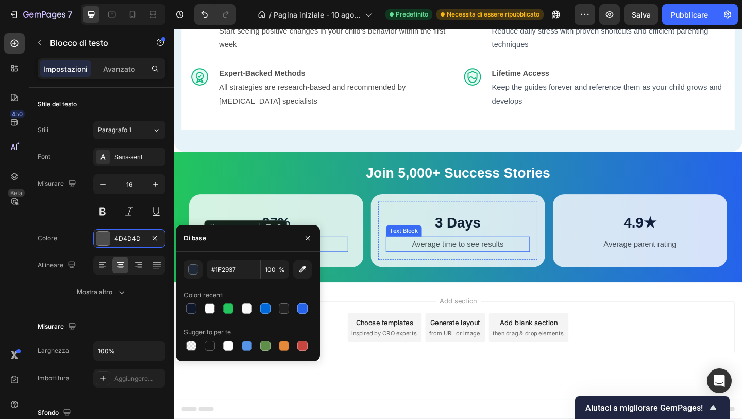
click at [467, 271] on p "Average time to see results" at bounding box center [483, 263] width 155 height 15
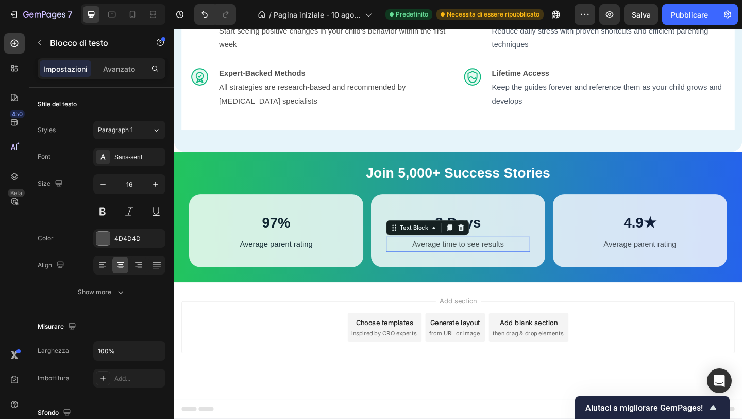
click at [467, 271] on p "Average time to see results" at bounding box center [483, 263] width 155 height 15
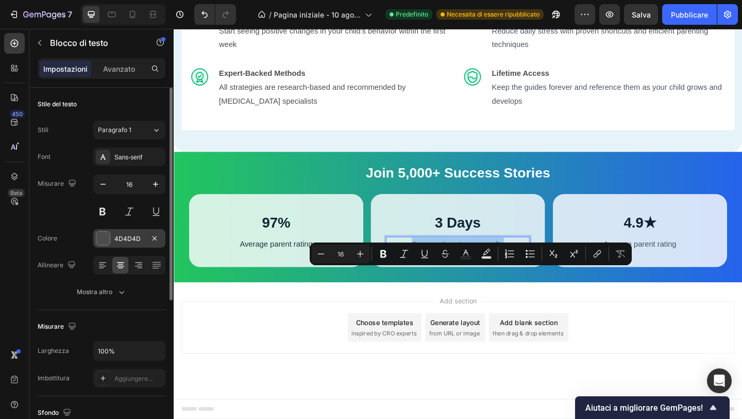
click at [131, 233] on div "4D4D4D" at bounding box center [129, 238] width 72 height 19
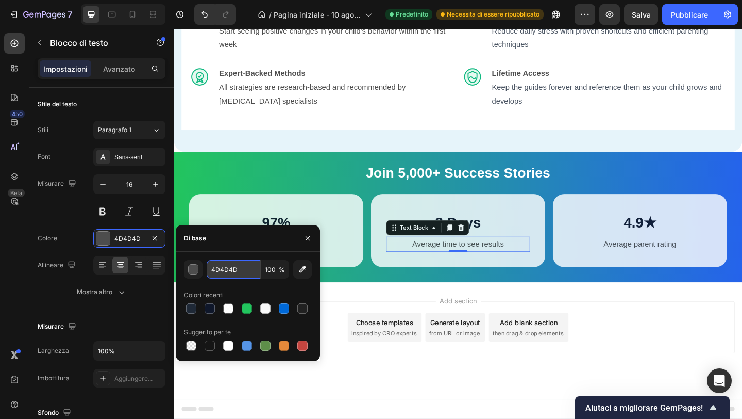
click at [234, 275] on input "4D4D4D" at bounding box center [234, 269] width 54 height 19
paste input "#1F2937"
type input "#1F2937"
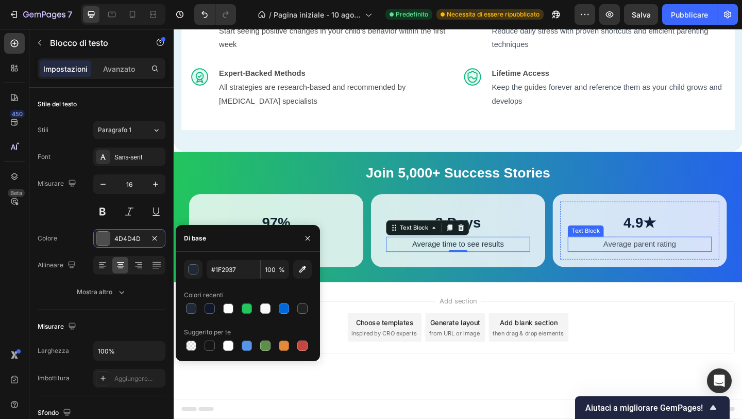
click at [666, 271] on p "Average parent rating" at bounding box center [681, 263] width 155 height 15
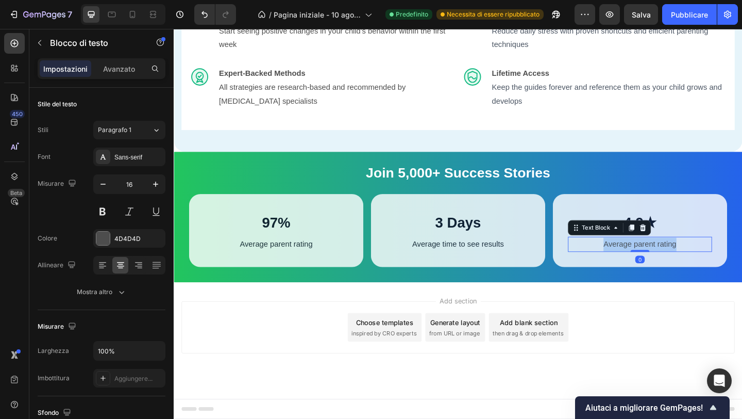
click at [666, 271] on p "Average parent rating" at bounding box center [681, 263] width 155 height 15
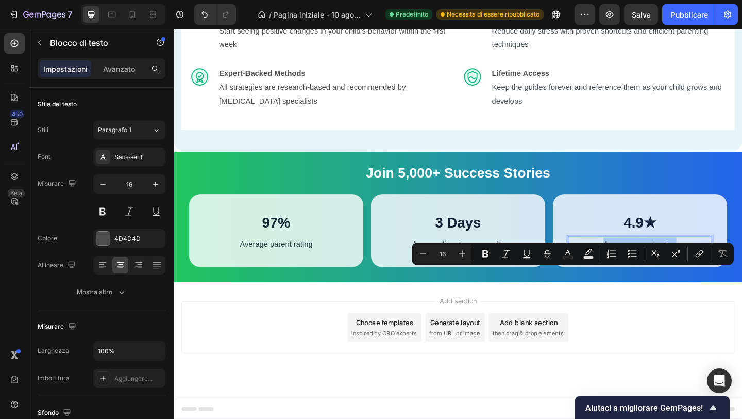
click at [666, 271] on p "Average parent rating" at bounding box center [681, 263] width 155 height 15
click at [131, 236] on font "4D4D4D" at bounding box center [127, 239] width 26 height 8
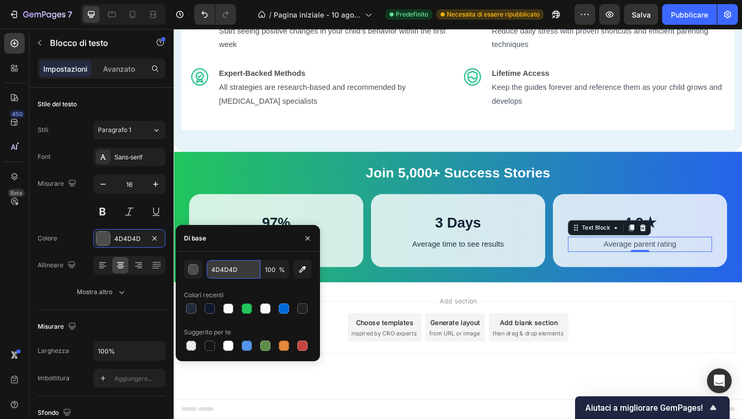
click at [223, 267] on input "4D4D4D" at bounding box center [234, 269] width 54 height 19
paste input "#1F2937"
type input "#1F2937"
click at [644, 360] on div "Add section Choose templates inspired by CRO experts Generate layout from URL o…" at bounding box center [483, 353] width 602 height 57
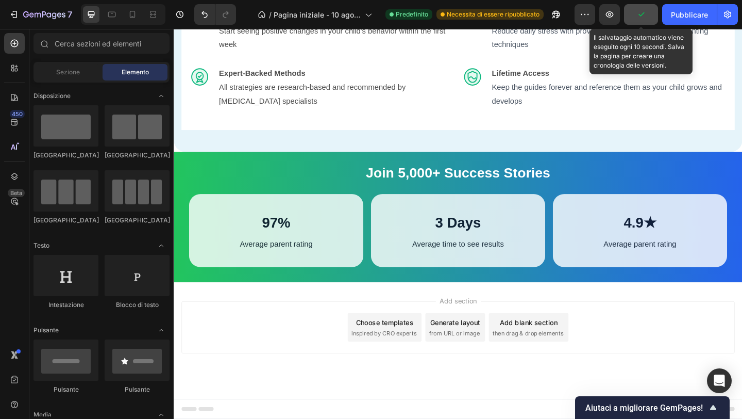
click at [636, 15] on icon "button" at bounding box center [641, 14] width 10 height 10
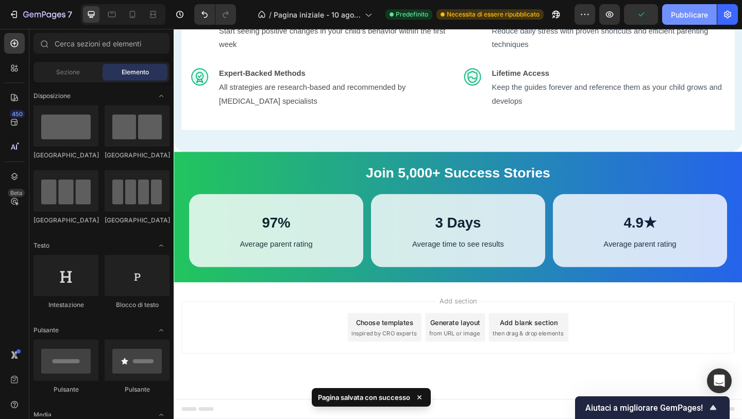
click at [677, 15] on font "Pubblicare" at bounding box center [689, 14] width 37 height 9
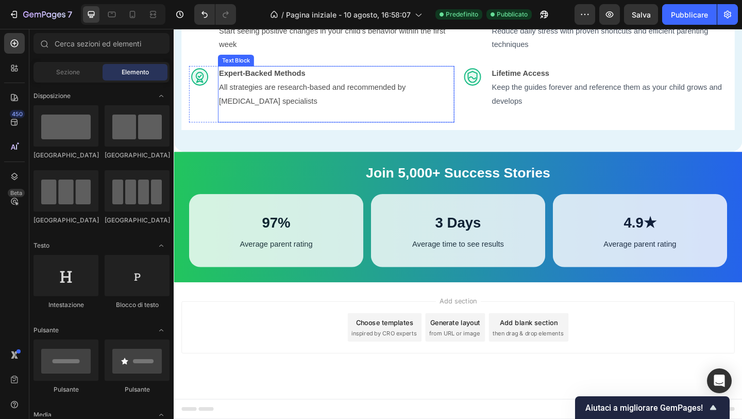
scroll to position [1100, 0]
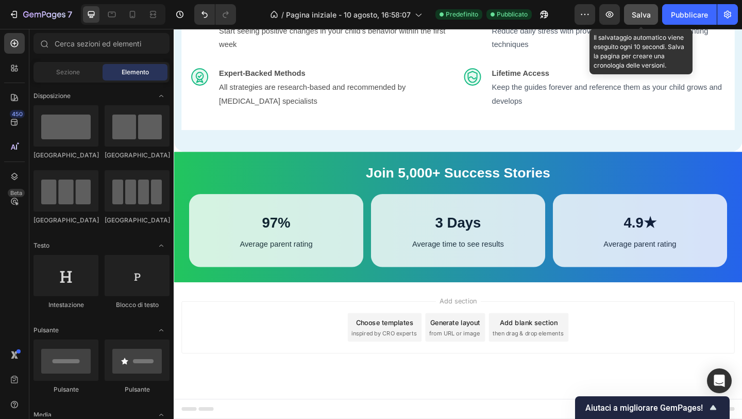
click at [642, 9] on div "Salva" at bounding box center [641, 14] width 19 height 11
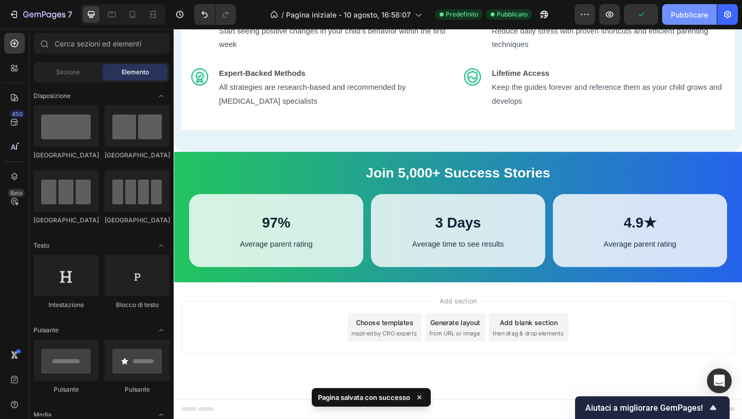
click at [669, 12] on button "Pubblicare" at bounding box center [689, 14] width 55 height 21
